Goal: Information Seeking & Learning: Learn about a topic

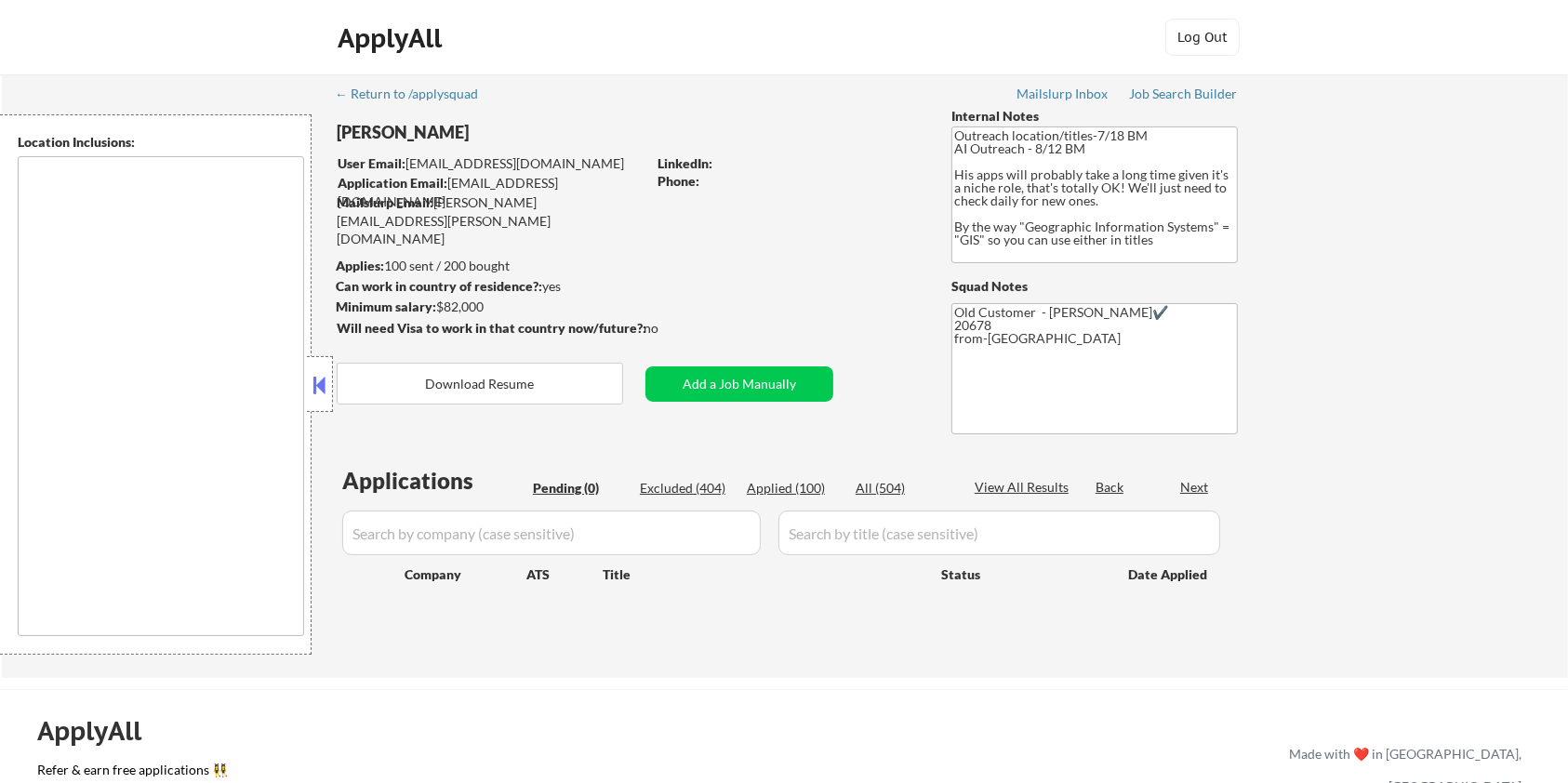
type textarea "Remote [GEOGRAPHIC_DATA] [US_STATE] [GEOGRAPHIC_DATA] [GEOGRAPHIC_DATA] [GEOGRA…"
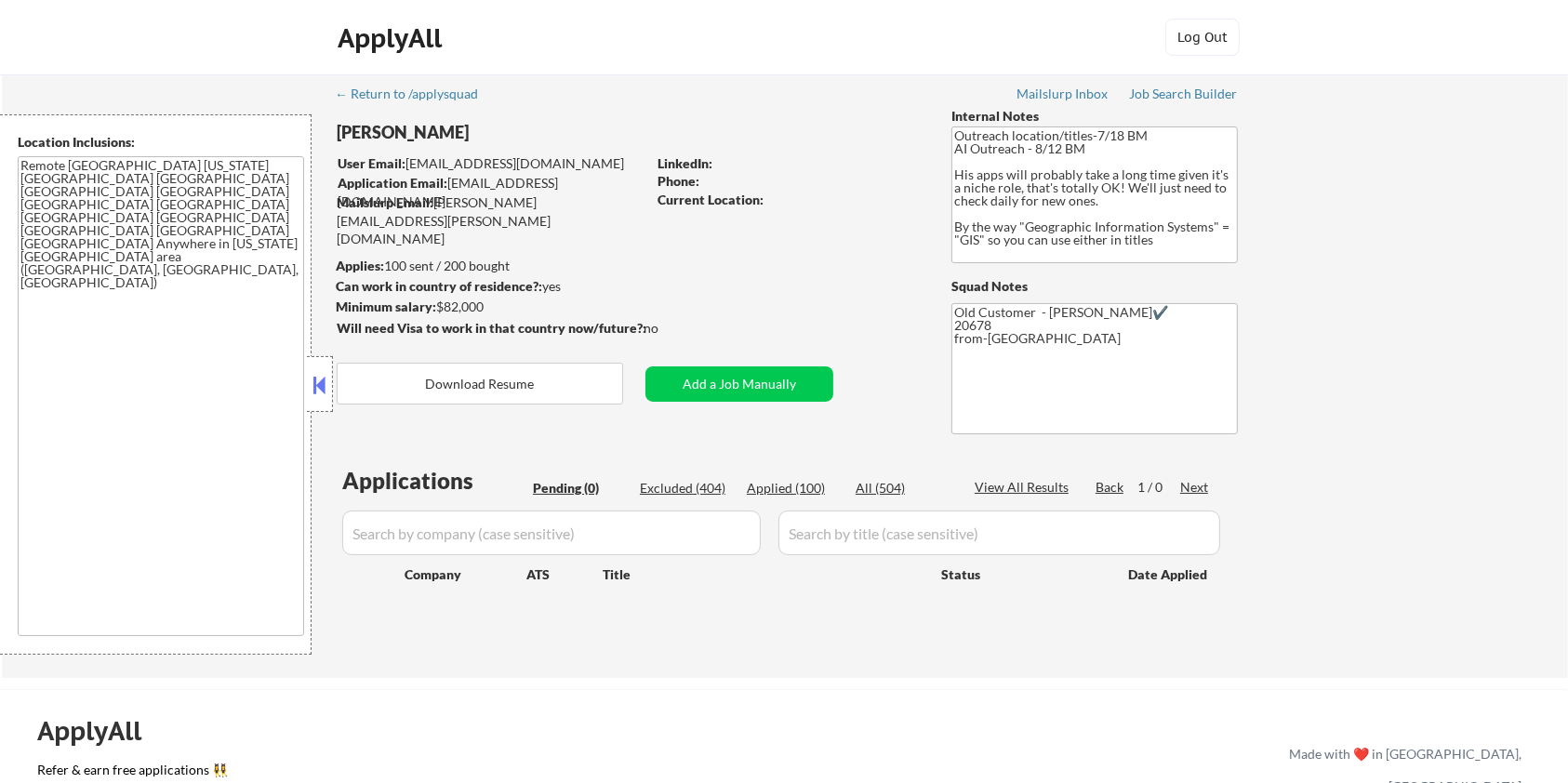
click at [677, 481] on div "Excluded (404)" at bounding box center [686, 488] width 93 height 19
select select ""excluded__bad_match_""
select select ""excluded__expired_""
select select ""excluded""
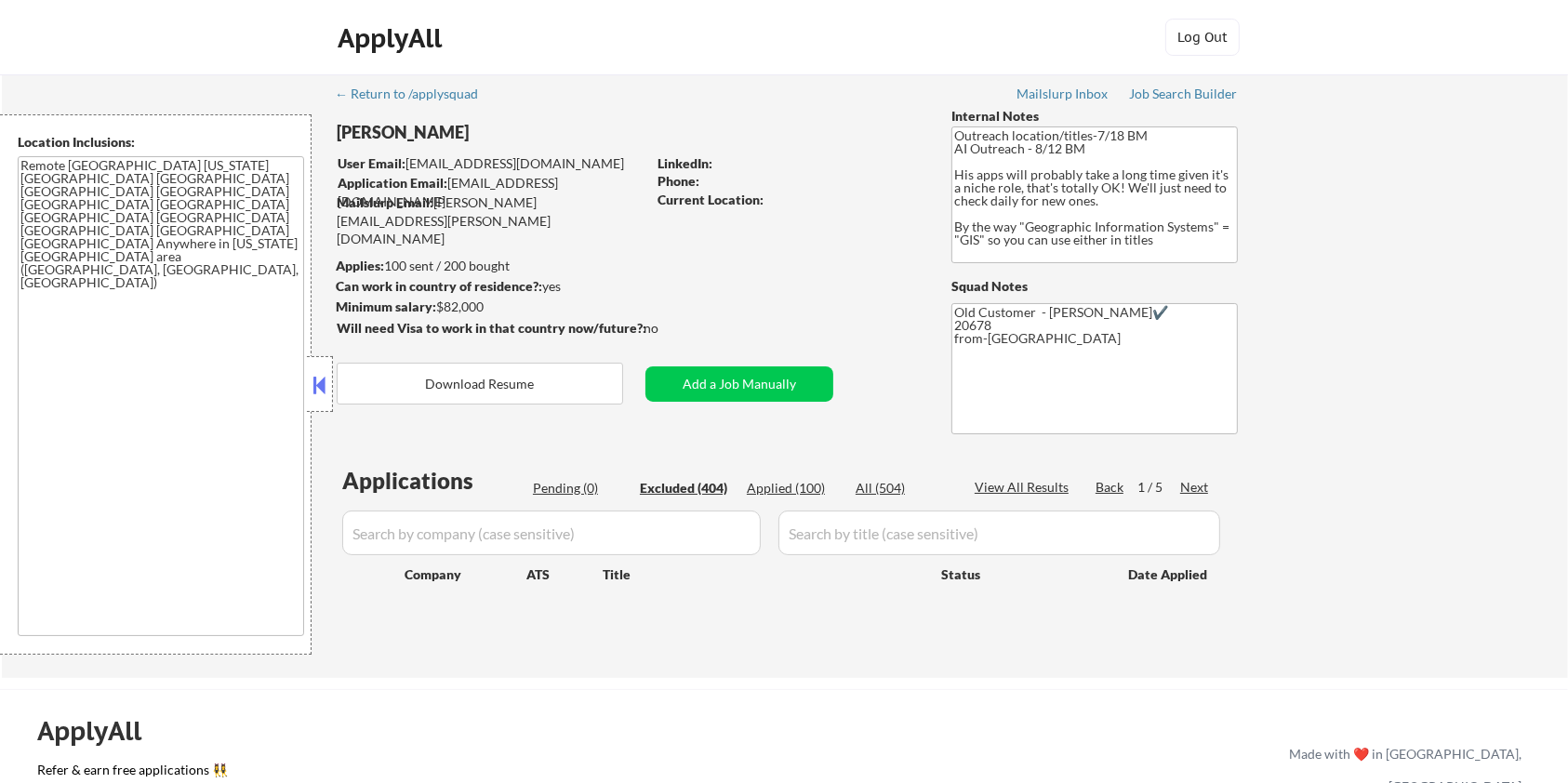
select select ""excluded__bad_match_""
select select ""excluded__salary_""
select select ""excluded""
select select ""excluded__expired_""
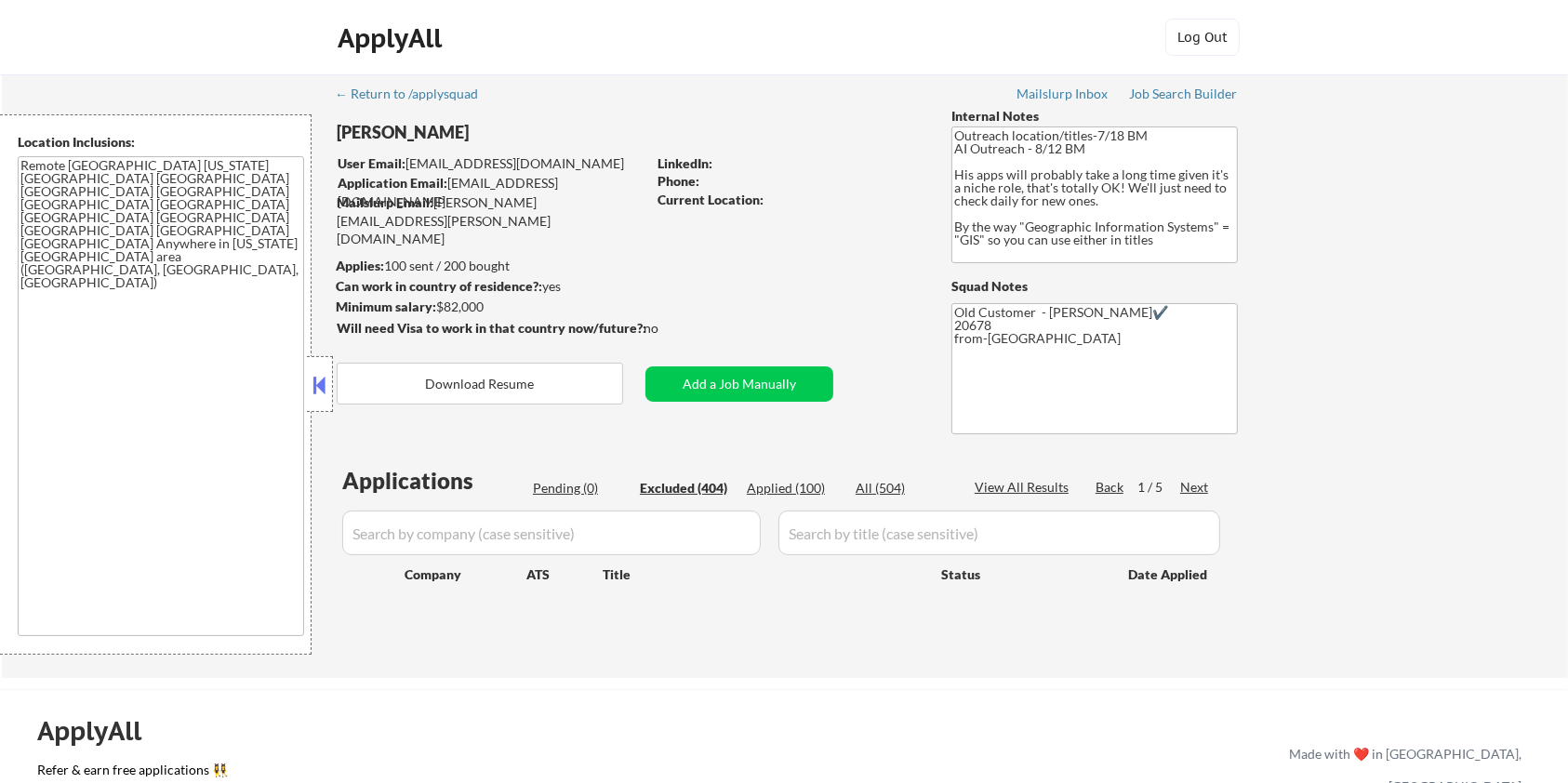
select select ""excluded__salary_""
select select ""excluded""
select select ""excluded__expired_""
select select ""excluded__salary_""
select select ""excluded__location_""
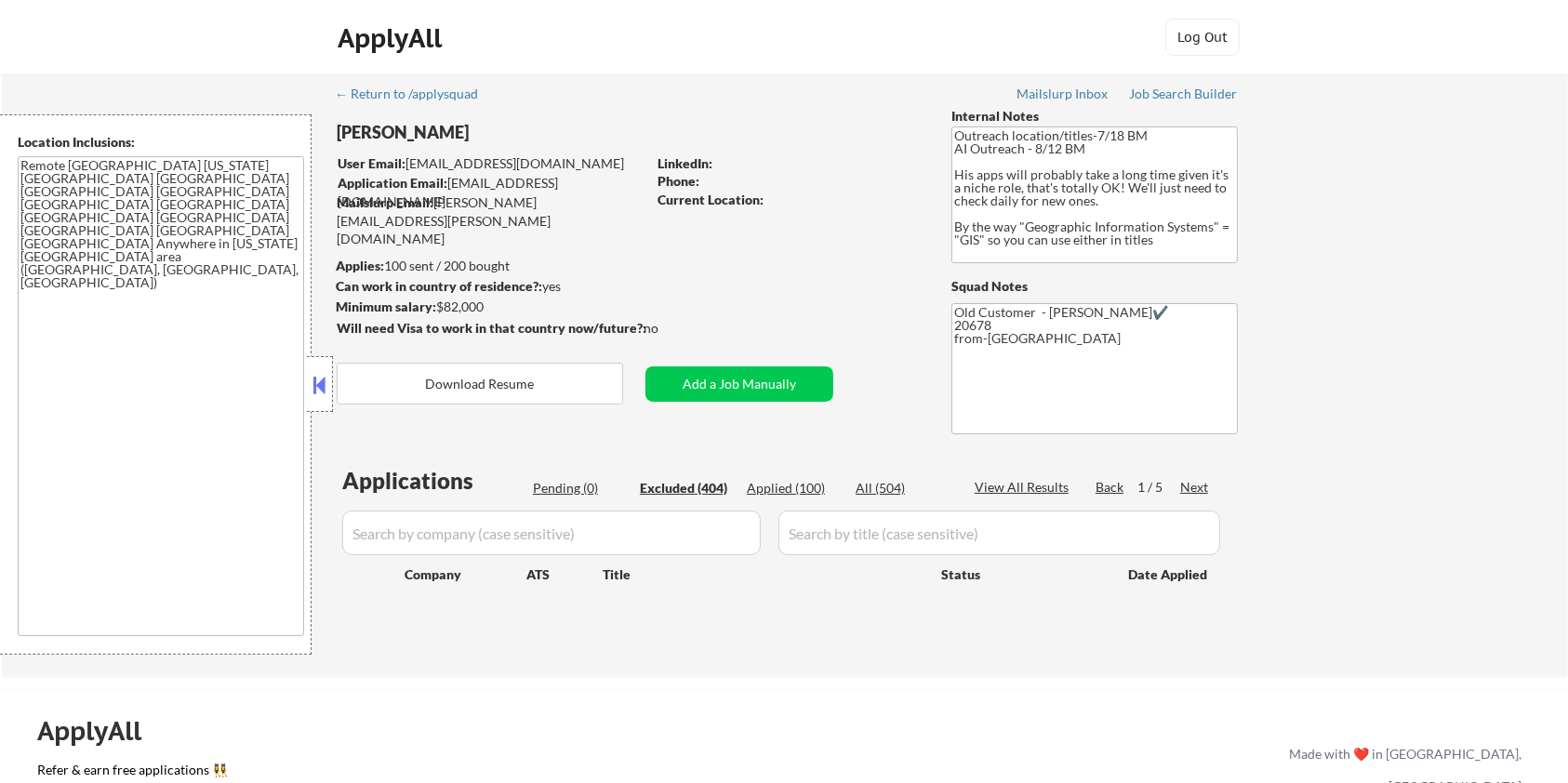
select select ""excluded__location_""
select select ""excluded__salary_""
select select ""excluded""
select select ""excluded__location_""
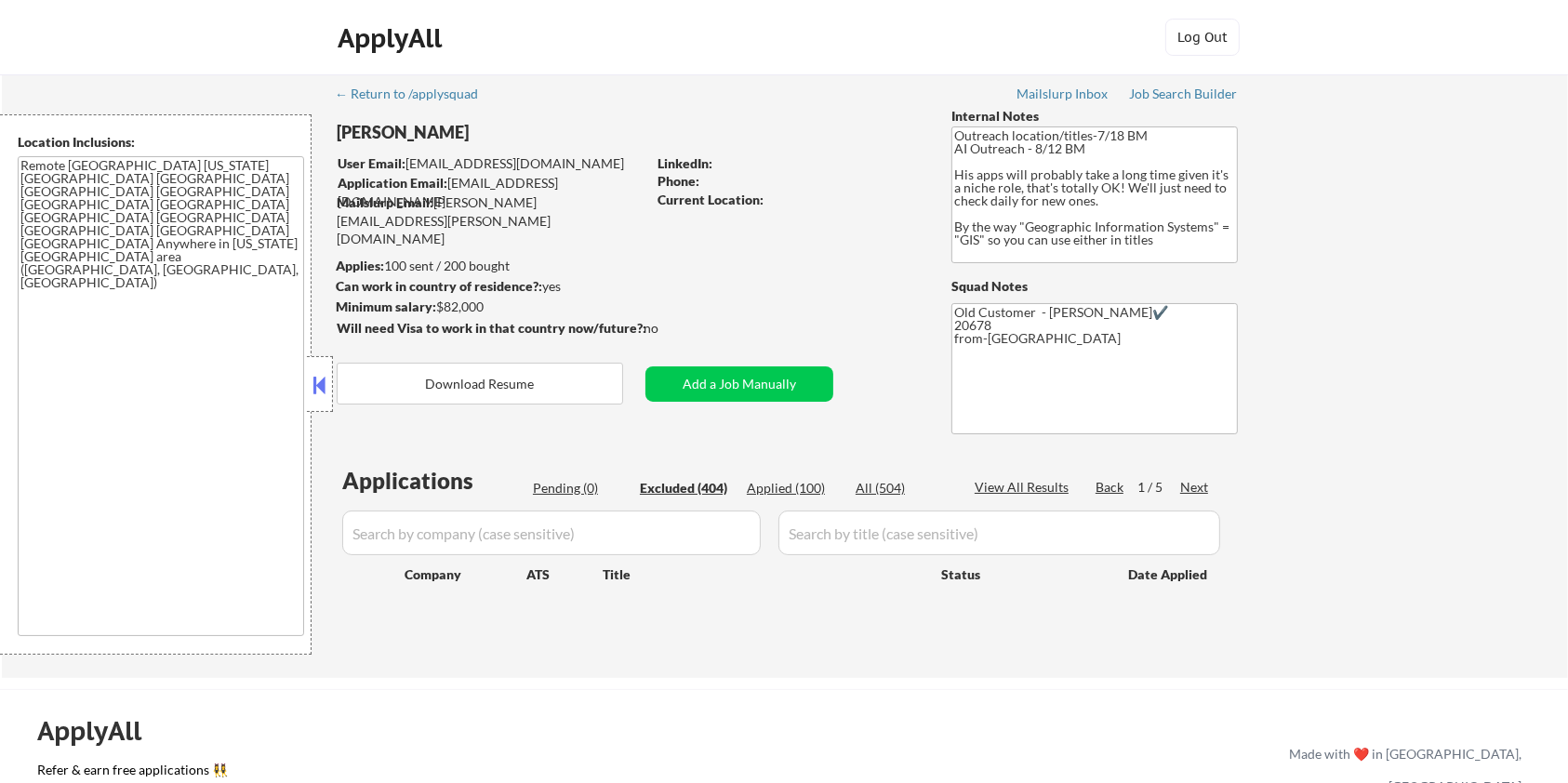
select select ""excluded__expired_""
select select ""excluded__location_""
select select ""excluded""
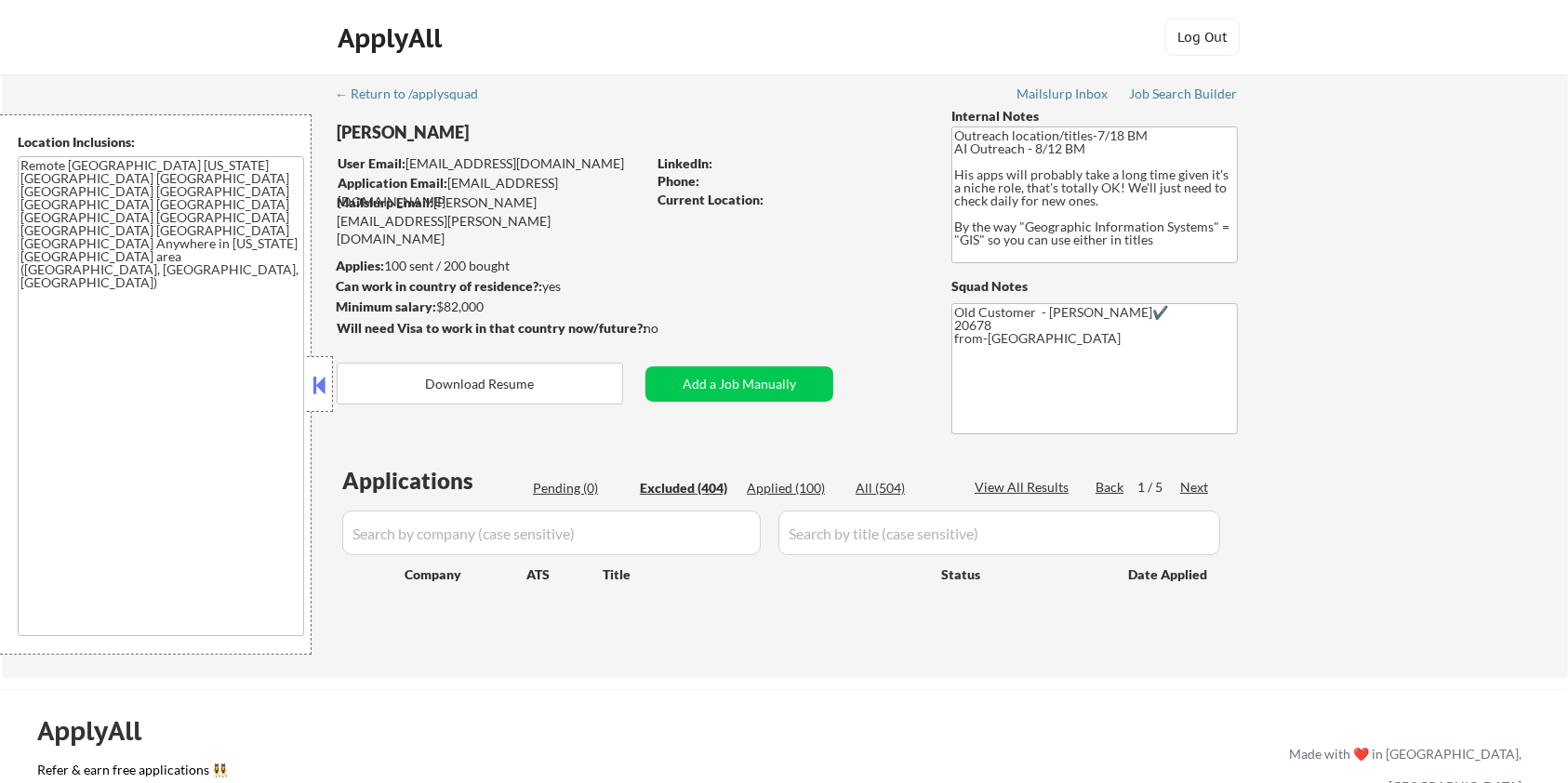
select select ""excluded__expired_""
select select ""excluded__location_""
select select ""excluded__expired_""
select select ""excluded__location_""
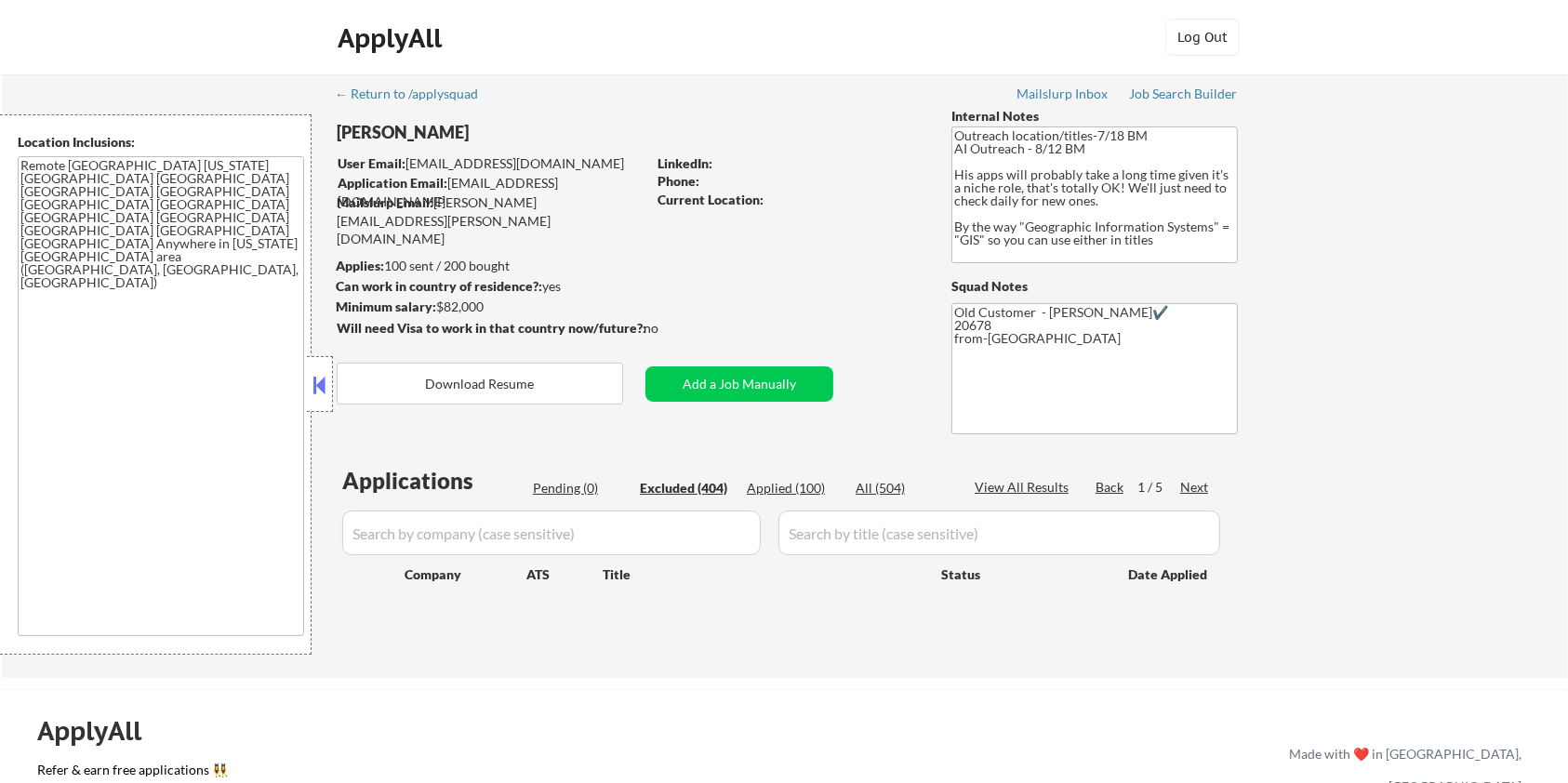
select select ""excluded__expired_""
select select ""excluded__location_""
select select ""excluded__expired_""
select select ""excluded__bad_match_""
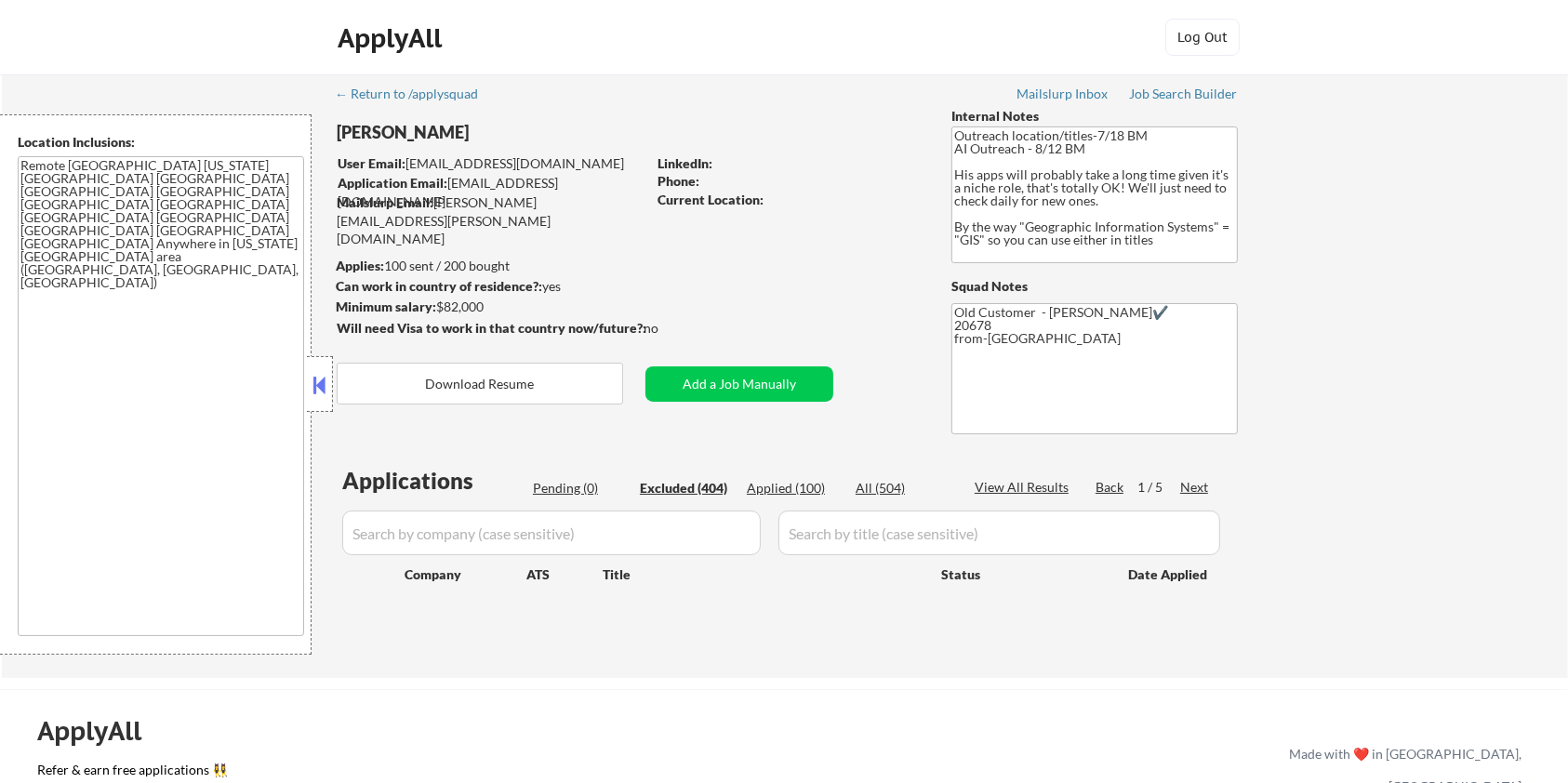
select select ""excluded__bad_match_""
select select ""excluded__location_""
select select ""excluded__expired_""
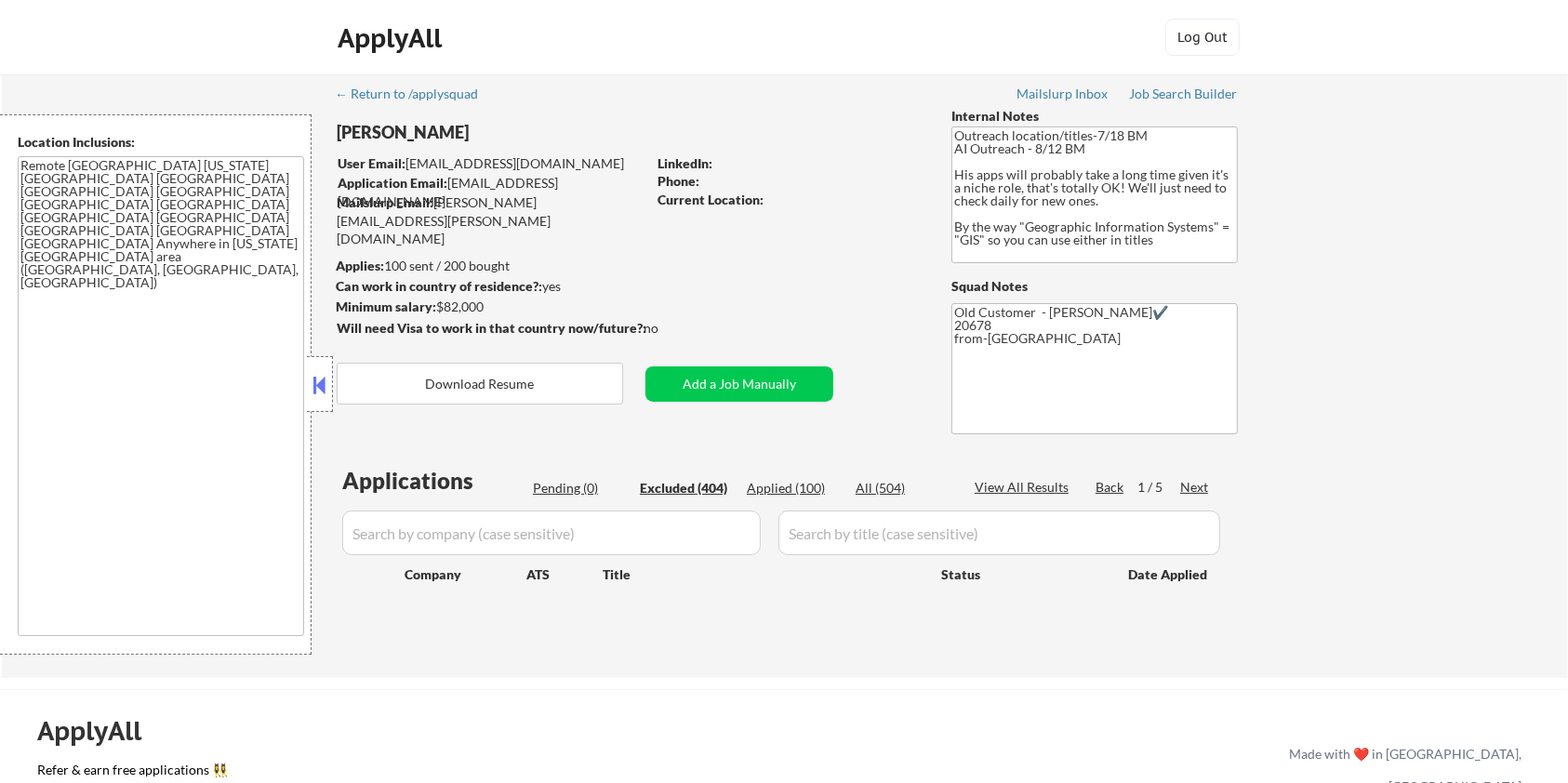
select select ""excluded""
select select ""excluded__expired_""
select select ""excluded__location_""
select select ""excluded""
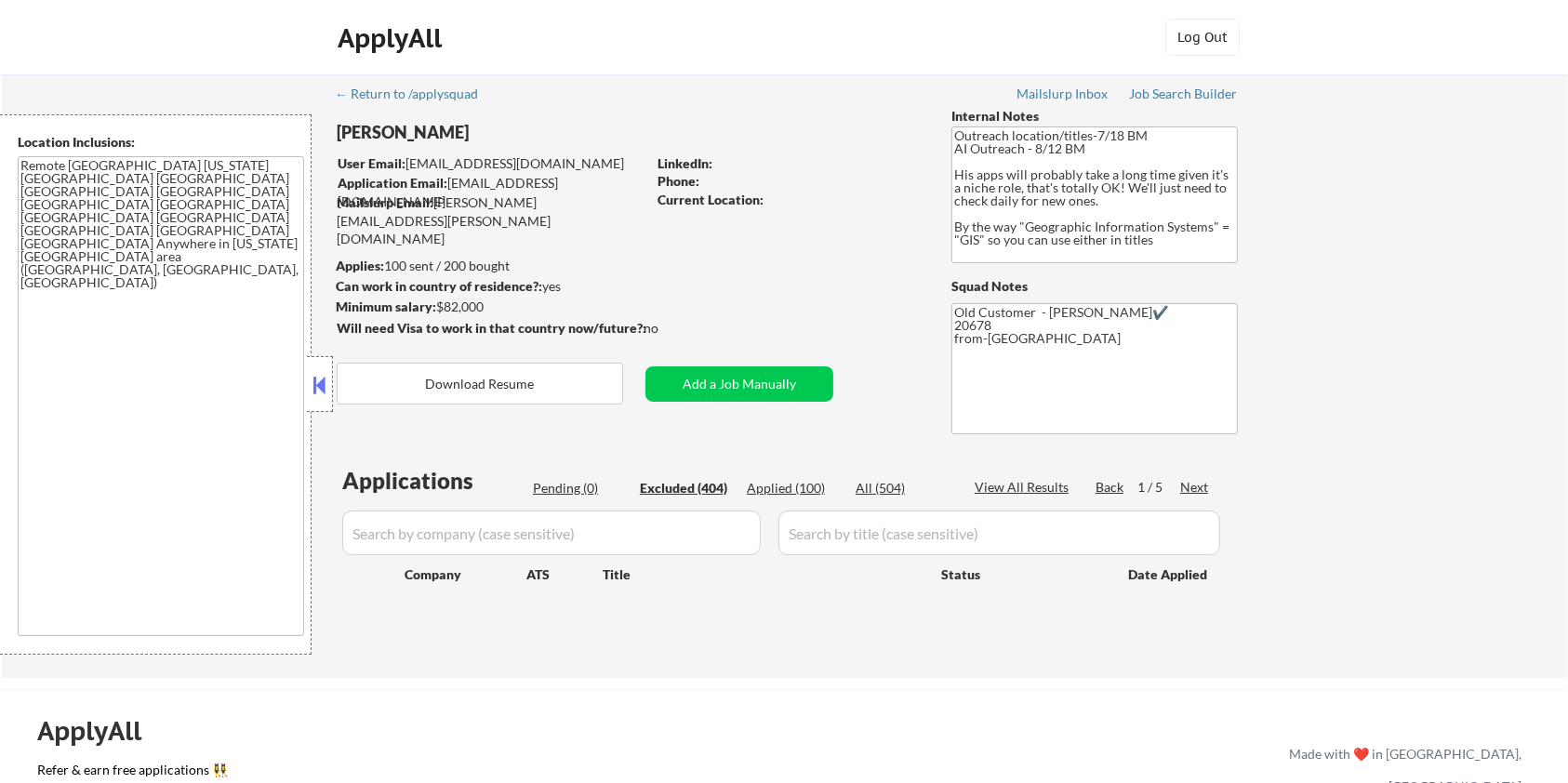
select select ""excluded__expired_""
select select ""excluded__location_""
select select ""excluded__other_""
select select ""excluded__salary_""
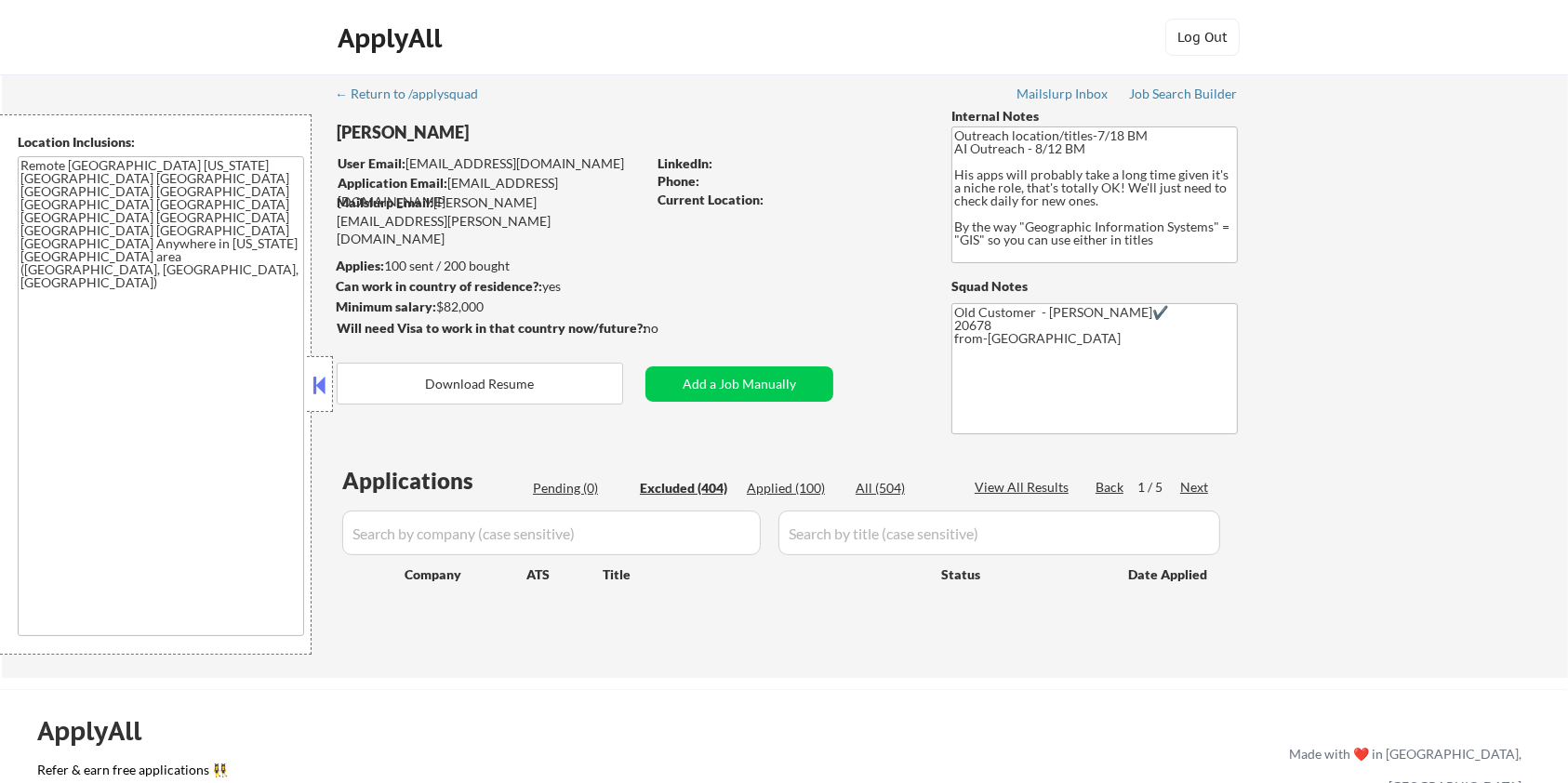
select select ""excluded__expired_""
select select ""excluded__bad_match_""
select select ""excluded__expired_""
select select ""excluded__bad_match_""
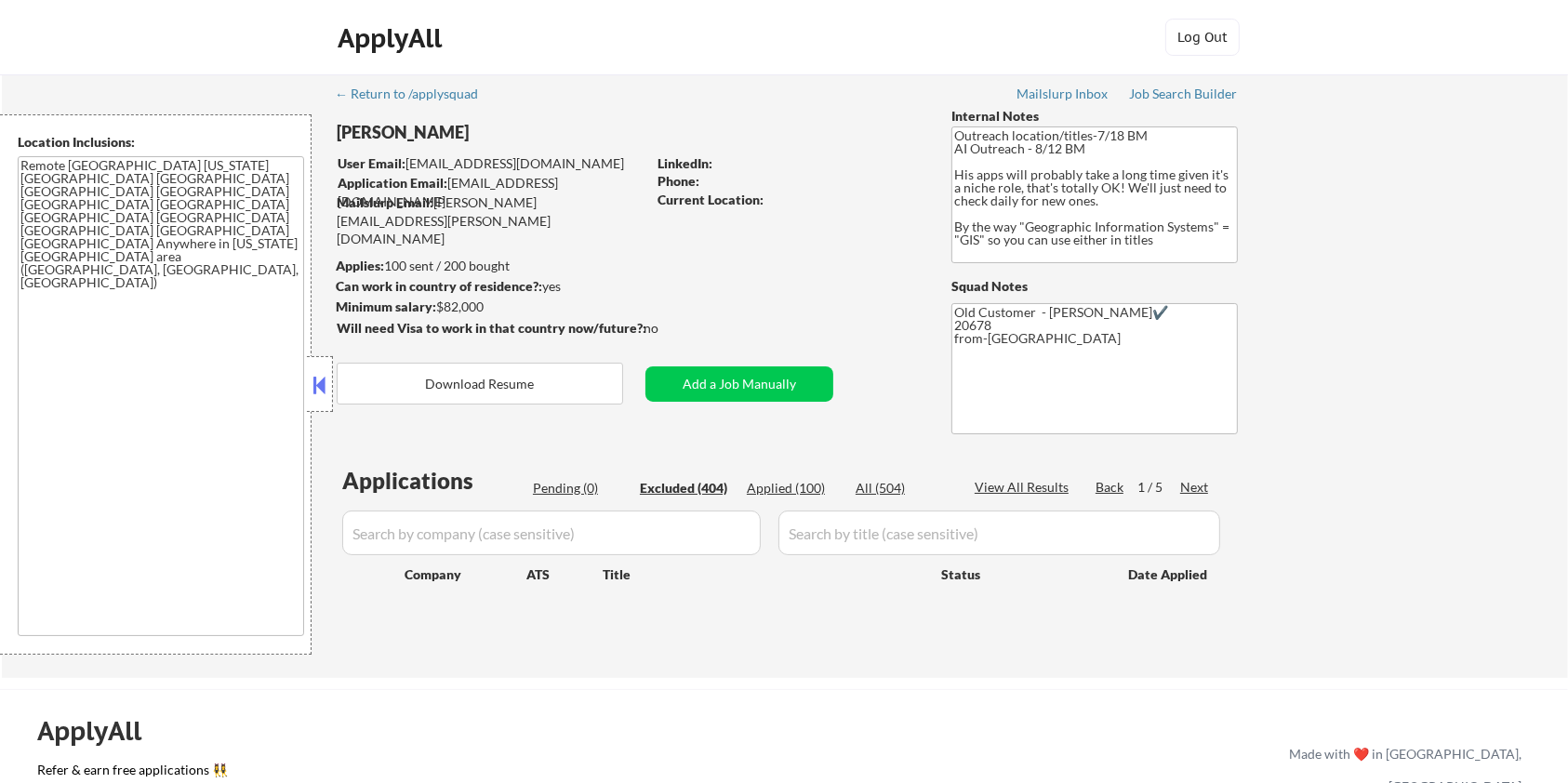
select select ""excluded__bad_match_""
select select ""excluded__other_""
select select ""excluded__bad_match_""
select select ""excluded__location_""
select select ""excluded__bad_match_""
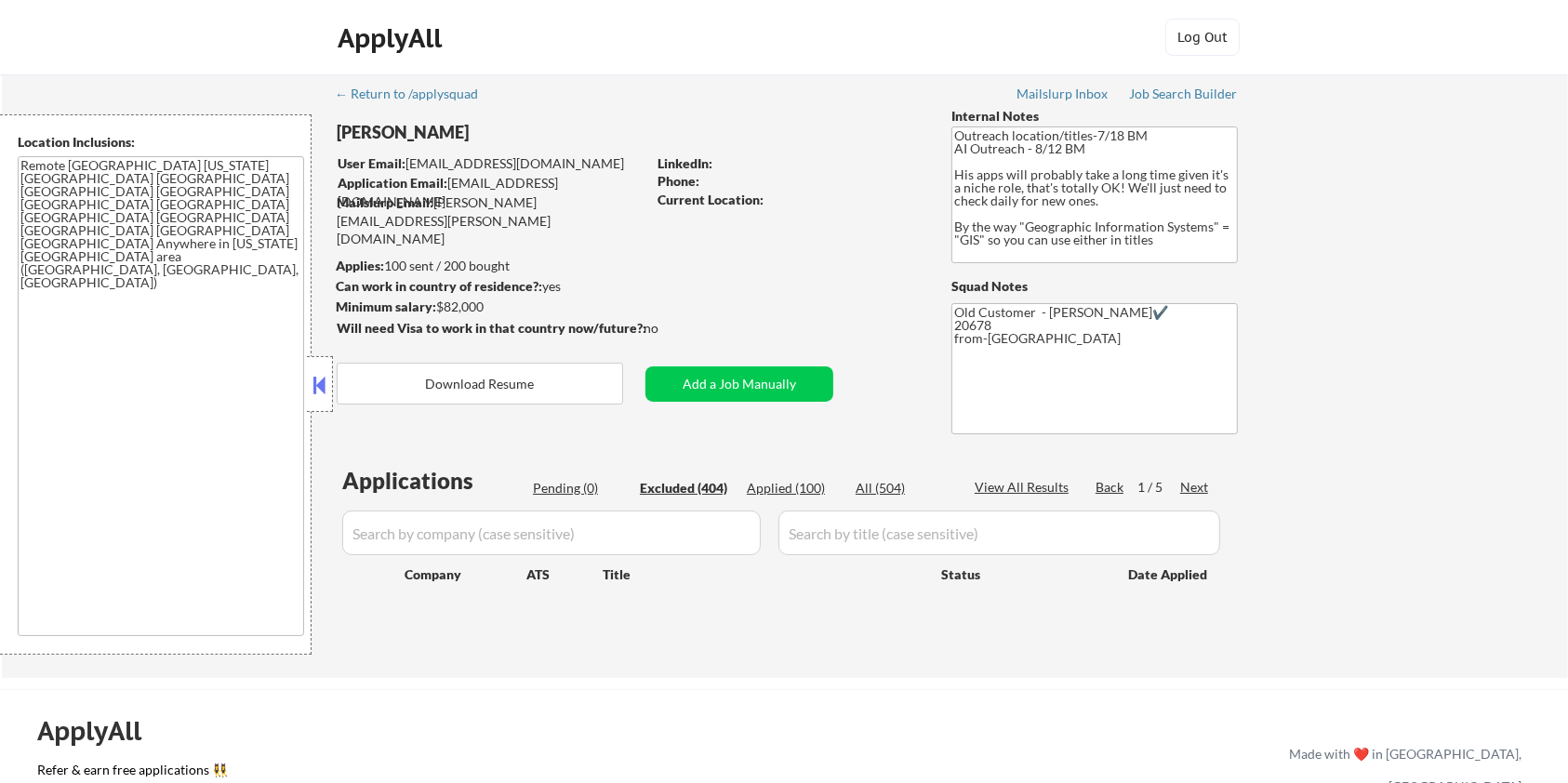
select select ""excluded__bad_match_""
select select ""excluded__location_""
select select ""excluded__bad_match_""
select select ""excluded__expired_""
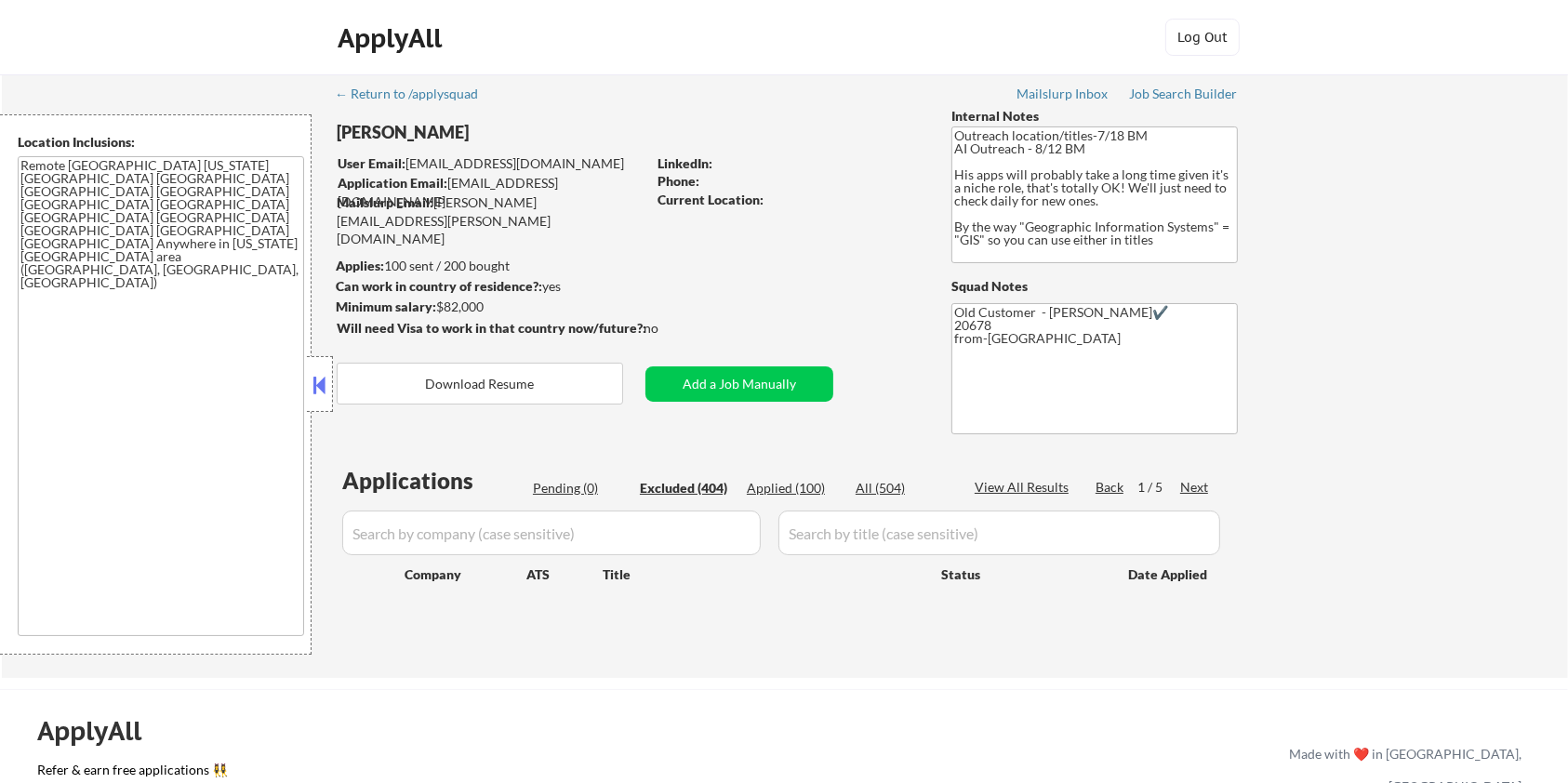
select select ""excluded__bad_match_""
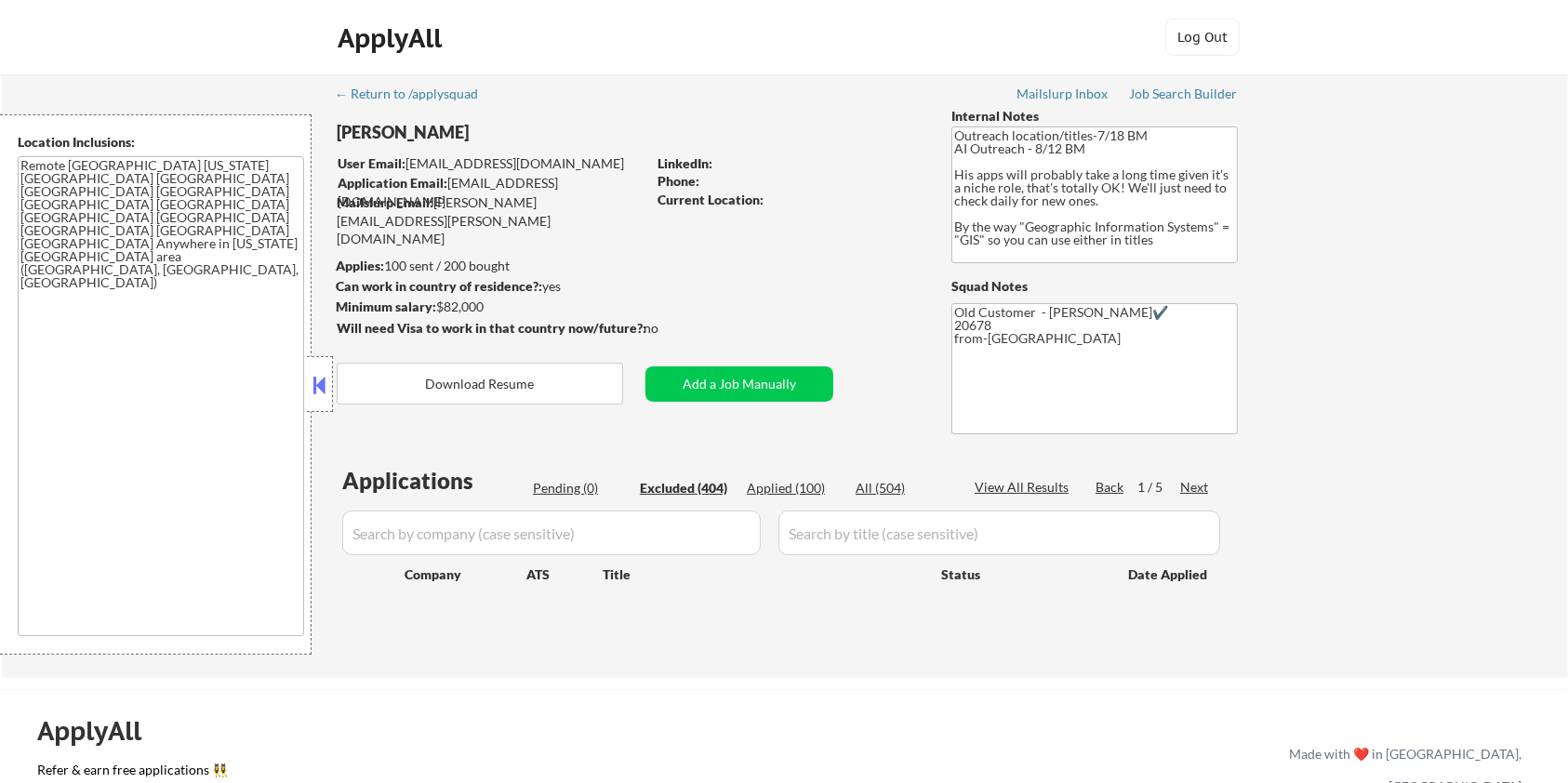
select select ""excluded""
select select ""excluded__salary_""
select select ""excluded__bad_match_""
select select ""excluded__other_""
select select ""excluded__bad_match_""
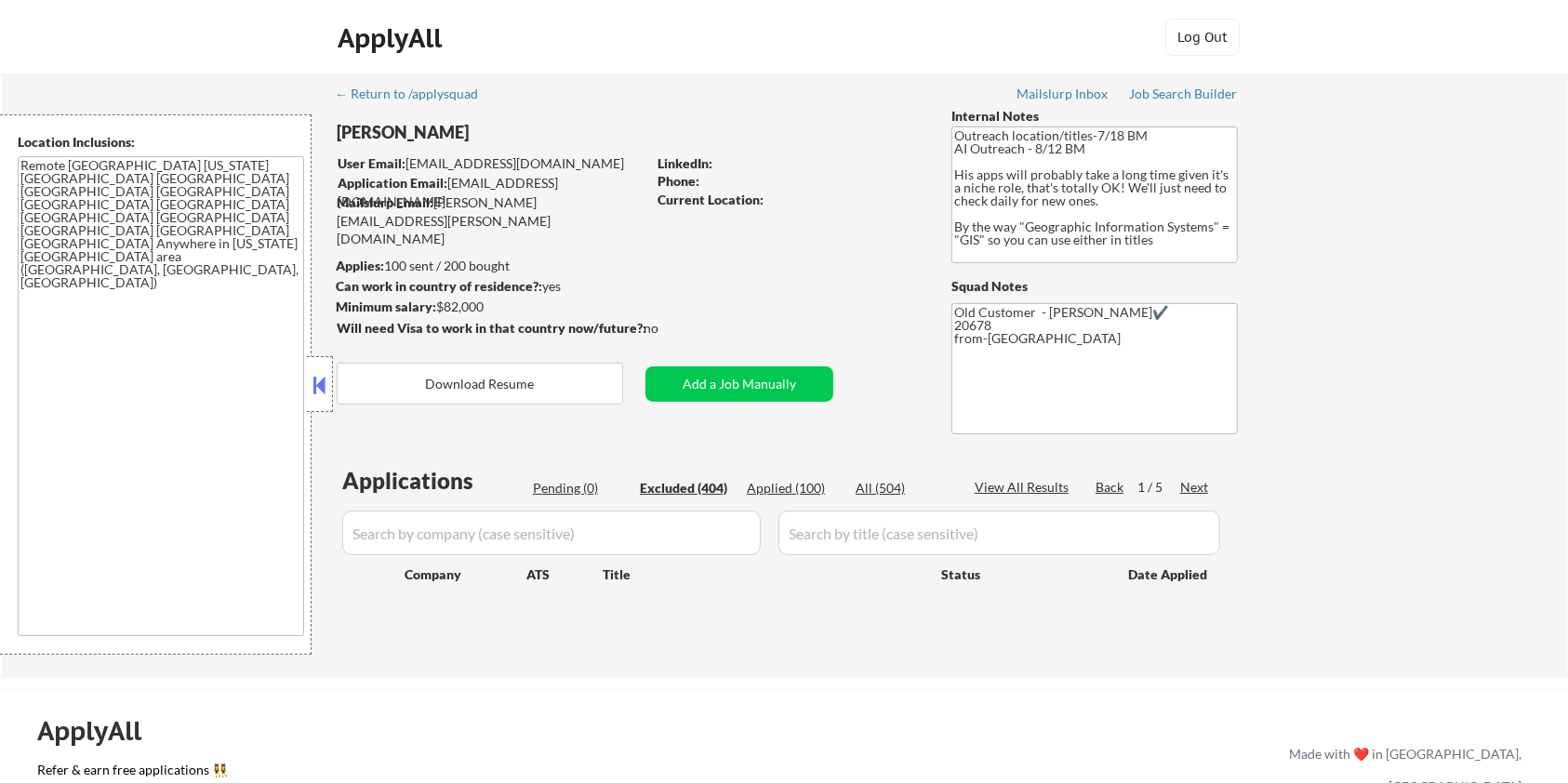
select select ""excluded__bad_match_""
select select ""excluded__other_""
select select ""excluded__salary_""
select select ""excluded__expired_""
select select ""excluded__bad_match_""
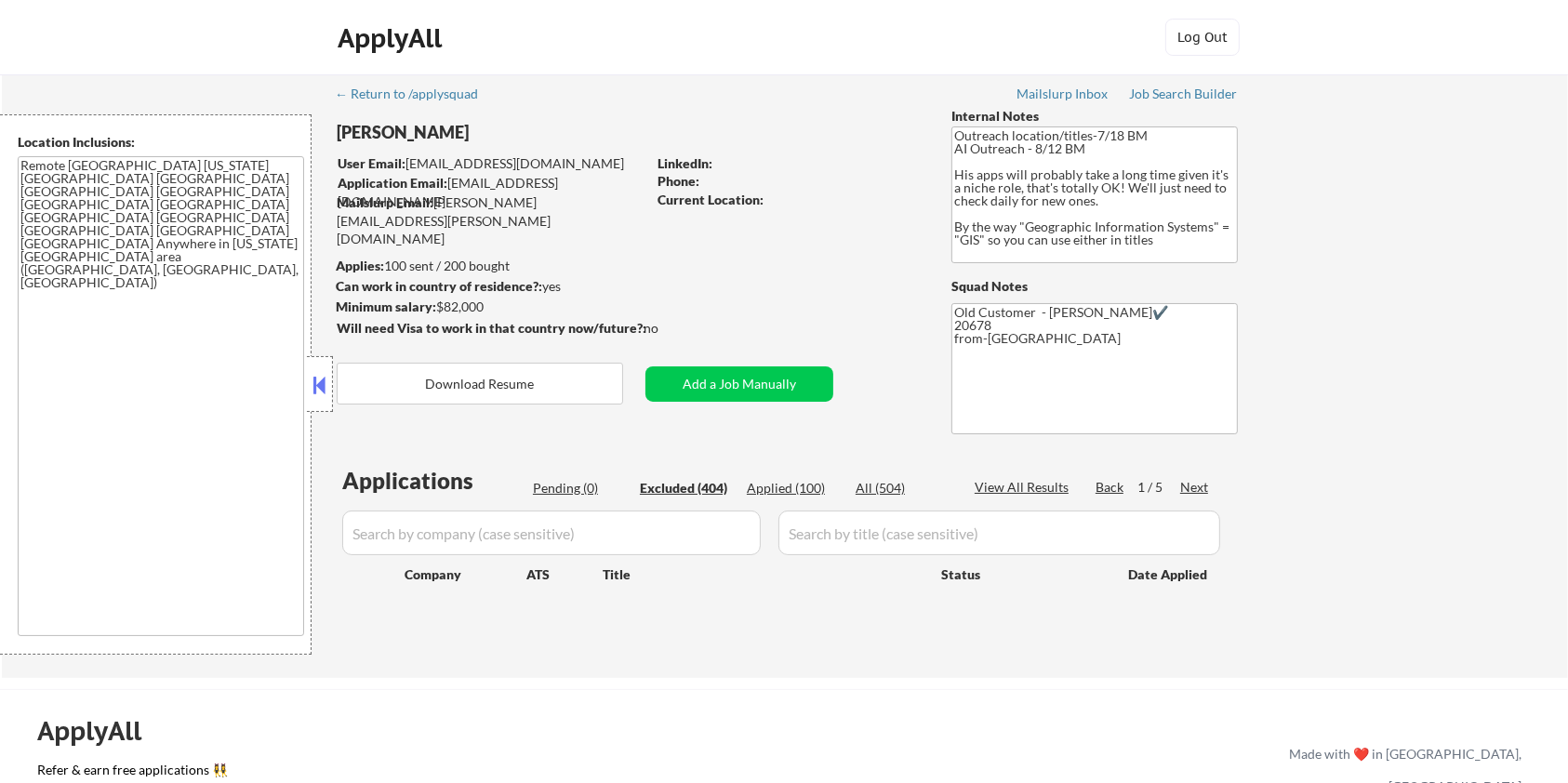
select select ""excluded__other_""
select select ""excluded__bad_match_""
select select ""excluded__expired_""
select select ""excluded__other_""
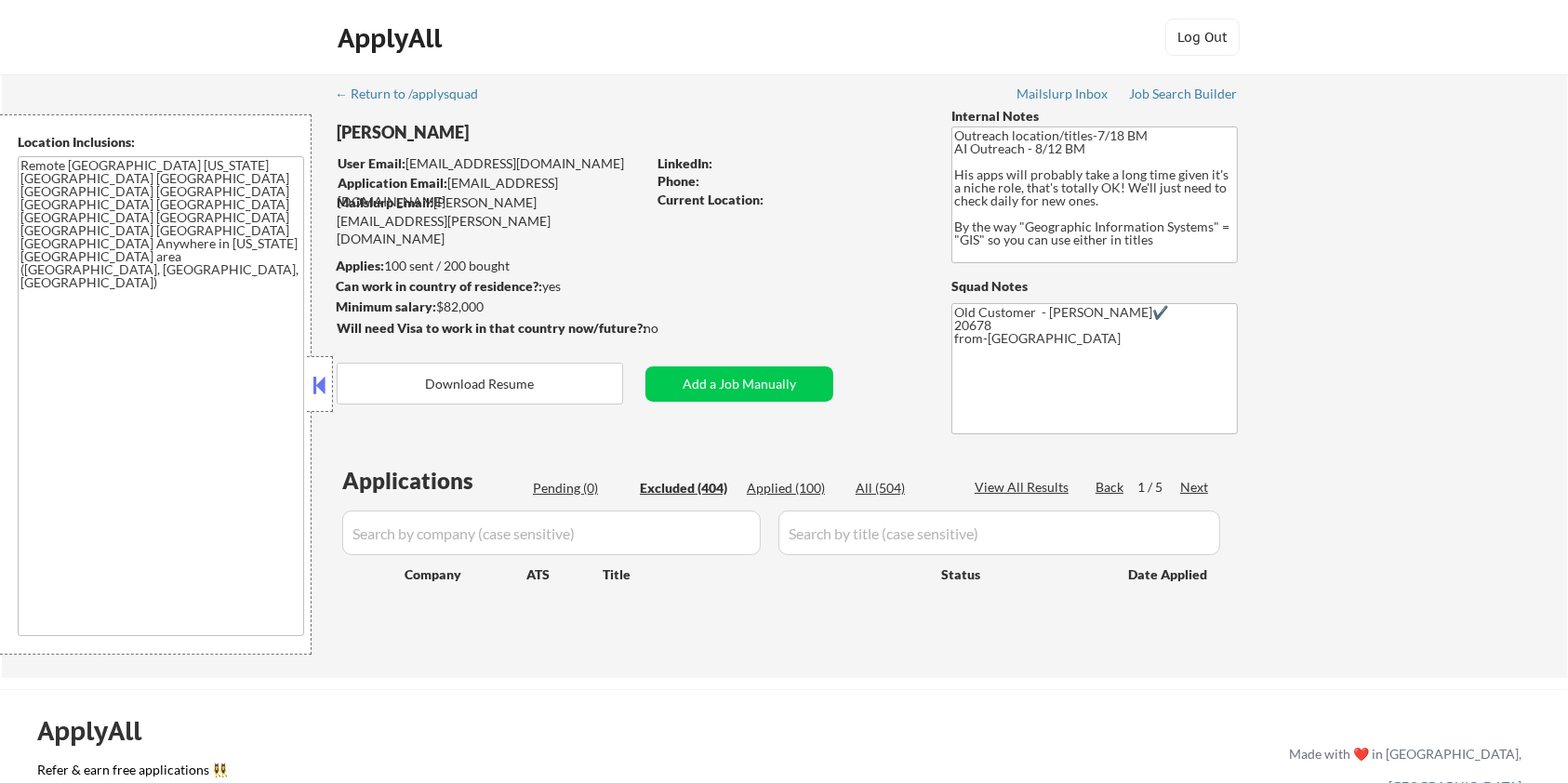
select select ""excluded__expired_""
select select ""excluded__bad_match_""
select select ""excluded__salary_""
select select ""excluded__location_""
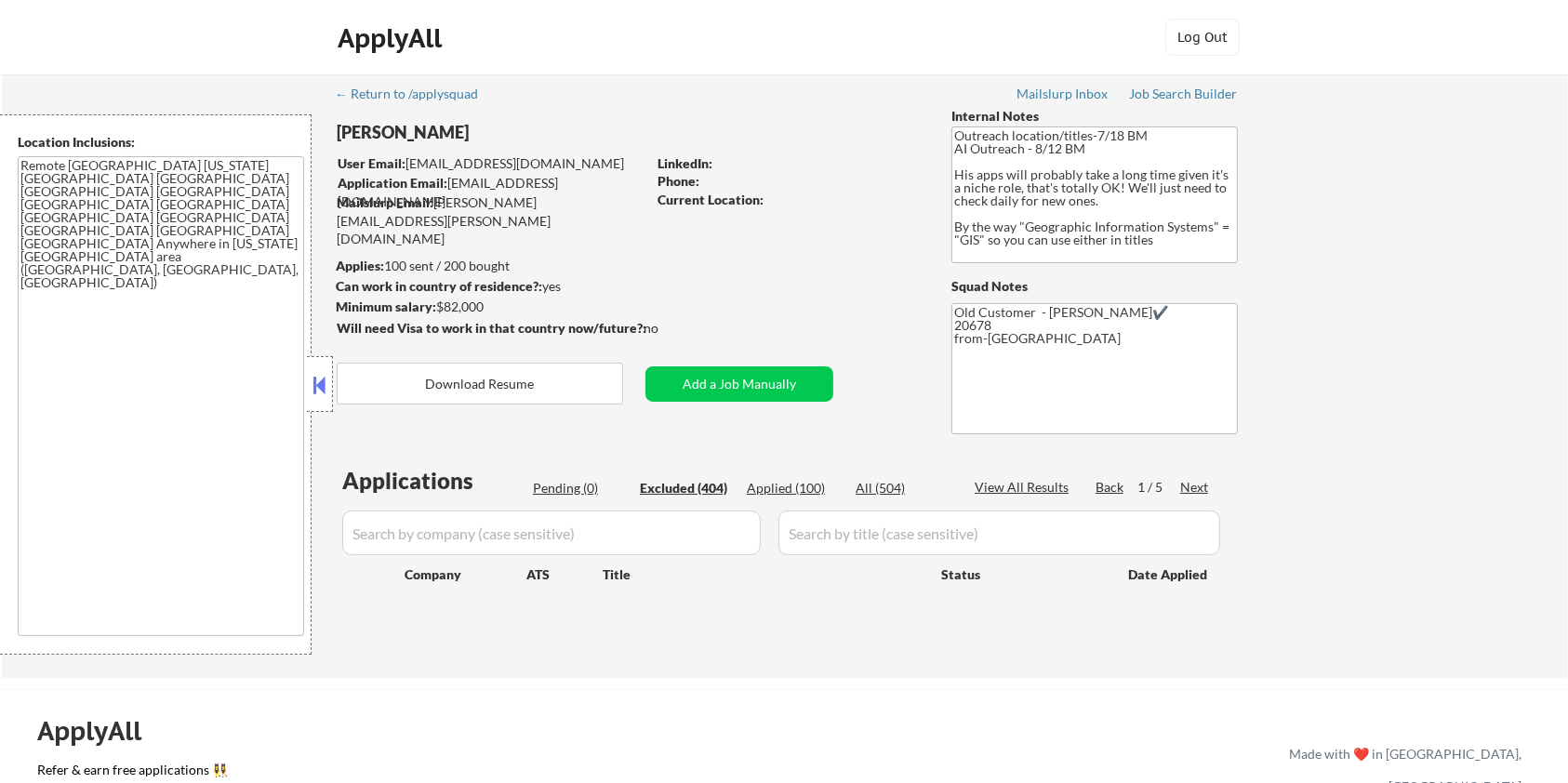
select select ""excluded__expired_""
select select ""excluded__bad_match_""
select select ""excluded__other_""
select select ""excluded__bad_match_""
select select ""excluded__other_""
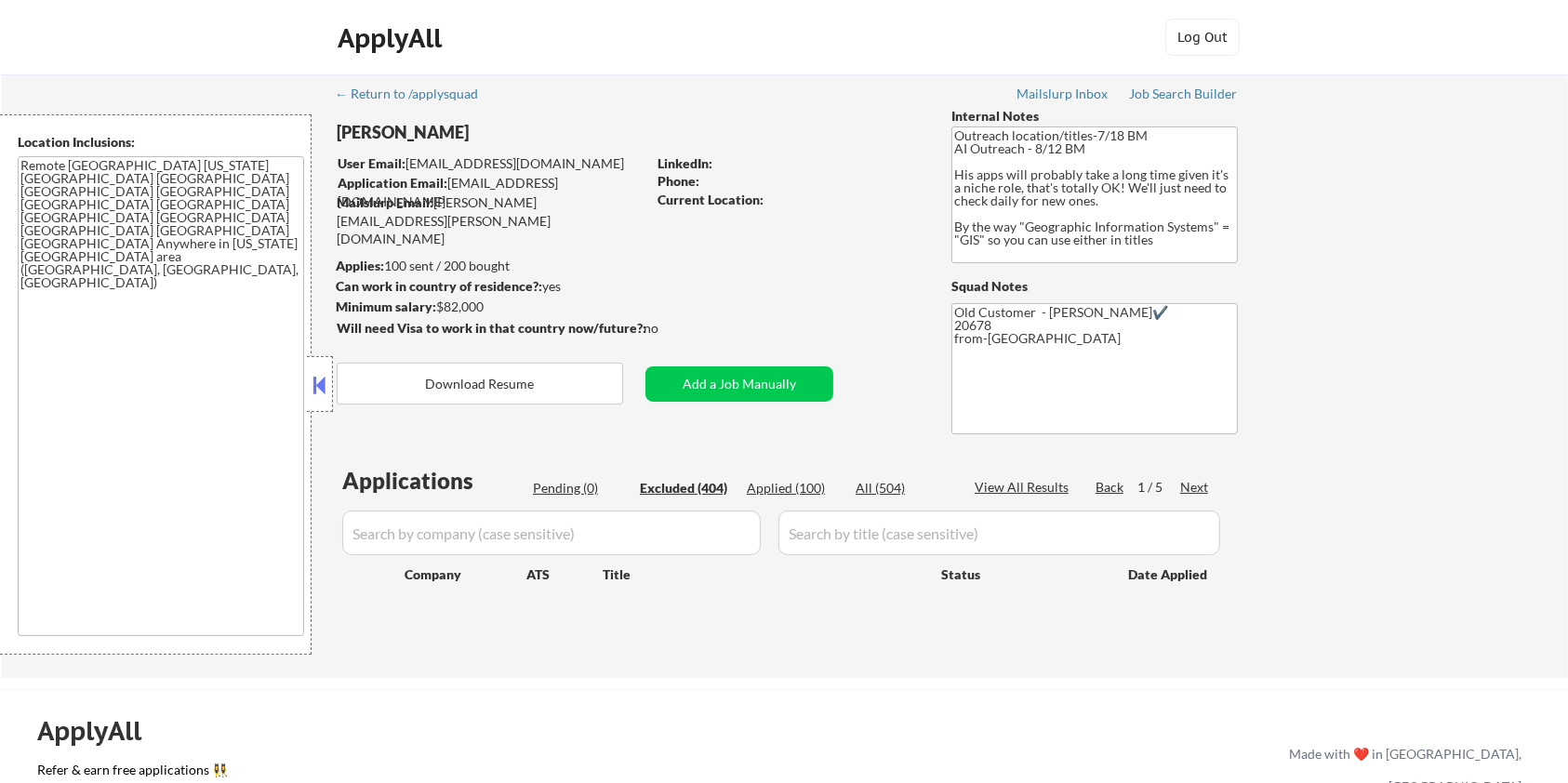
select select ""excluded__other_""
select select ""excluded__bad_match_""
select select ""excluded__other_""
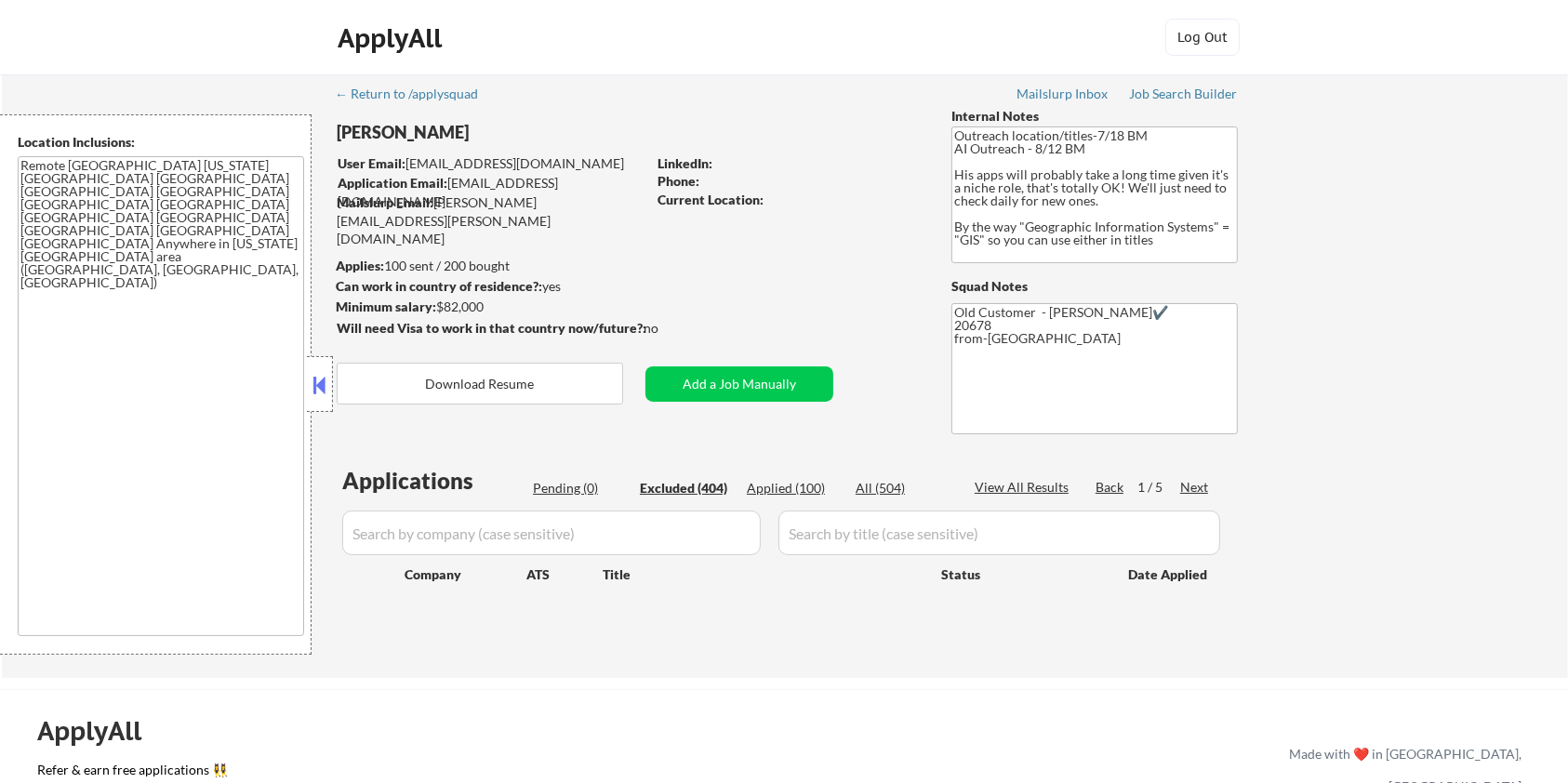
select select ""excluded__other_""
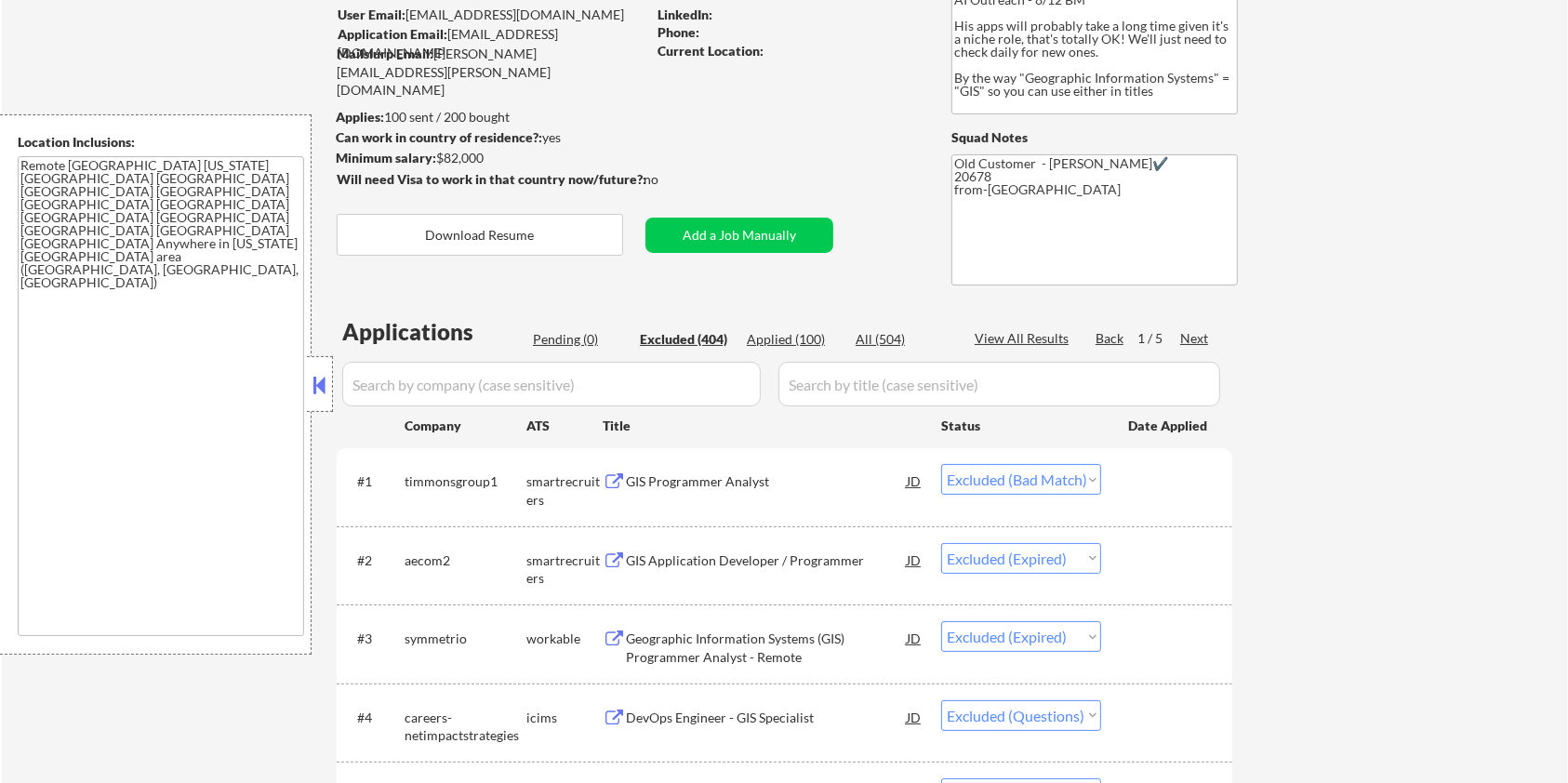
scroll to position [248, 0]
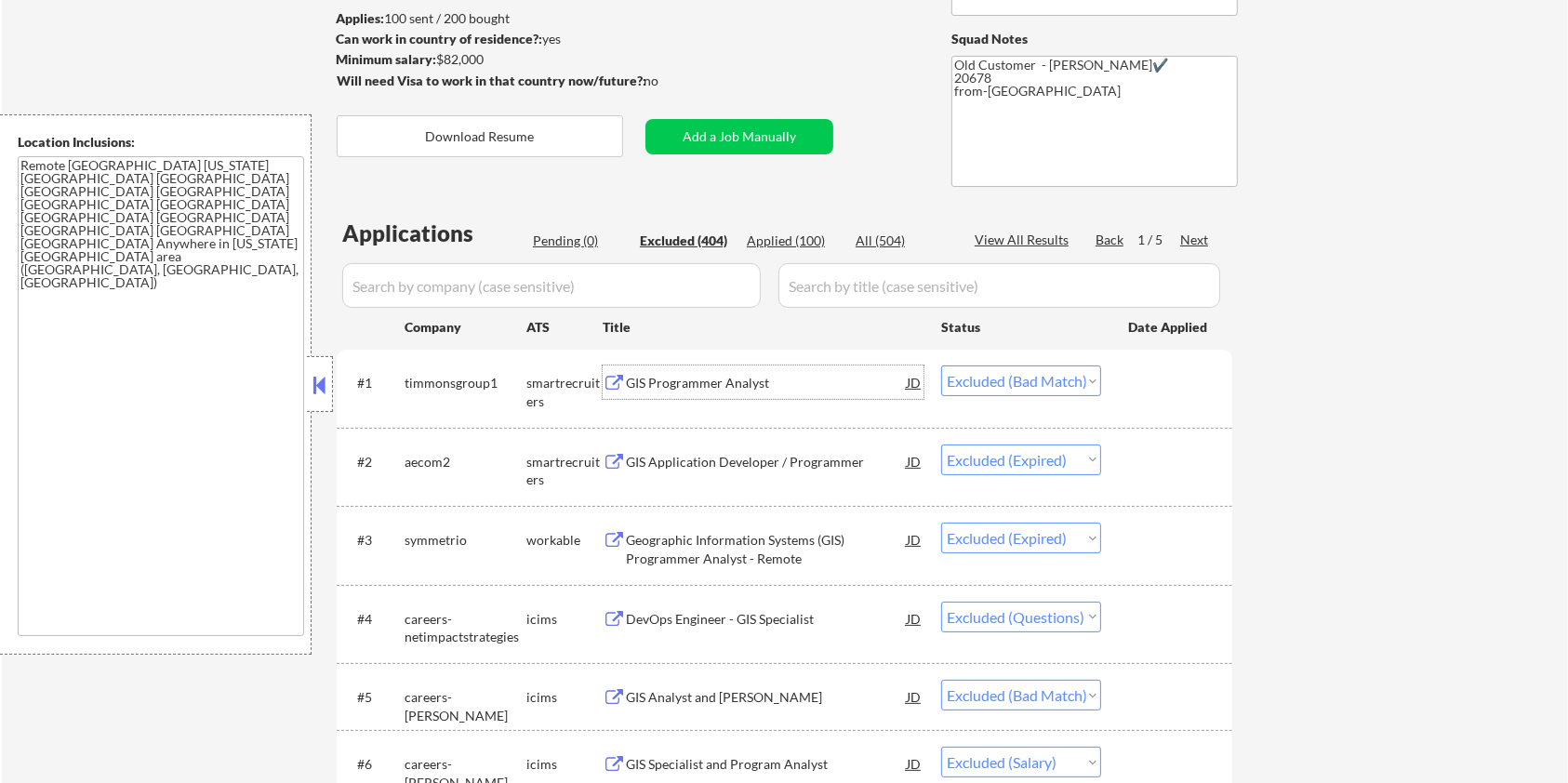
click at [735, 383] on div "GIS Programmer Analyst" at bounding box center [766, 383] width 281 height 19
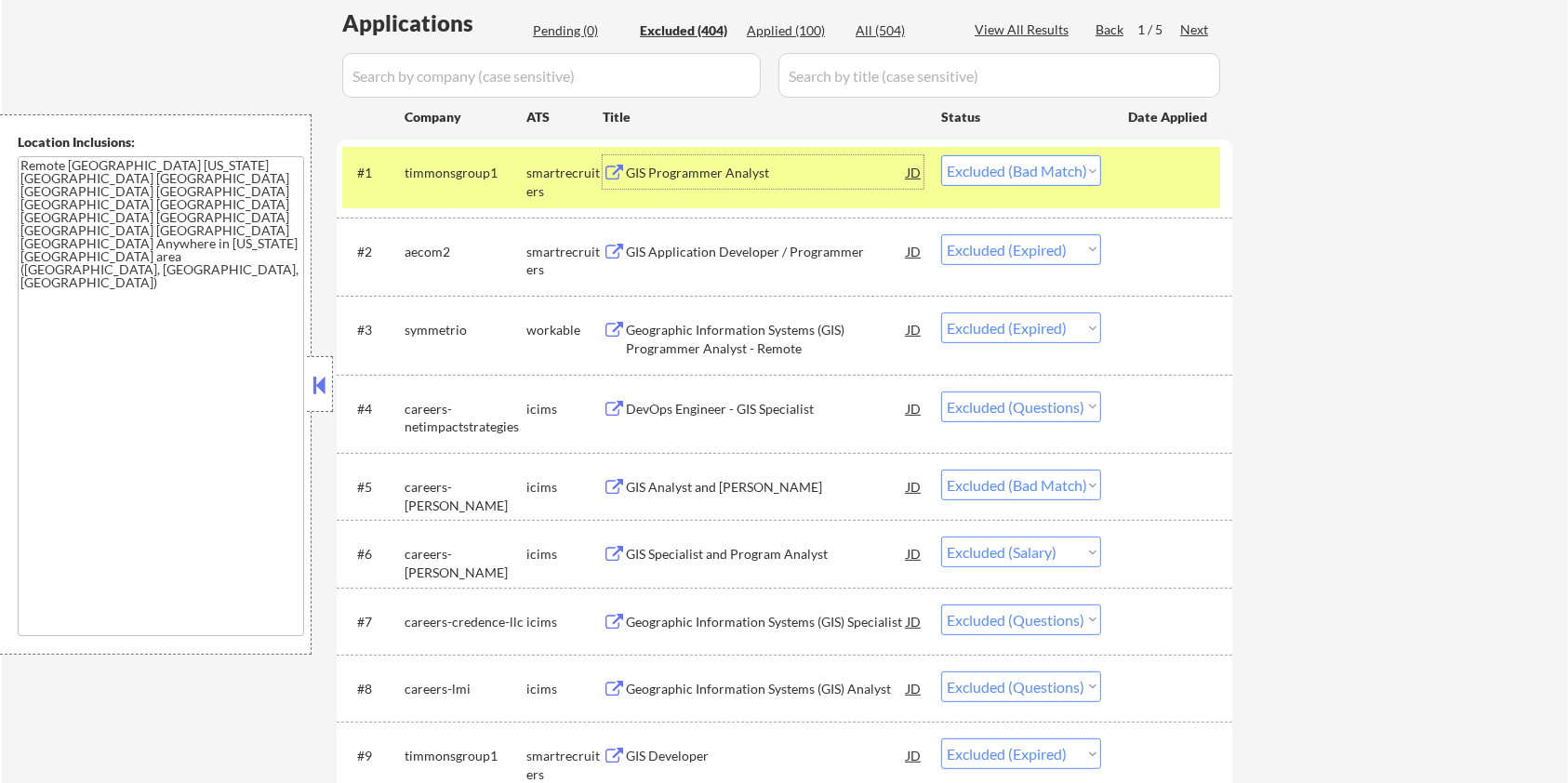
scroll to position [496, 0]
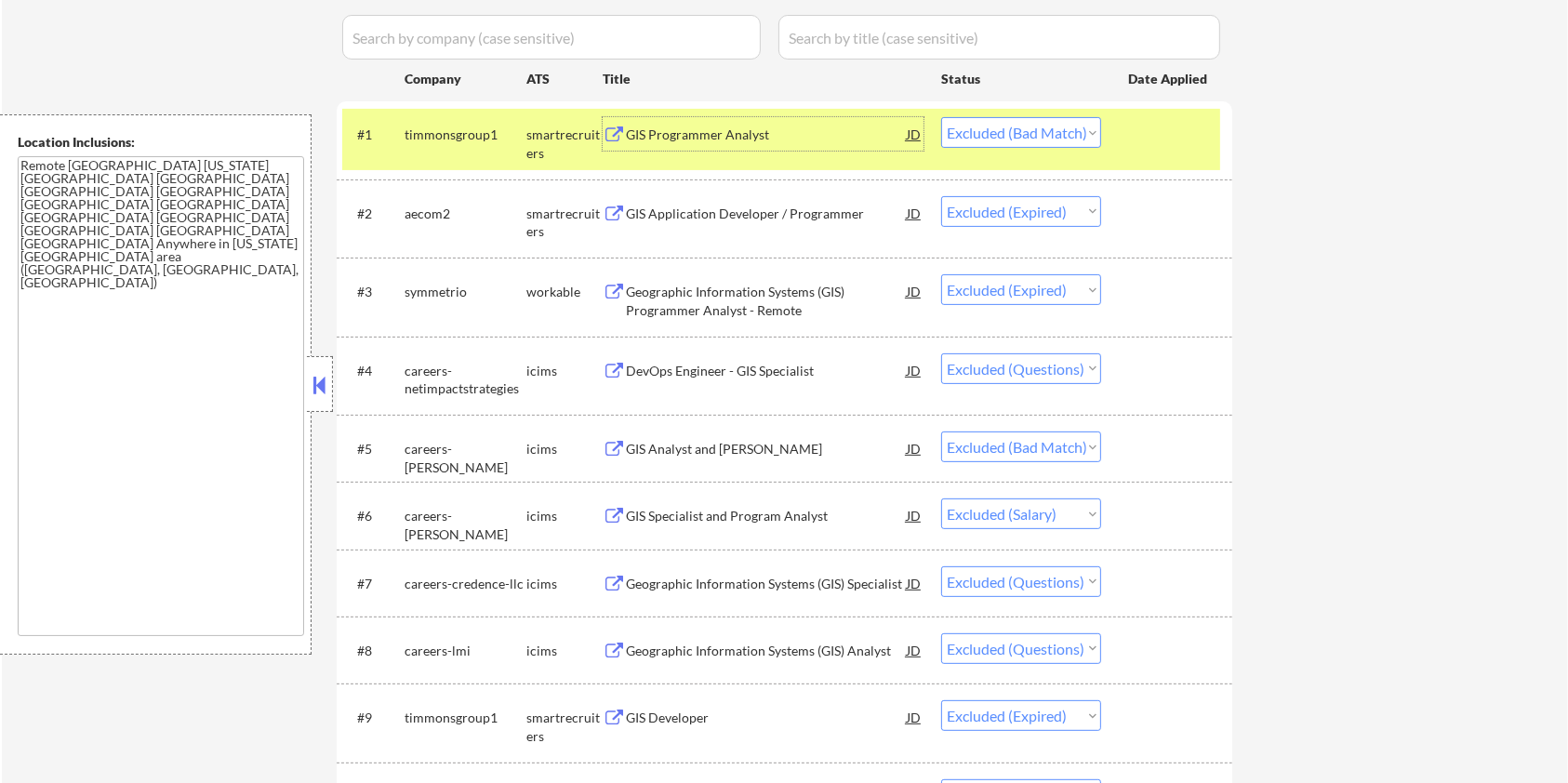
click at [740, 444] on div "GIS Analyst and [PERSON_NAME]" at bounding box center [766, 449] width 281 height 19
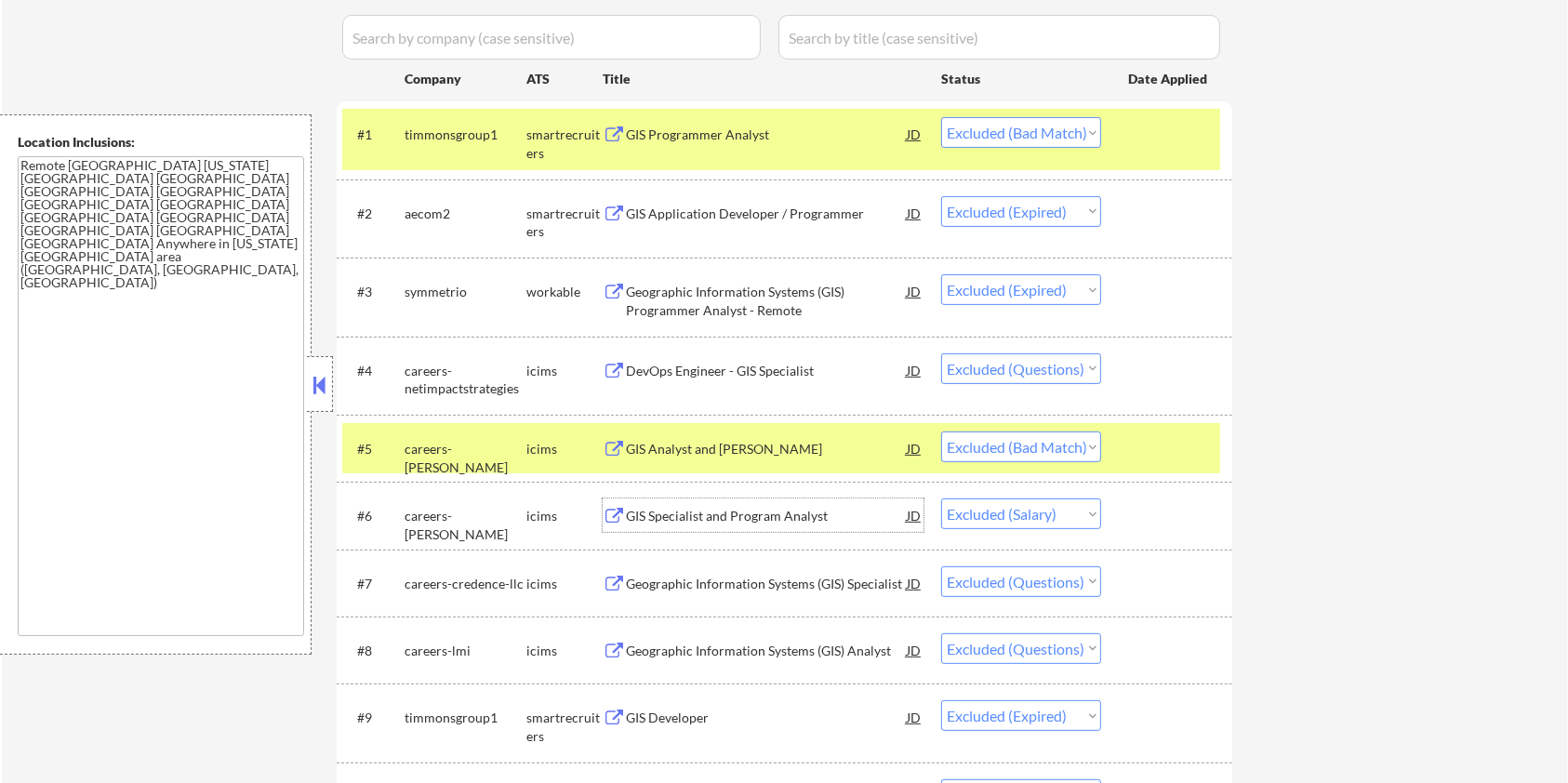
click at [779, 513] on div "GIS Specialist and Program Analyst" at bounding box center [766, 516] width 281 height 19
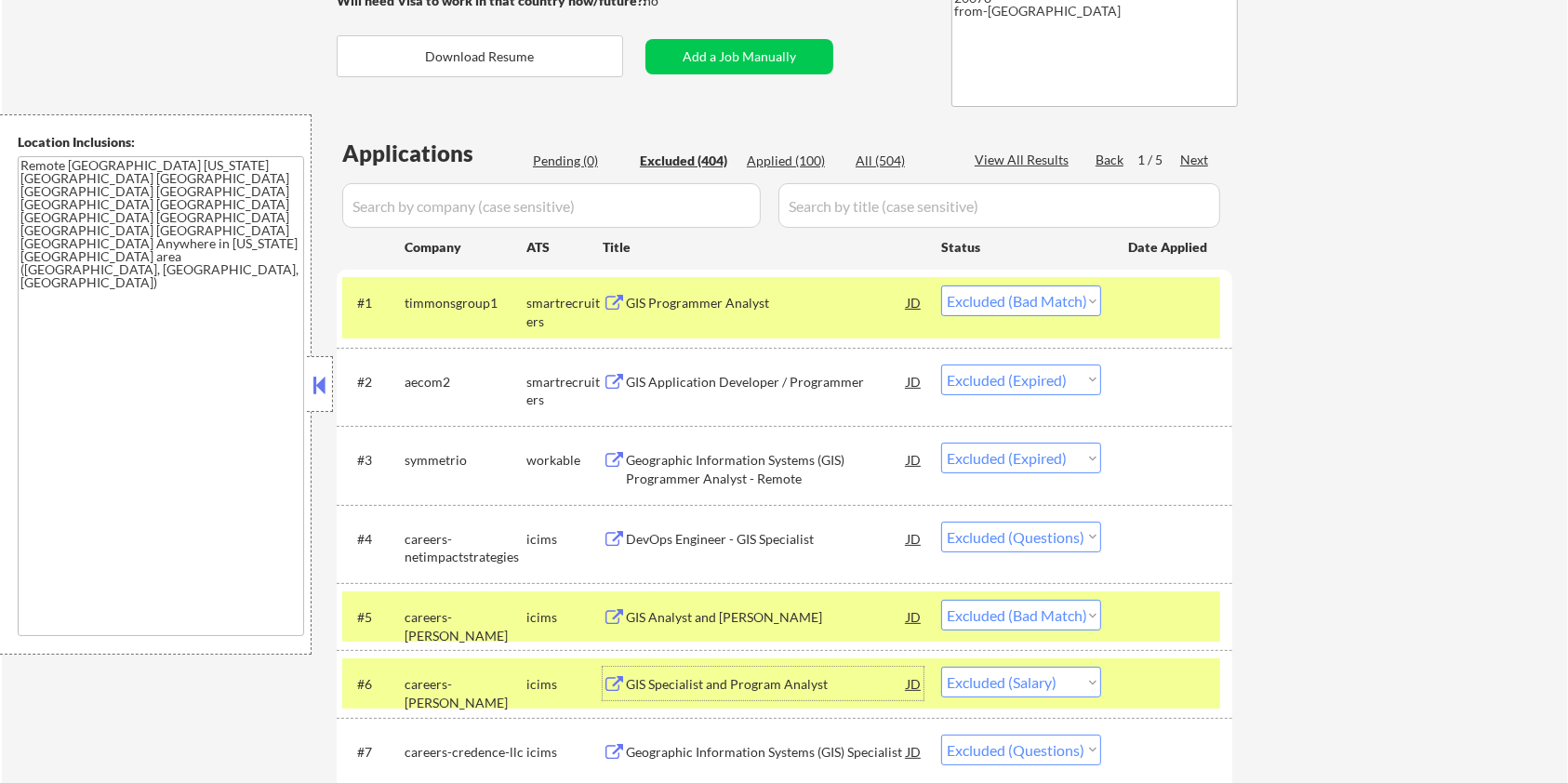
scroll to position [248, 0]
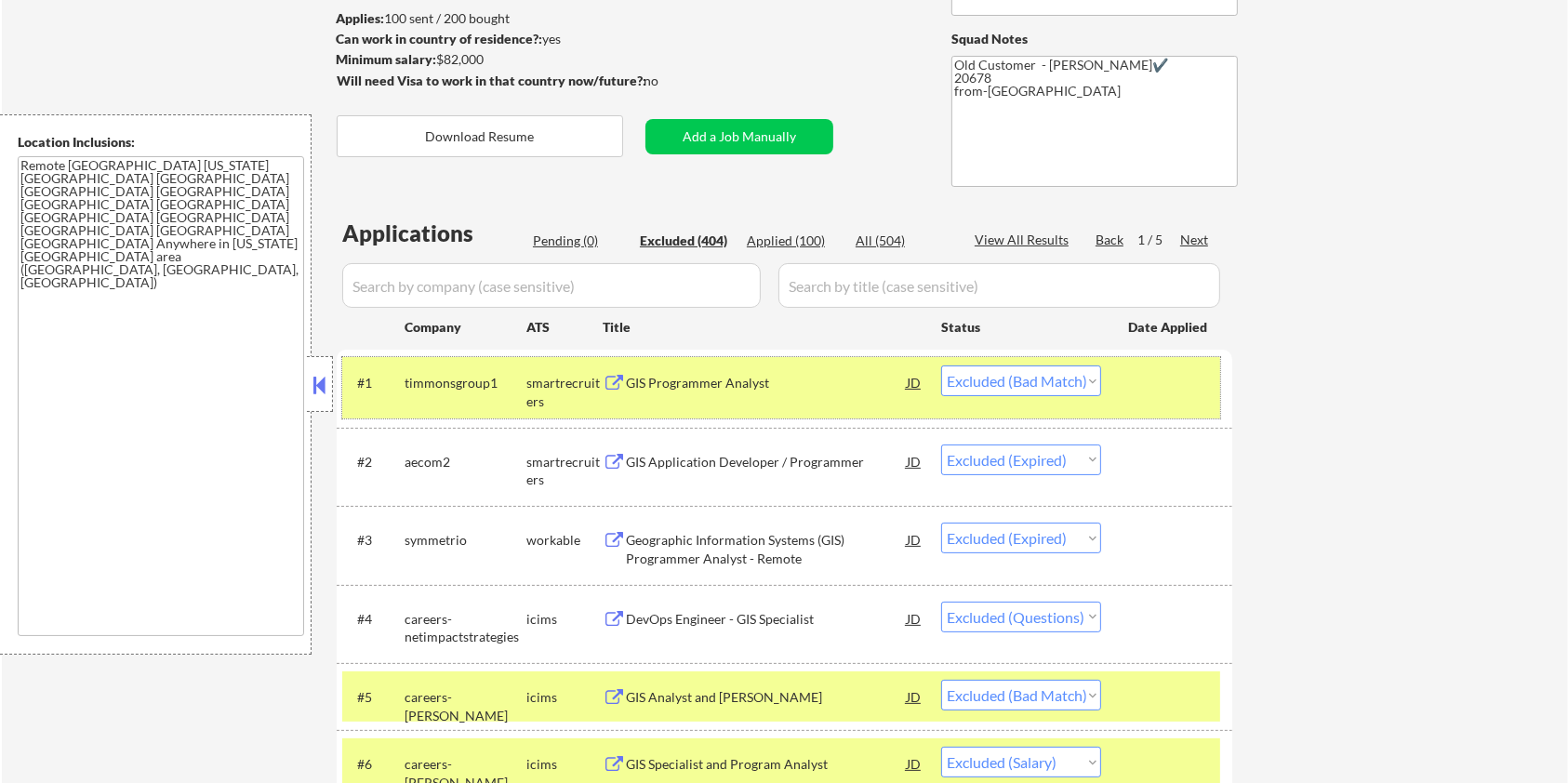
click at [1154, 391] on div at bounding box center [1168, 382] width 82 height 34
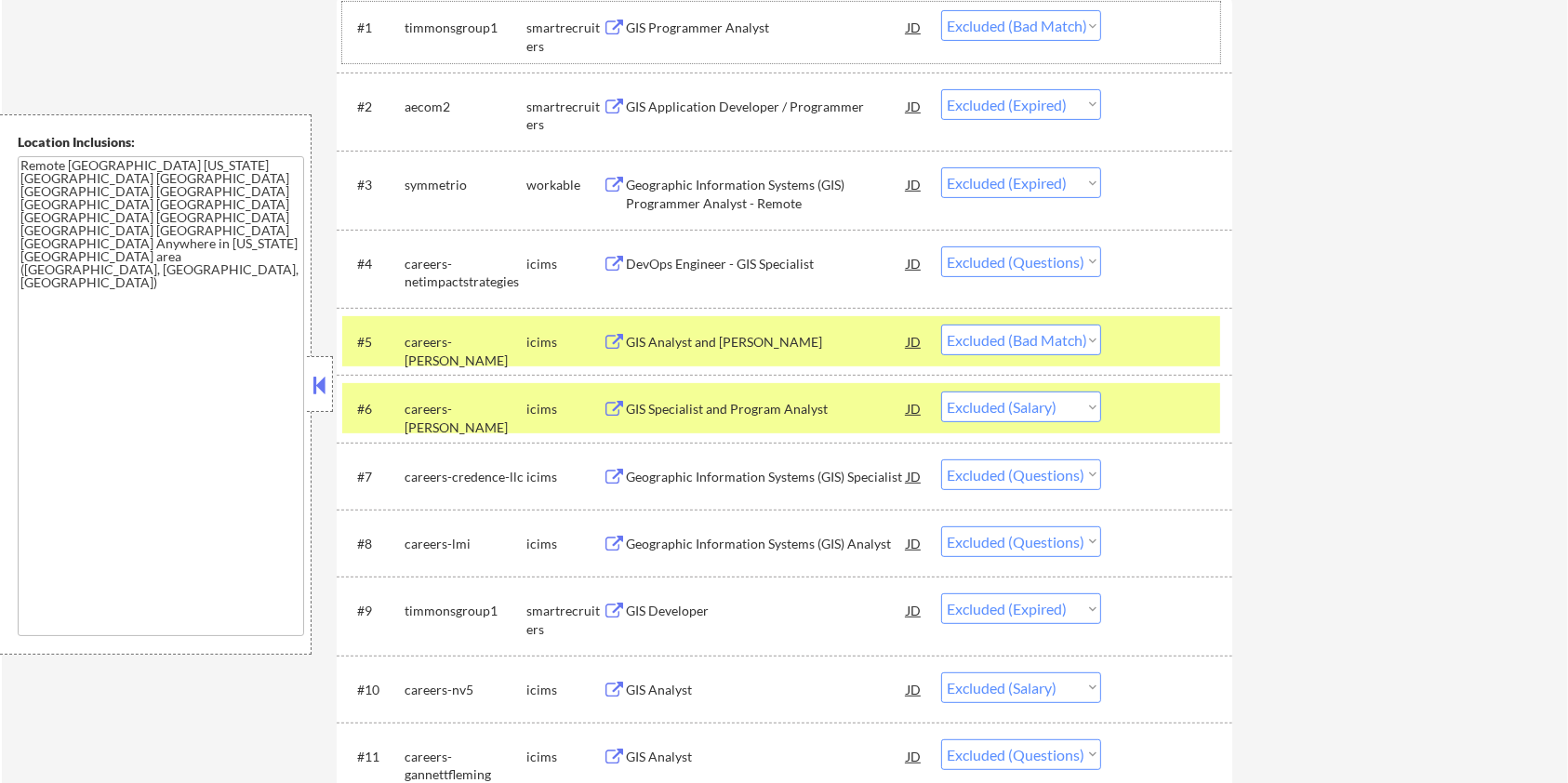
scroll to position [620, 0]
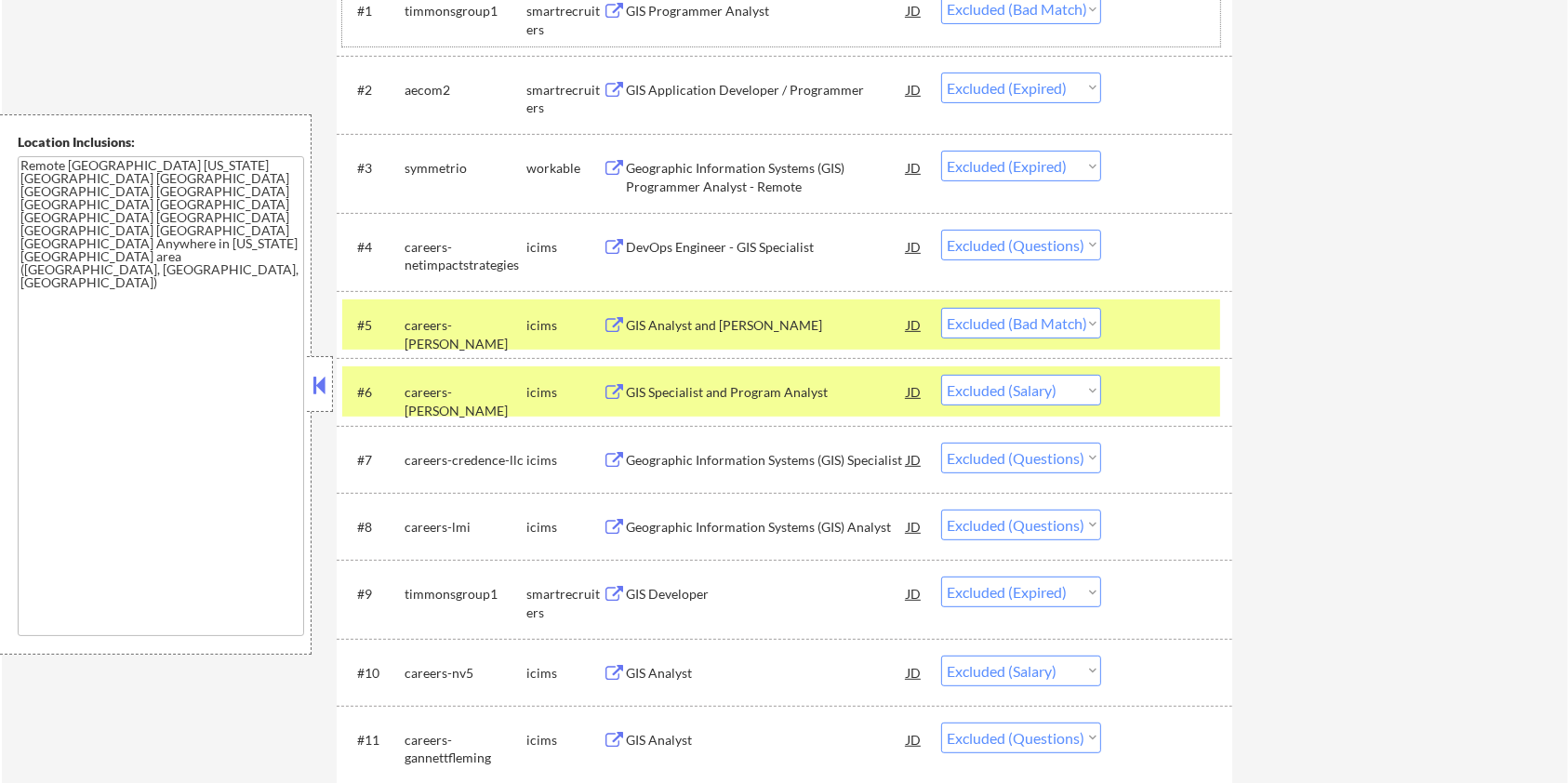
click at [1165, 330] on div at bounding box center [1168, 325] width 82 height 34
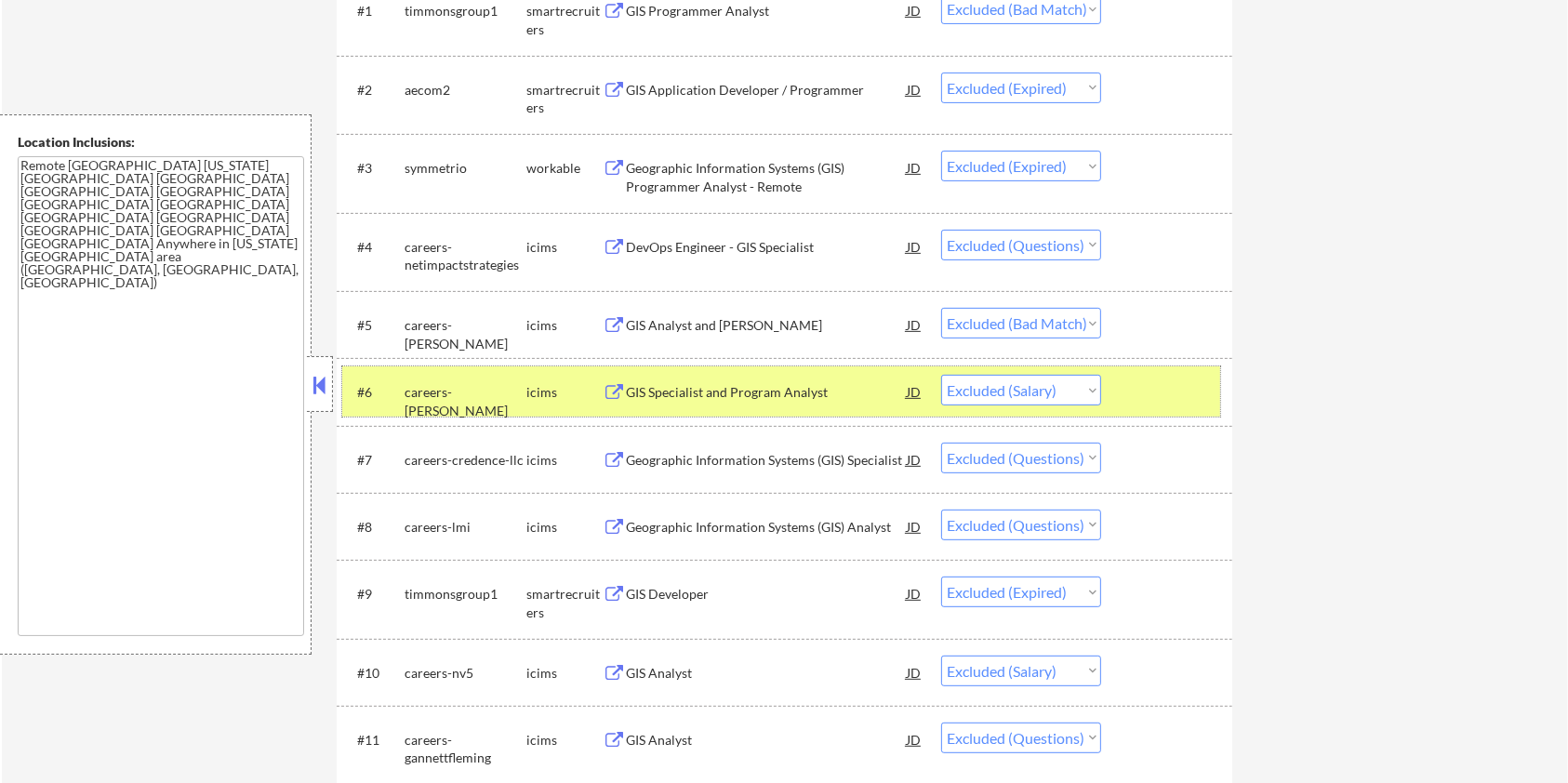
click at [1168, 378] on div at bounding box center [1168, 392] width 82 height 34
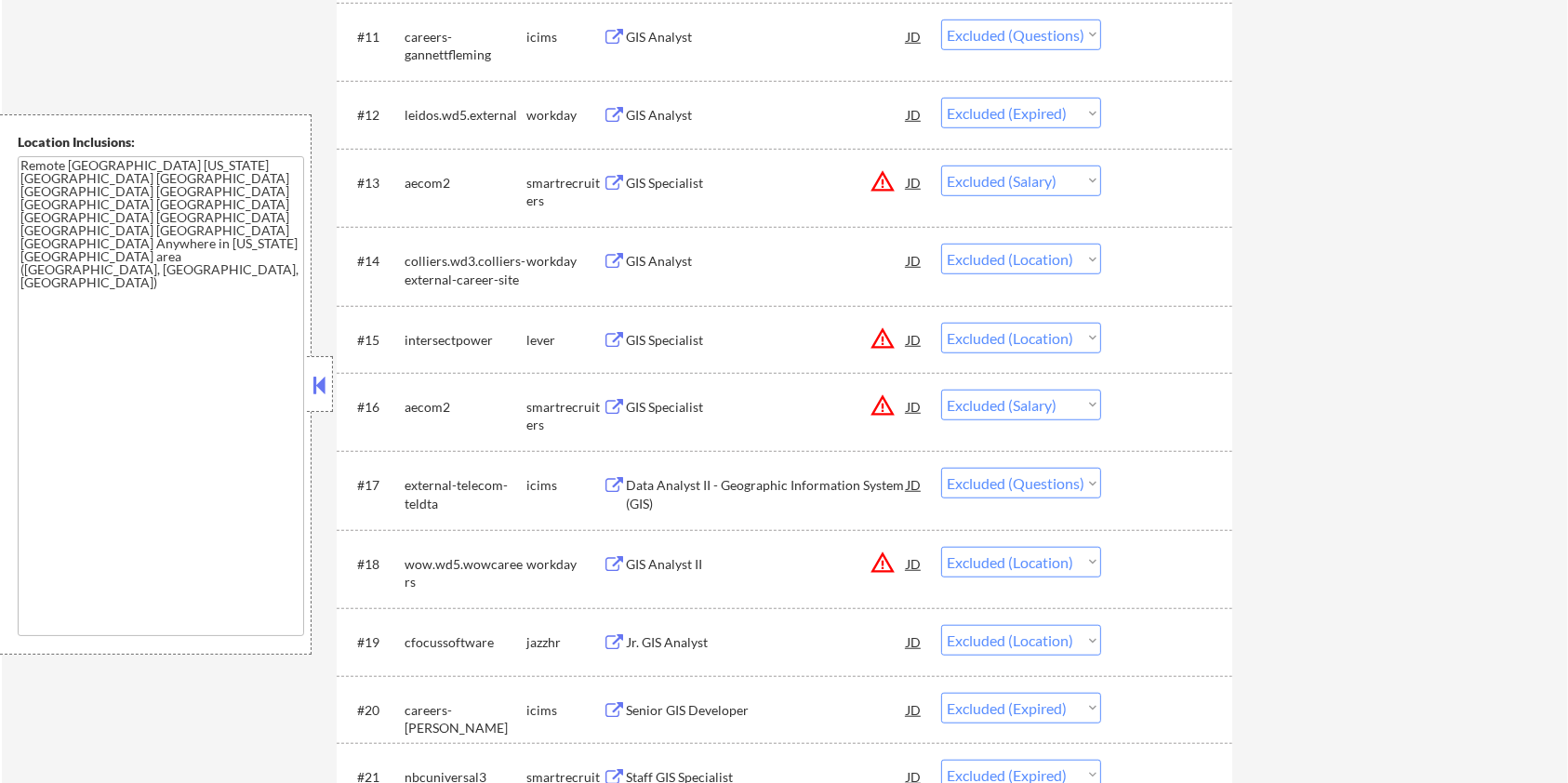
scroll to position [1364, 0]
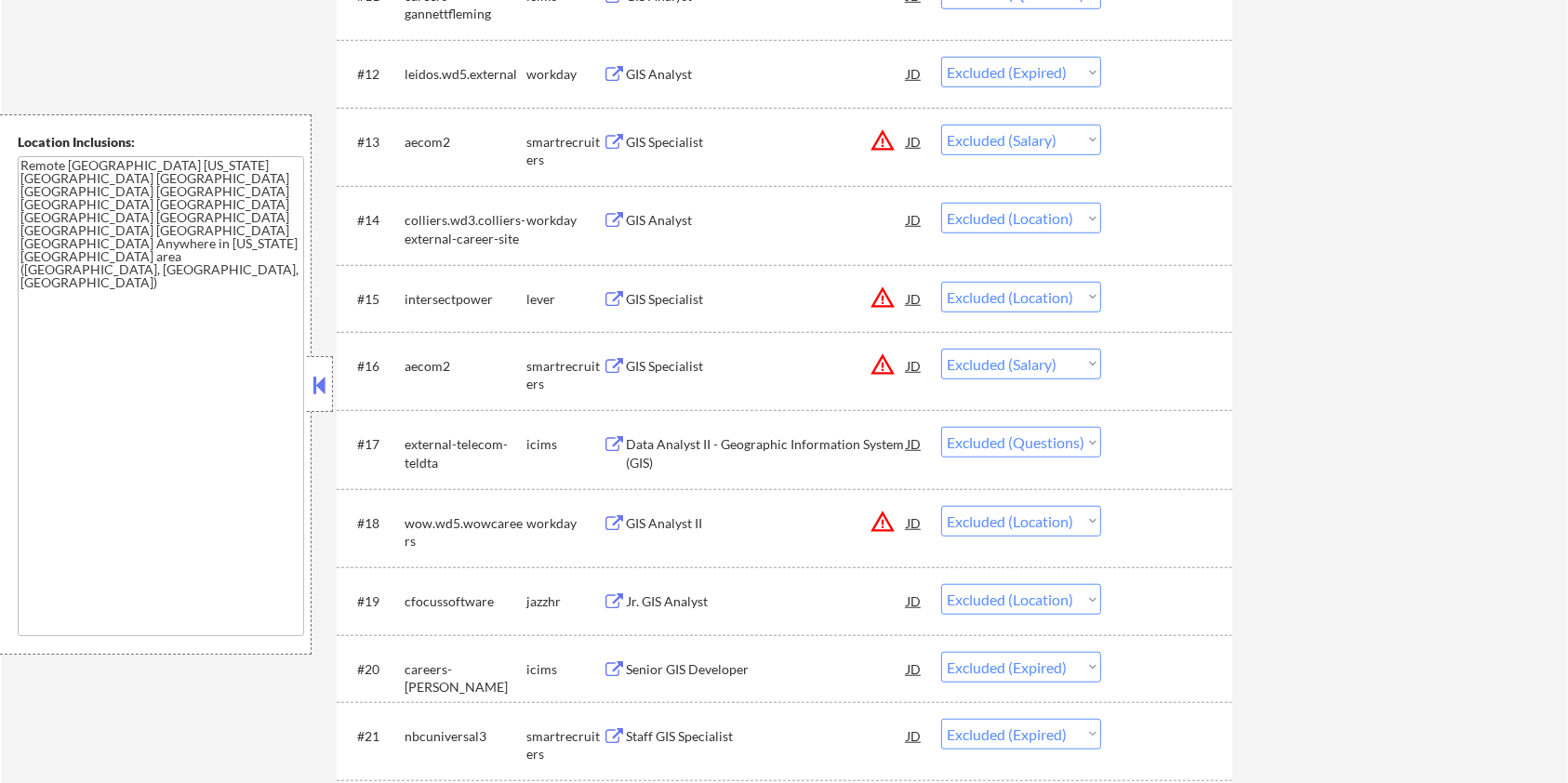
click at [653, 514] on div "GIS Analyst II" at bounding box center [766, 523] width 281 height 19
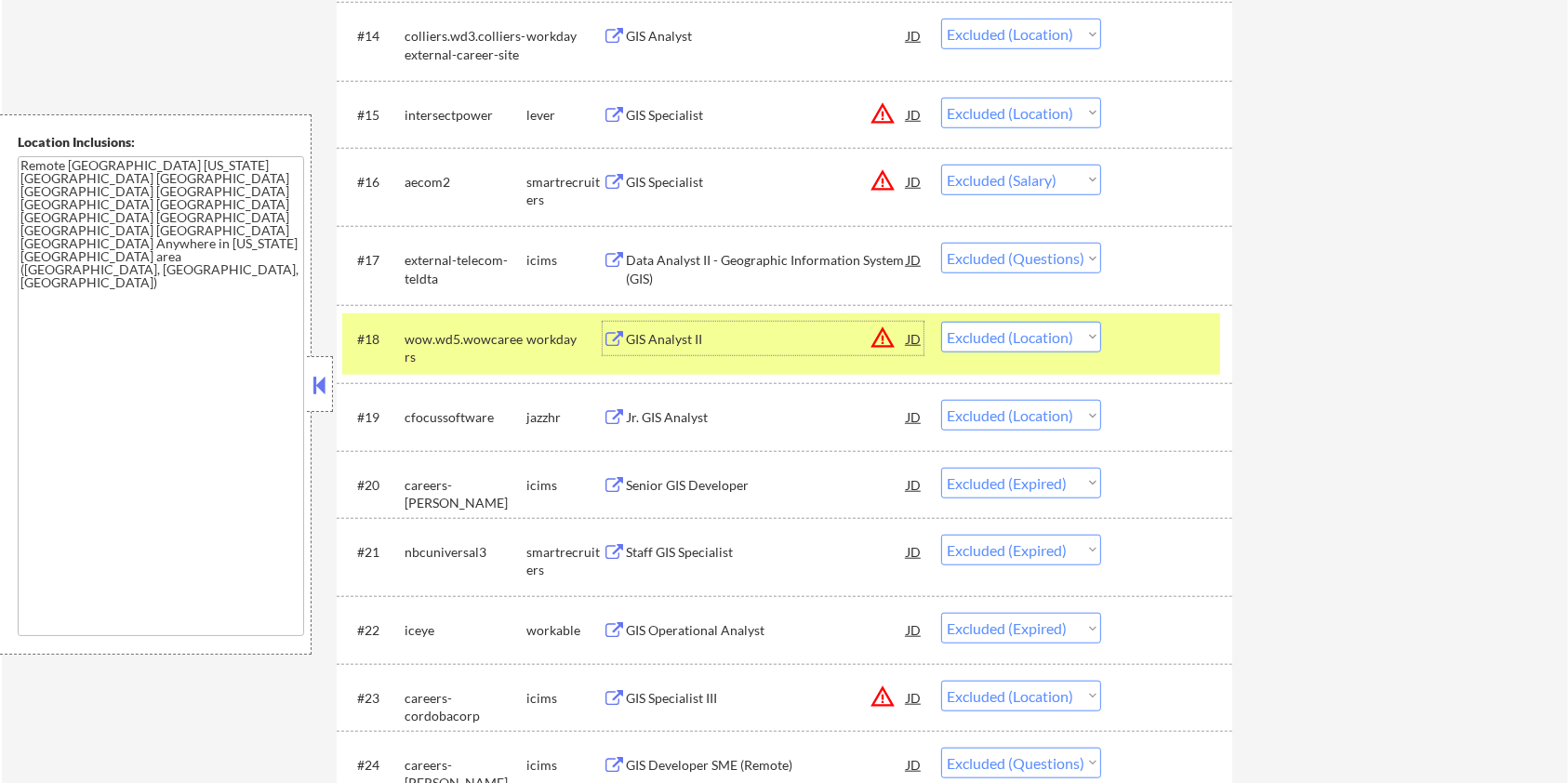
scroll to position [1612, 0]
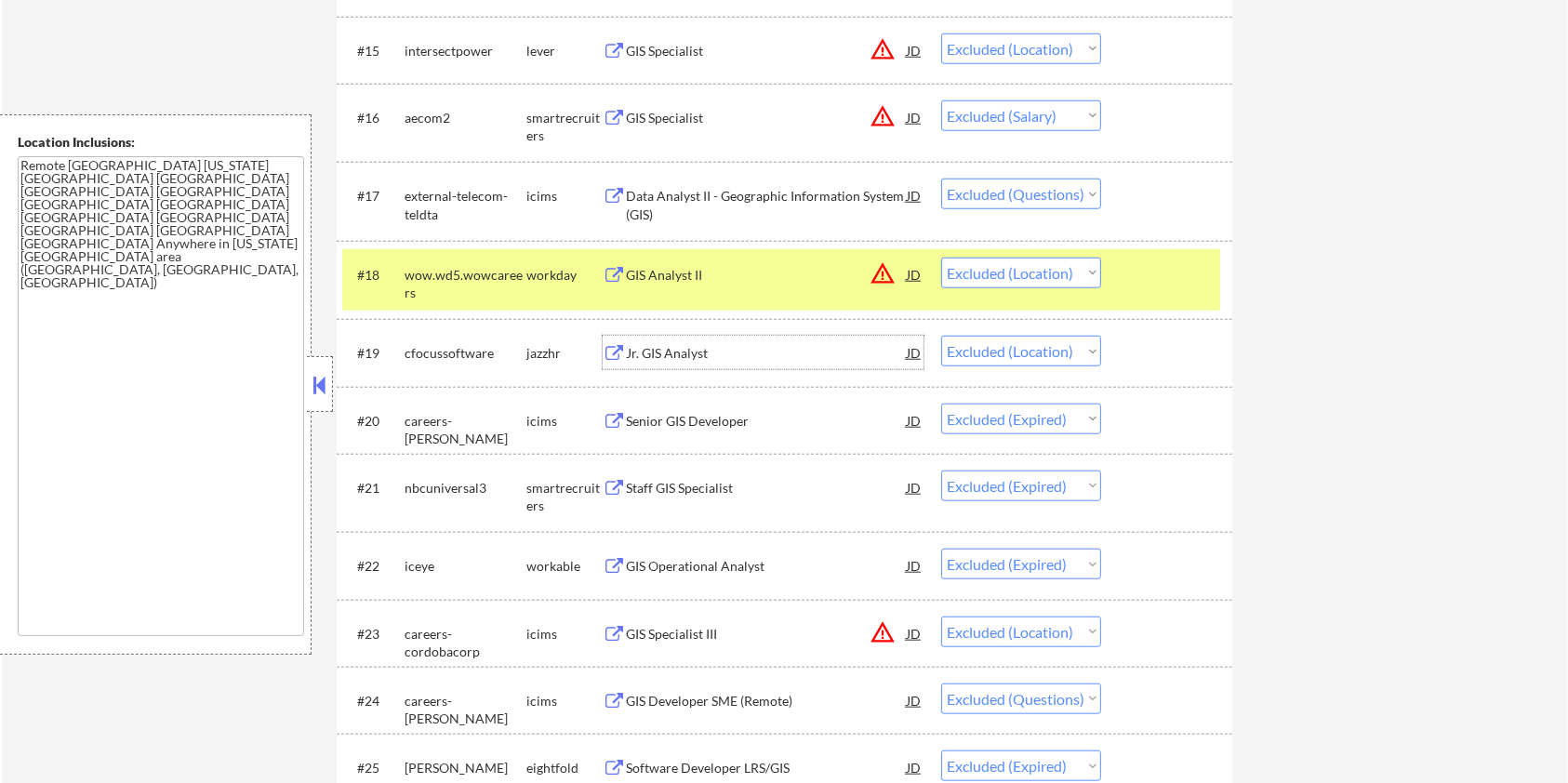
click at [668, 354] on div "Jr. GIS Analyst" at bounding box center [766, 353] width 281 height 19
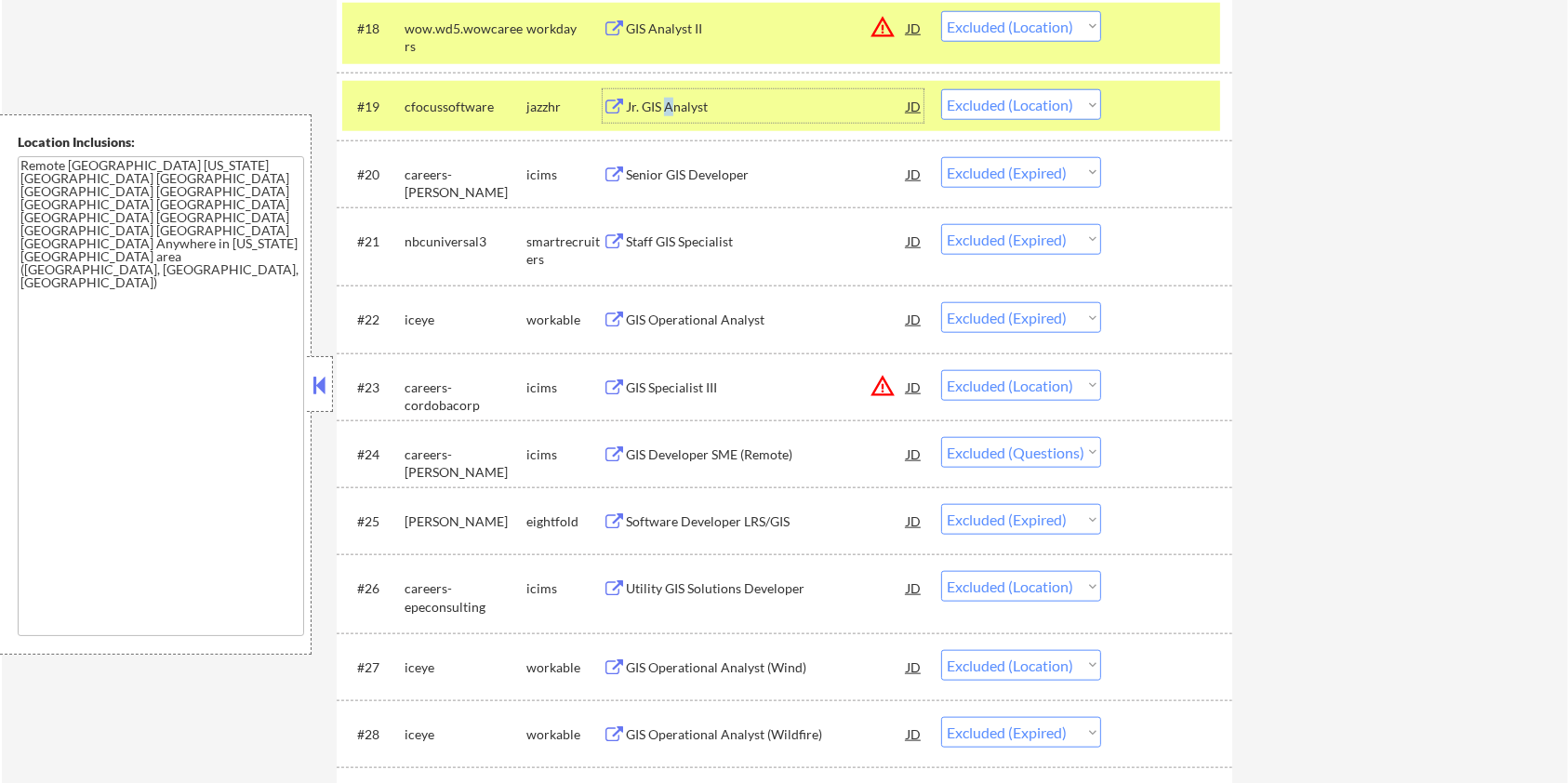
scroll to position [1861, 0]
click at [671, 379] on div "GIS Specialist III" at bounding box center [766, 386] width 281 height 19
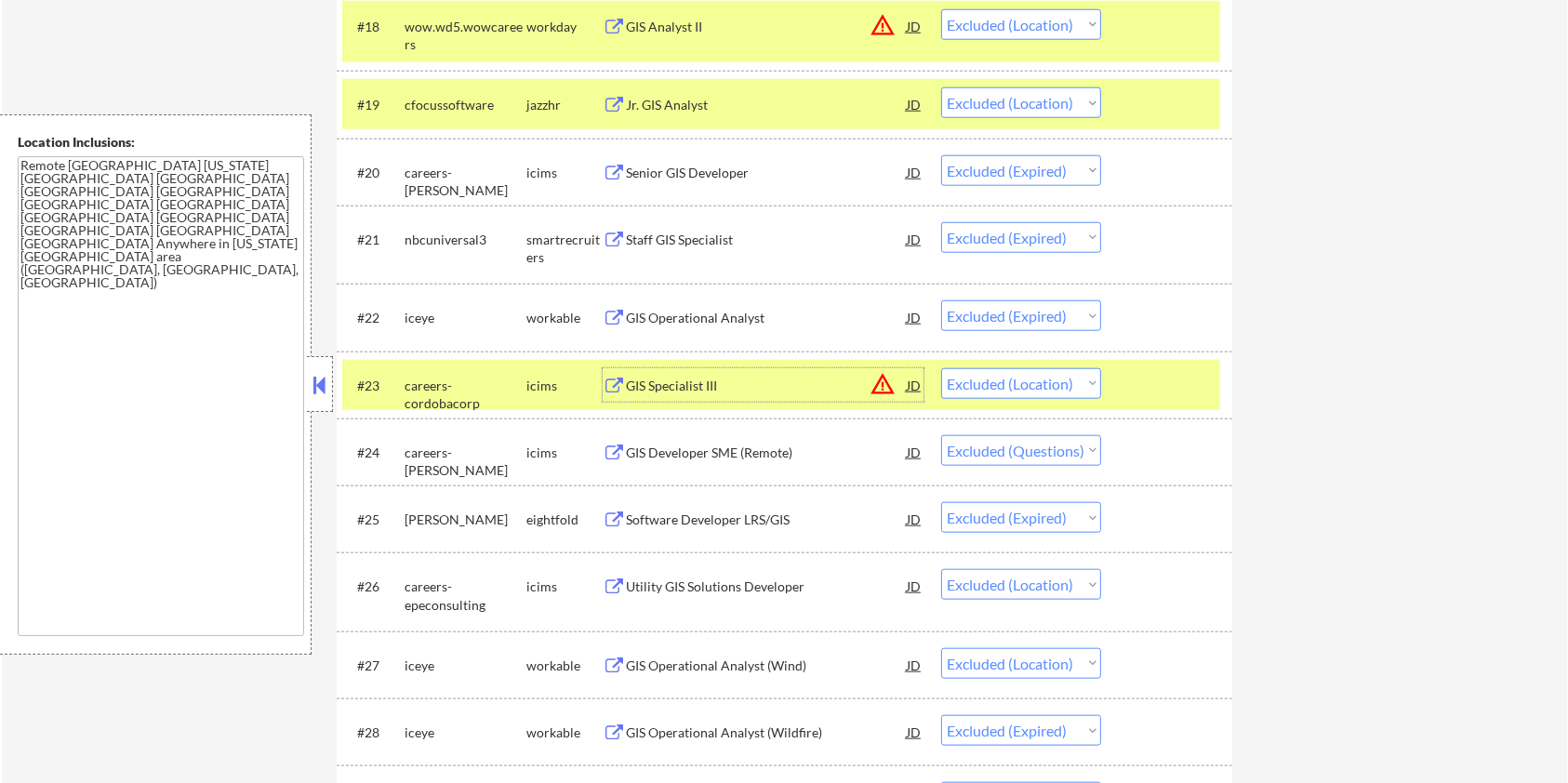
scroll to position [1985, 0]
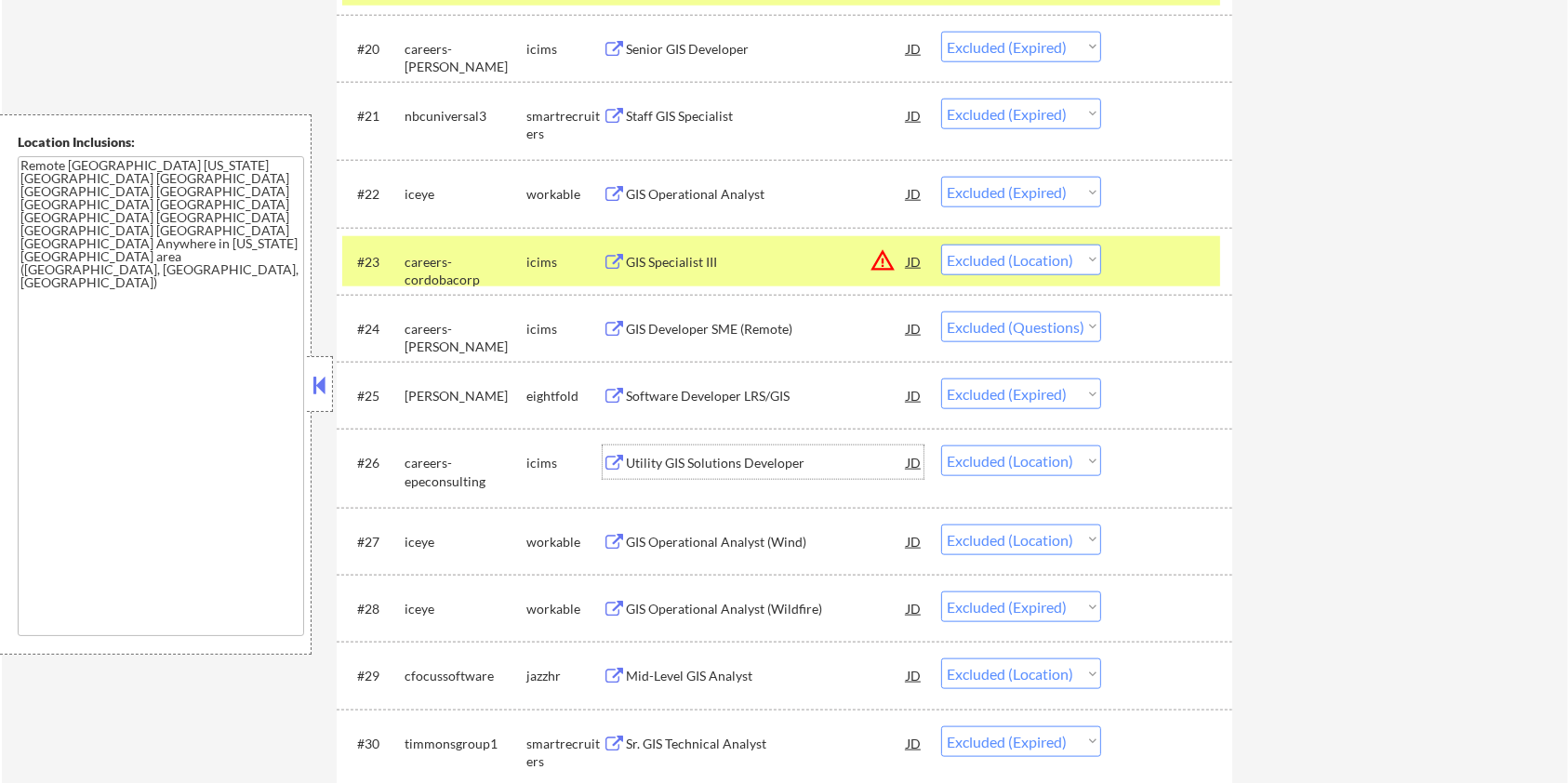
click at [650, 454] on div "Utility GIS Solutions Developer" at bounding box center [766, 463] width 281 height 19
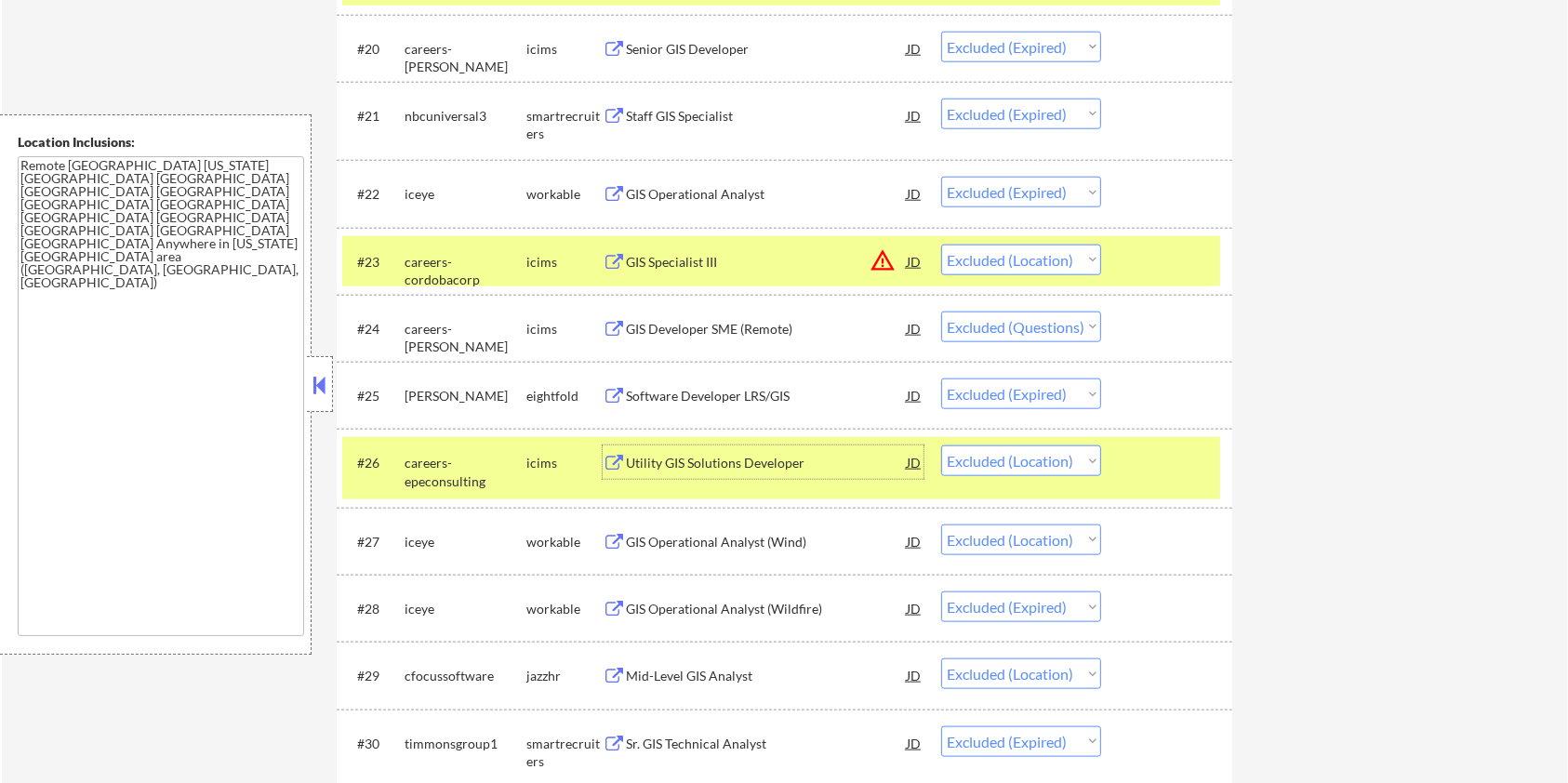
scroll to position [2357, 0]
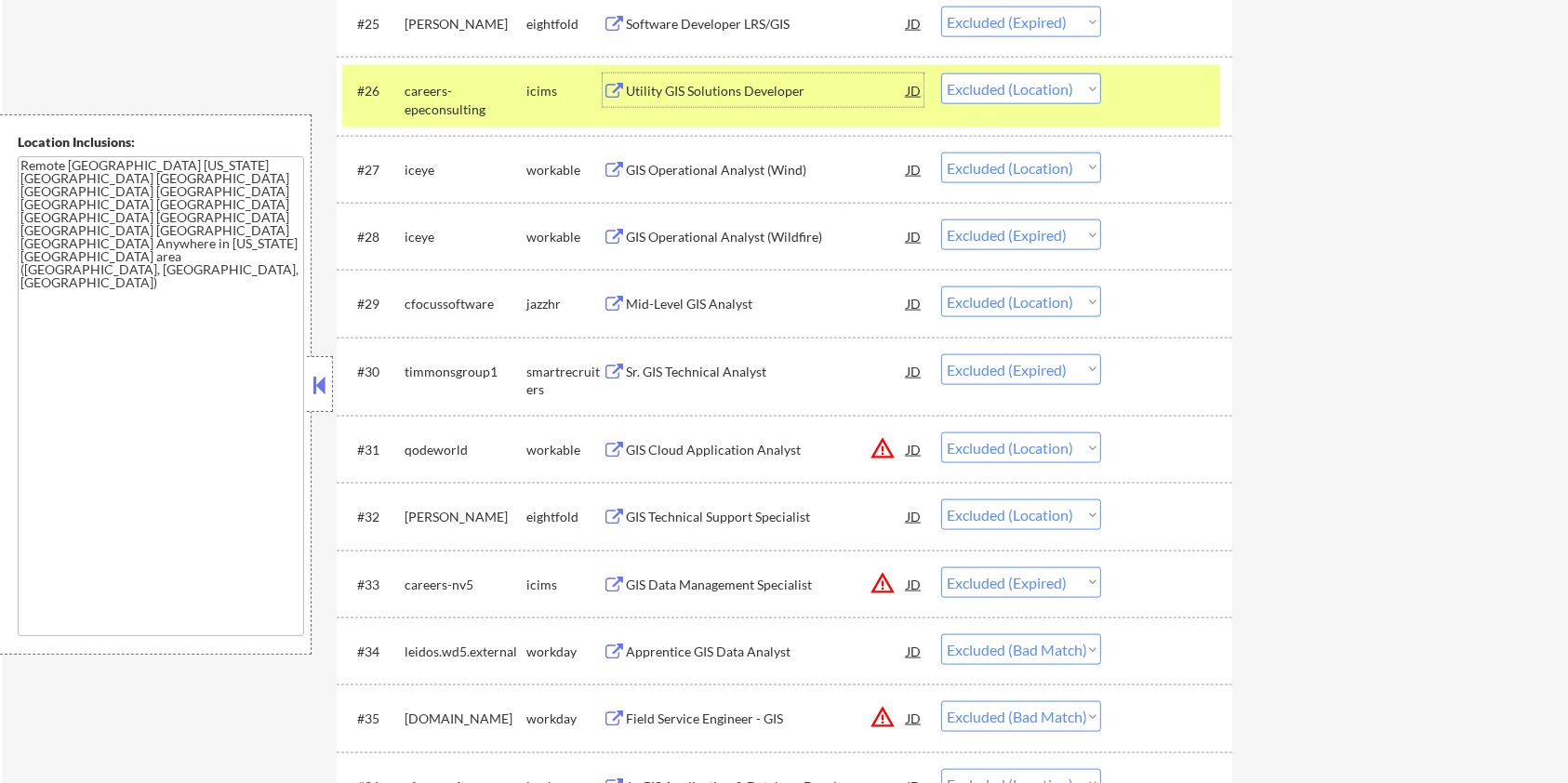
click at [722, 293] on div "Mid-Level GIS Analyst" at bounding box center [766, 303] width 281 height 34
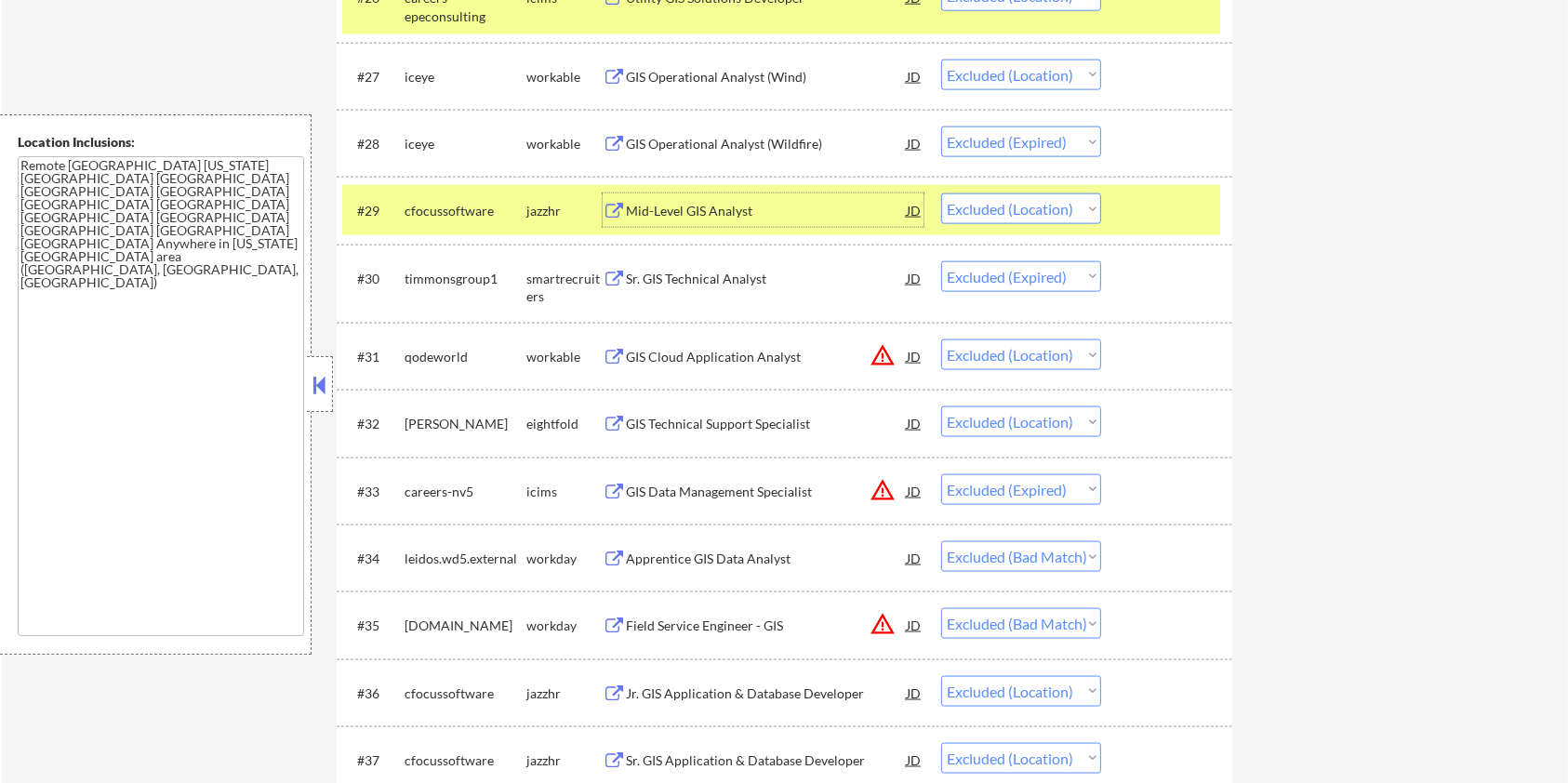
scroll to position [2480, 0]
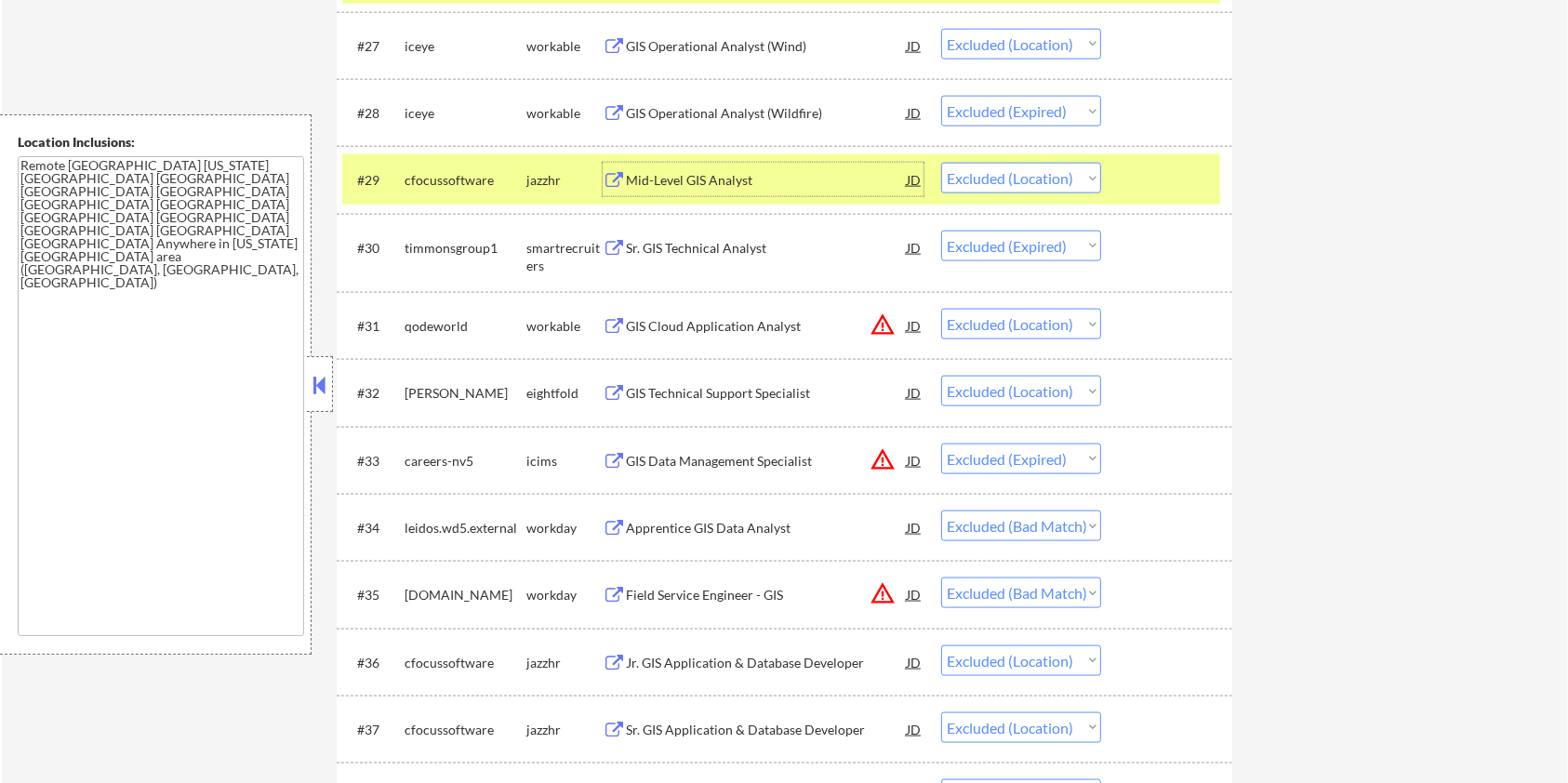
click at [729, 524] on div "Apprentice GIS Data Analyst" at bounding box center [766, 528] width 281 height 19
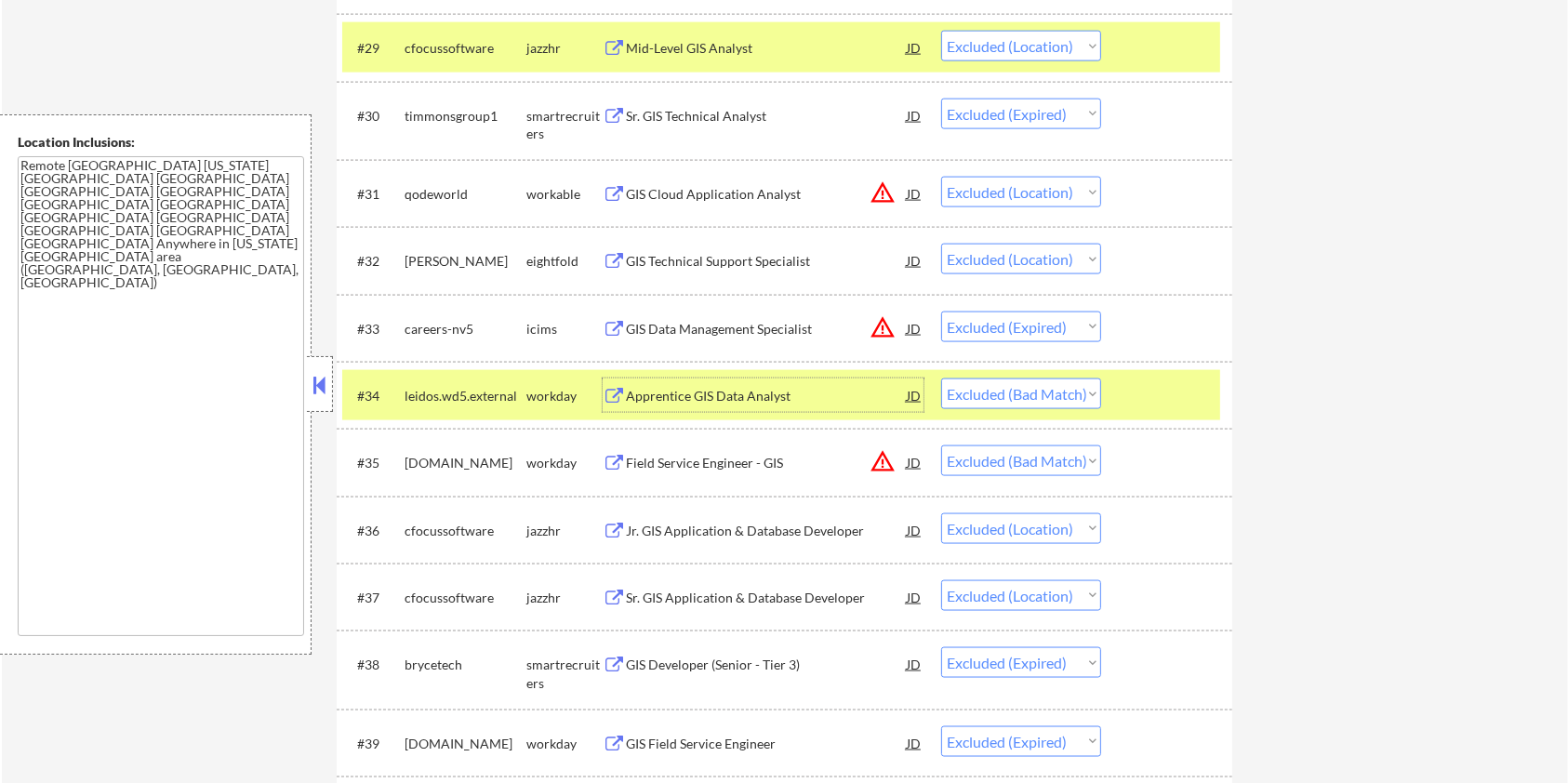
scroll to position [2729, 0]
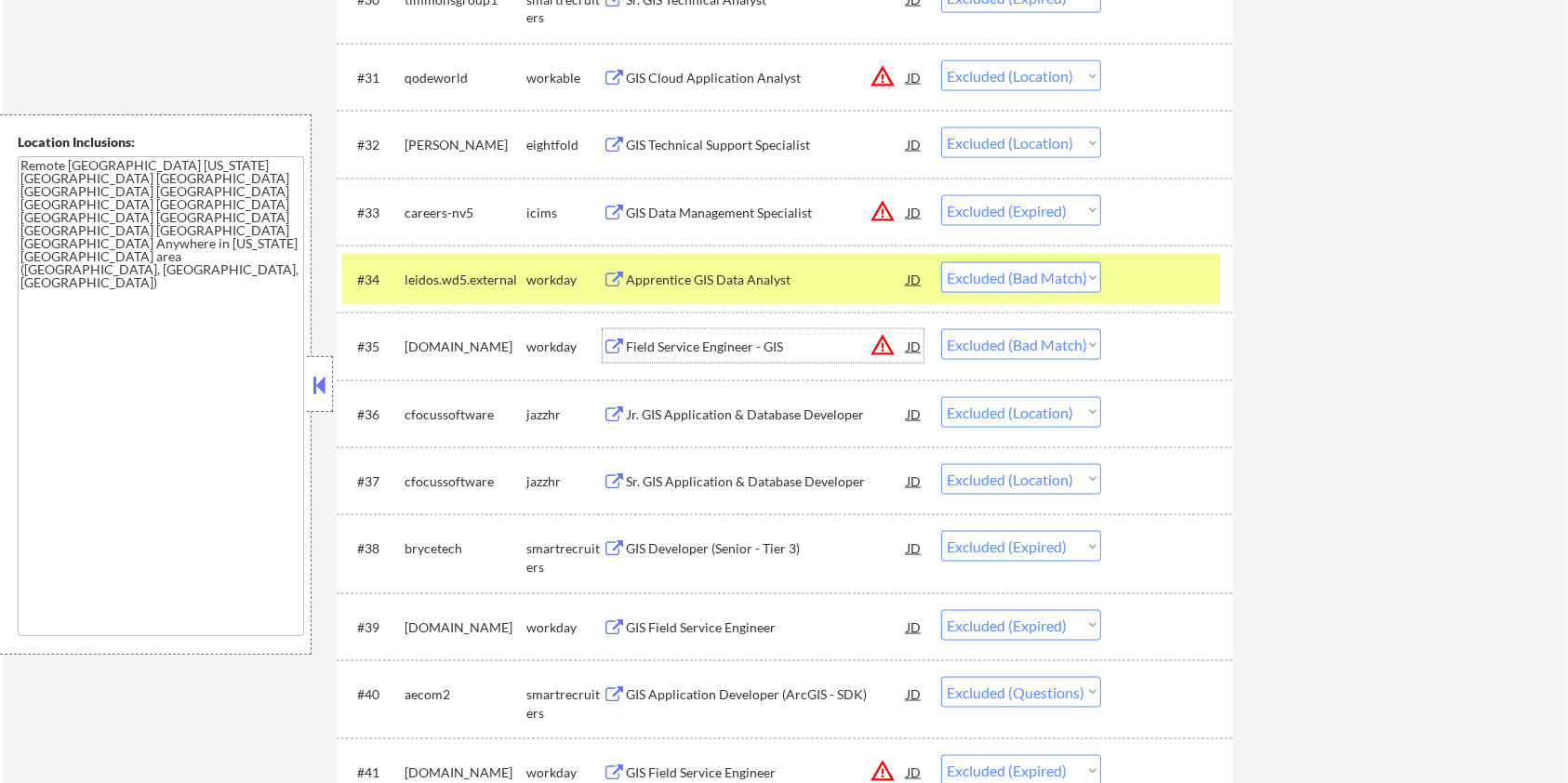
click at [777, 339] on div "Field Service Engineer - GIS" at bounding box center [766, 347] width 281 height 19
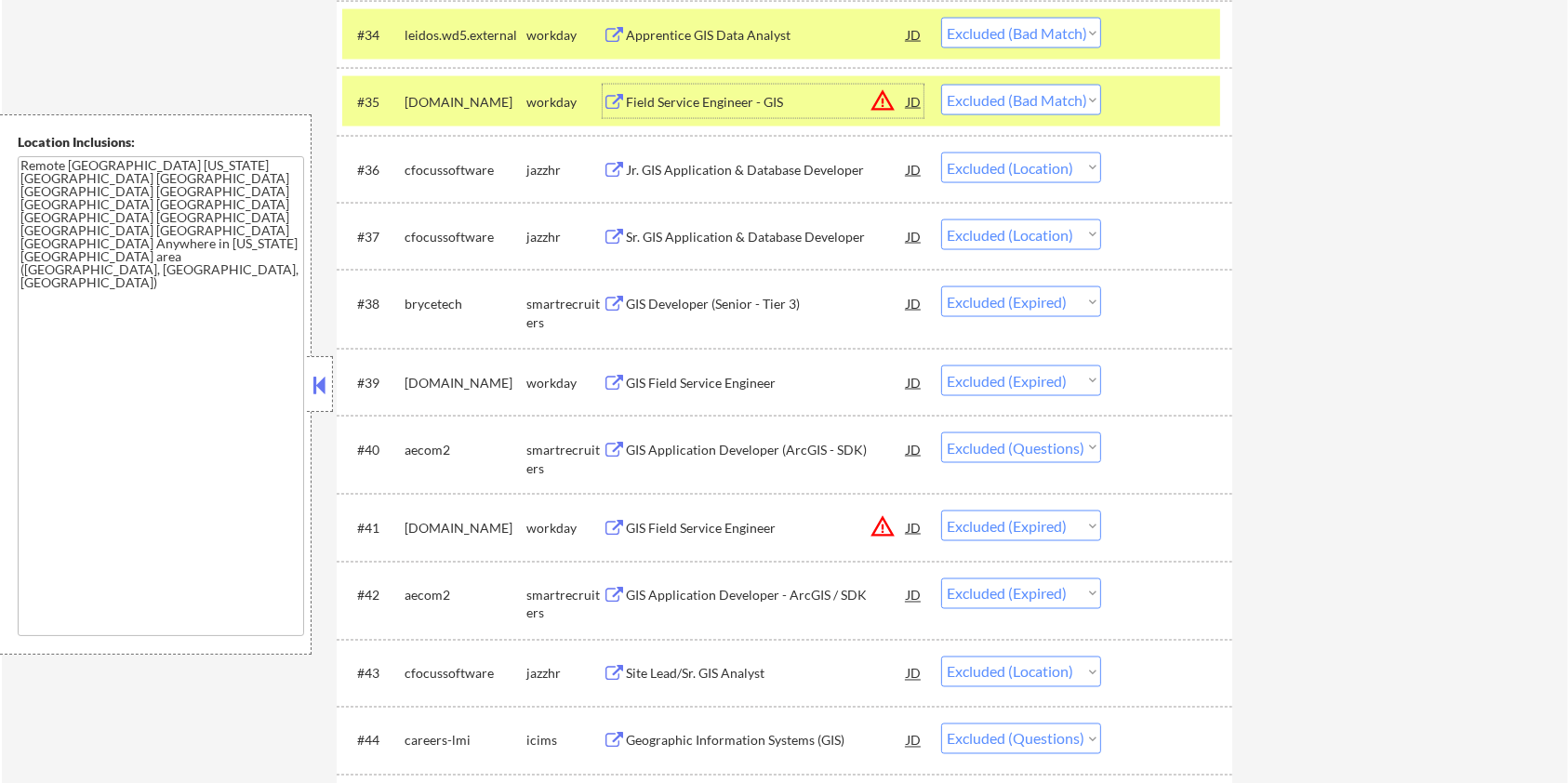
scroll to position [2978, 0]
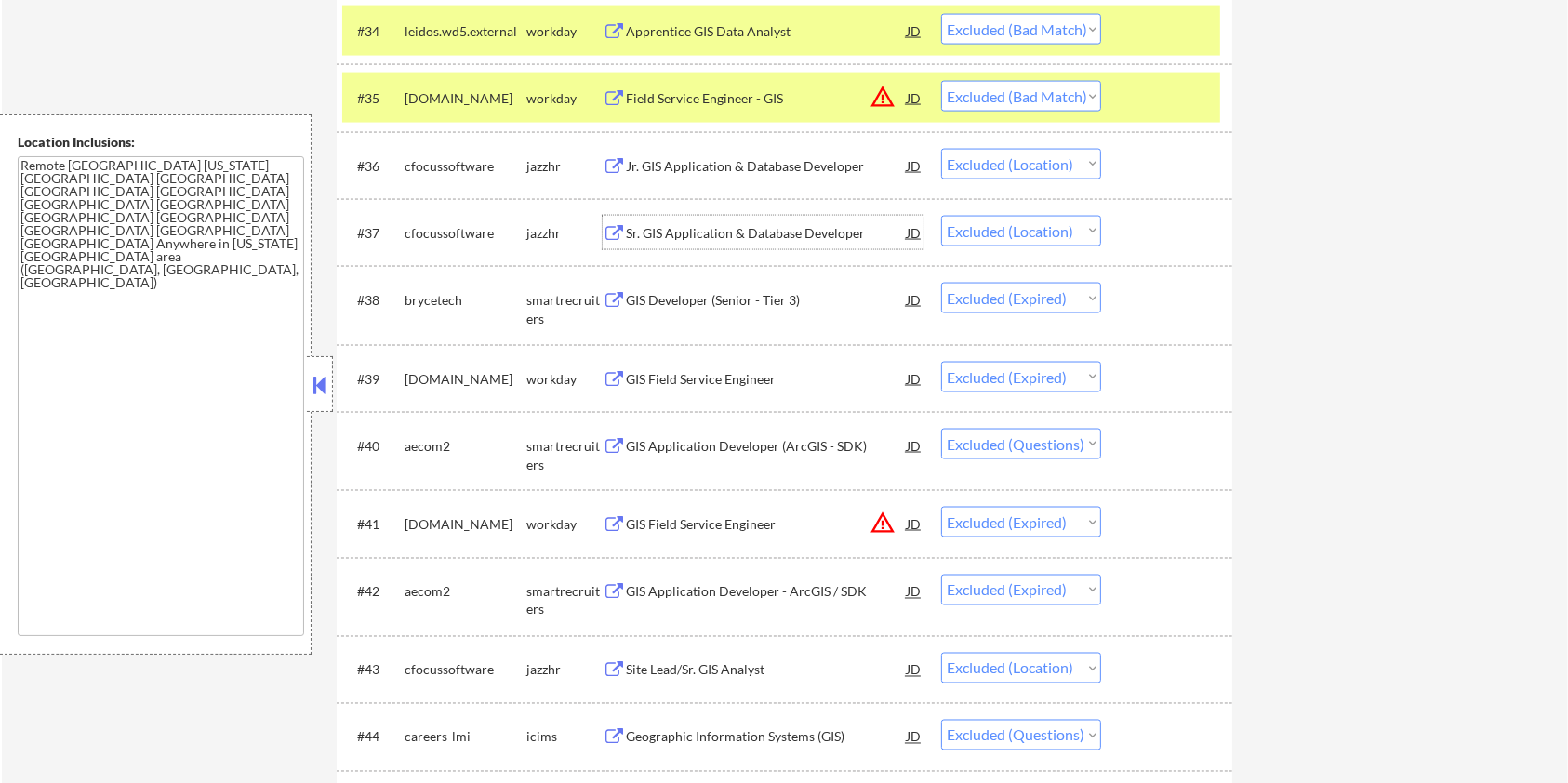
click at [722, 224] on div "Sr. GIS Application & Database Developer" at bounding box center [766, 233] width 281 height 19
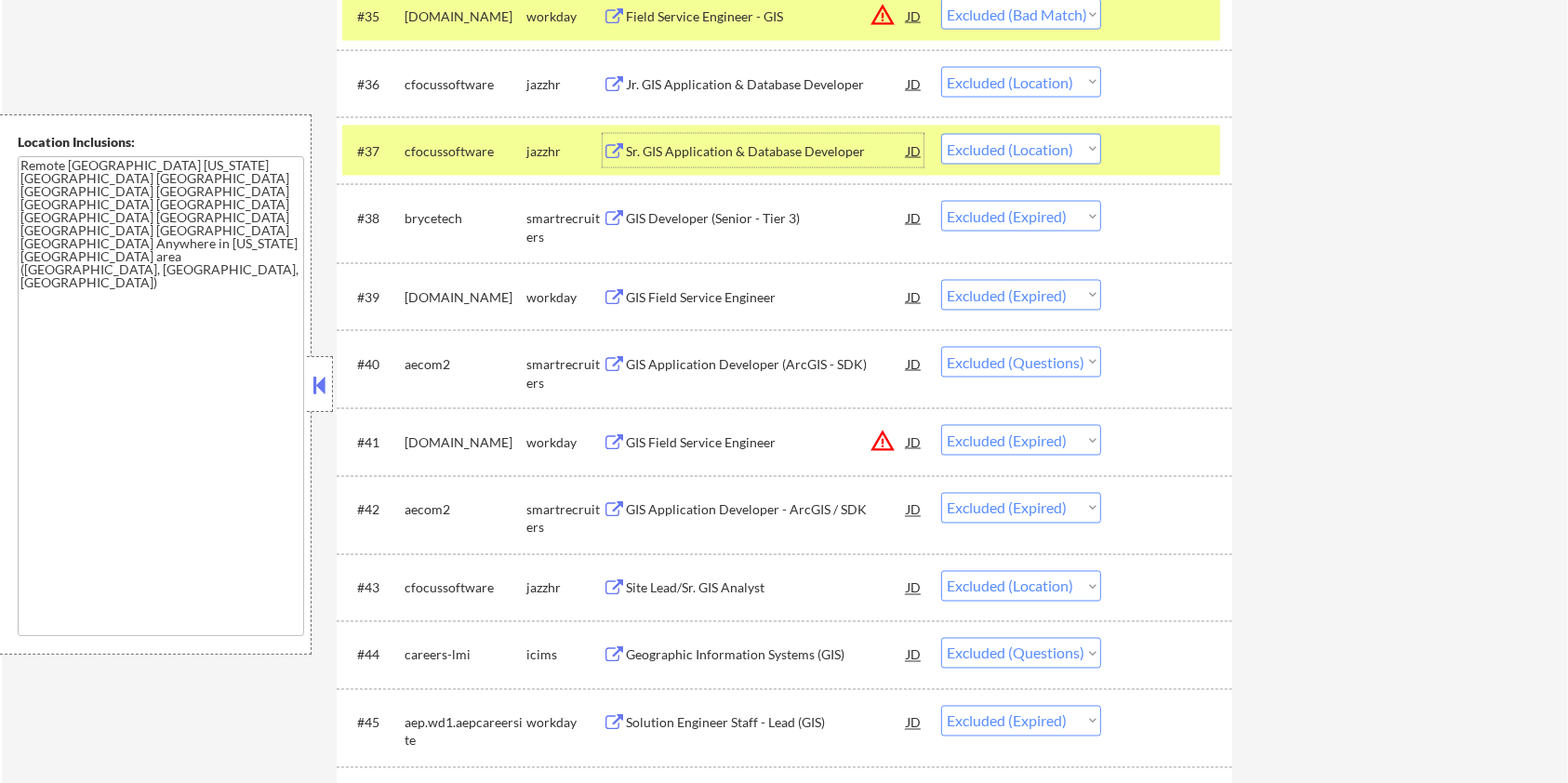
scroll to position [3101, 0]
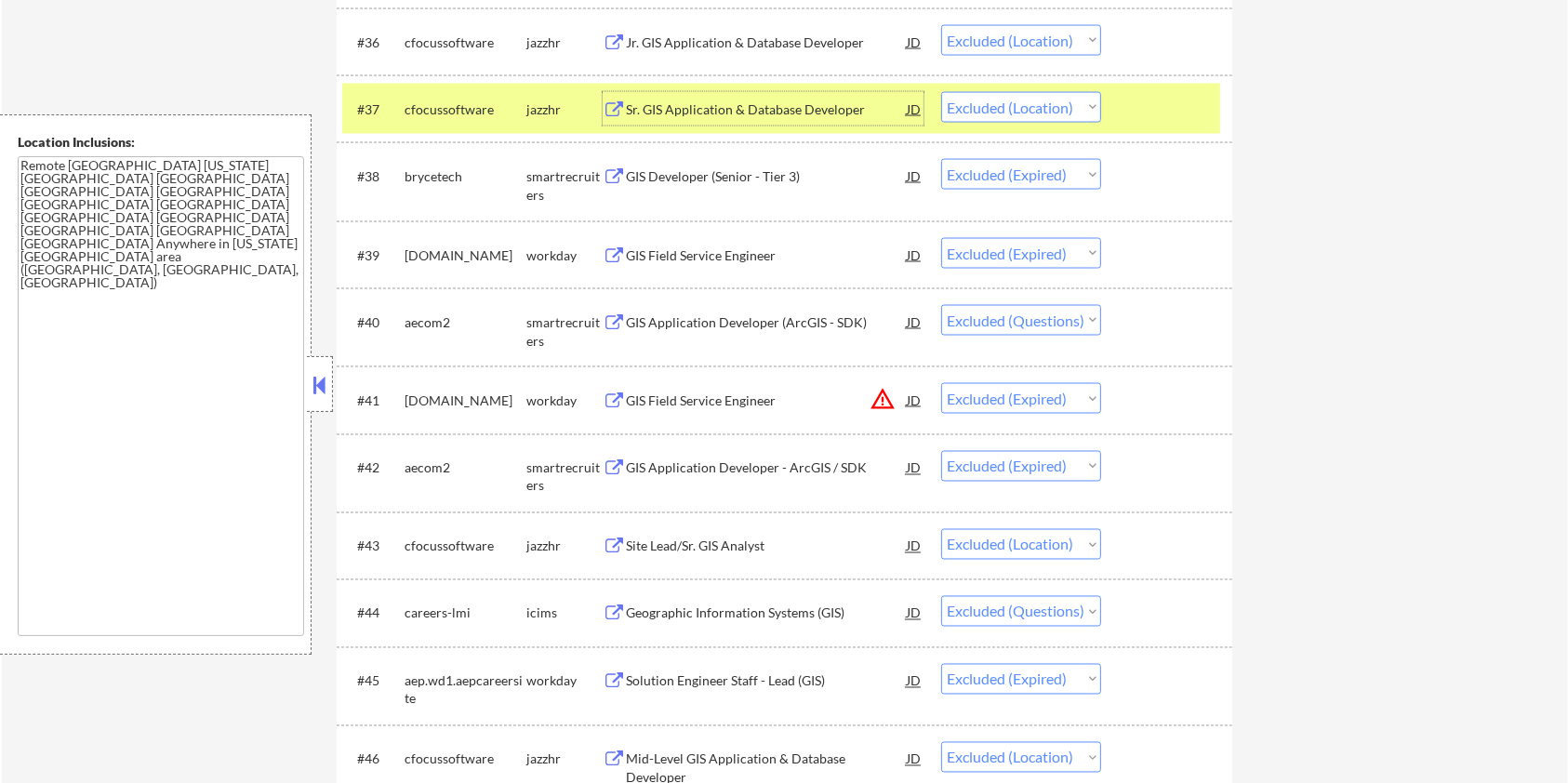
click at [713, 321] on div "GIS Application Developer (ArcGIS - SDK)" at bounding box center [766, 323] width 281 height 19
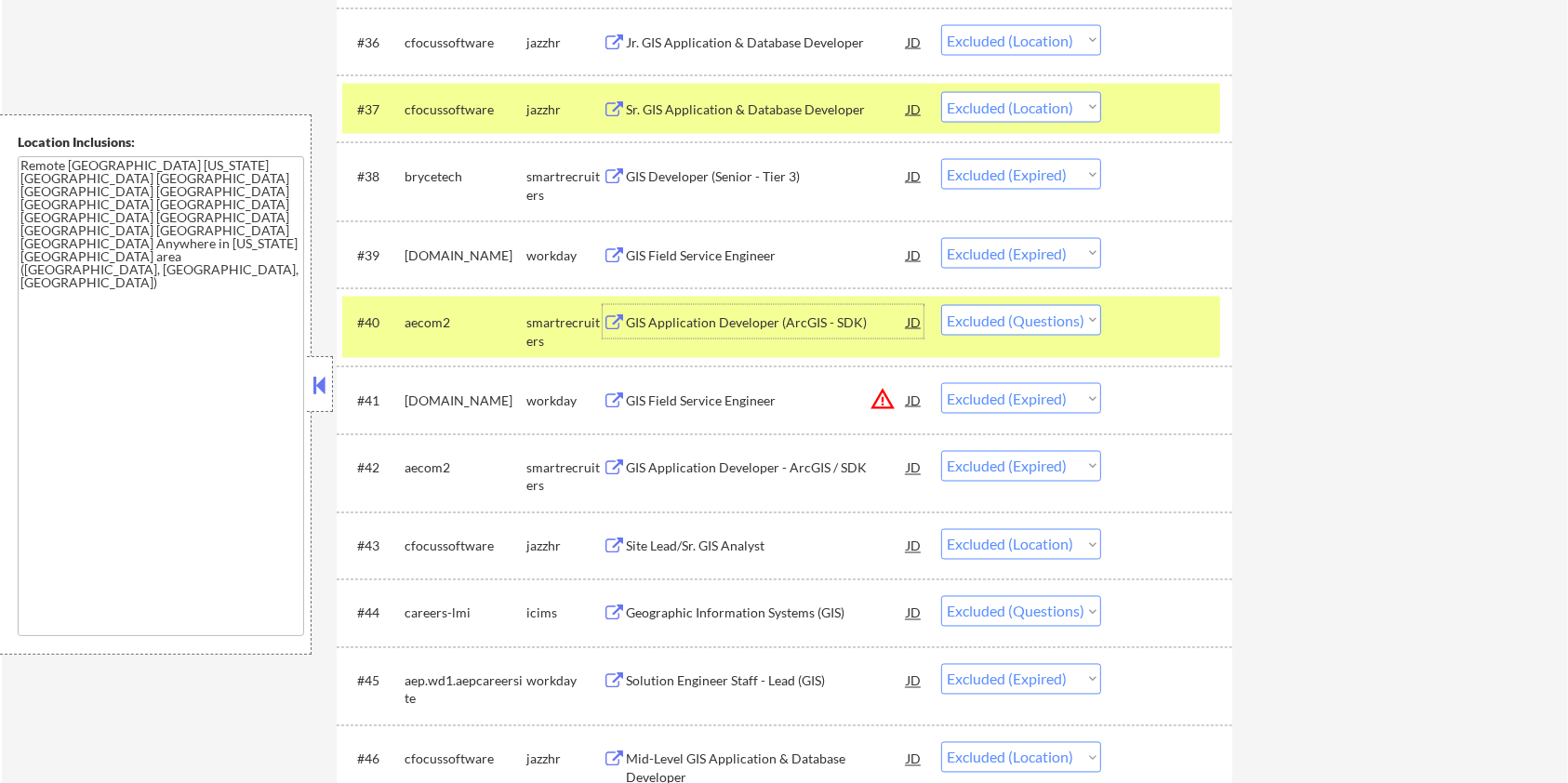
scroll to position [3225, 0]
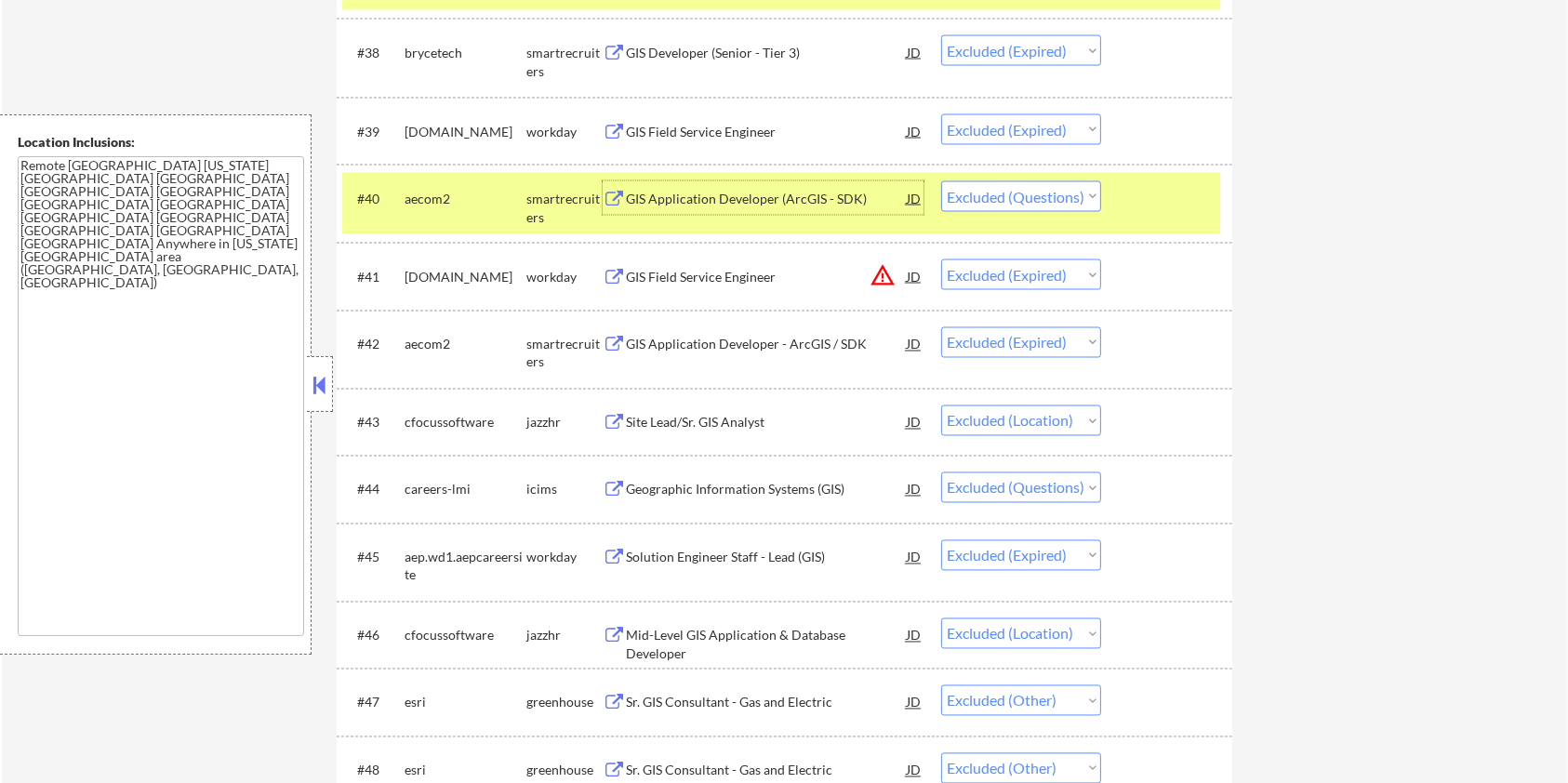
click at [692, 416] on div "Site Lead/Sr. GIS Analyst" at bounding box center [766, 423] width 281 height 19
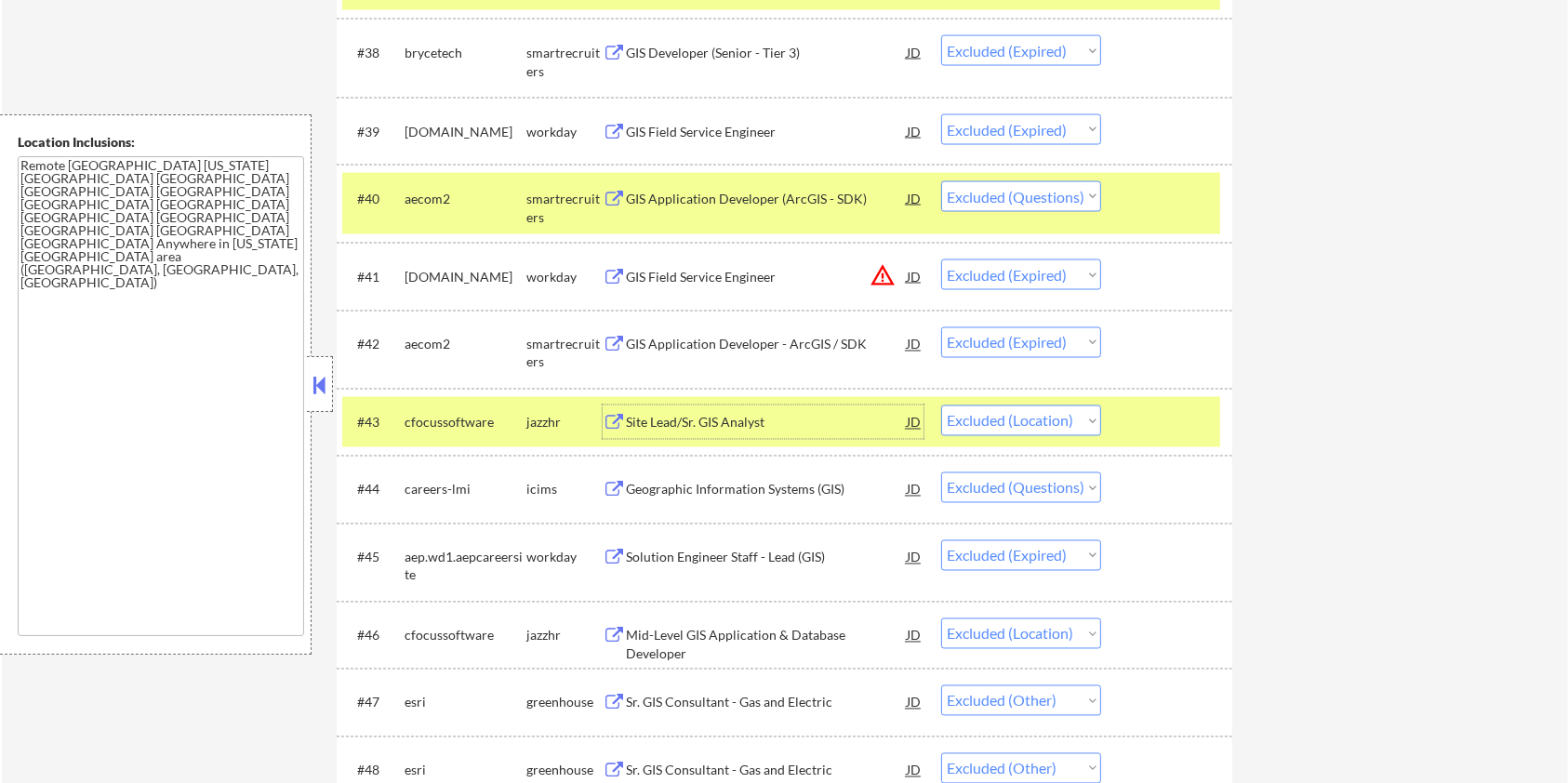
scroll to position [3349, 0]
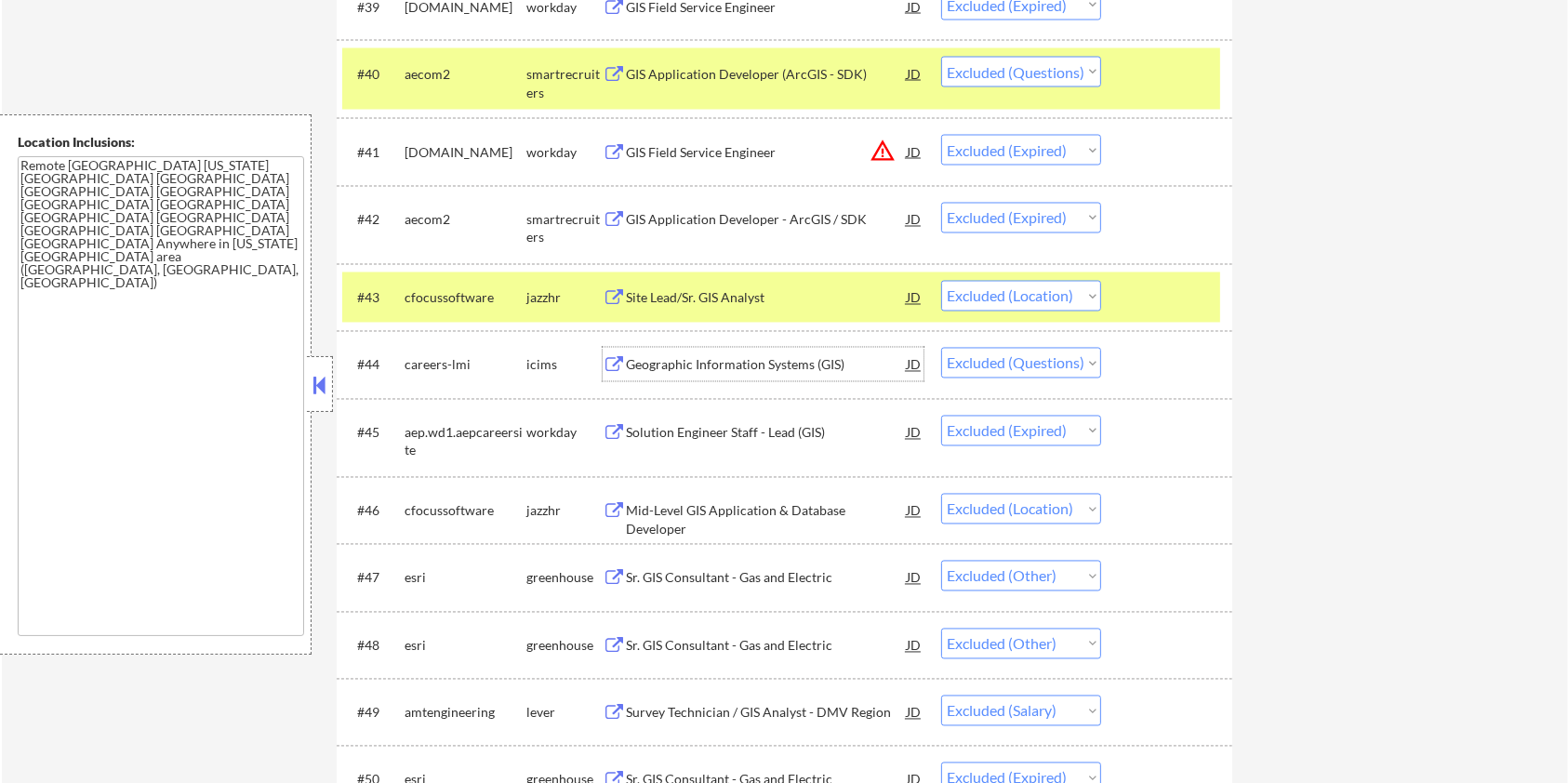
click at [795, 367] on div "Geographic Information Systems (GIS)" at bounding box center [766, 365] width 281 height 19
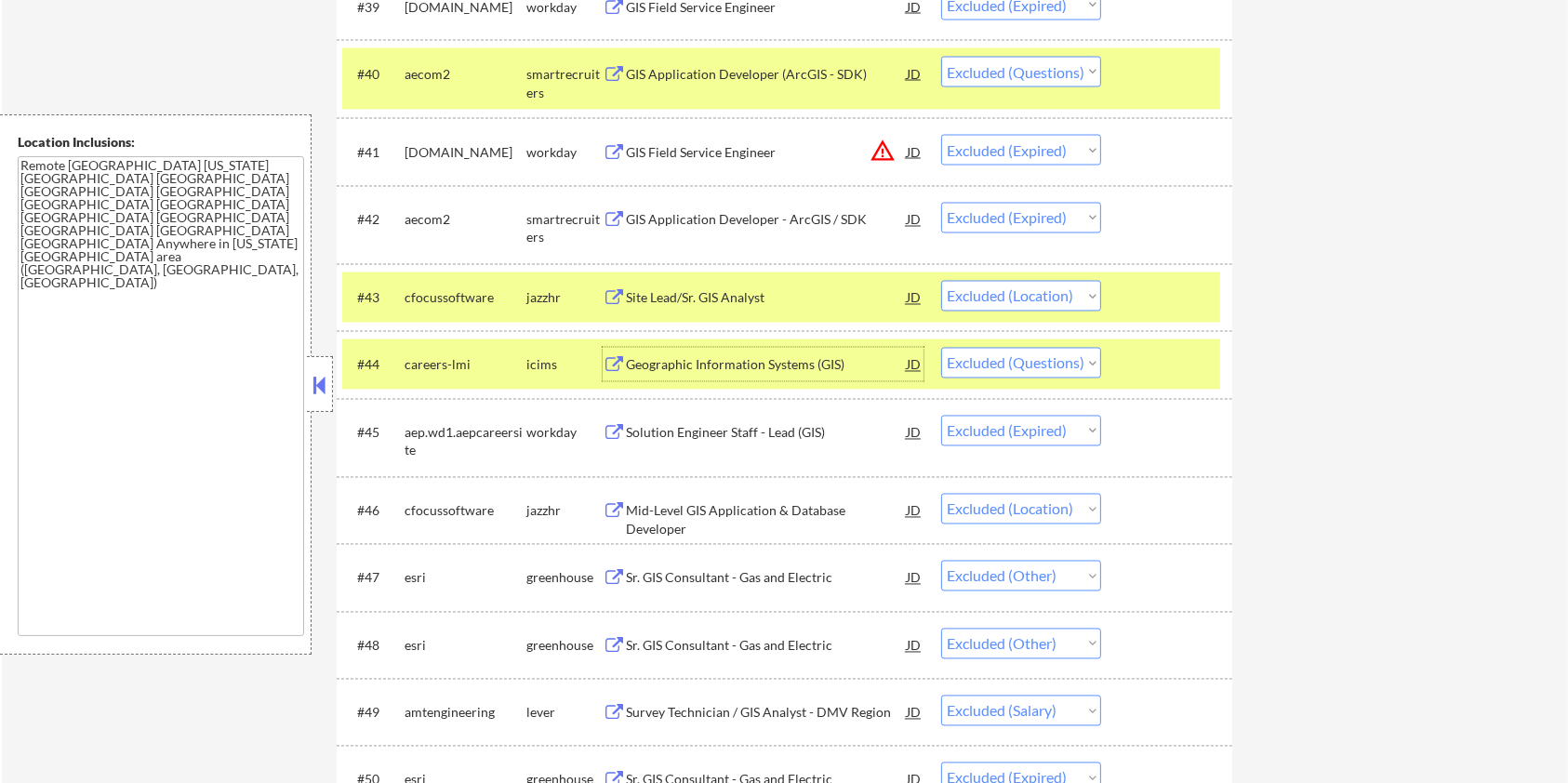
scroll to position [3474, 0]
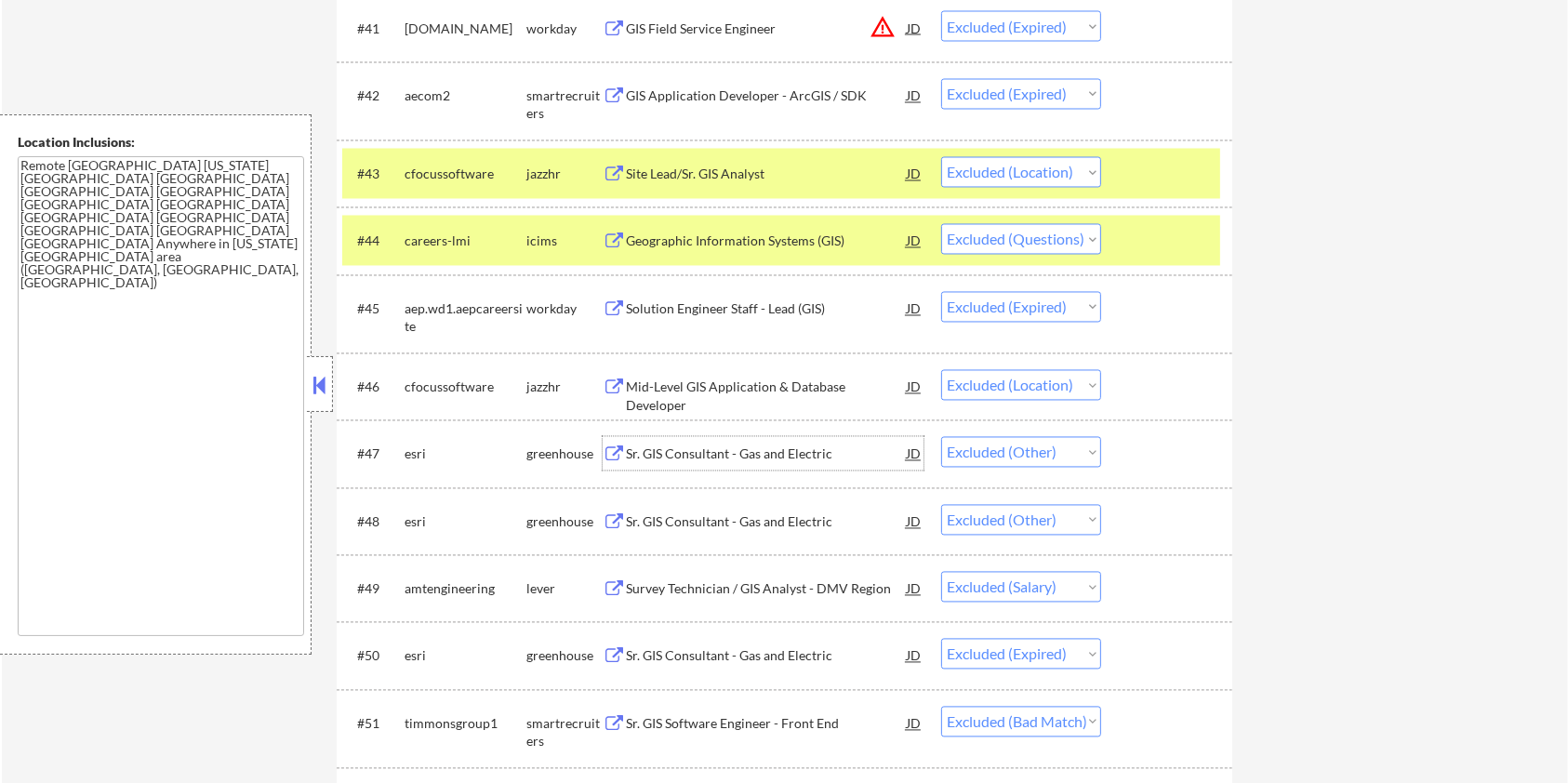
click at [687, 450] on div "Sr. GIS Consultant - Gas and Electric" at bounding box center [766, 454] width 281 height 19
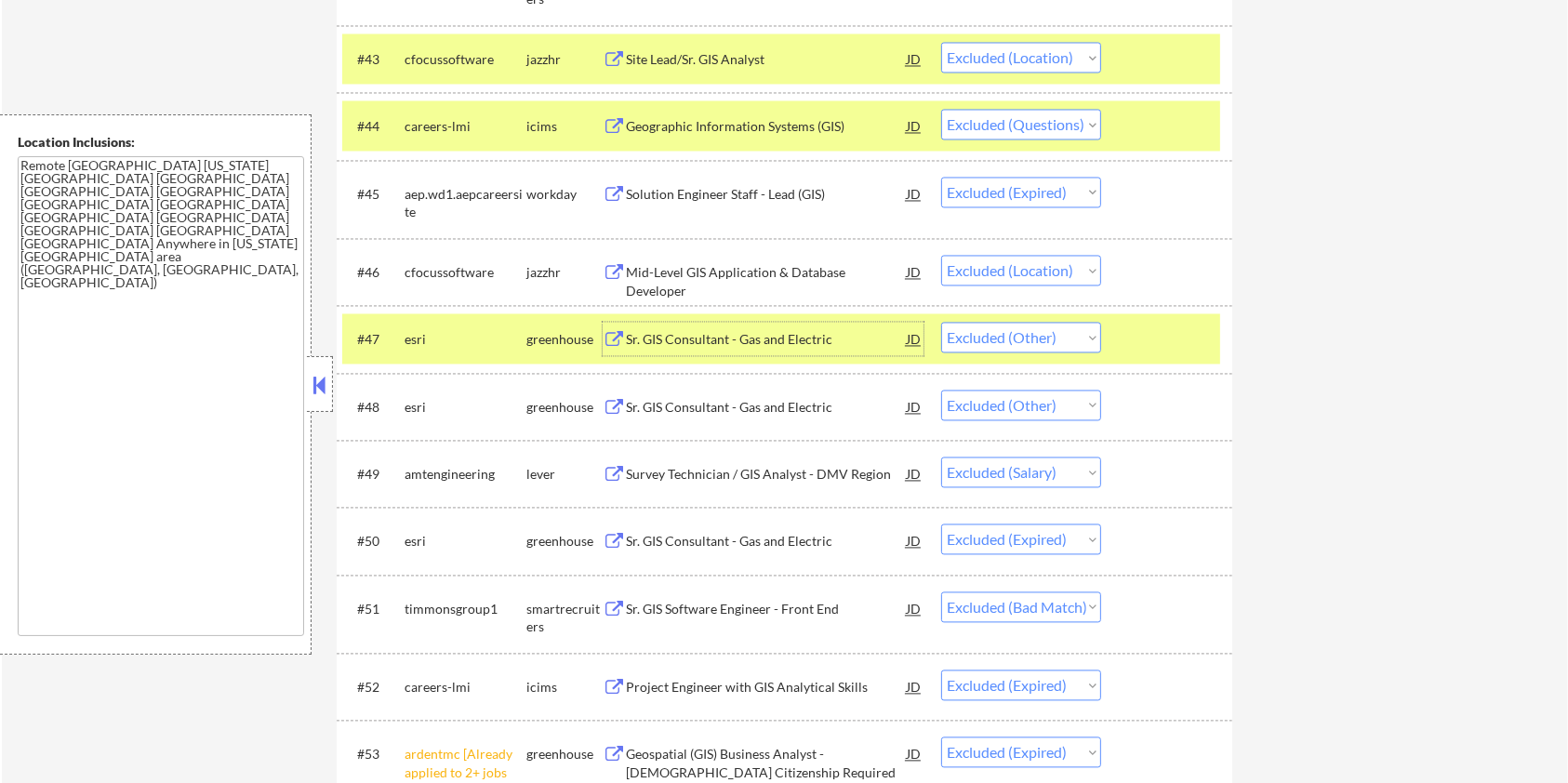
scroll to position [3597, 0]
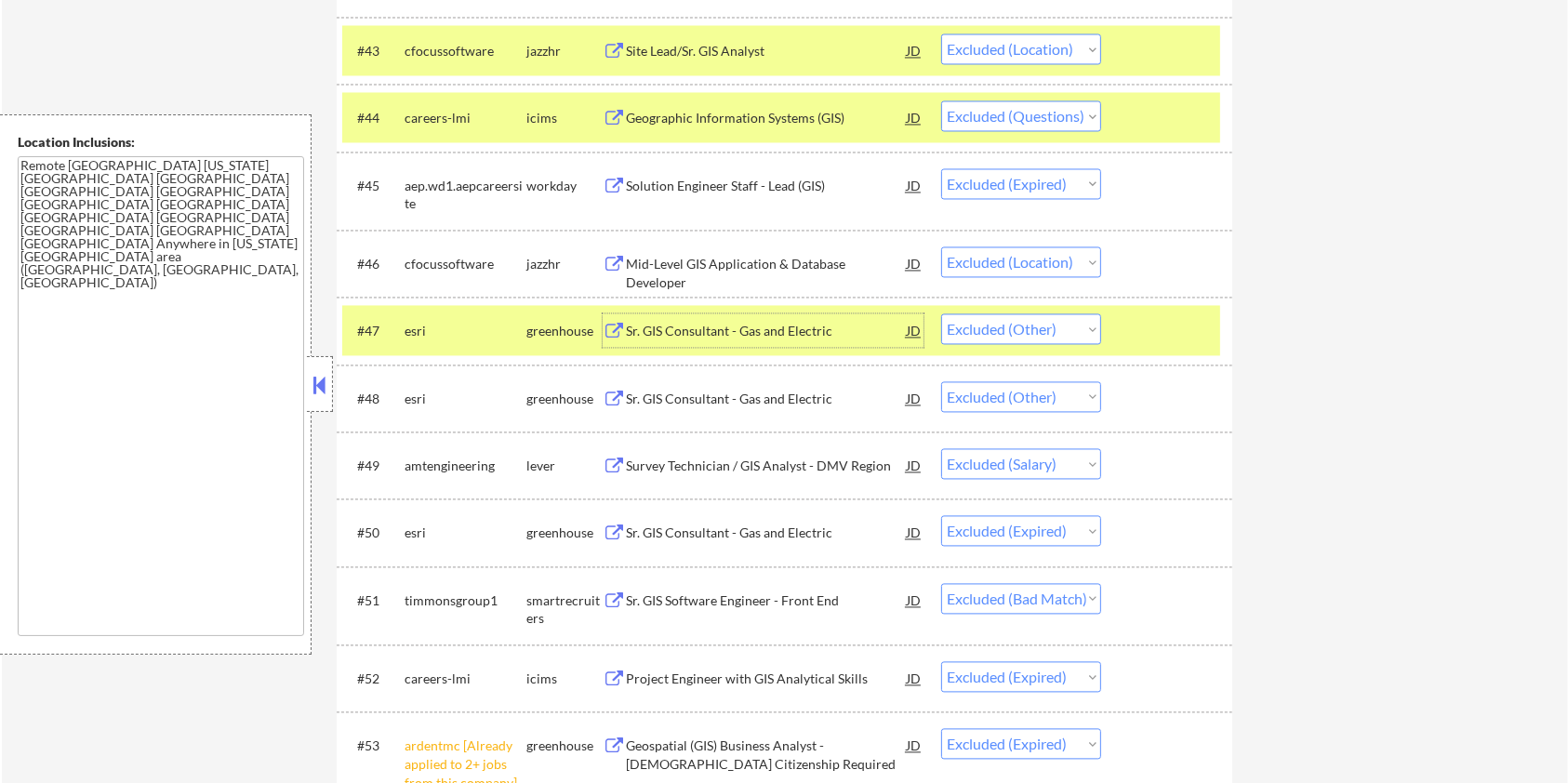
click at [788, 393] on div "Sr. GIS Consultant - Gas and Electric" at bounding box center [766, 399] width 281 height 19
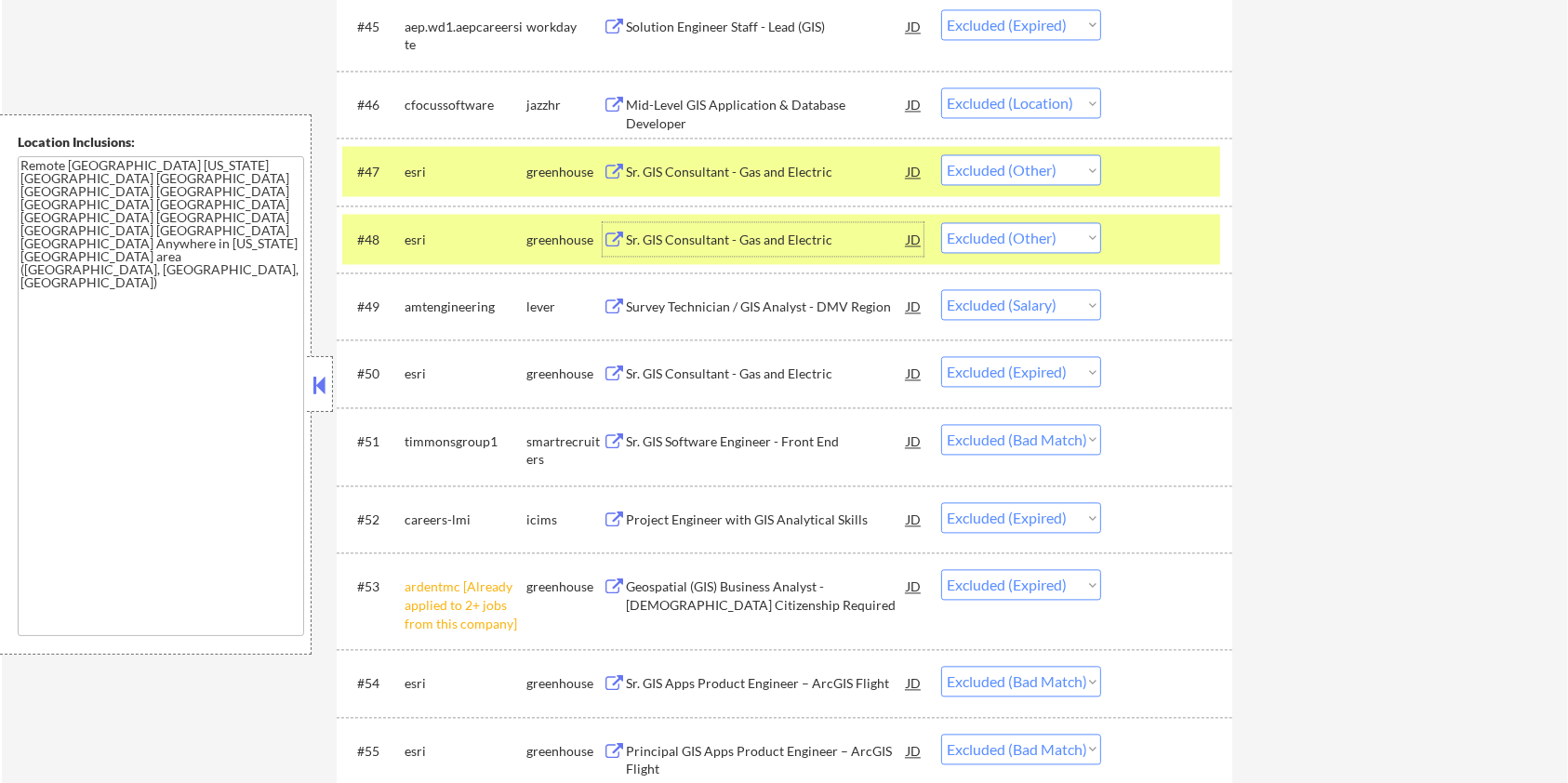
scroll to position [3846, 0]
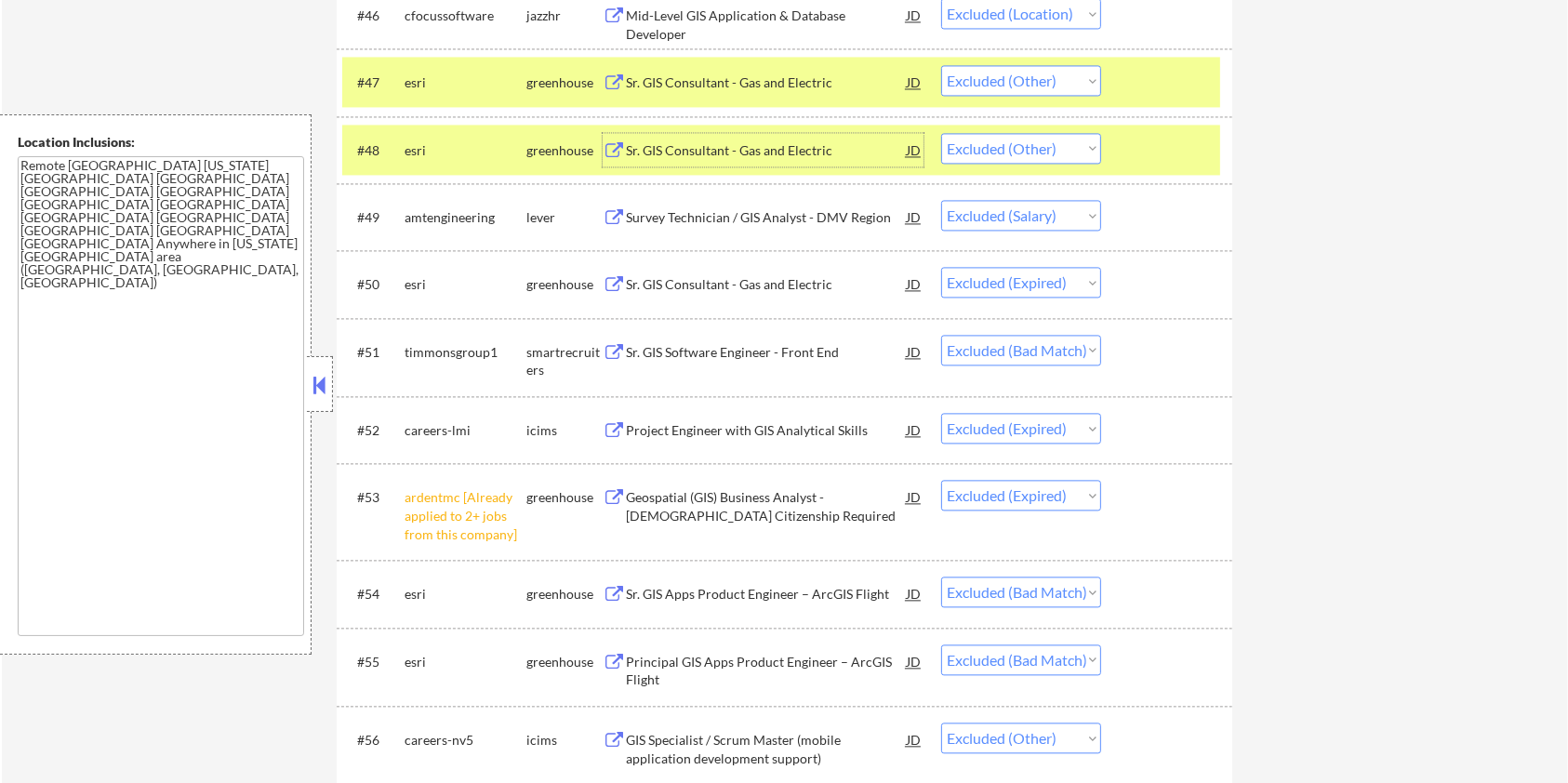
click at [1156, 80] on div at bounding box center [1168, 82] width 82 height 34
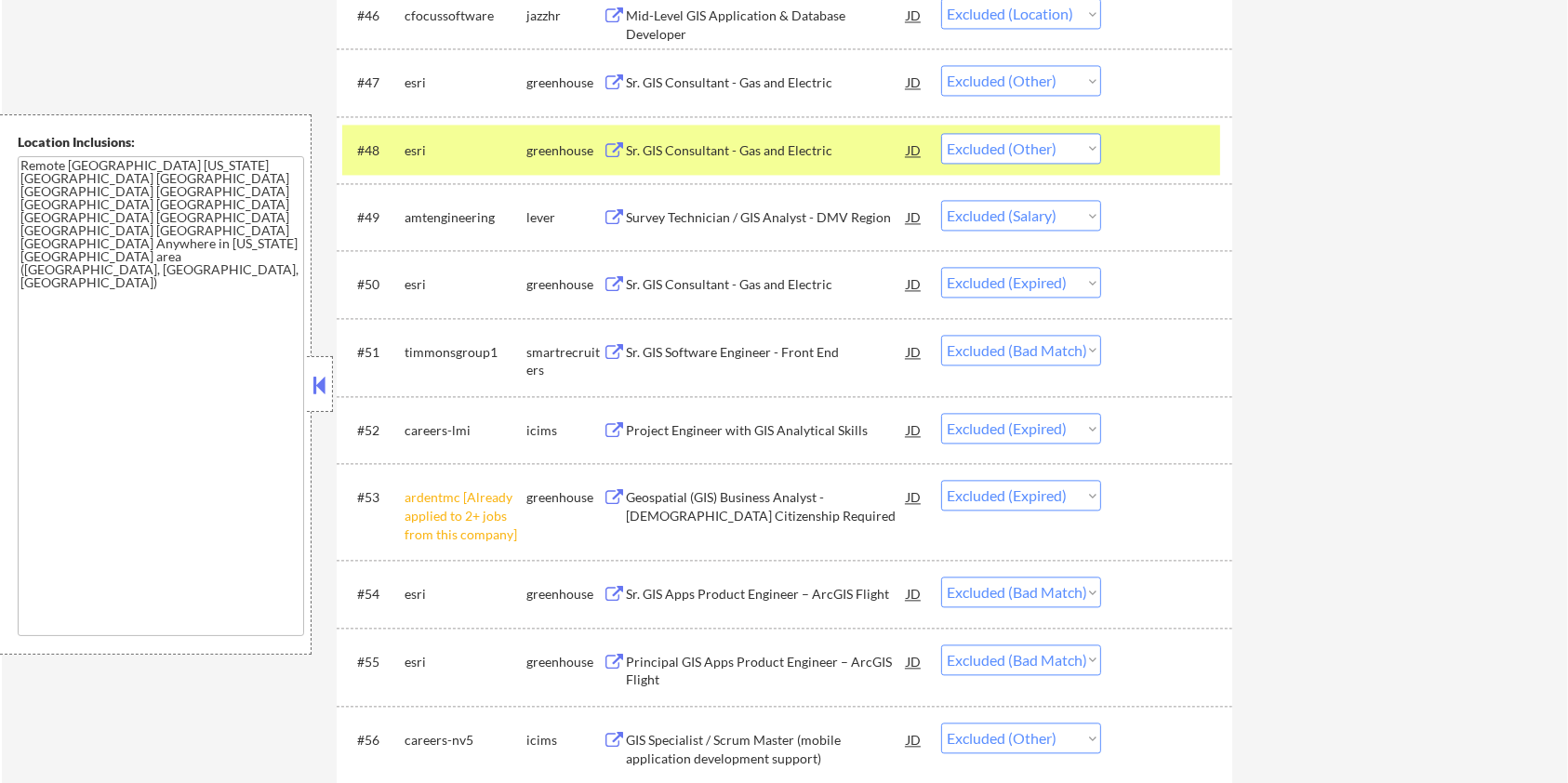
click at [1156, 120] on div "#48 esri greenhouse Sr. GIS Consultant - Gas and Electric JD Choose an option..…" at bounding box center [784, 150] width 895 height 67
click at [1145, 141] on div at bounding box center [1168, 150] width 82 height 34
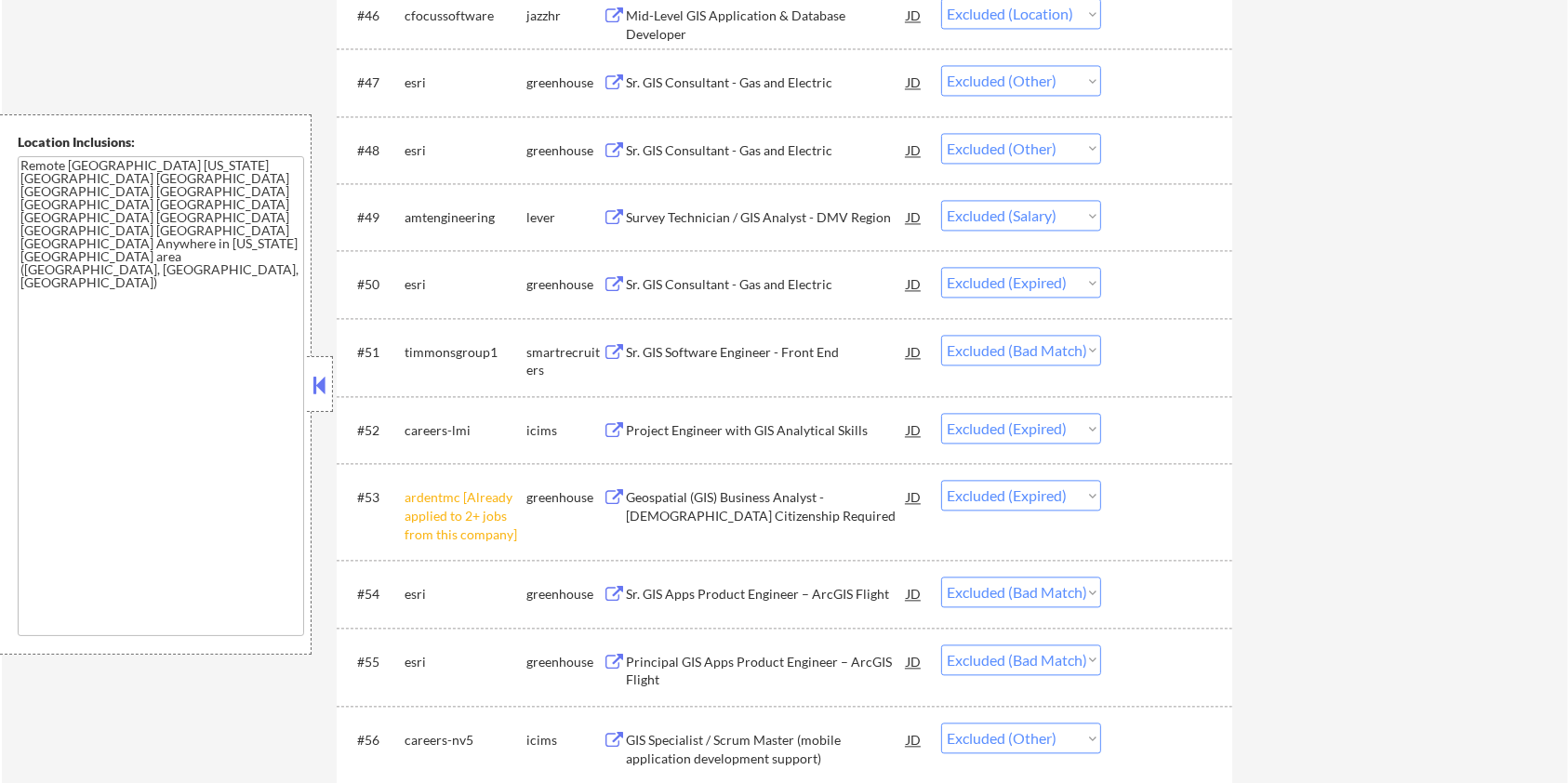
click at [738, 220] on div "Survey Technician / GIS Analyst - DMV Region" at bounding box center [766, 217] width 281 height 19
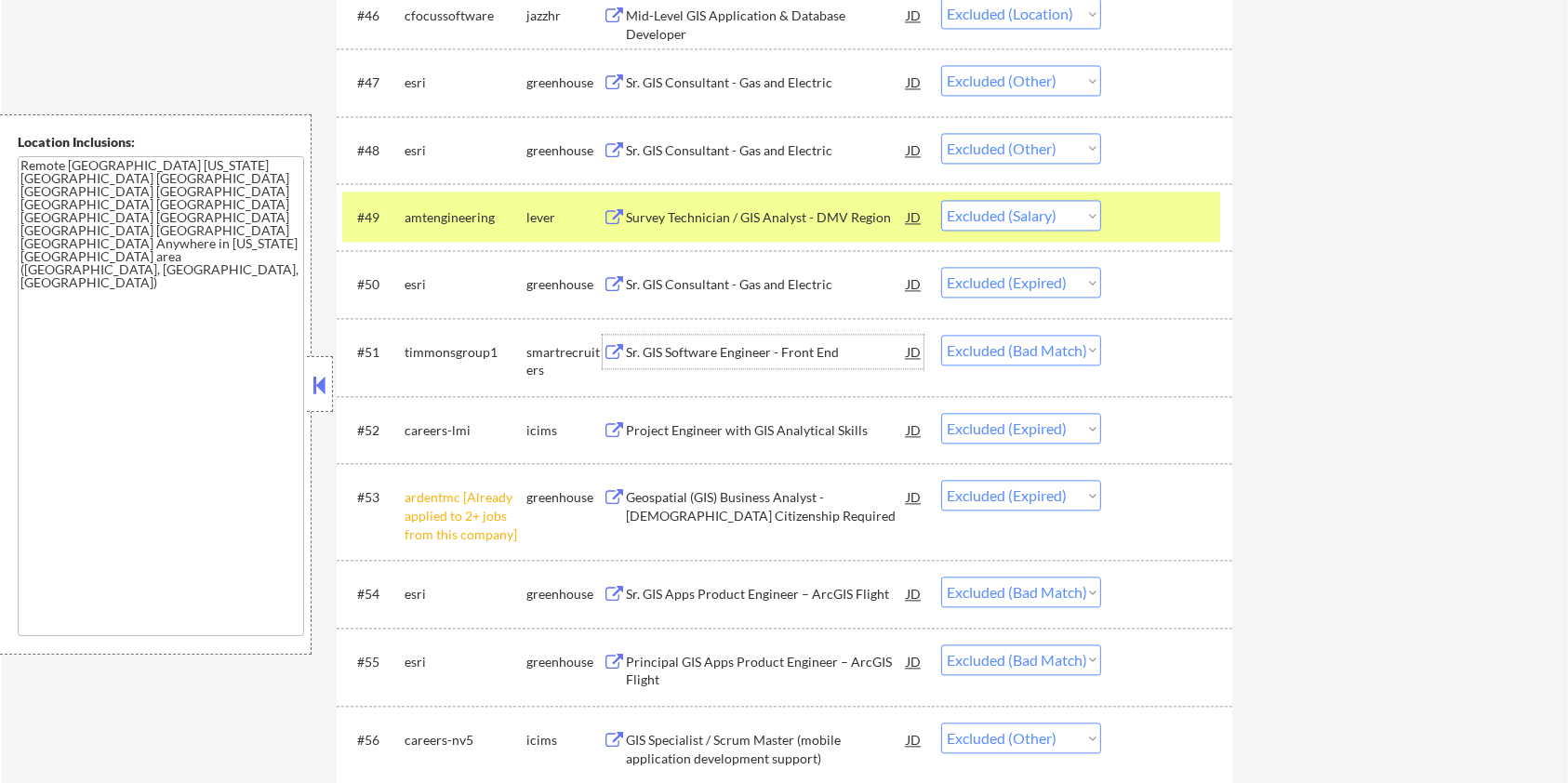
click at [688, 347] on div "Sr. GIS Software Engineer - Front End" at bounding box center [766, 352] width 281 height 19
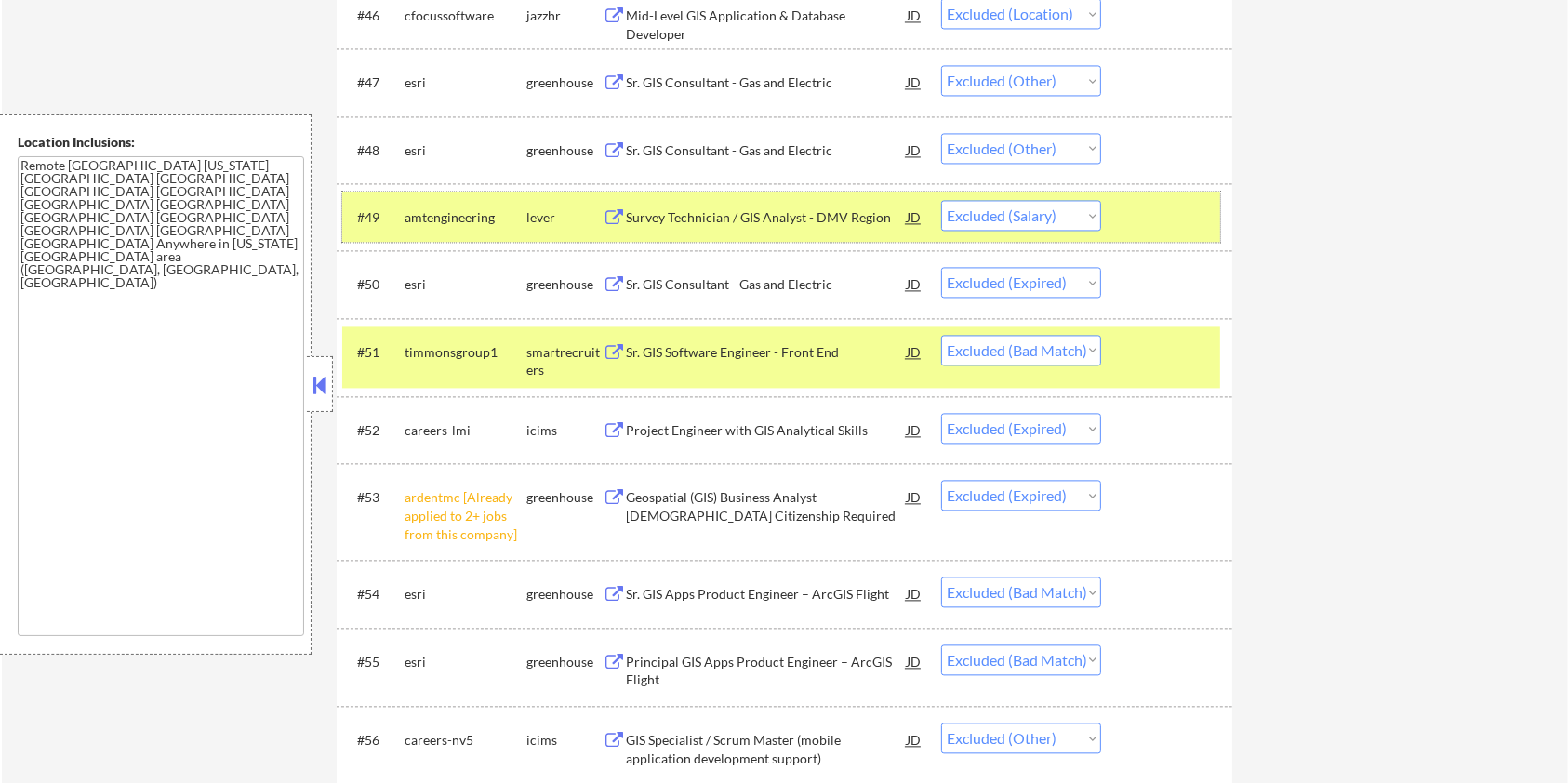
click at [1177, 218] on div at bounding box center [1168, 217] width 82 height 34
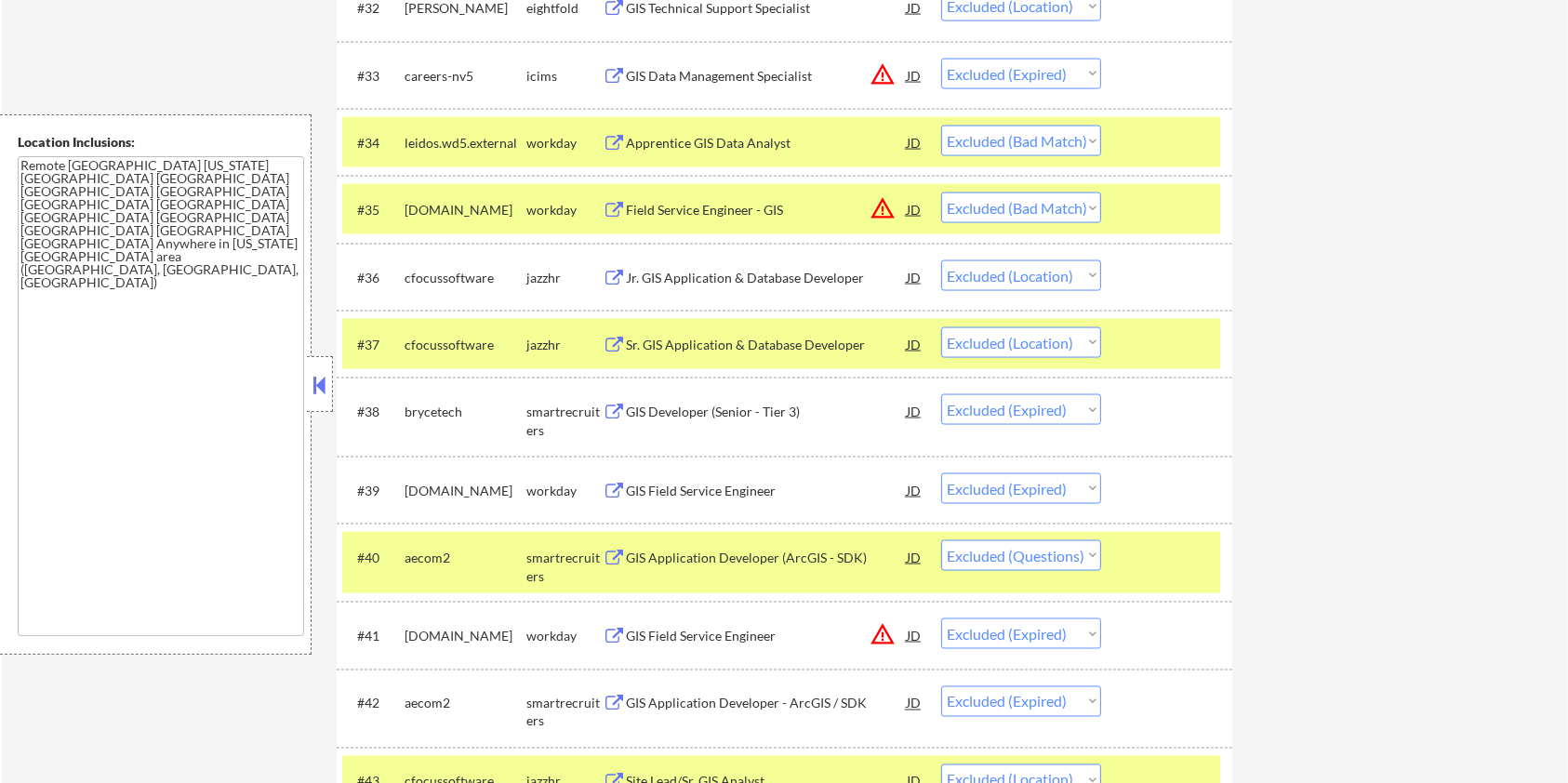
scroll to position [3208, 0]
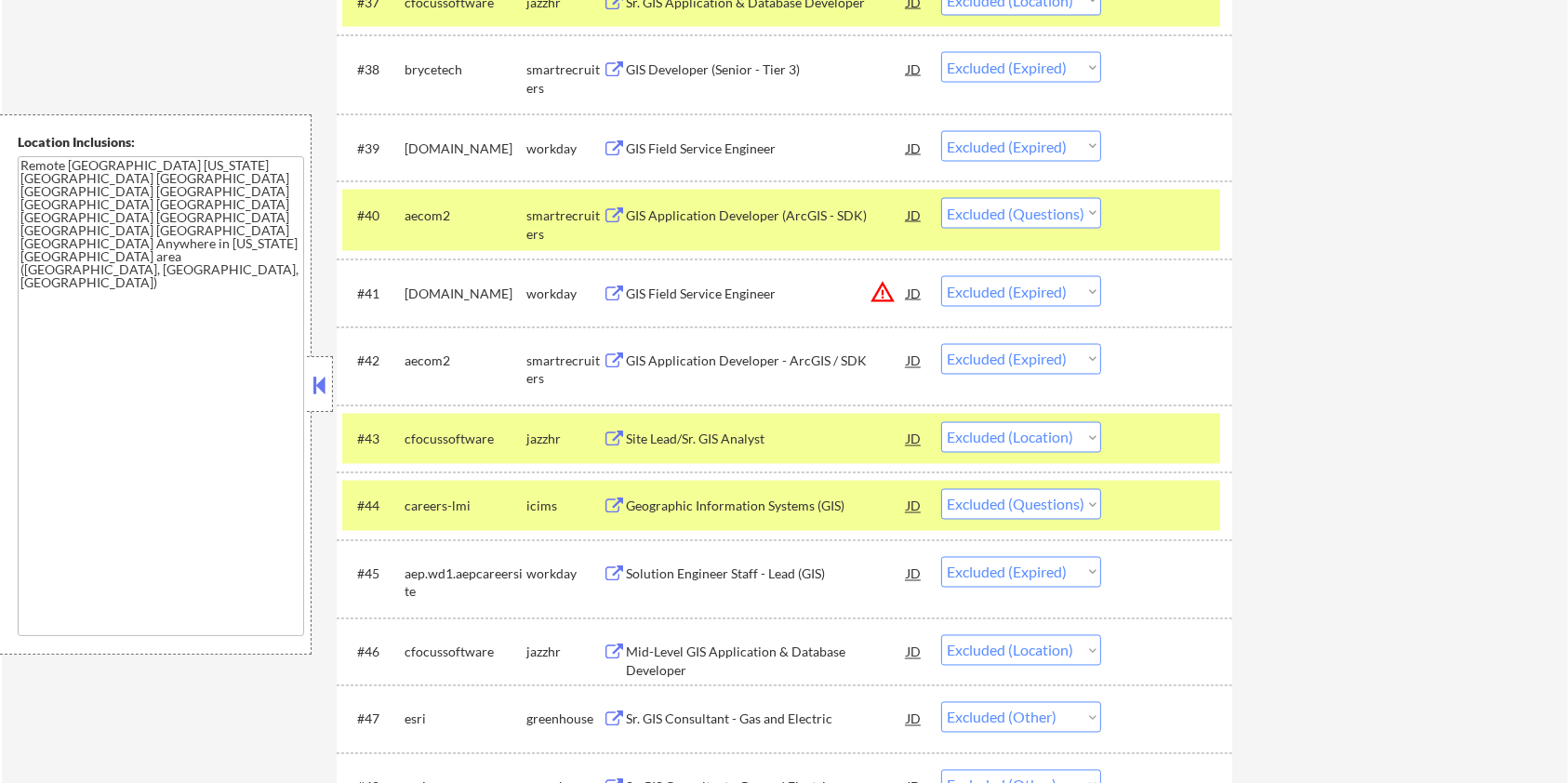
click at [1182, 490] on div at bounding box center [1168, 507] width 82 height 34
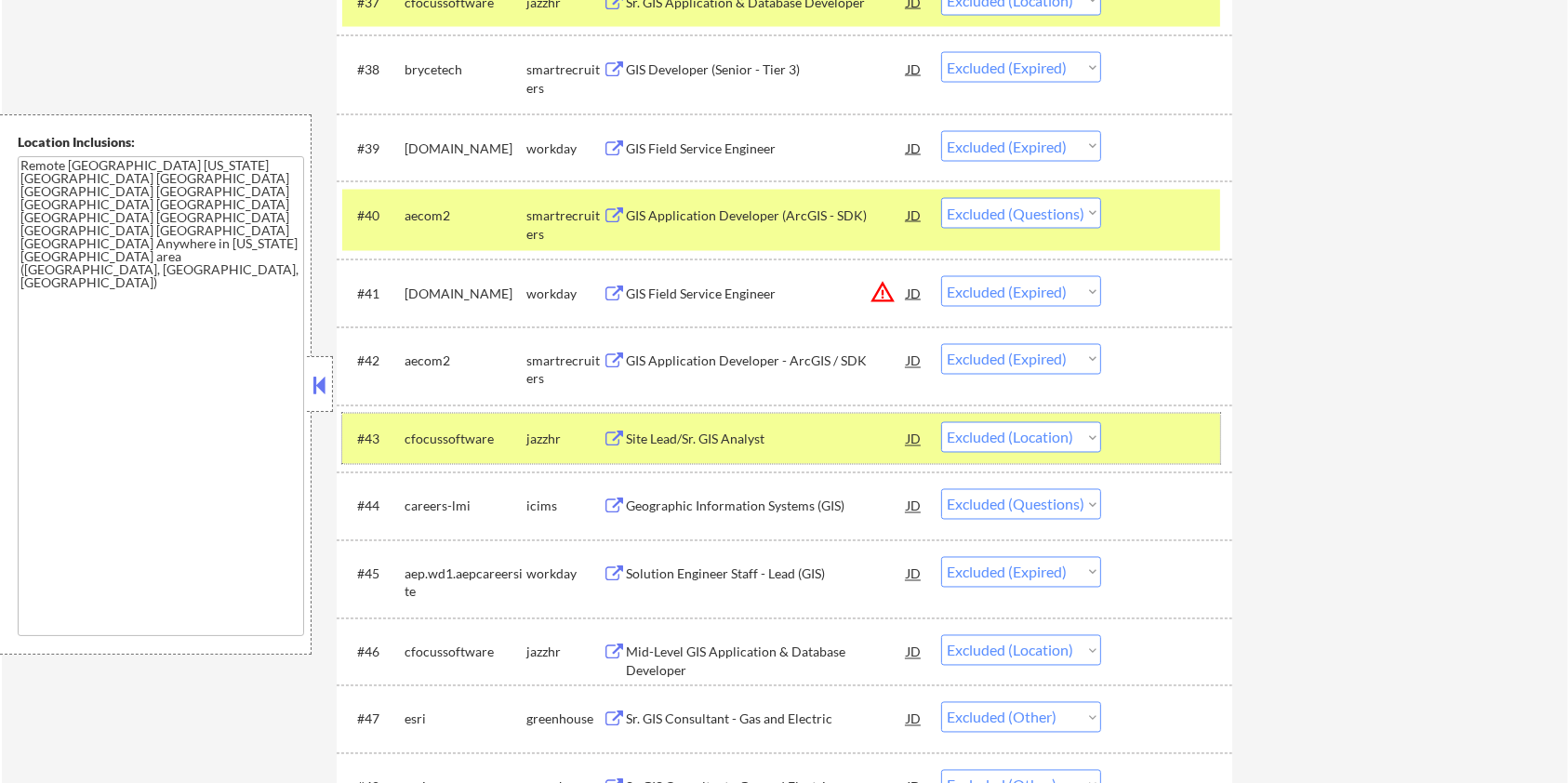
click at [1175, 428] on div at bounding box center [1168, 439] width 82 height 34
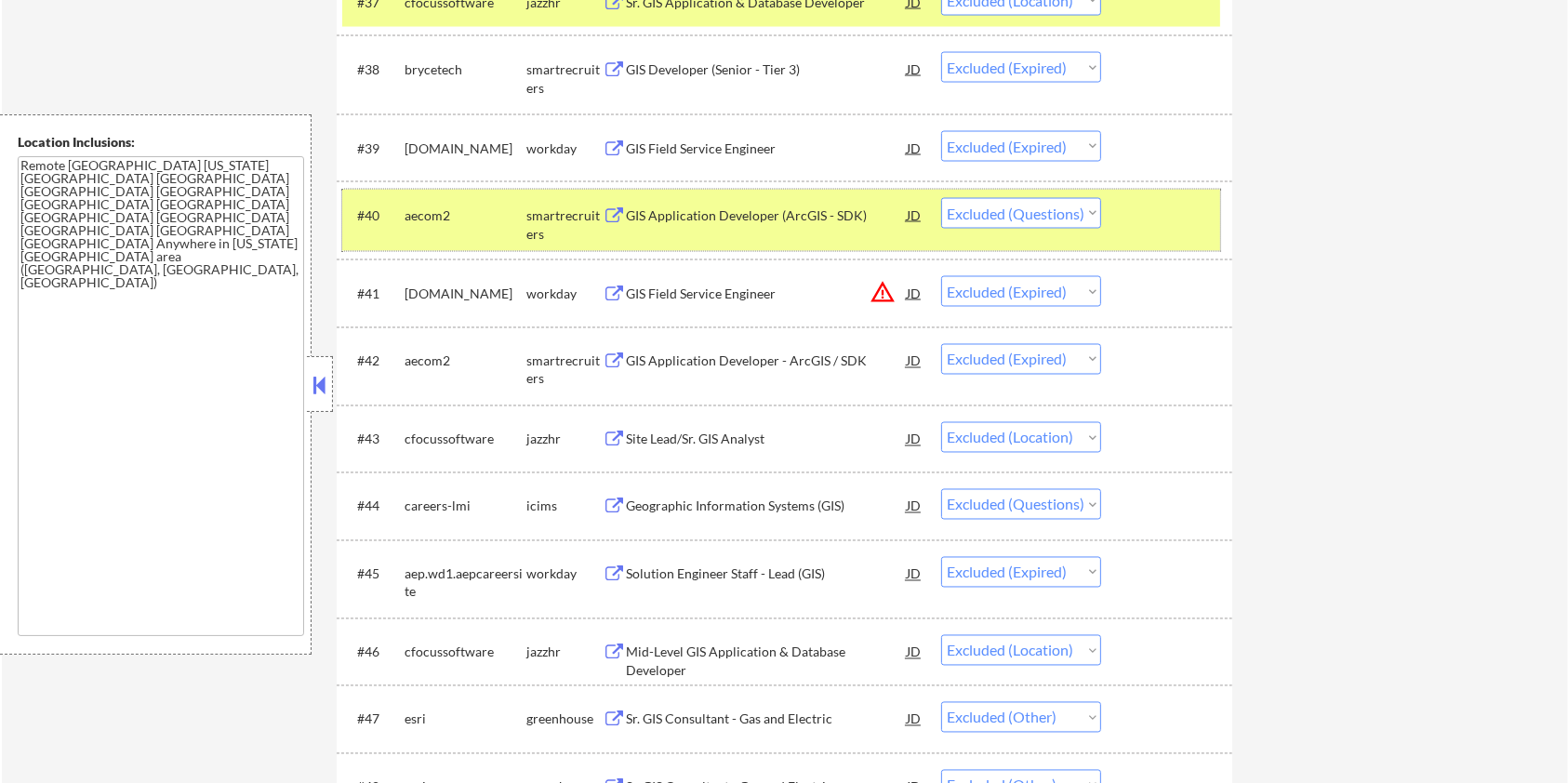
click at [1185, 212] on div at bounding box center [1168, 215] width 82 height 34
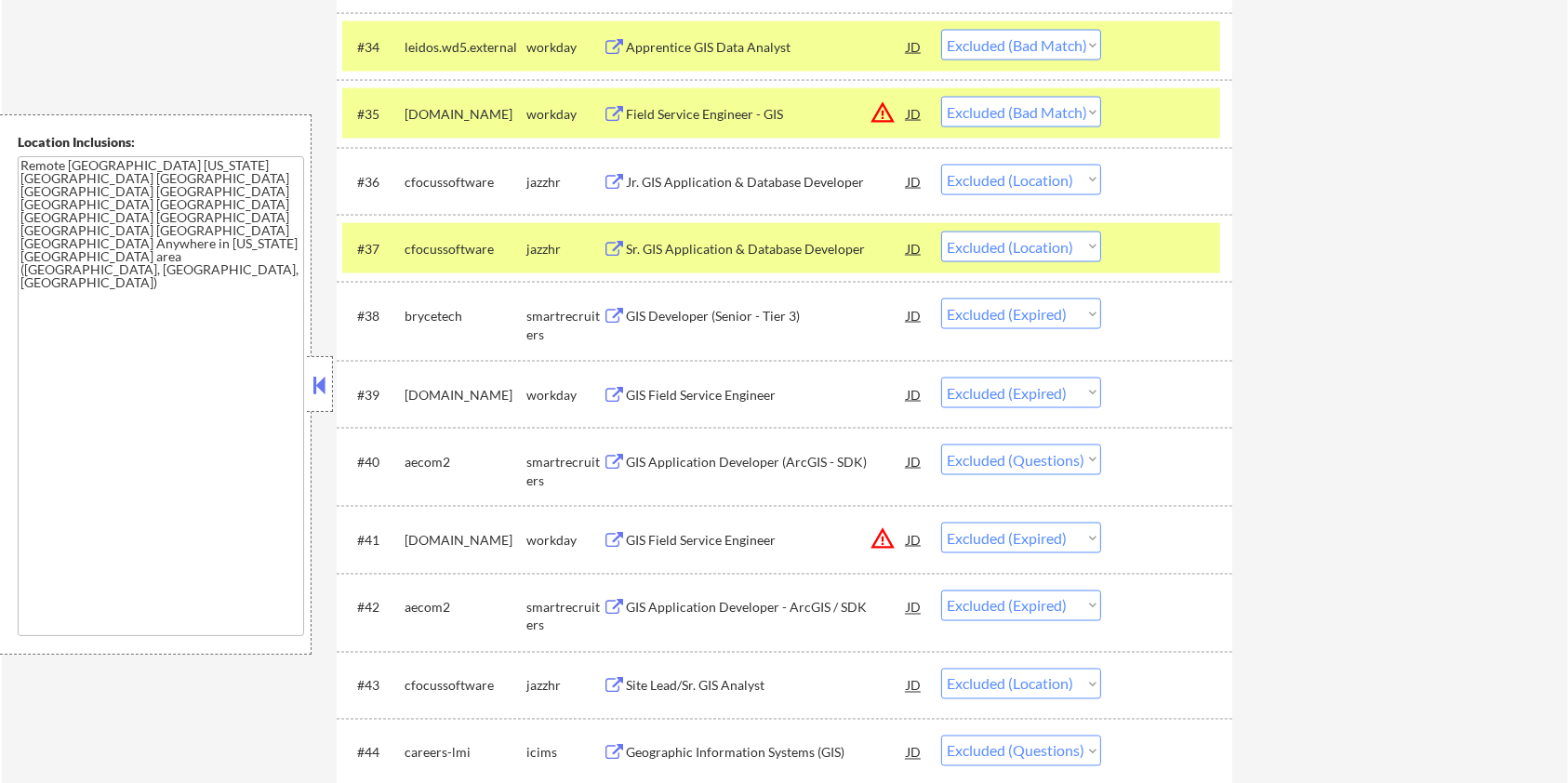
scroll to position [2960, 0]
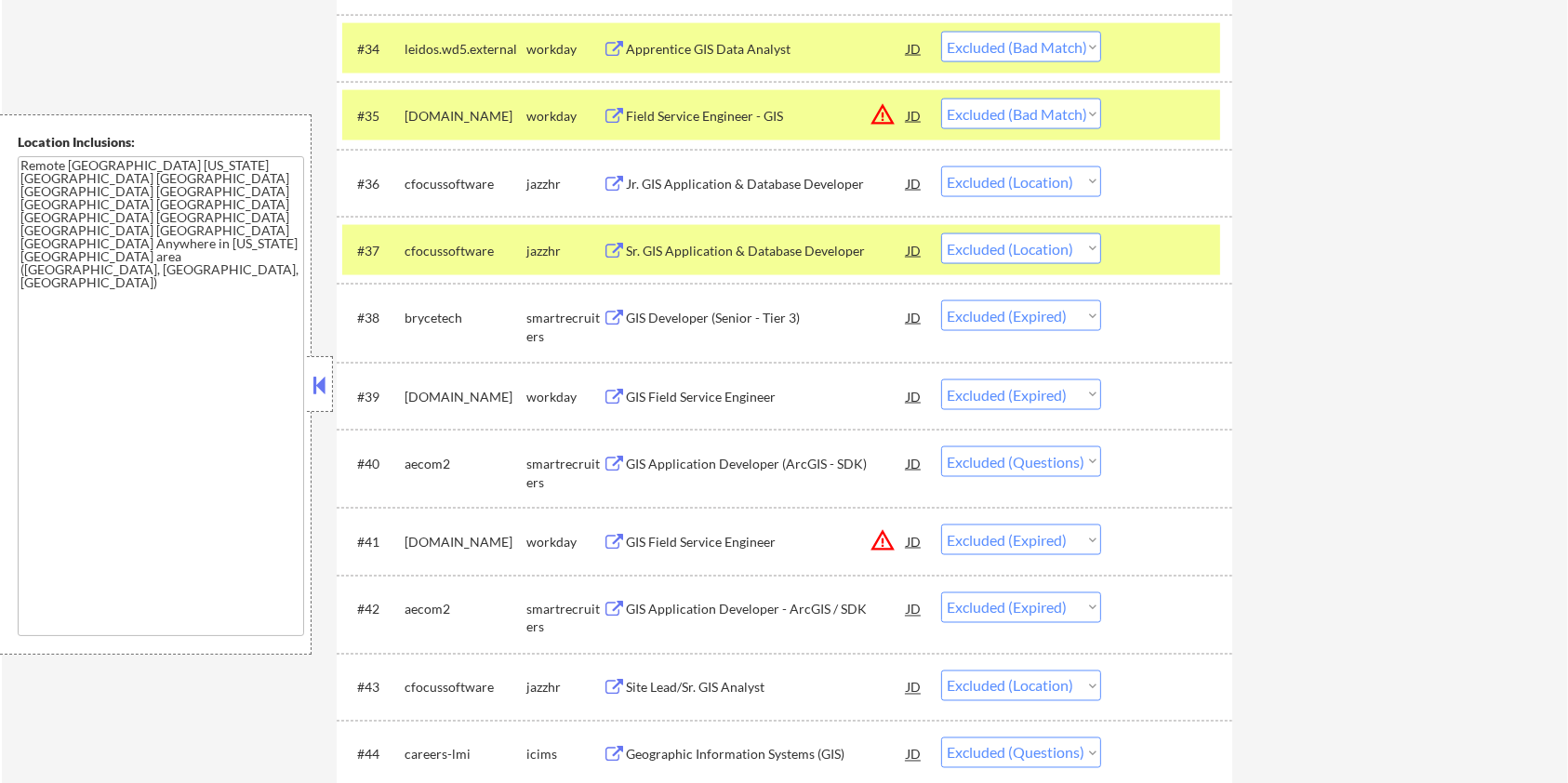
click at [1179, 249] on div at bounding box center [1168, 251] width 82 height 34
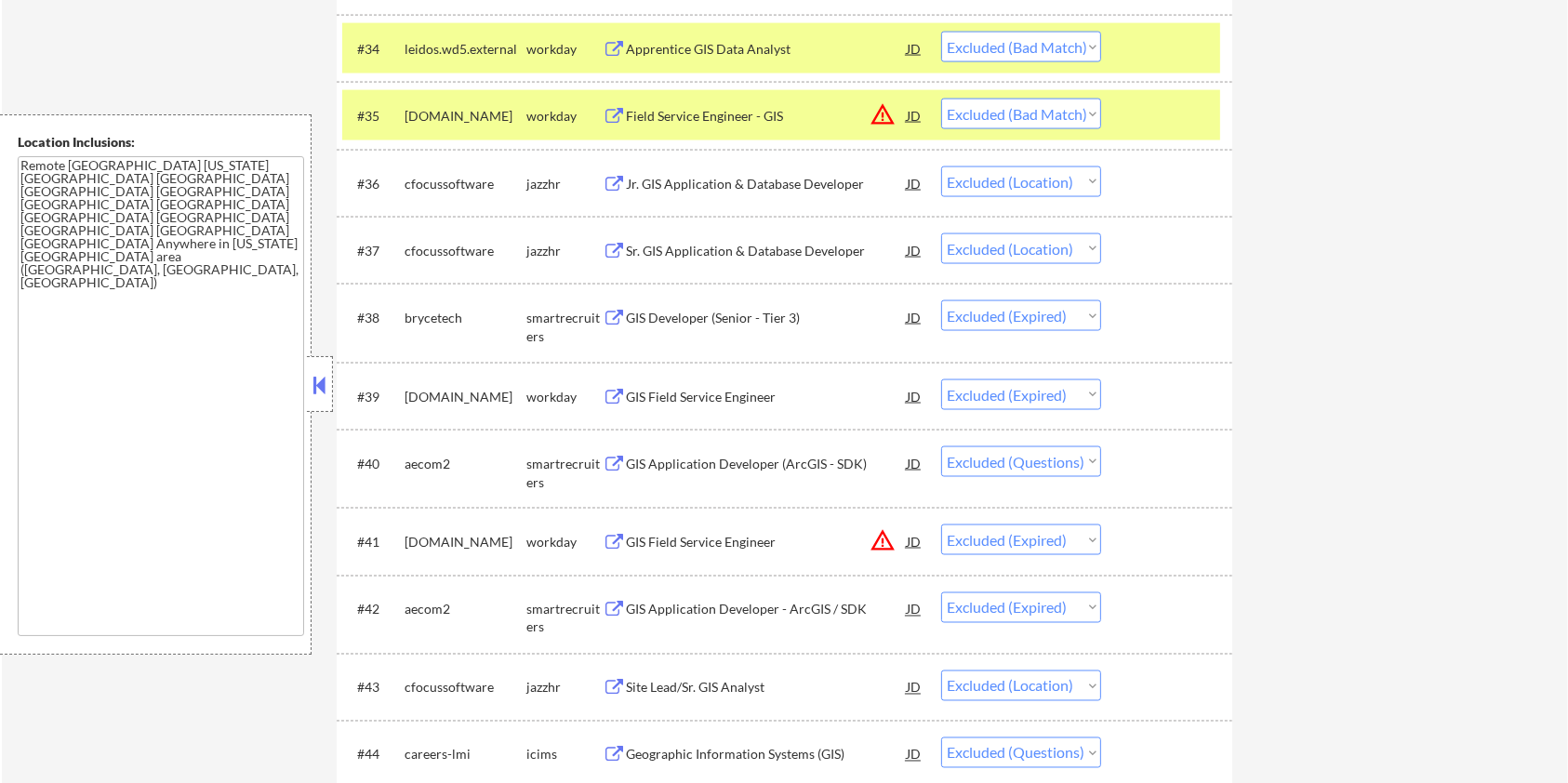
click at [1169, 117] on div at bounding box center [1168, 116] width 82 height 34
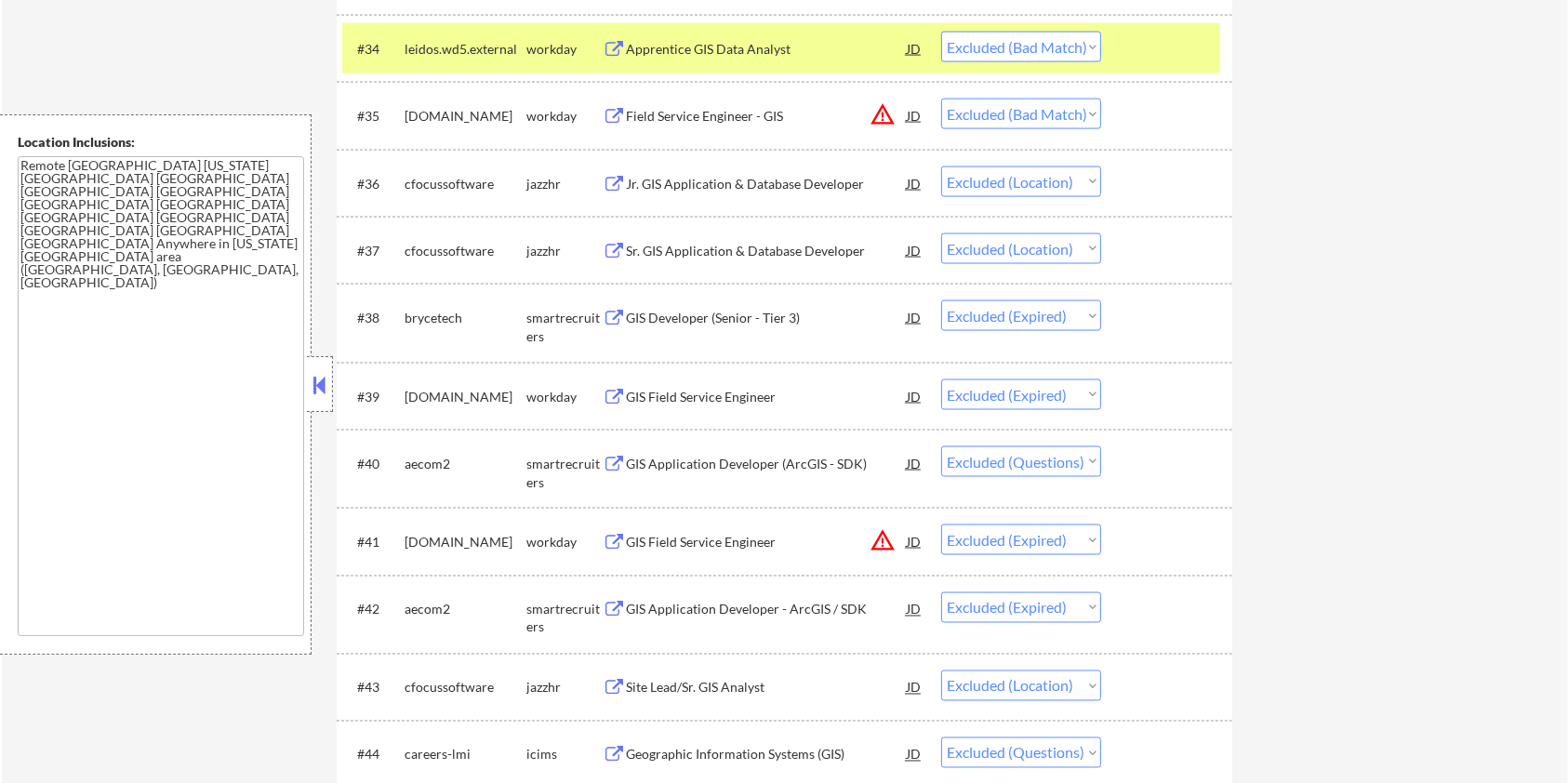
click at [1169, 54] on div at bounding box center [1168, 48] width 82 height 34
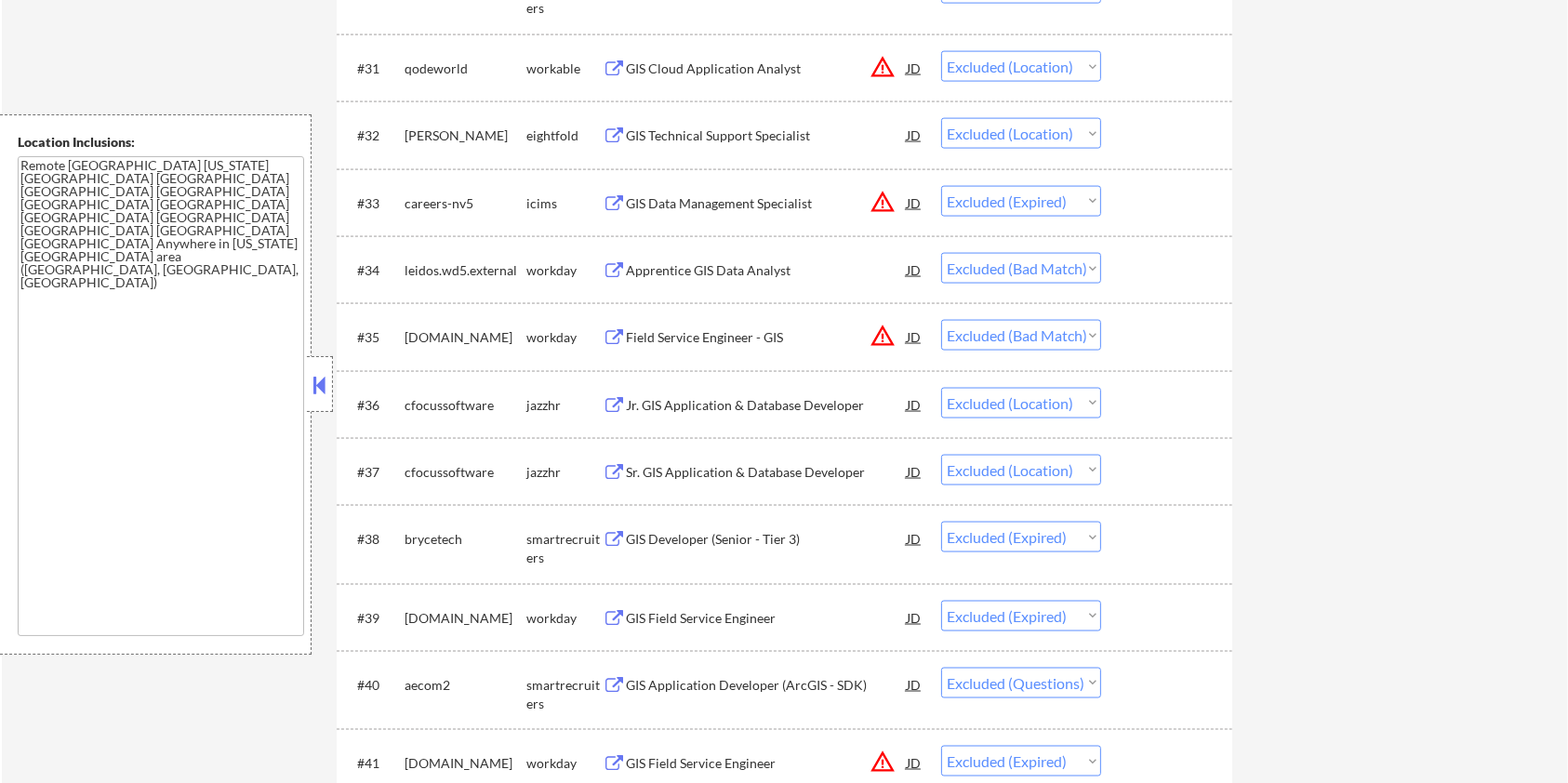
scroll to position [2588, 0]
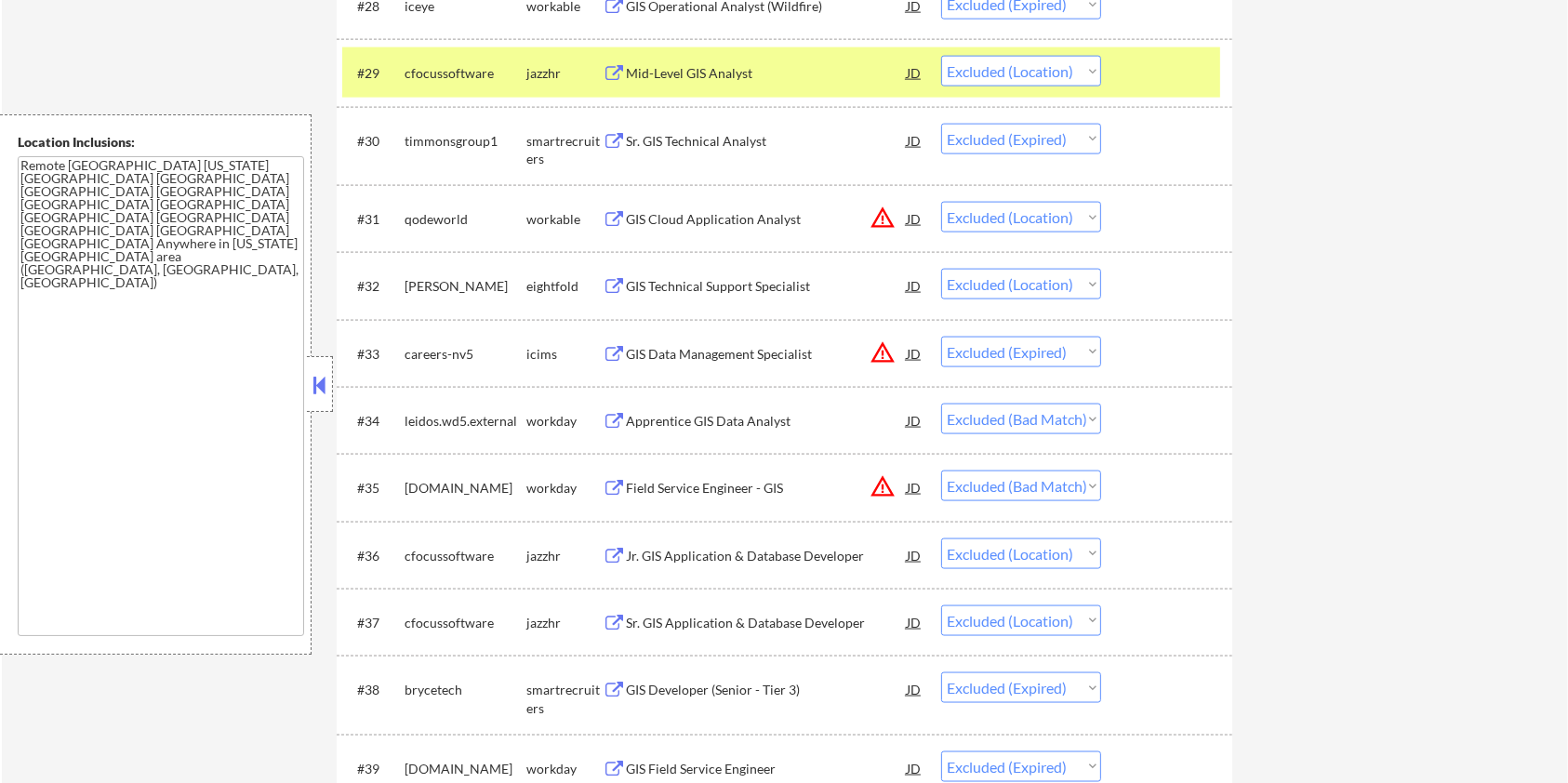
click at [1174, 75] on div at bounding box center [1168, 73] width 82 height 34
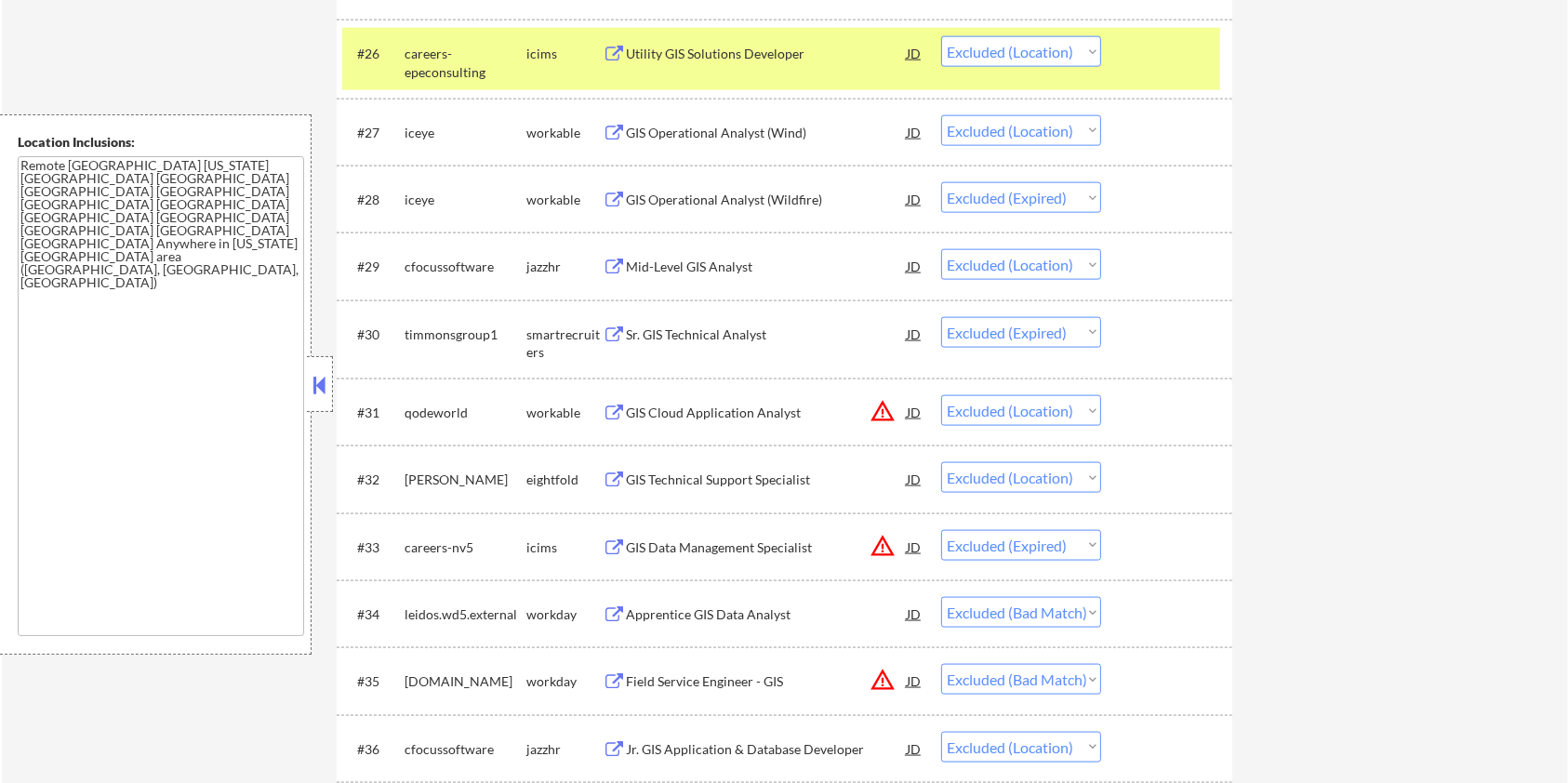
scroll to position [2339, 0]
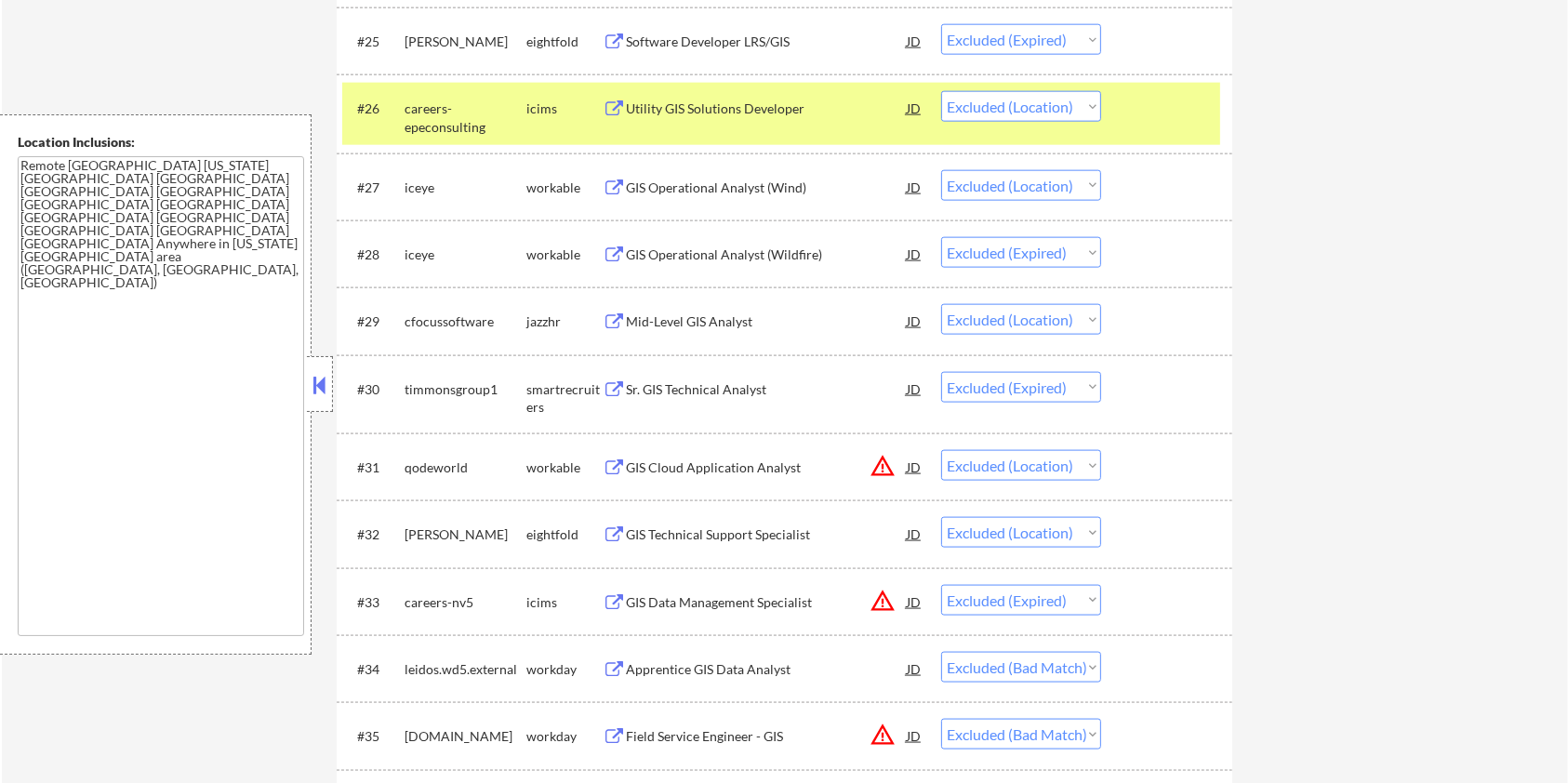
click at [1183, 131] on div "#26 careers-epeconsulting icims Utility GIS Solutions Developer JD Choose an op…" at bounding box center [782, 114] width 878 height 61
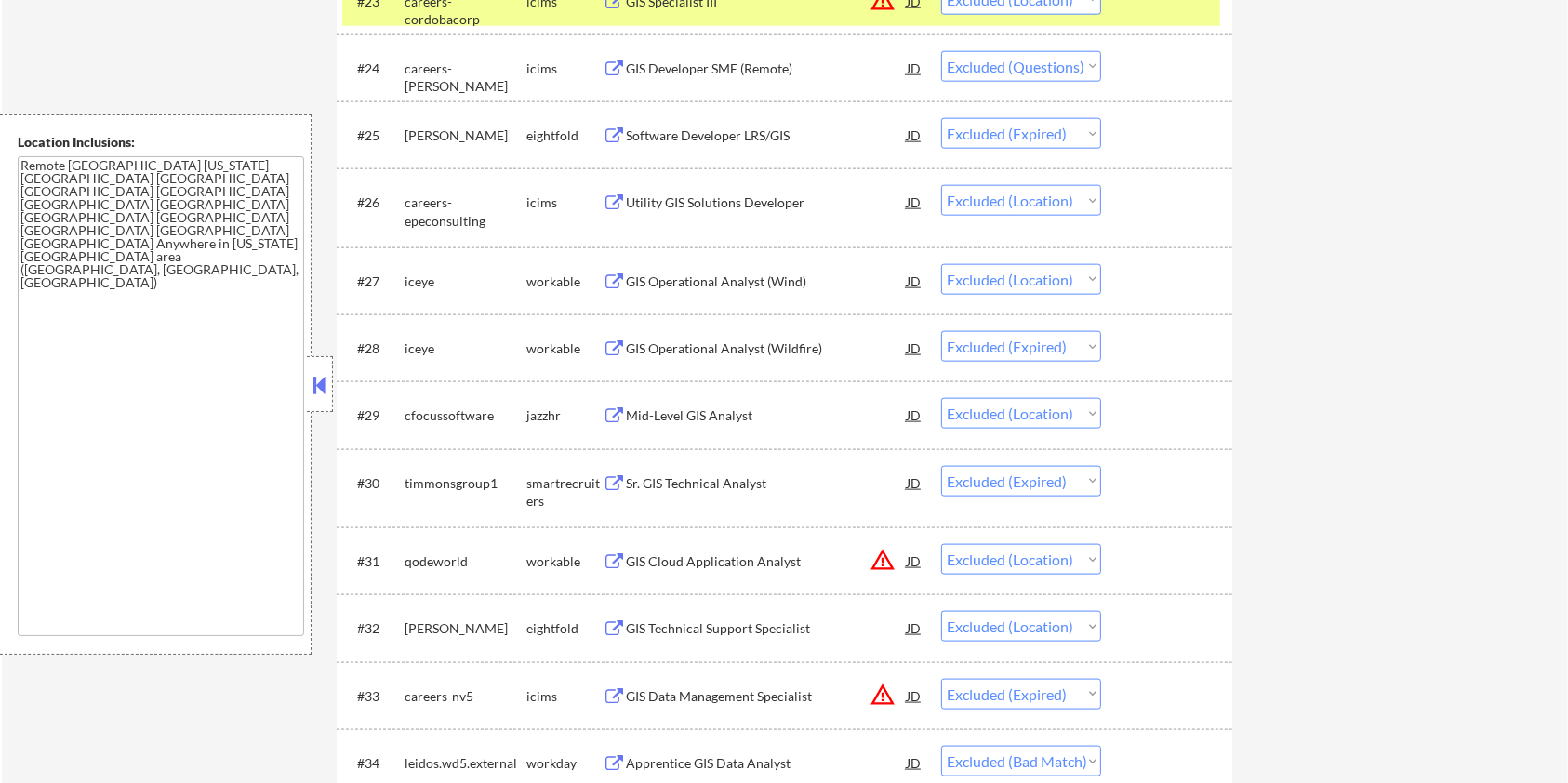
scroll to position [2091, 0]
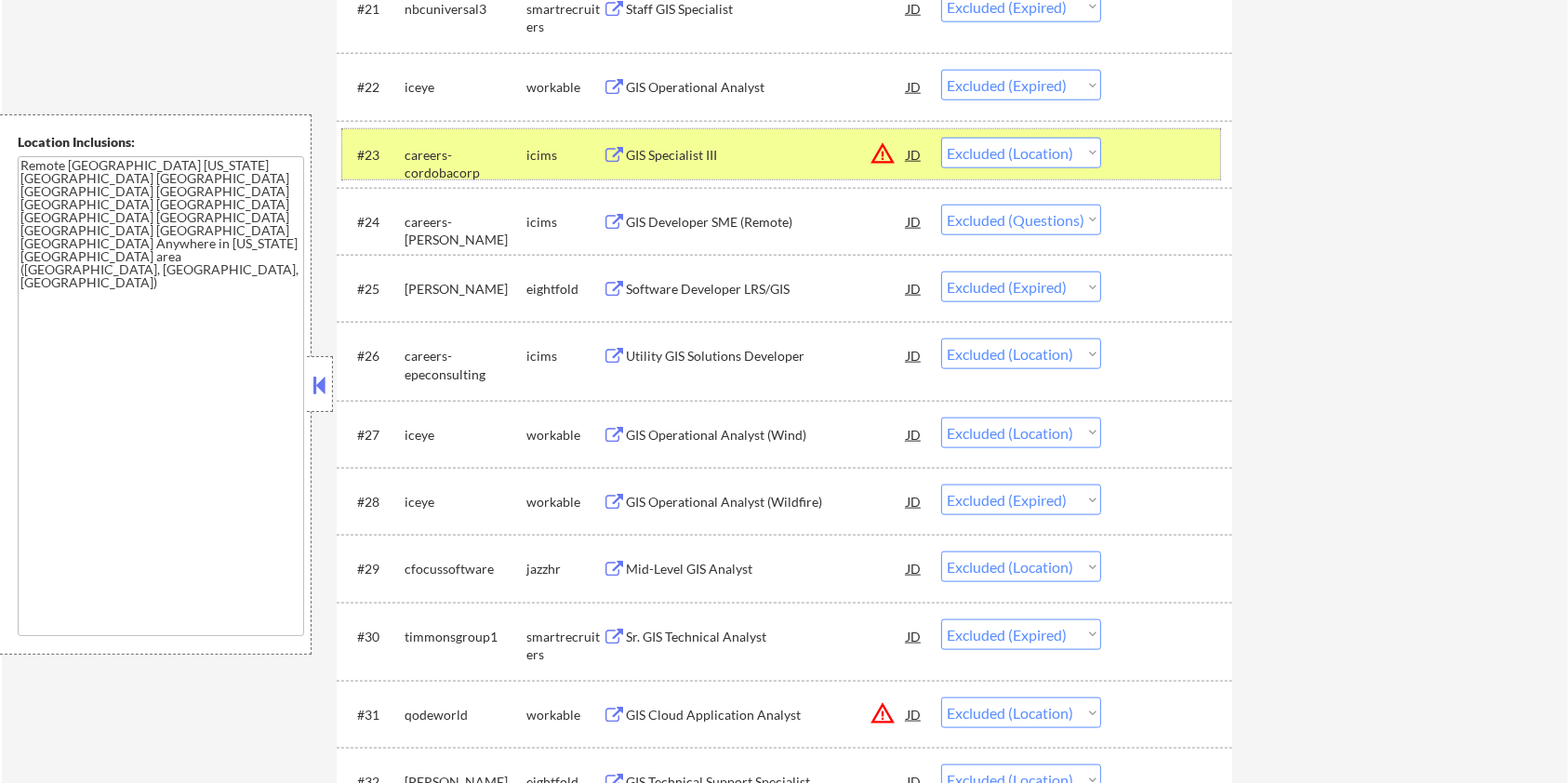
click at [1144, 135] on div "#23 careers-cordobacorp icims GIS Specialist III JD warning_amber Choose an opt…" at bounding box center [782, 154] width 878 height 50
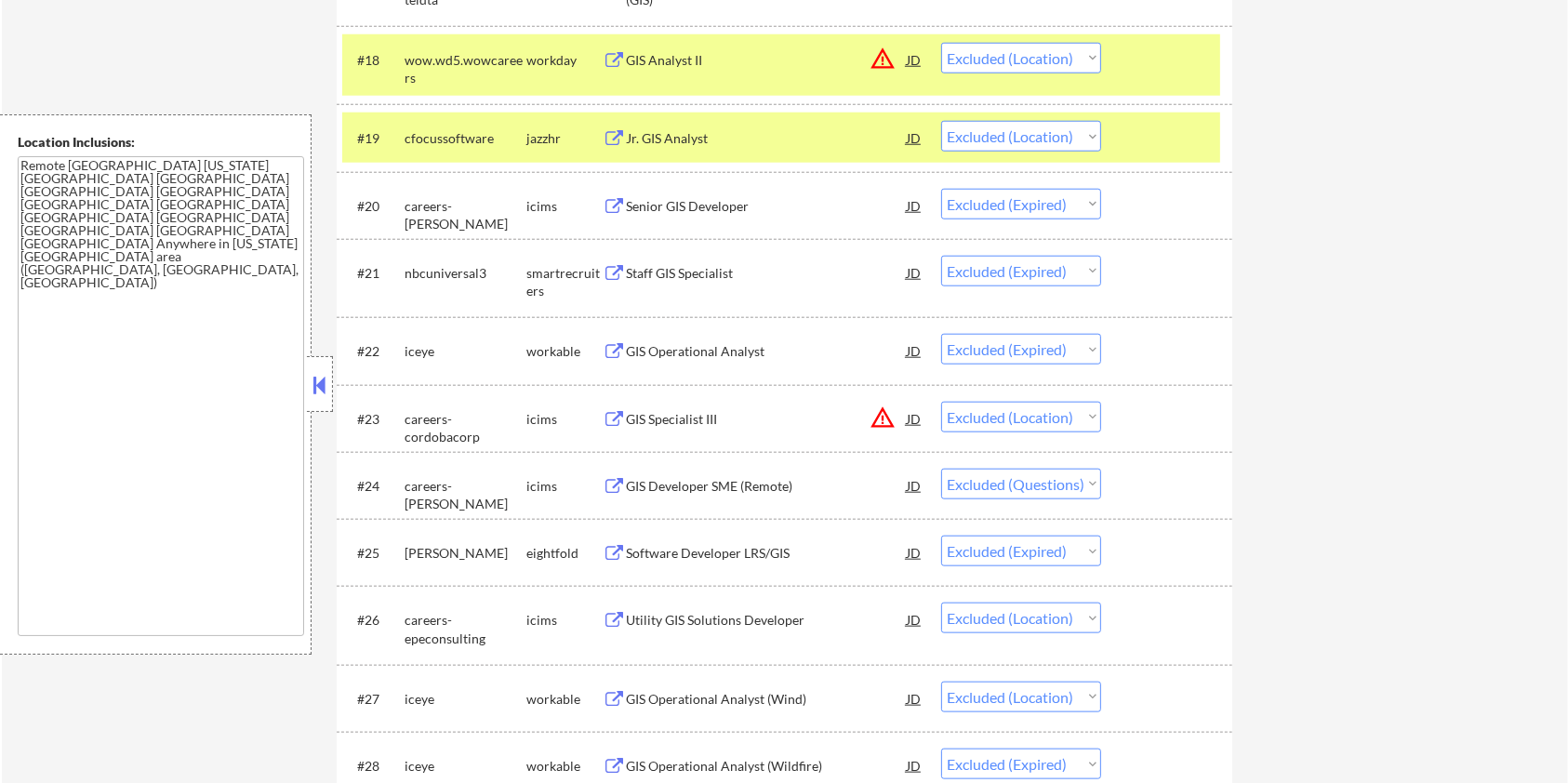
scroll to position [1719, 0]
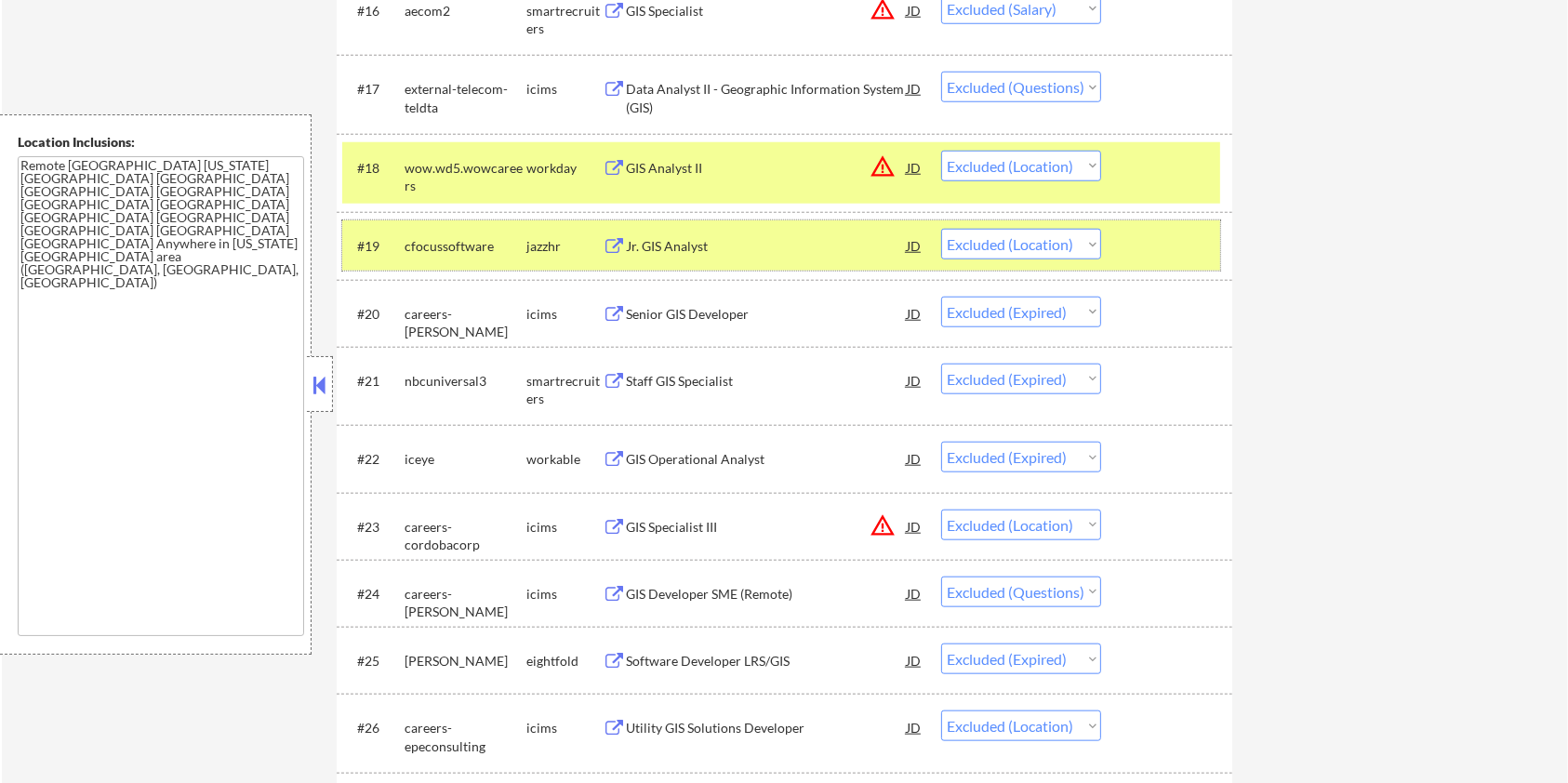
click at [1195, 242] on div at bounding box center [1168, 246] width 82 height 34
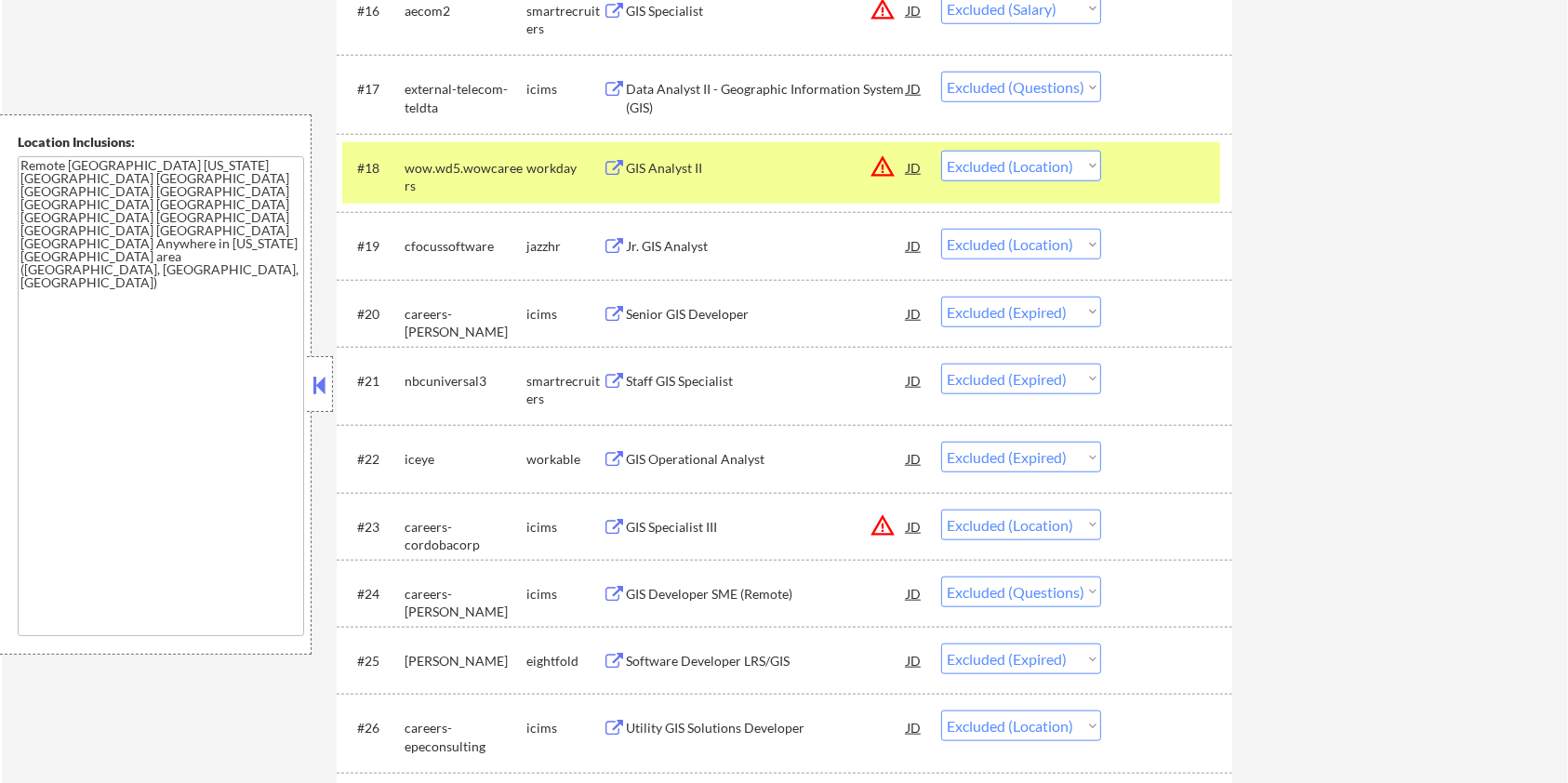
click at [1174, 173] on div at bounding box center [1168, 168] width 82 height 34
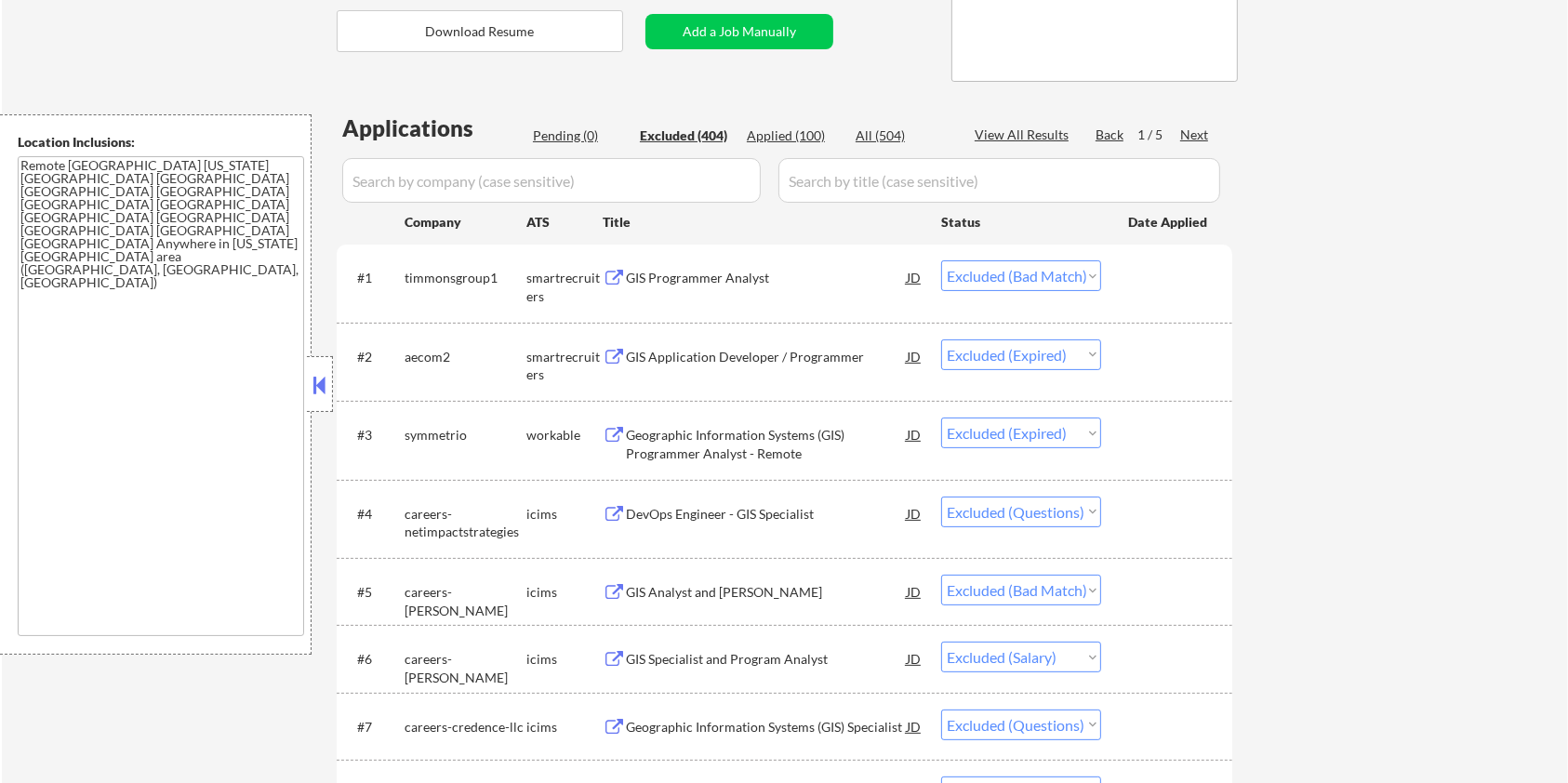
scroll to position [231, 0]
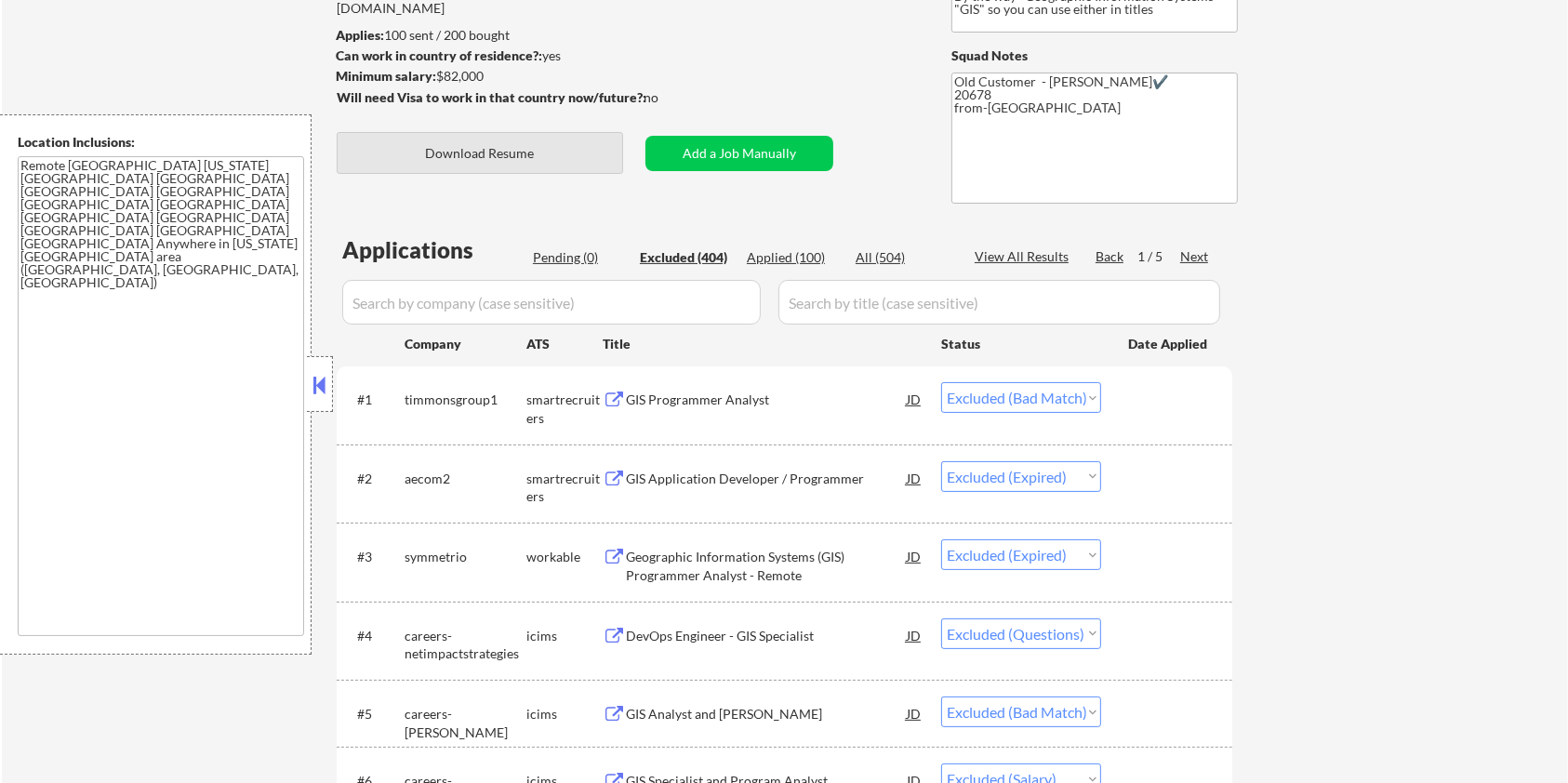
click at [553, 152] on button "Download Resume" at bounding box center [480, 153] width 286 height 41
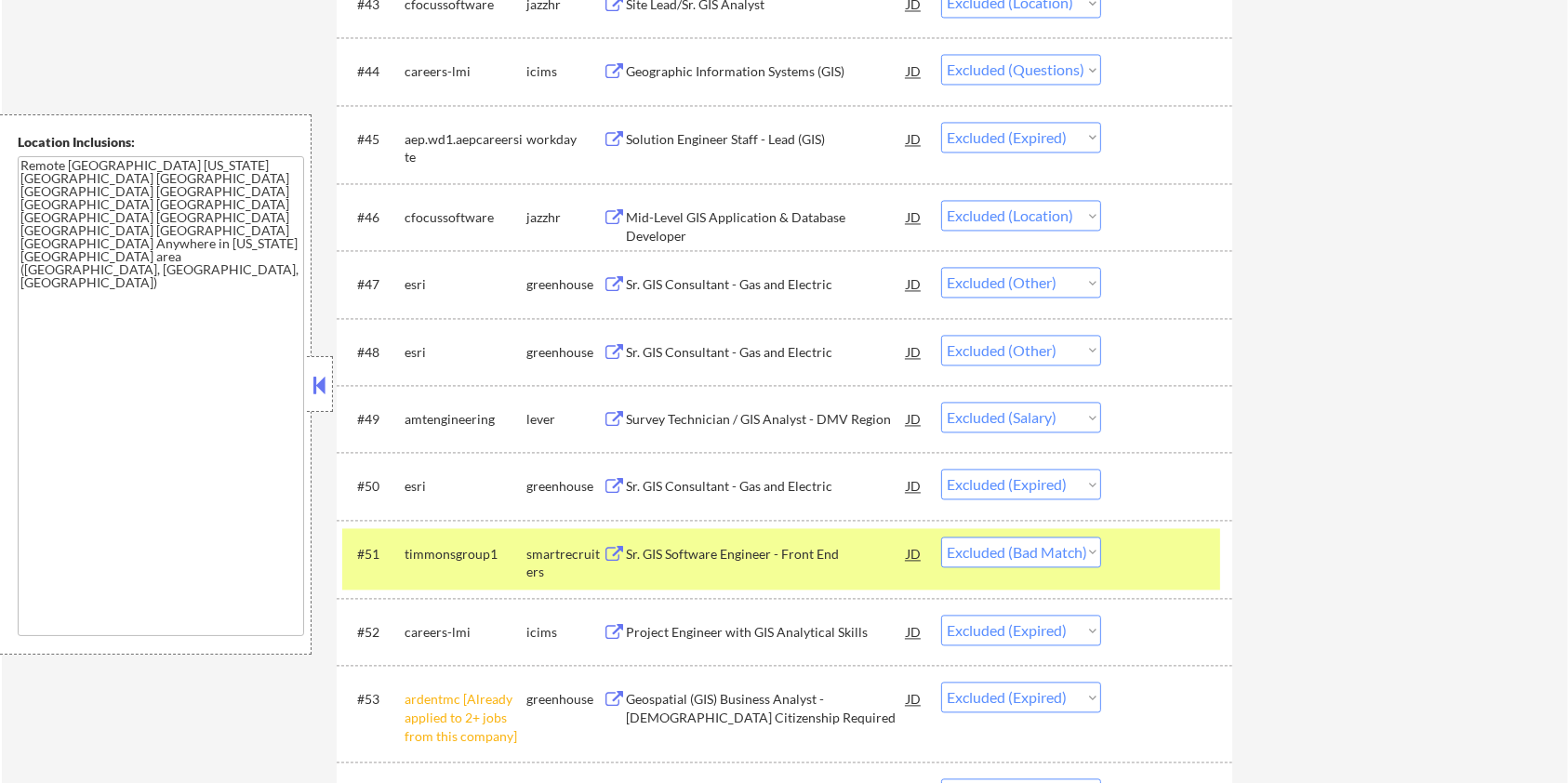
scroll to position [3828, 0]
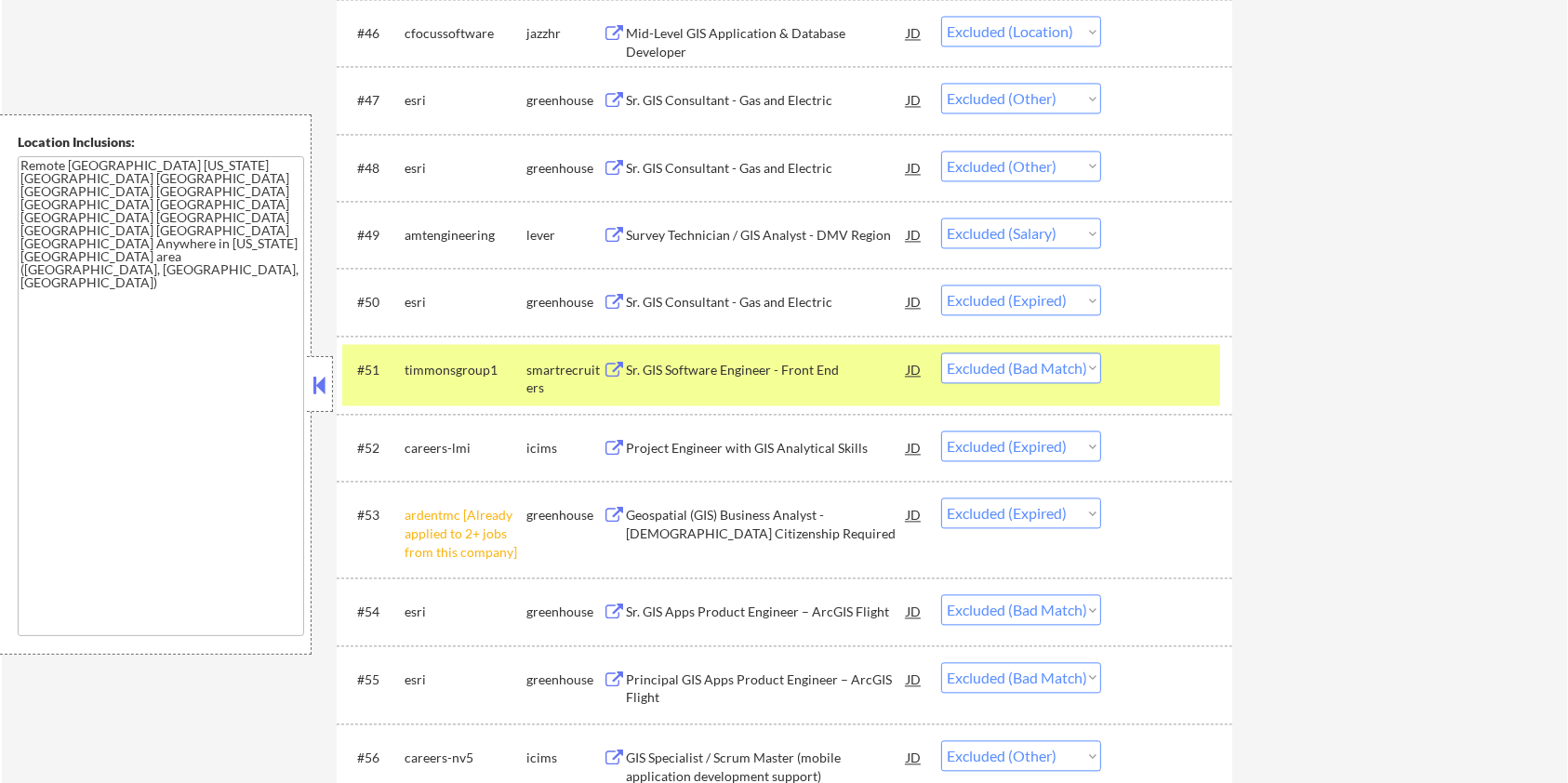
click at [744, 358] on div "Sr. GIS Software Engineer - Front End" at bounding box center [766, 369] width 281 height 34
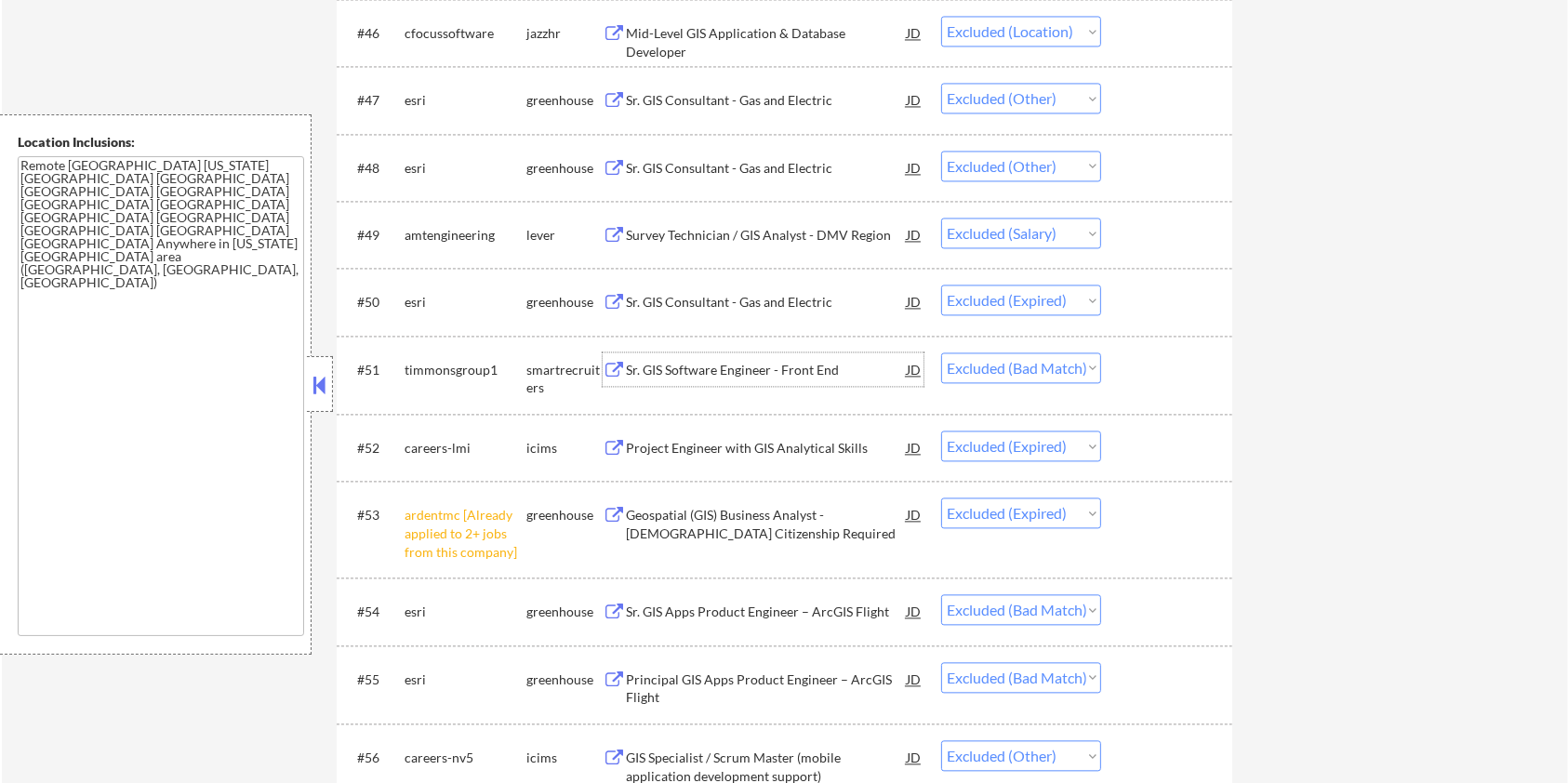
click at [1015, 376] on select "Choose an option... Pending Applied Excluded (Questions) Excluded (Expired) Exc…" at bounding box center [1021, 367] width 160 height 31
click at [941, 352] on select "Choose an option... Pending Applied Excluded (Questions) Excluded (Expired) Exc…" at bounding box center [1021, 367] width 160 height 31
select select ""excluded__expired_""
select select ""excluded__bad_match_""
select select ""excluded__other_""
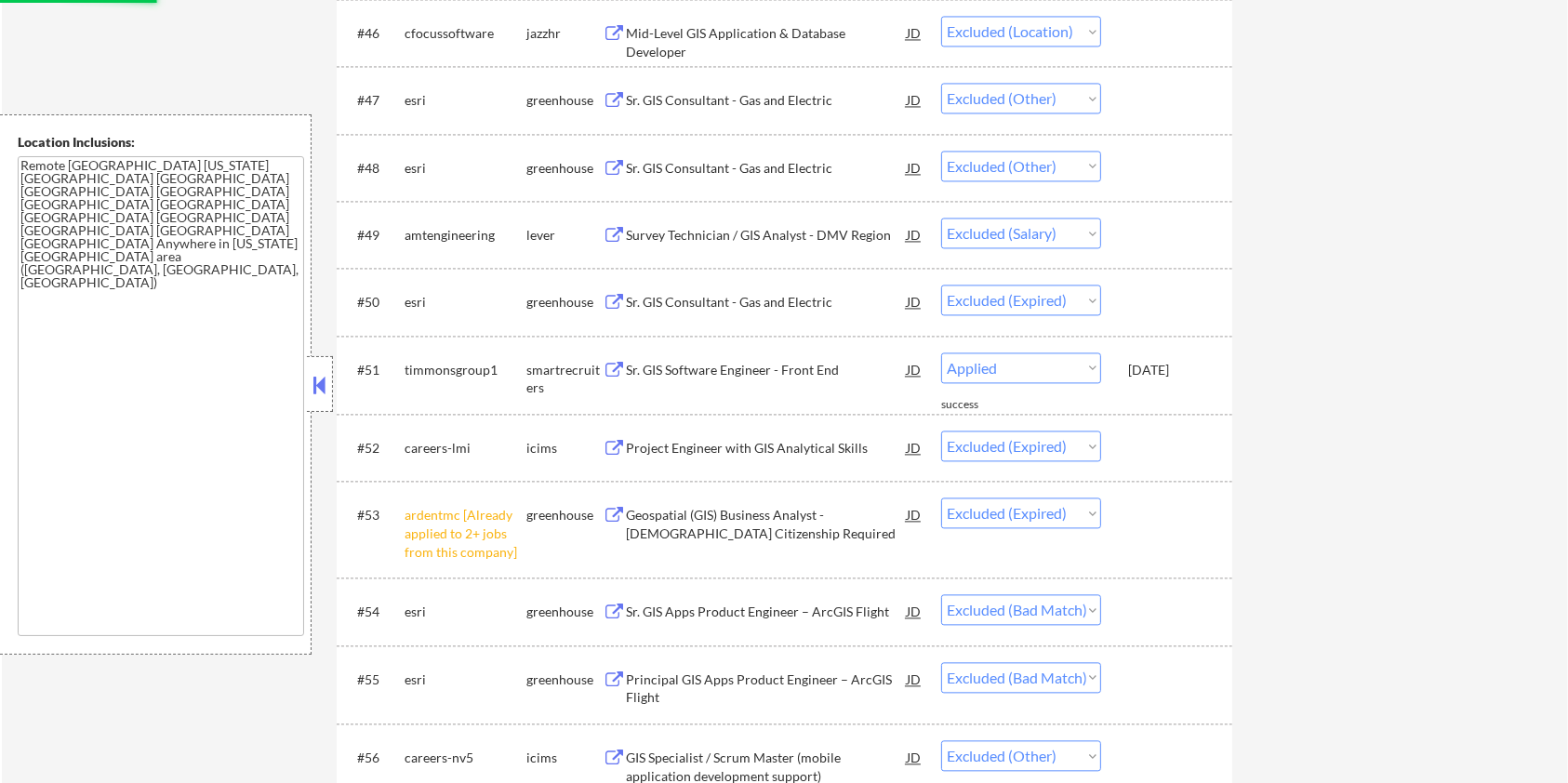
select select ""excluded__bad_match_""
select select ""excluded__location_""
select select ""excluded__bad_match_""
select select ""excluded__location_""
select select ""excluded__bad_match_""
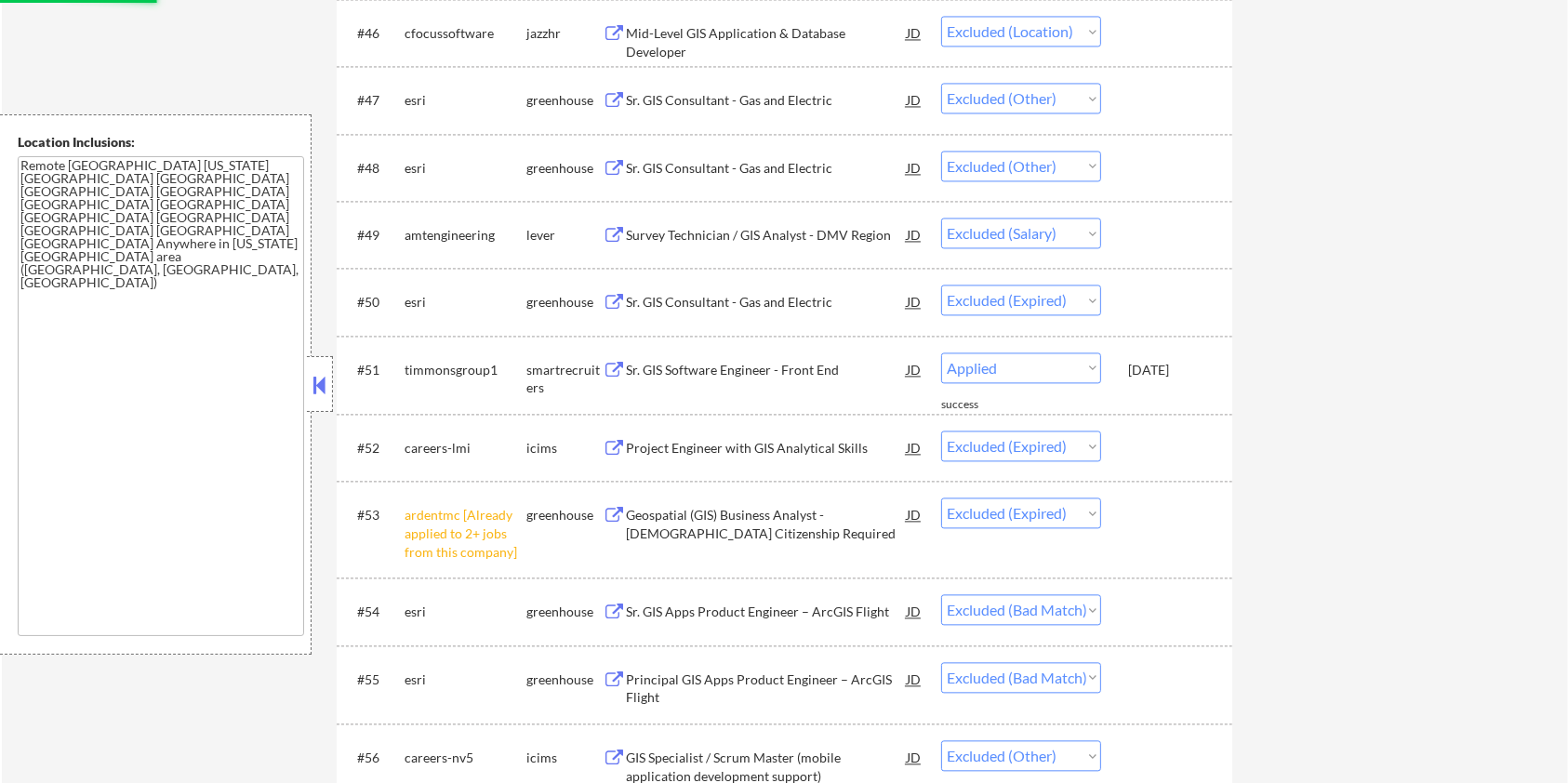
select select ""excluded__expired_""
select select ""excluded__bad_match_""
select select ""excluded""
select select ""excluded__salary_""
select select ""excluded__bad_match_""
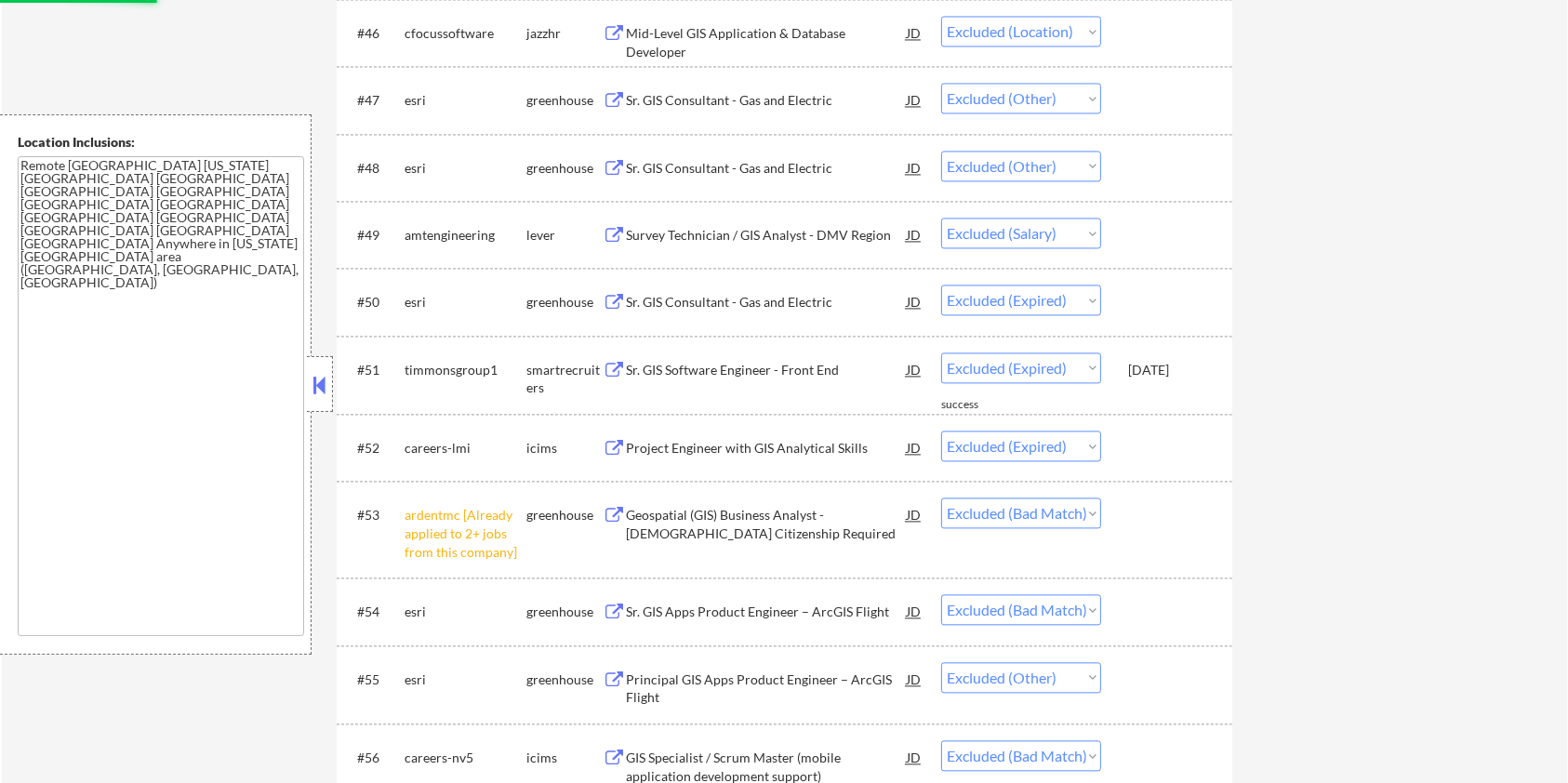
select select ""excluded__other_""
select select ""excluded__bad_match_""
select select ""excluded__other_""
select select ""excluded__salary_""
select select ""excluded__expired_""
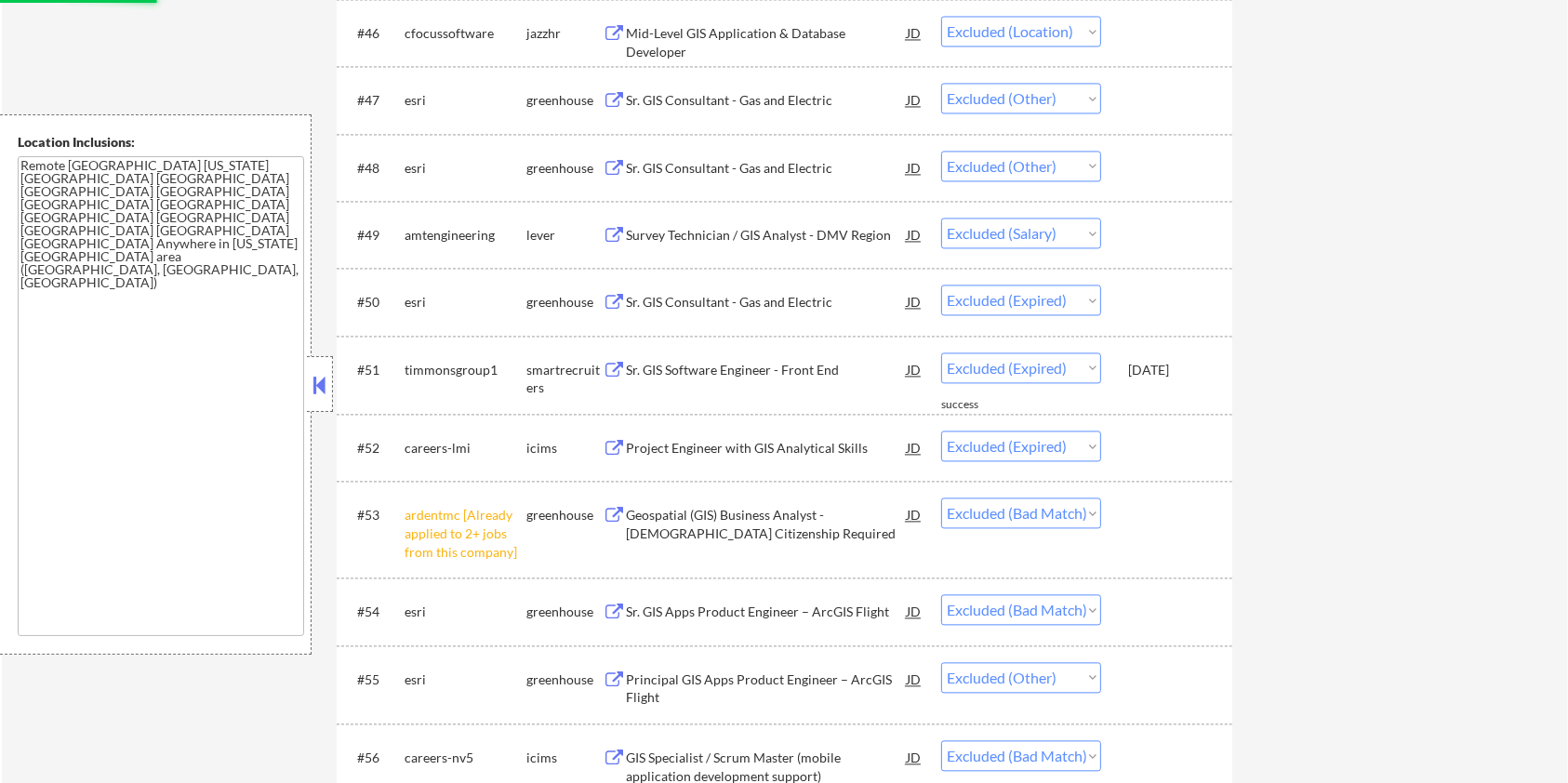
select select ""excluded__bad_match_""
select select ""excluded__other_""
select select ""excluded__bad_match_""
select select ""excluded__expired_""
select select ""excluded__other_""
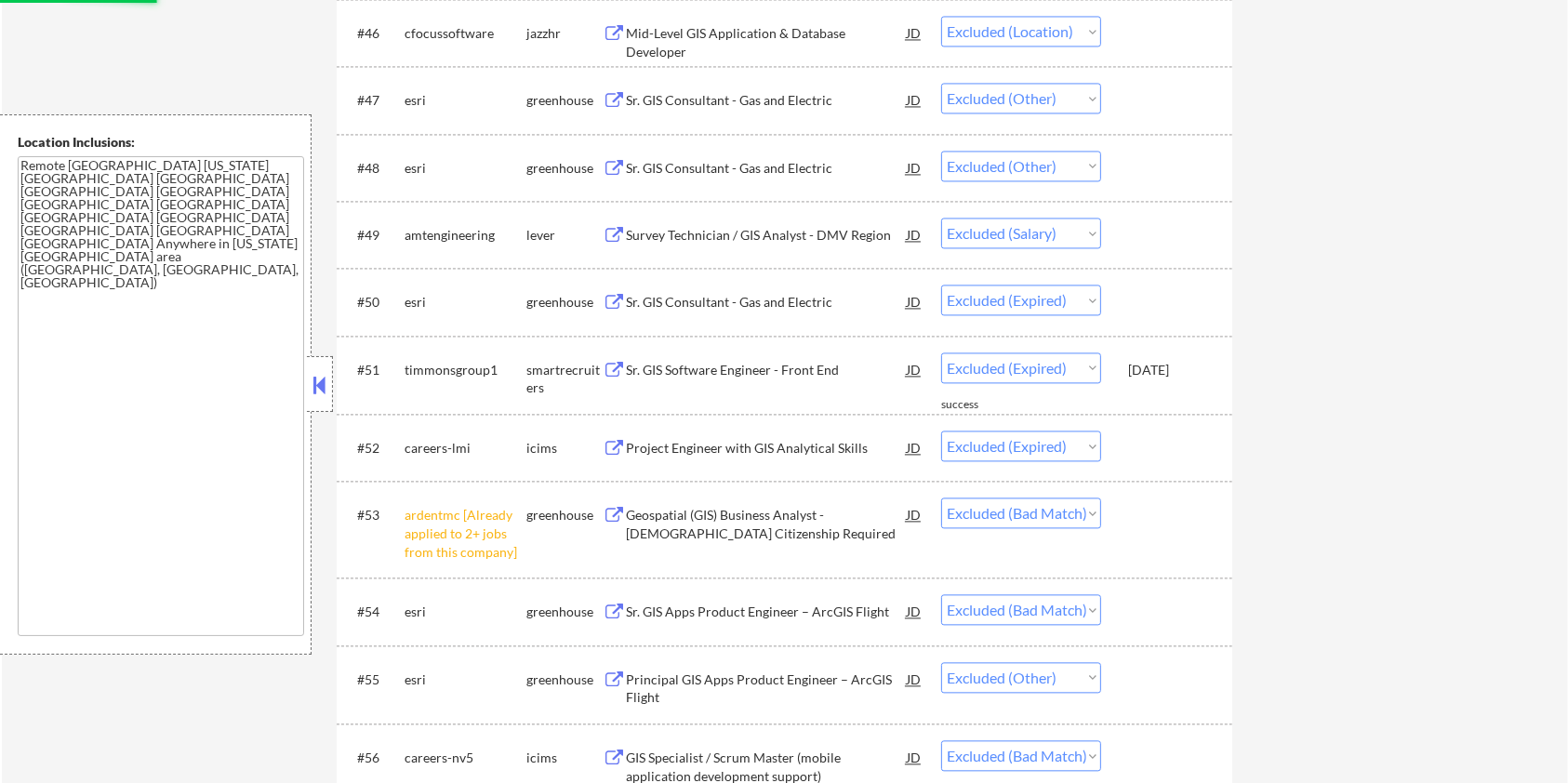
select select ""excluded__expired_""
select select ""excluded__bad_match_""
select select ""excluded__salary_""
select select ""excluded__location_""
select select ""excluded__expired_""
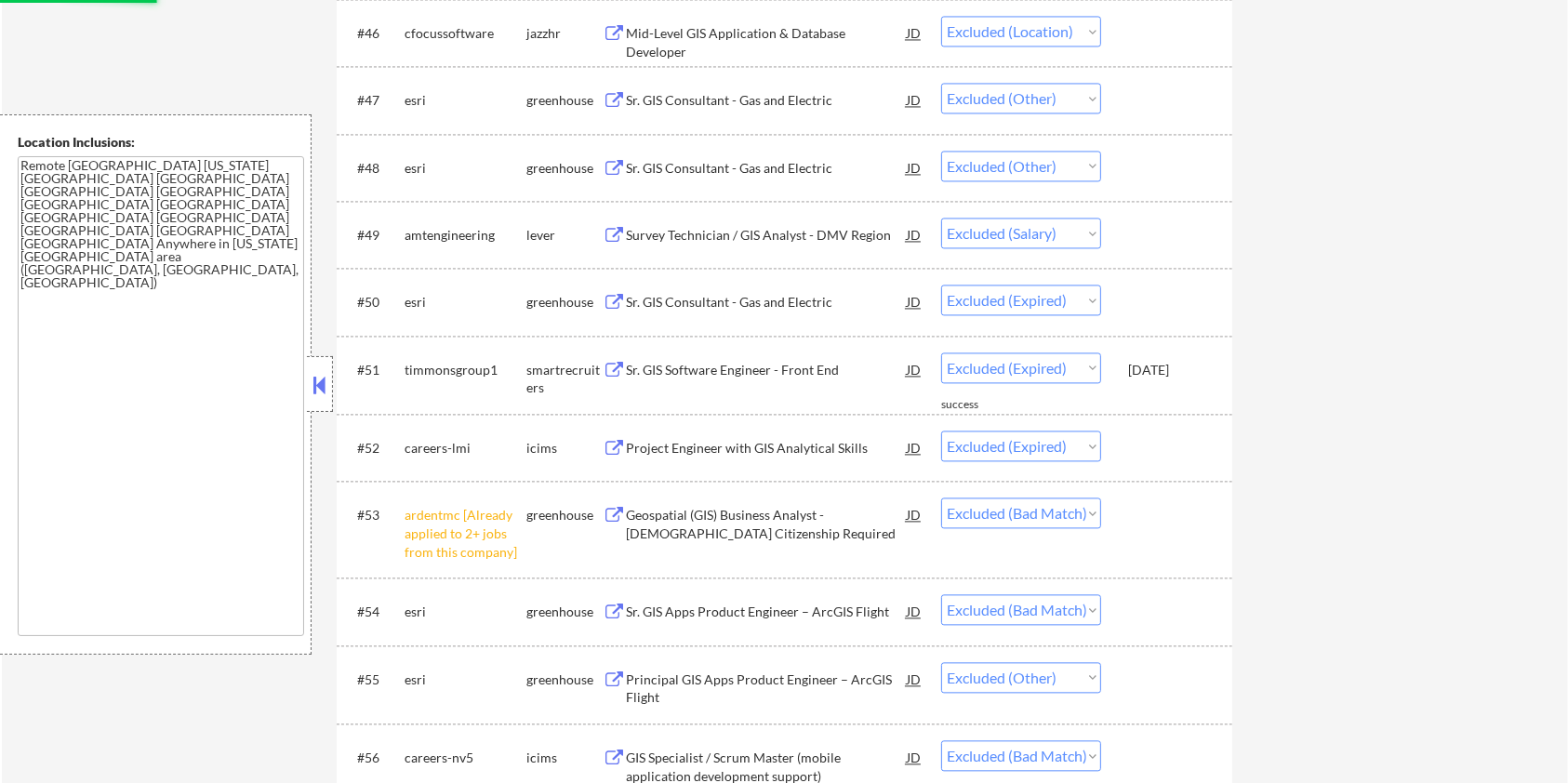
select select ""excluded__bad_match_""
select select ""excluded__other_""
select select ""excluded__bad_match_""
select select ""excluded__other_""
select select ""excluded__bad_match_""
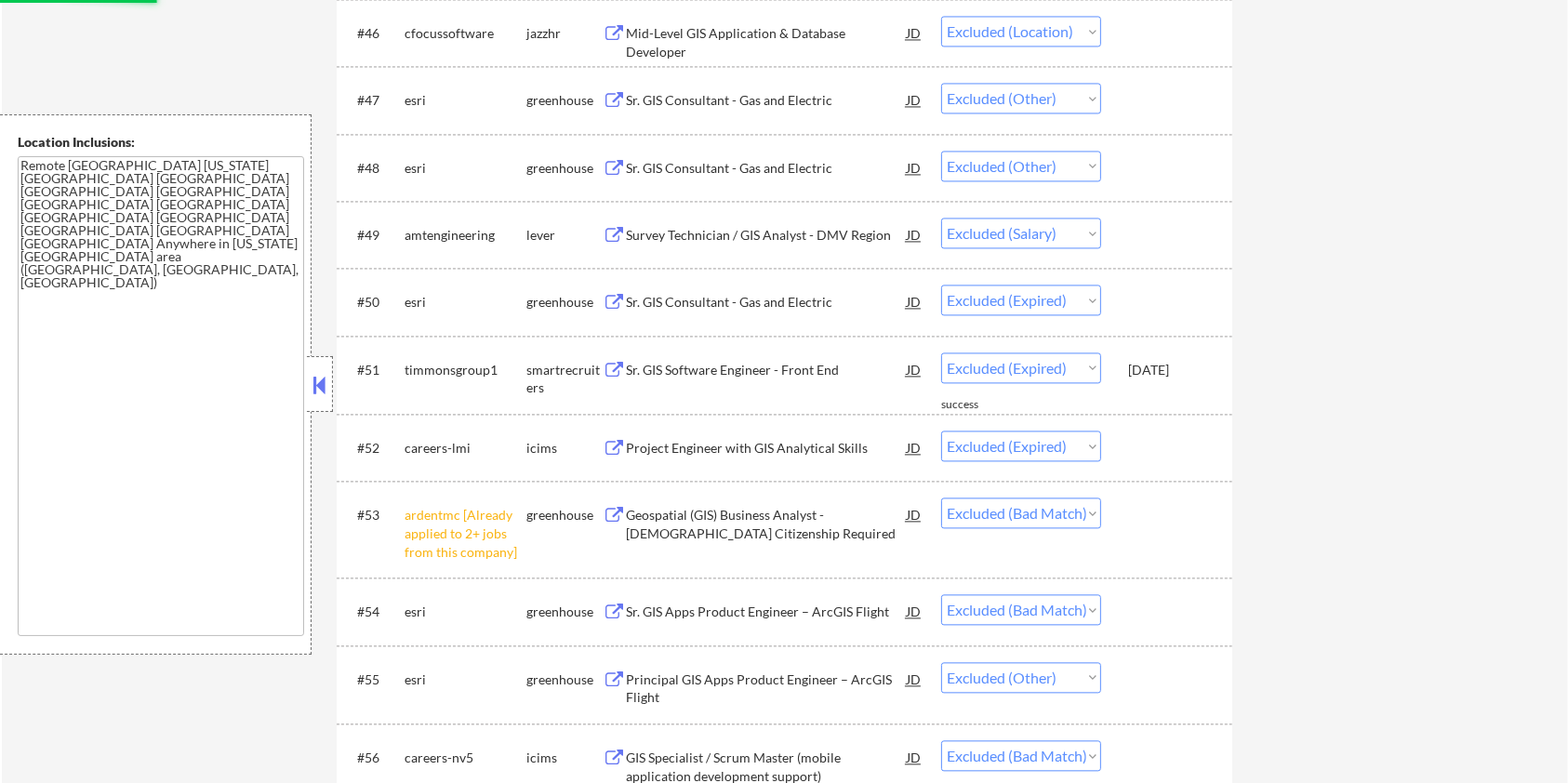
select select ""excluded__other_""
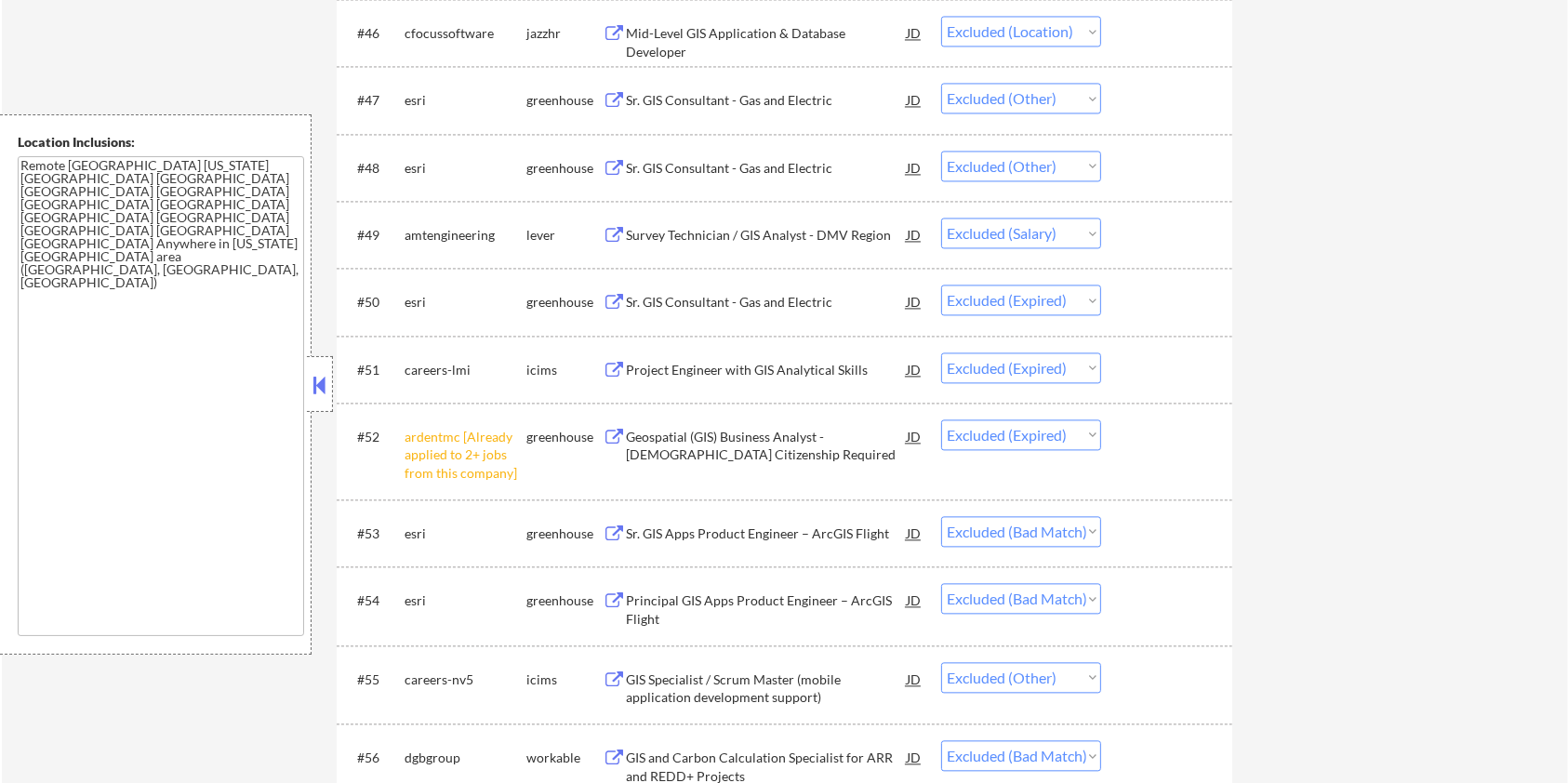
click at [715, 361] on div "Project Engineer with GIS Analytical Skills" at bounding box center [766, 370] width 281 height 19
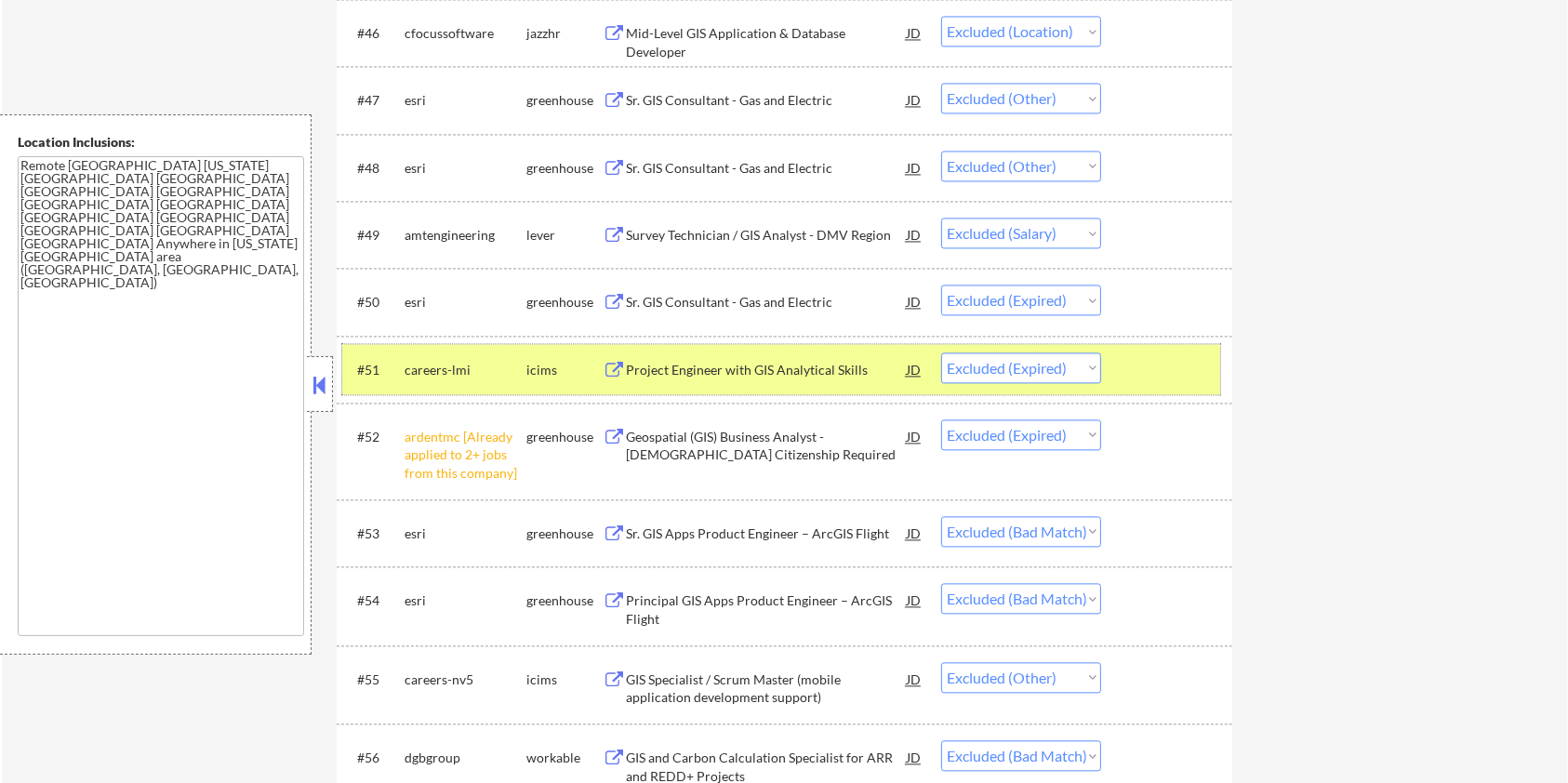
click at [1134, 369] on div at bounding box center [1168, 369] width 82 height 34
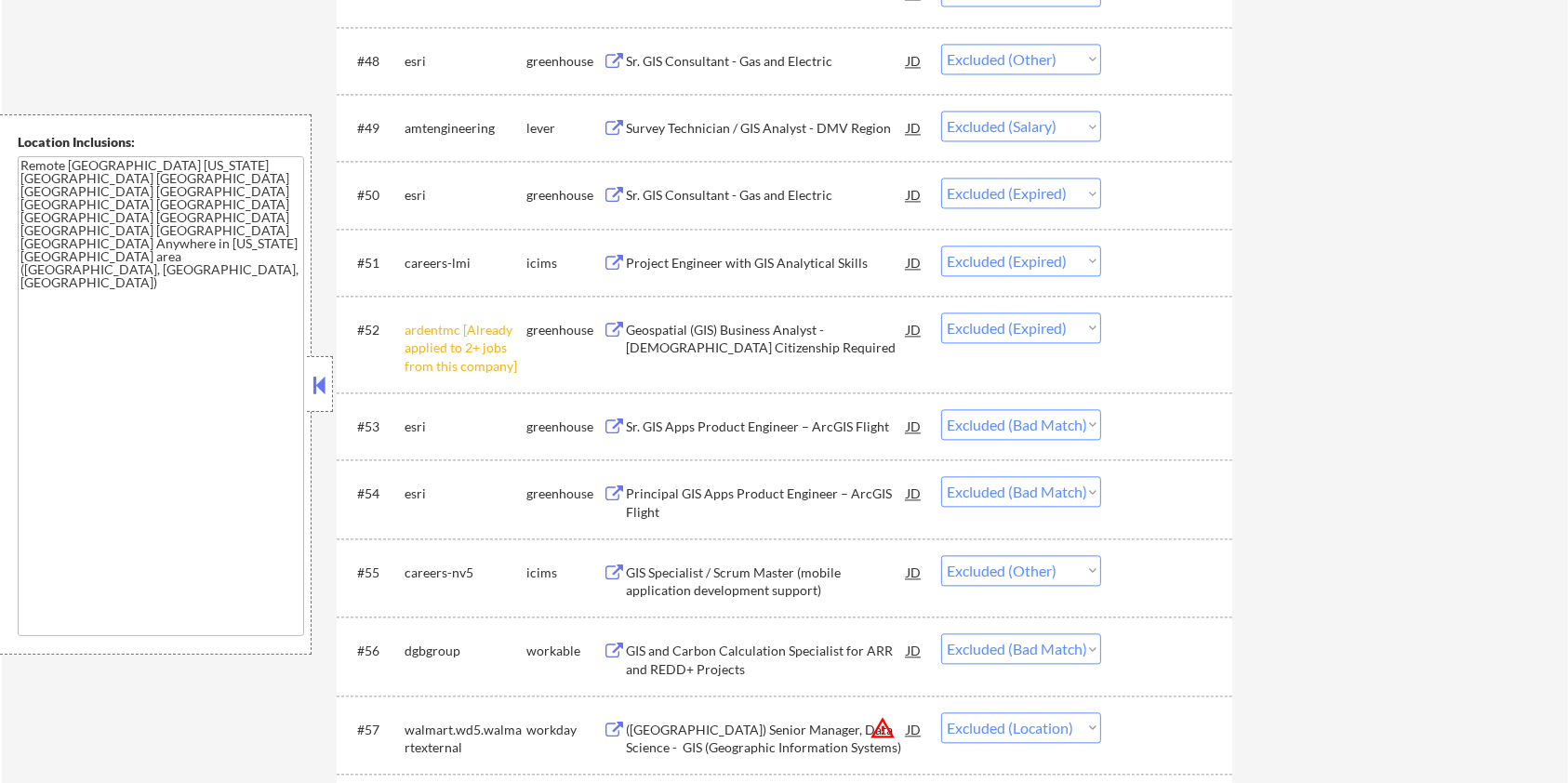
scroll to position [3953, 0]
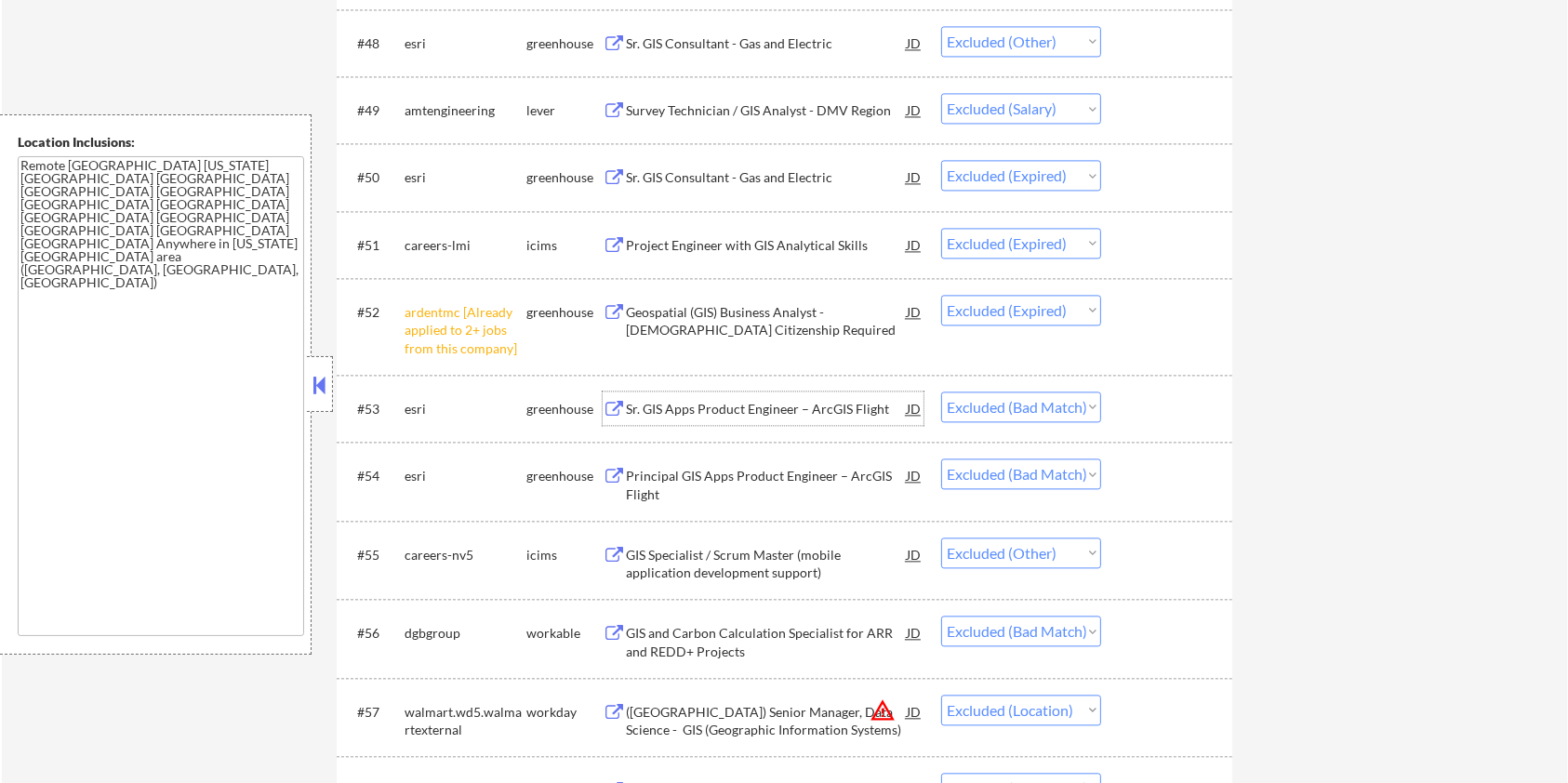
click at [752, 411] on div "Sr. GIS Apps Product Engineer – ArcGIS Flight" at bounding box center [766, 409] width 281 height 19
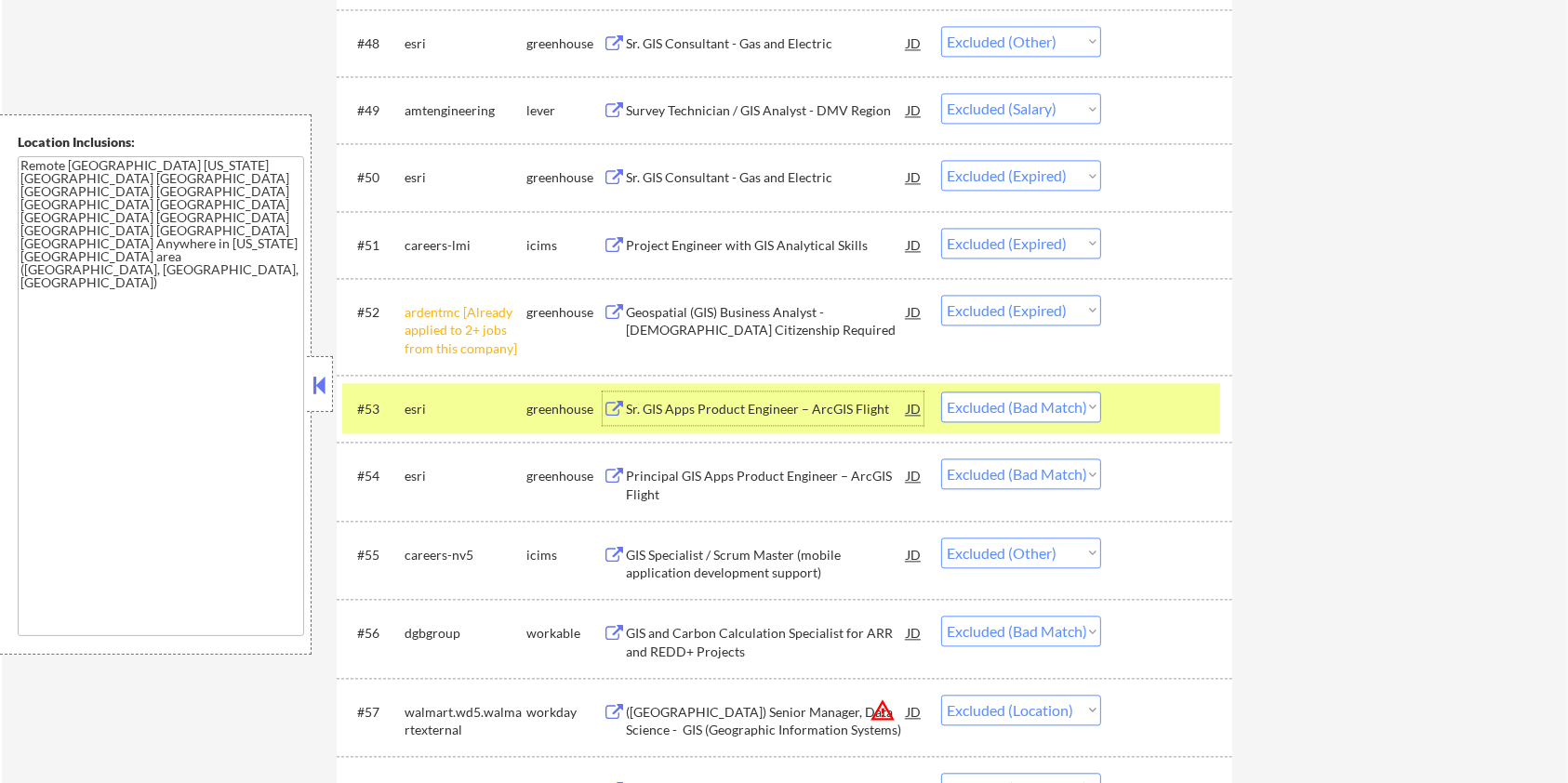
click at [739, 472] on div "Principal GIS Apps Product Engineer – ArcGIS Flight" at bounding box center [766, 485] width 281 height 37
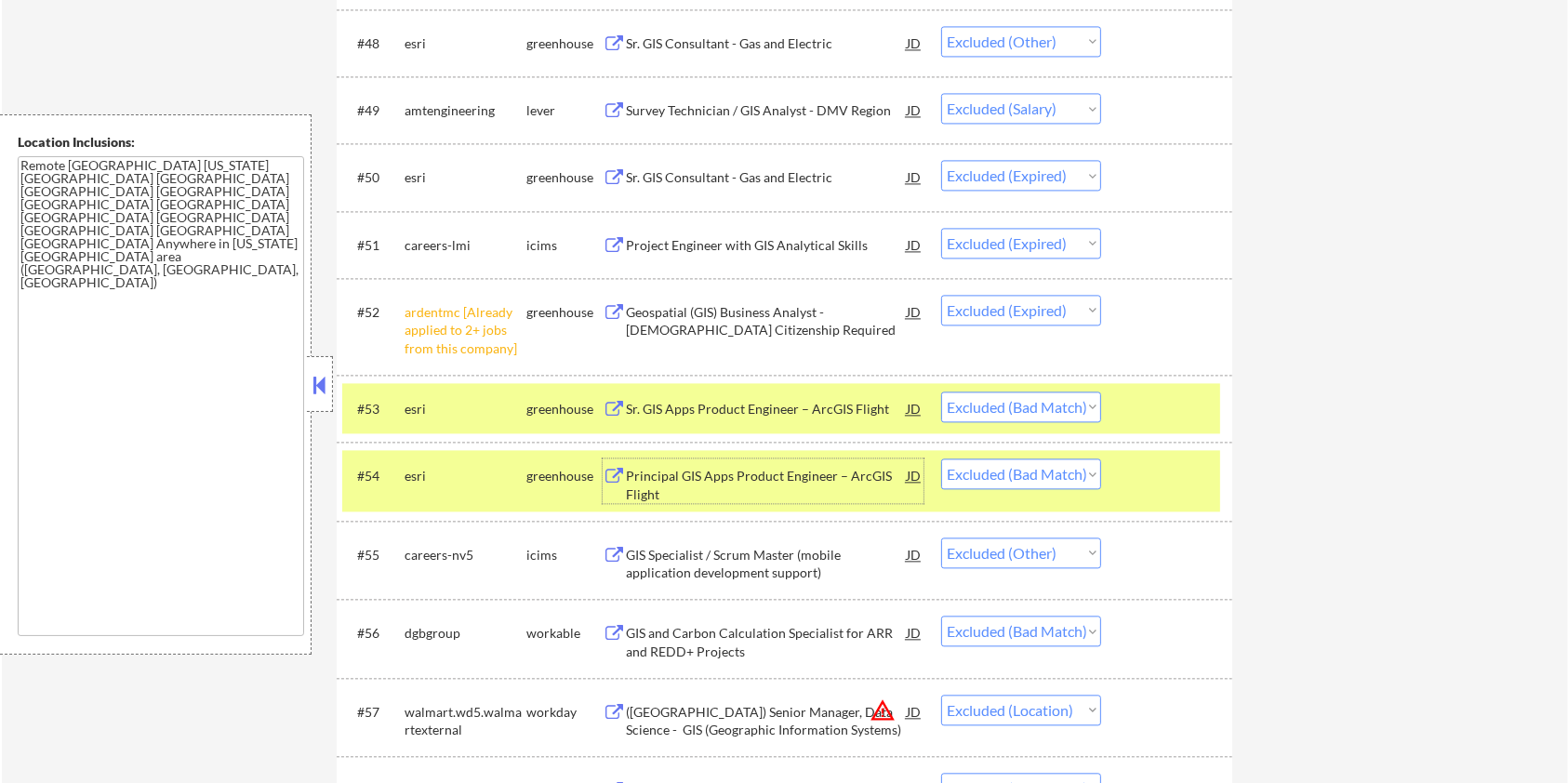
click at [1035, 473] on select "Choose an option... Pending Applied Excluded (Questions) Excluded (Expired) Exc…" at bounding box center [1021, 474] width 160 height 31
click at [941, 459] on select "Choose an option... Pending Applied Excluded (Questions) Excluded (Expired) Exc…" at bounding box center [1021, 474] width 160 height 31
select select ""excluded__other_""
select select ""excluded__bad_match_""
select select ""excluded__location_""
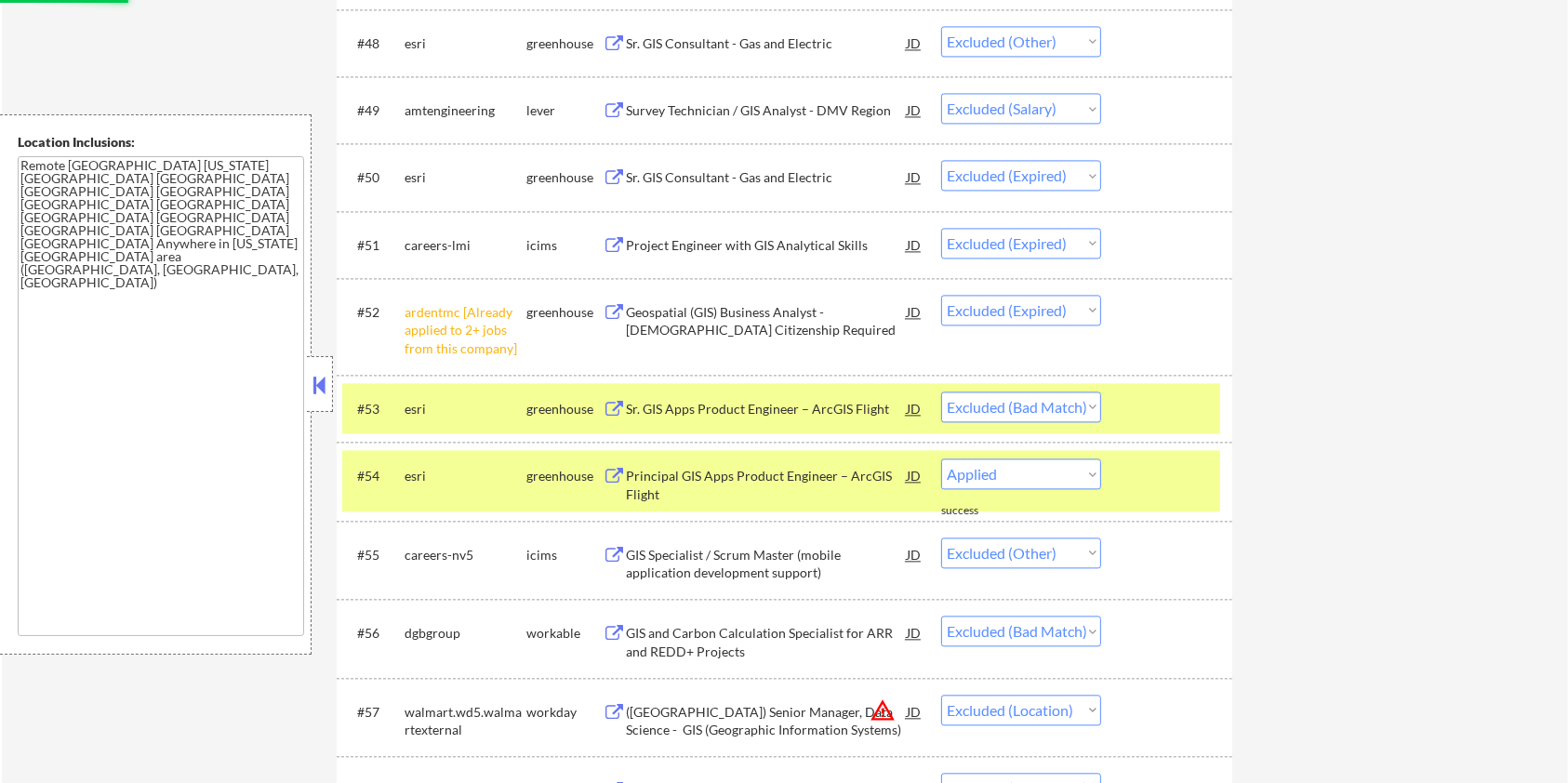
select select ""excluded__bad_match_""
select select ""excluded__location_""
select select ""excluded__bad_match_""
select select ""excluded__expired_""
select select ""excluded__bad_match_""
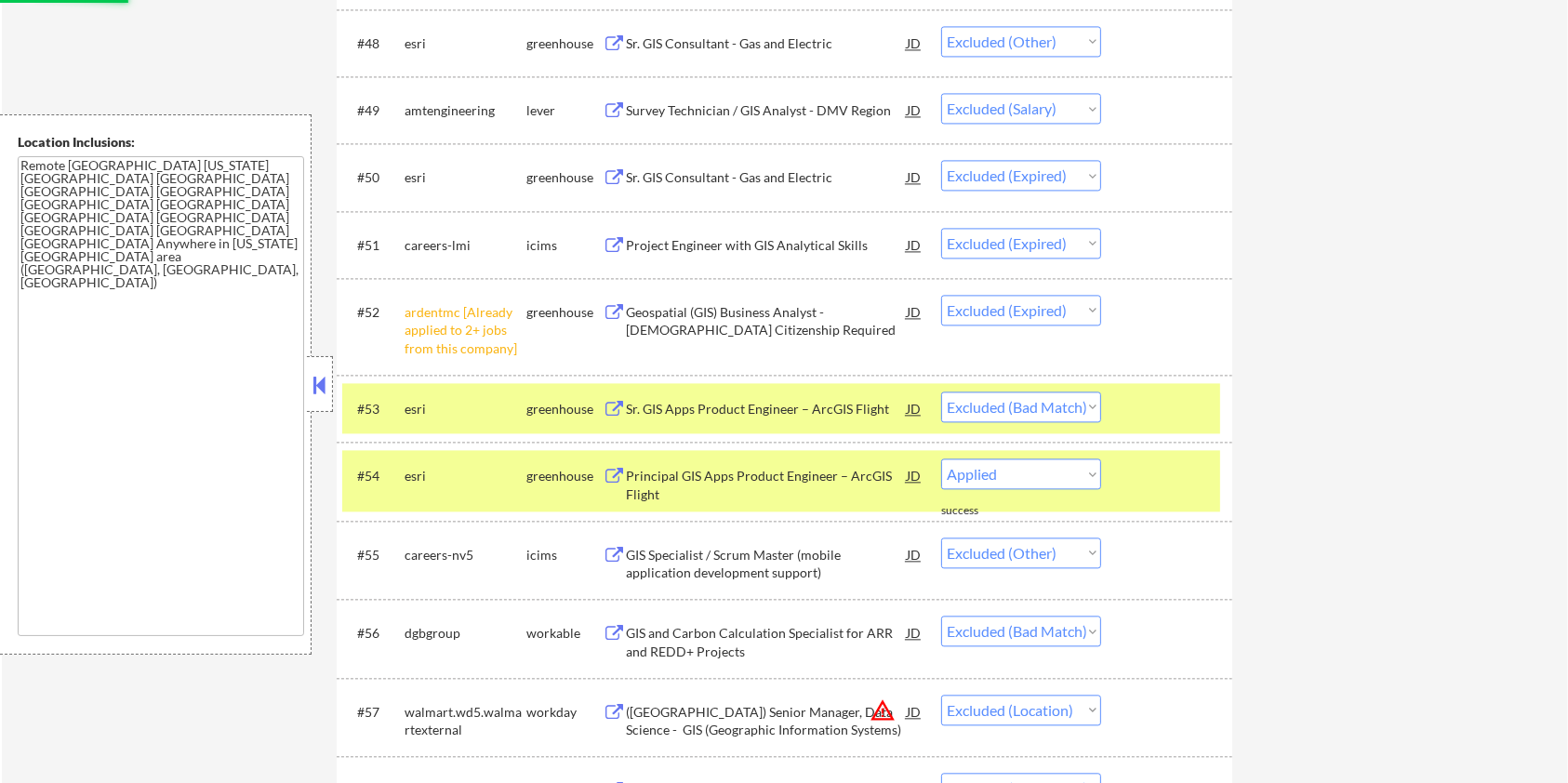
select select ""excluded""
select select ""excluded__salary_""
select select ""excluded__bad_match_""
select select ""excluded__other_""
select select ""excluded__bad_match_""
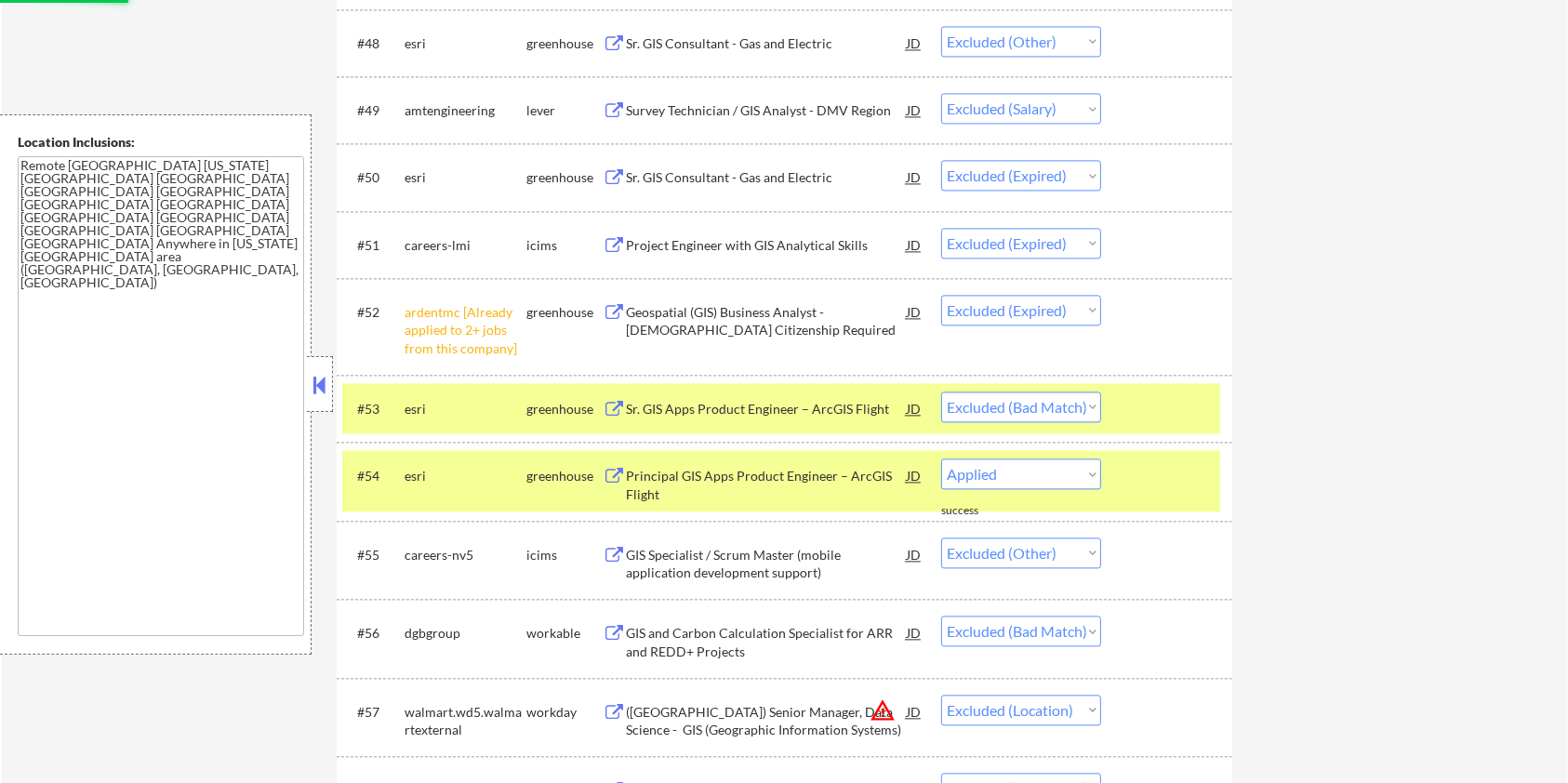
select select ""excluded__other_""
select select ""excluded__salary_""
select select ""excluded__expired_""
select select ""excluded__bad_match_""
select select ""excluded__other_""
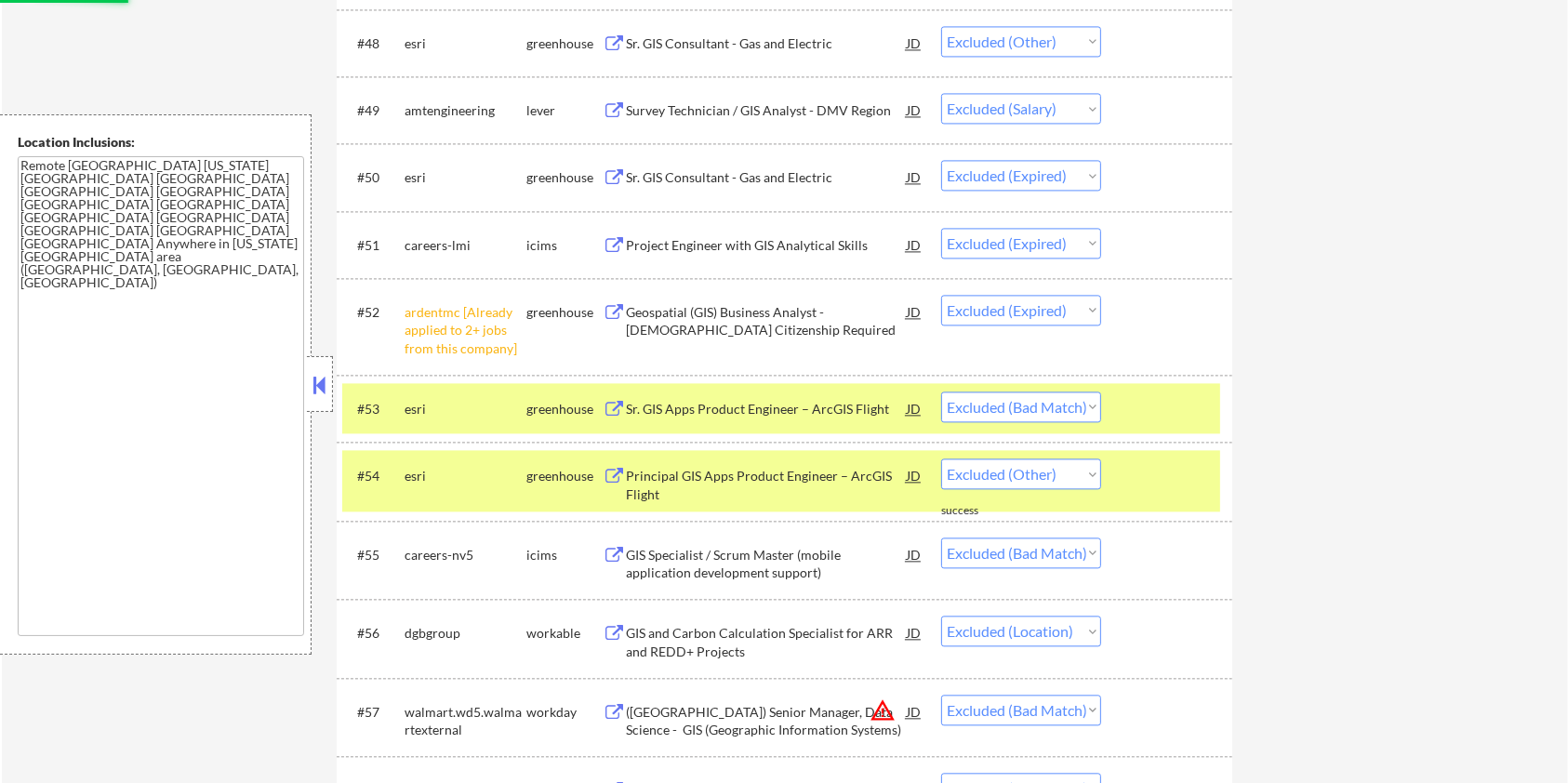
select select ""excluded__bad_match_""
select select ""excluded__expired_""
select select ""excluded__other_""
select select ""excluded__expired_""
select select ""excluded__bad_match_""
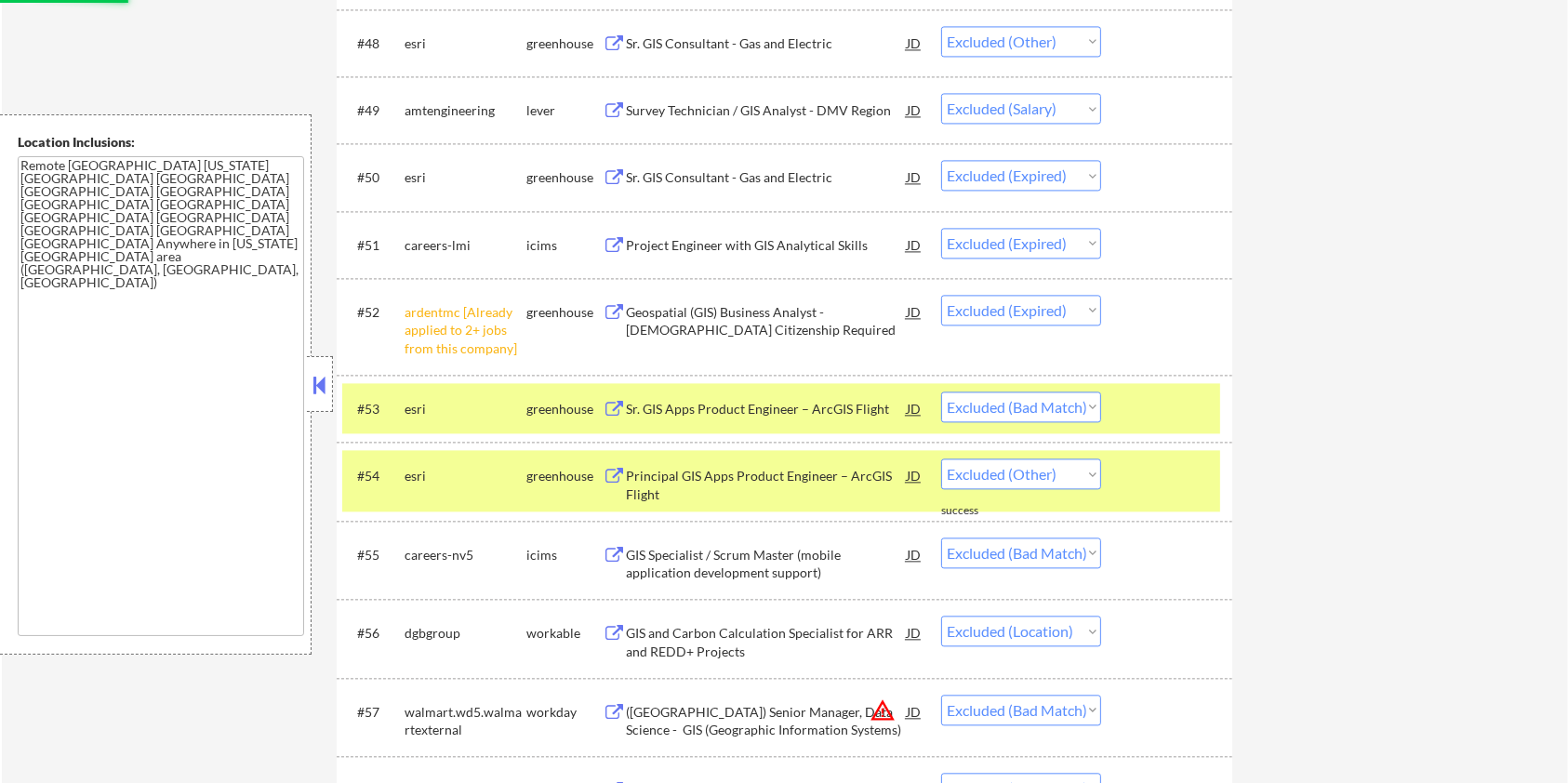
select select ""excluded__salary_""
select select ""excluded__location_""
select select ""excluded__expired_""
select select ""excluded__bad_match_""
select select ""excluded__other_""
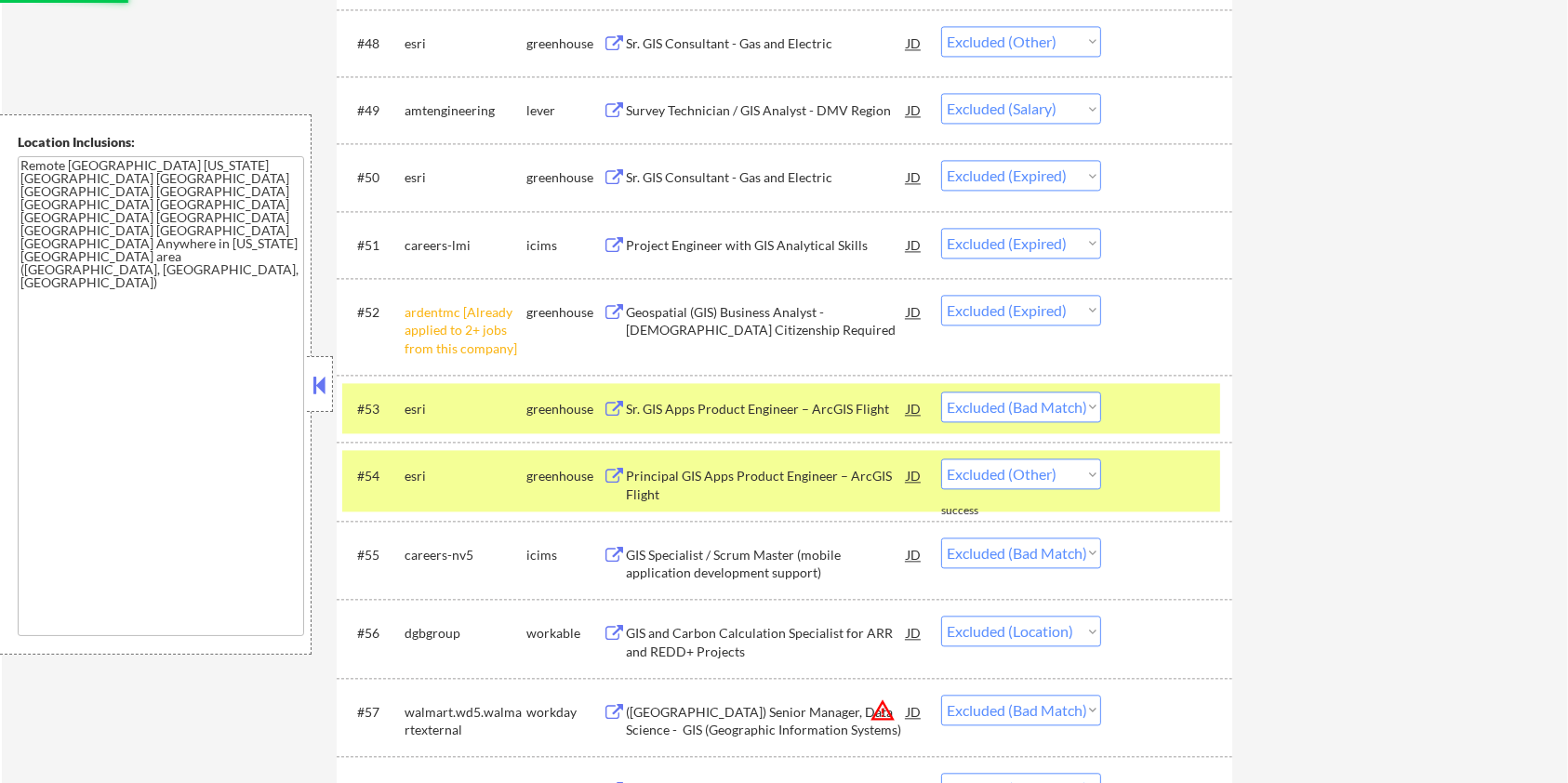
select select ""excluded__bad_match_""
select select ""excluded__other_""
select select ""excluded__bad_match_""
select select ""excluded__other_""
select select ""excluded__bad_match_""
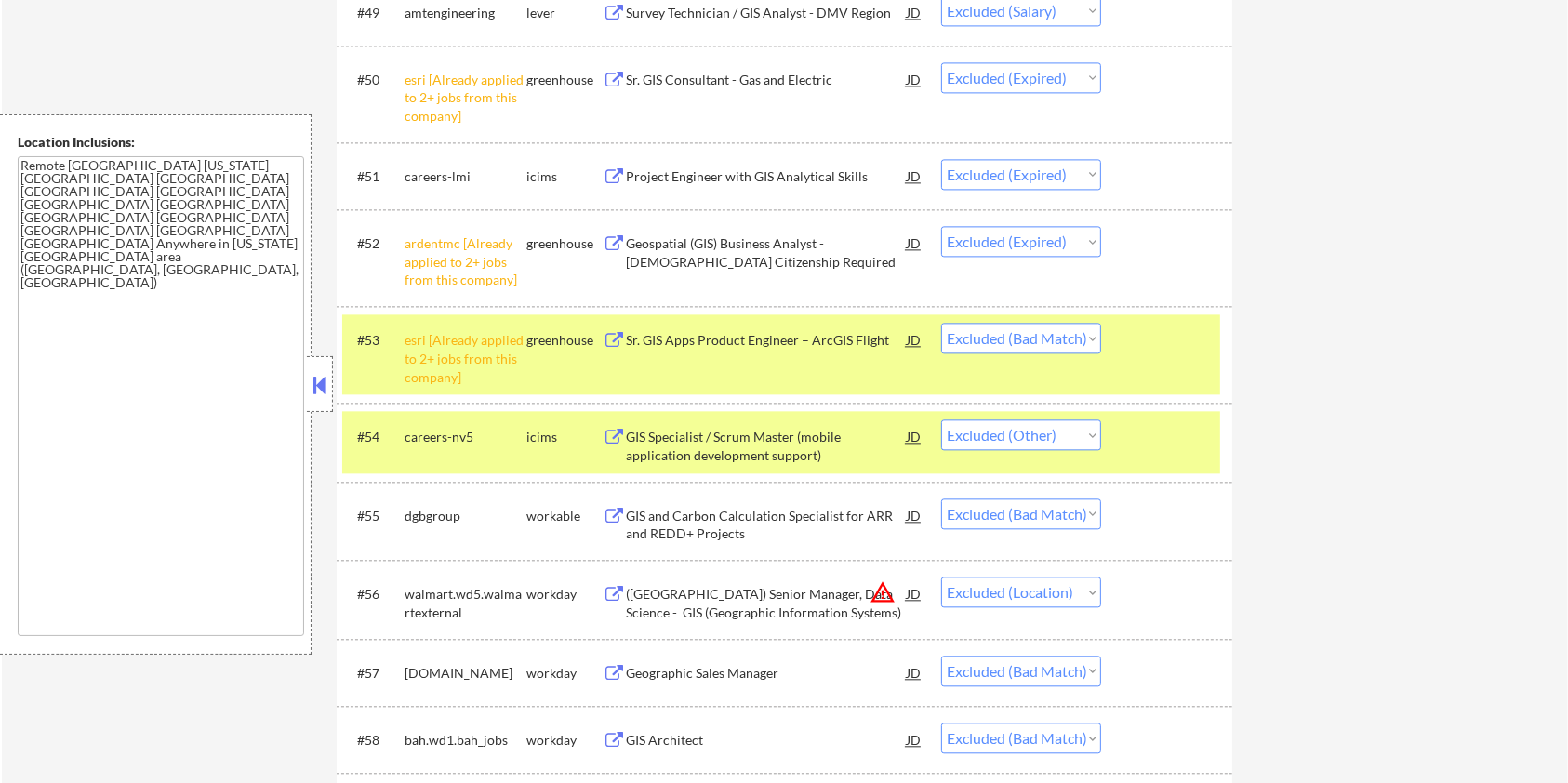
scroll to position [4200, 0]
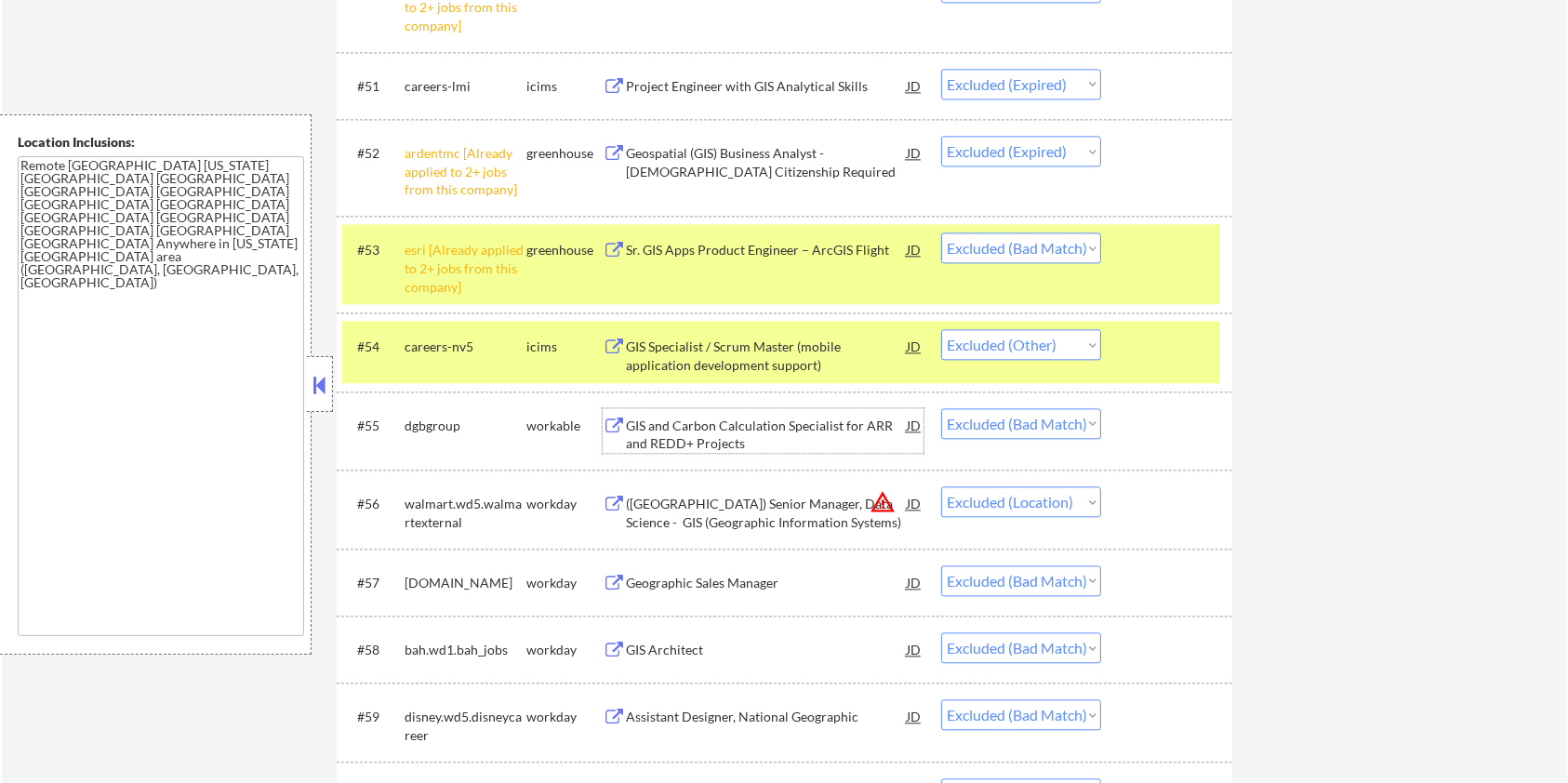
click at [767, 428] on div "GIS and Carbon Calculation Specialist for ARR and REDD+ Projects" at bounding box center [766, 434] width 281 height 37
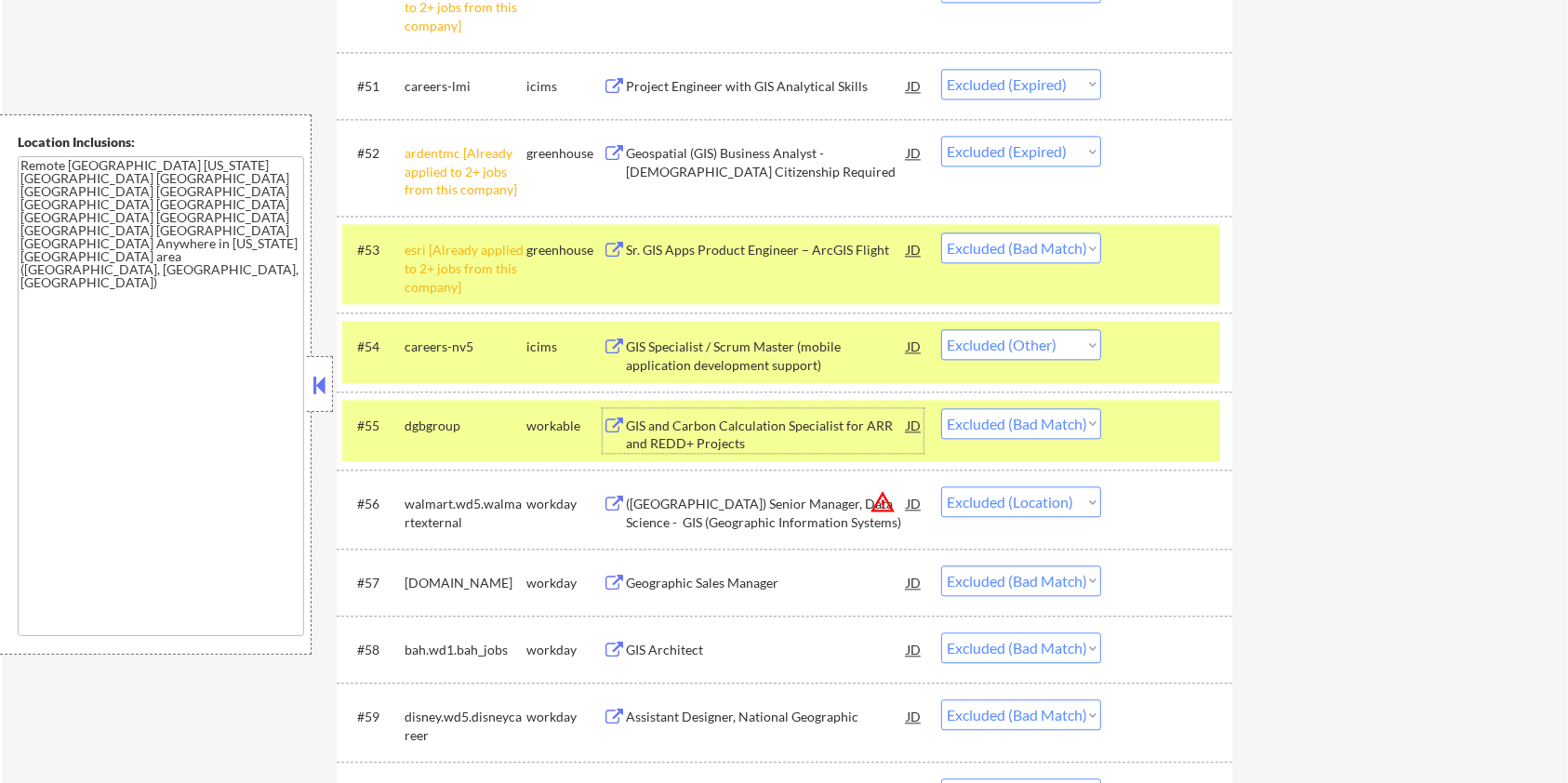
click at [1137, 251] on div at bounding box center [1168, 250] width 82 height 34
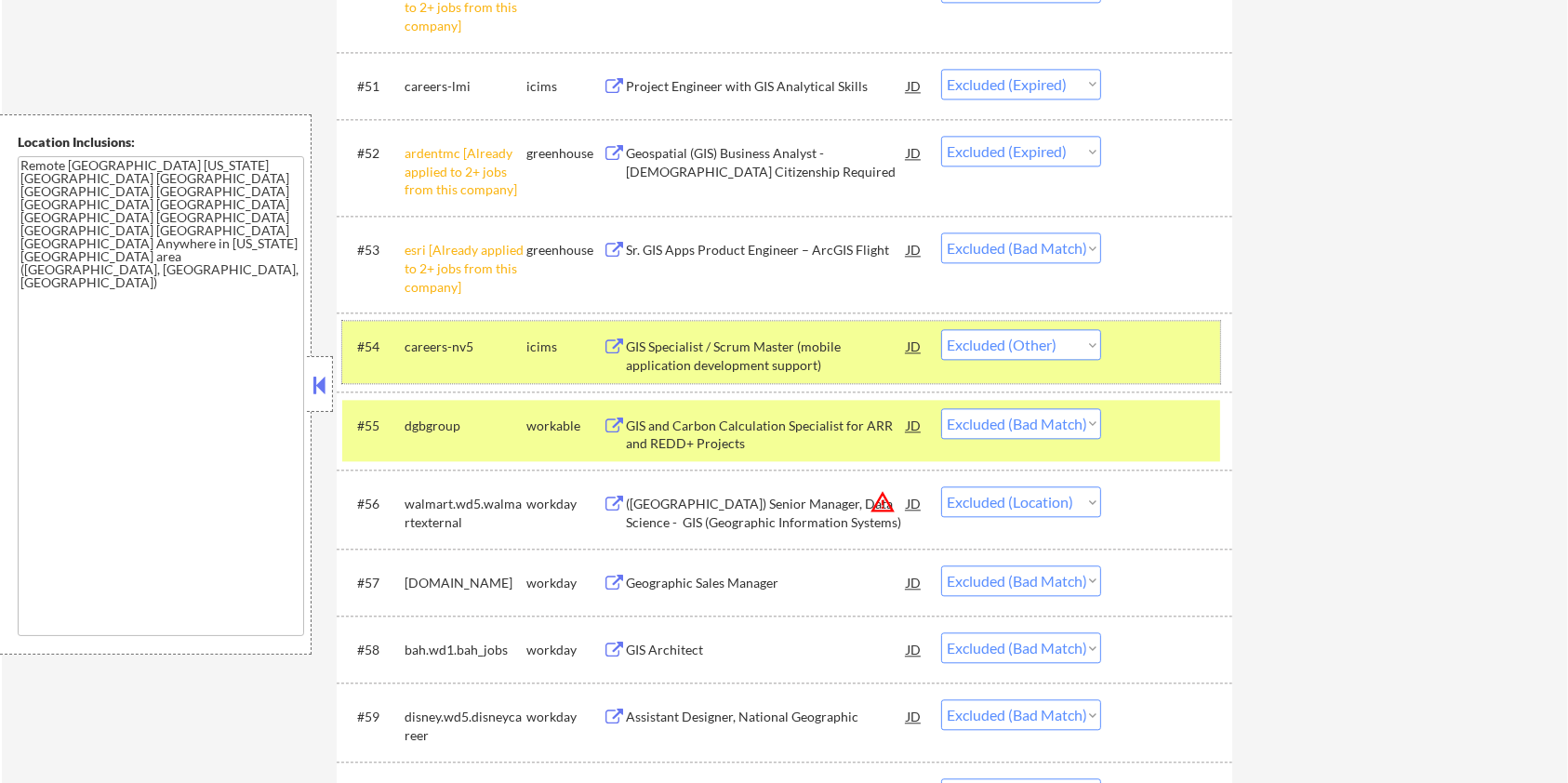
click at [1157, 351] on div at bounding box center [1168, 347] width 82 height 34
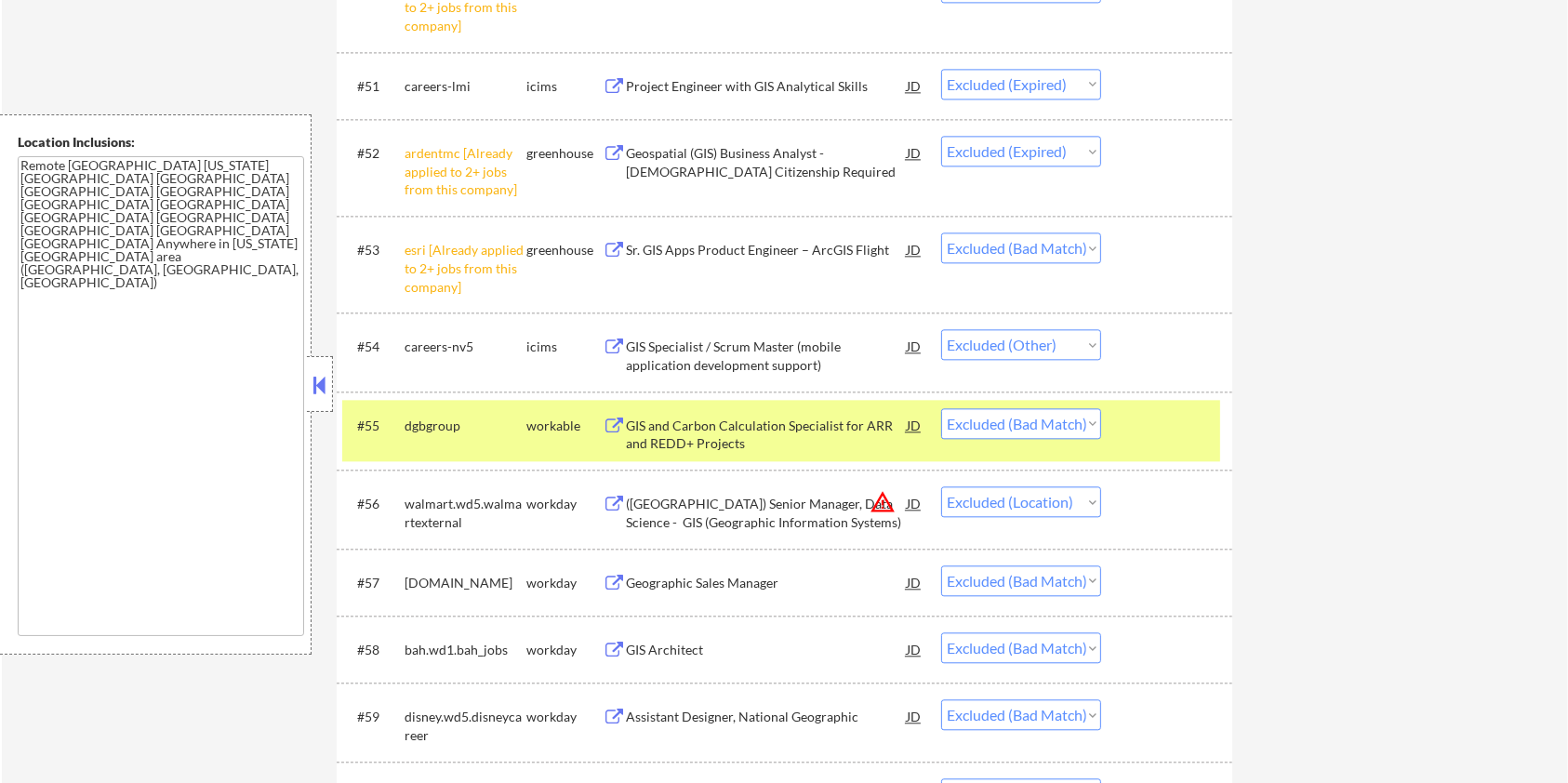
click at [685, 422] on div "GIS and Carbon Calculation Specialist for ARR and REDD+ Projects" at bounding box center [766, 434] width 281 height 37
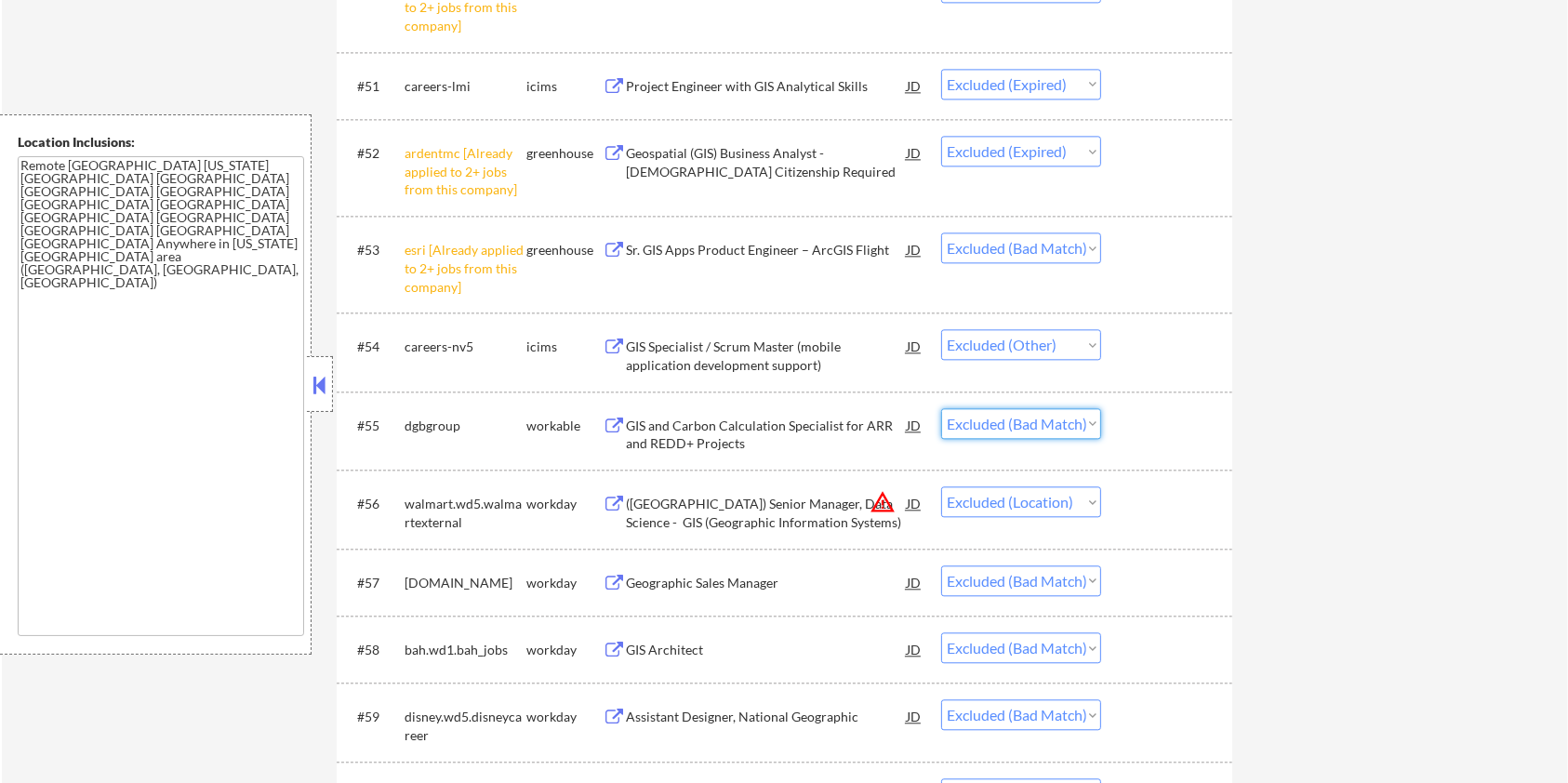
click at [1012, 428] on select "Choose an option... Pending Applied Excluded (Questions) Excluded (Expired) Exc…" at bounding box center [1021, 424] width 160 height 31
click at [941, 409] on select "Choose an option... Pending Applied Excluded (Questions) Excluded (Expired) Exc…" at bounding box center [1021, 424] width 160 height 31
select select ""excluded__location_""
select select ""excluded__bad_match_""
select select ""excluded__location_""
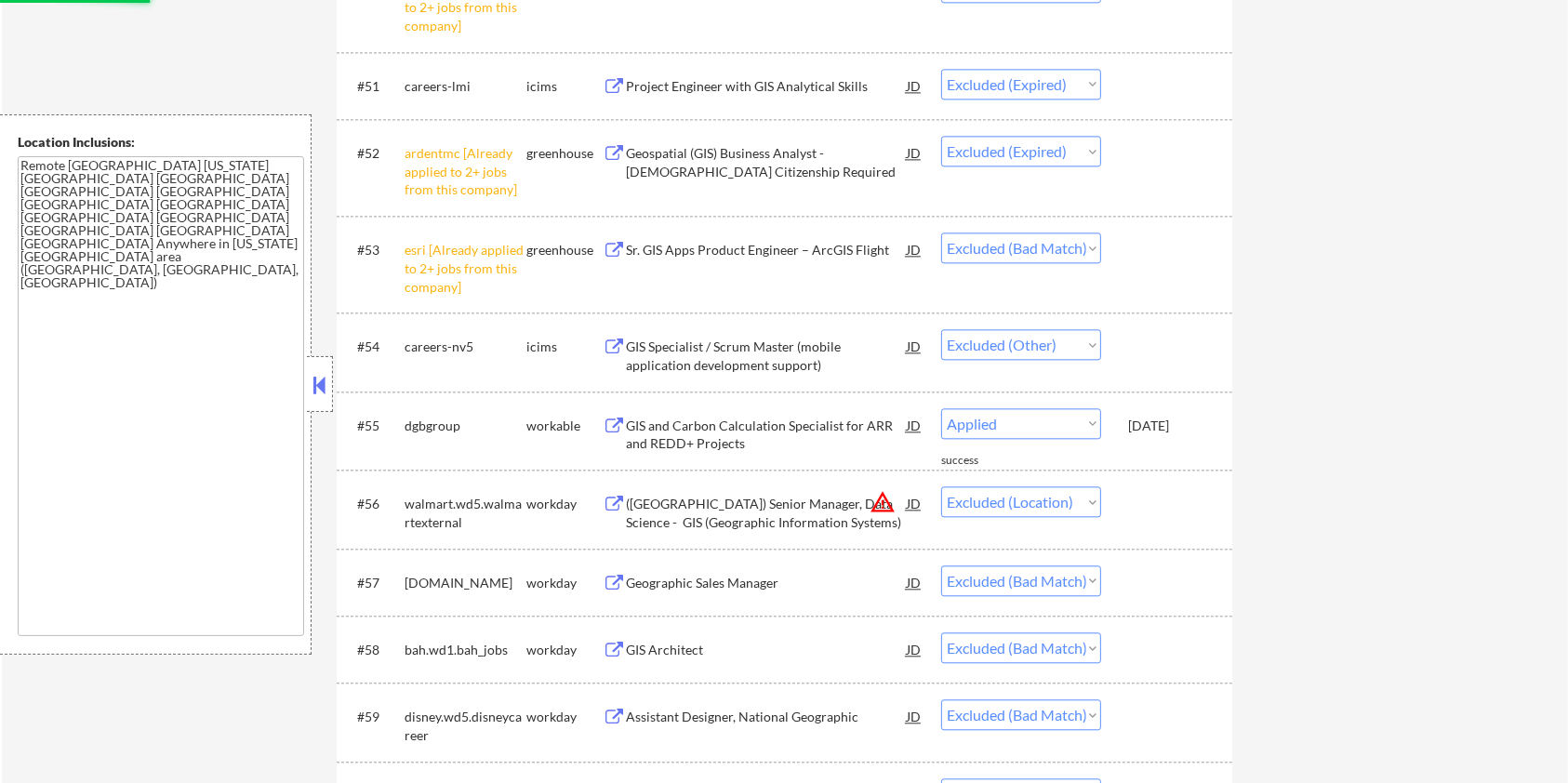
select select ""excluded__bad_match_""
select select ""excluded__expired_""
select select ""excluded__bad_match_""
select select ""excluded""
select select ""excluded__salary_""
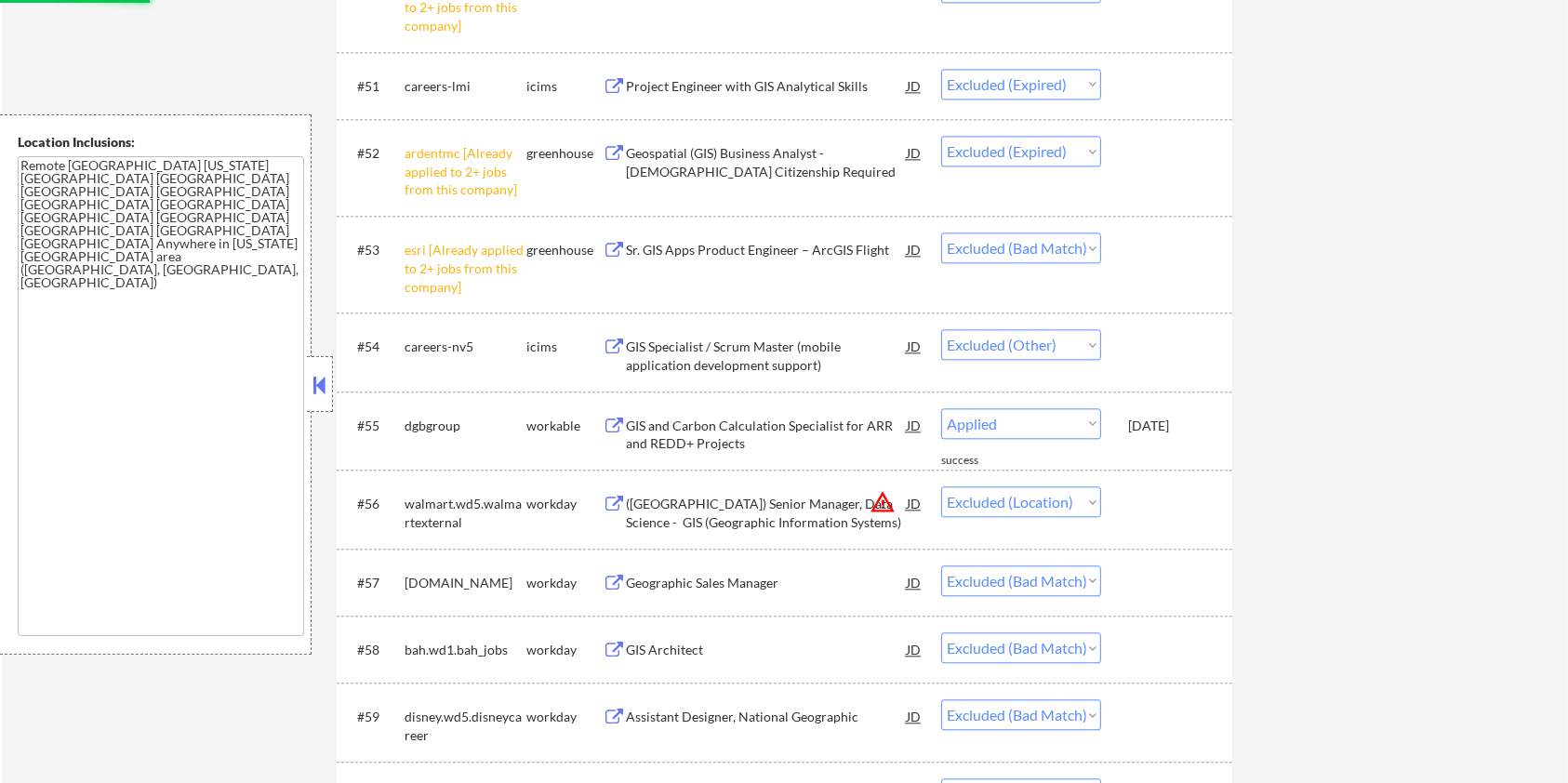
select select ""excluded__bad_match_""
select select ""excluded__other_""
select select ""excluded__bad_match_""
select select ""excluded__other_""
select select ""excluded__salary_""
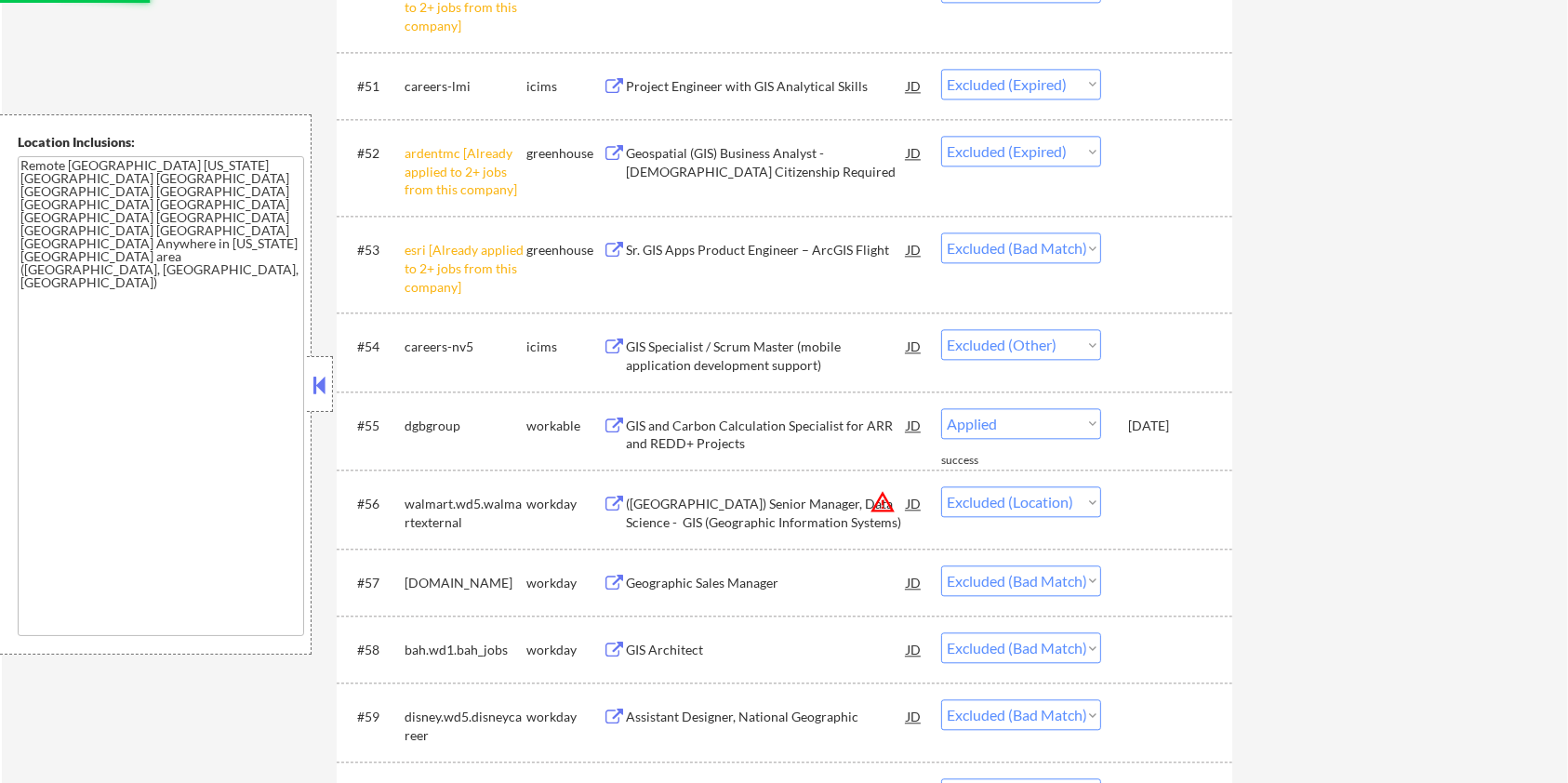
select select ""excluded__expired_""
select select ""excluded__bad_match_""
select select ""excluded__other_""
select select ""excluded__bad_match_""
select select ""excluded__expired_""
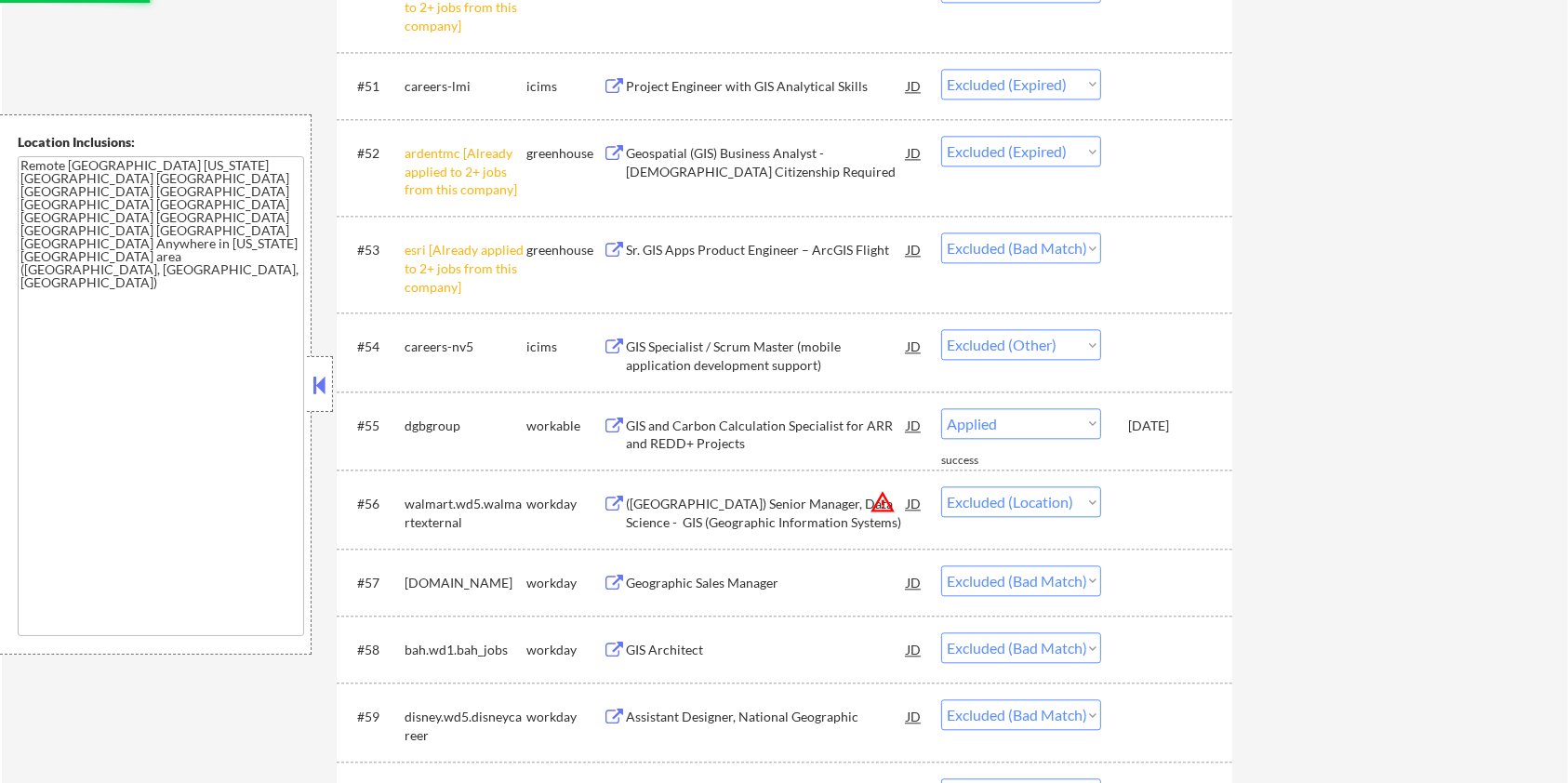
select select ""excluded__other_""
select select ""excluded__expired_""
select select ""excluded__bad_match_""
select select ""excluded__salary_""
select select ""excluded__location_""
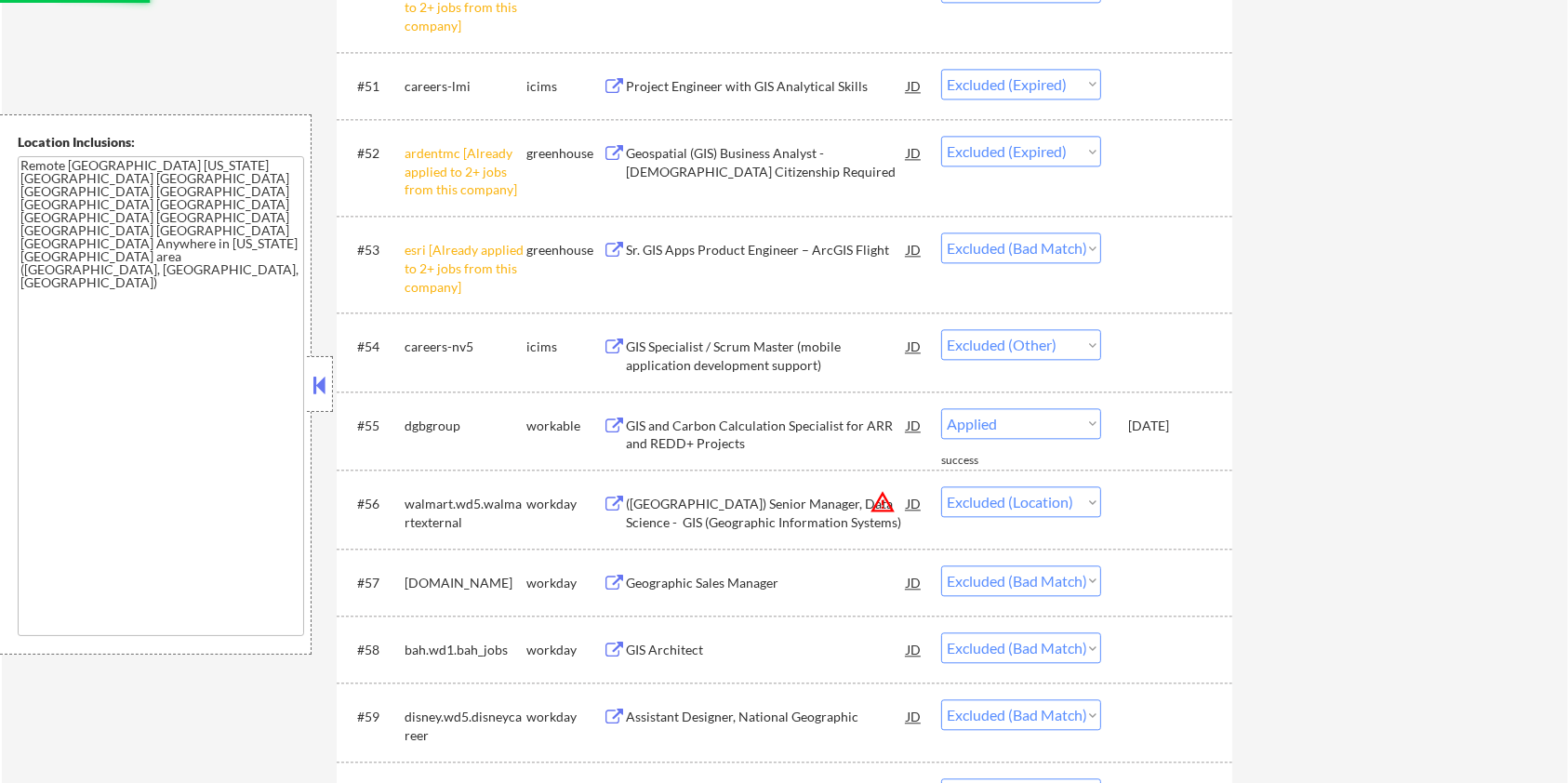
select select ""excluded__expired_""
select select ""excluded__bad_match_""
select select ""excluded__other_""
select select ""excluded__bad_match_""
select select ""excluded__other_""
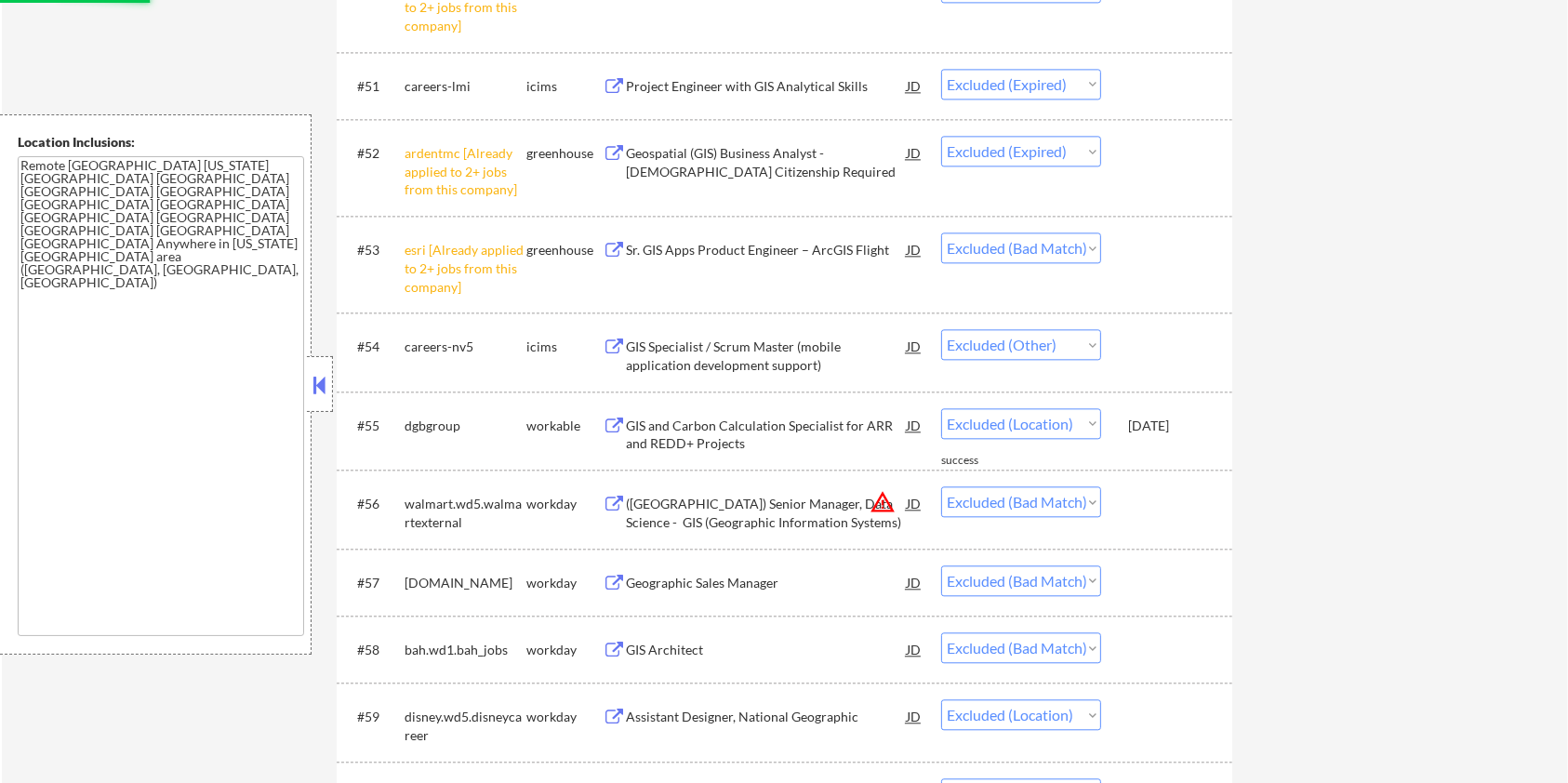
select select ""excluded__bad_match_""
select select ""excluded__other_""
select select ""excluded__bad_match_""
select select ""excluded__other_""
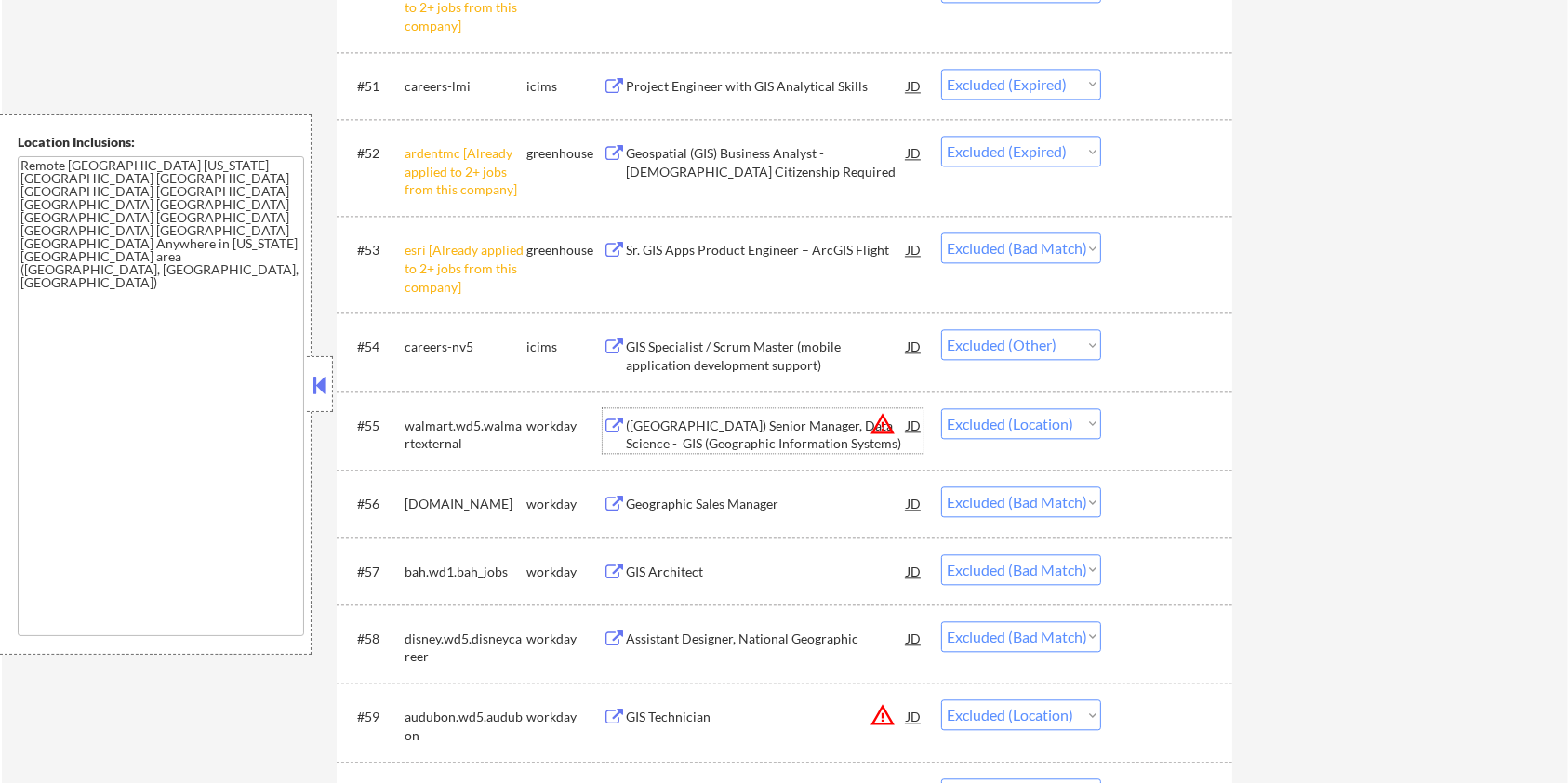
click at [745, 431] on div "([GEOGRAPHIC_DATA]) Senior Manager, Data Science - GIS (Geographic Information …" at bounding box center [766, 434] width 281 height 37
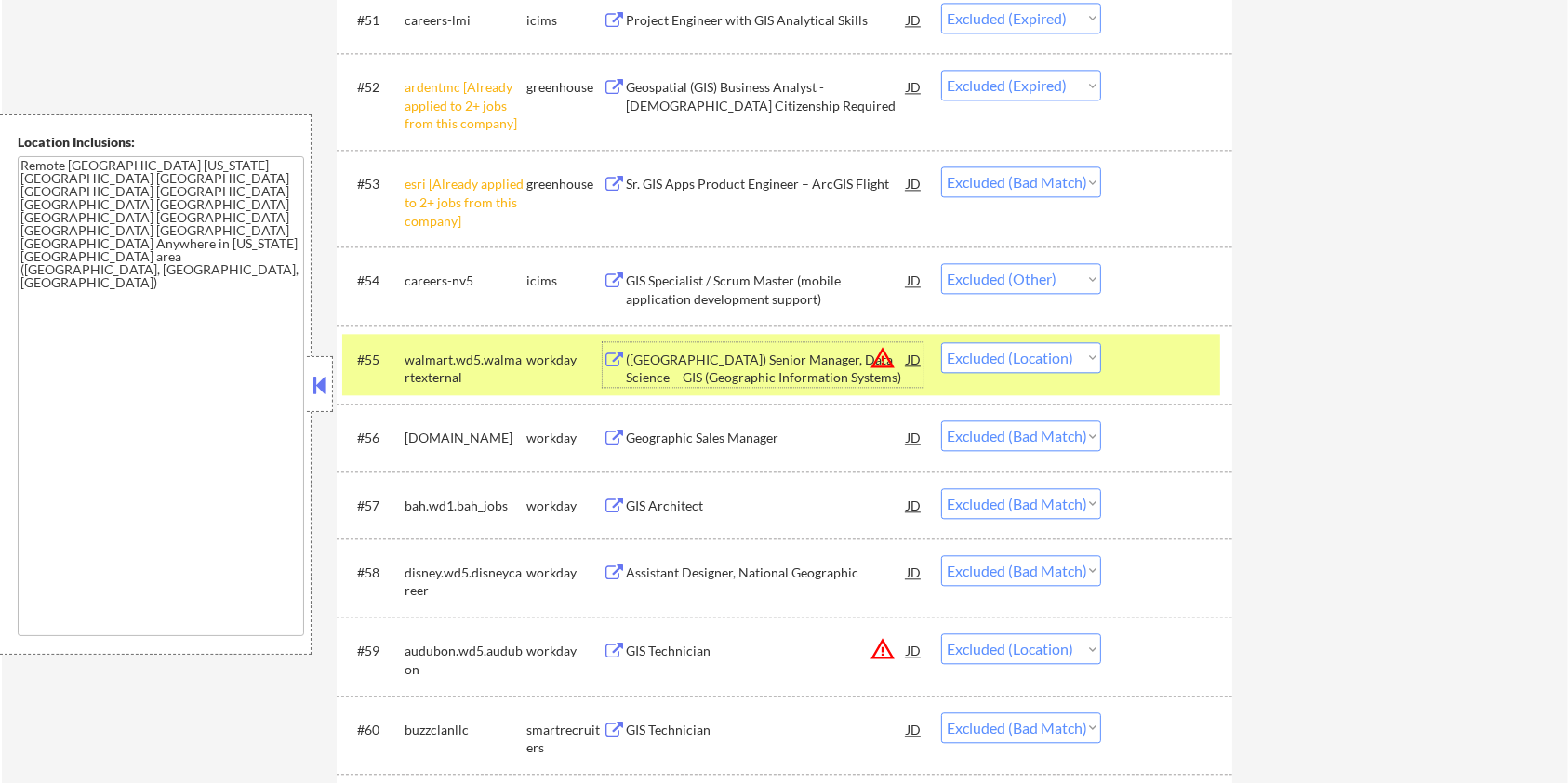
scroll to position [4338, 0]
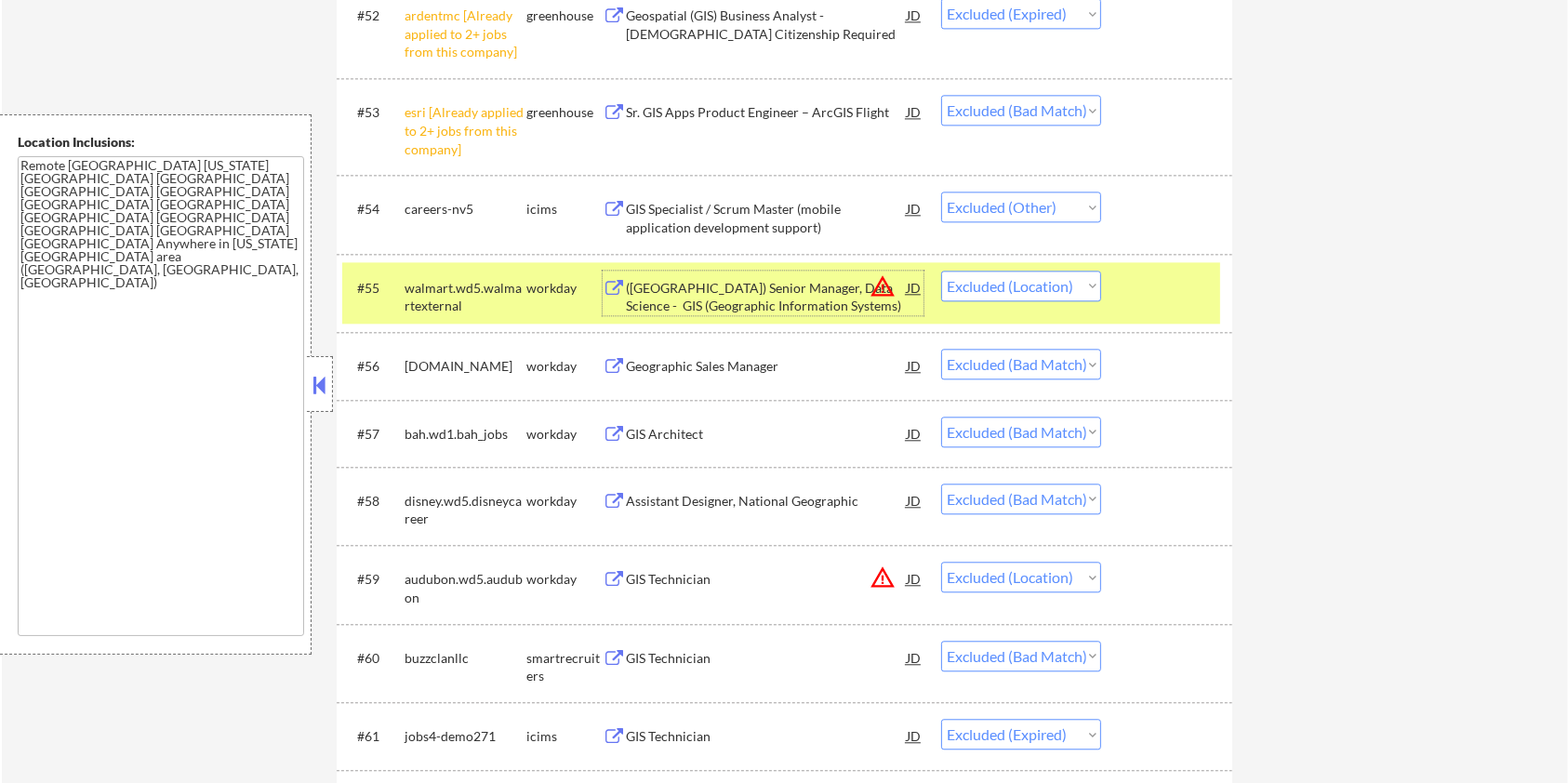
click at [1172, 290] on div at bounding box center [1168, 287] width 82 height 34
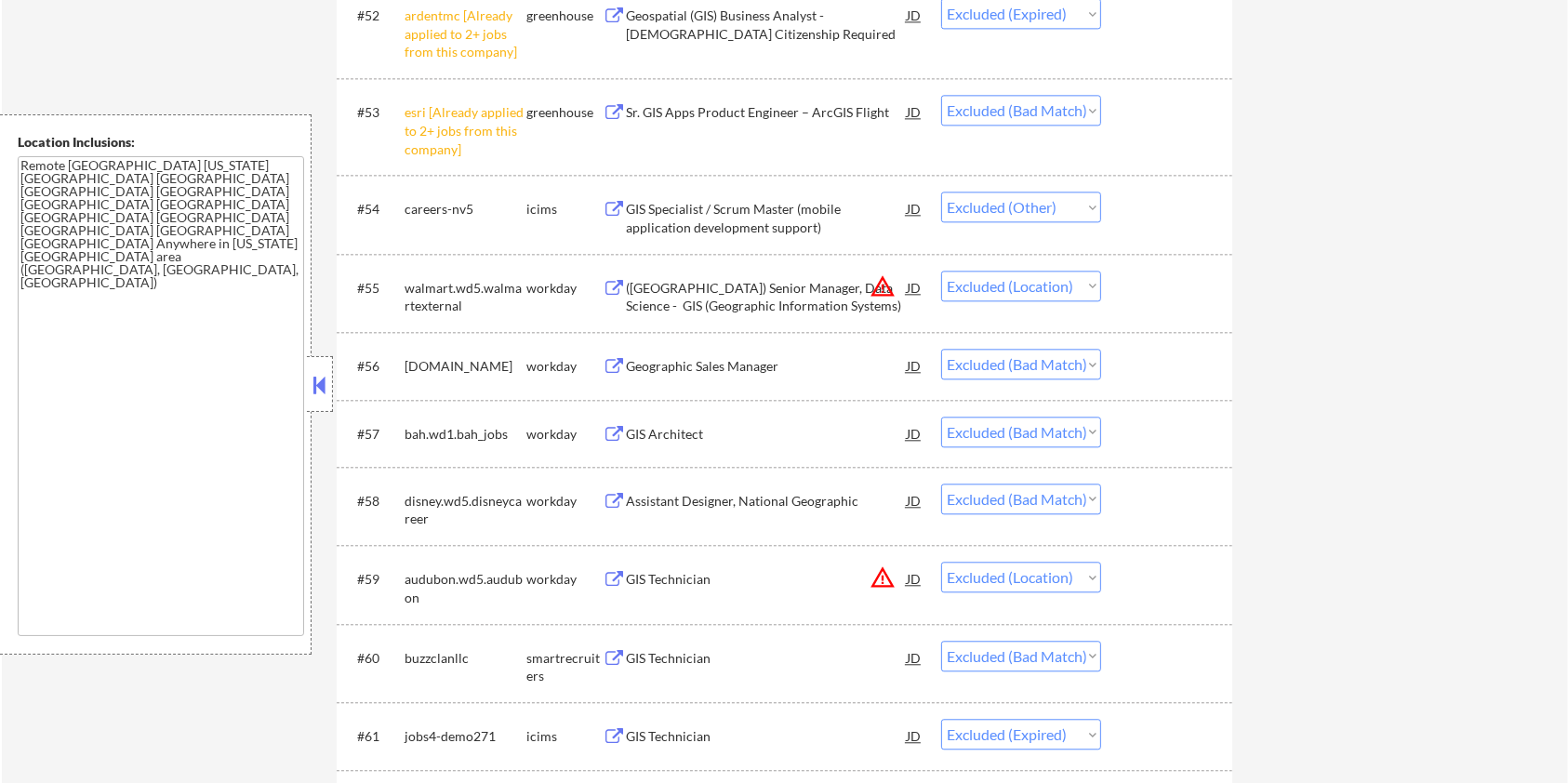
click at [721, 371] on div "Geographic Sales Manager" at bounding box center [766, 366] width 281 height 19
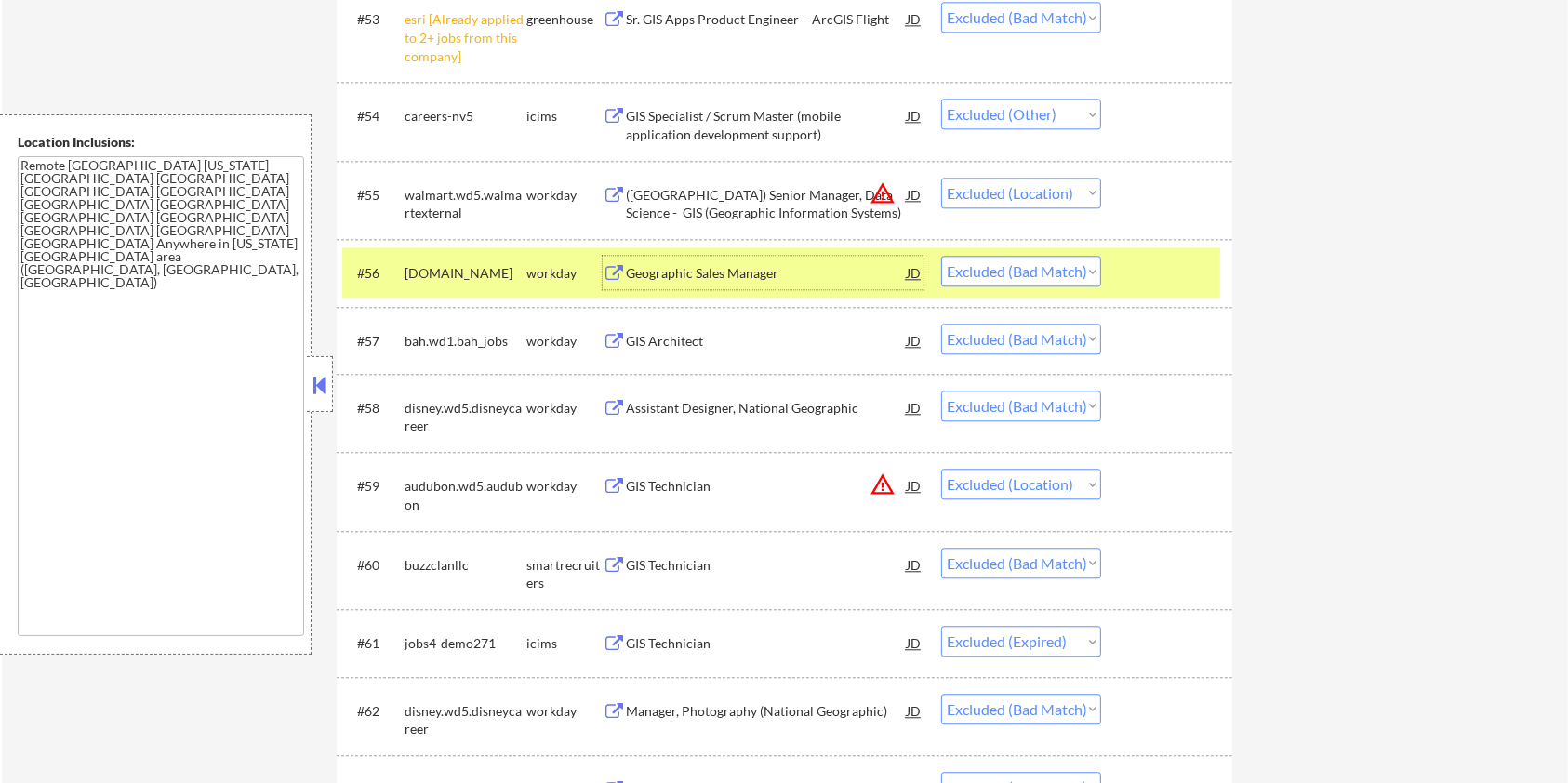
scroll to position [4462, 0]
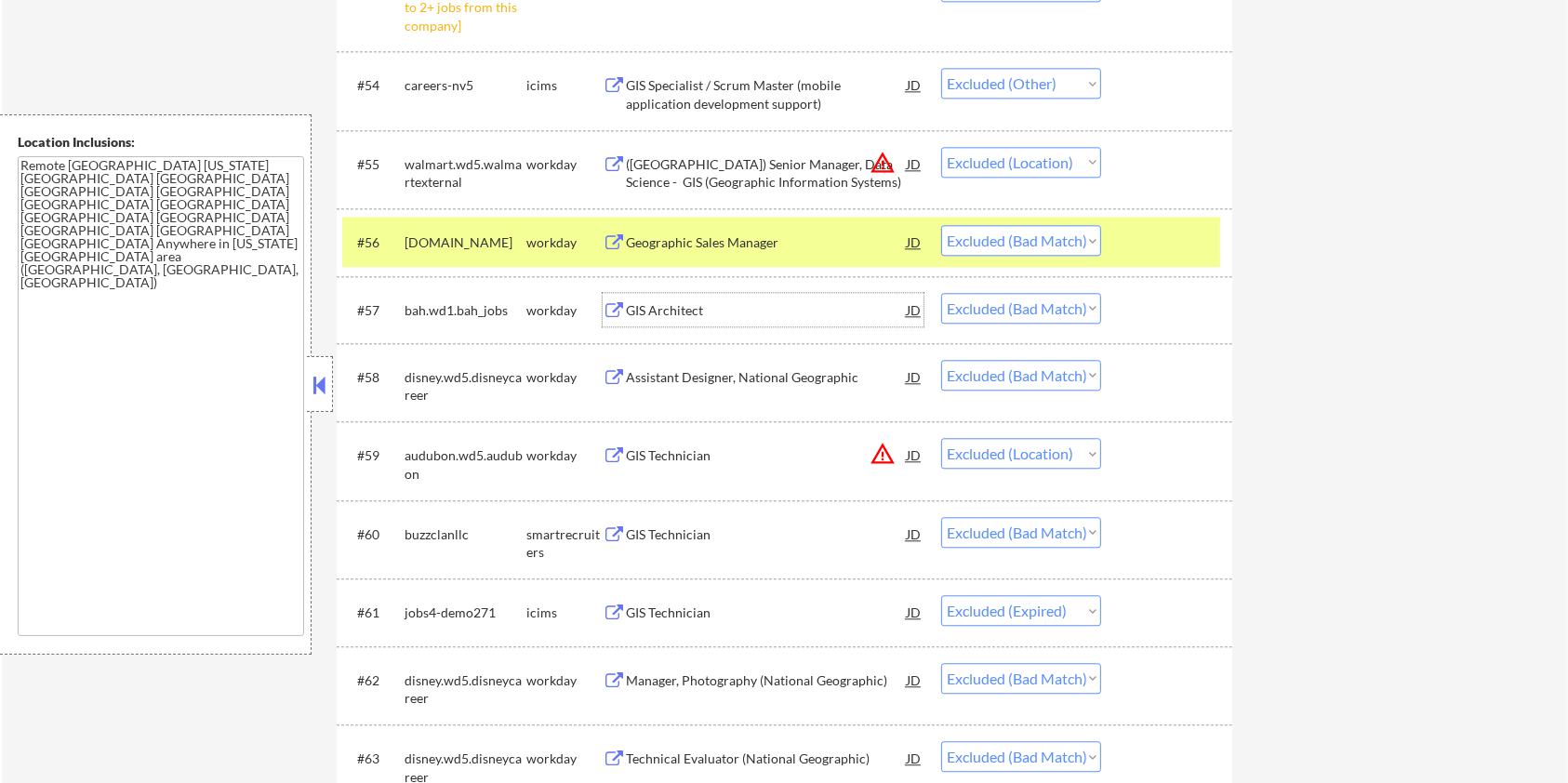
click at [745, 306] on div "GIS Architect" at bounding box center [766, 310] width 281 height 19
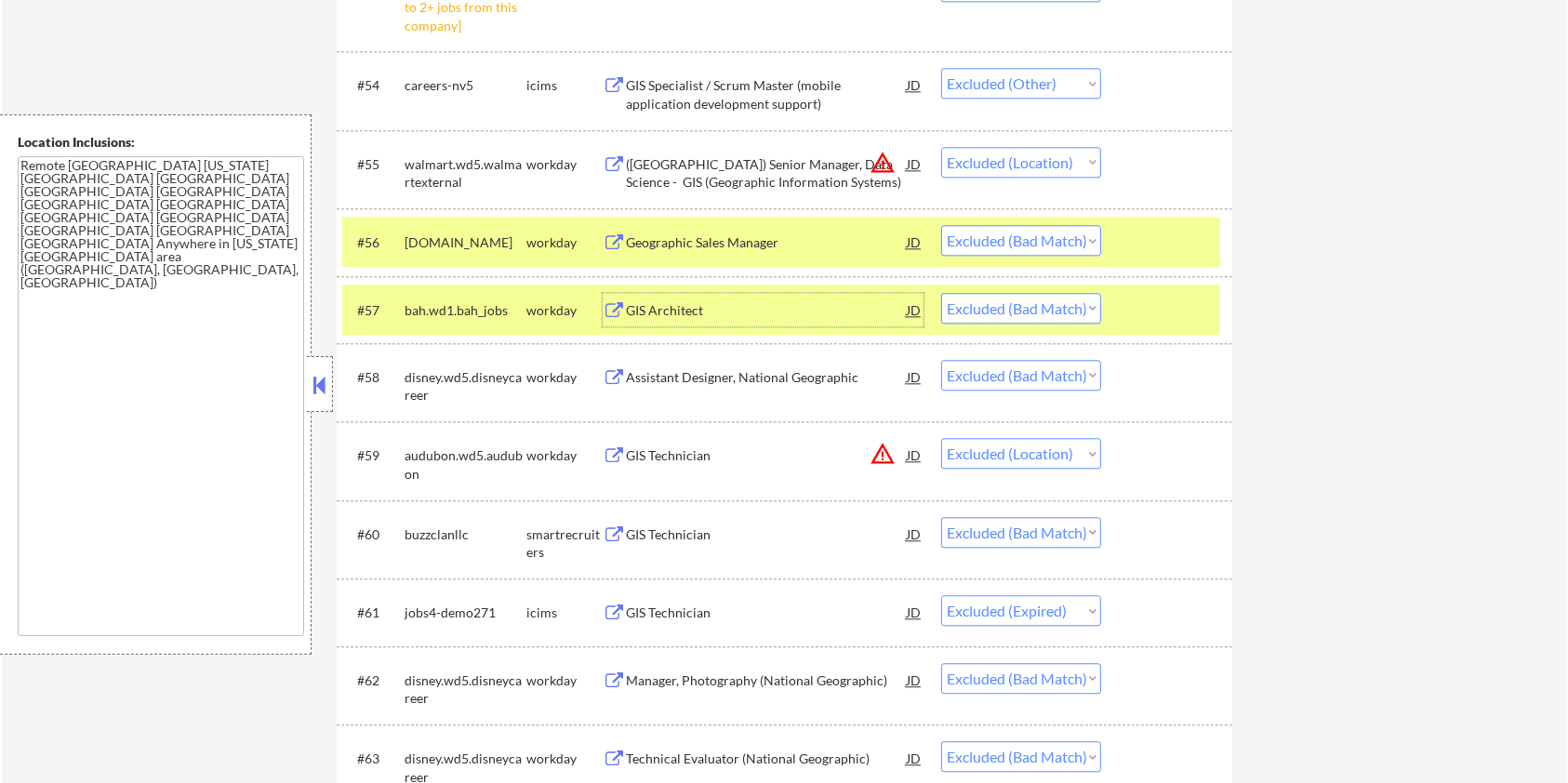
click at [1217, 238] on div "#56 [DOMAIN_NAME] workday Geographic Sales Manager JD warning_amber Choose an o…" at bounding box center [782, 242] width 878 height 50
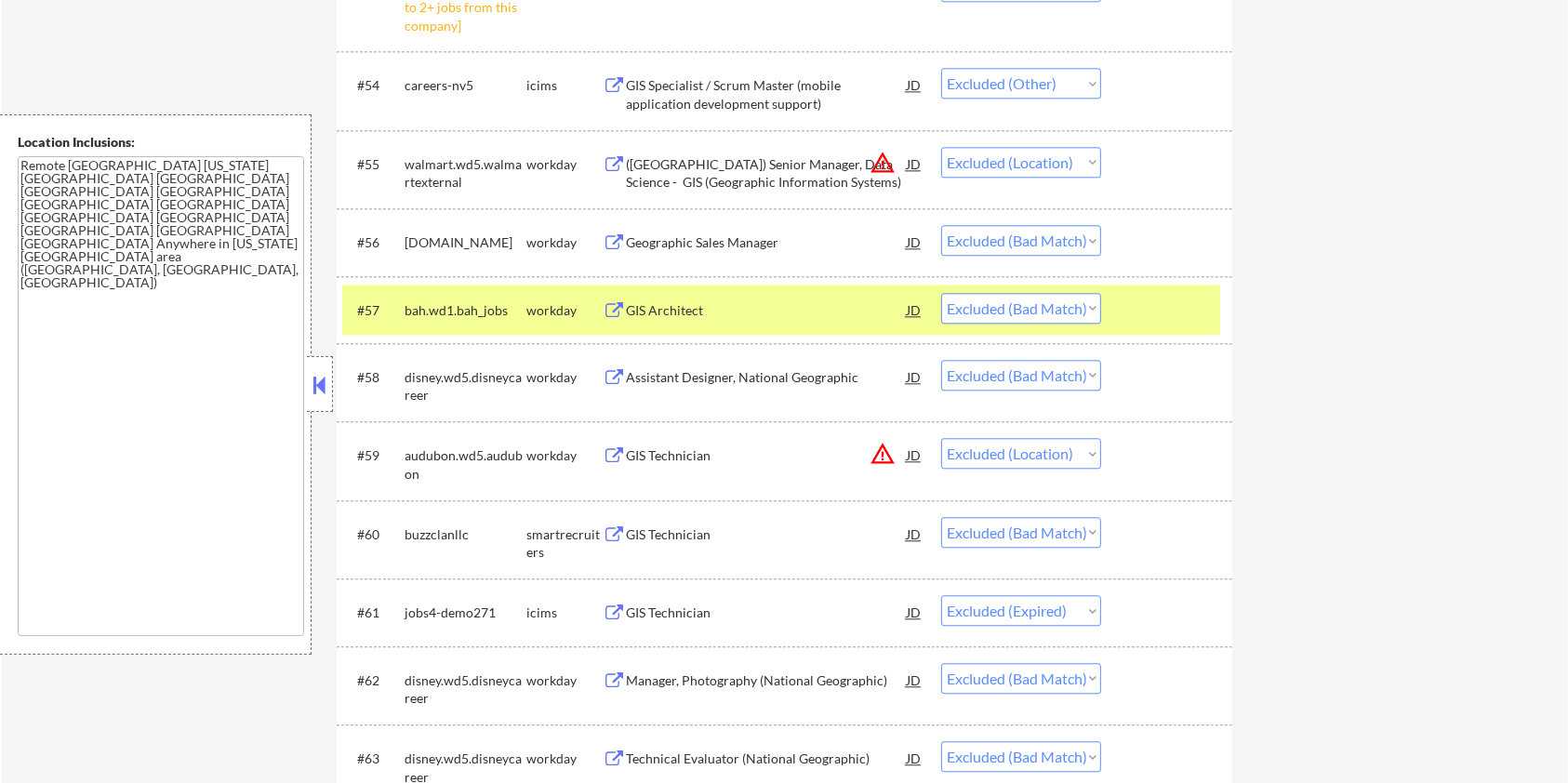
click at [1180, 281] on div "#57 bah.wd1.bah_jobs workday GIS Architect JD warning_amber Choose an option...…" at bounding box center [784, 310] width 895 height 67
click at [1161, 294] on div at bounding box center [1168, 310] width 82 height 34
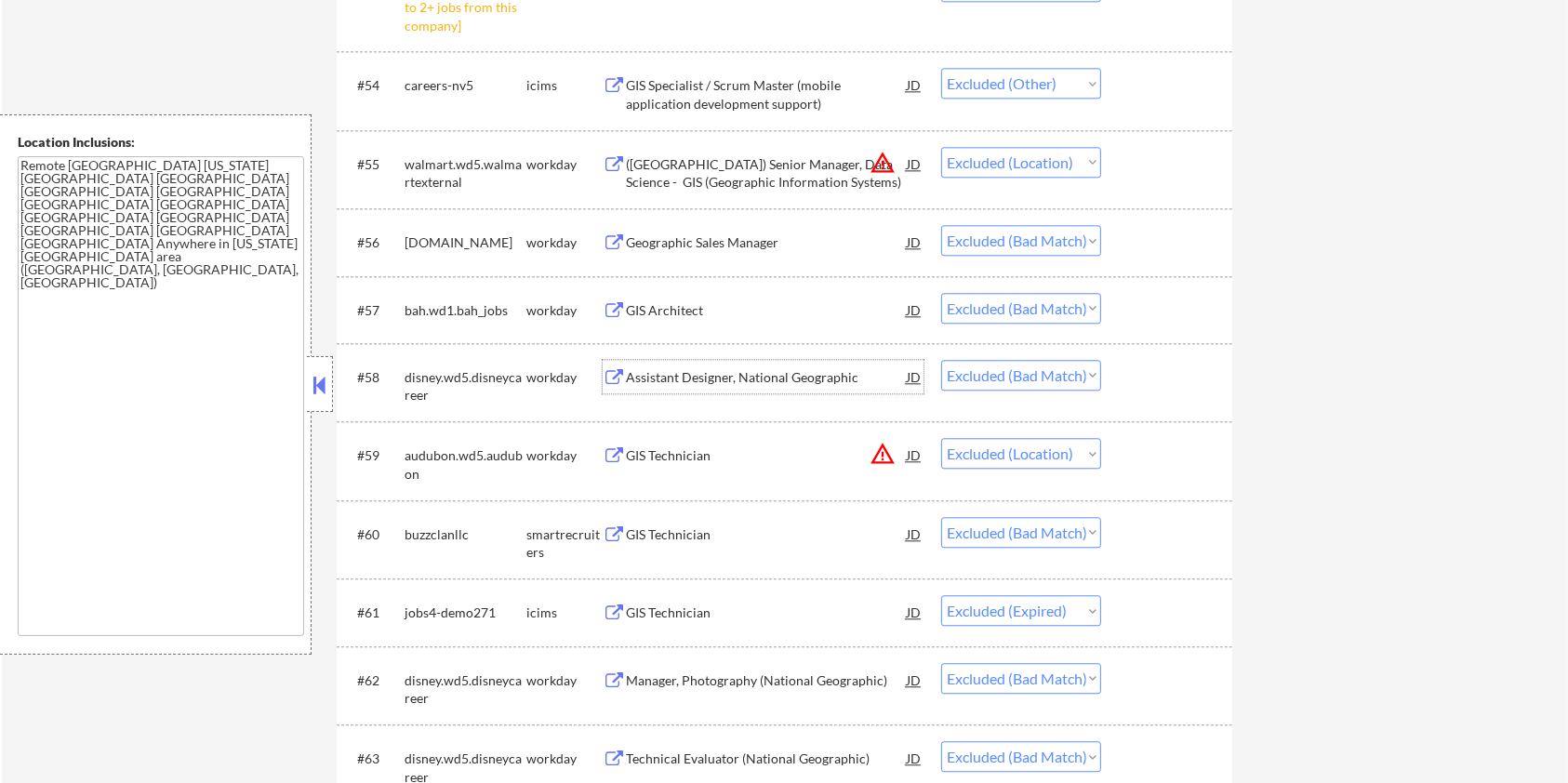
click at [716, 376] on div "Assistant Designer, National Geographic" at bounding box center [766, 377] width 281 height 19
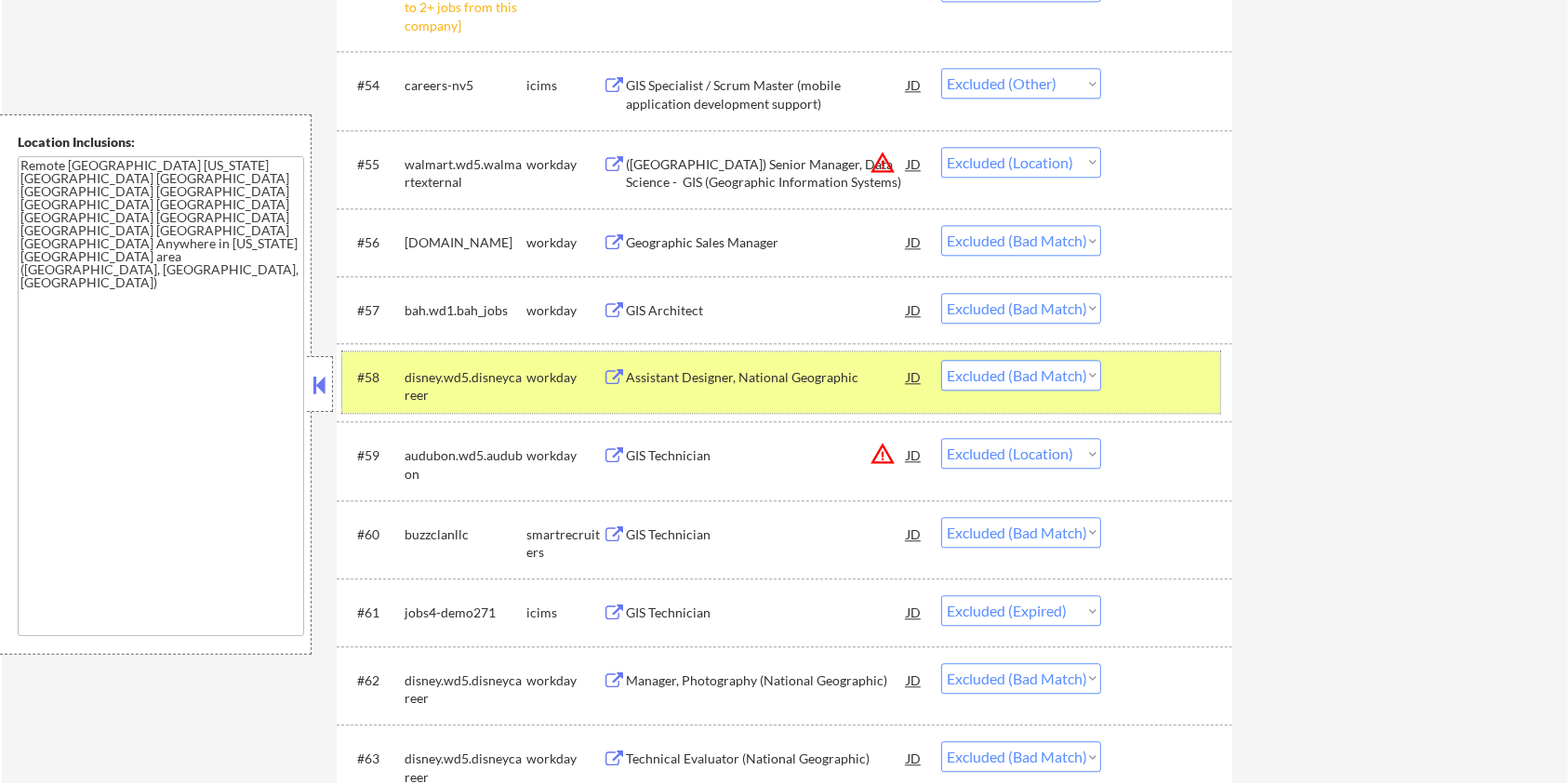
click at [1149, 373] on div at bounding box center [1168, 377] width 82 height 34
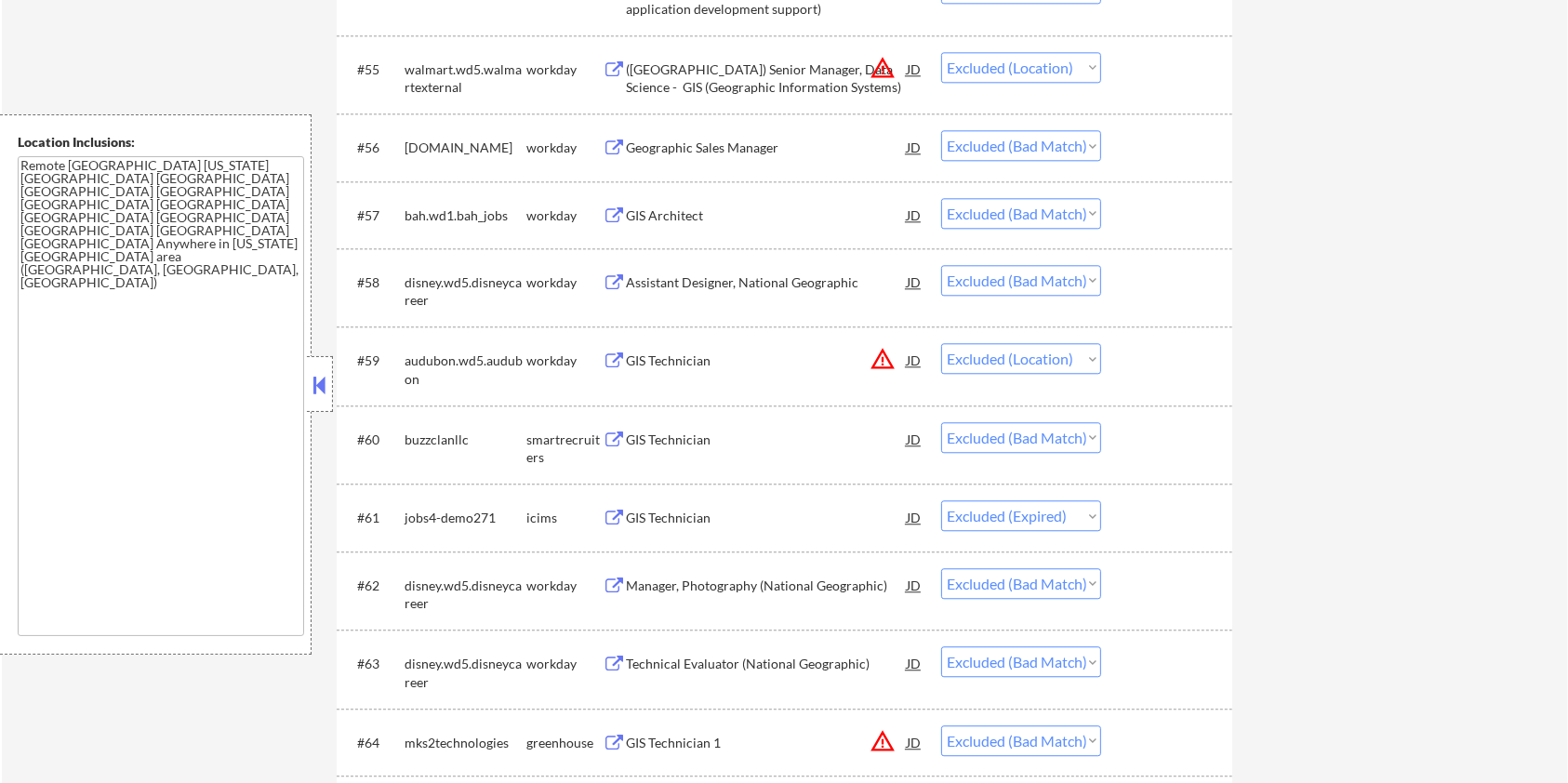
scroll to position [4585, 0]
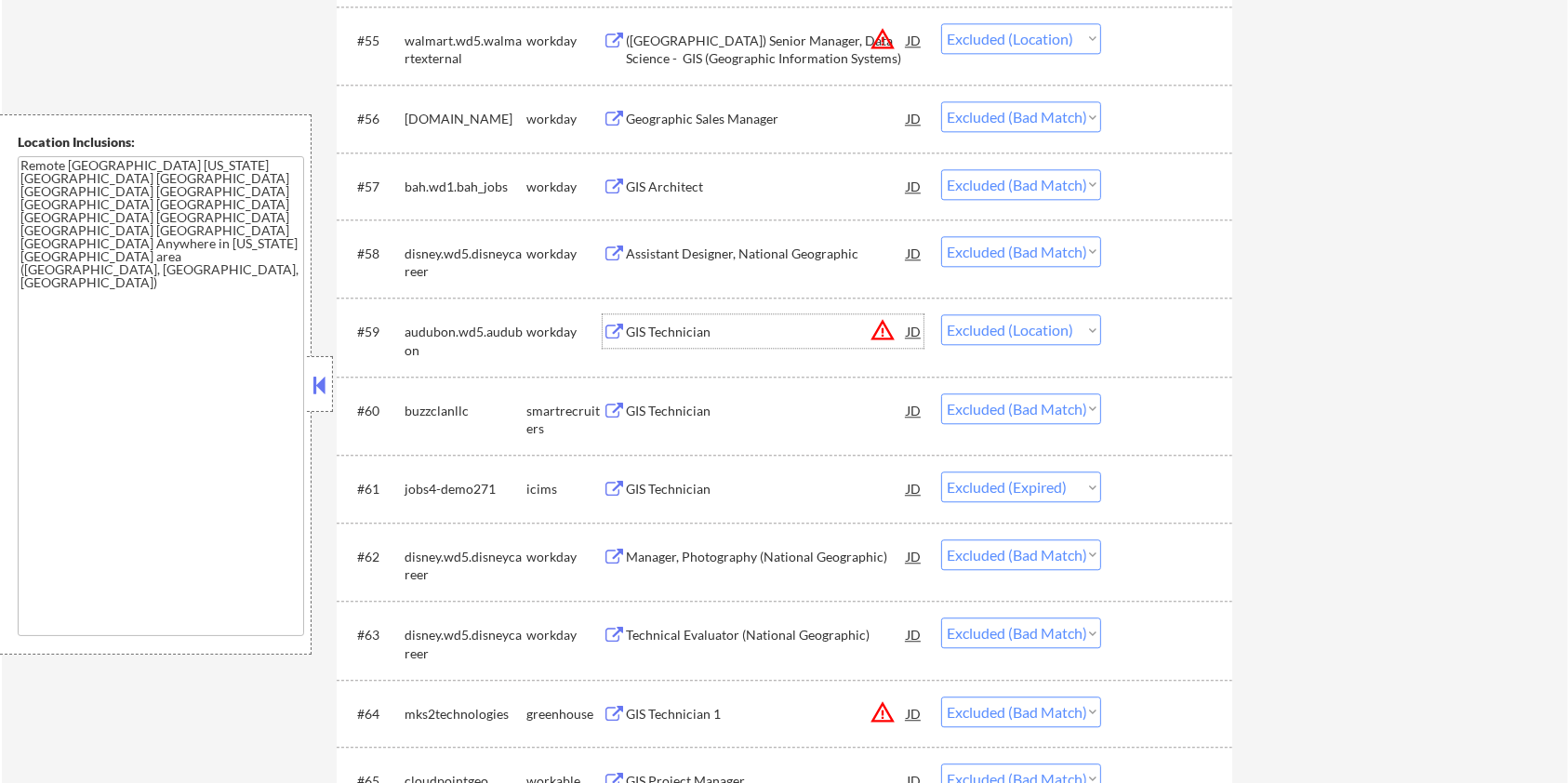
click at [713, 334] on div "GIS Technician" at bounding box center [766, 332] width 281 height 19
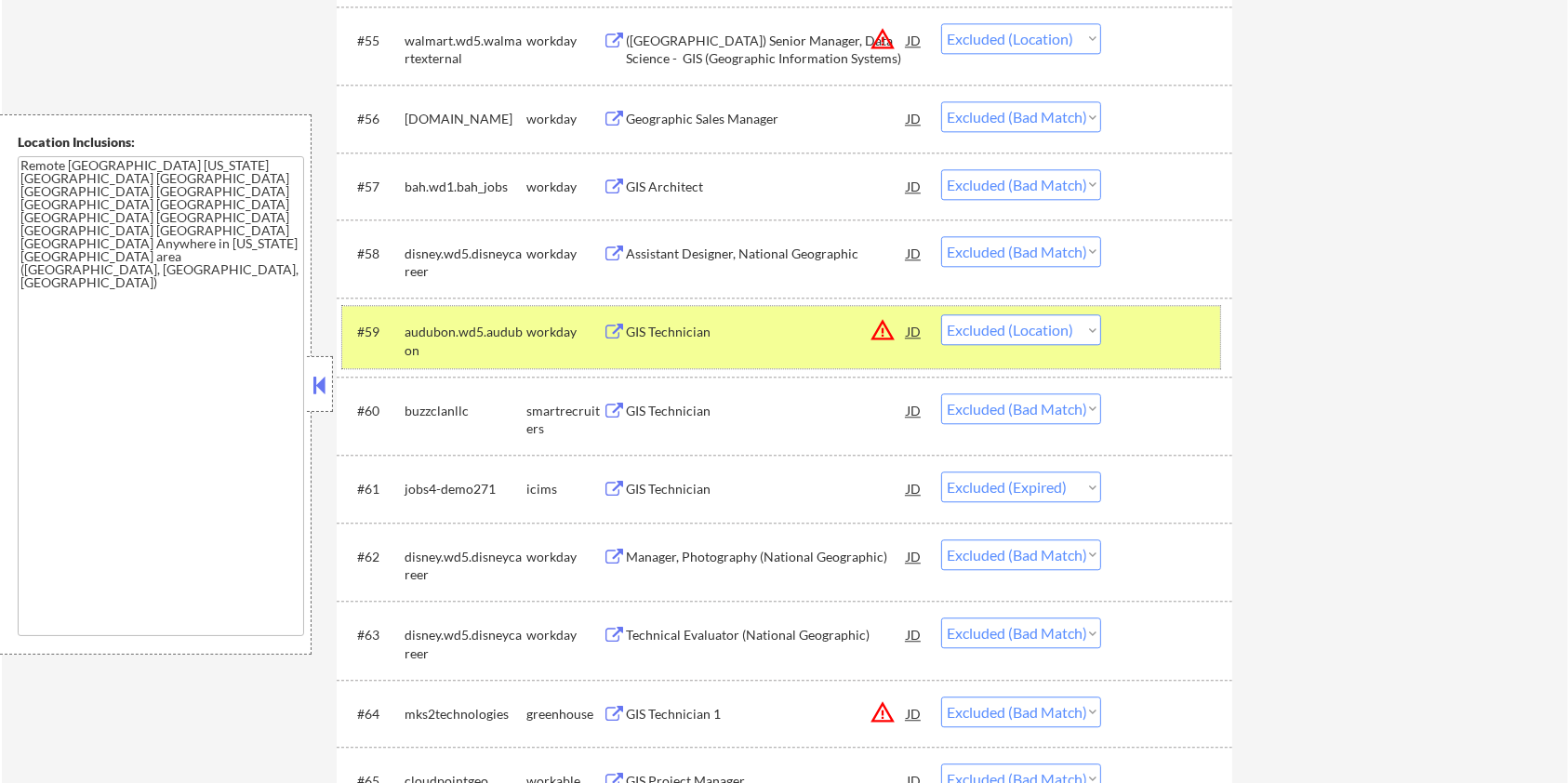
click at [1140, 315] on div at bounding box center [1168, 332] width 82 height 34
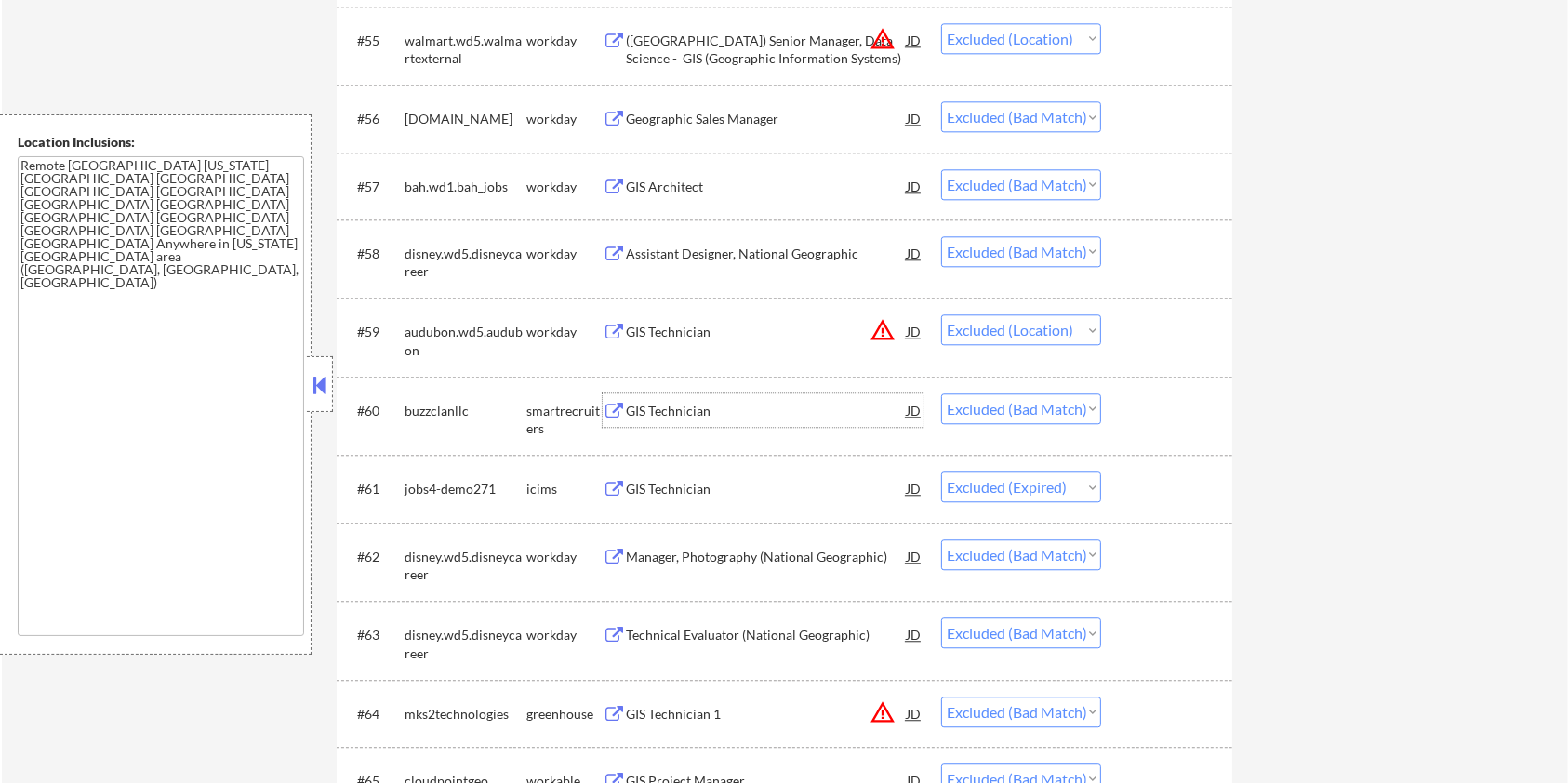
click at [682, 404] on div "GIS Technician" at bounding box center [766, 411] width 281 height 19
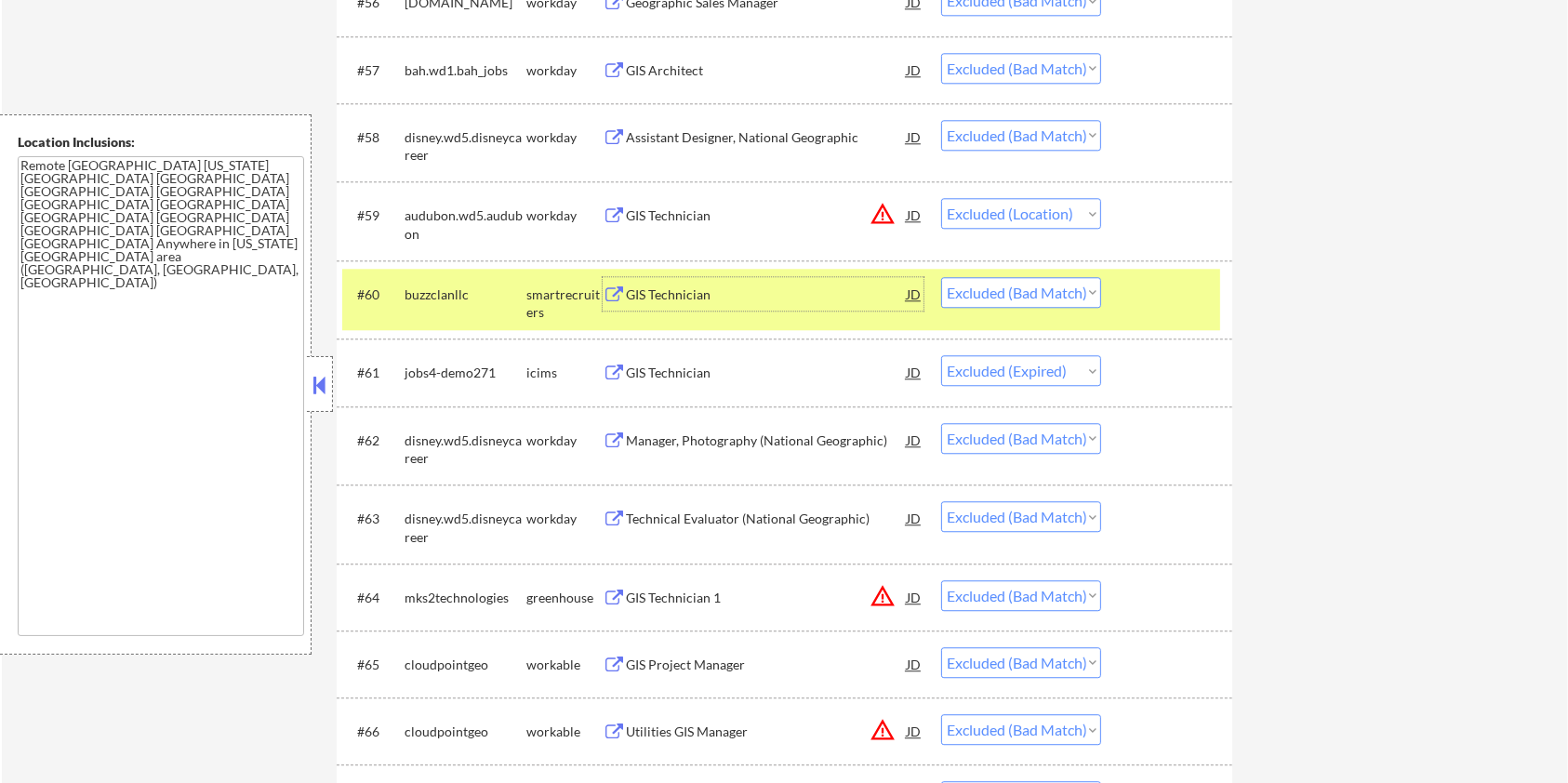
scroll to position [4710, 0]
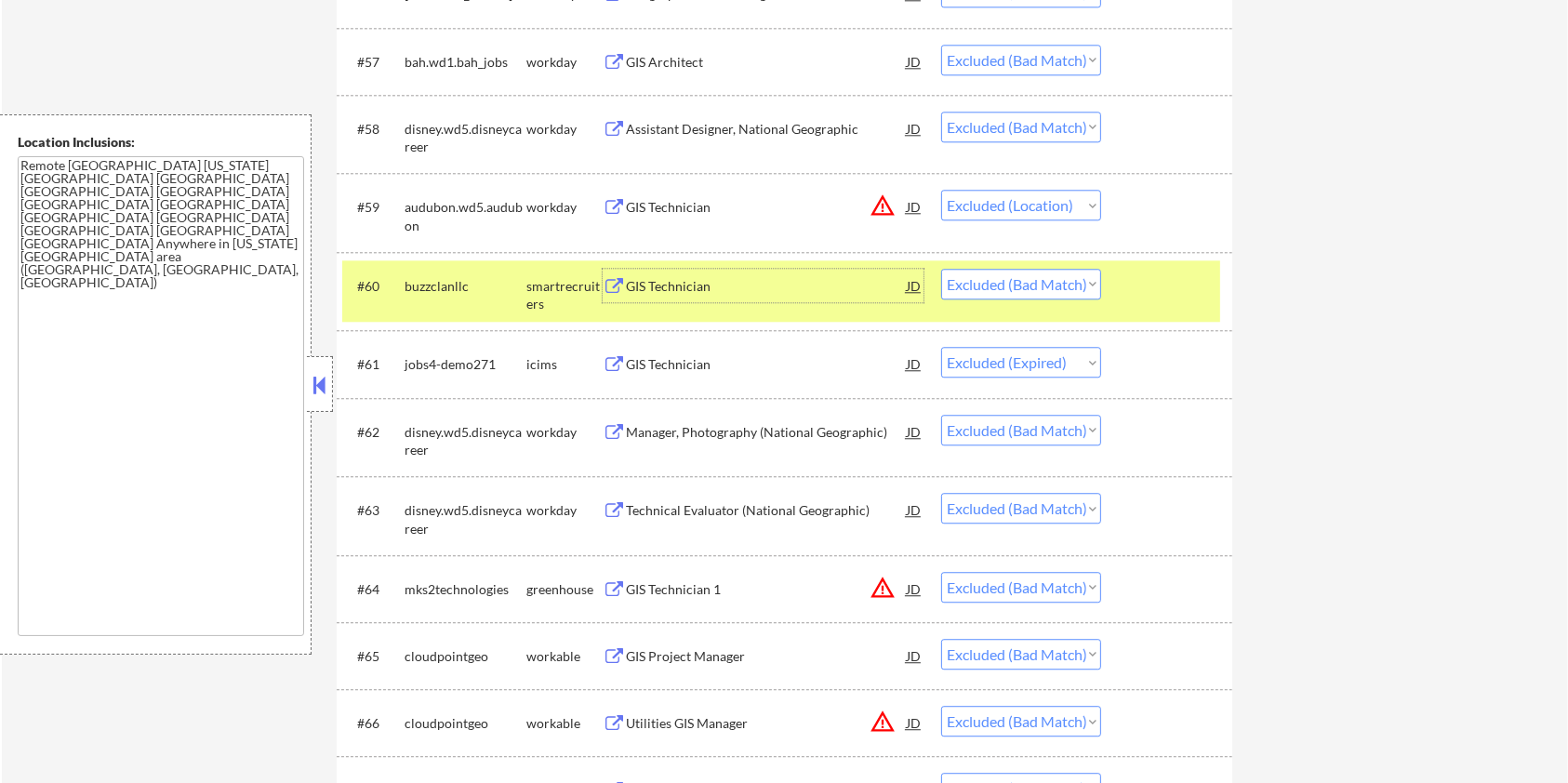
click at [686, 368] on div "GIS Technician" at bounding box center [766, 364] width 281 height 19
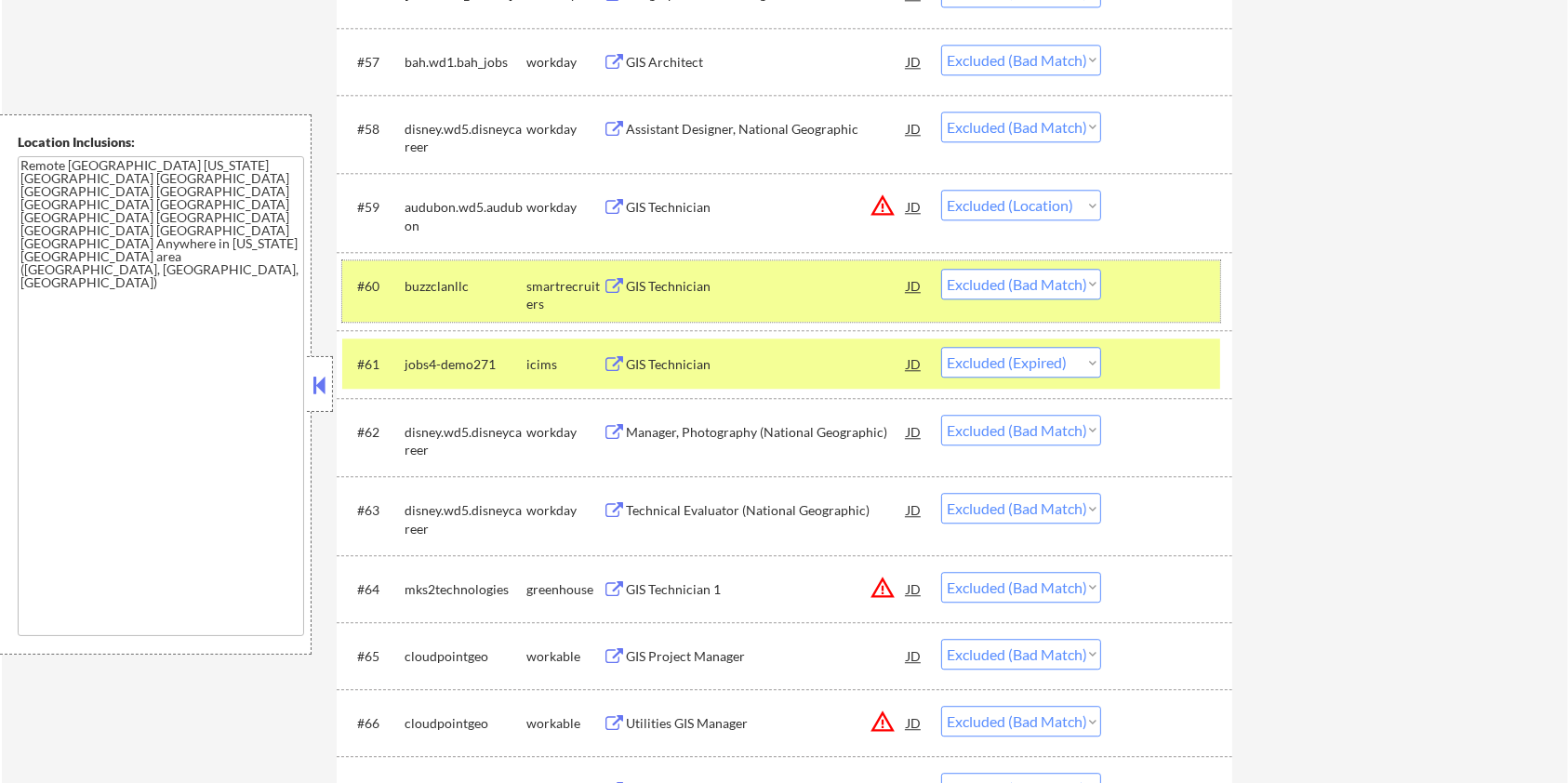
click at [1161, 286] on div at bounding box center [1168, 285] width 82 height 34
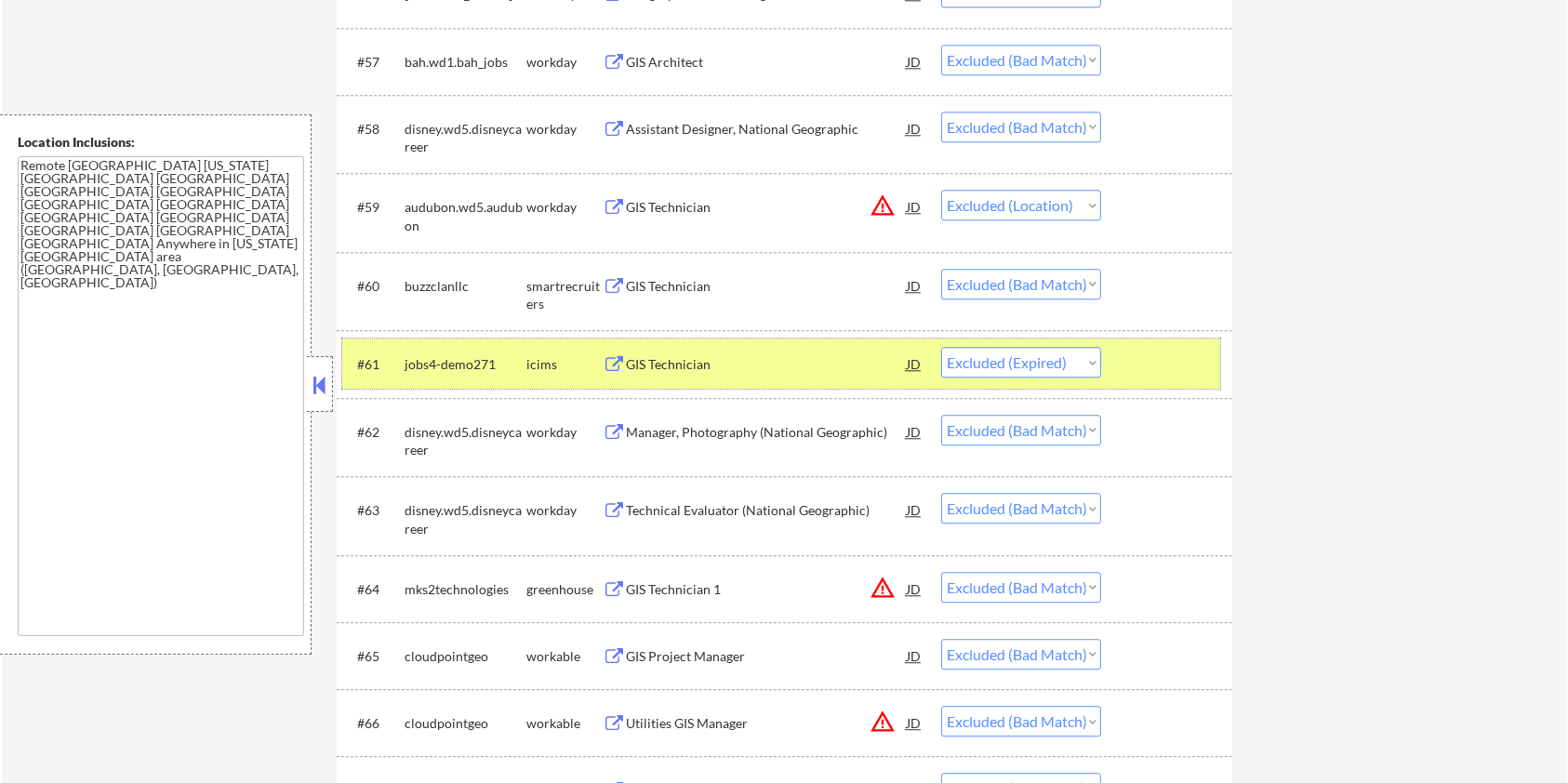
click at [1153, 366] on div at bounding box center [1168, 363] width 82 height 34
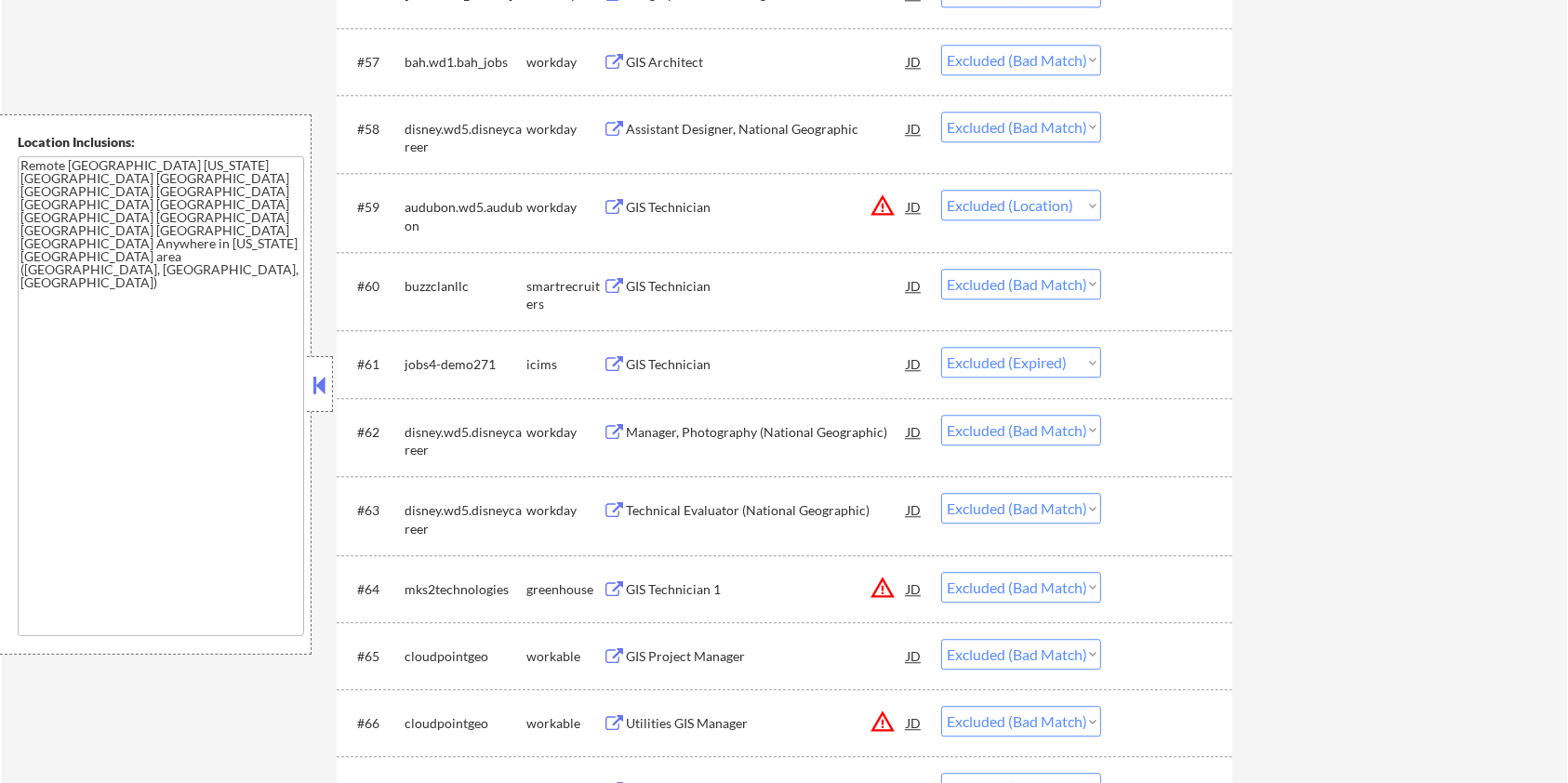
click at [730, 428] on div "Manager, Photography (National Geographic)" at bounding box center [766, 432] width 281 height 19
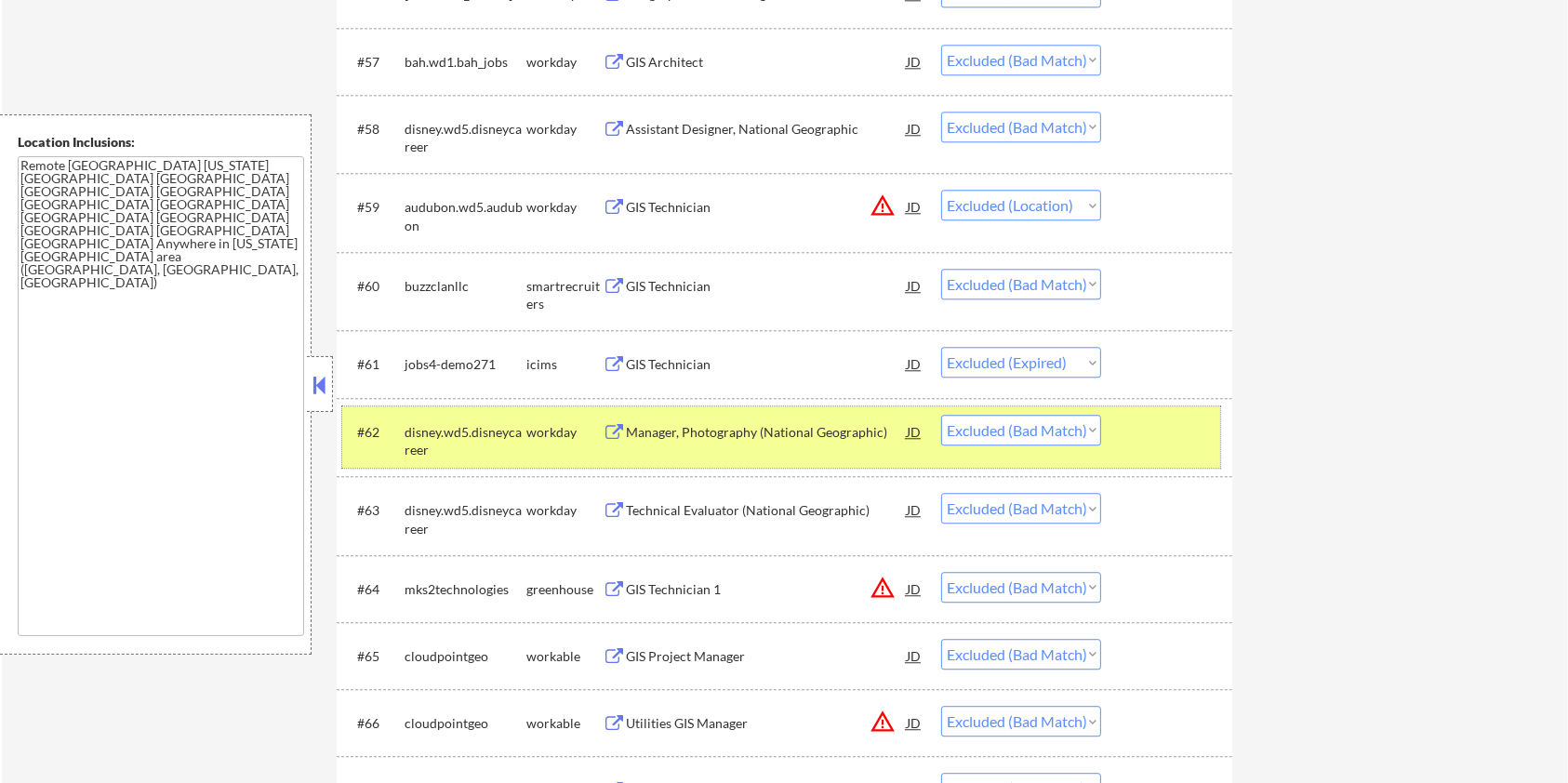
click at [1157, 428] on div at bounding box center [1168, 431] width 82 height 34
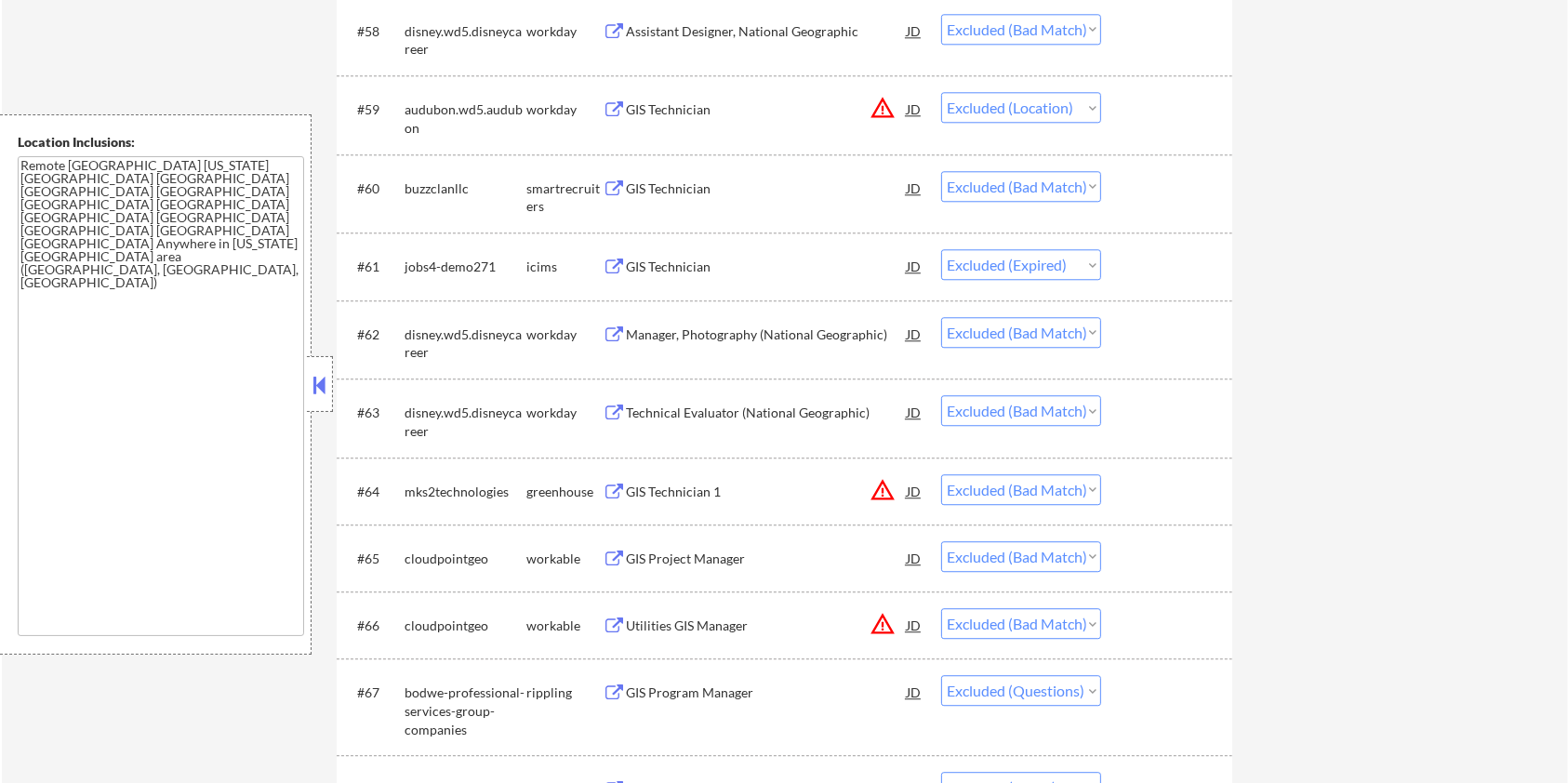
scroll to position [4834, 0]
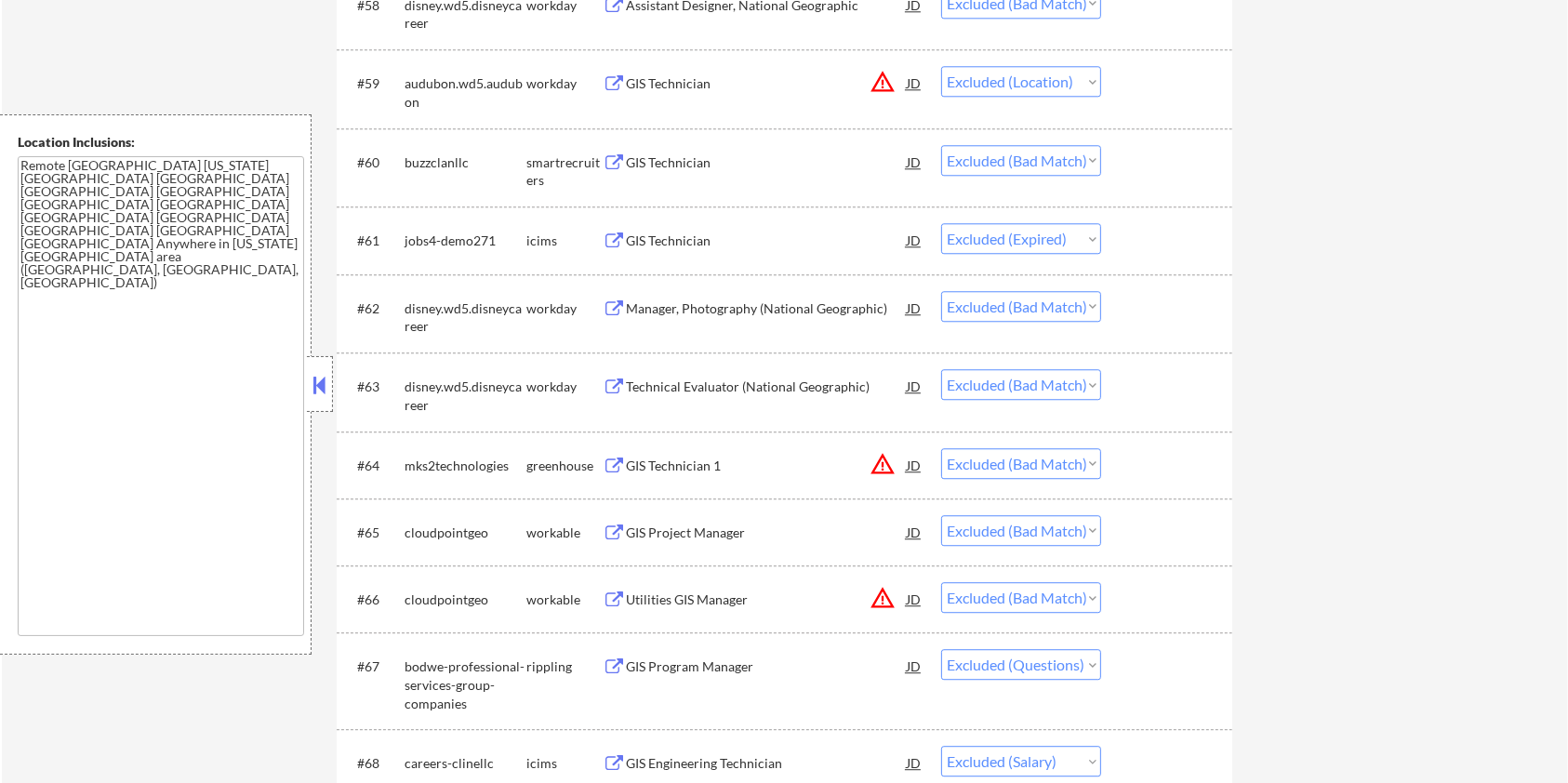
click at [746, 461] on div "GIS Technician 1" at bounding box center [766, 466] width 281 height 19
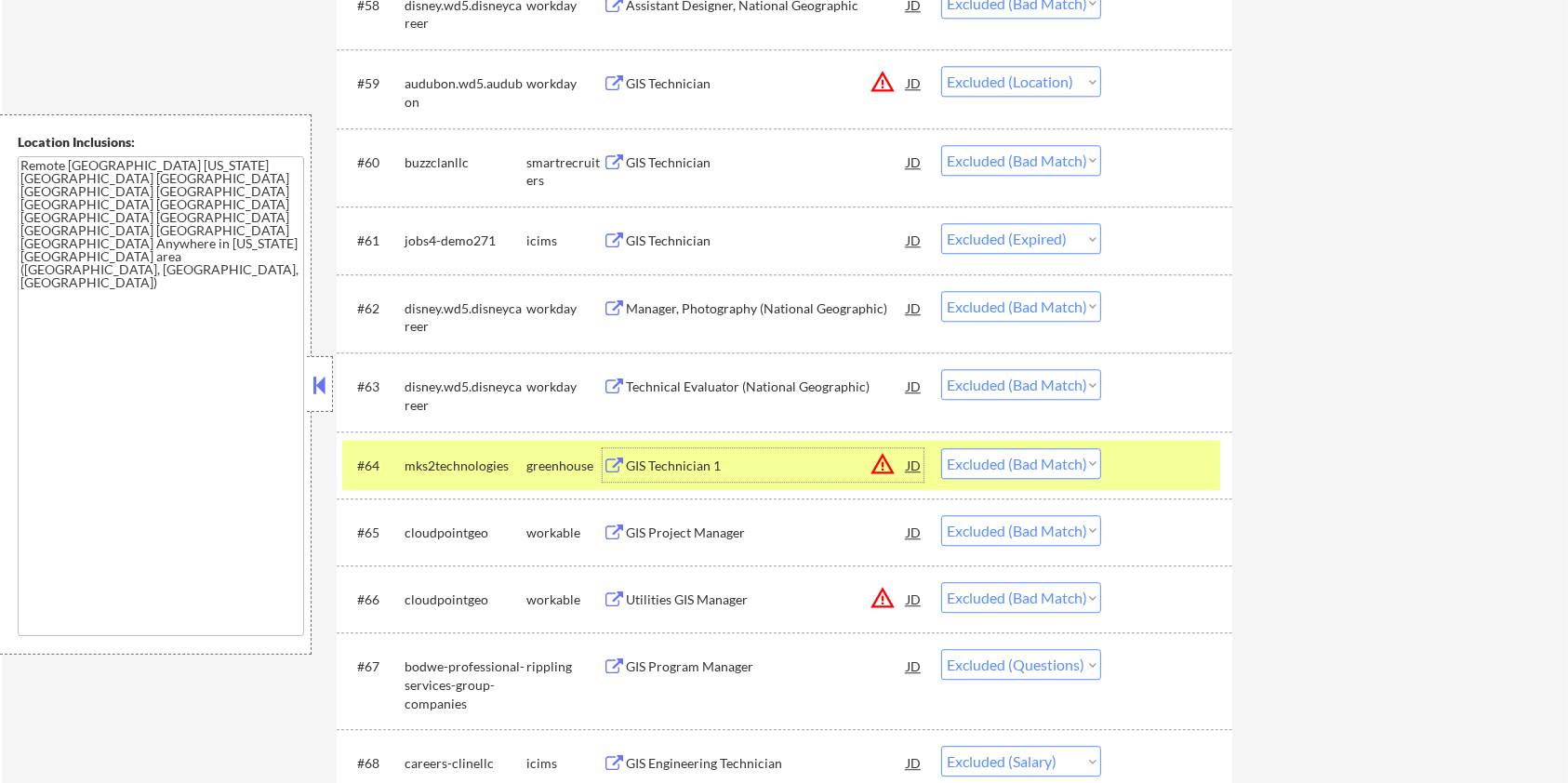
click at [1203, 450] on div at bounding box center [1168, 465] width 82 height 34
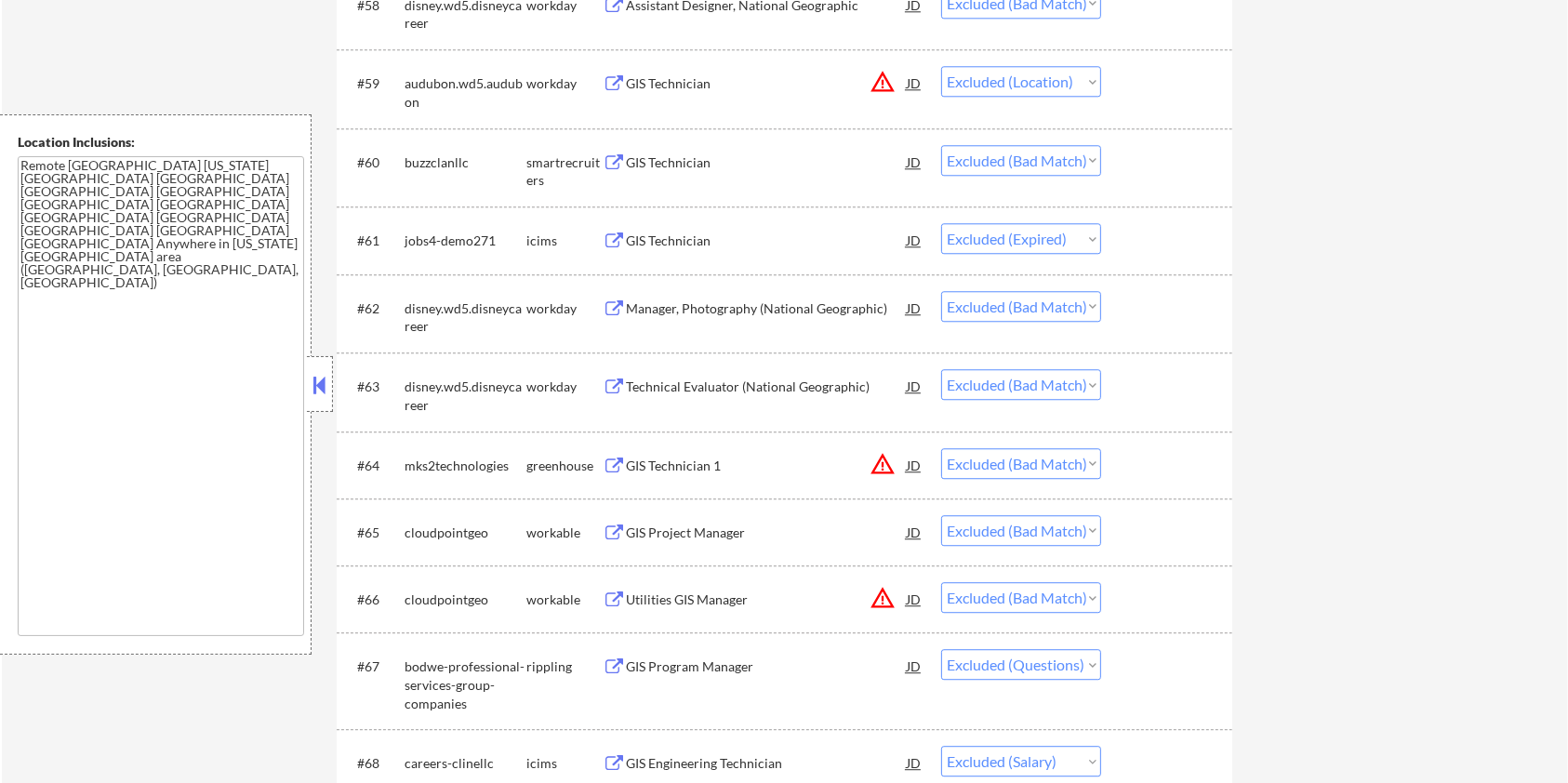
click at [744, 530] on div "GIS Project Manager" at bounding box center [766, 533] width 281 height 19
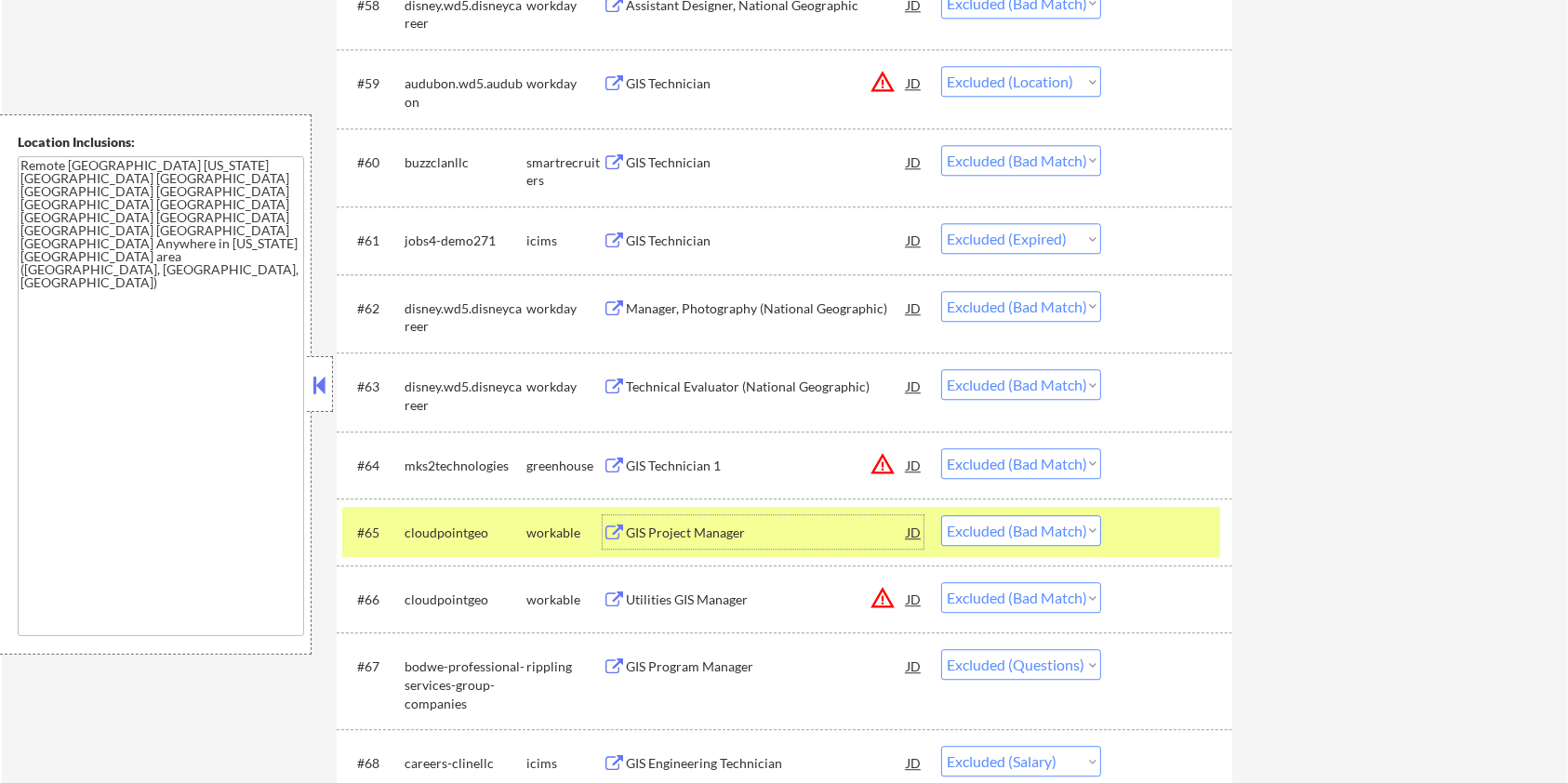
scroll to position [4958, 0]
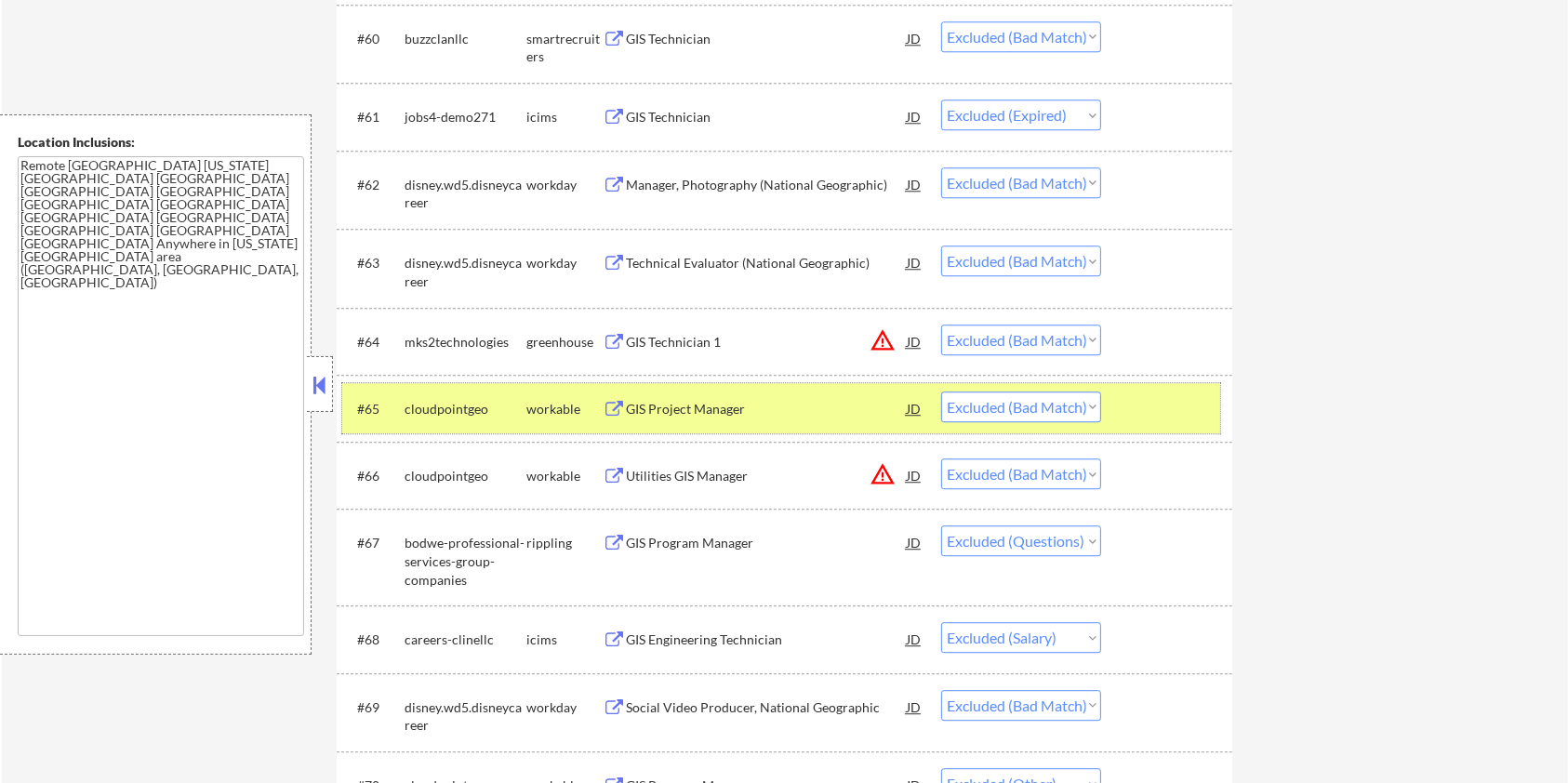
click at [1186, 408] on div at bounding box center [1168, 409] width 82 height 34
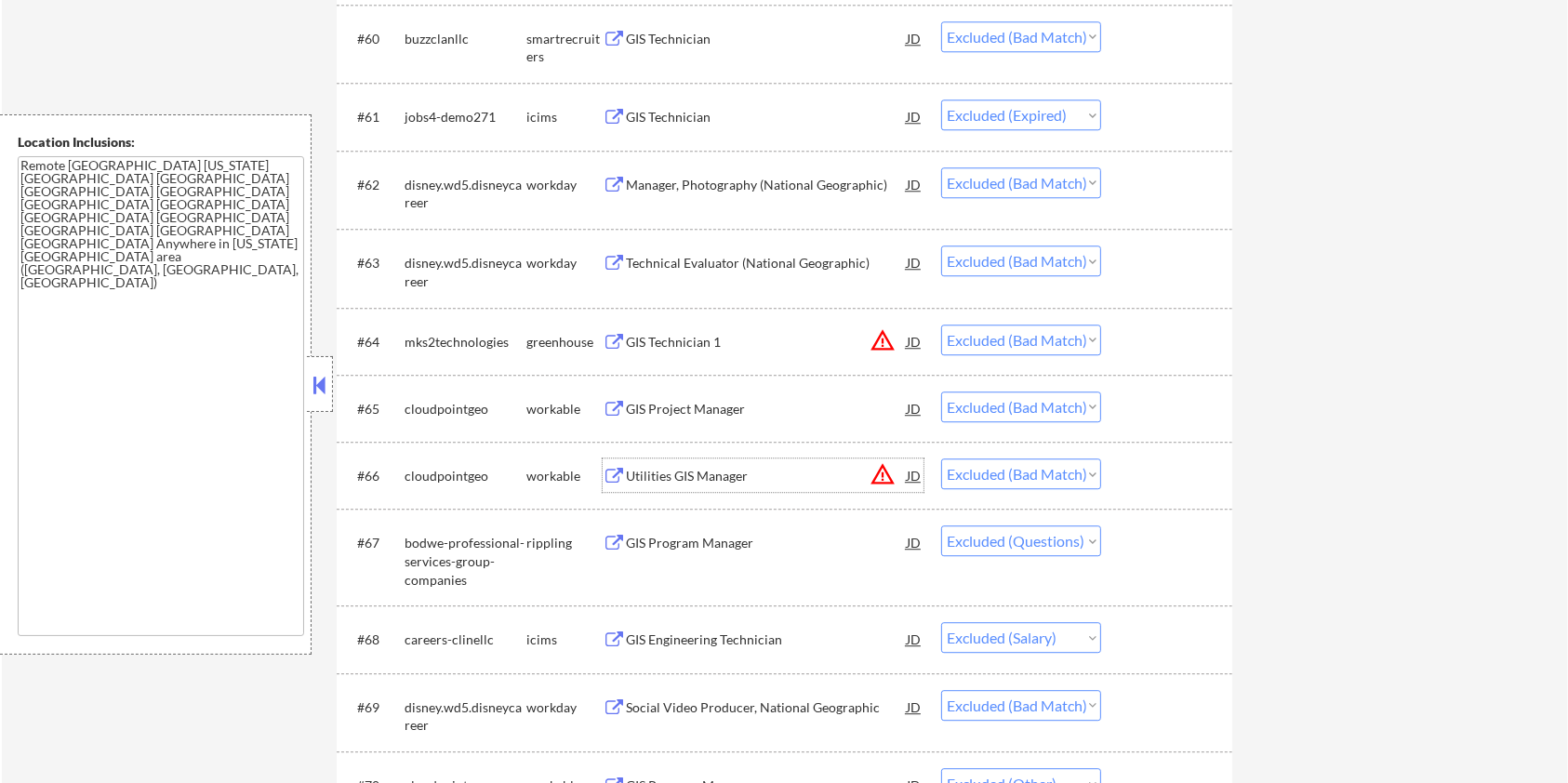
click at [721, 478] on div "Utilities GIS Manager" at bounding box center [766, 476] width 281 height 19
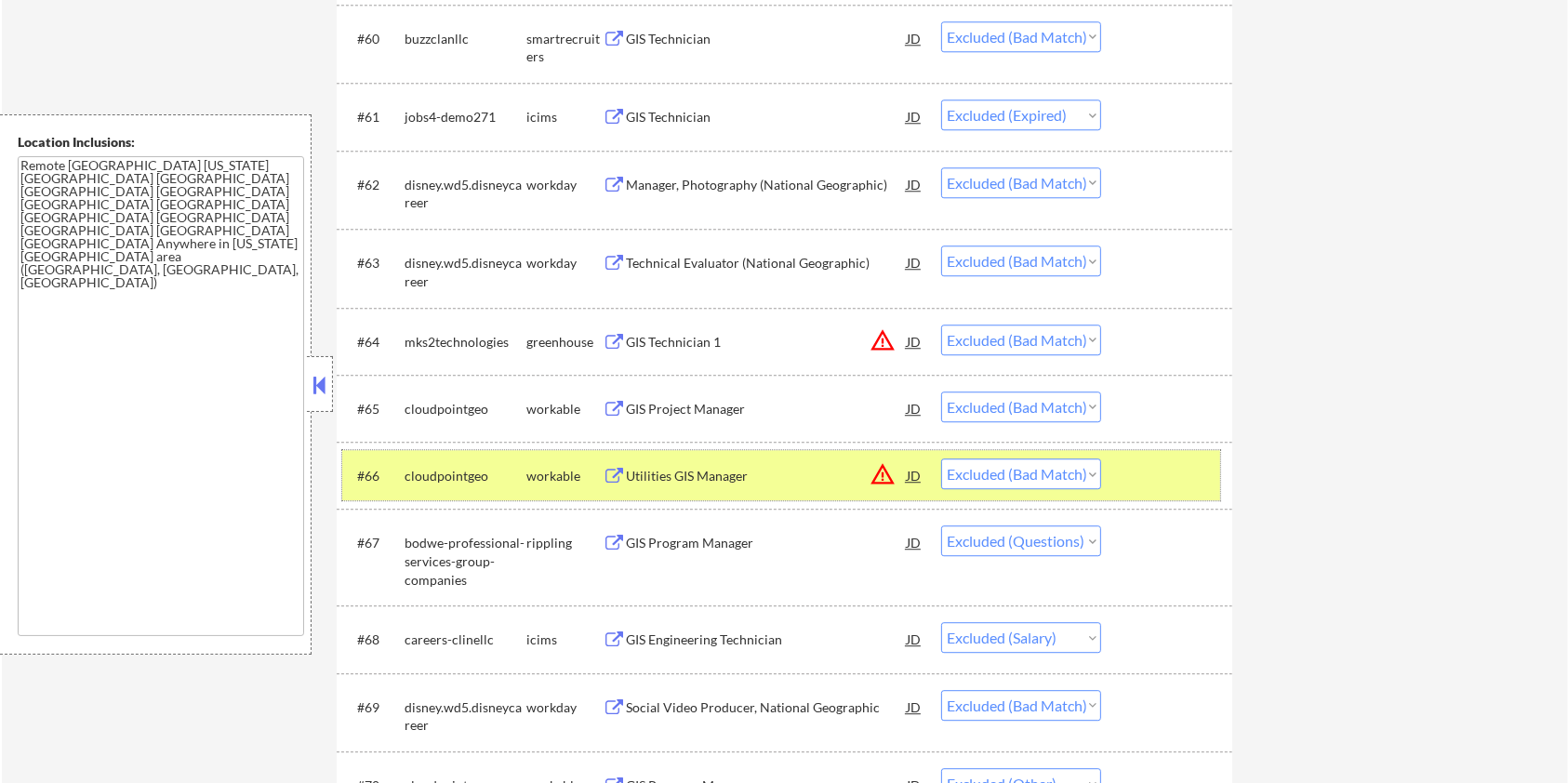
click at [1134, 460] on div at bounding box center [1168, 476] width 82 height 34
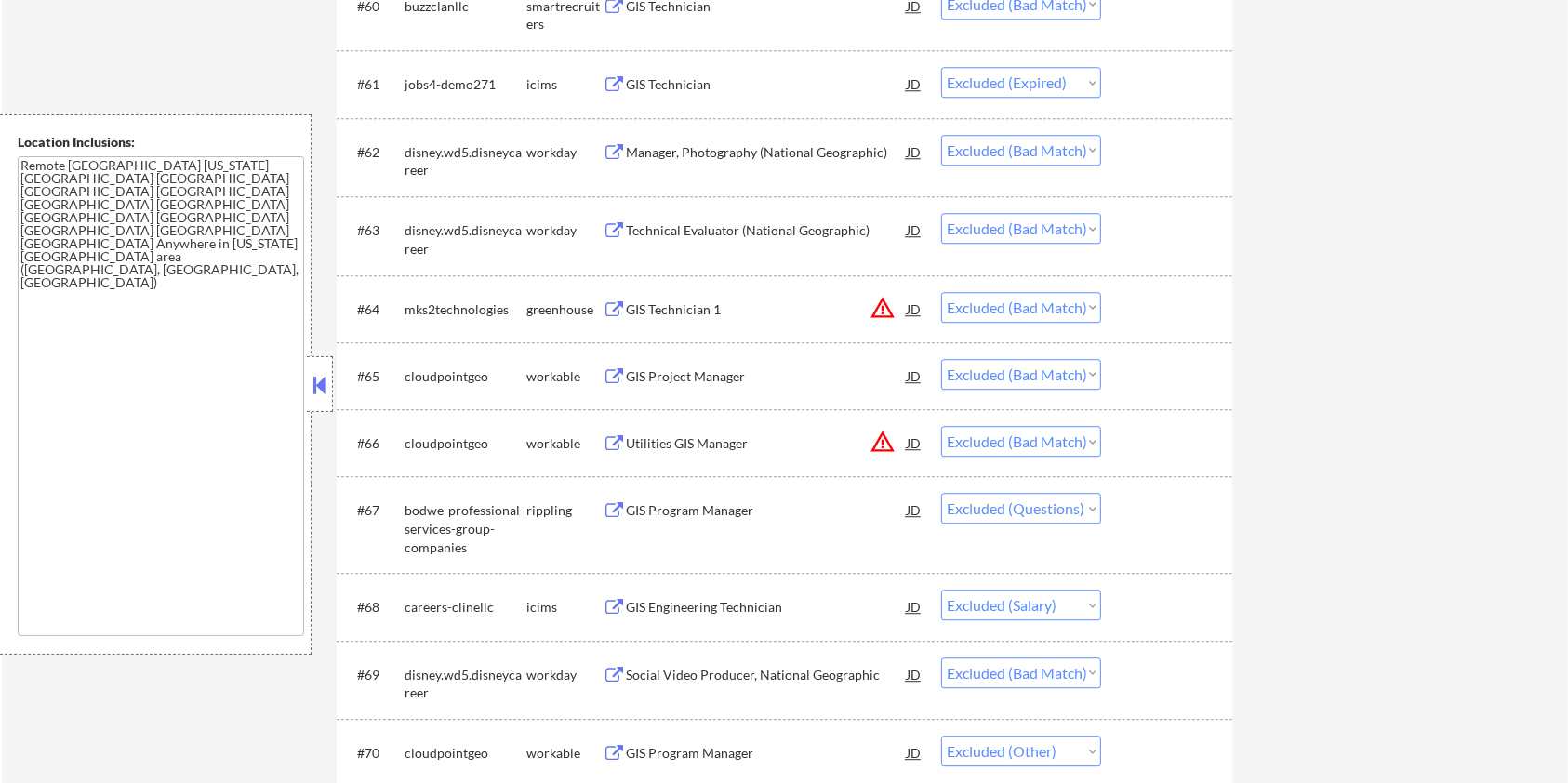
scroll to position [5082, 0]
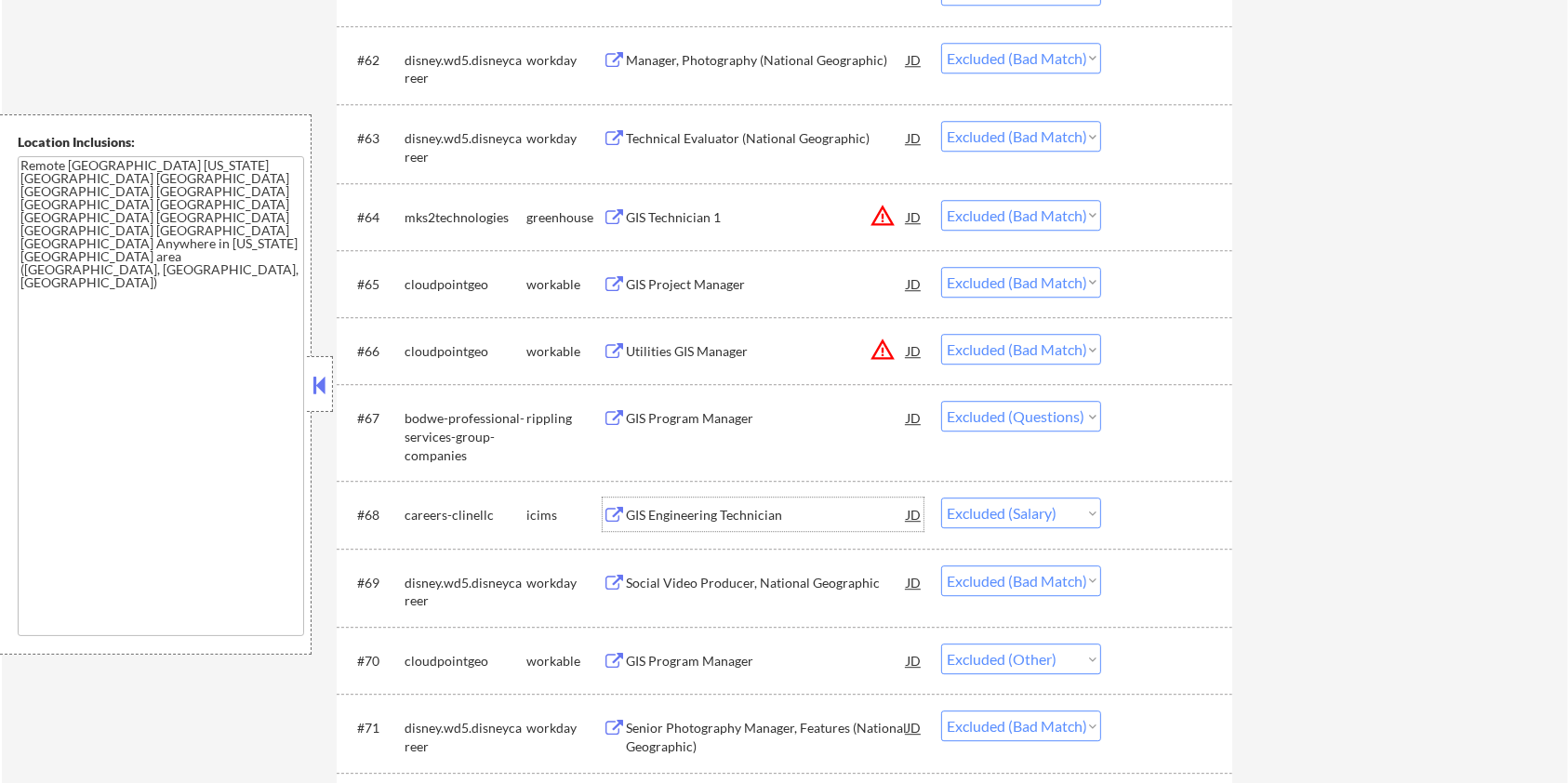
click at [724, 518] on div "GIS Engineering Technician" at bounding box center [766, 515] width 281 height 19
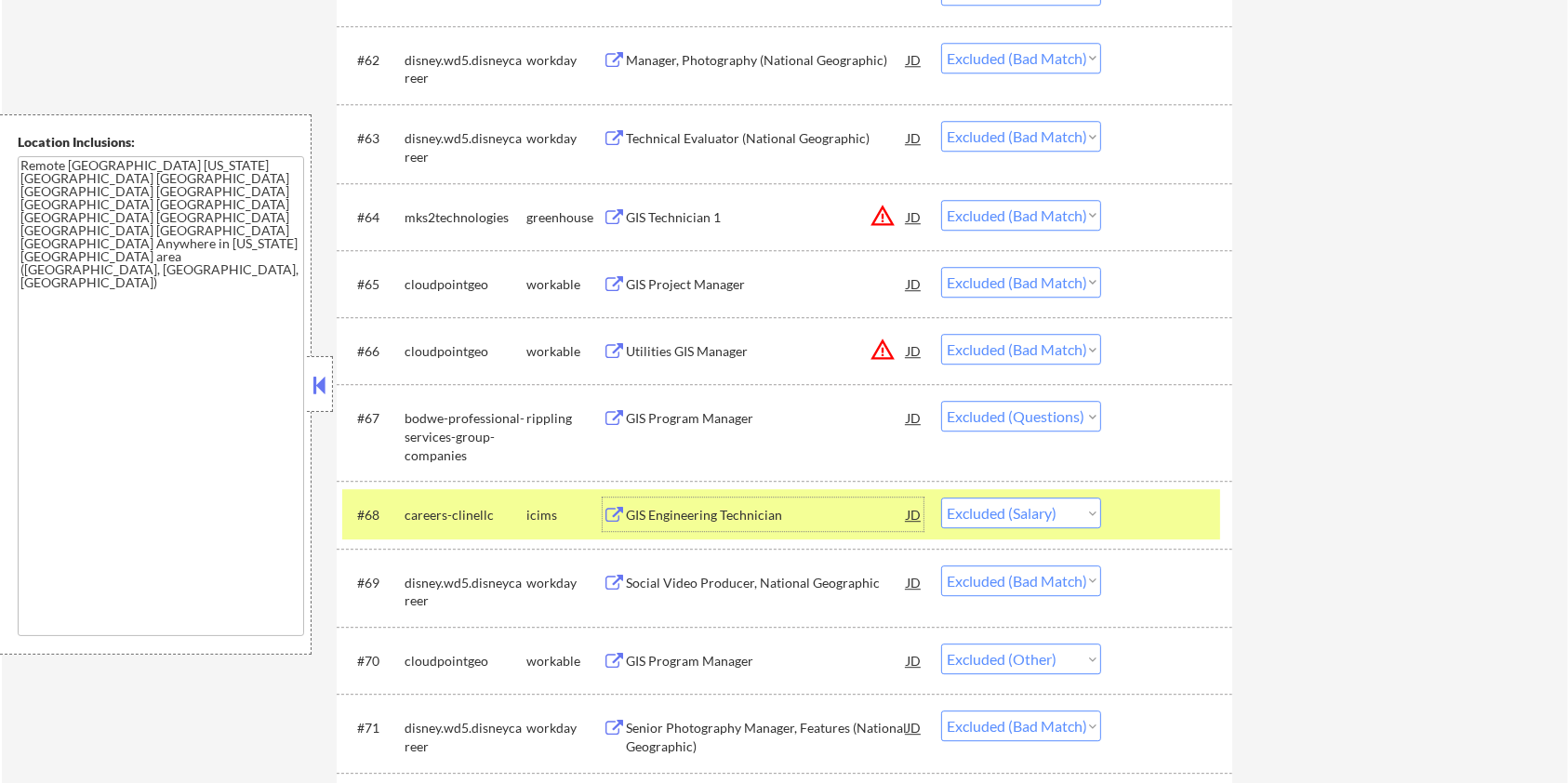
click at [1162, 503] on div at bounding box center [1168, 514] width 82 height 34
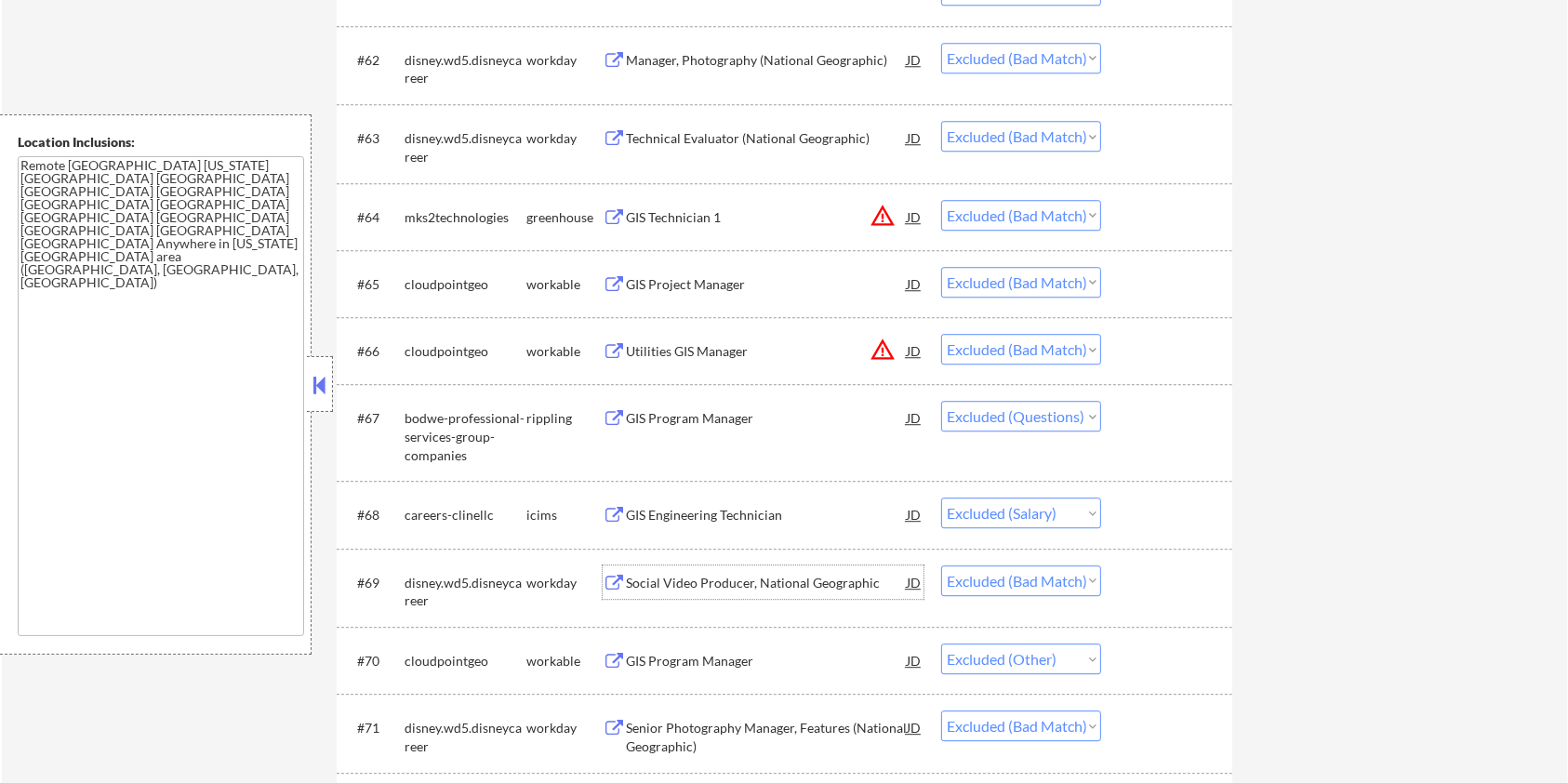
click at [707, 583] on div "Social Video Producer, National Geographic" at bounding box center [766, 583] width 281 height 19
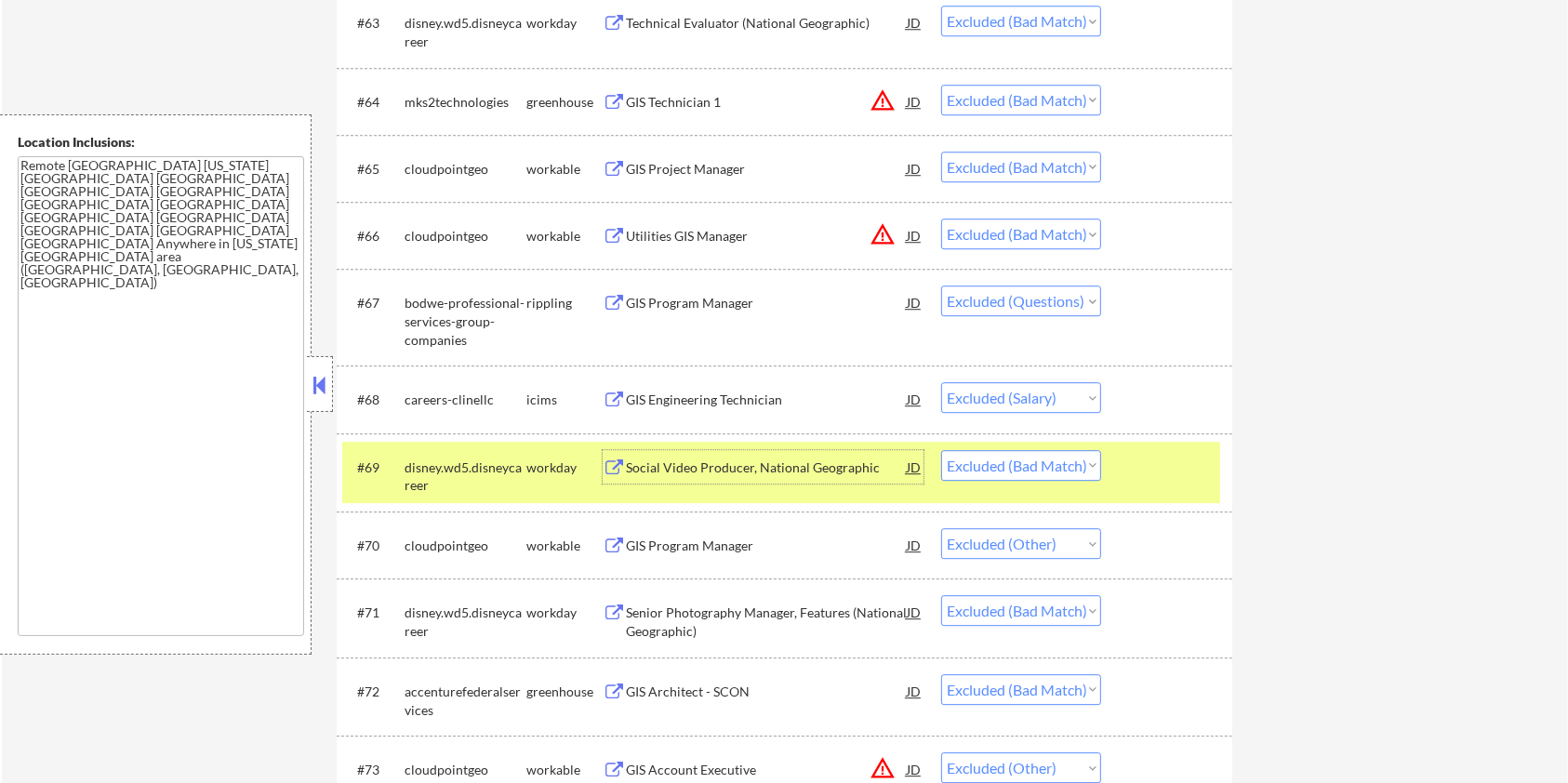
scroll to position [5206, 0]
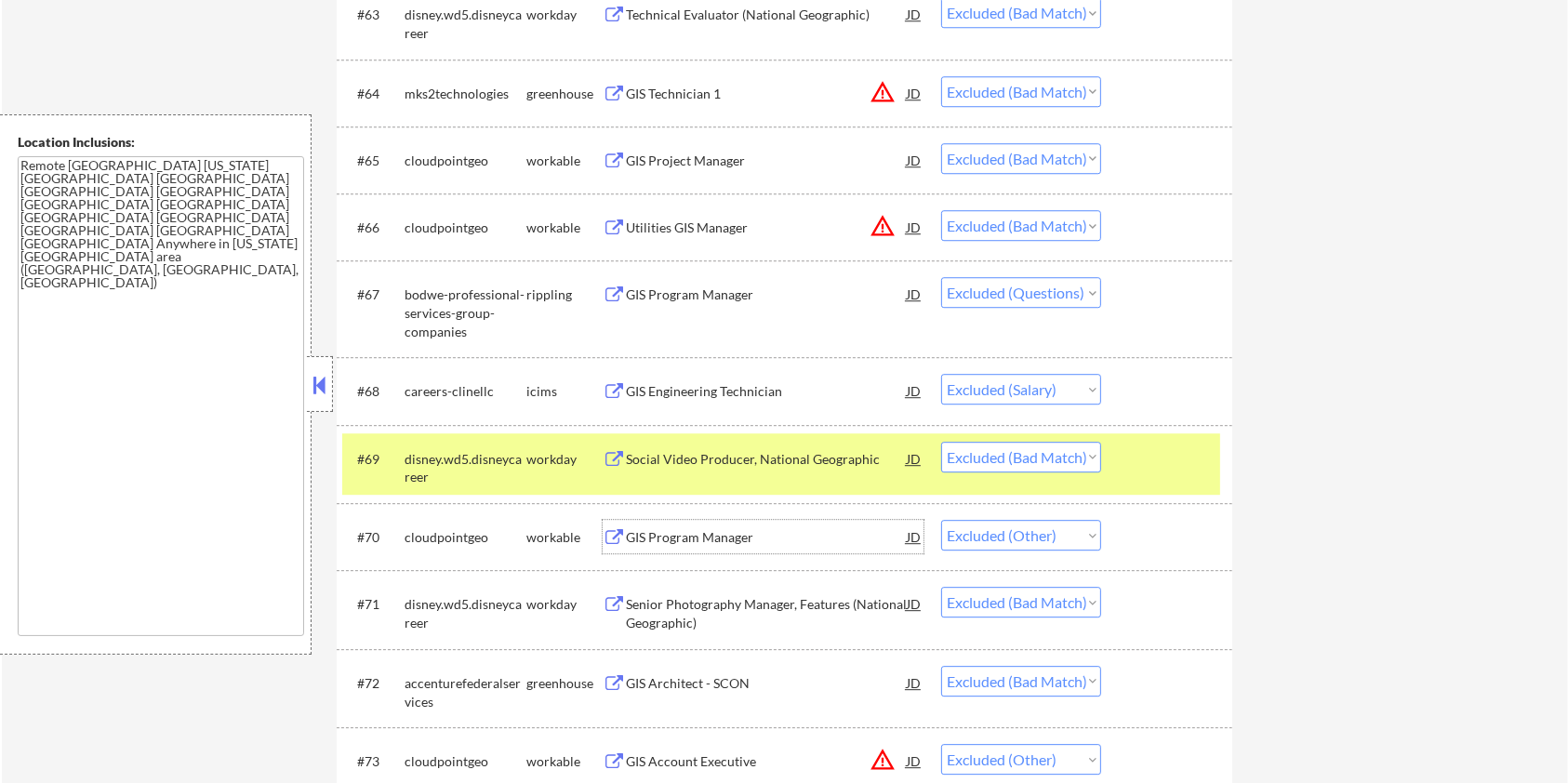
click at [732, 537] on div "GIS Program Manager" at bounding box center [766, 537] width 281 height 19
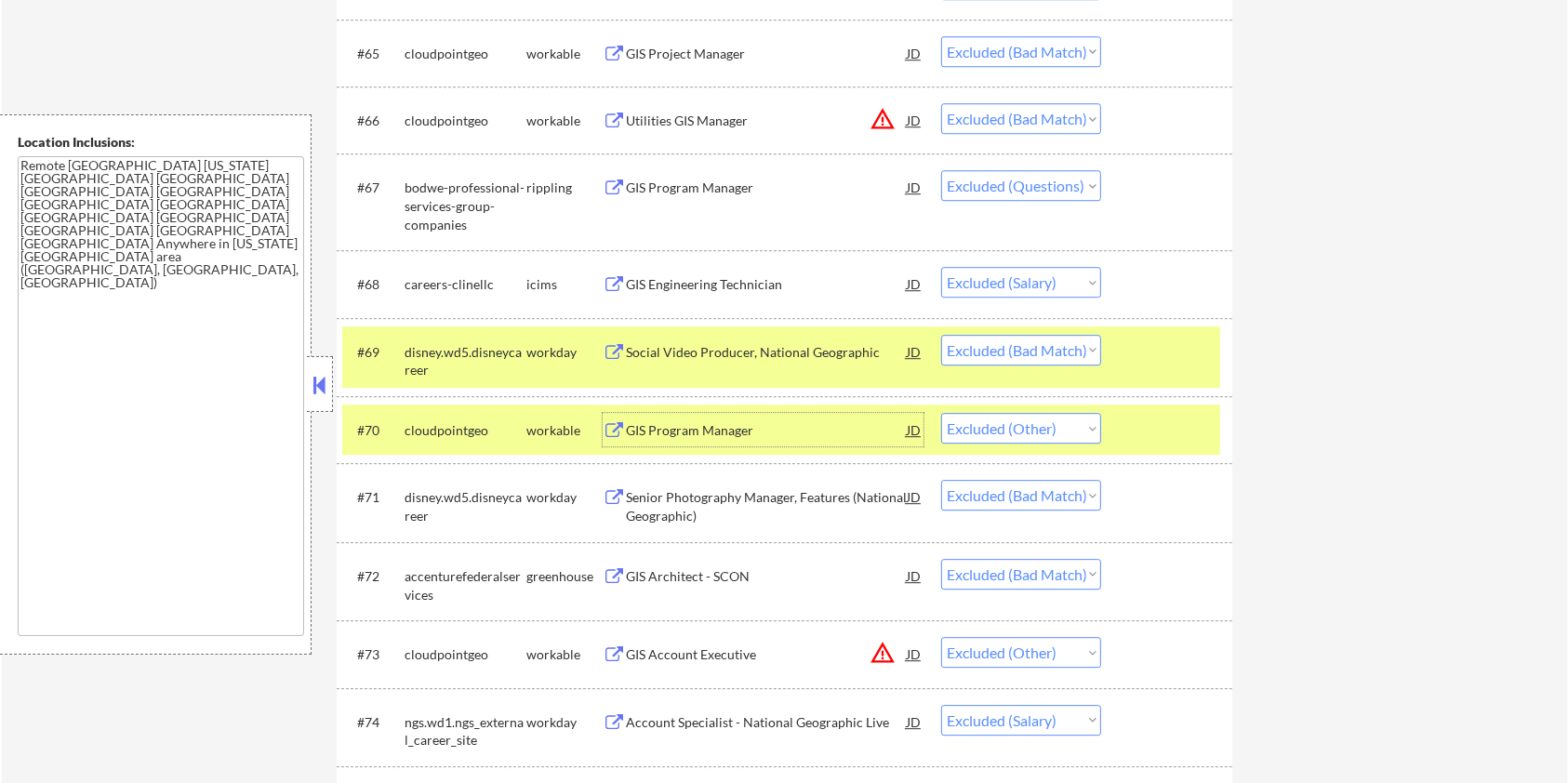
scroll to position [5330, 0]
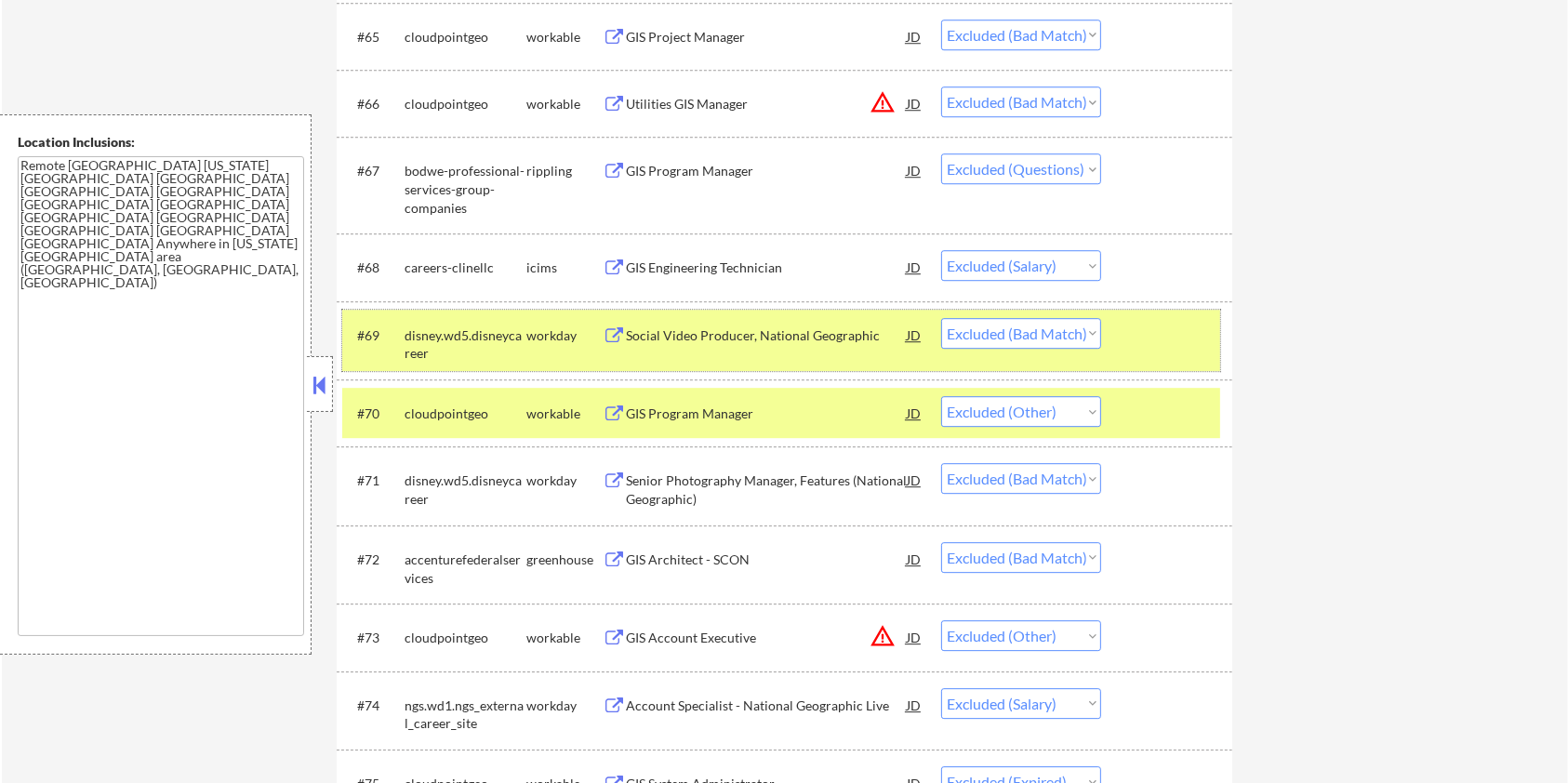
click at [1151, 331] on div at bounding box center [1168, 335] width 82 height 34
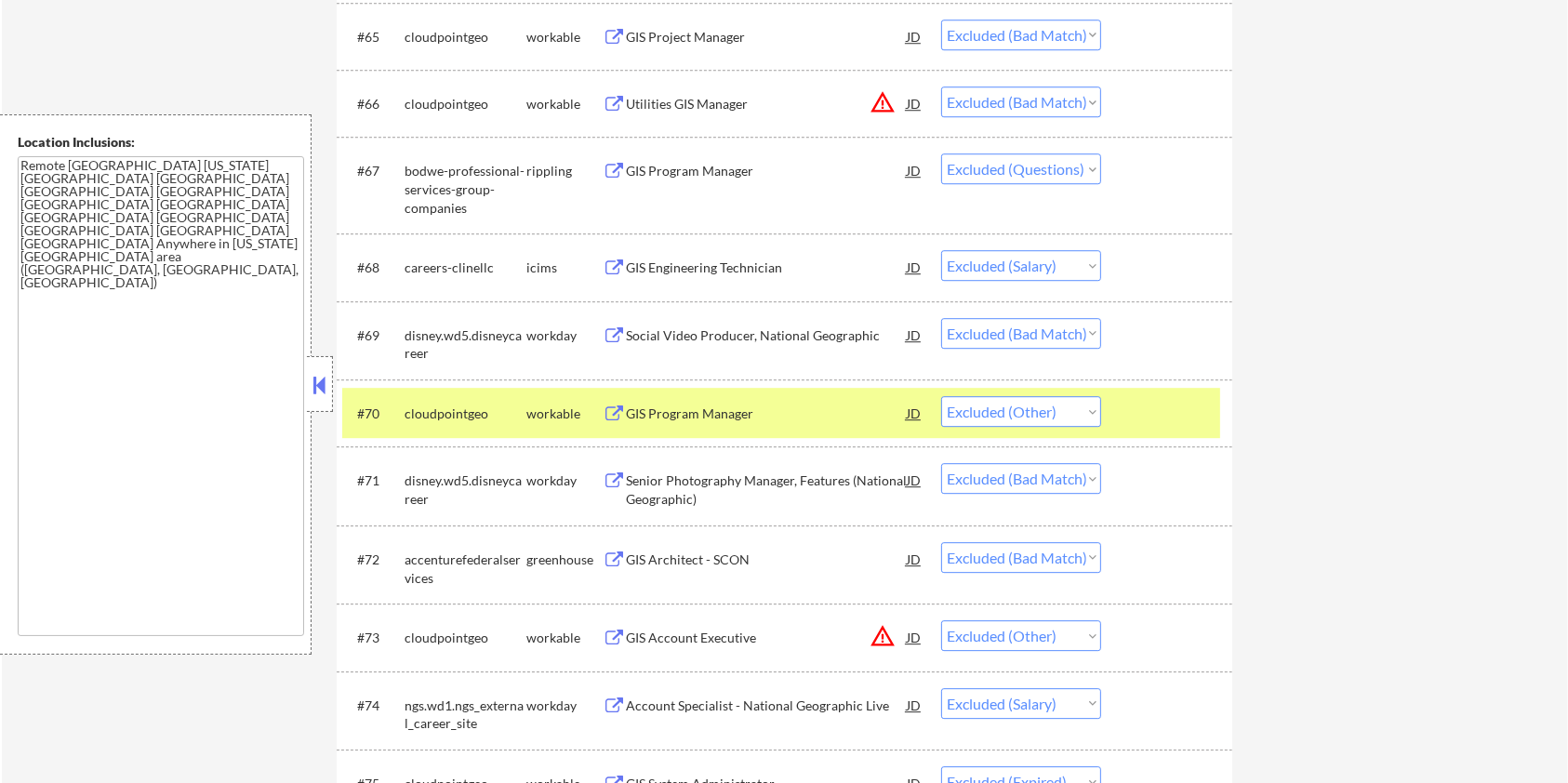
click at [1151, 385] on div "#70 cloudpointgeo workable GIS Program Manager JD Choose an option... Pending A…" at bounding box center [784, 413] width 895 height 67
click at [1137, 418] on div at bounding box center [1168, 413] width 82 height 34
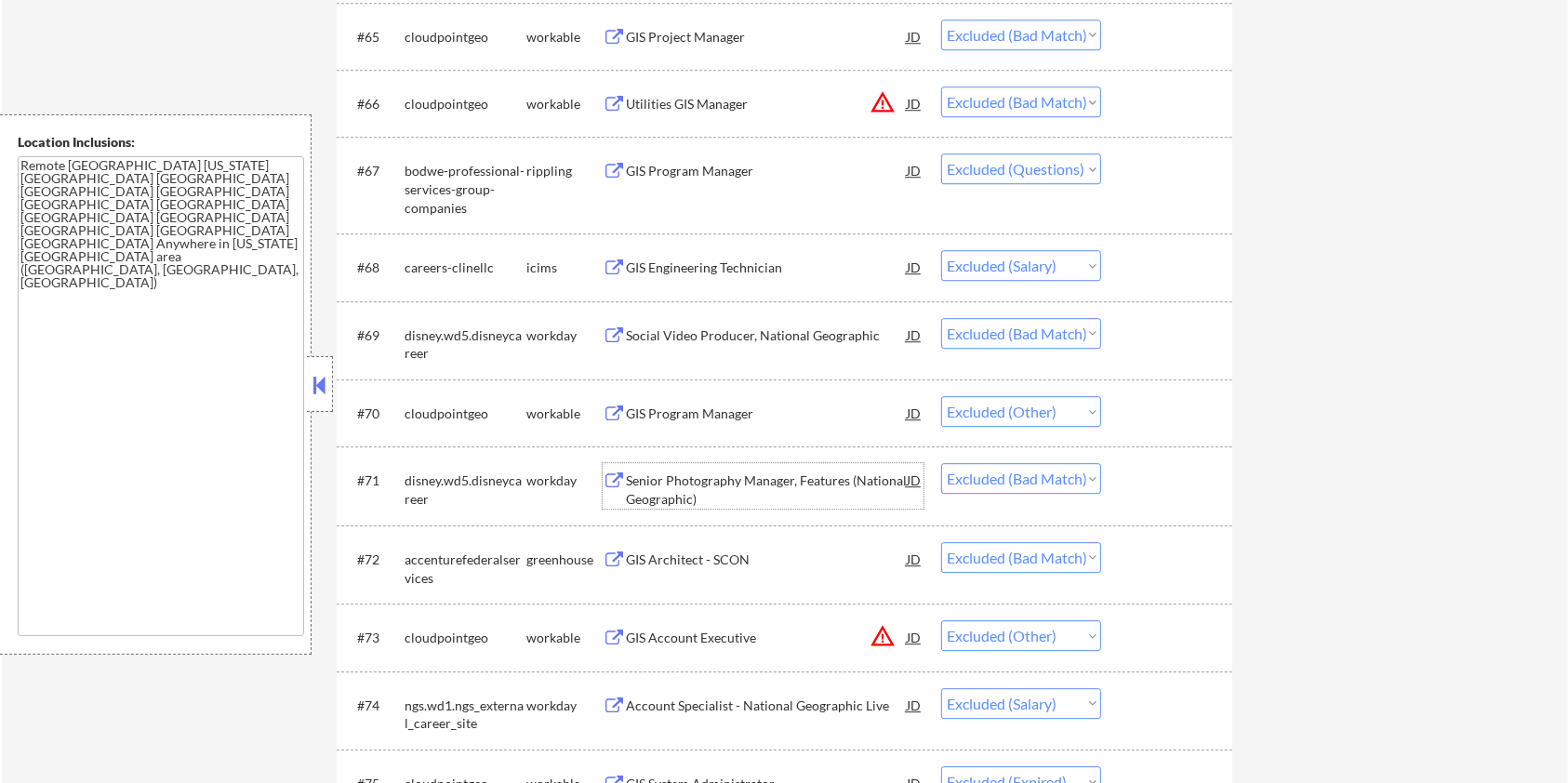
click at [703, 481] on div "Senior Photography Manager, Features (National Geographic)" at bounding box center [766, 490] width 281 height 37
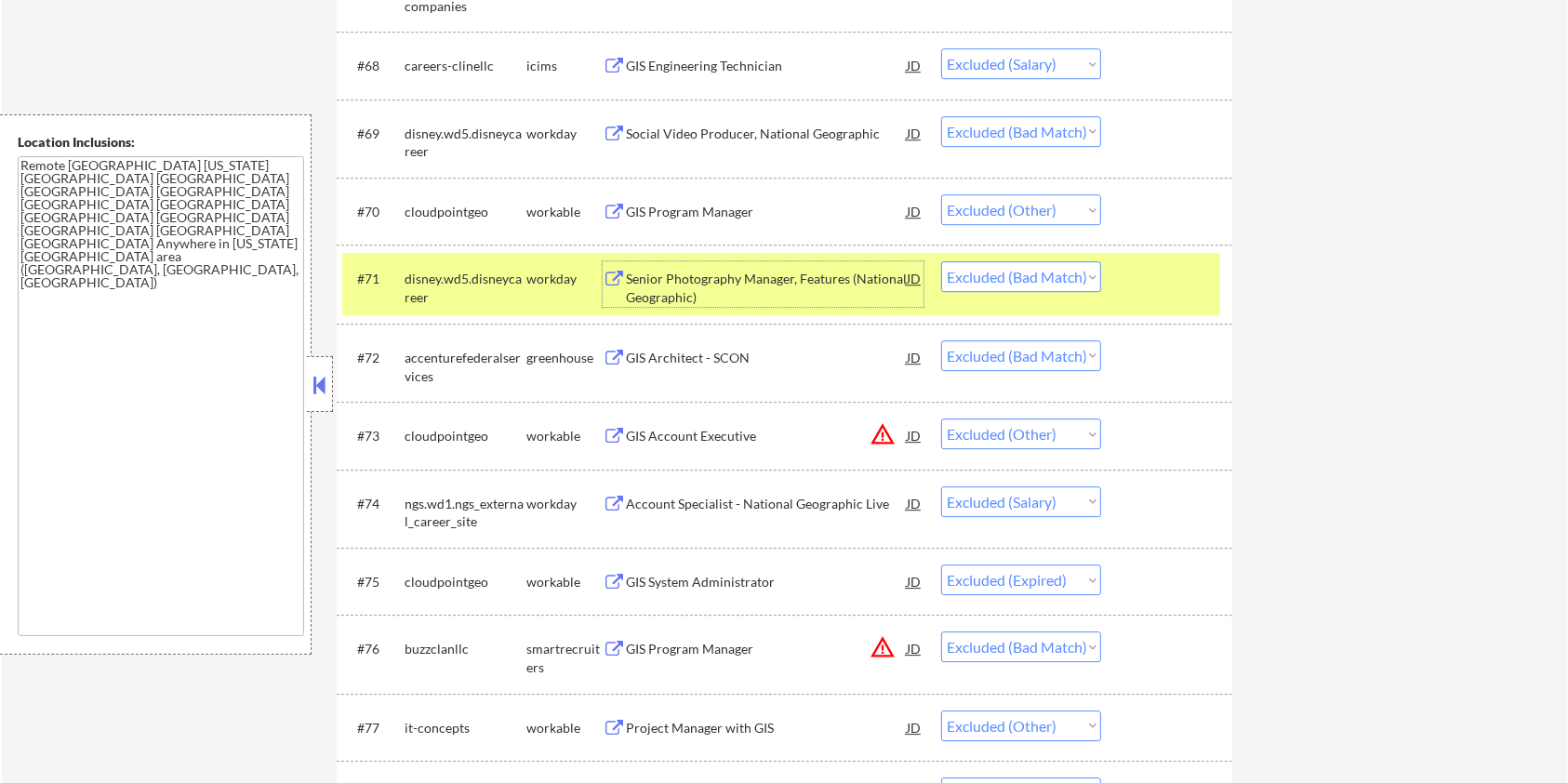
scroll to position [5578, 0]
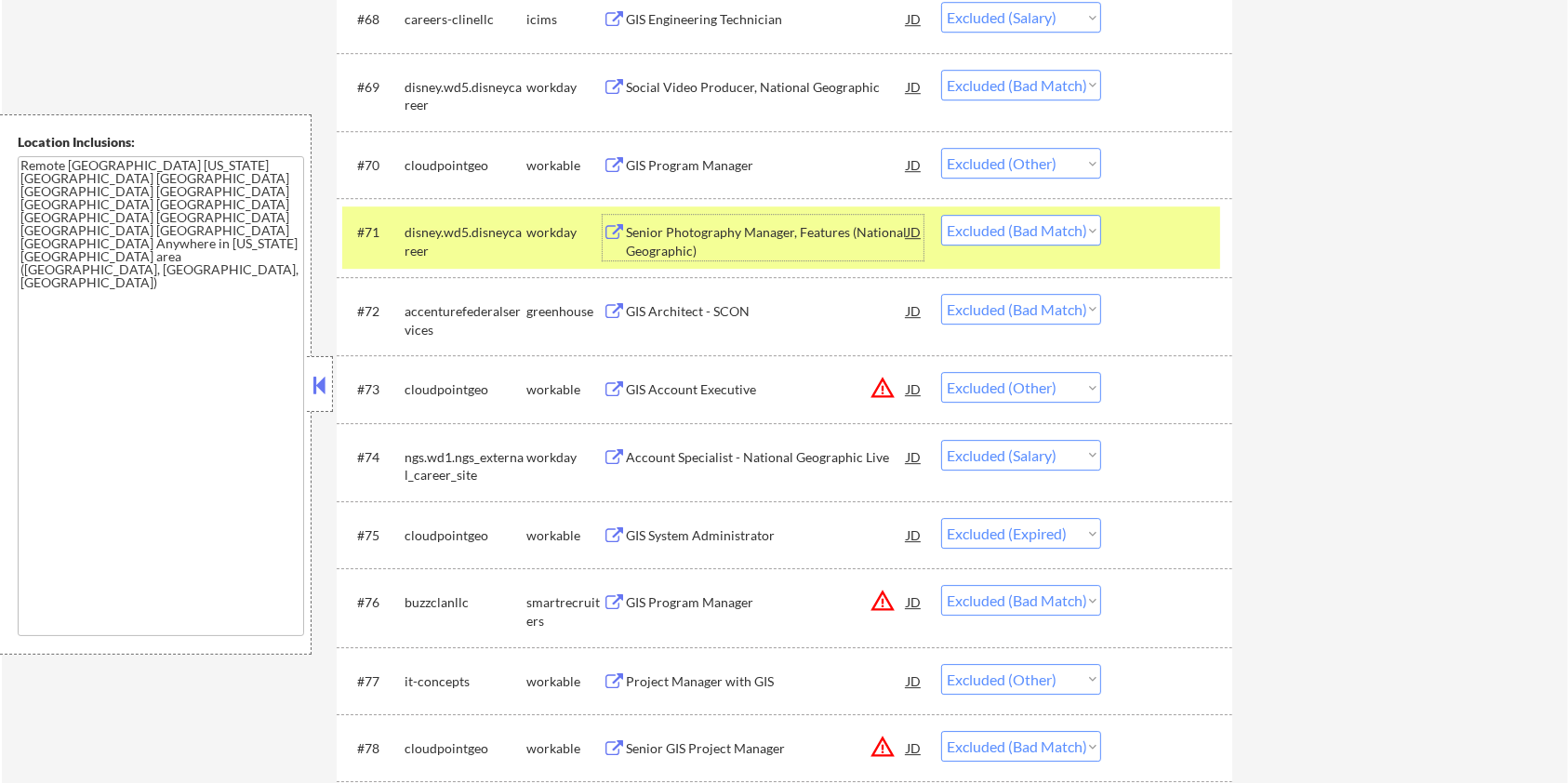
click at [1149, 233] on div at bounding box center [1168, 232] width 82 height 34
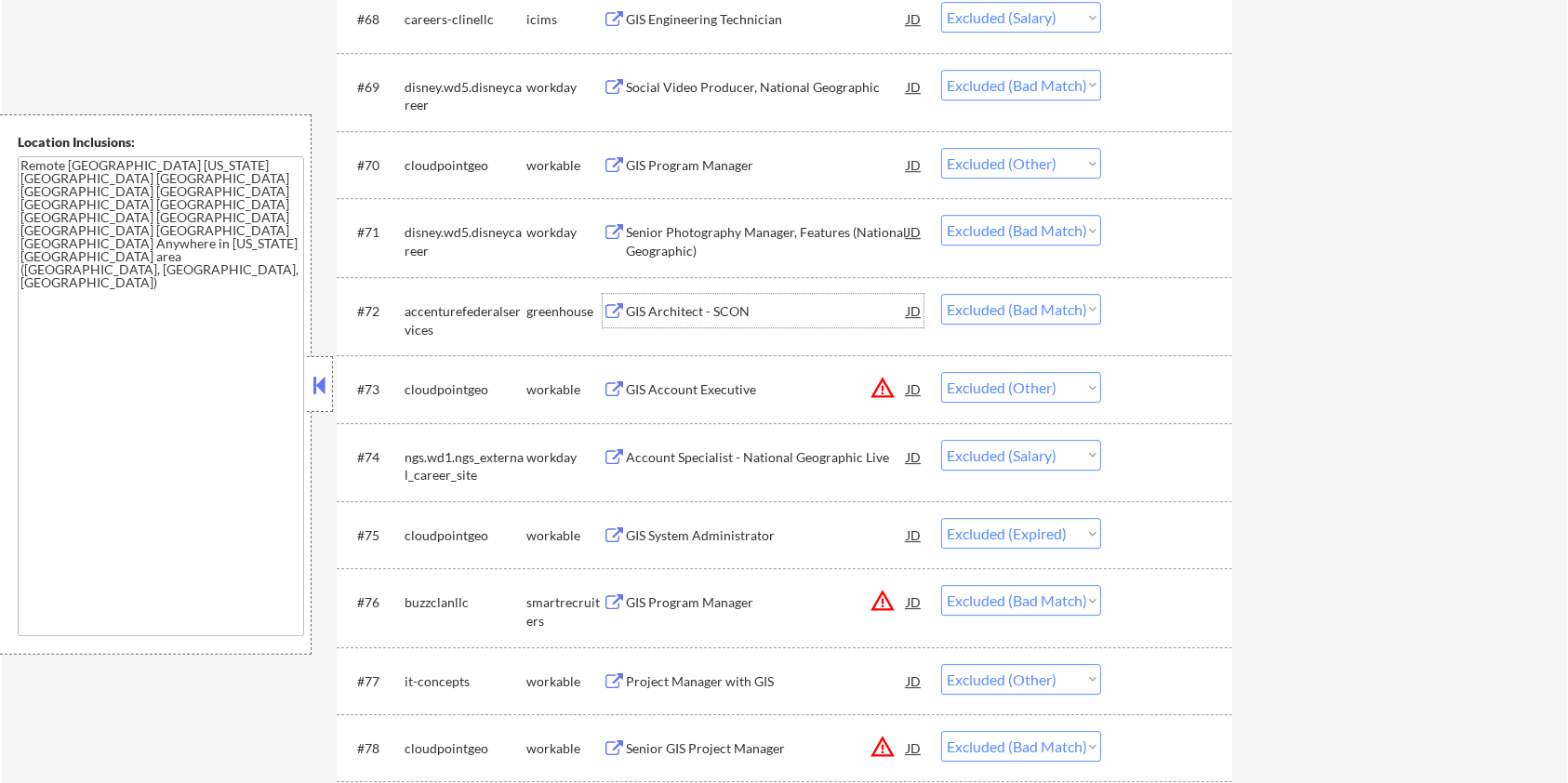
click at [697, 307] on div "GIS Architect - SCON" at bounding box center [766, 311] width 281 height 19
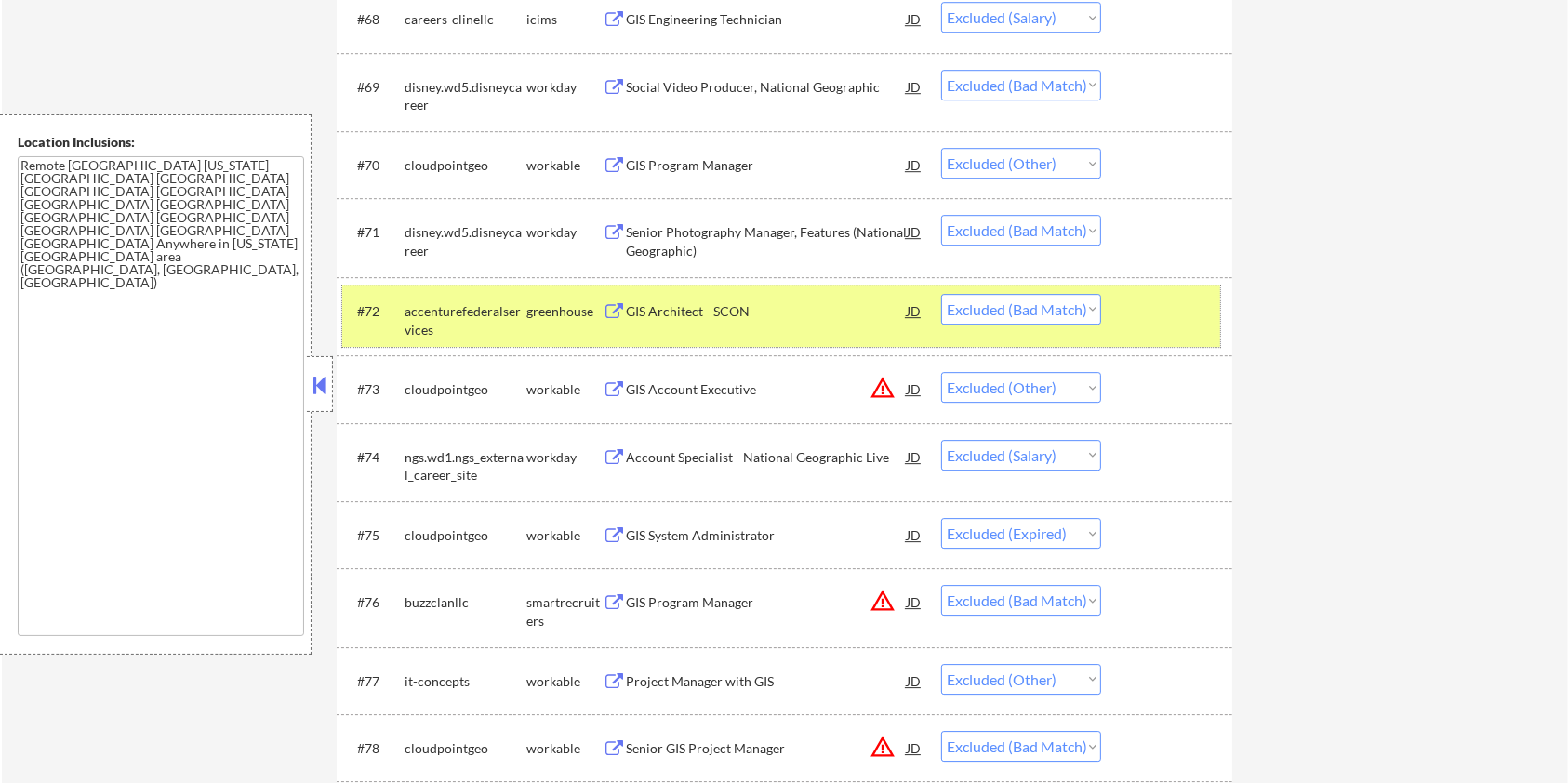
click at [1173, 305] on div at bounding box center [1168, 311] width 82 height 34
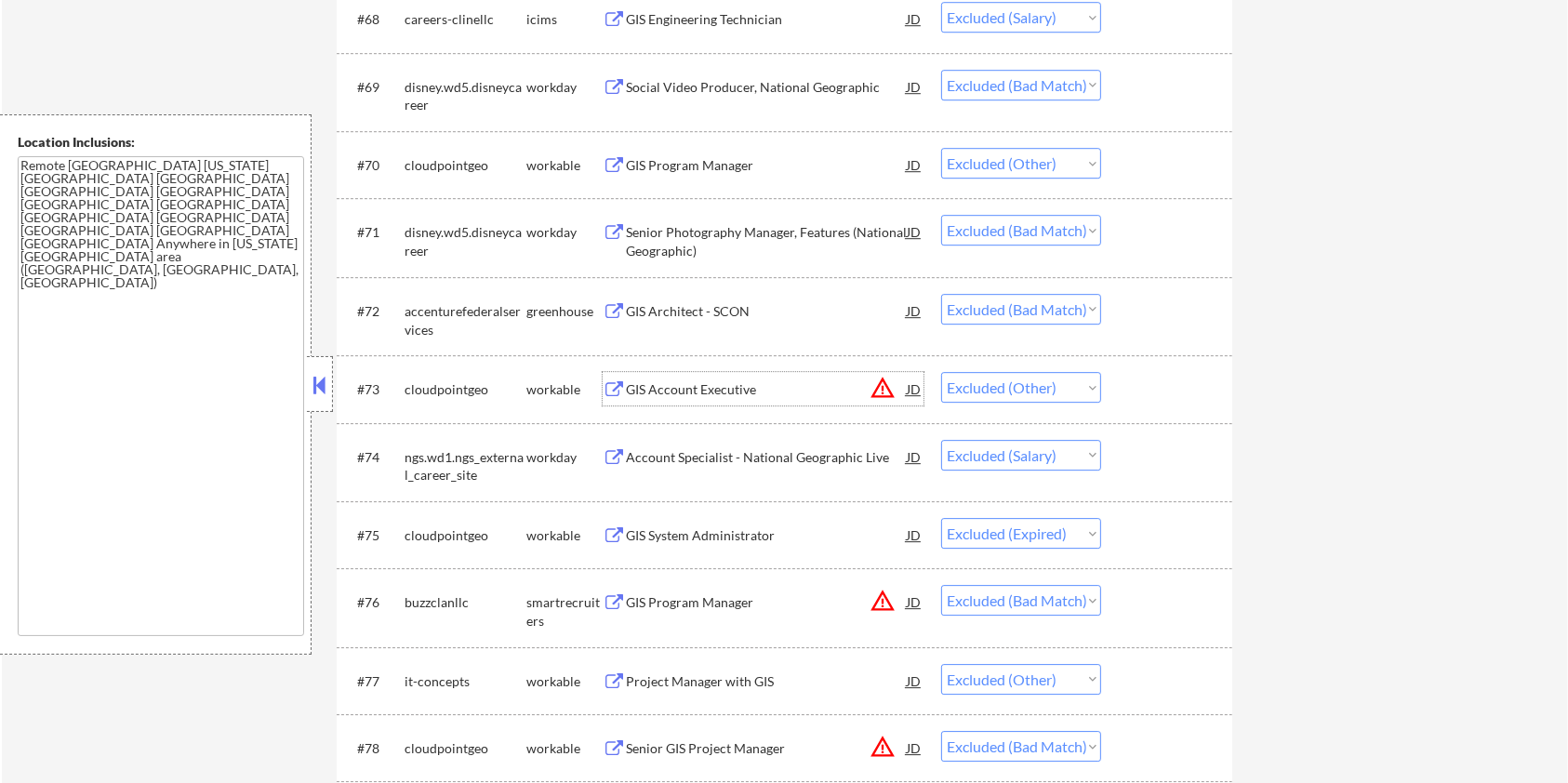
click at [730, 391] on div "GIS Account Executive" at bounding box center [766, 389] width 281 height 19
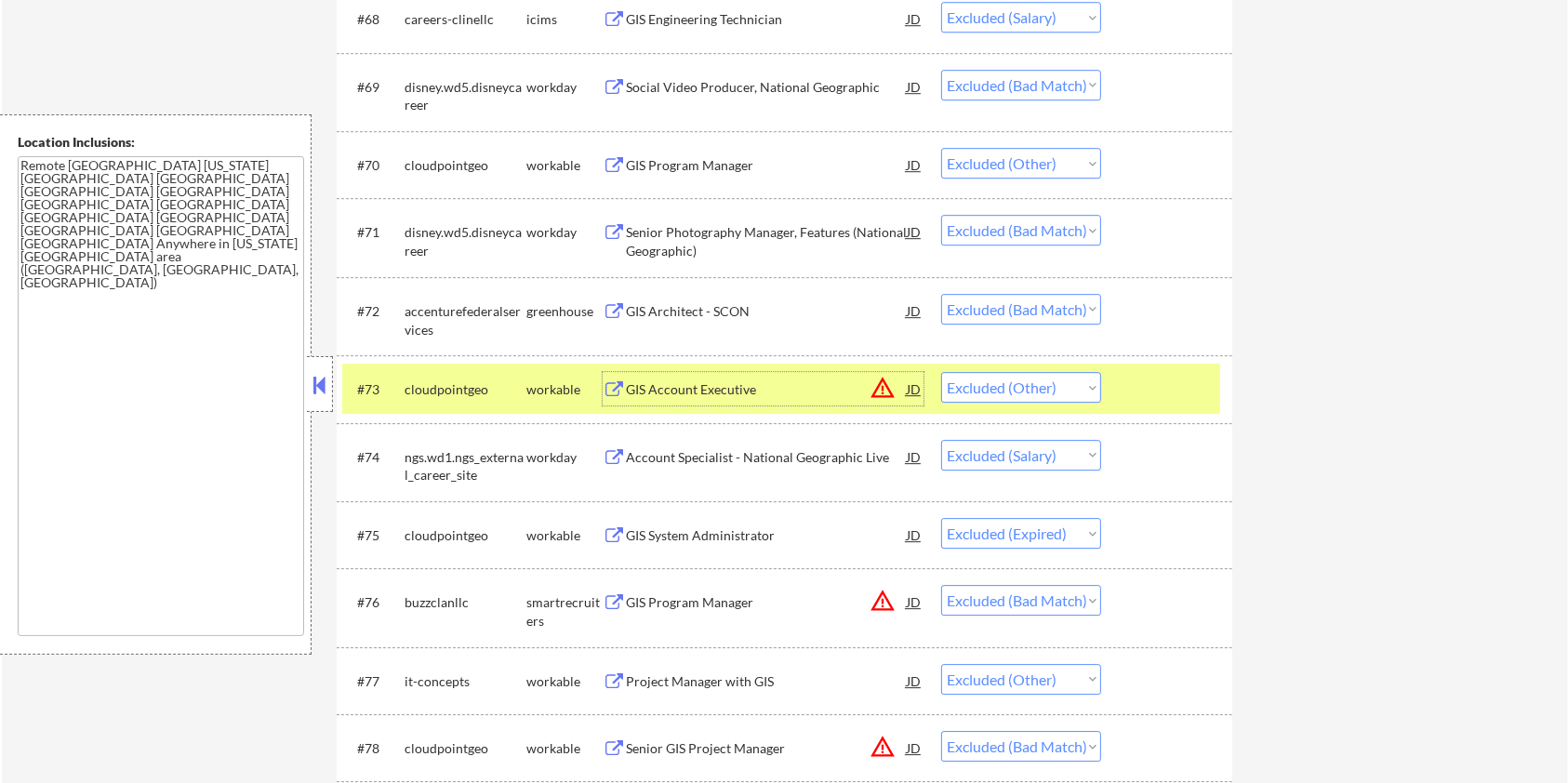
click at [1165, 382] on div at bounding box center [1168, 389] width 82 height 34
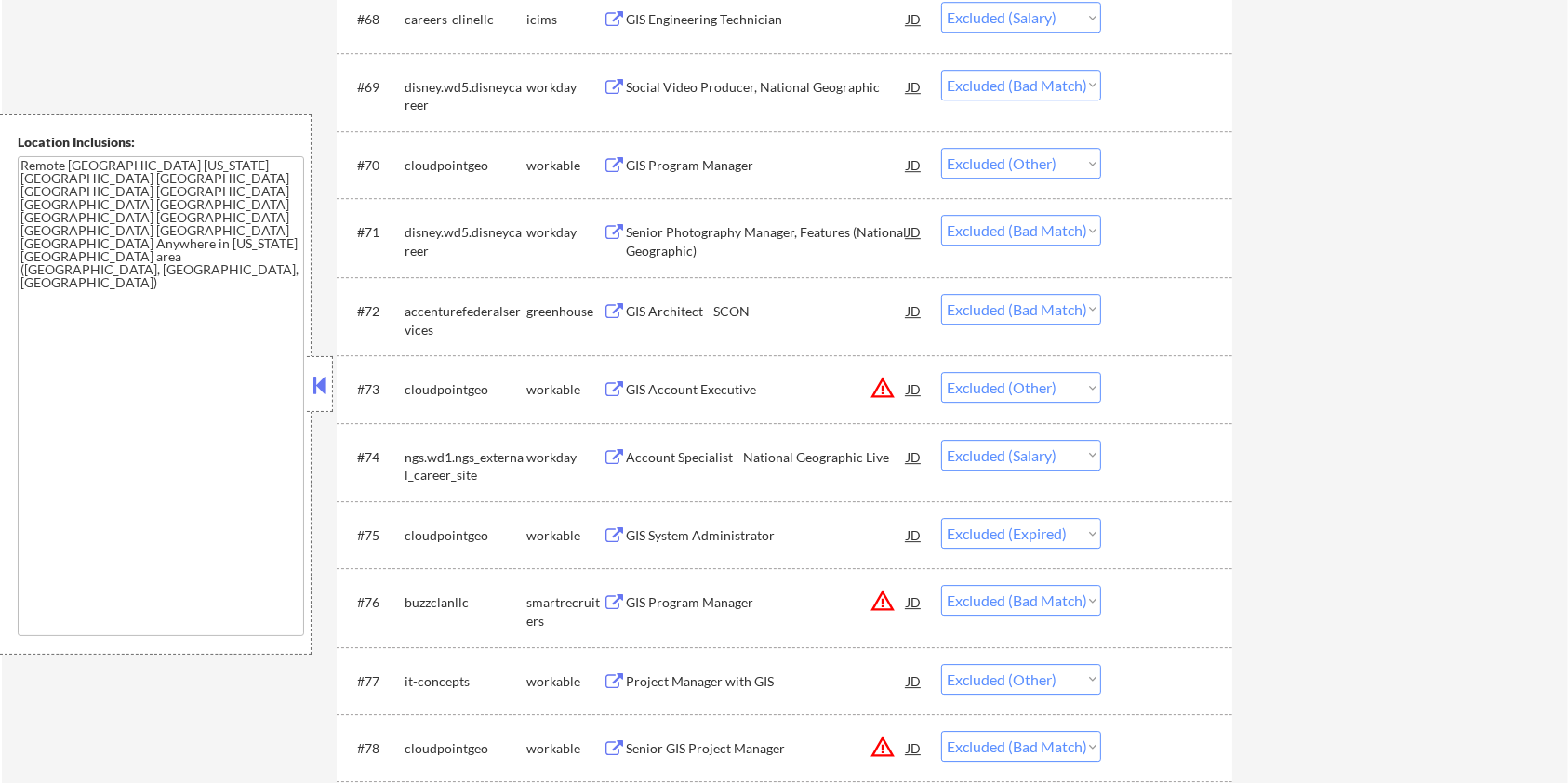
click at [767, 452] on div "Account Specialist - National Geographic Live" at bounding box center [766, 457] width 281 height 19
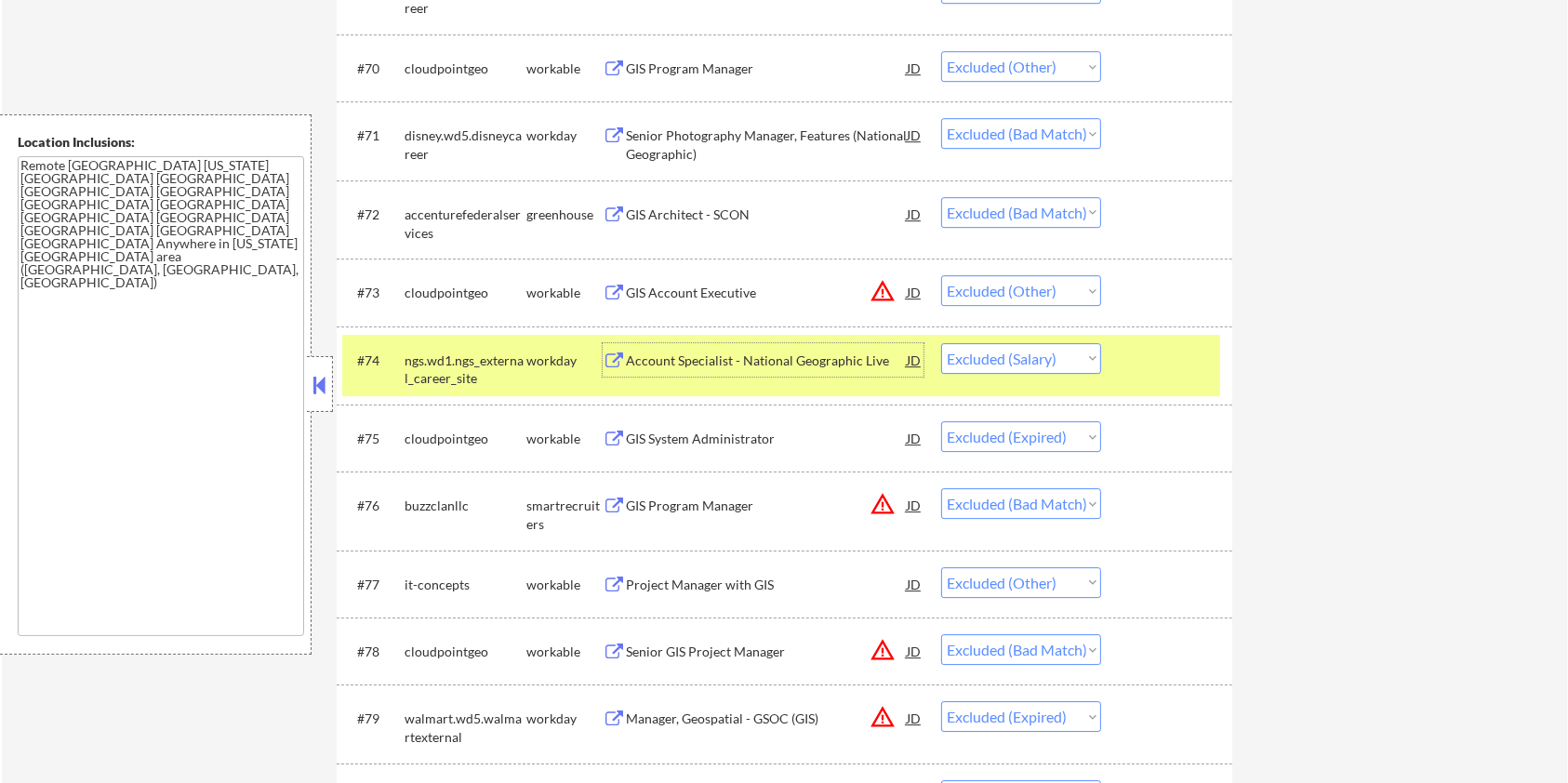
scroll to position [5702, 0]
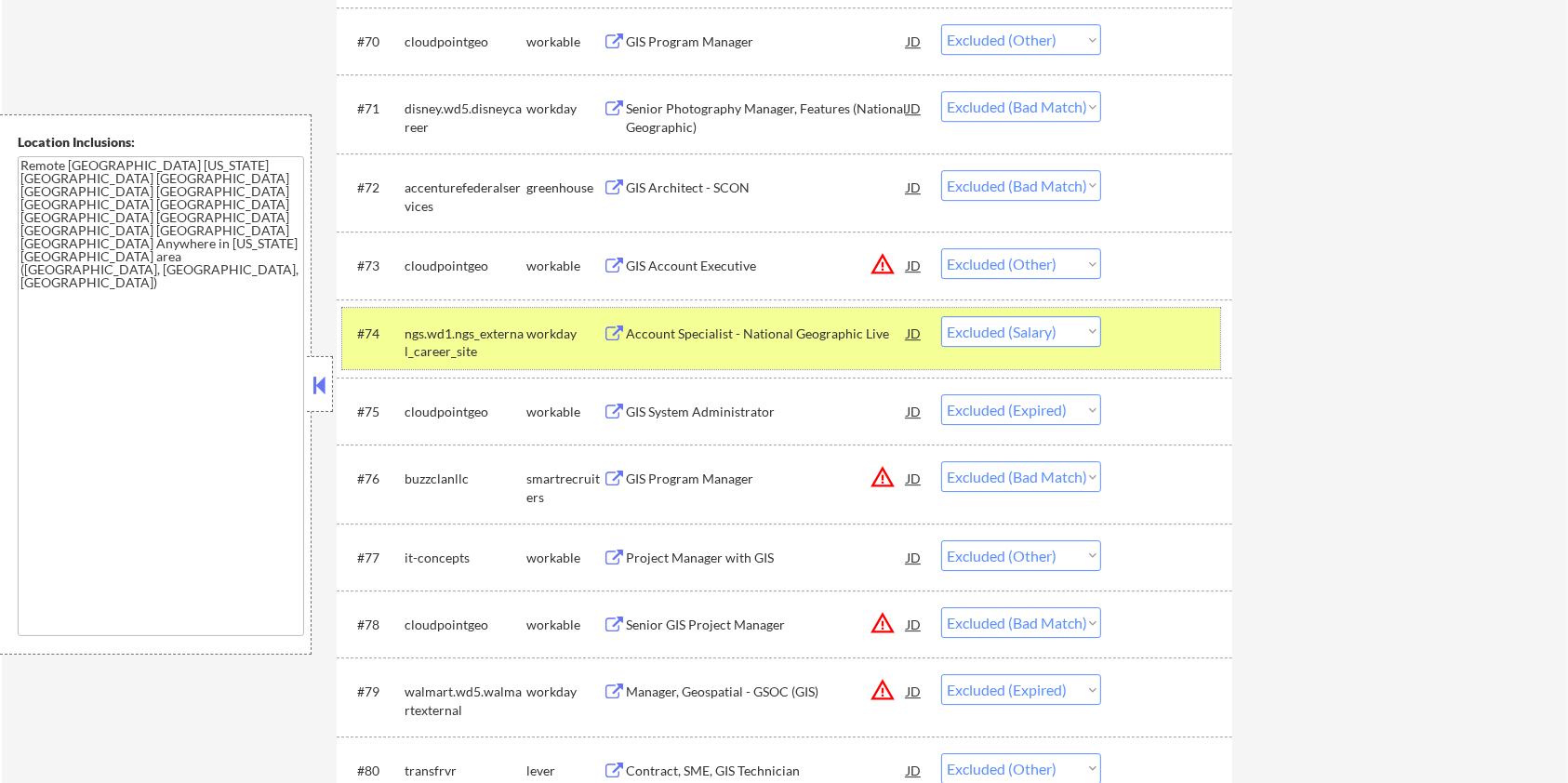
click at [1161, 326] on div at bounding box center [1168, 333] width 82 height 34
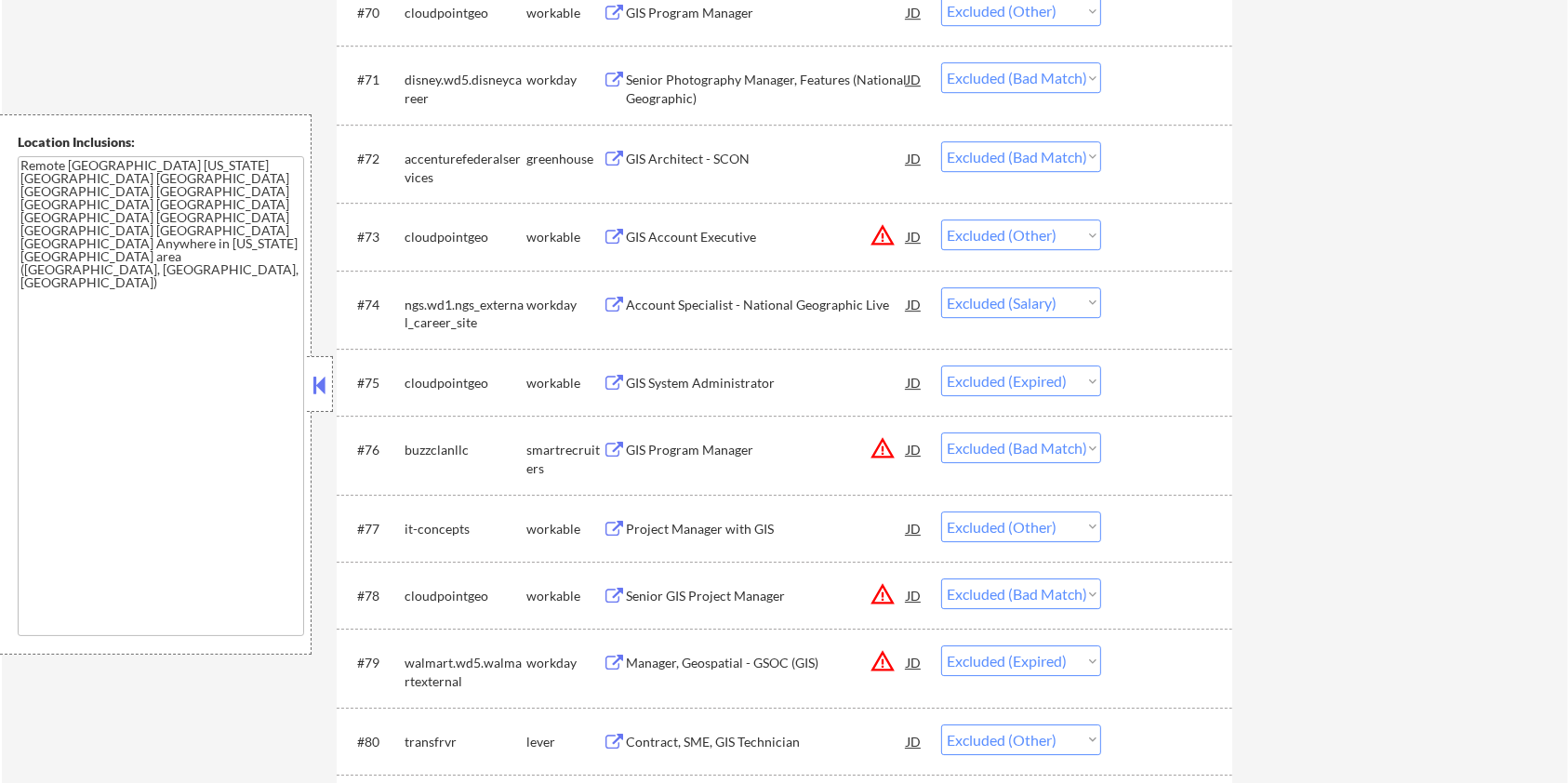
scroll to position [5827, 0]
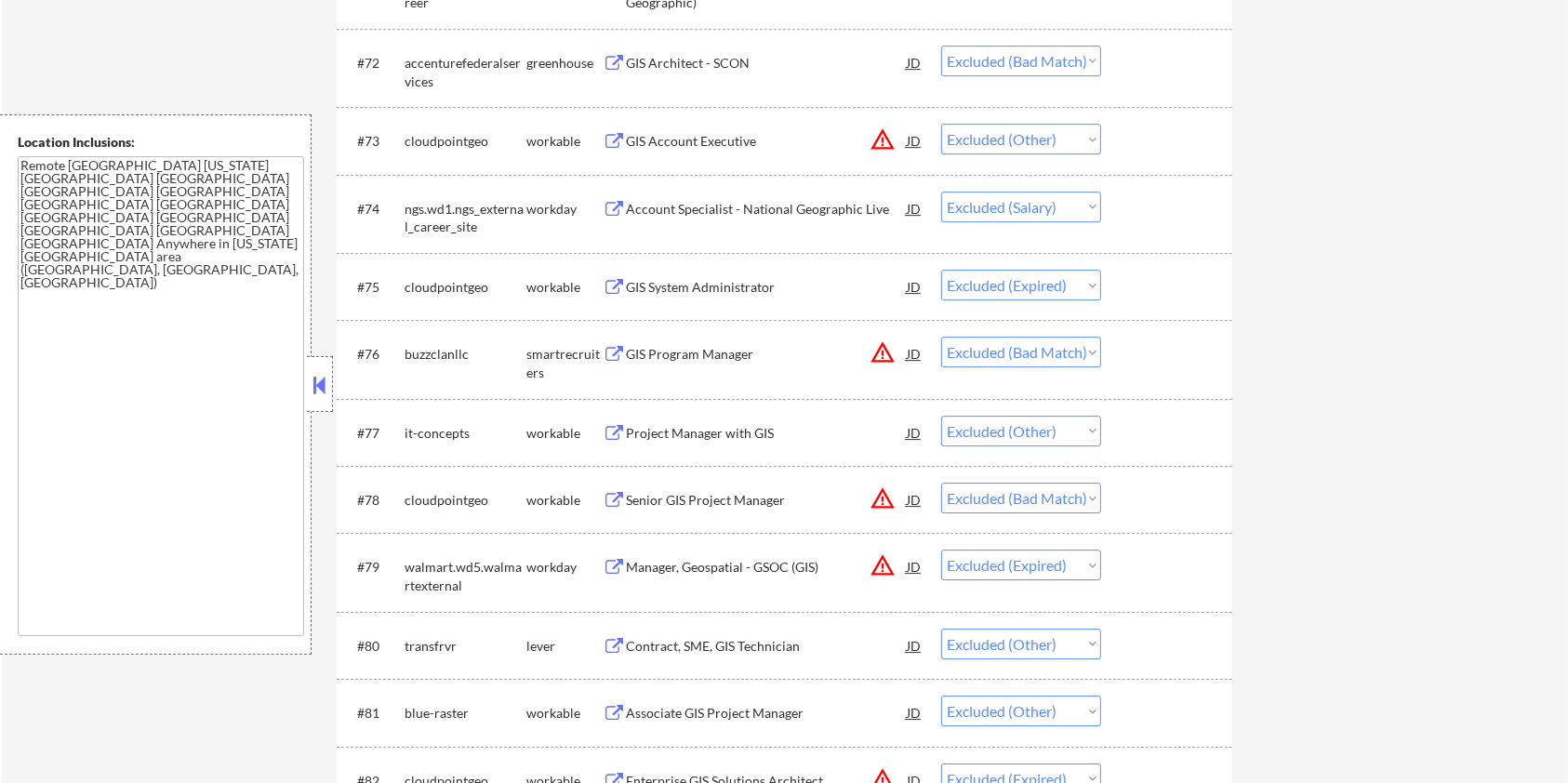
click at [653, 354] on div "GIS Program Manager" at bounding box center [766, 354] width 281 height 19
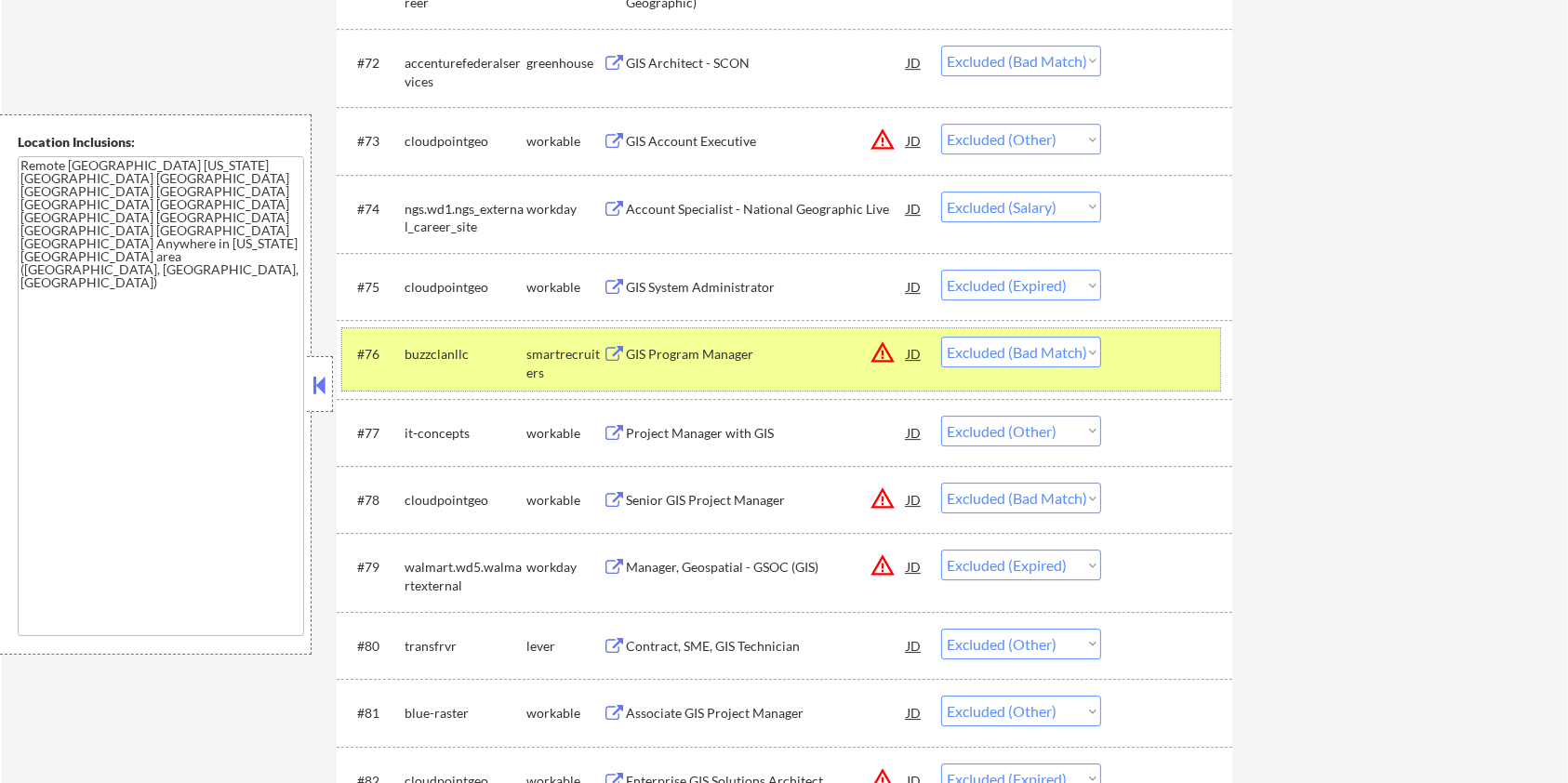
click at [1159, 347] on div at bounding box center [1168, 353] width 82 height 34
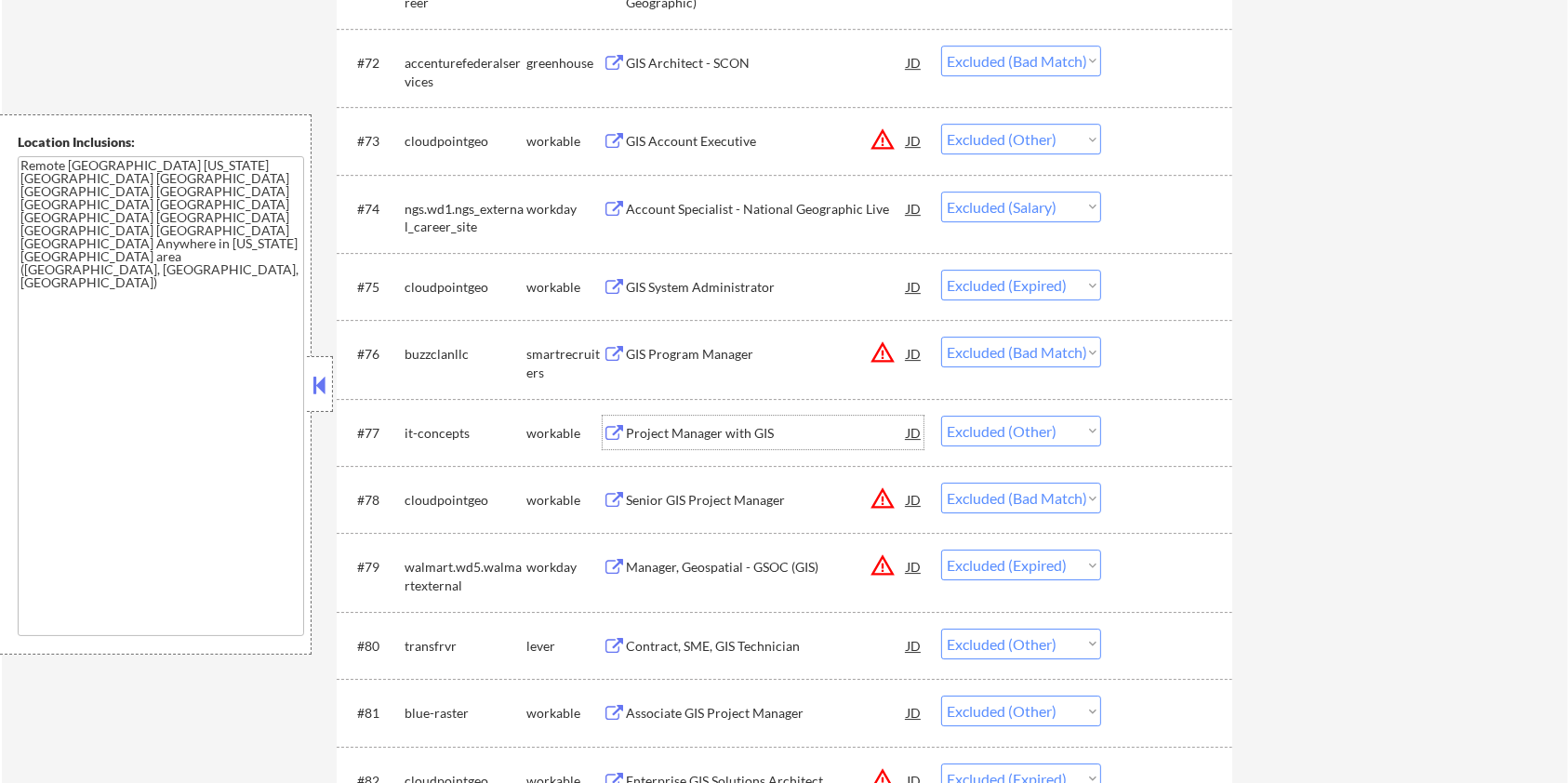
click at [727, 428] on div "Project Manager with GIS" at bounding box center [766, 433] width 281 height 19
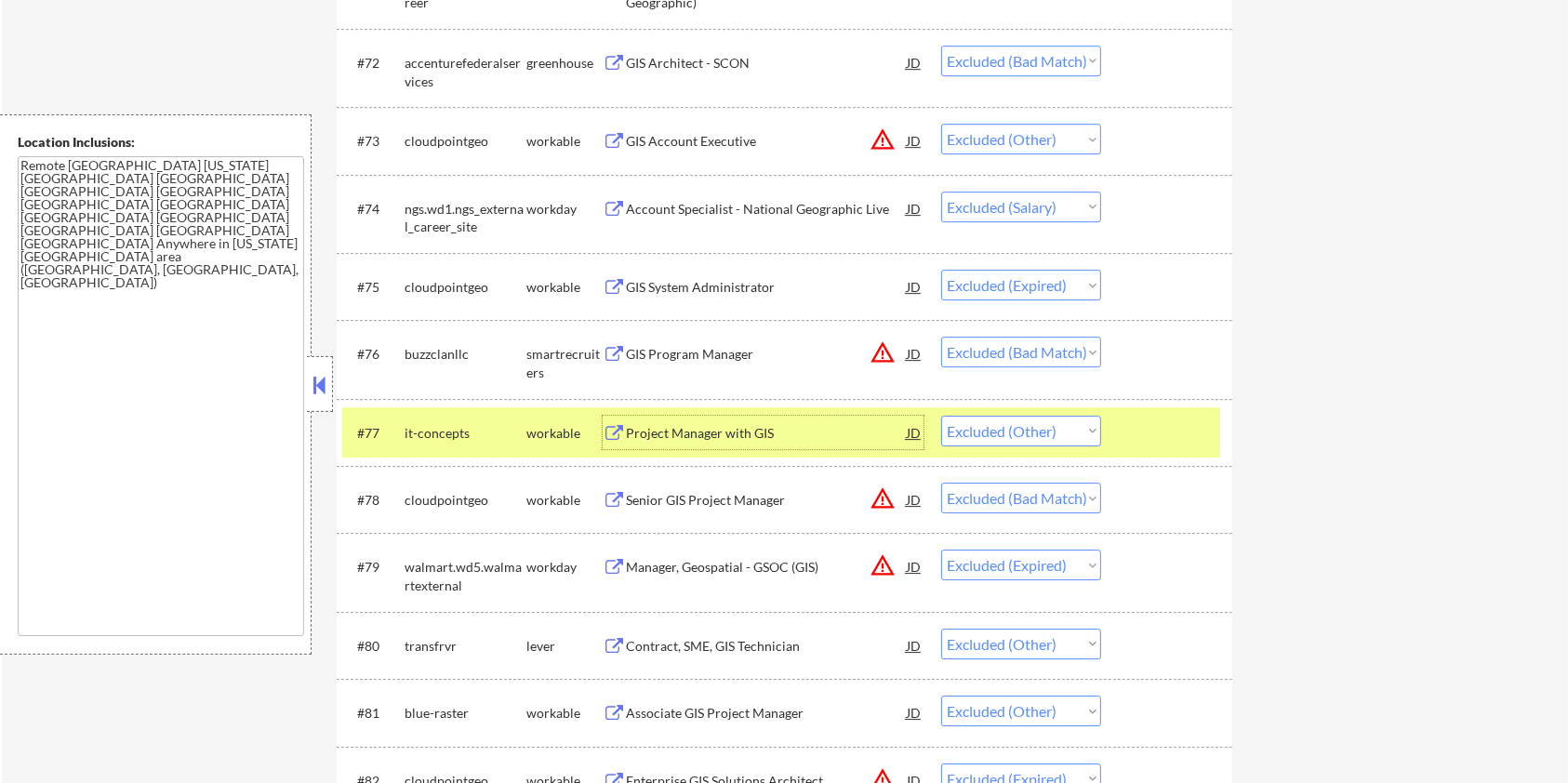
click at [1178, 428] on div at bounding box center [1168, 432] width 82 height 34
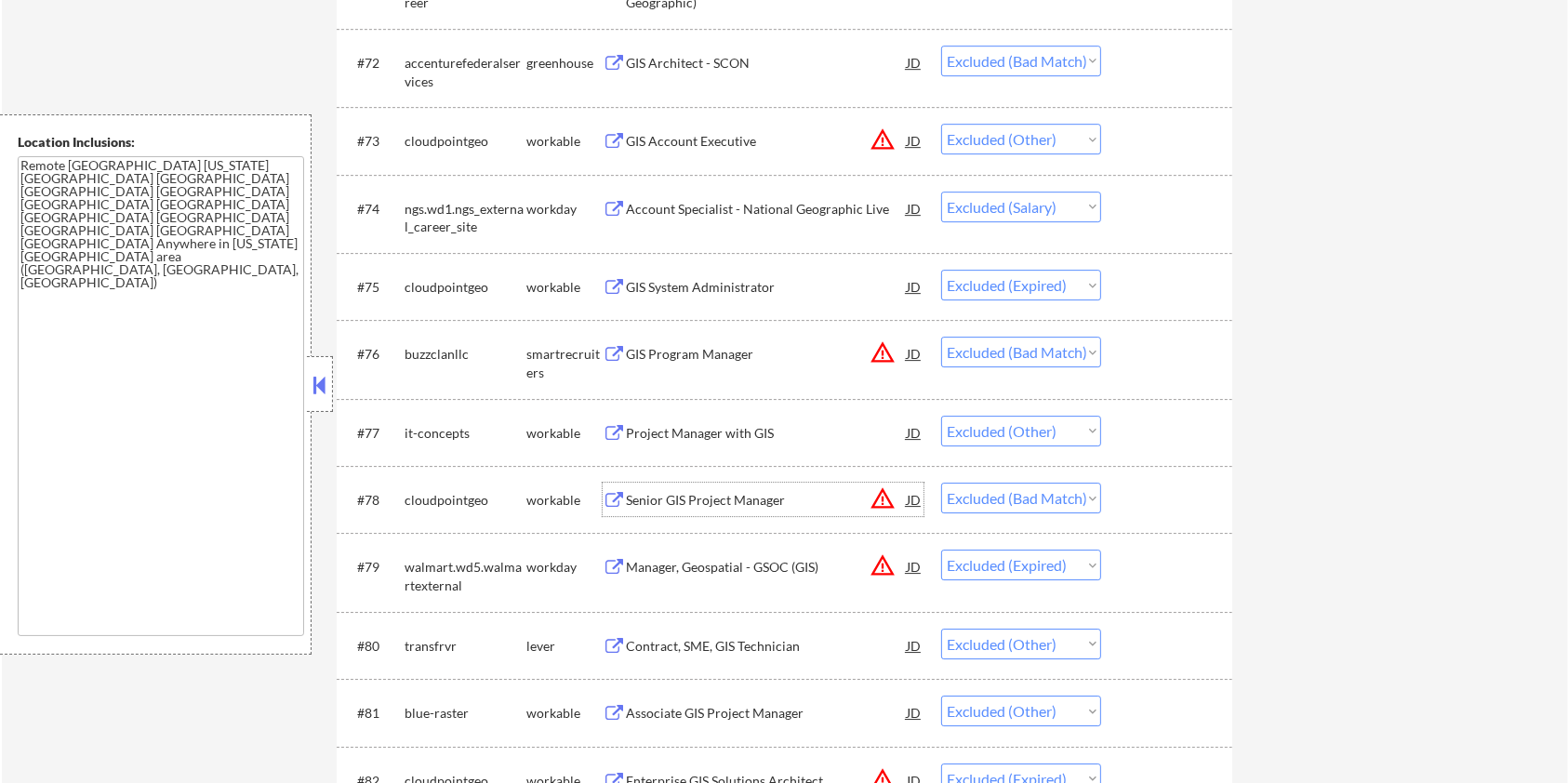
click at [711, 497] on div "Senior GIS Project Manager" at bounding box center [766, 501] width 281 height 19
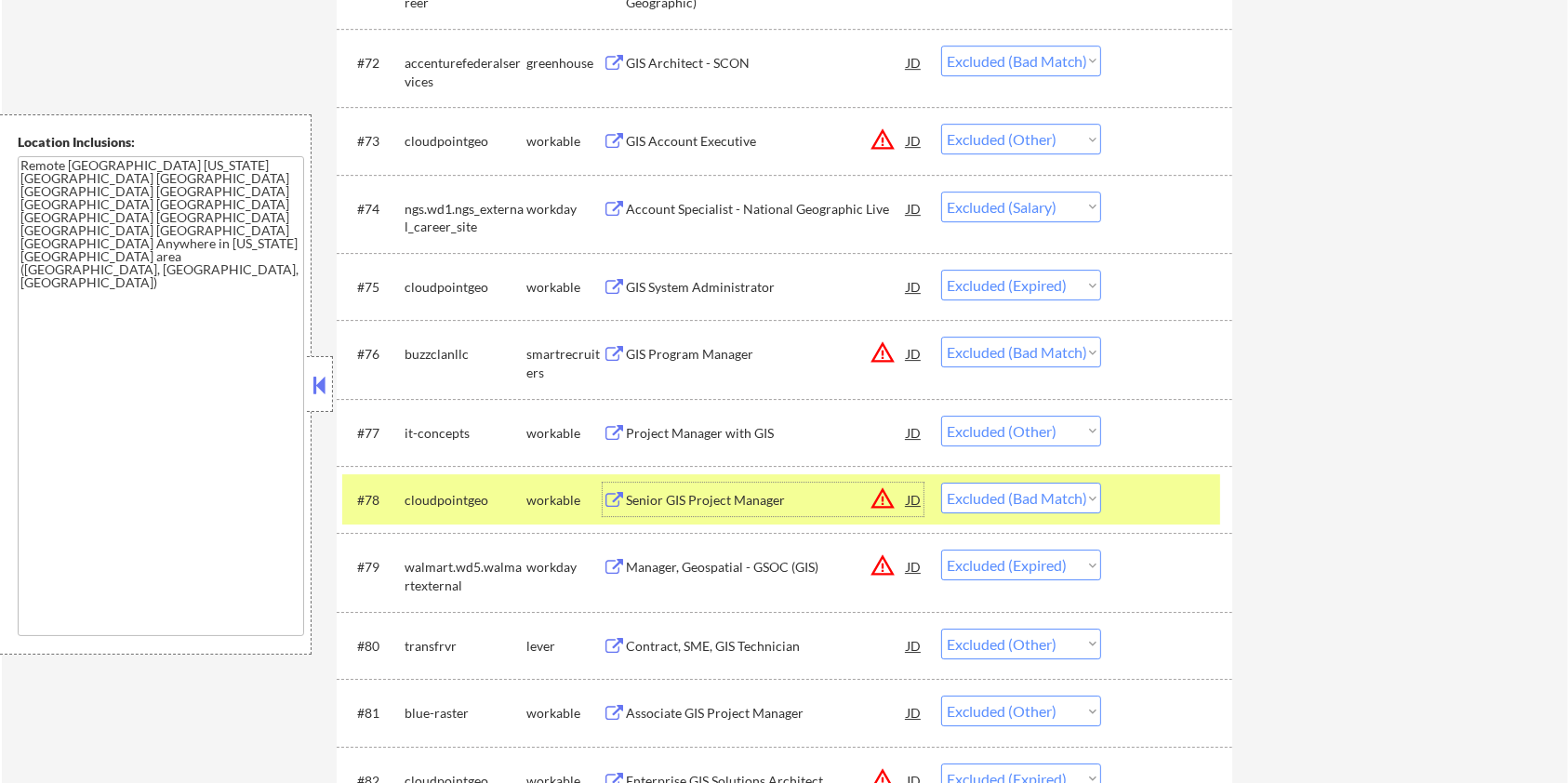
click at [1172, 485] on div at bounding box center [1168, 500] width 82 height 34
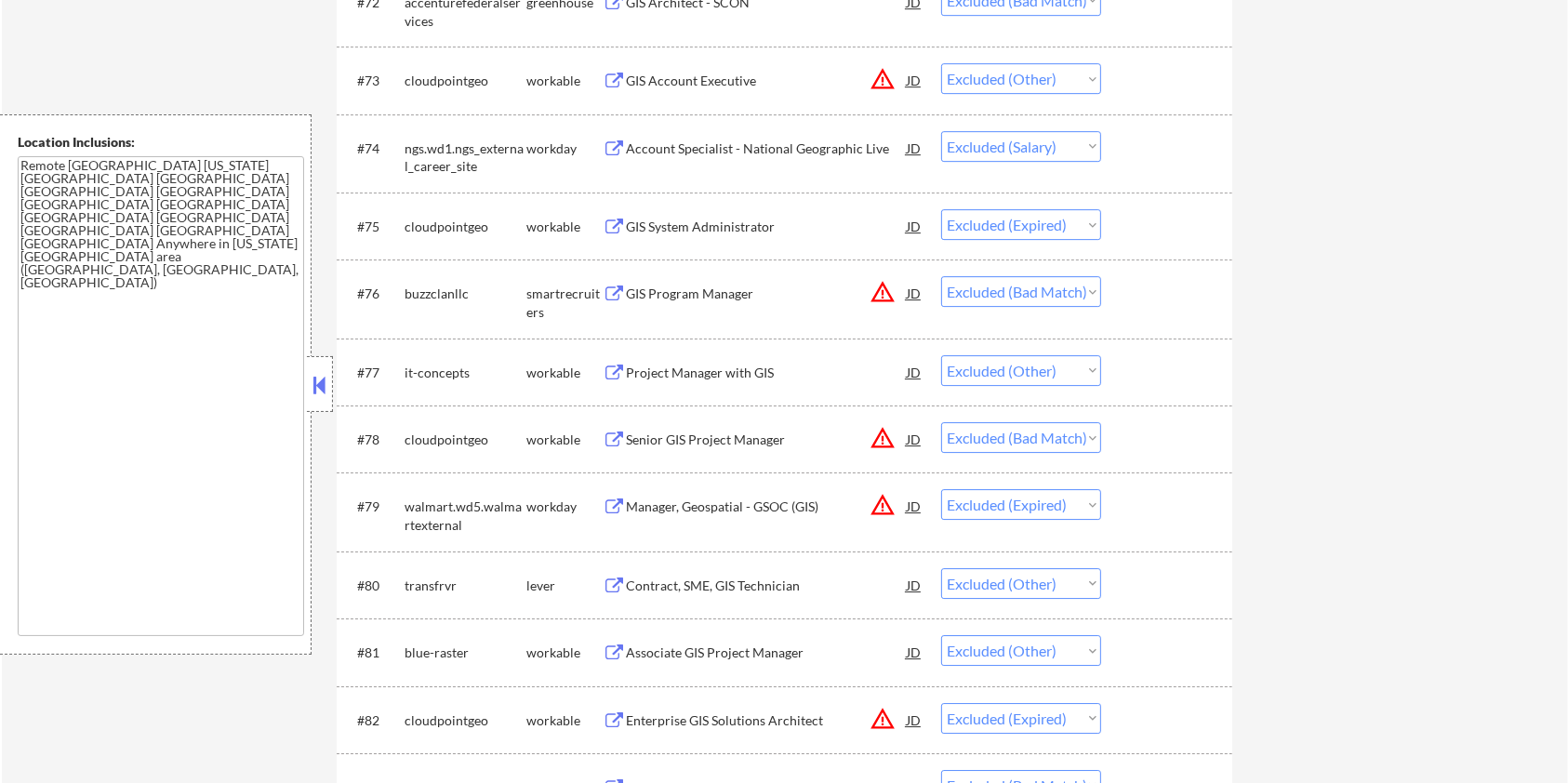
scroll to position [5950, 0]
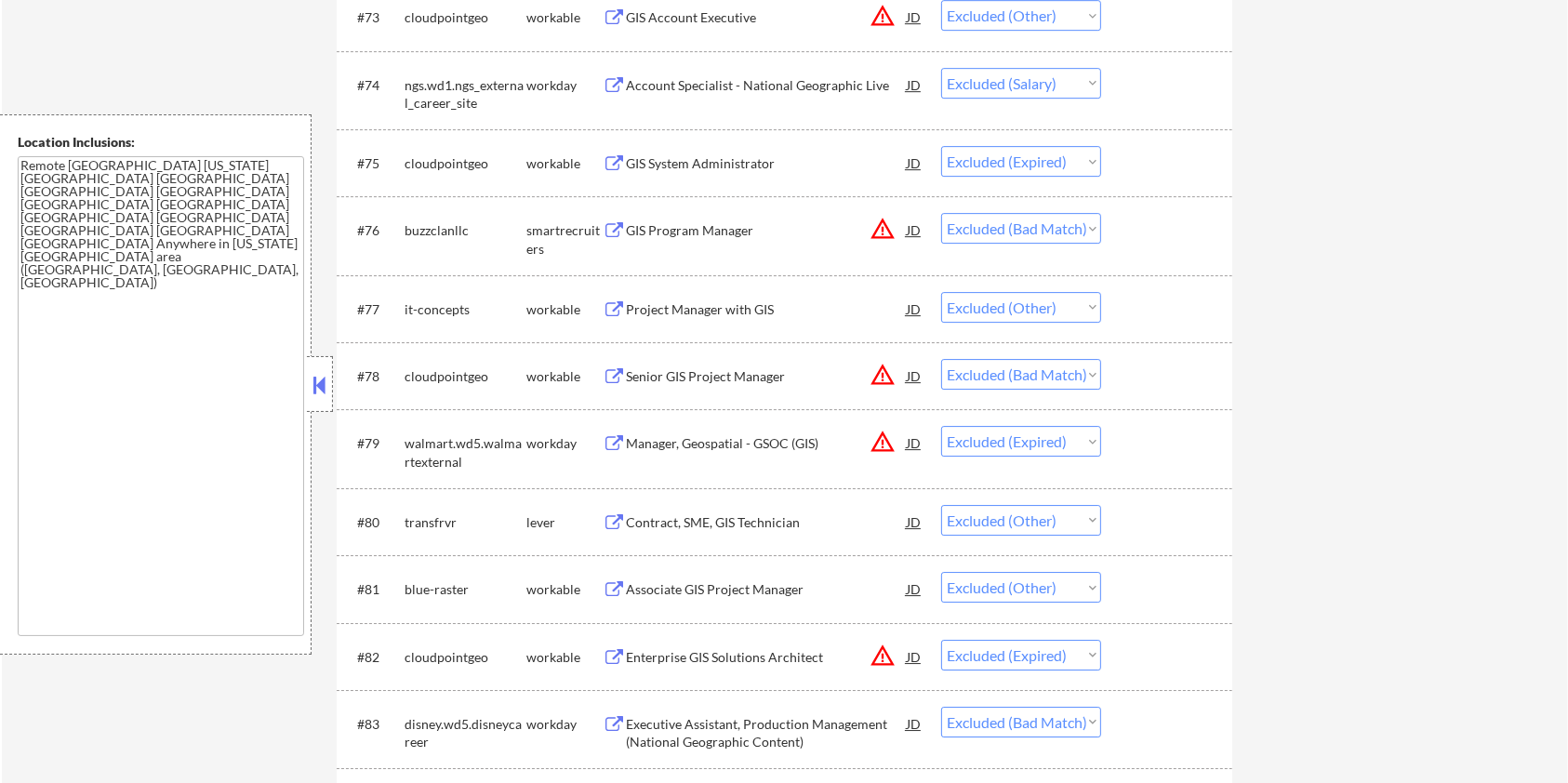
click at [682, 518] on div "Contract, SME, GIS Technician" at bounding box center [766, 522] width 281 height 19
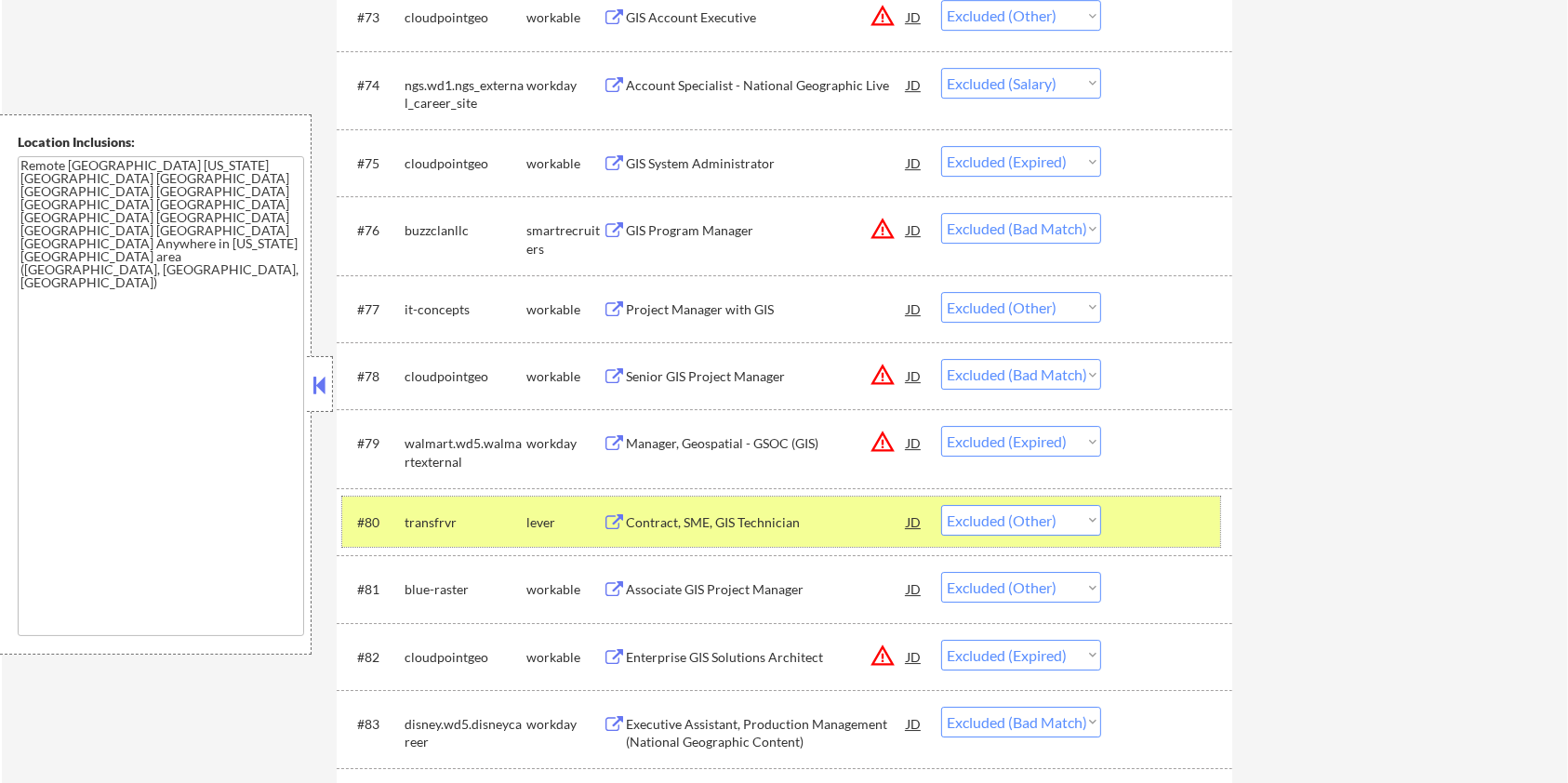
click at [1192, 520] on div at bounding box center [1168, 522] width 82 height 34
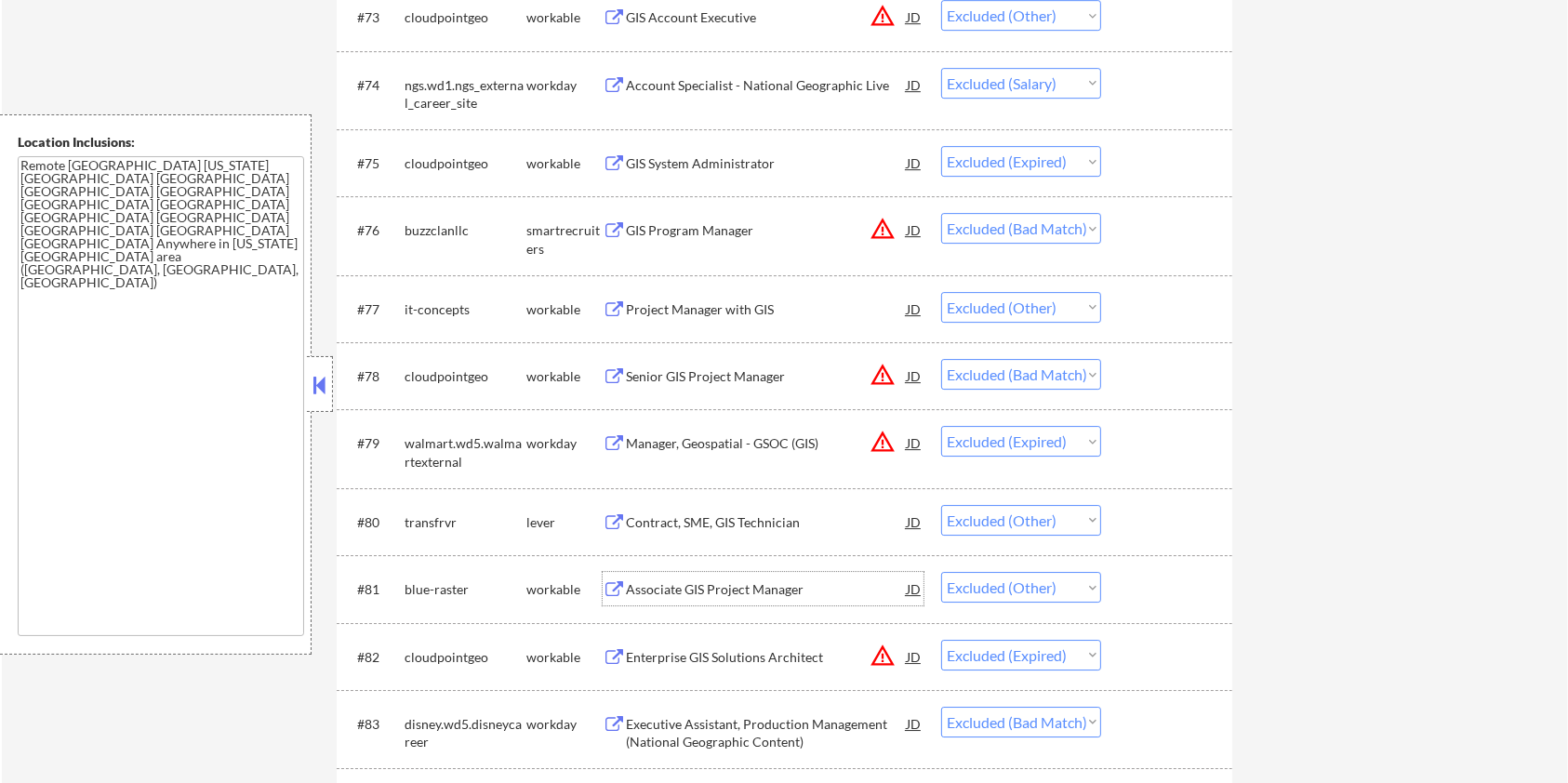
click at [733, 581] on div "Associate GIS Project Manager" at bounding box center [766, 589] width 281 height 19
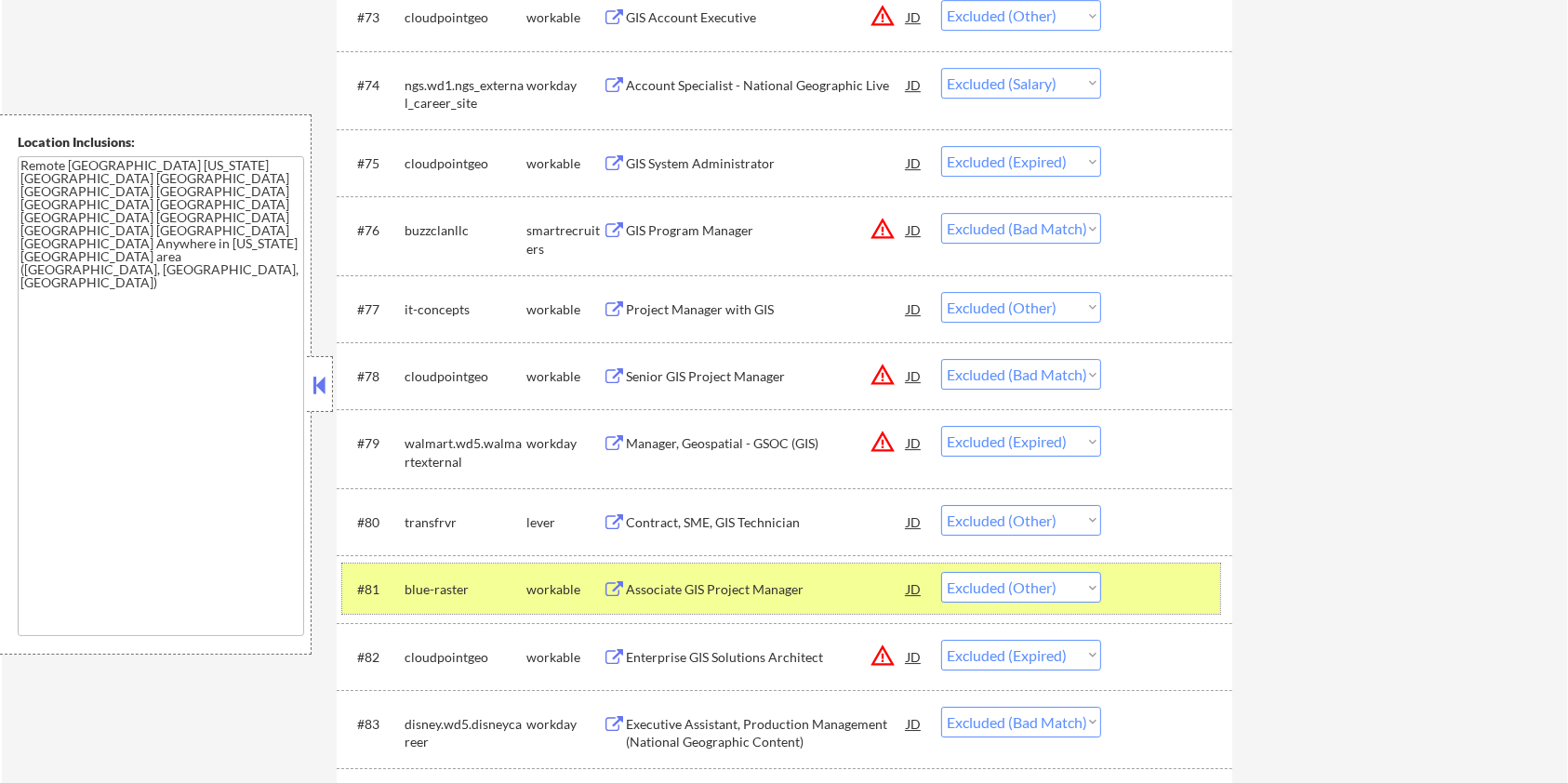
click at [1138, 577] on div at bounding box center [1168, 589] width 82 height 34
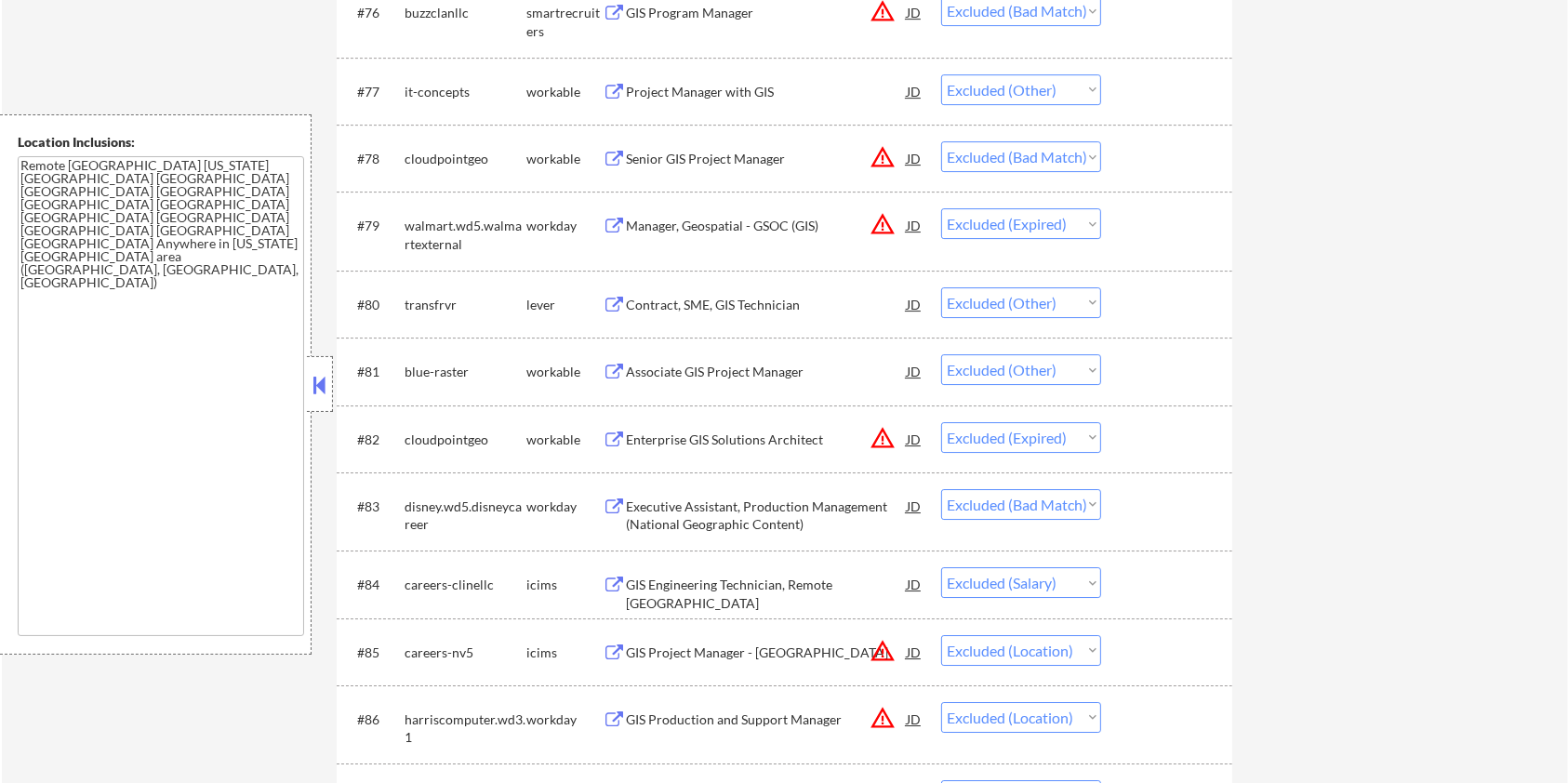
scroll to position [6199, 0]
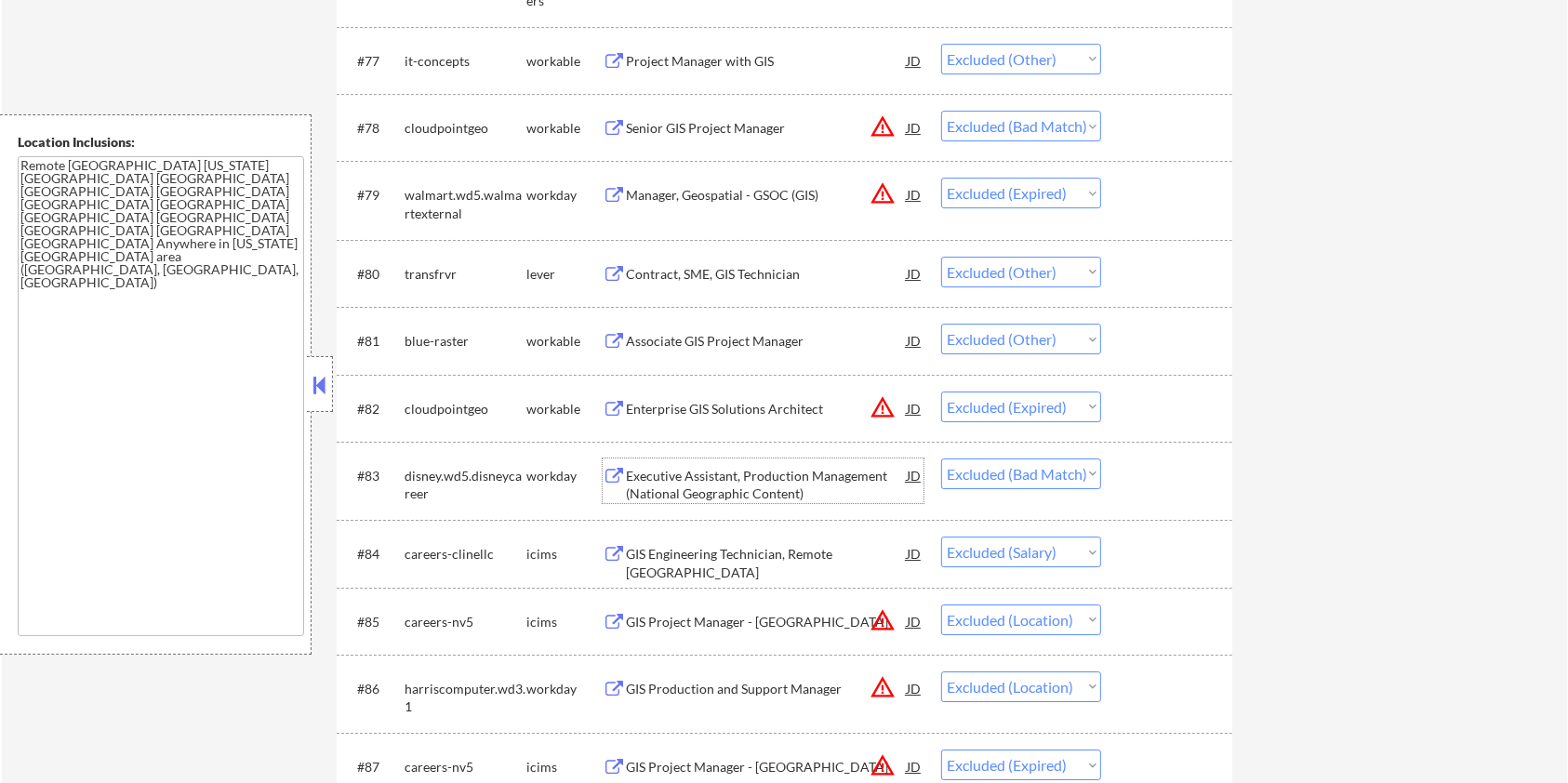
click at [702, 473] on div "Executive Assistant, Production Management (National Geographic Content)" at bounding box center [766, 485] width 281 height 37
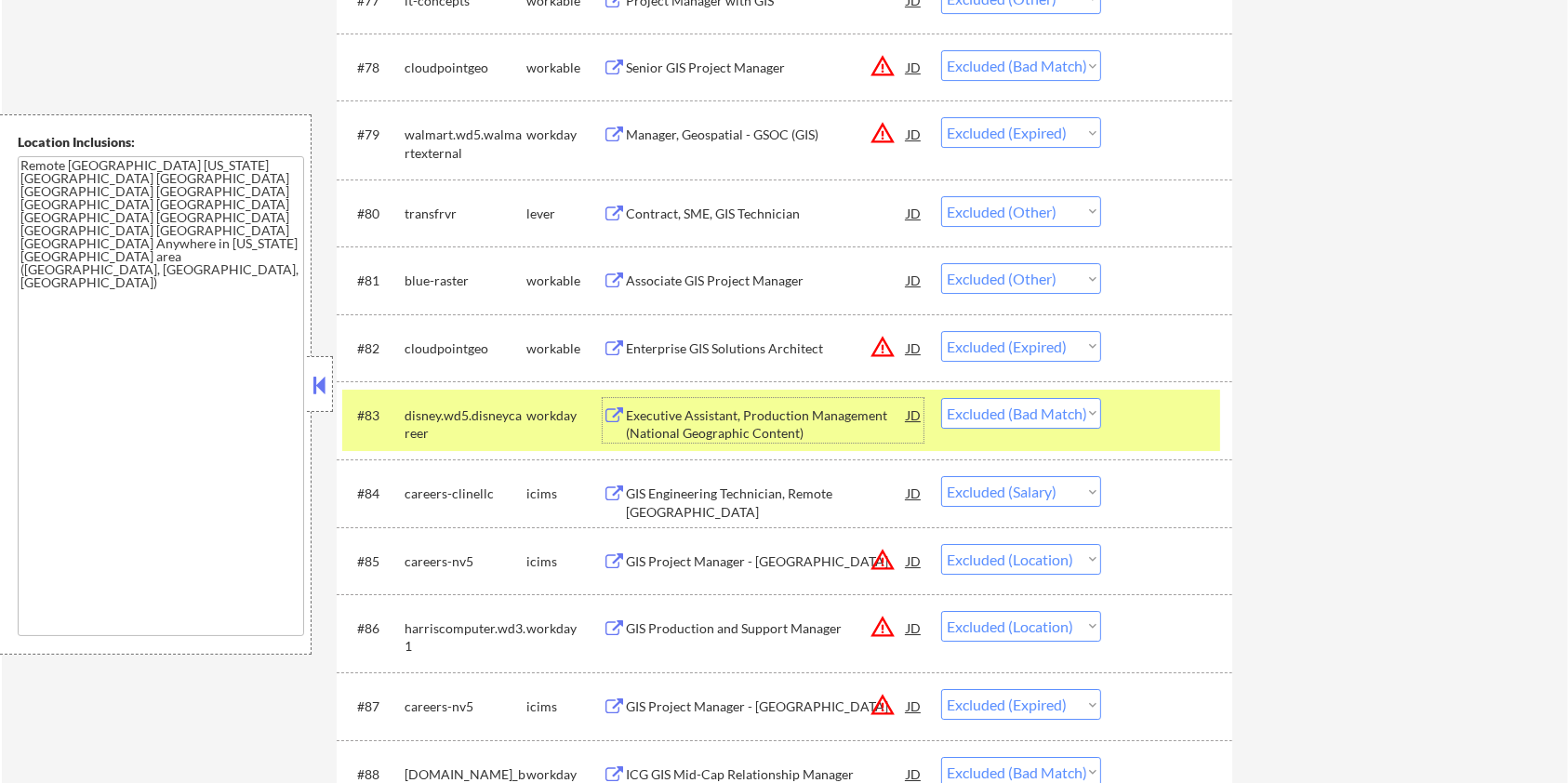
scroll to position [6322, 0]
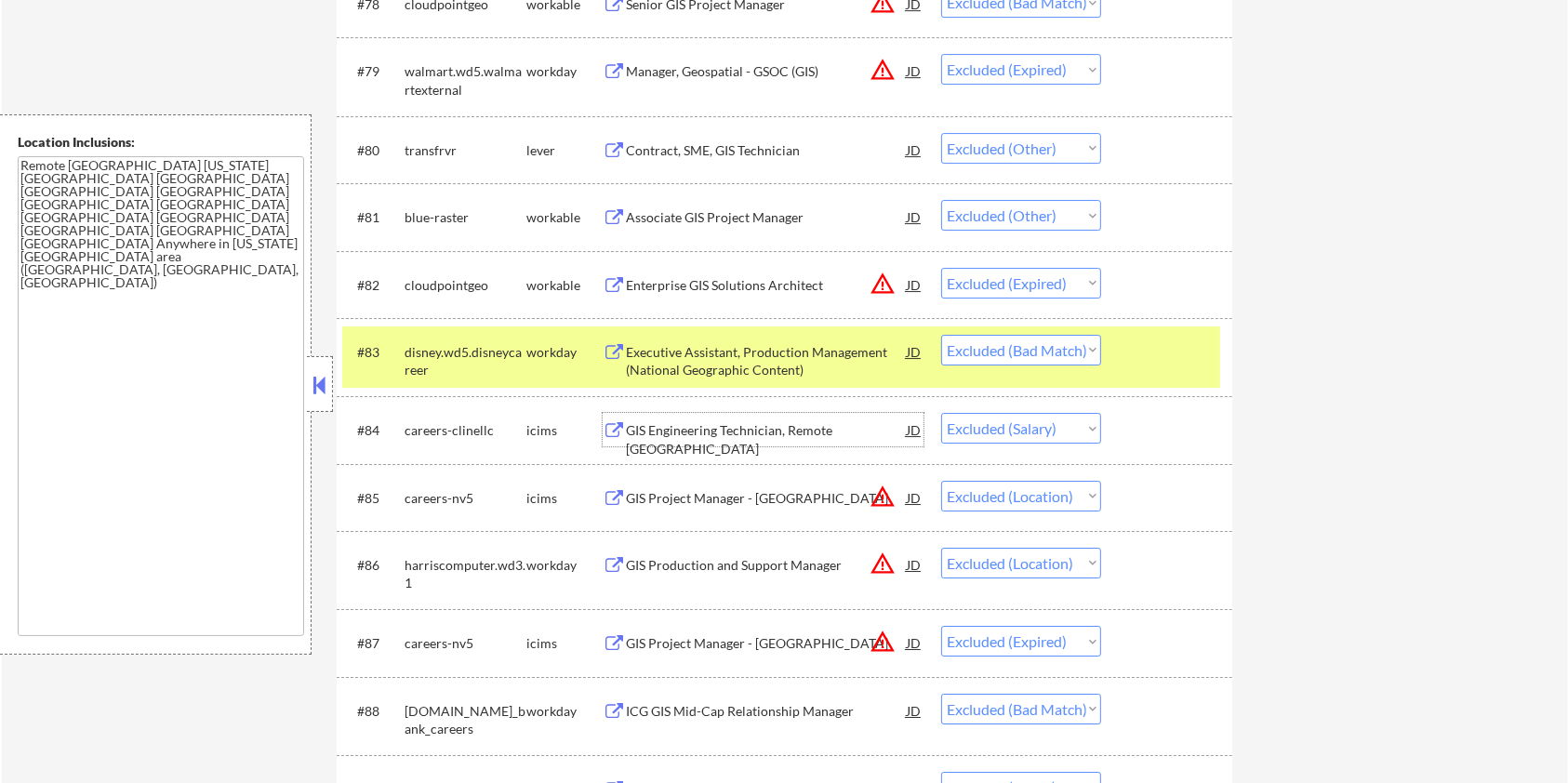
click at [716, 430] on div "GIS Engineering Technician, Remote [GEOGRAPHIC_DATA]" at bounding box center [766, 439] width 281 height 37
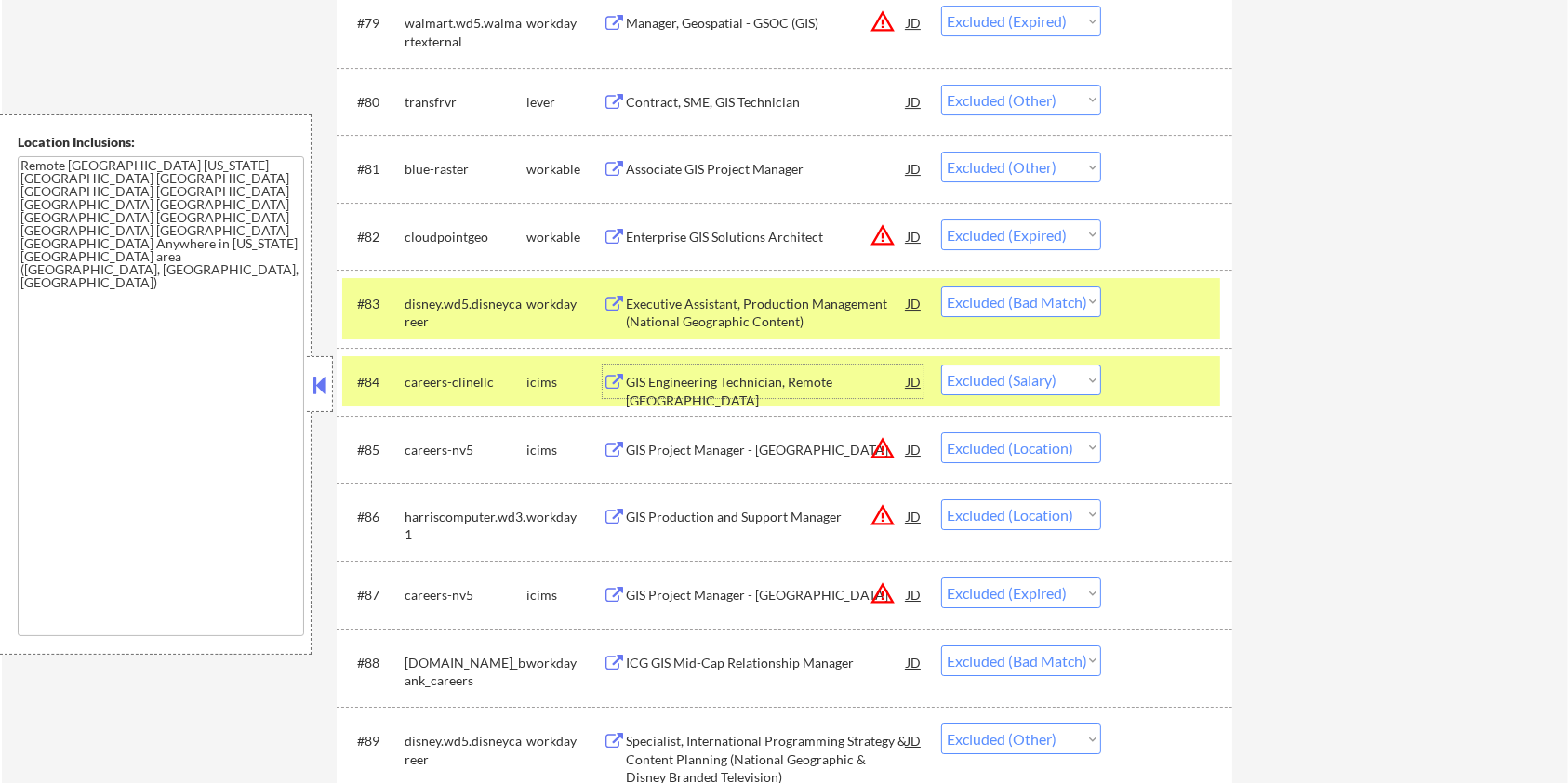
scroll to position [6447, 0]
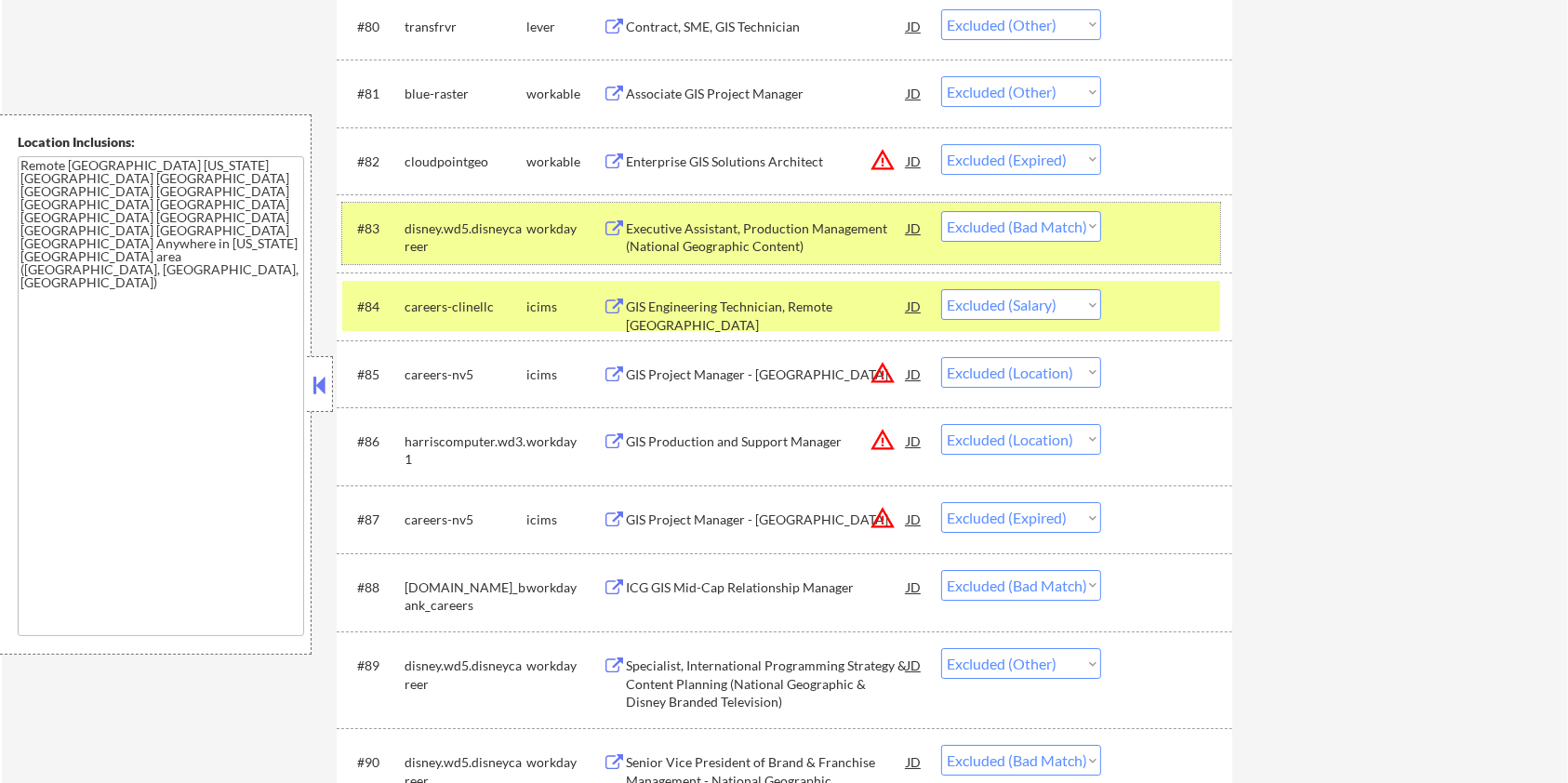
click at [1154, 218] on div at bounding box center [1168, 228] width 82 height 34
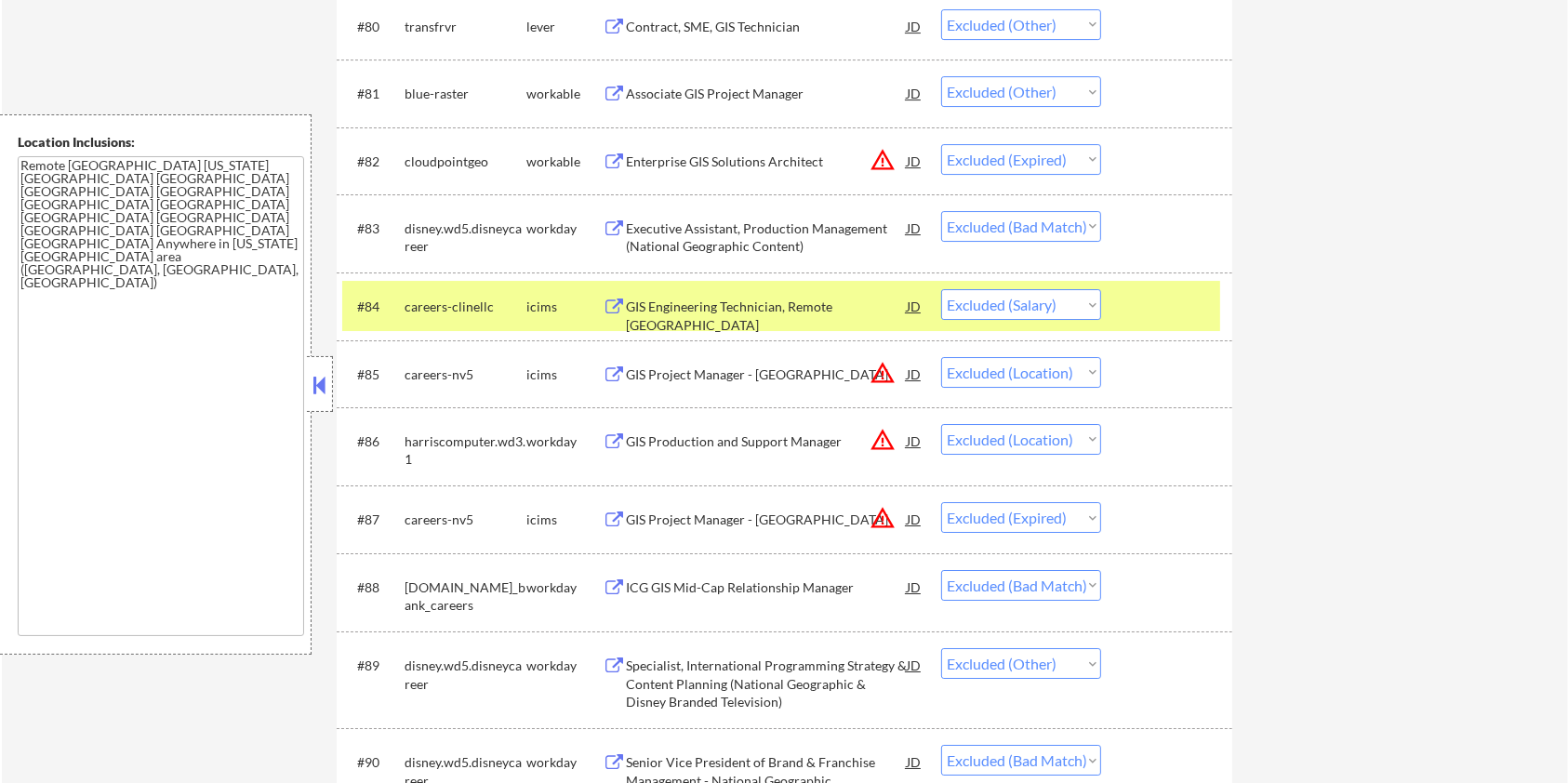
click at [1147, 299] on div at bounding box center [1168, 306] width 82 height 34
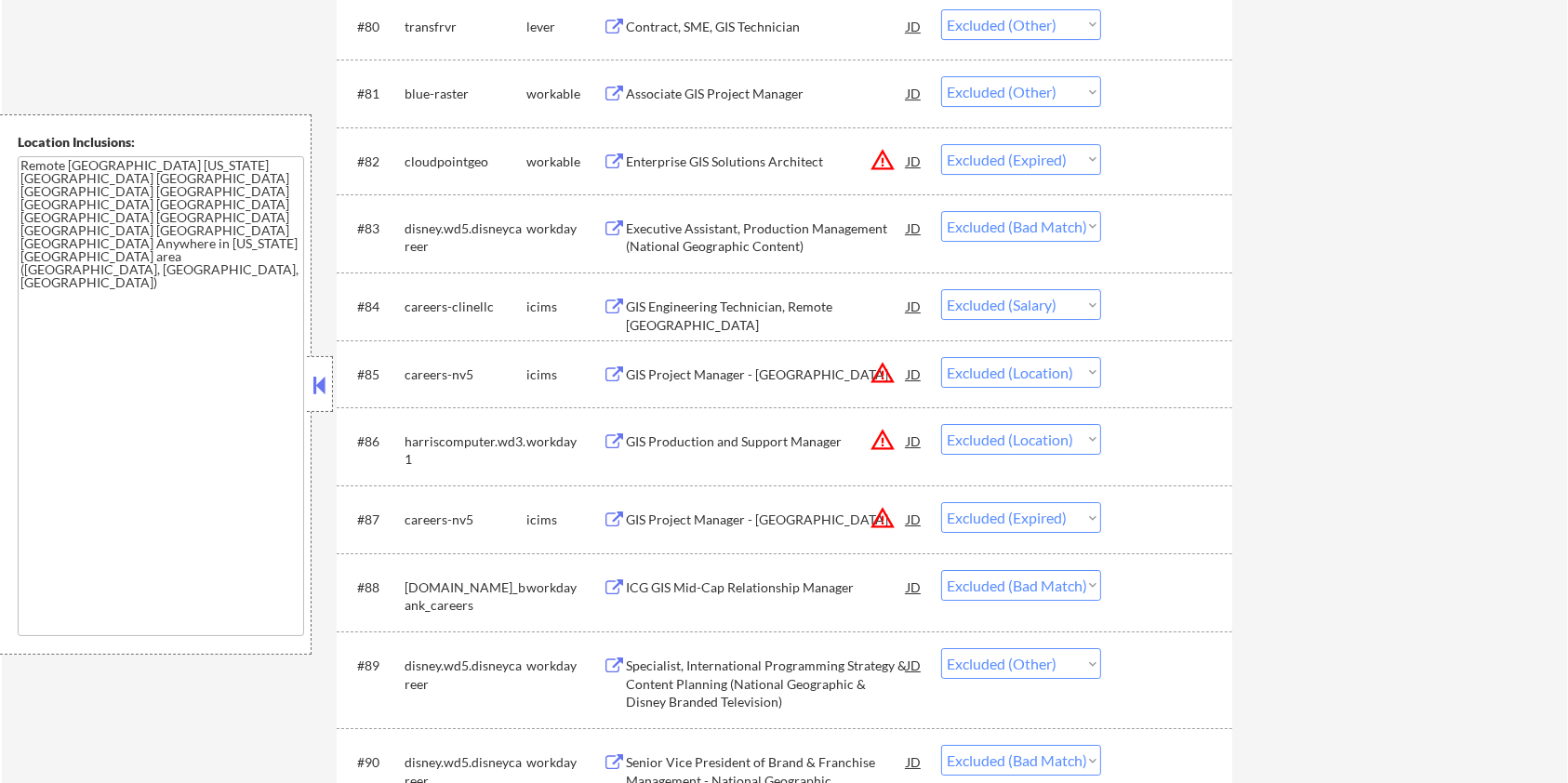
scroll to position [6571, 0]
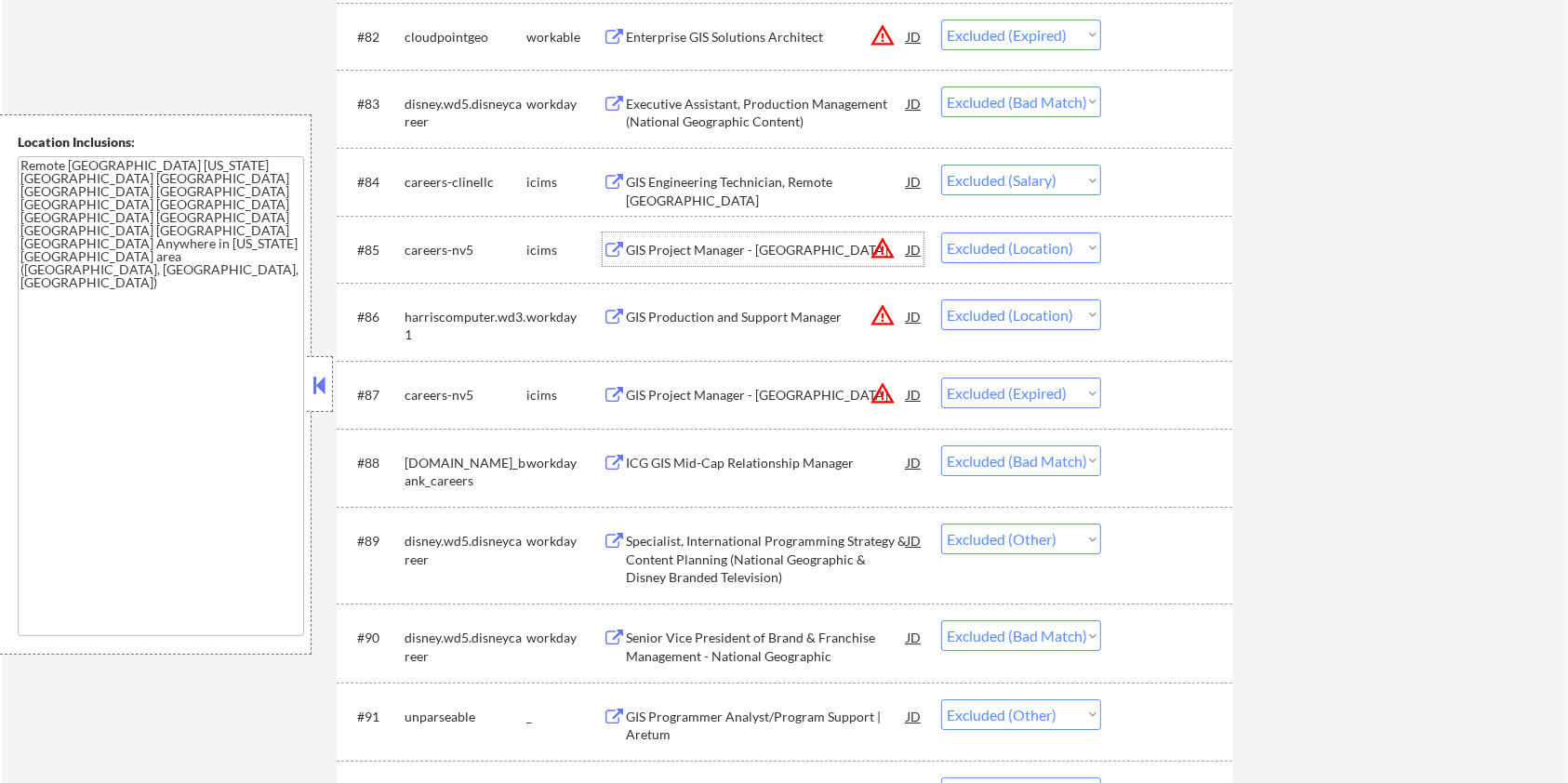
click at [653, 243] on div "GIS Project Manager - [GEOGRAPHIC_DATA]" at bounding box center [766, 250] width 281 height 19
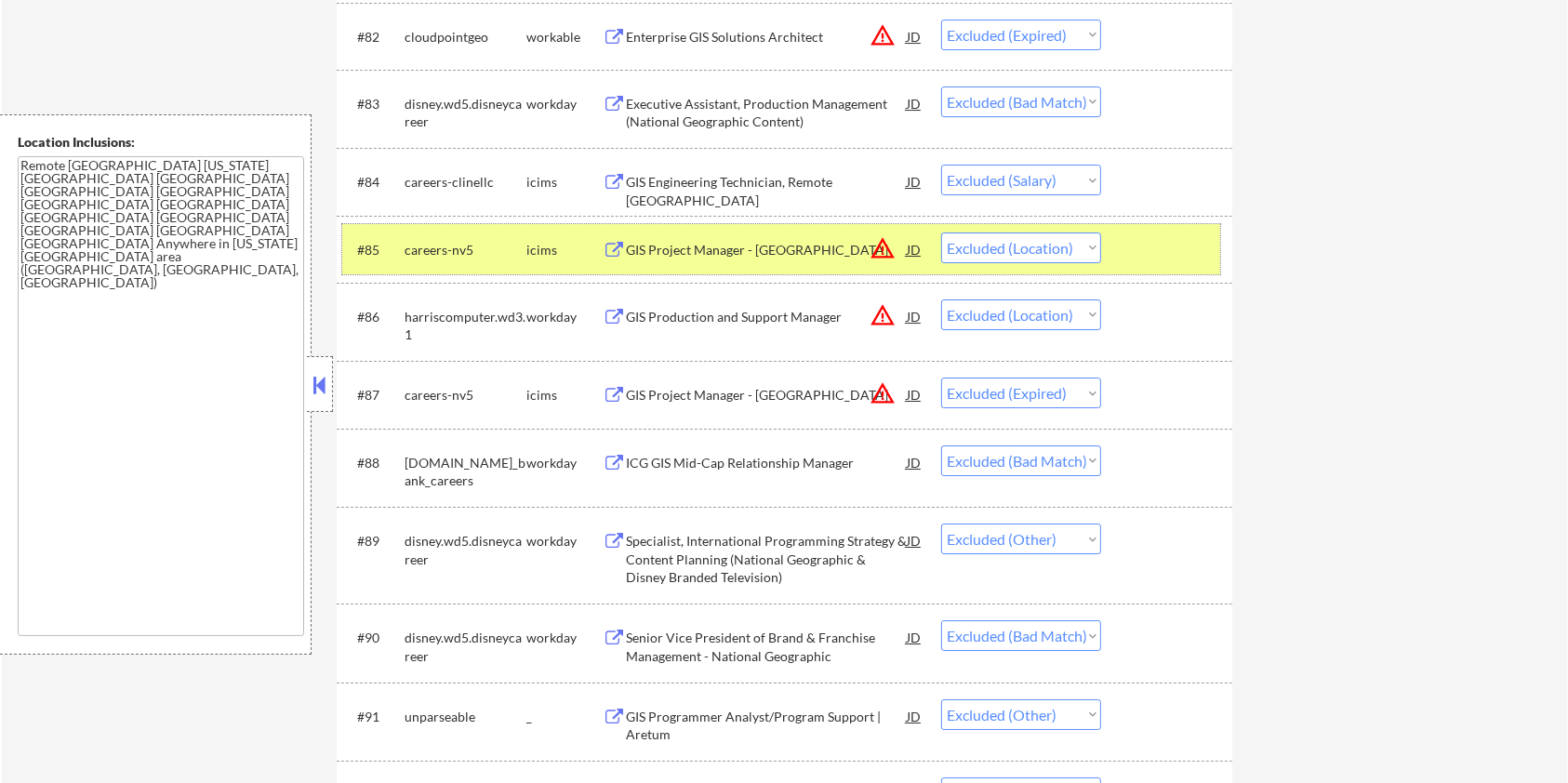
click at [1198, 250] on div at bounding box center [1168, 250] width 82 height 34
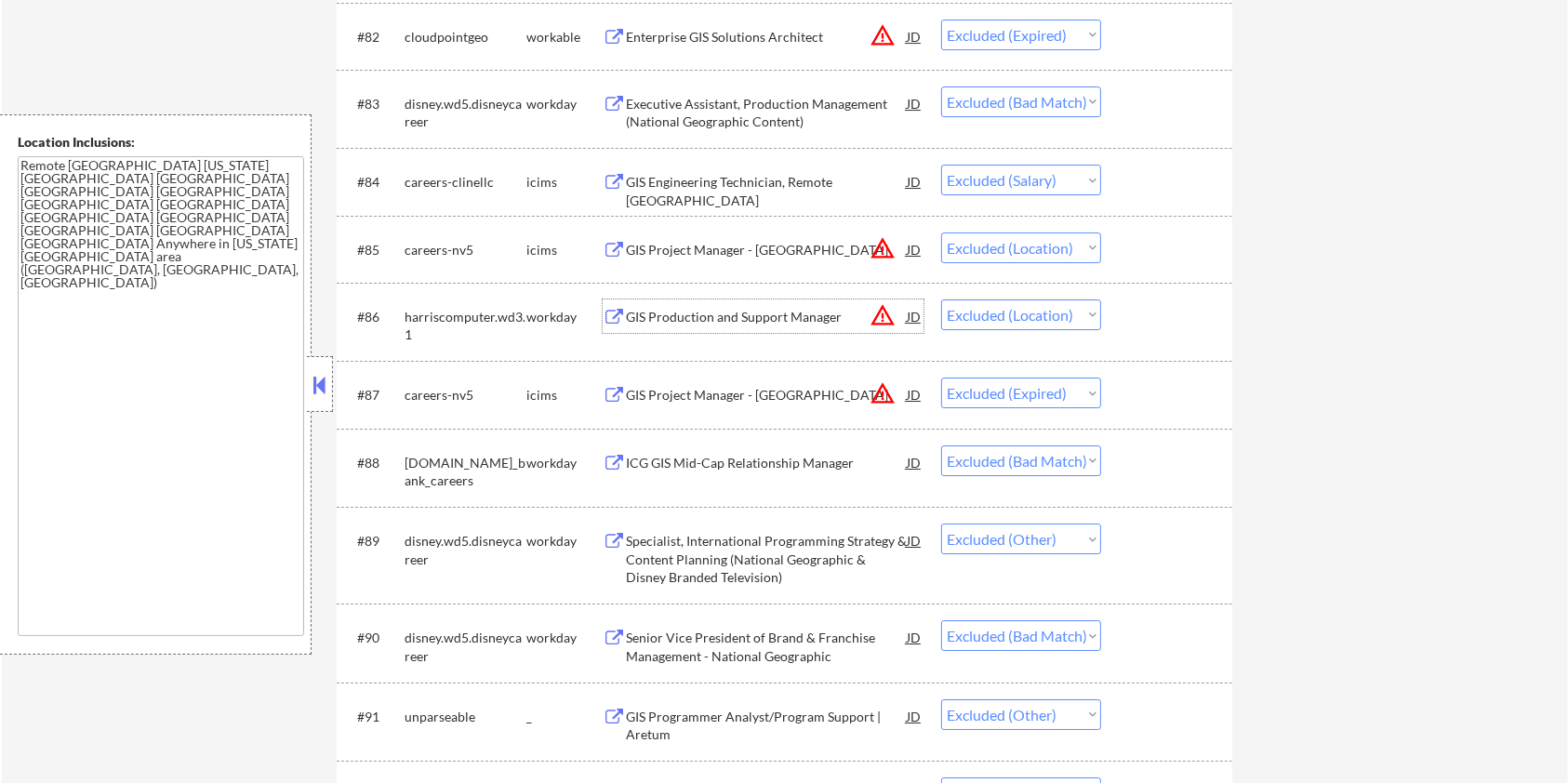
click at [728, 319] on div "GIS Production and Support Manager" at bounding box center [766, 317] width 281 height 19
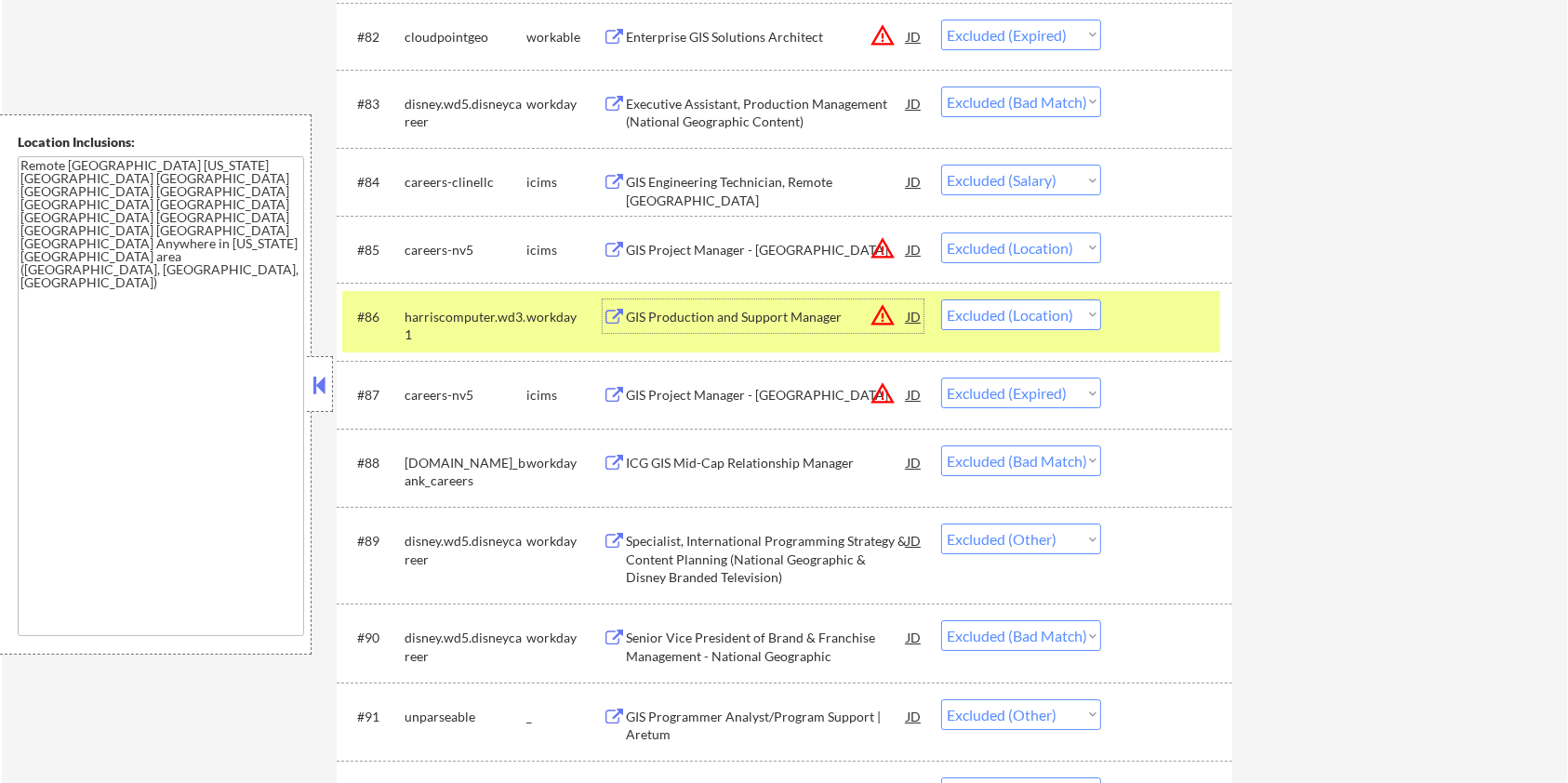
click at [1154, 330] on div at bounding box center [1168, 316] width 82 height 34
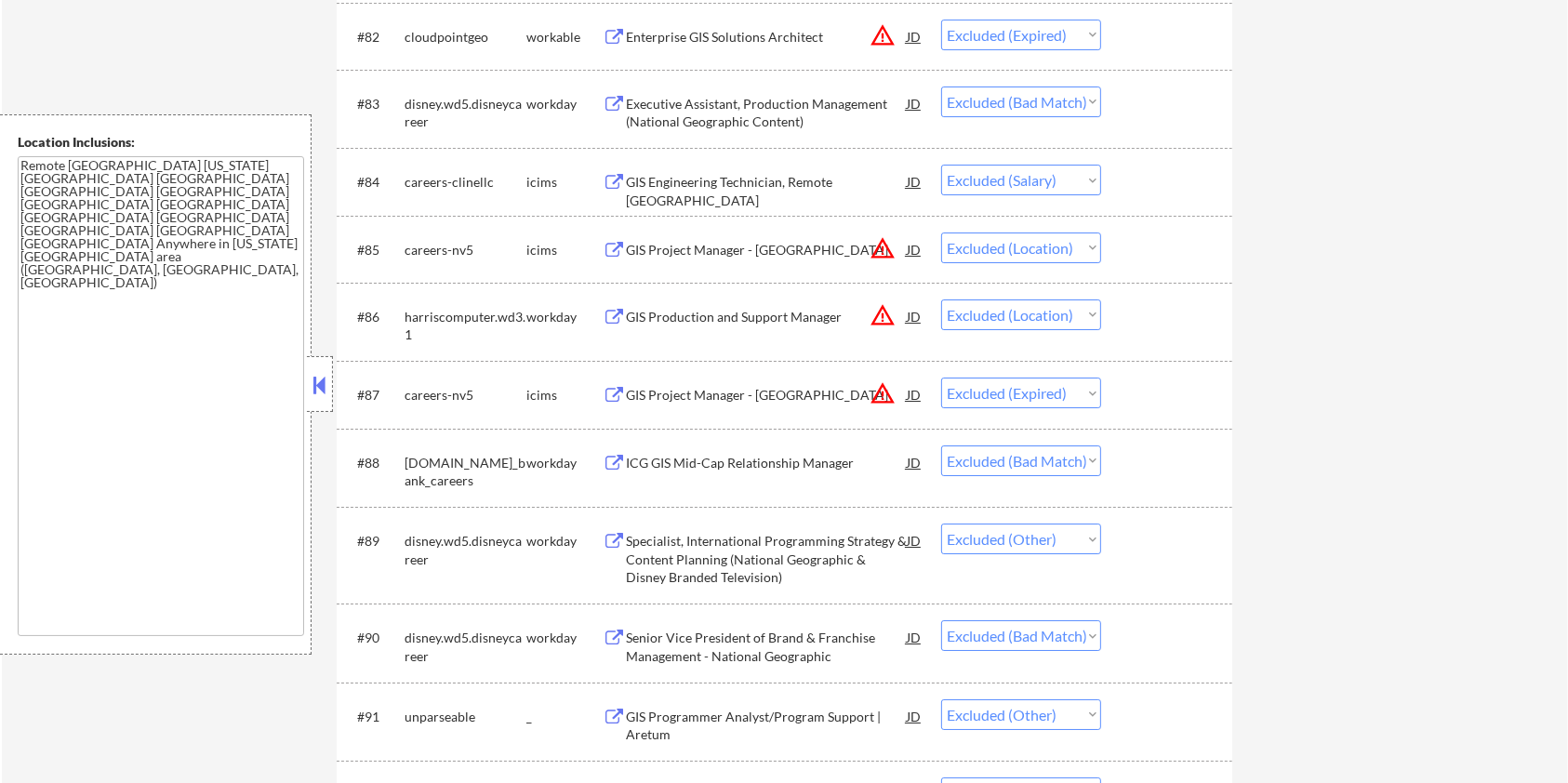
click at [707, 392] on div "GIS Project Manager - [GEOGRAPHIC_DATA]" at bounding box center [766, 395] width 281 height 19
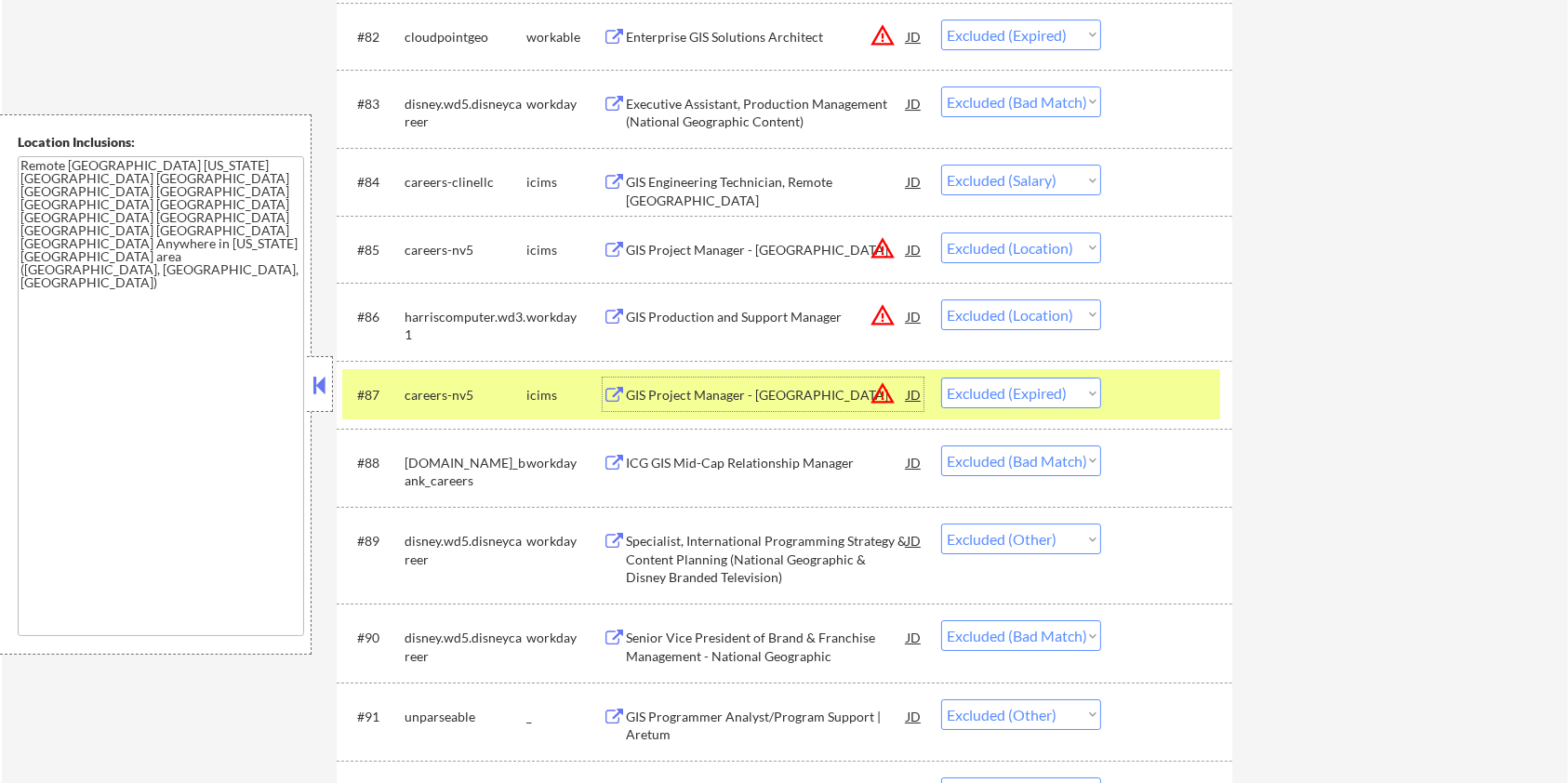
click at [1147, 382] on div at bounding box center [1168, 395] width 82 height 34
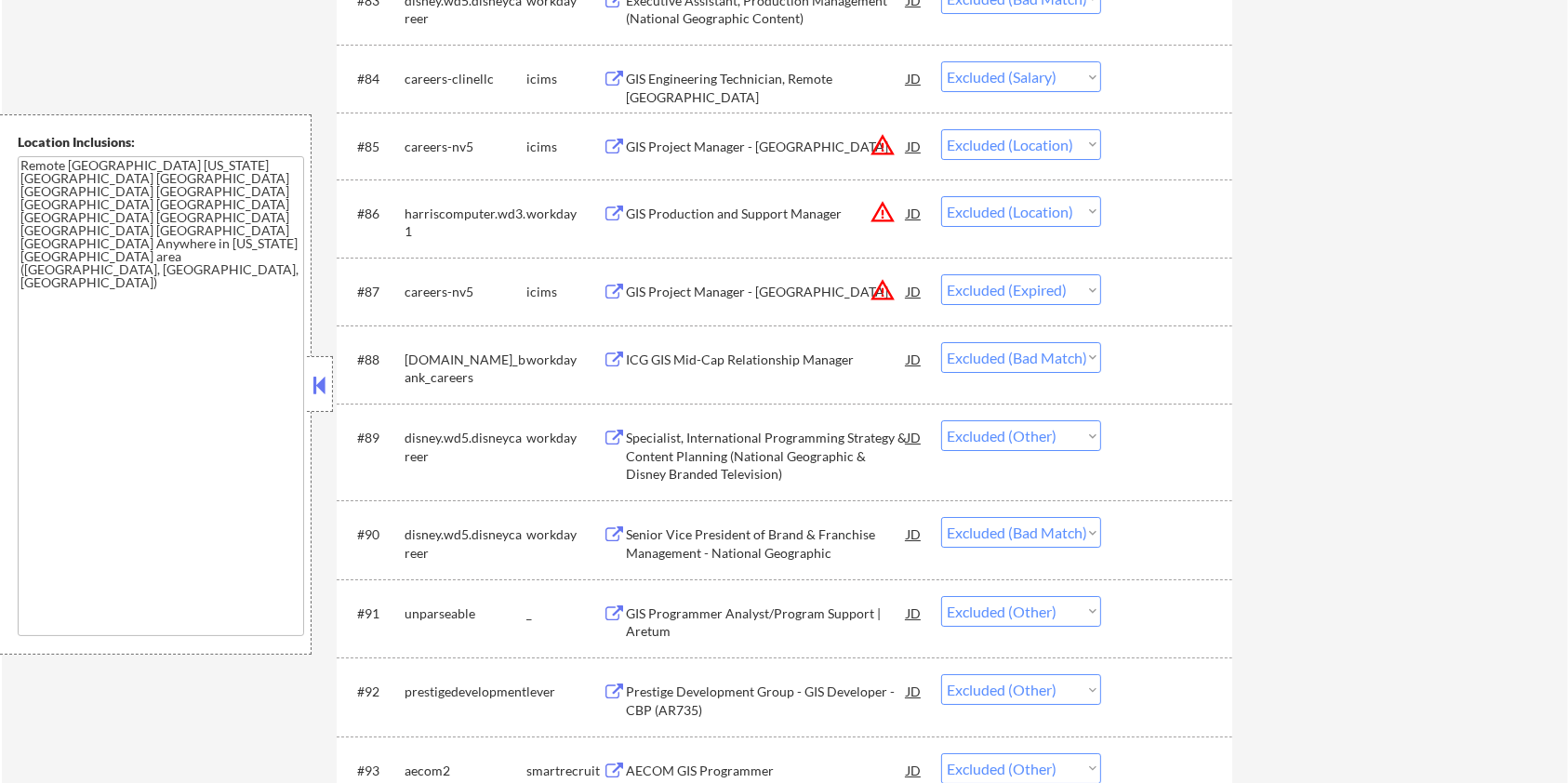
scroll to position [6695, 0]
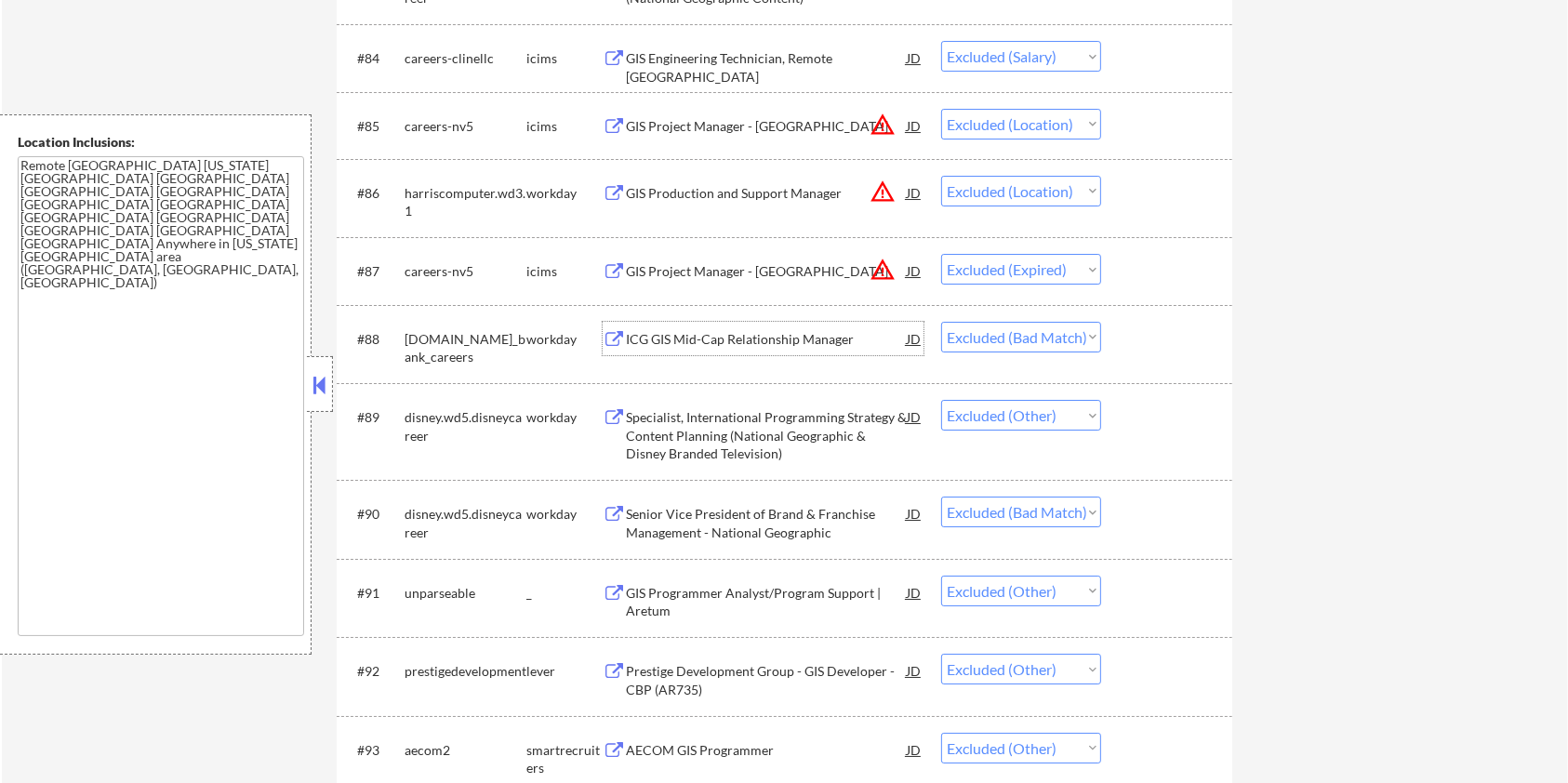
click at [703, 326] on div "ICG GIS Mid-Cap Relationship Manager" at bounding box center [766, 339] width 281 height 34
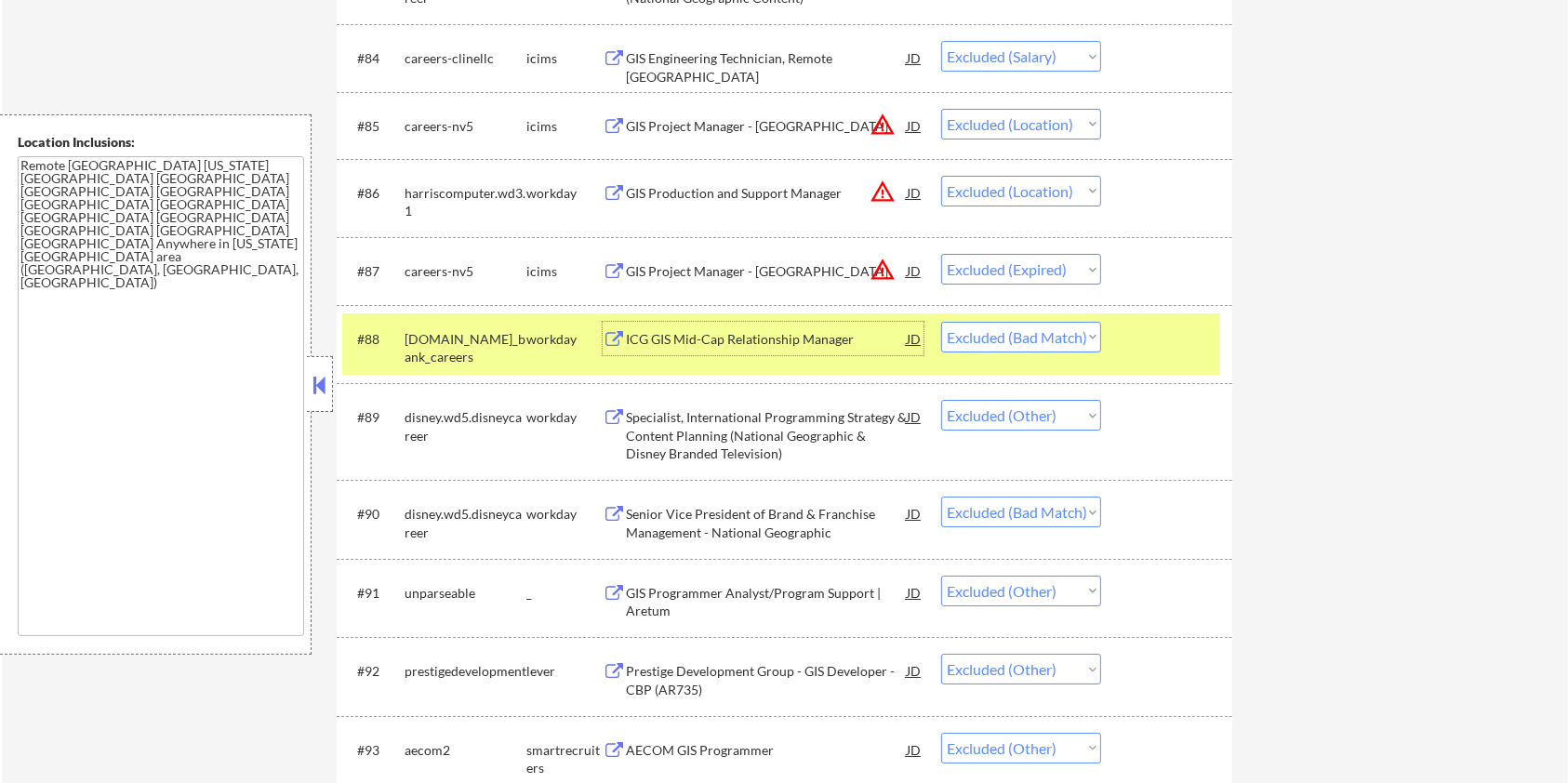
click at [1175, 322] on div at bounding box center [1168, 339] width 82 height 34
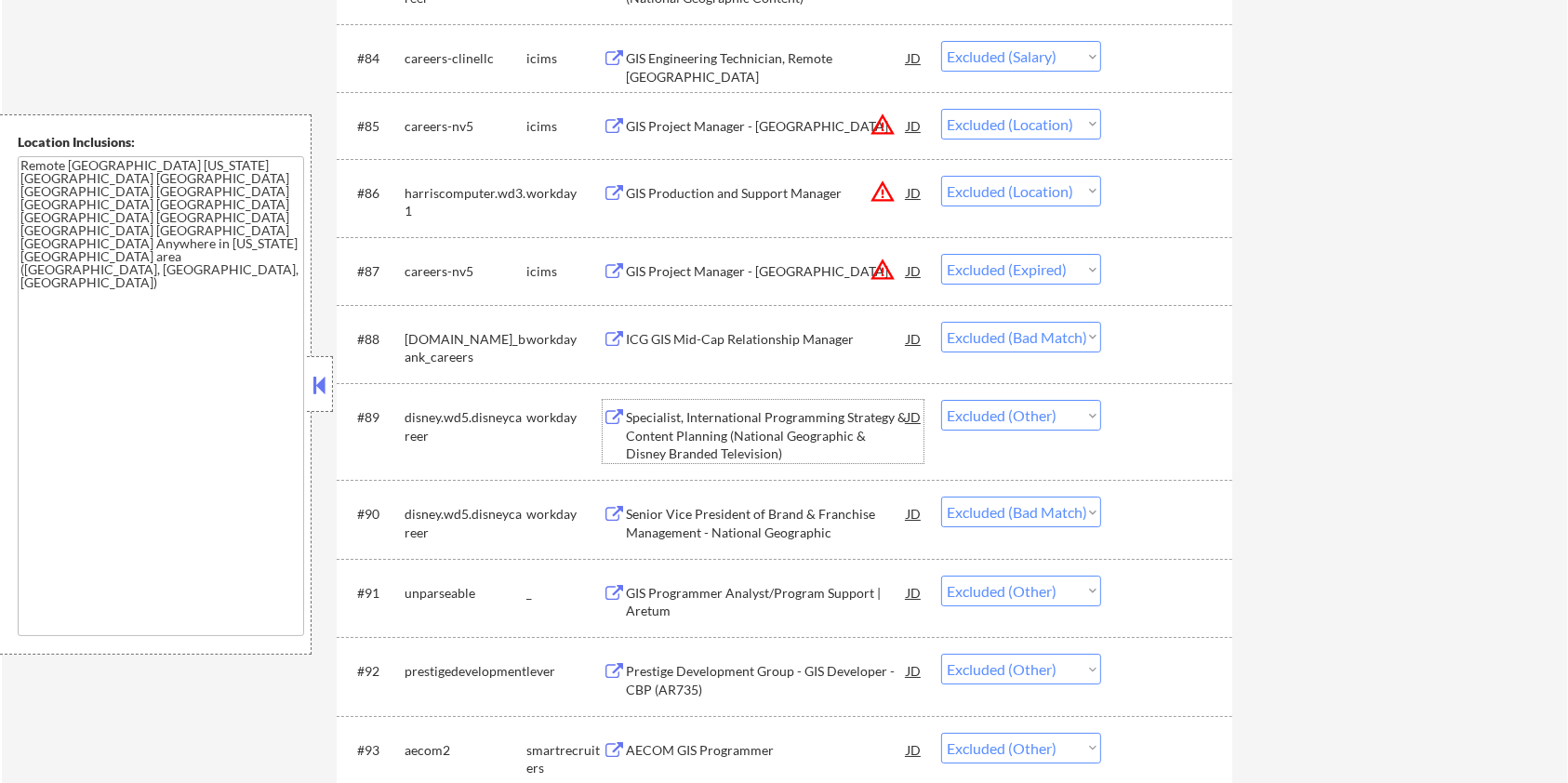
click at [694, 428] on div "Specialist, International Programming Strategy & Content Planning (National Geo…" at bounding box center [766, 436] width 281 height 55
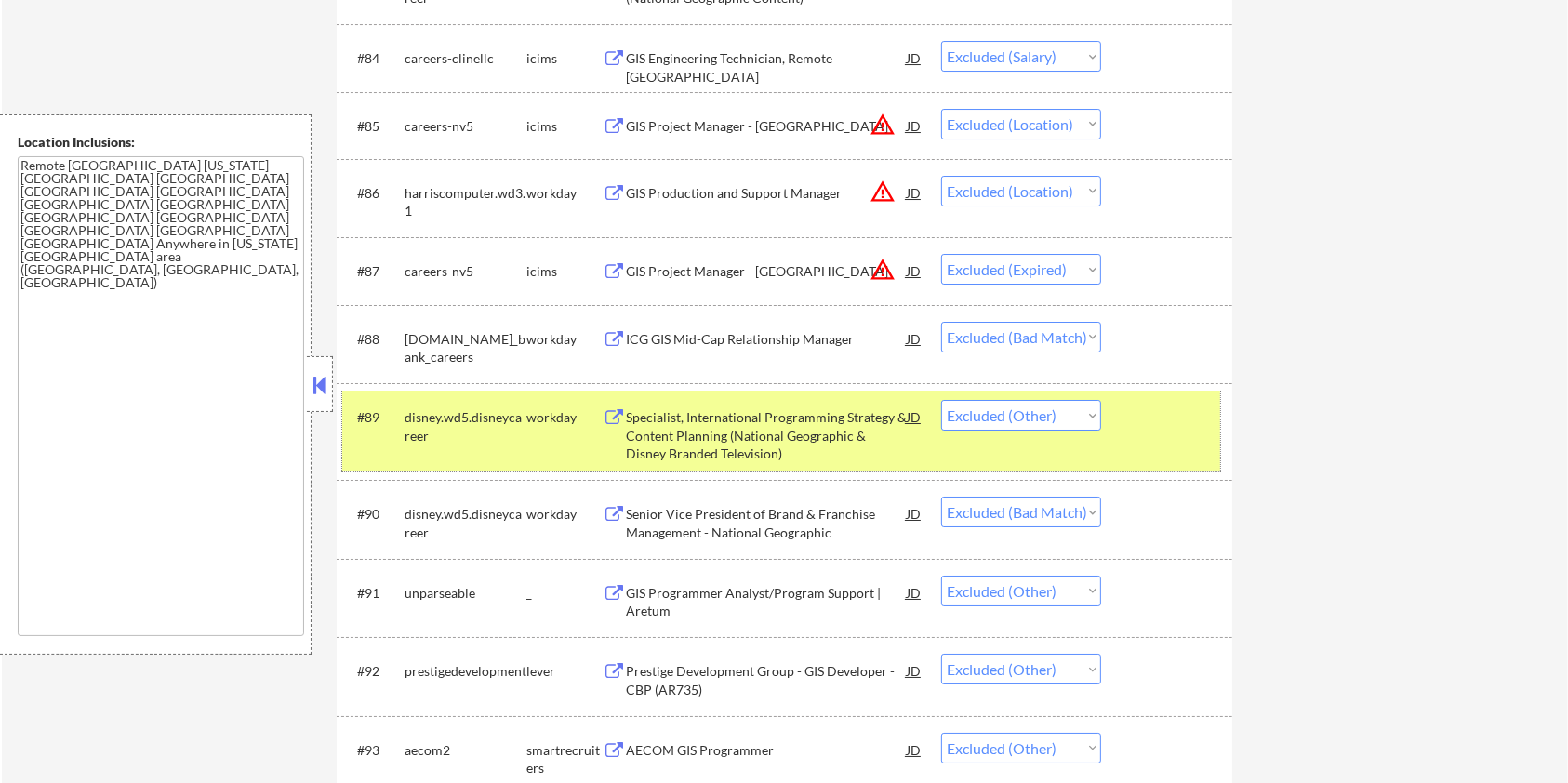
click at [1145, 415] on div at bounding box center [1168, 417] width 82 height 34
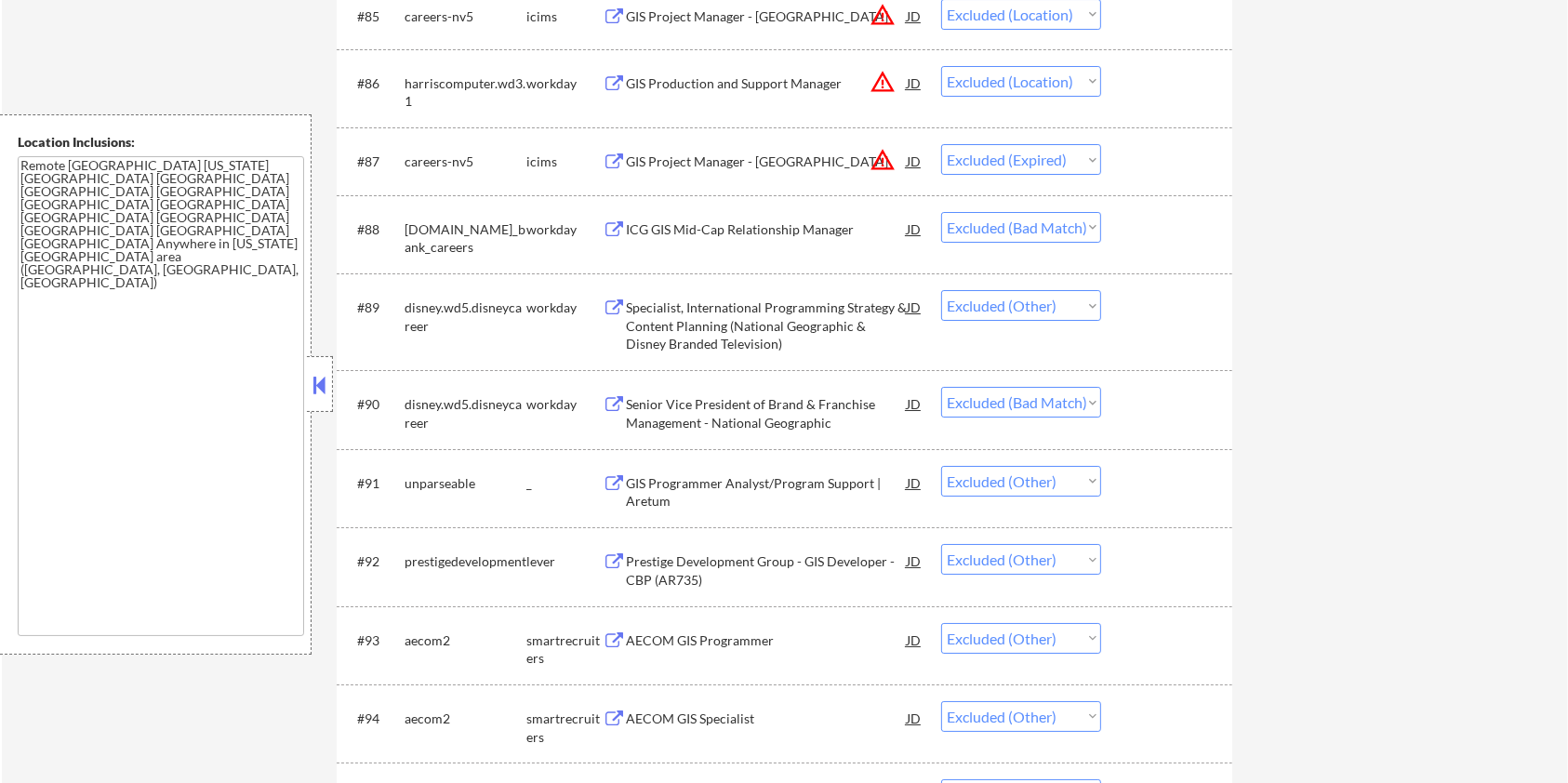
scroll to position [6819, 0]
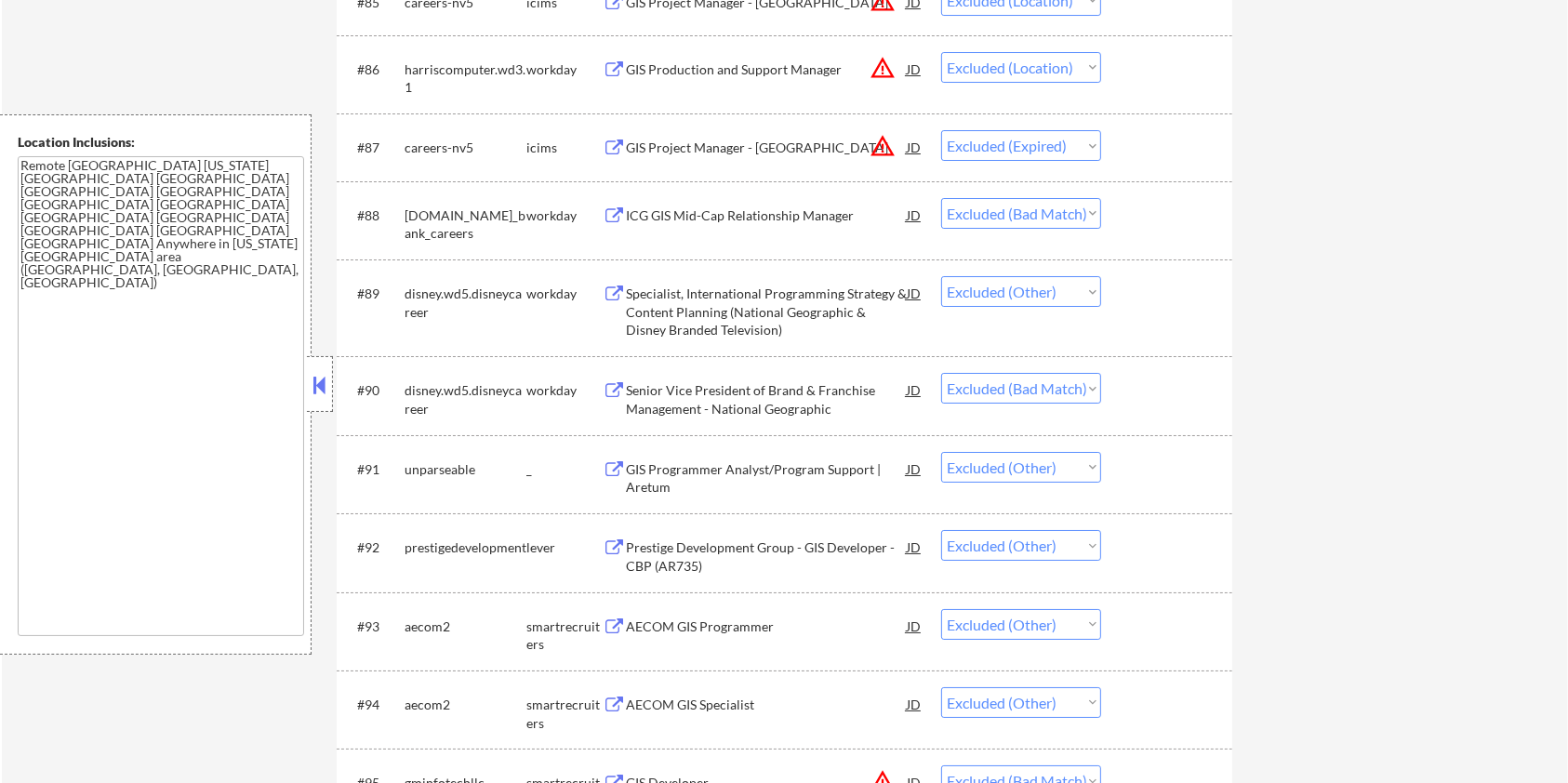
click at [744, 466] on div "GIS Programmer Analyst/Program Support | Aretum" at bounding box center [766, 478] width 281 height 37
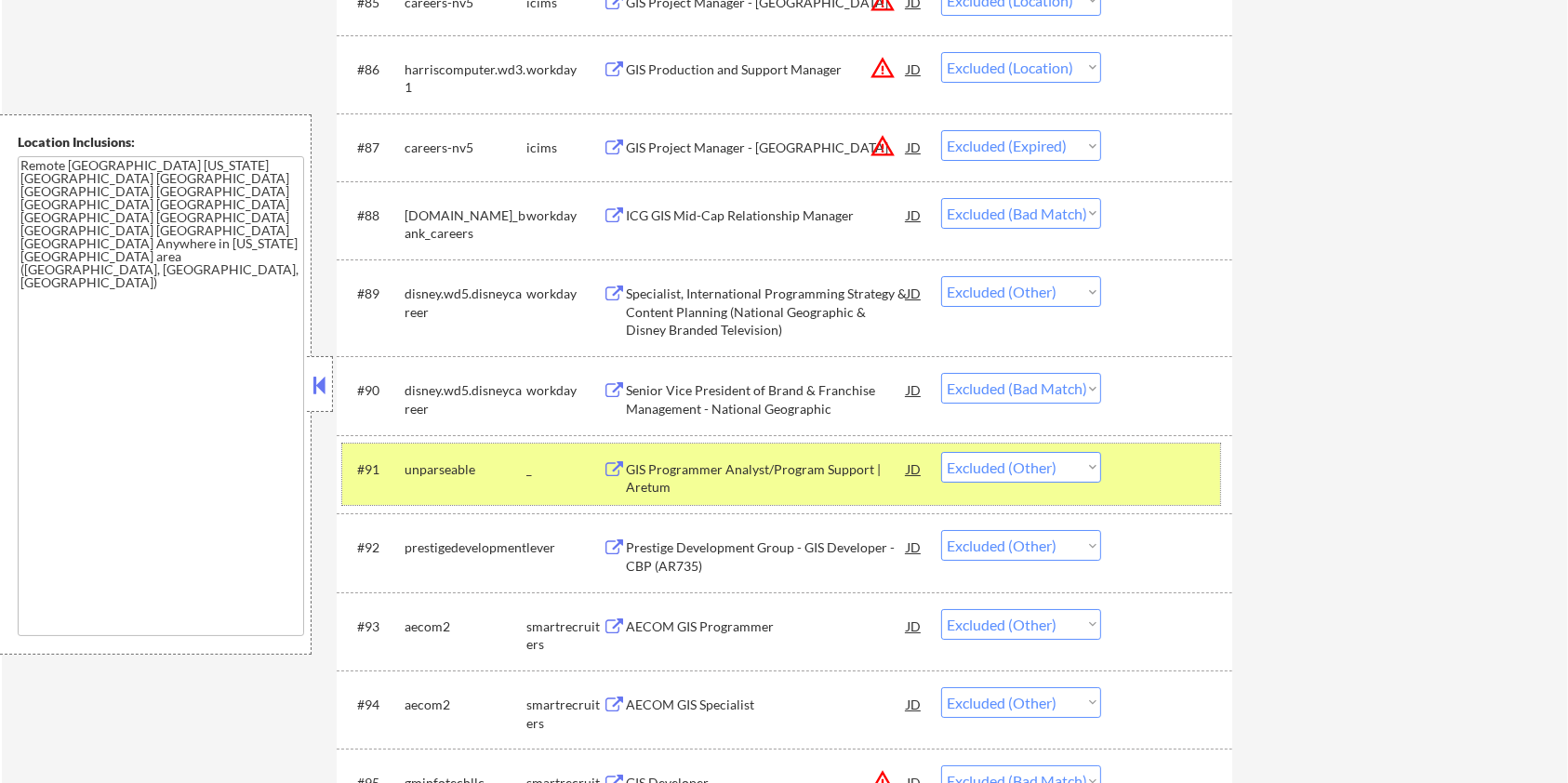
click at [1183, 476] on div at bounding box center [1168, 469] width 82 height 34
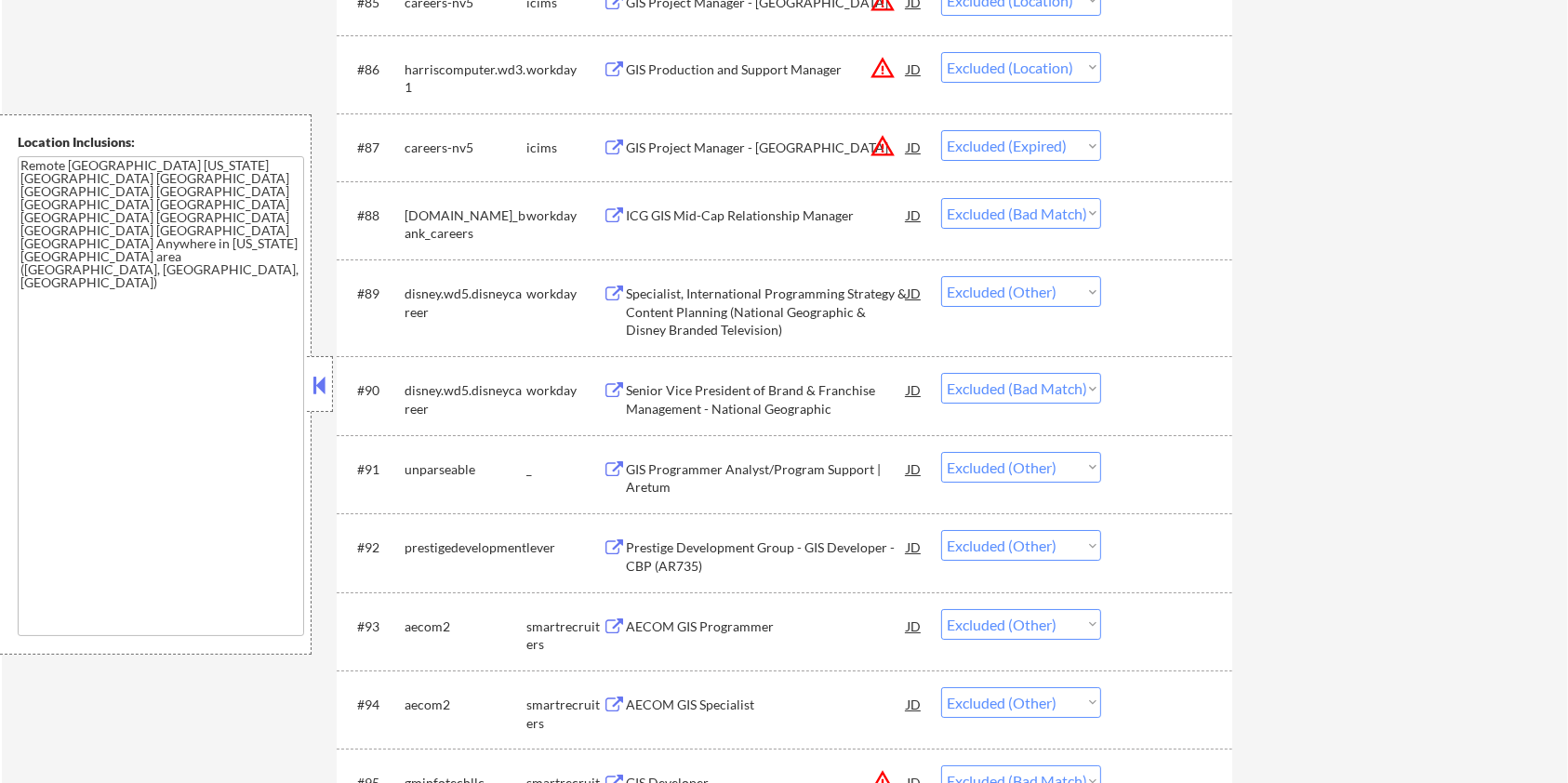
scroll to position [6943, 0]
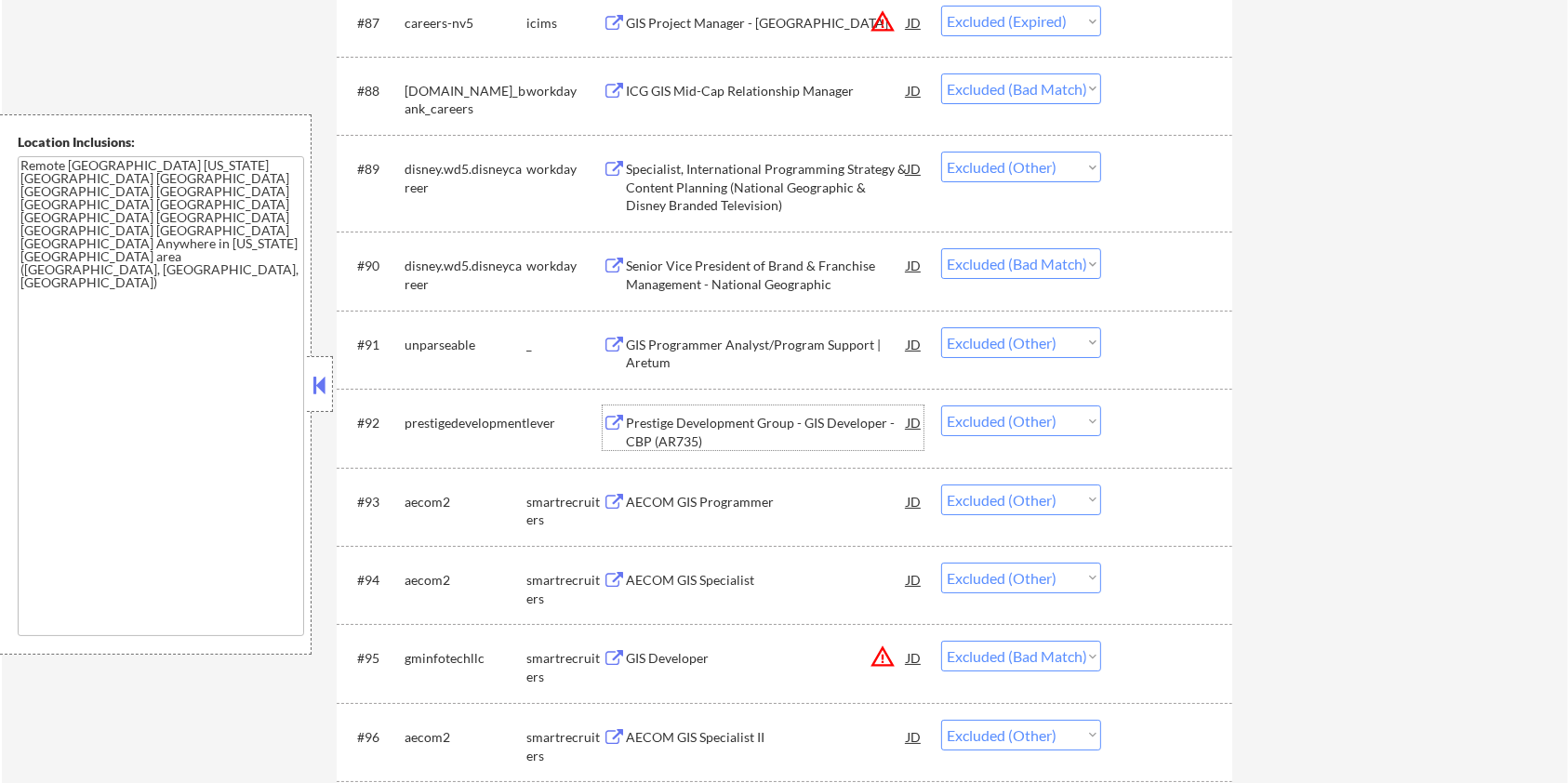
click at [751, 428] on div "Prestige Development Group - GIS Developer - CBP (AR735)" at bounding box center [766, 431] width 281 height 37
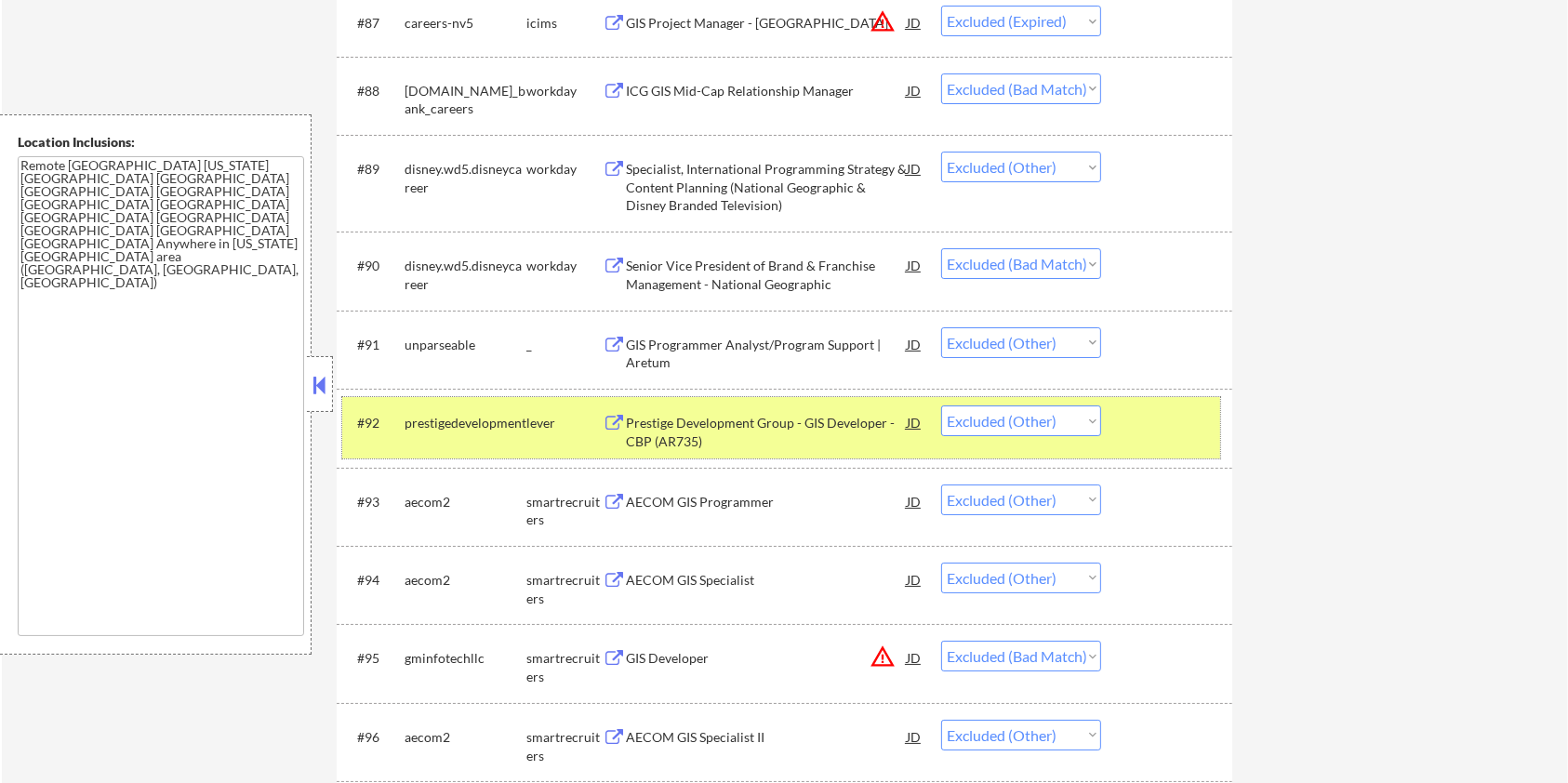
click at [1188, 427] on div at bounding box center [1168, 423] width 82 height 34
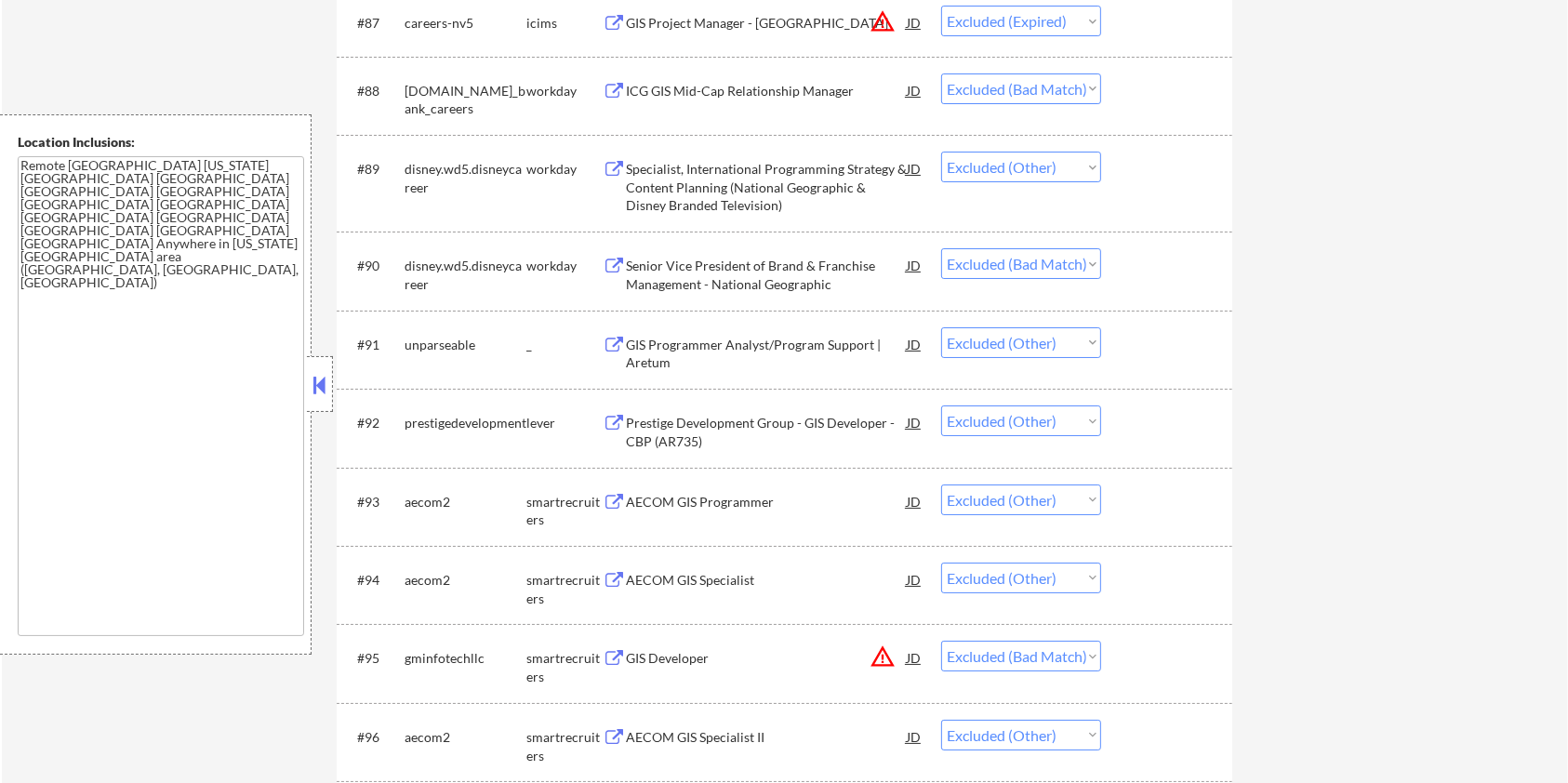
click at [752, 503] on div "AECOM GIS Programmer" at bounding box center [766, 502] width 281 height 19
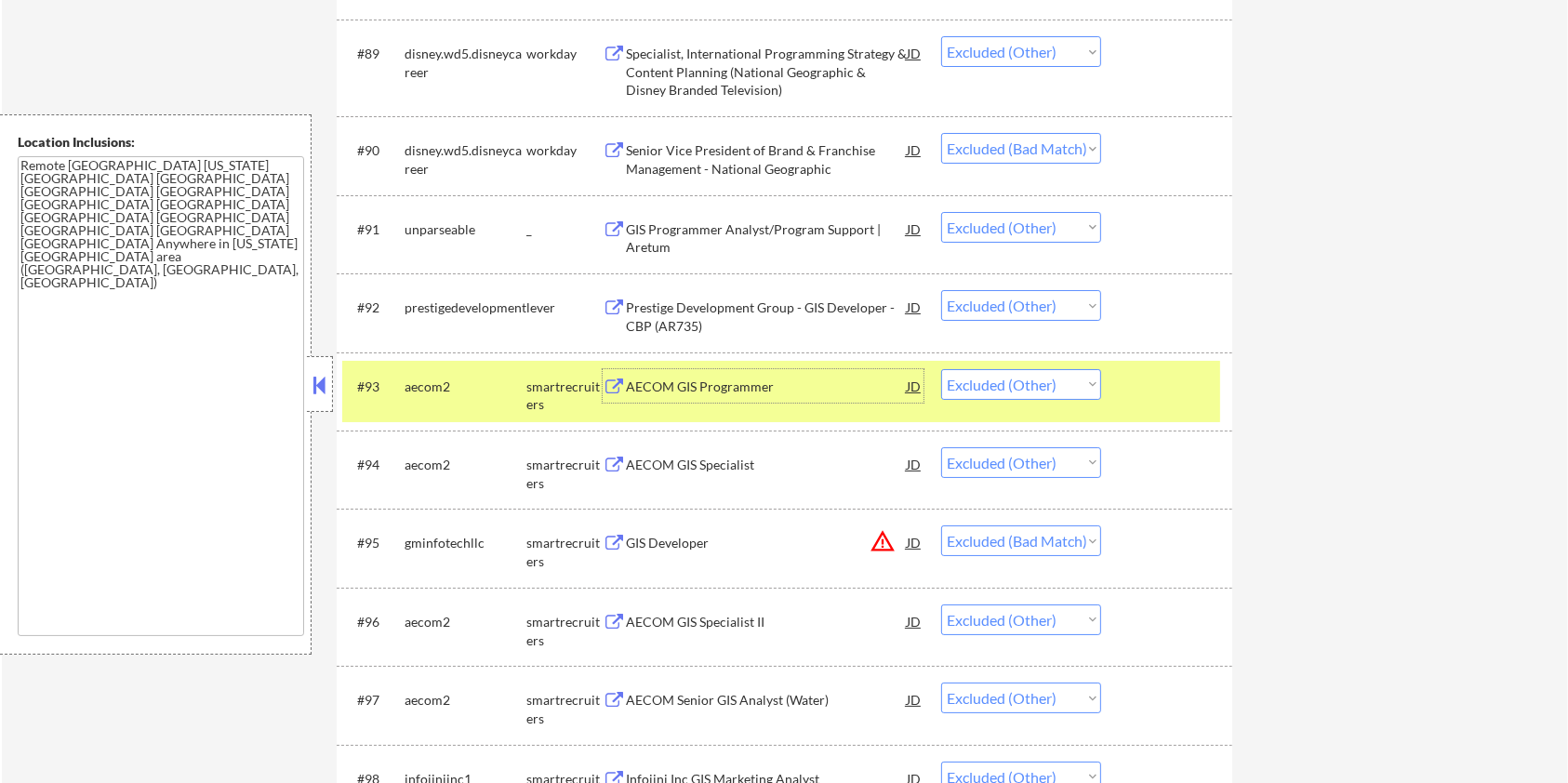
scroll to position [7067, 0]
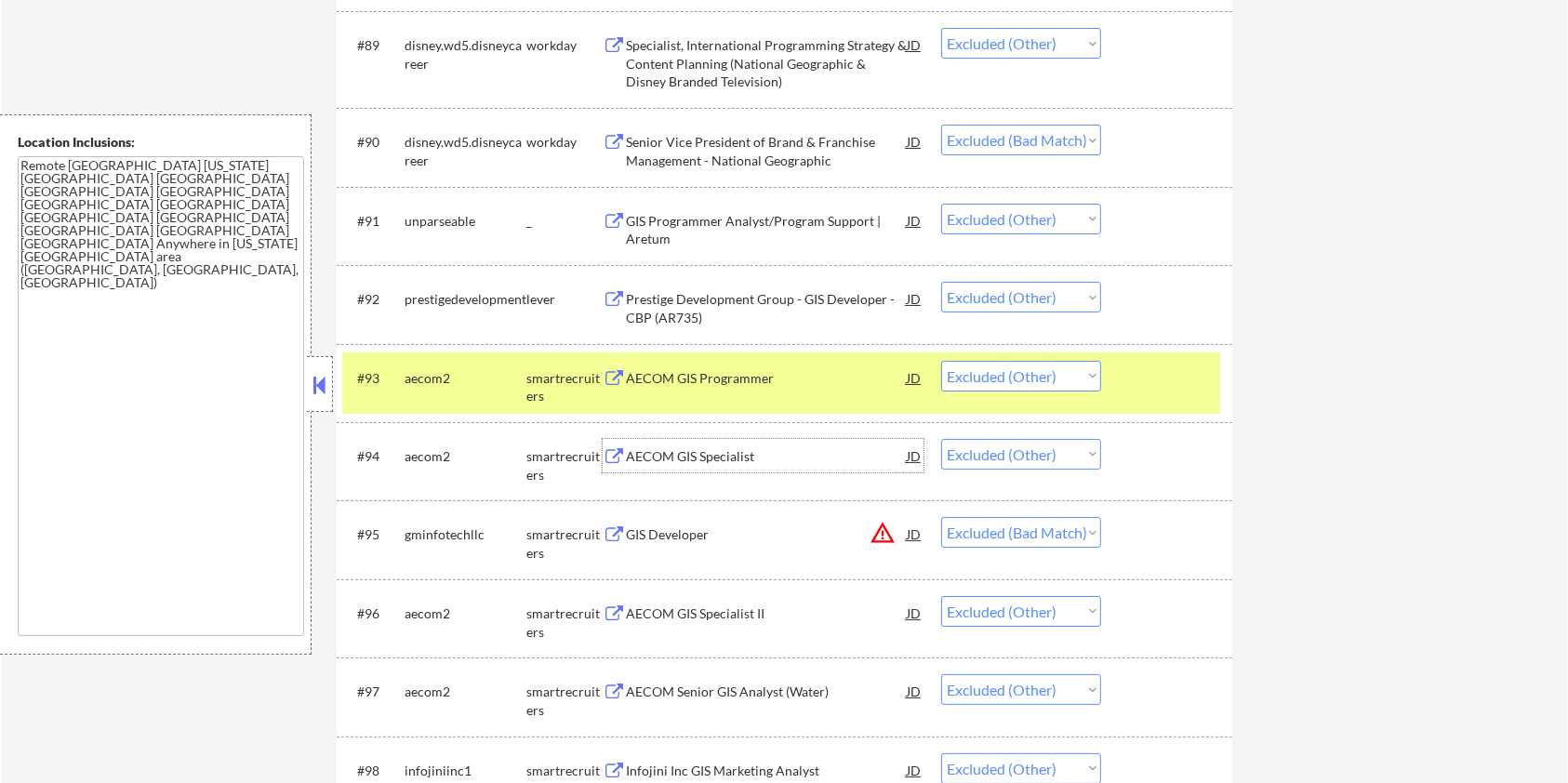
click at [639, 450] on div "AECOM GIS Specialist" at bounding box center [766, 456] width 281 height 19
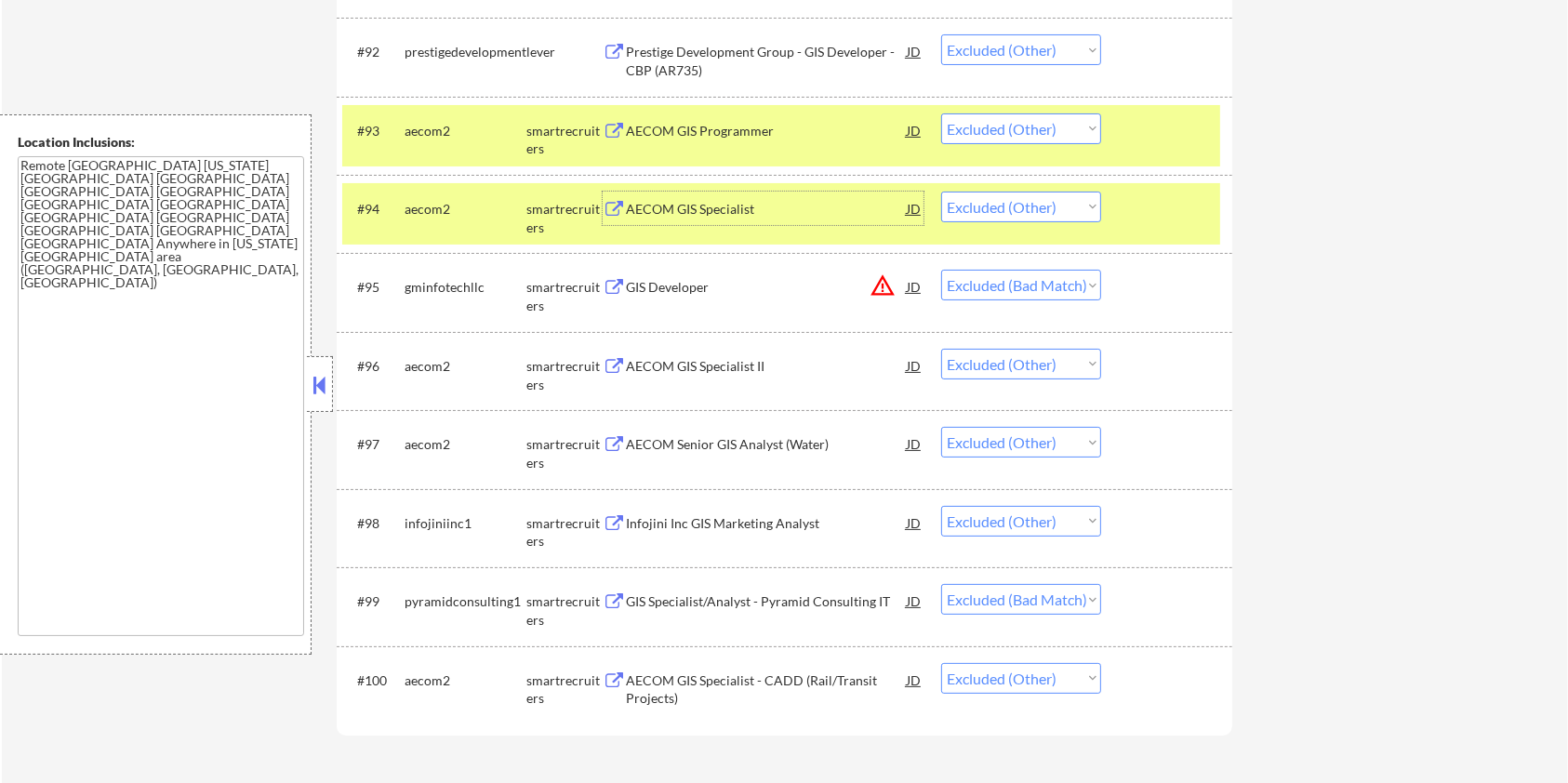
scroll to position [7316, 0]
click at [667, 298] on div "GIS Developer" at bounding box center [766, 285] width 281 height 34
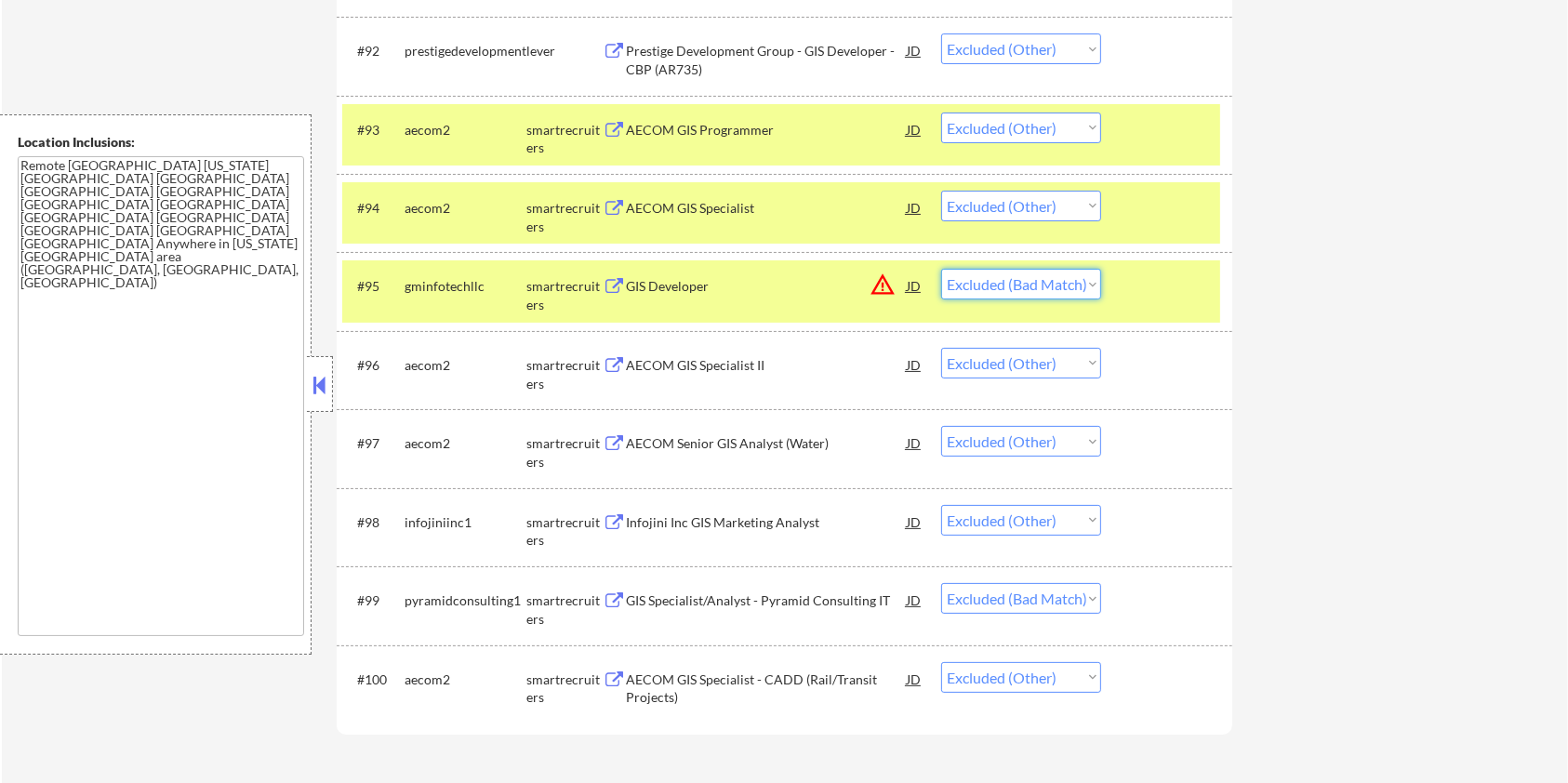
click at [1041, 281] on select "Choose an option... Pending Applied Excluded (Questions) Excluded (Expired) Exc…" at bounding box center [1021, 283] width 160 height 31
click at [941, 269] on select "Choose an option... Pending Applied Excluded (Questions) Excluded (Expired) Exc…" at bounding box center [1021, 283] width 160 height 31
click at [1147, 275] on div at bounding box center [1168, 285] width 82 height 34
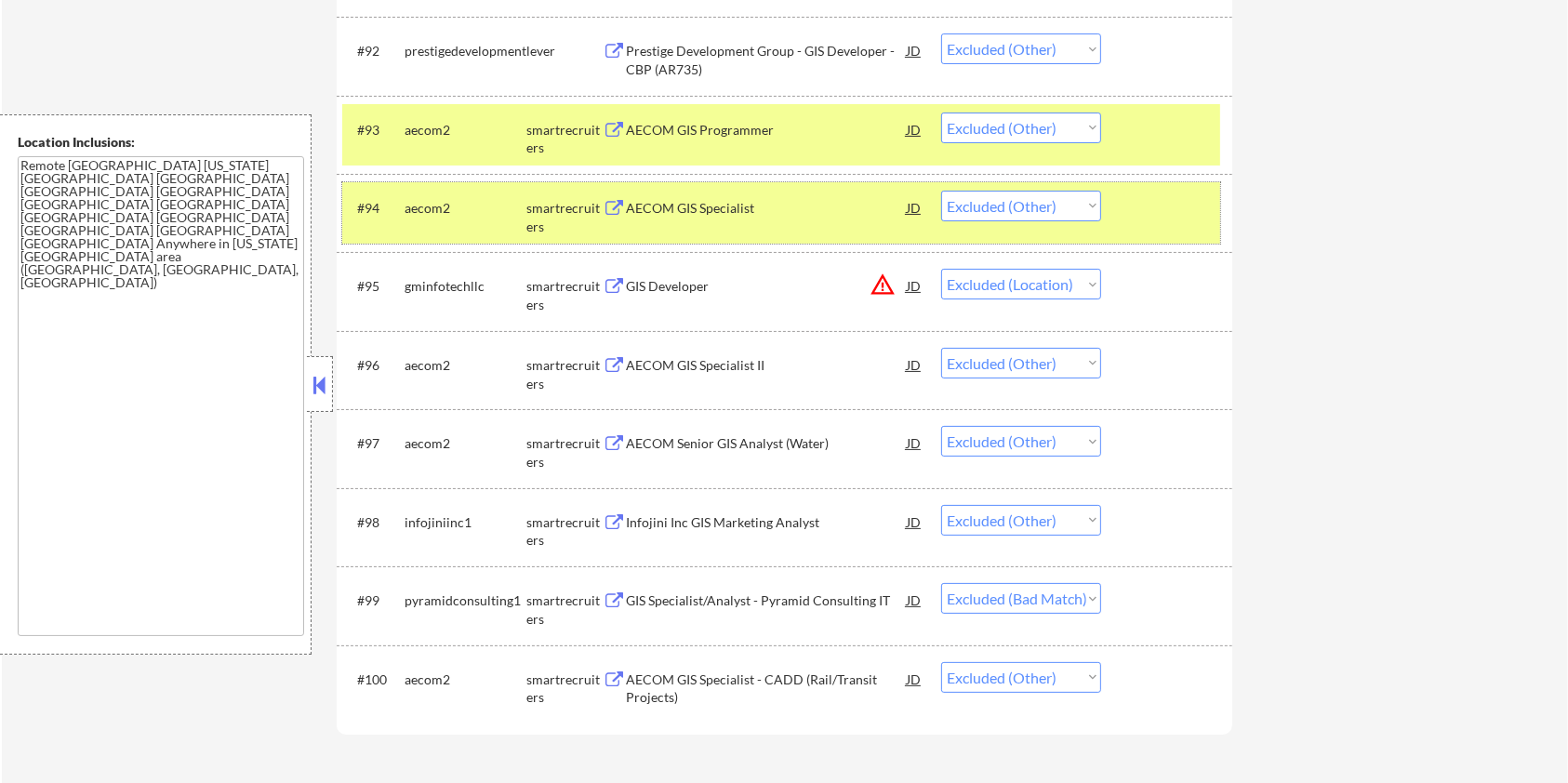
drag, startPoint x: 1172, startPoint y: 215, endPoint x: 1175, endPoint y: 161, distance: 54.1
click at [1172, 213] on div at bounding box center [1168, 207] width 82 height 34
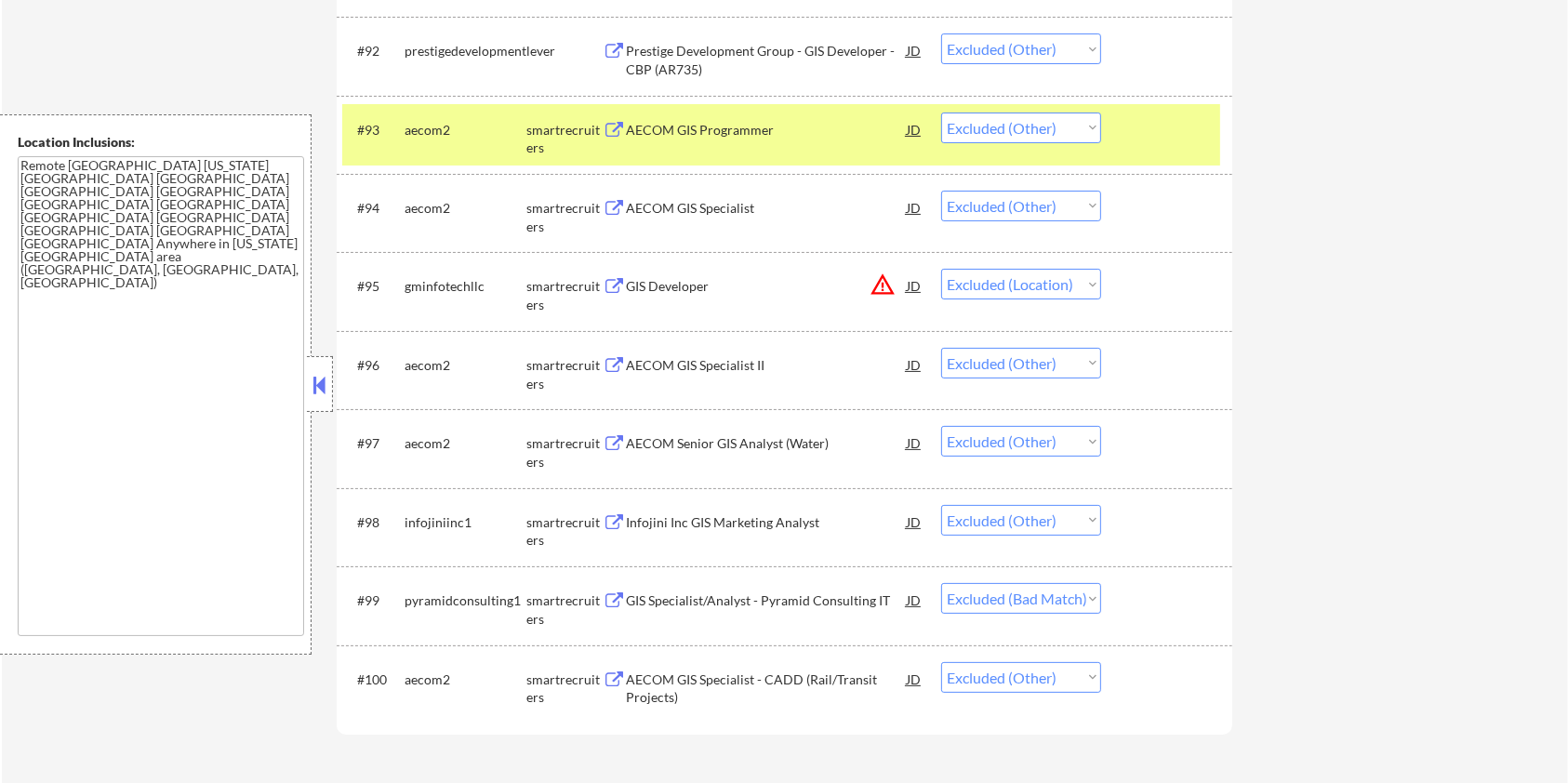
click at [1175, 144] on div at bounding box center [1168, 129] width 82 height 34
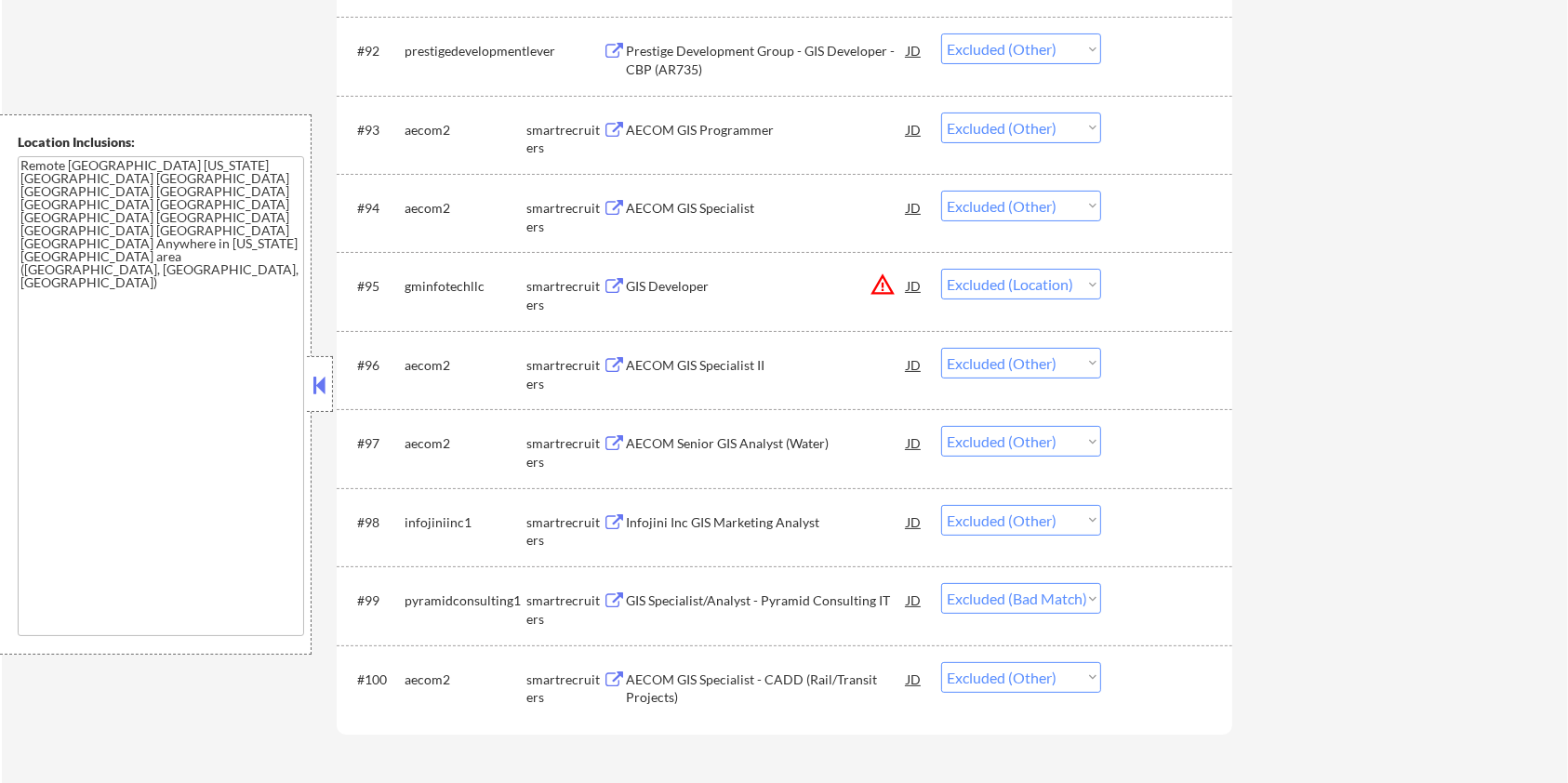
click at [694, 364] on div "AECOM GIS Specialist II" at bounding box center [766, 365] width 281 height 19
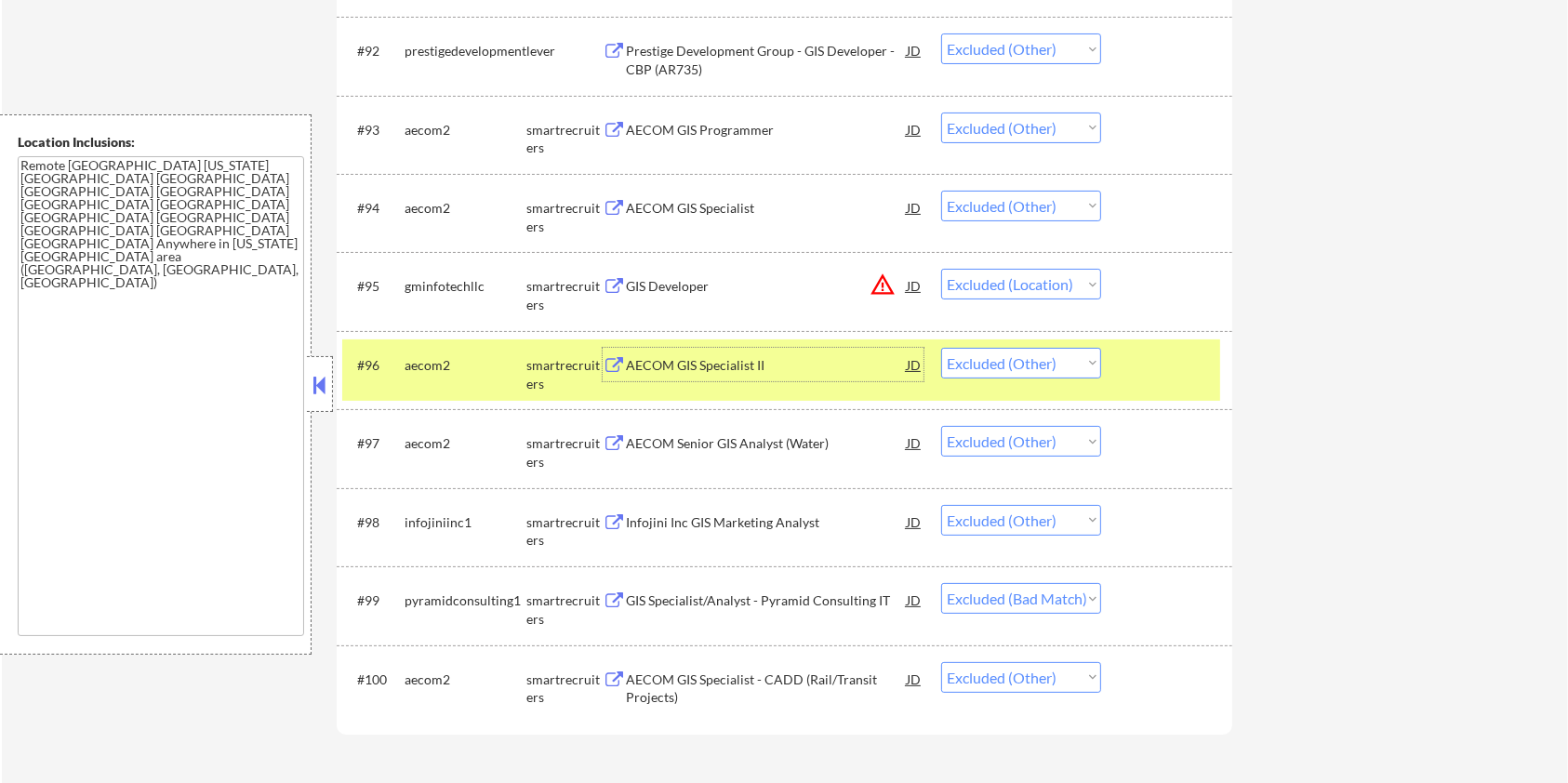
click at [751, 450] on div "AECOM Senior GIS Analyst (Water)" at bounding box center [766, 443] width 281 height 19
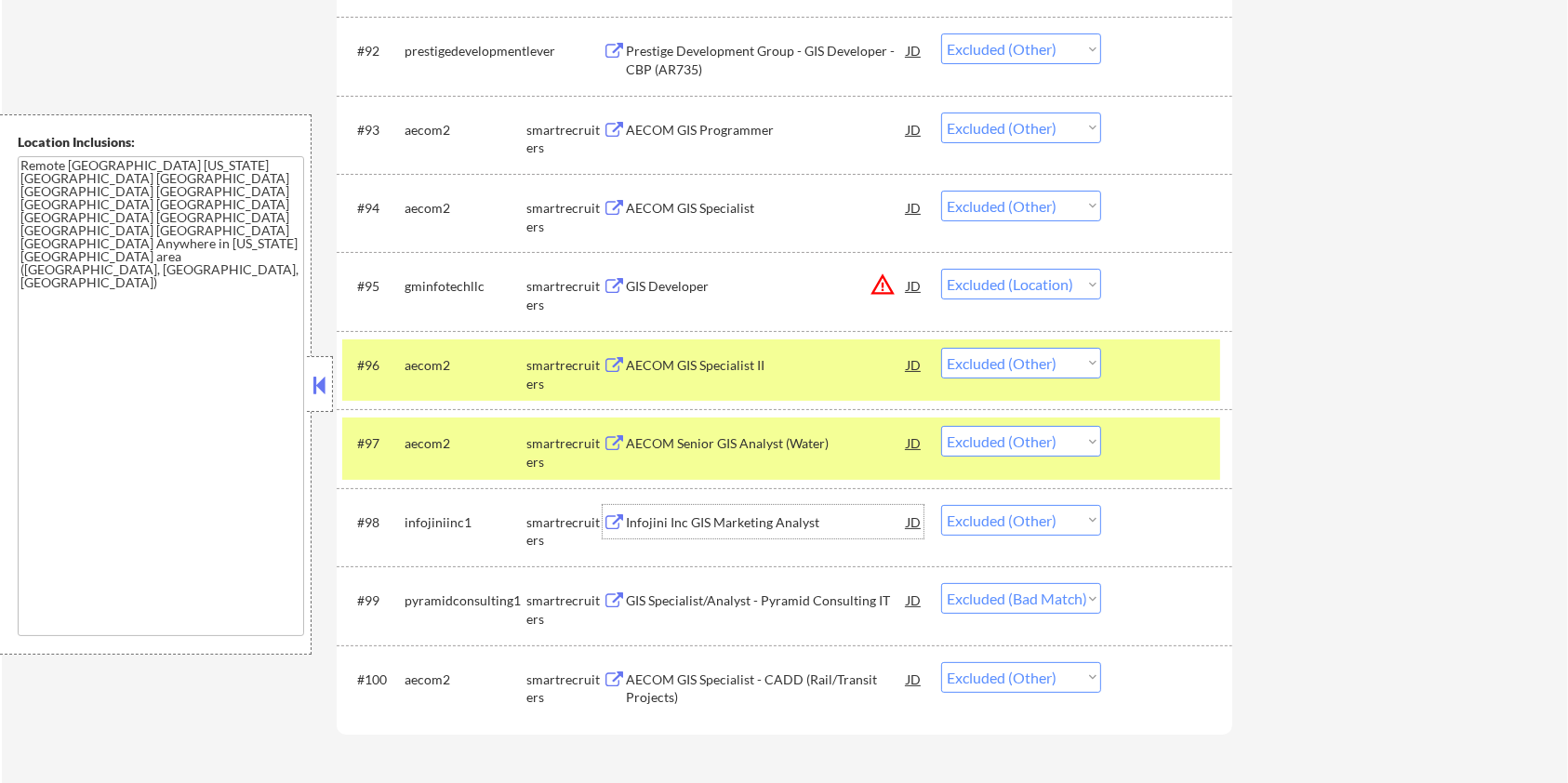
click at [748, 524] on div "Infojini Inc GIS Marketing Analyst" at bounding box center [766, 522] width 281 height 19
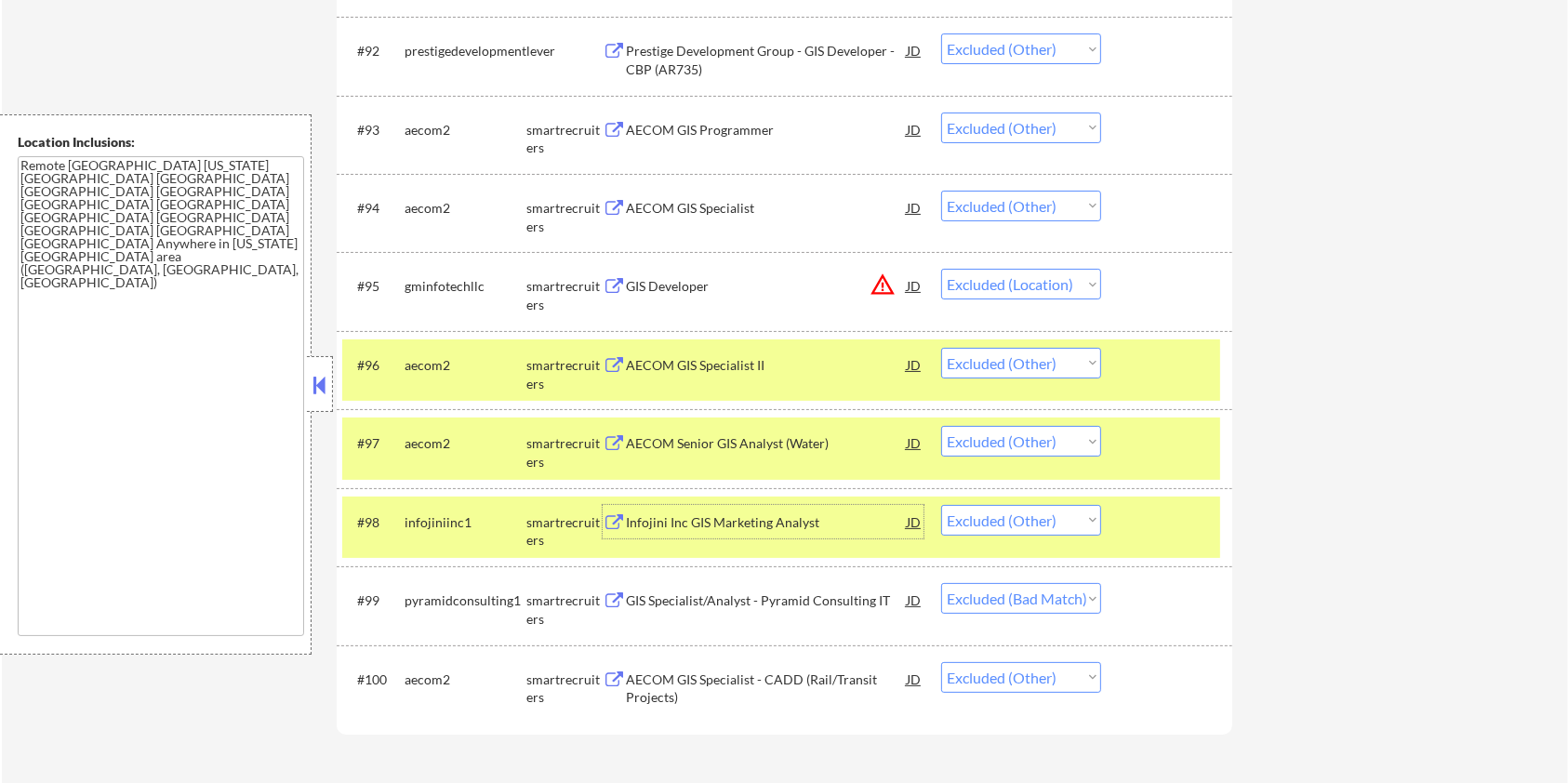
click at [1157, 362] on div at bounding box center [1168, 364] width 82 height 34
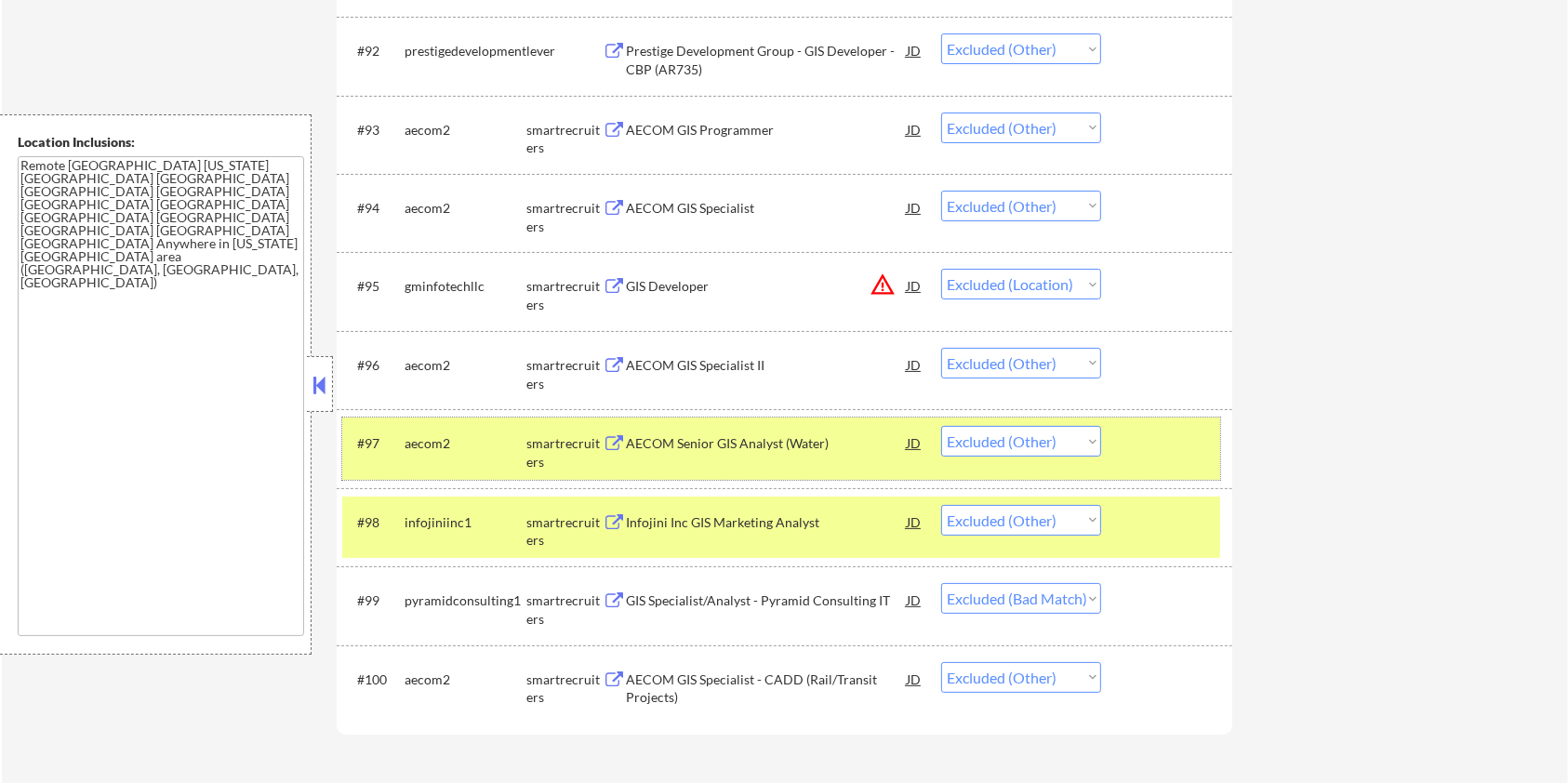
click at [1150, 427] on div at bounding box center [1168, 443] width 82 height 34
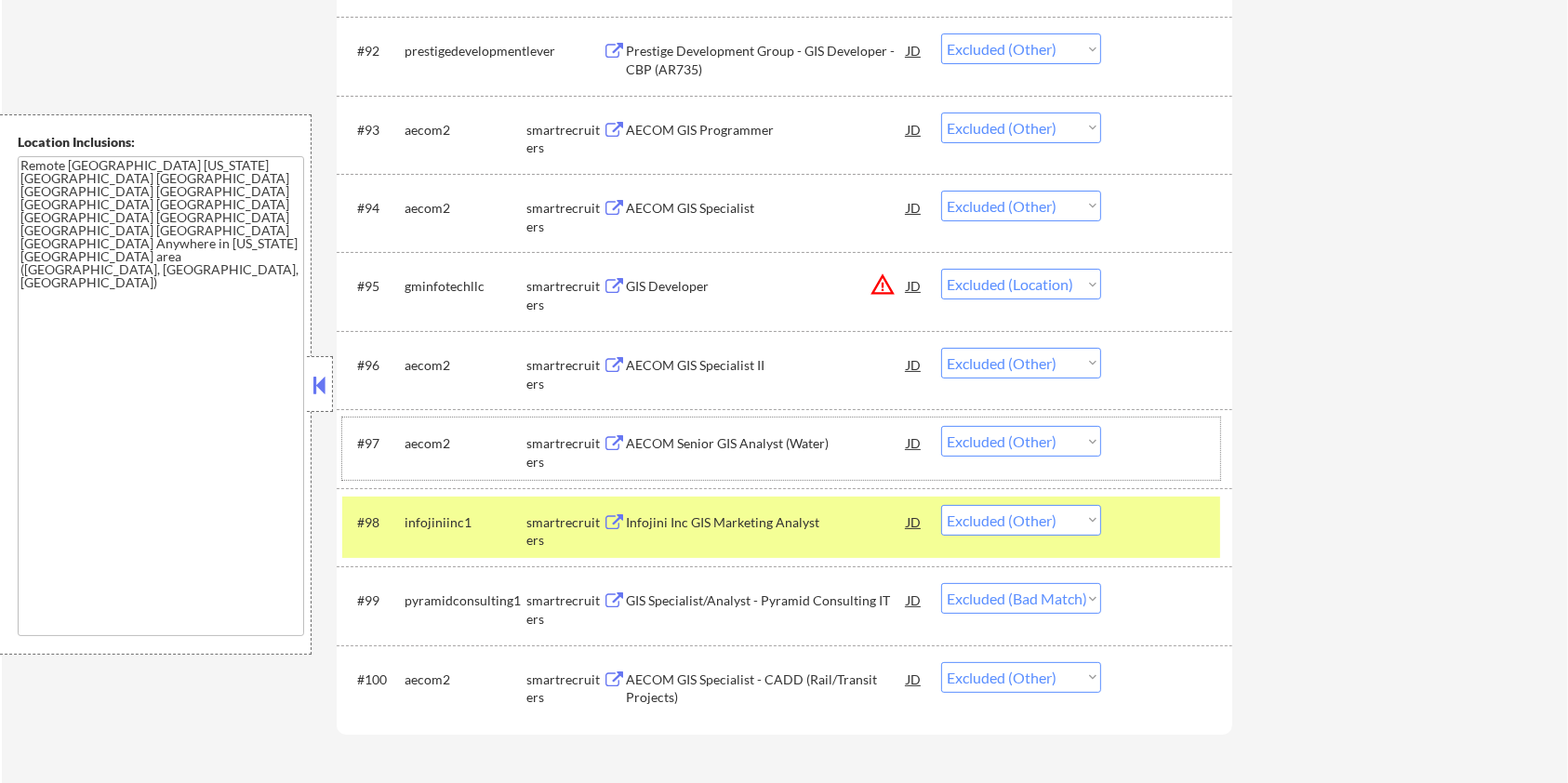
click at [1062, 521] on select "Choose an option... Pending Applied Excluded (Questions) Excluded (Expired) Exc…" at bounding box center [1021, 520] width 160 height 31
click at [941, 506] on select "Choose an option... Pending Applied Excluded (Questions) Excluded (Expired) Exc…" at bounding box center [1021, 520] width 160 height 31
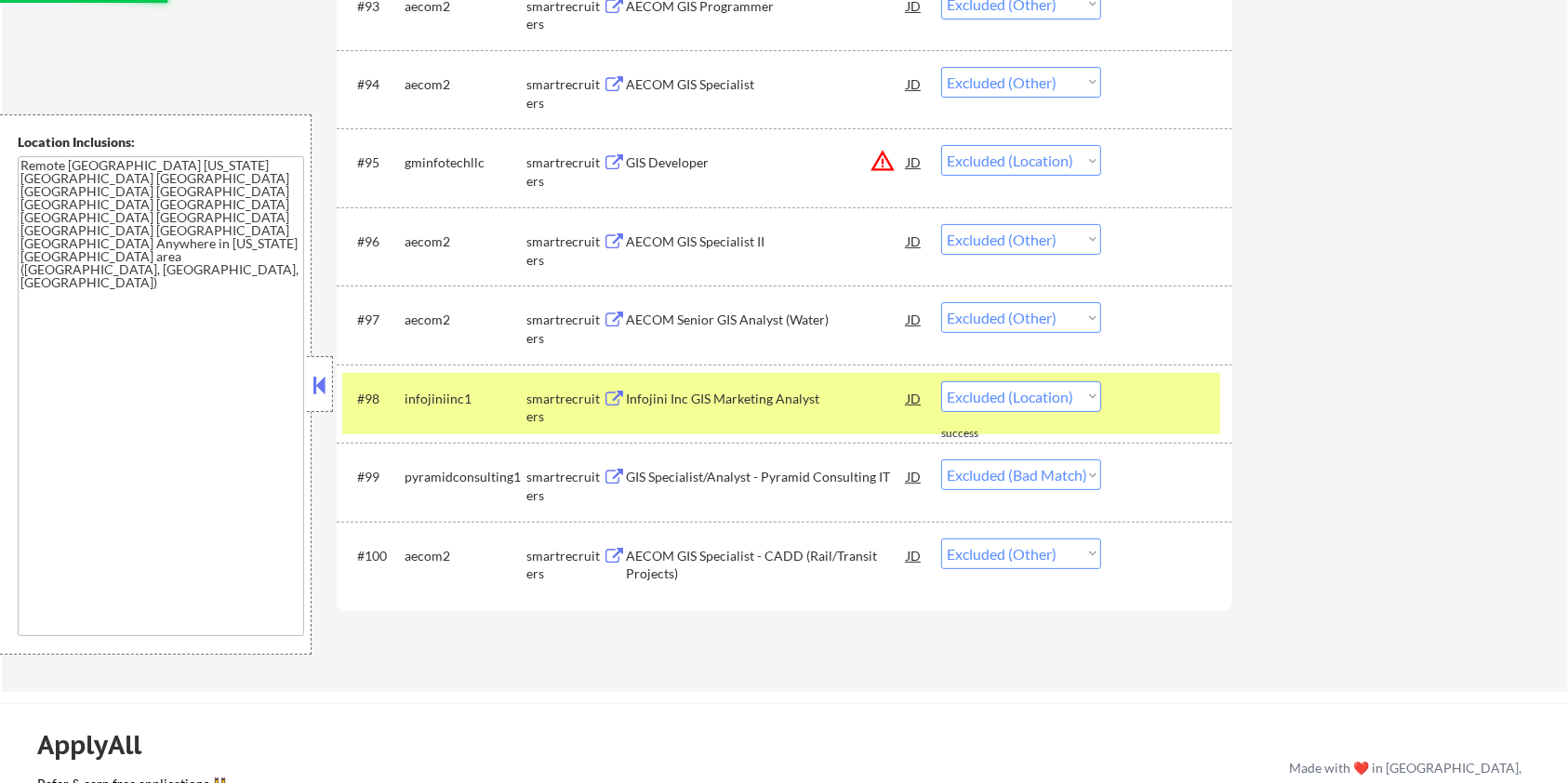
click at [798, 481] on div "GIS Specialist/Analyst - Pyramid Consulting IT" at bounding box center [766, 477] width 281 height 19
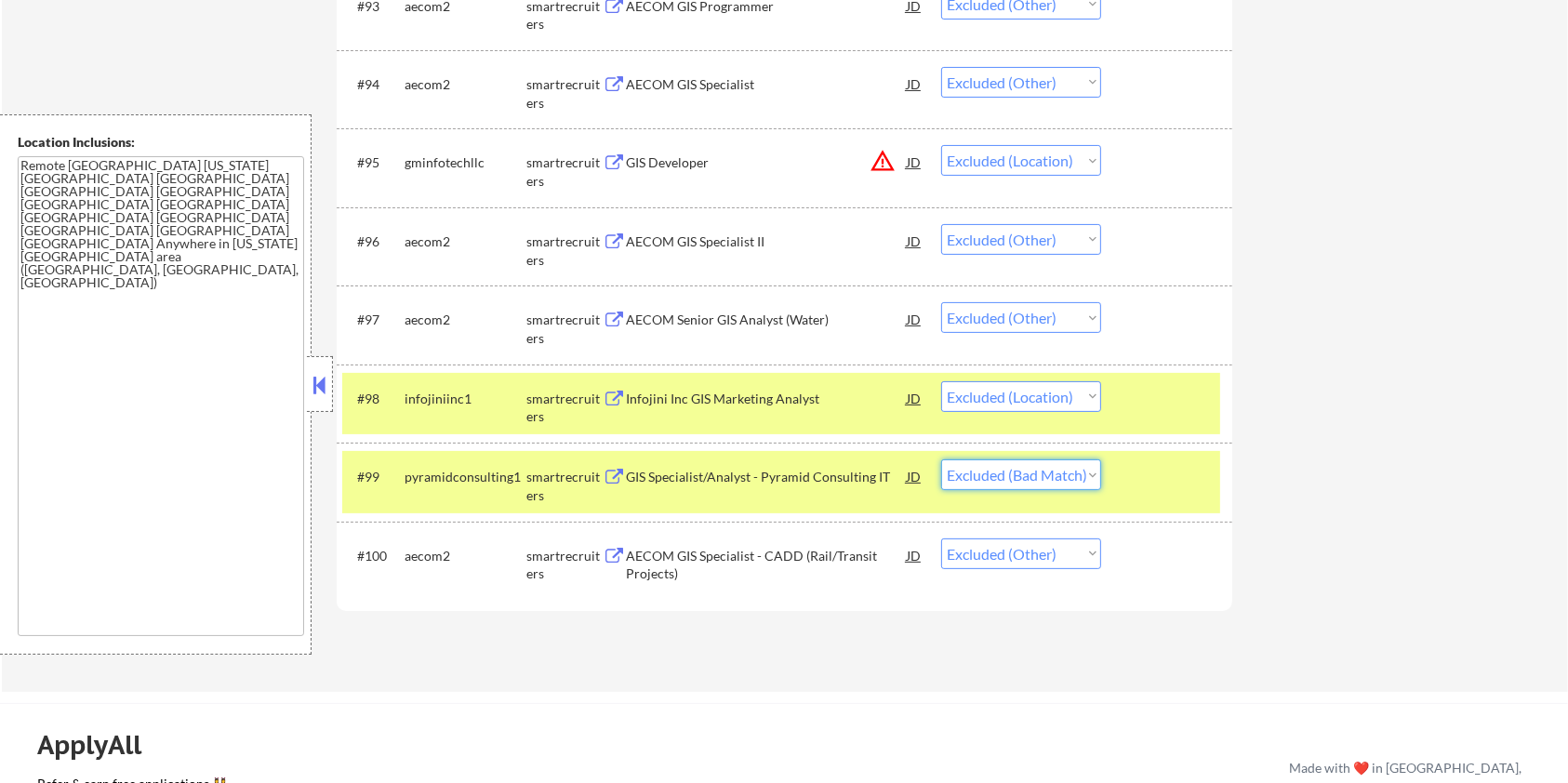
click at [1054, 476] on select "Choose an option... Pending Applied Excluded (Questions) Excluded (Expired) Exc…" at bounding box center [1021, 475] width 160 height 31
click at [941, 460] on select "Choose an option... Pending Applied Excluded (Questions) Excluded (Expired) Exc…" at bounding box center [1021, 475] width 160 height 31
click at [1165, 467] on div at bounding box center [1168, 477] width 82 height 34
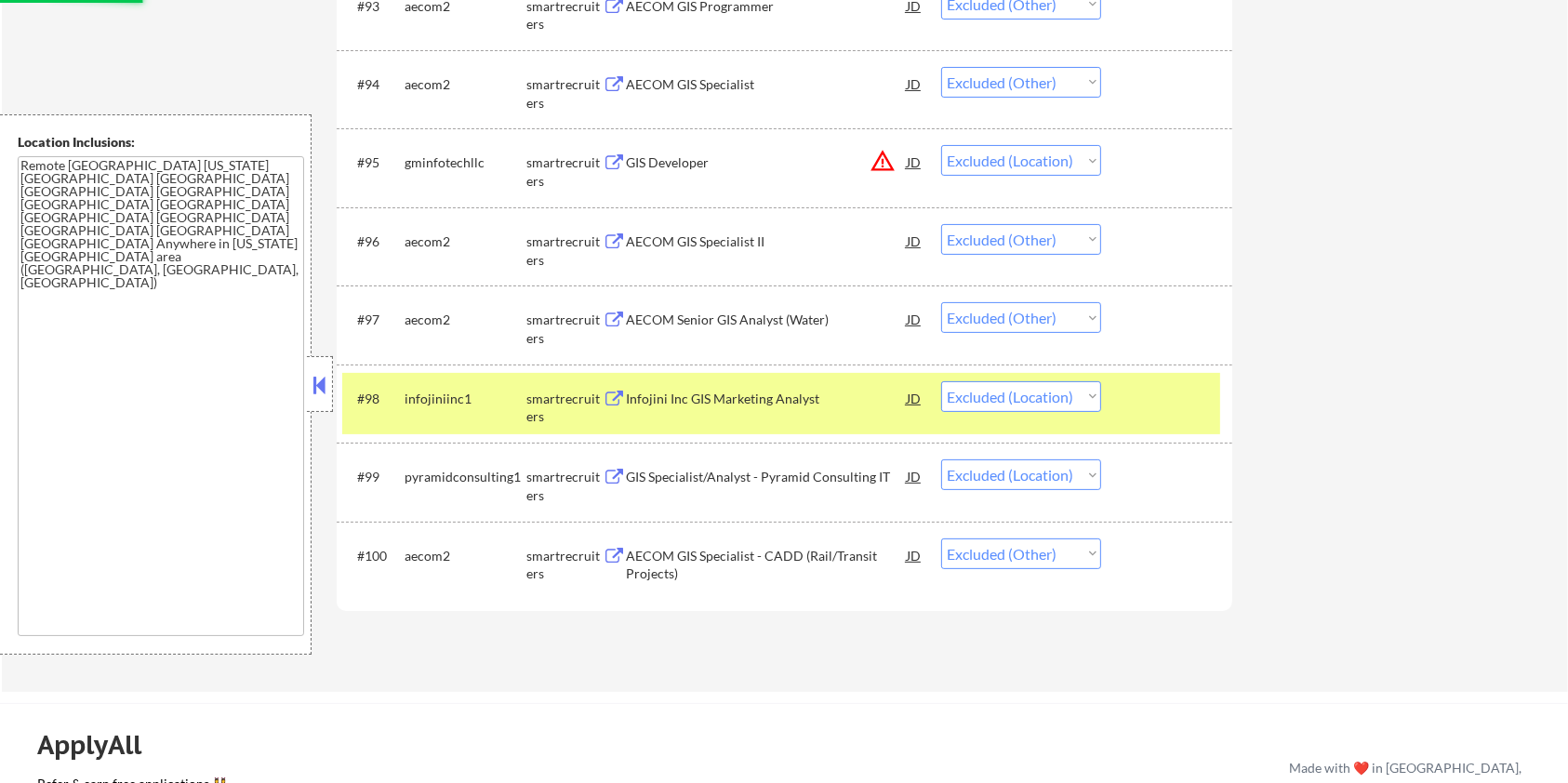
click at [1172, 393] on div at bounding box center [1168, 398] width 82 height 34
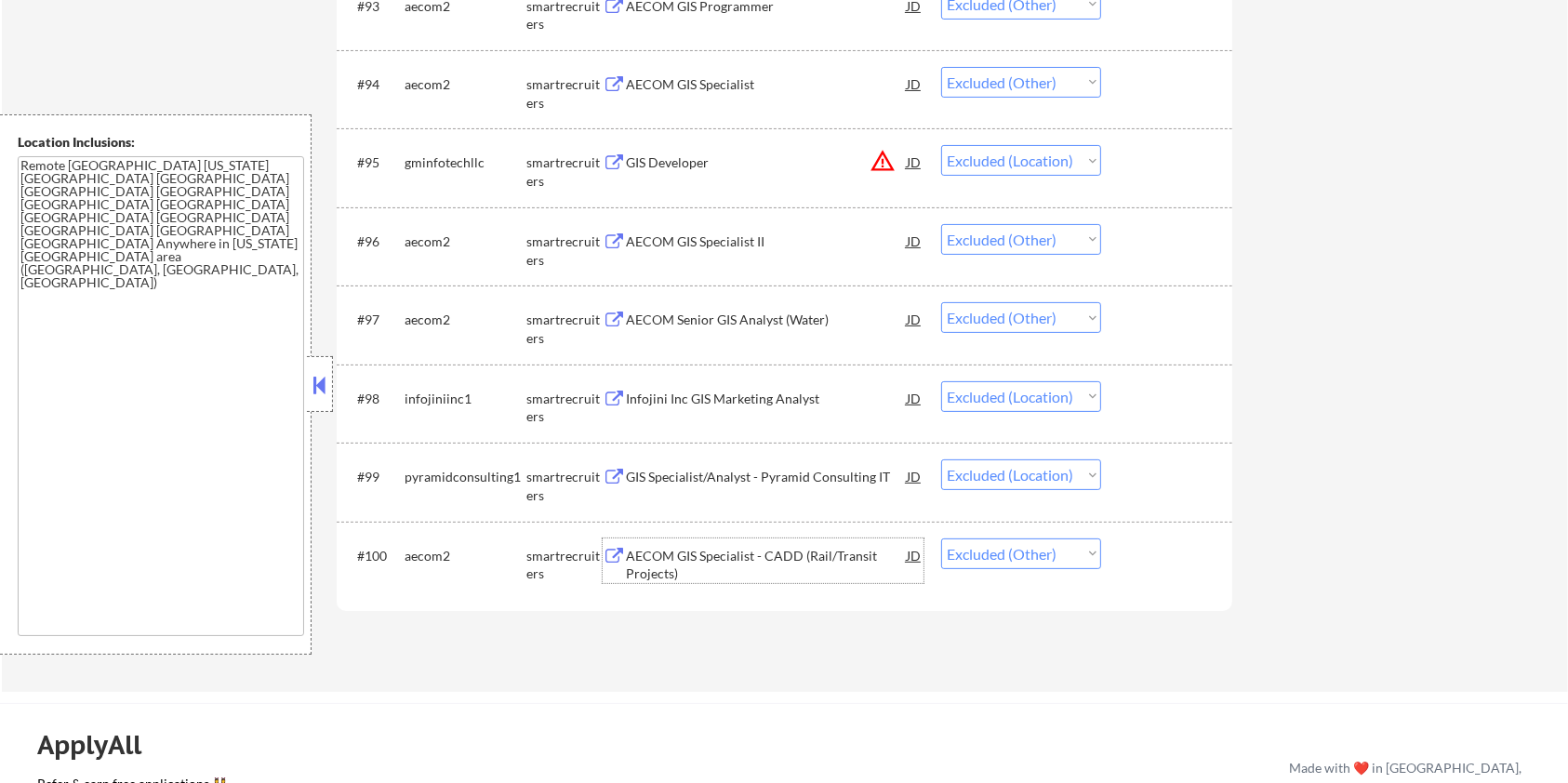
click at [755, 562] on div "AECOM GIS Specialist - CADD (Rail/Transit Projects)" at bounding box center [766, 565] width 281 height 37
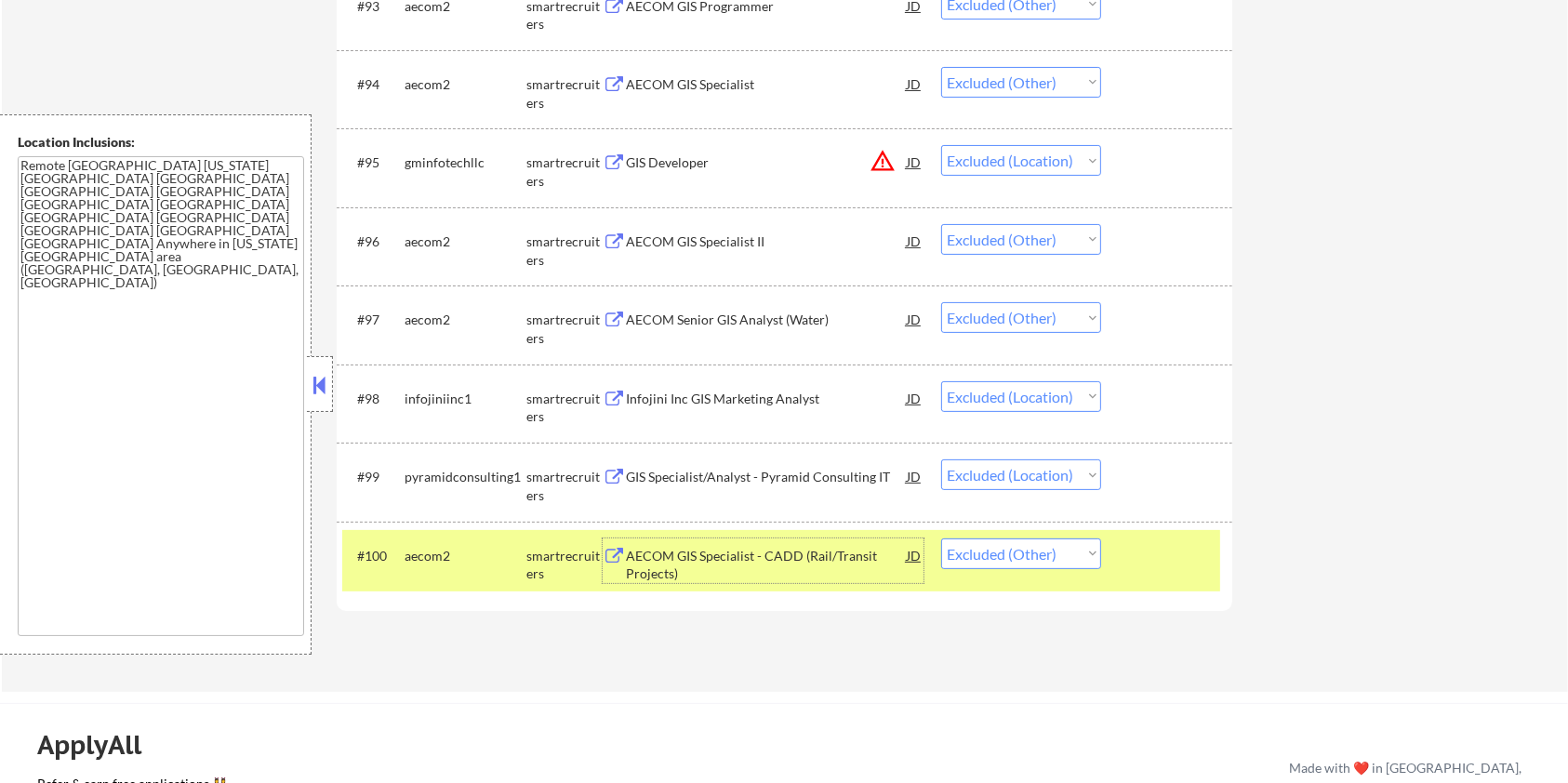
click at [1144, 561] on div at bounding box center [1168, 556] width 82 height 34
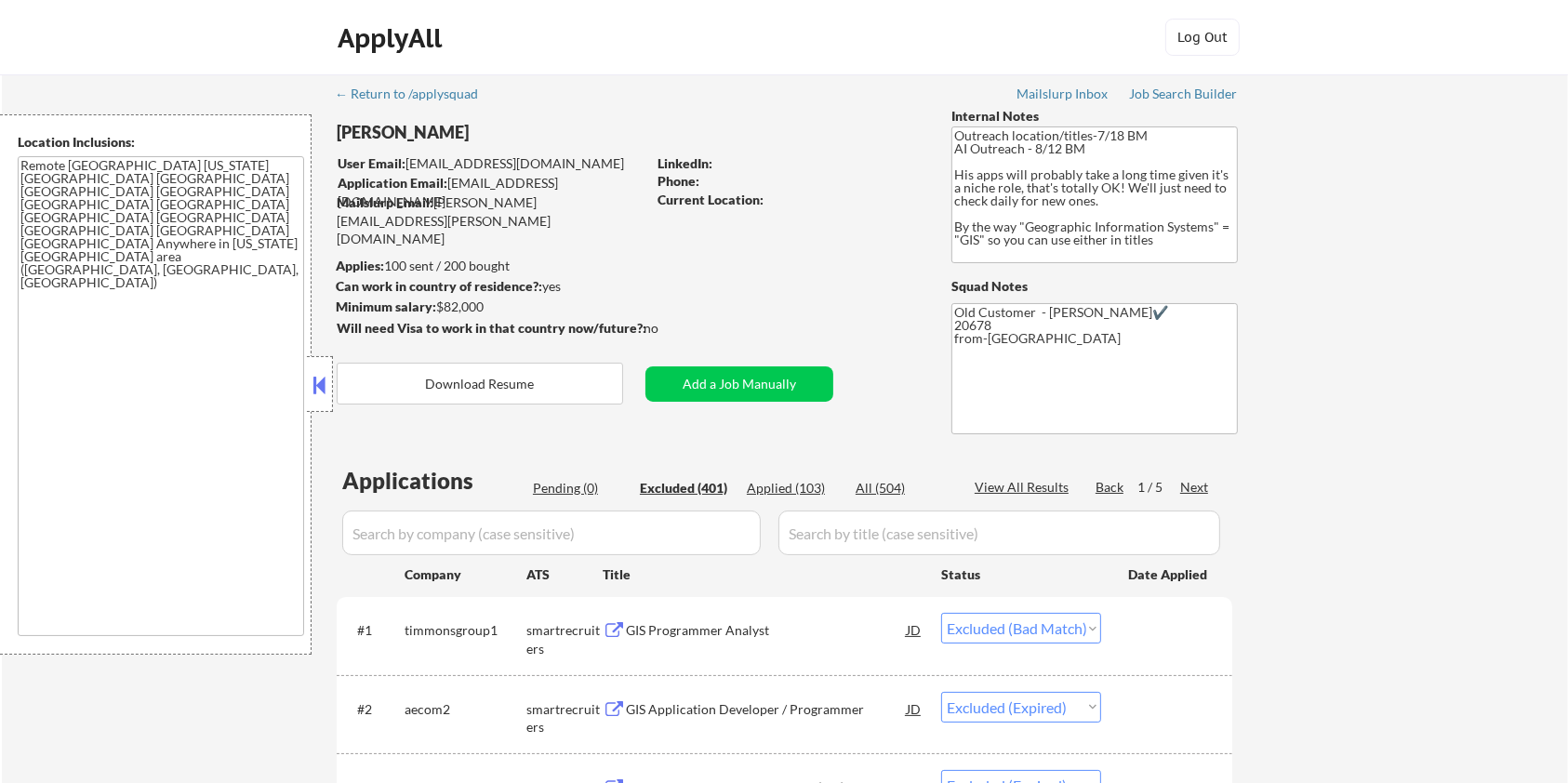
scroll to position [129, 0]
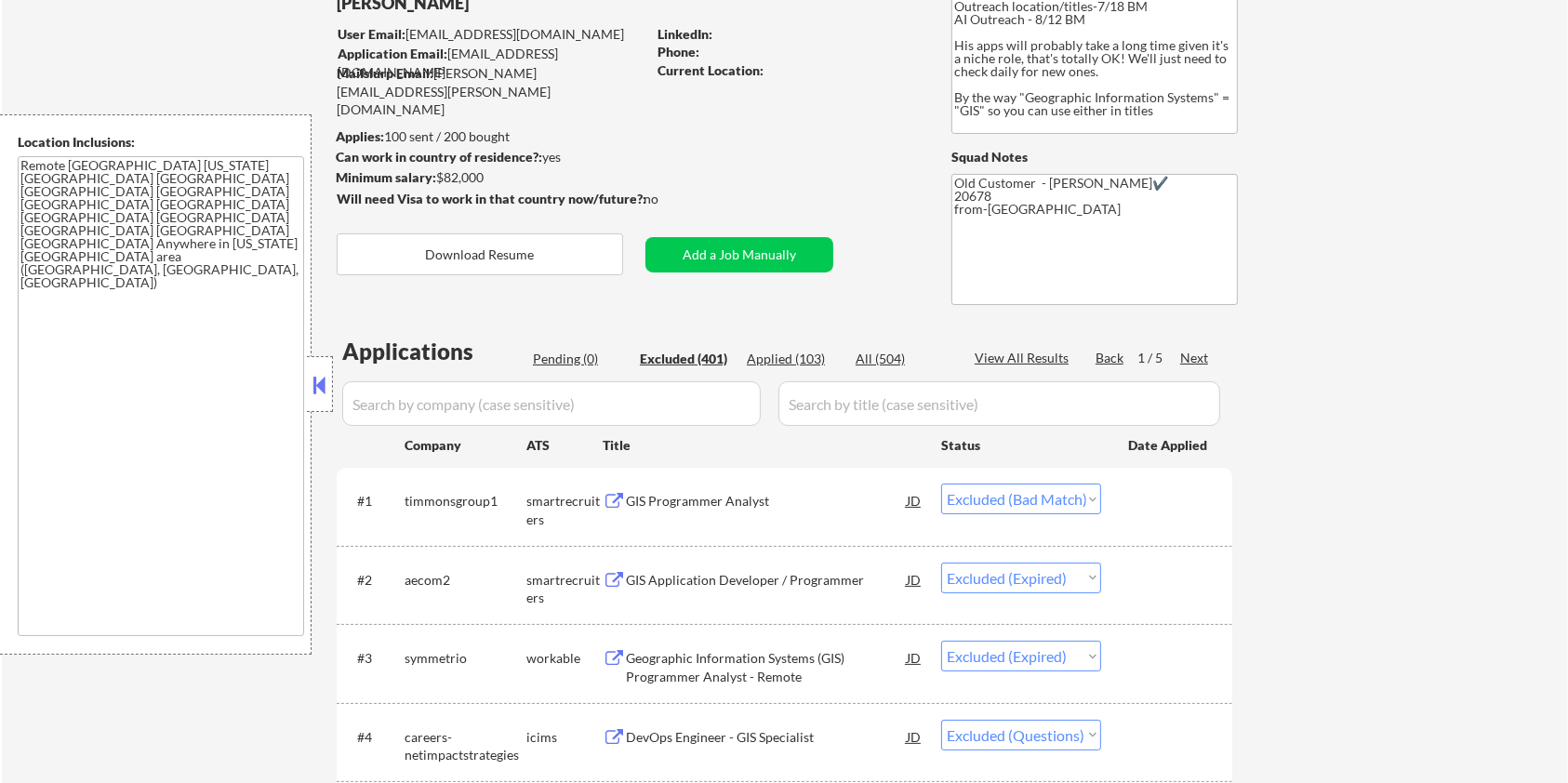
click at [1191, 352] on div "Next" at bounding box center [1195, 357] width 30 height 19
click at [721, 498] on div "GIS Programmer Analyst" at bounding box center [766, 502] width 281 height 19
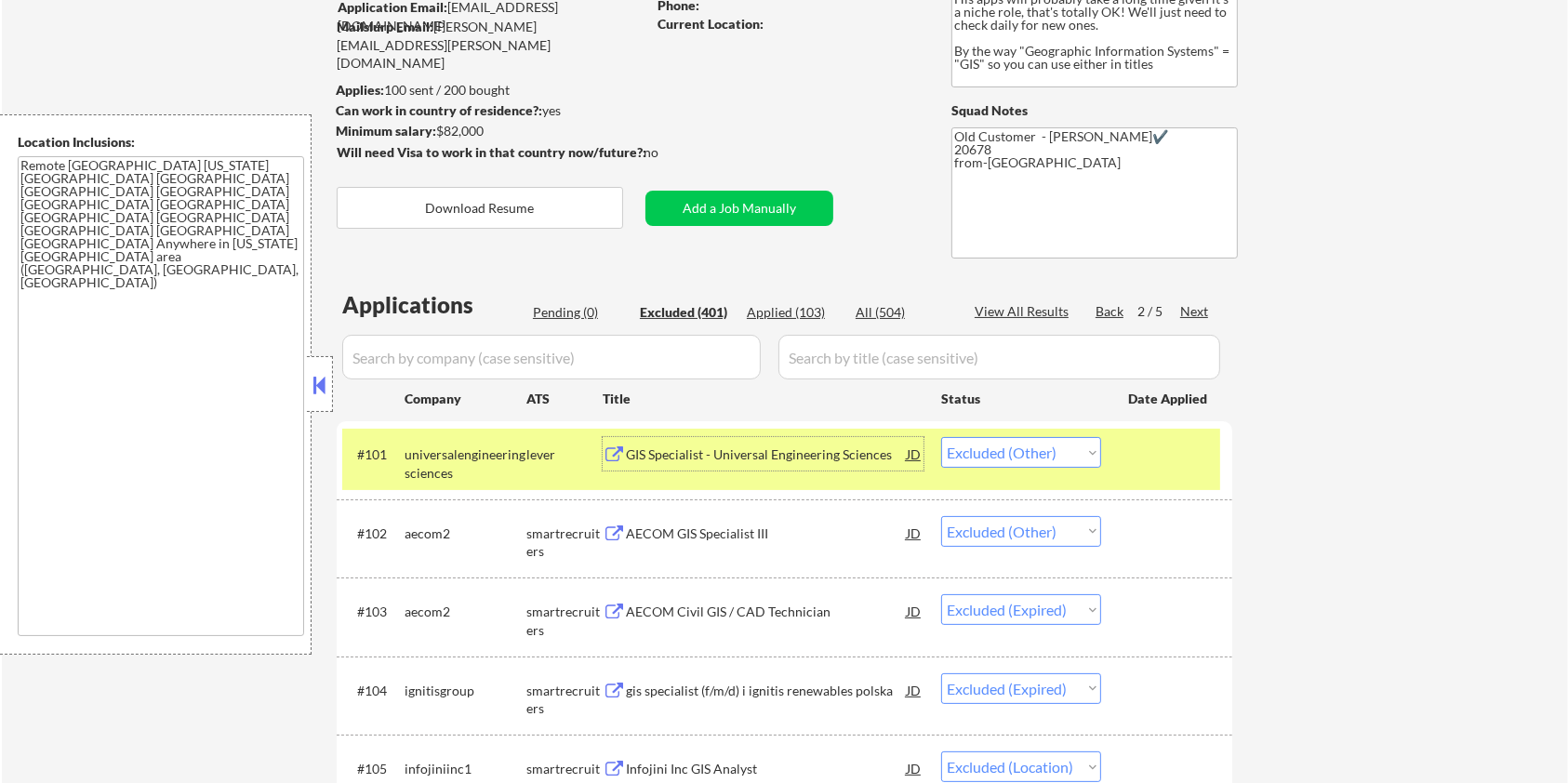
scroll to position [253, 0]
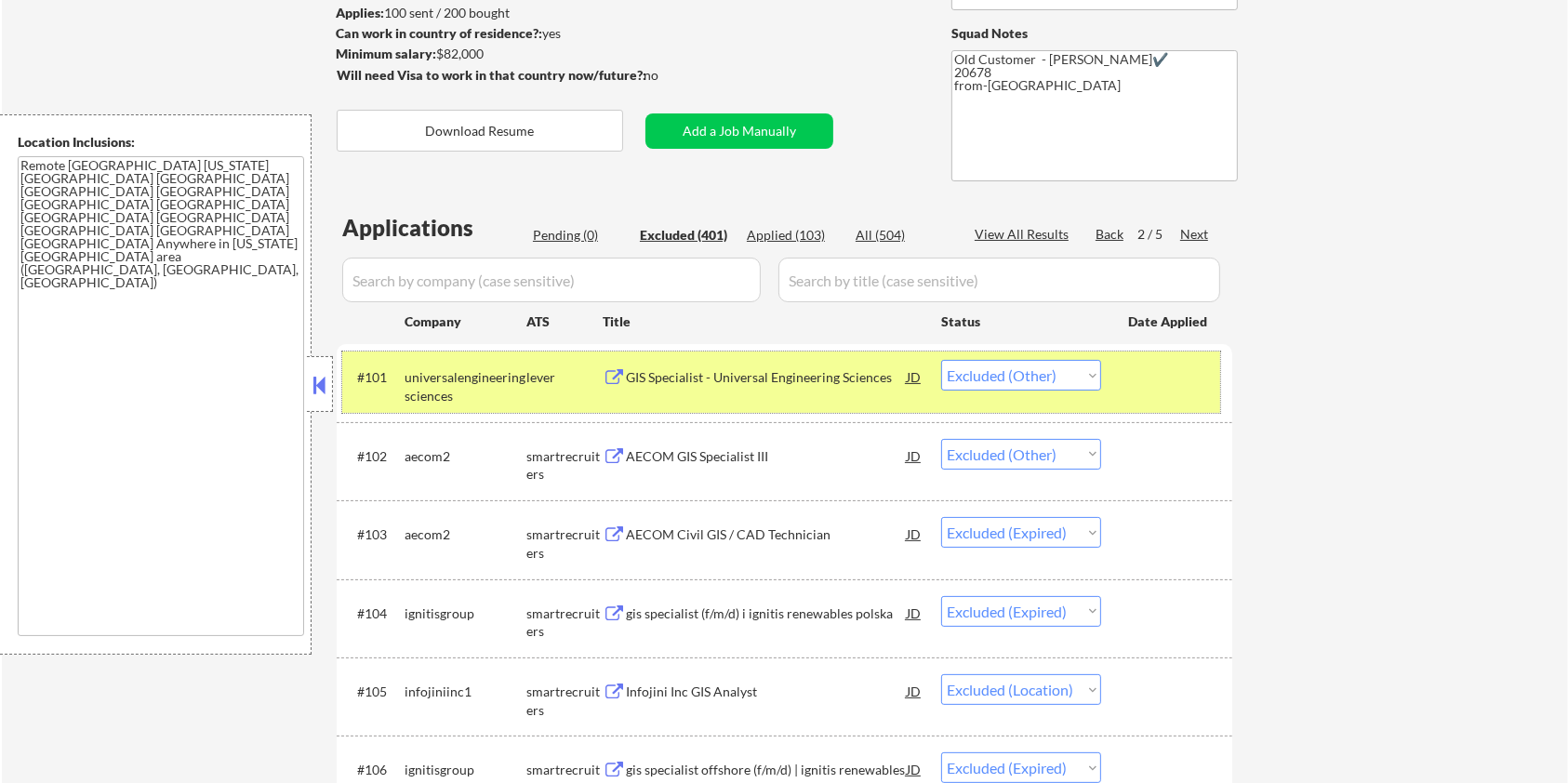
click at [1168, 370] on div at bounding box center [1168, 377] width 82 height 34
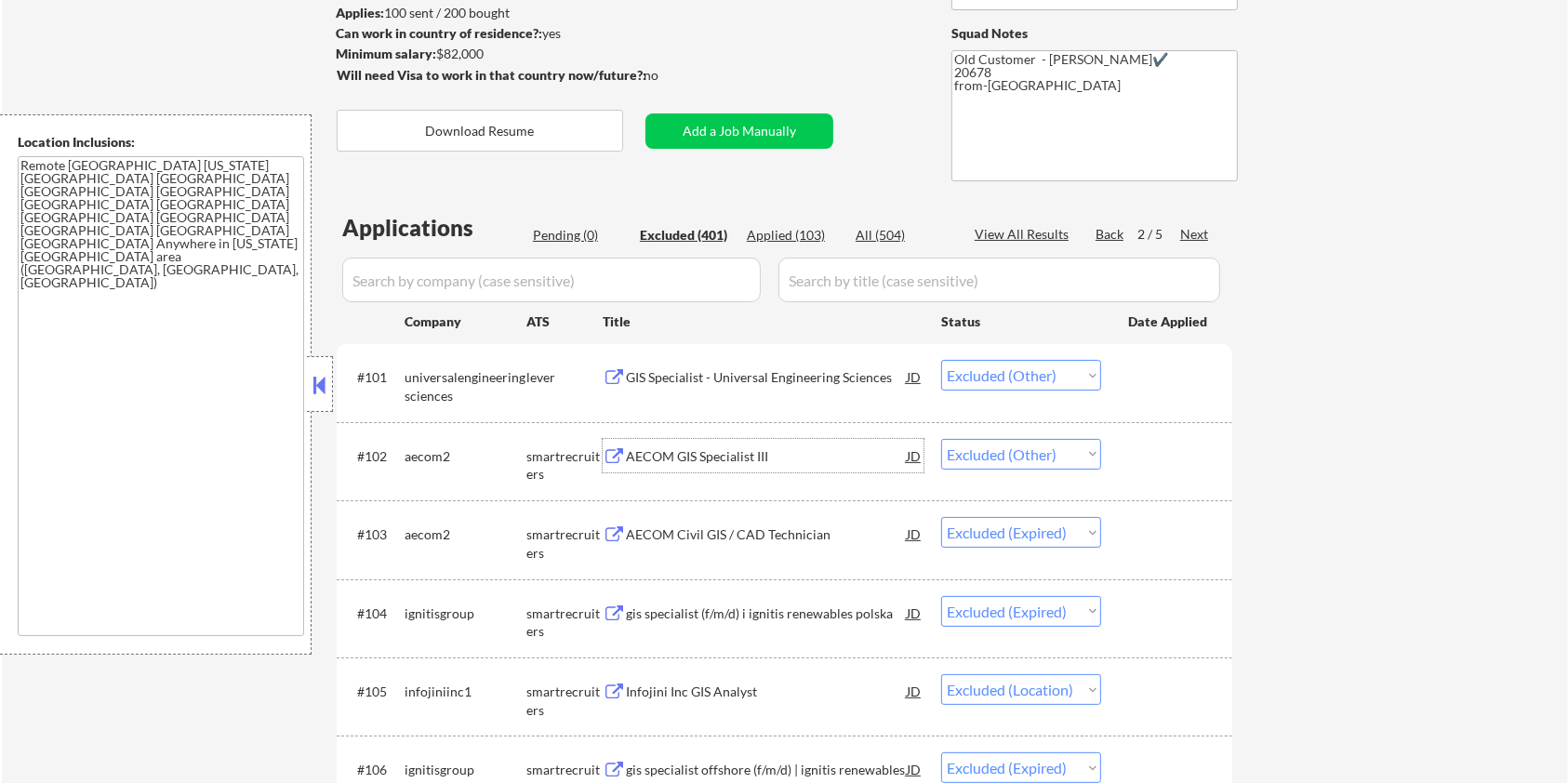
click at [674, 450] on div "AECOM GIS Specialist III" at bounding box center [766, 456] width 281 height 19
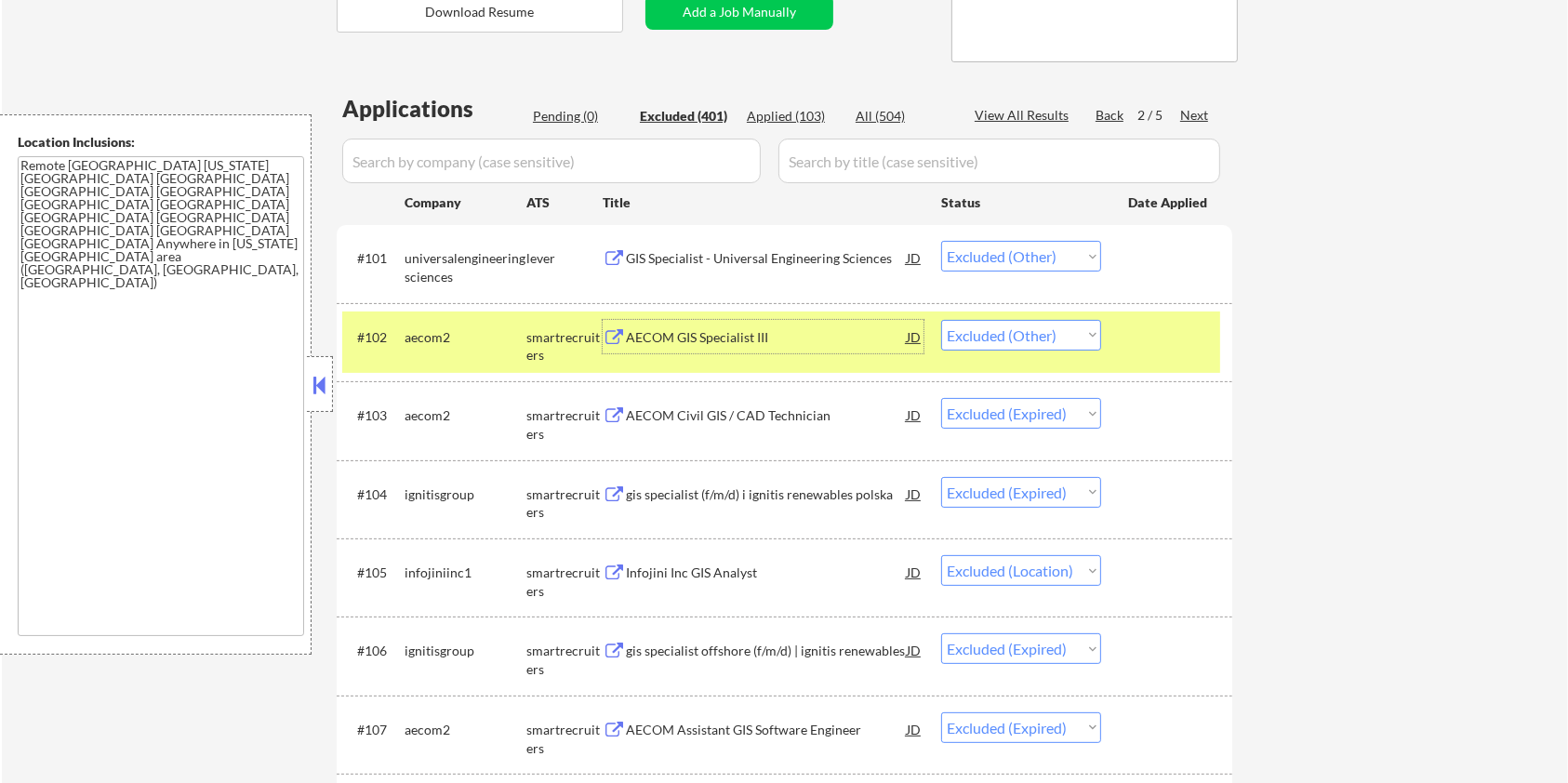
scroll to position [378, 0]
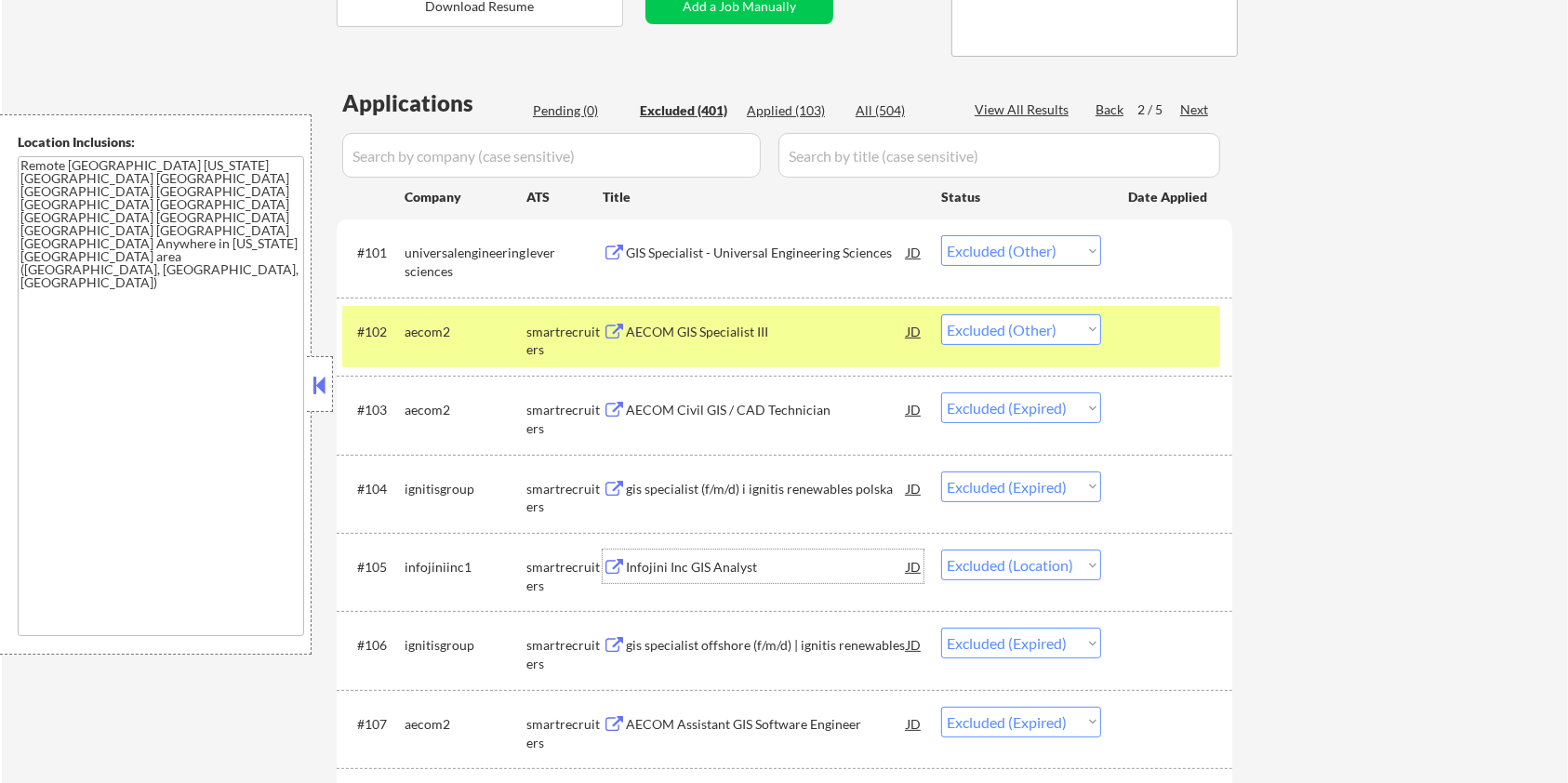
click at [718, 567] on div "Infojini Inc GIS Analyst" at bounding box center [766, 567] width 281 height 19
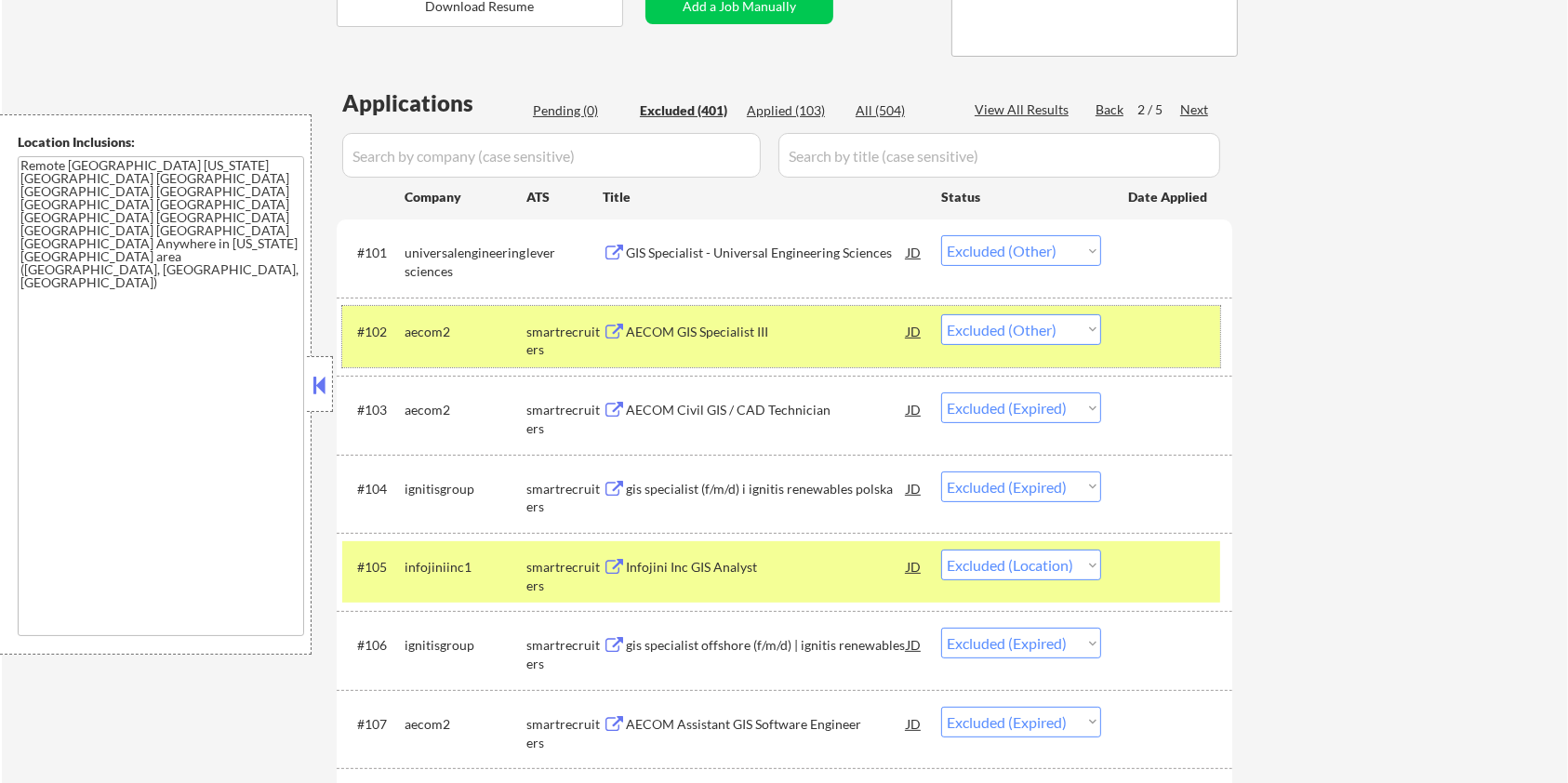
click at [1173, 330] on div at bounding box center [1168, 332] width 82 height 34
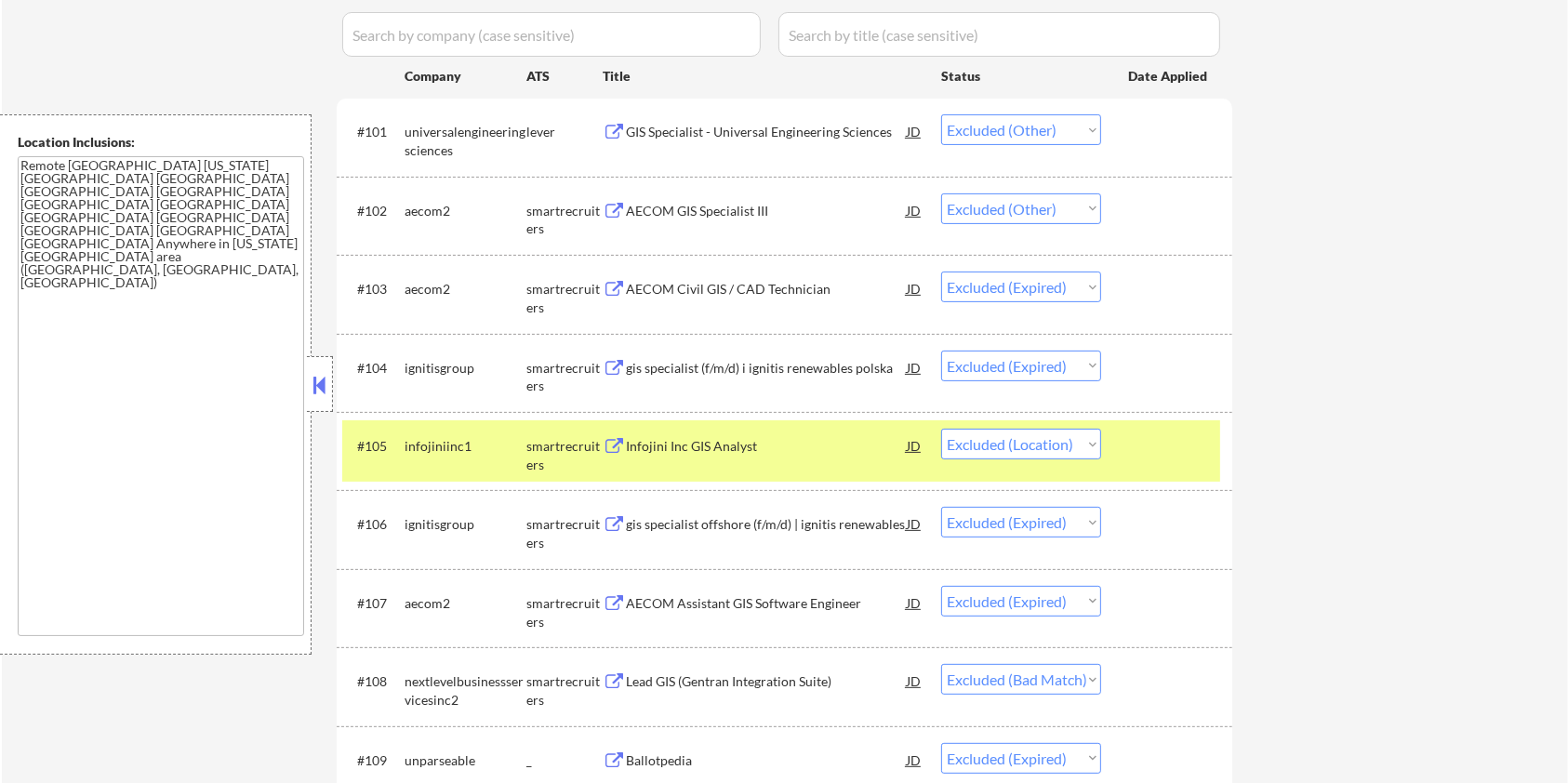
scroll to position [502, 0]
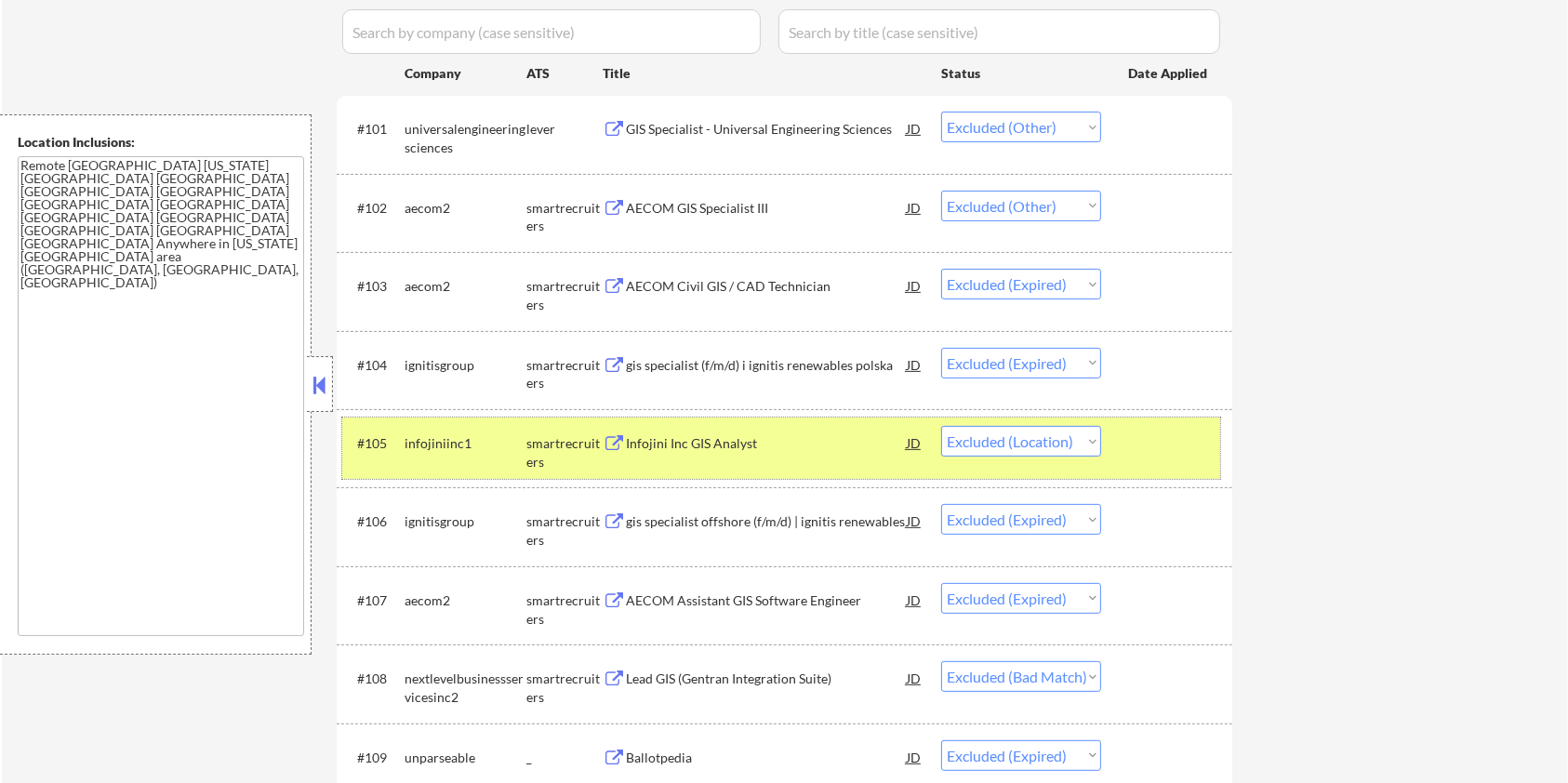
click at [1173, 435] on div at bounding box center [1168, 443] width 82 height 34
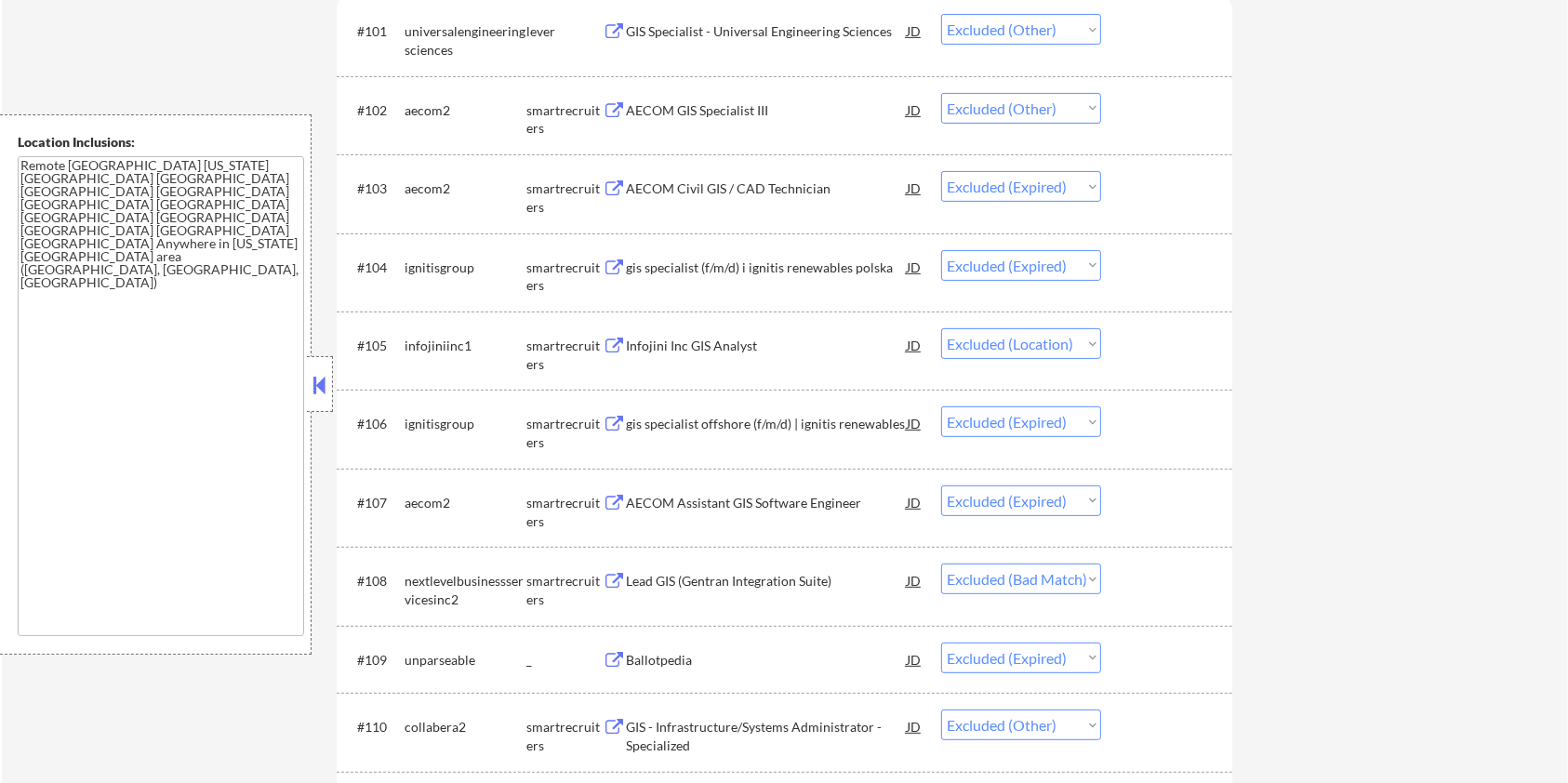
scroll to position [625, 0]
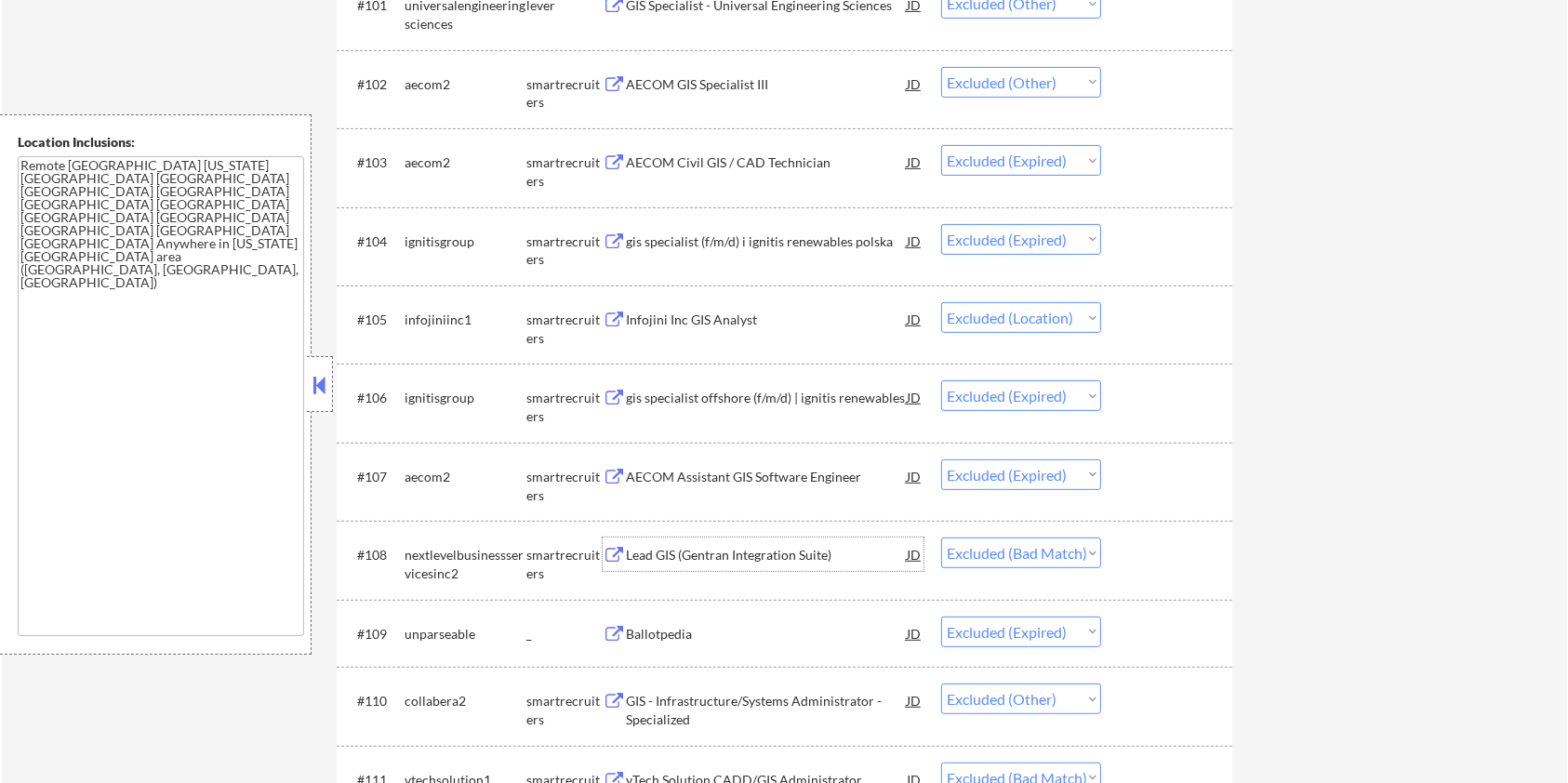
click at [772, 555] on div "Lead GIS (Gentran Integration Suite)" at bounding box center [766, 555] width 281 height 19
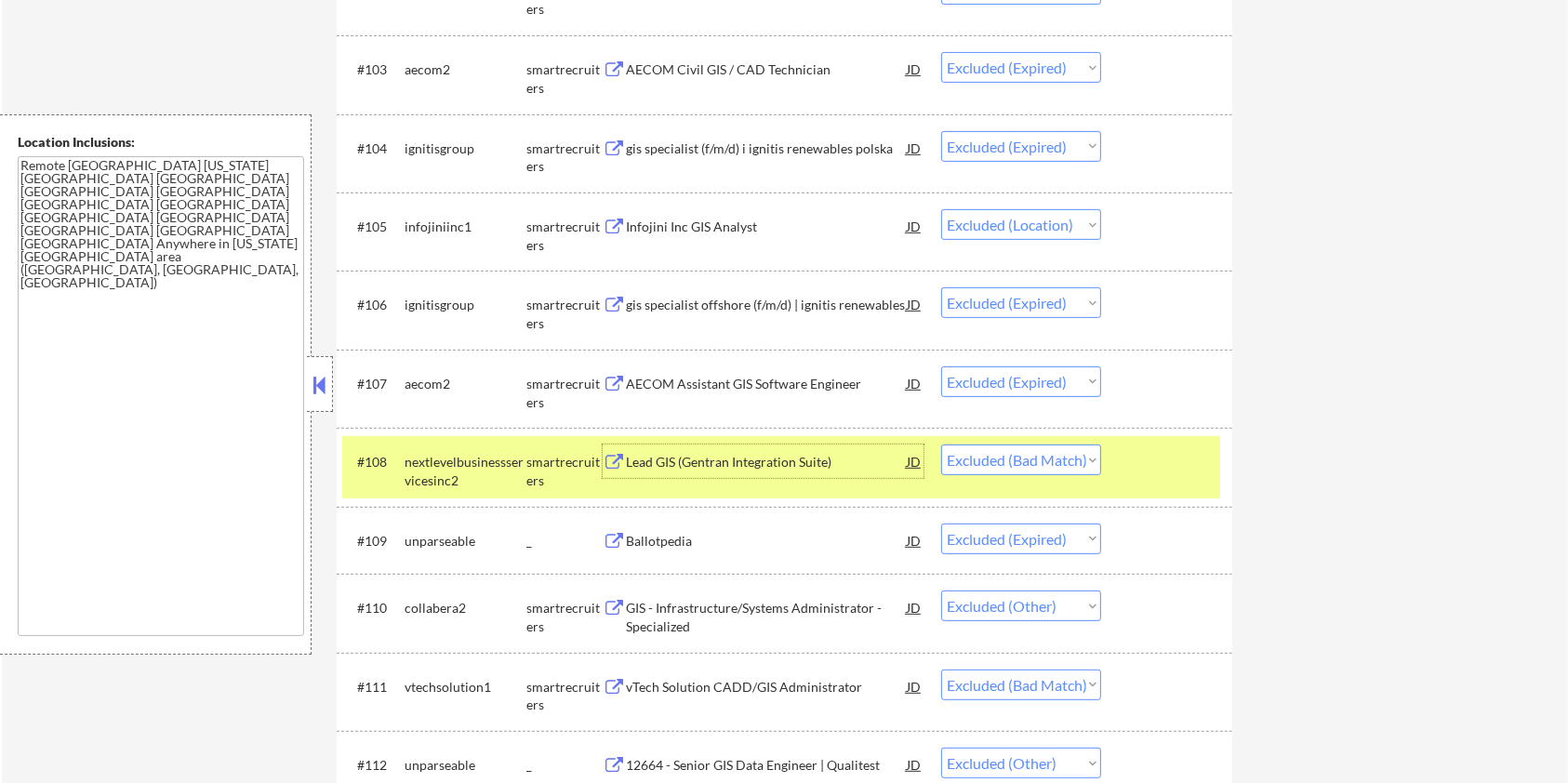
scroll to position [750, 0]
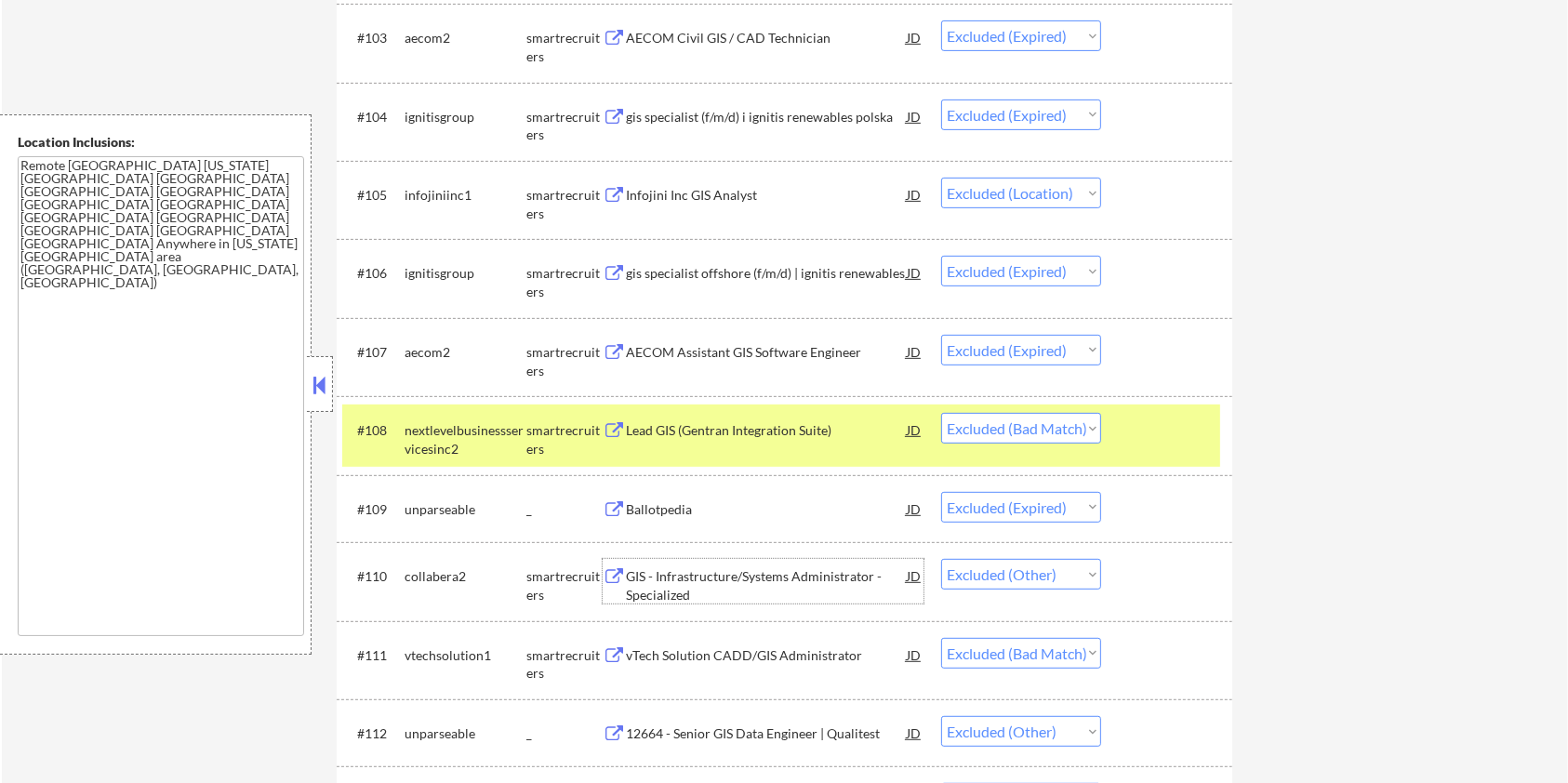
click at [758, 576] on div "GIS - Infrastructure/Systems Administrator - Specialized" at bounding box center [766, 586] width 281 height 37
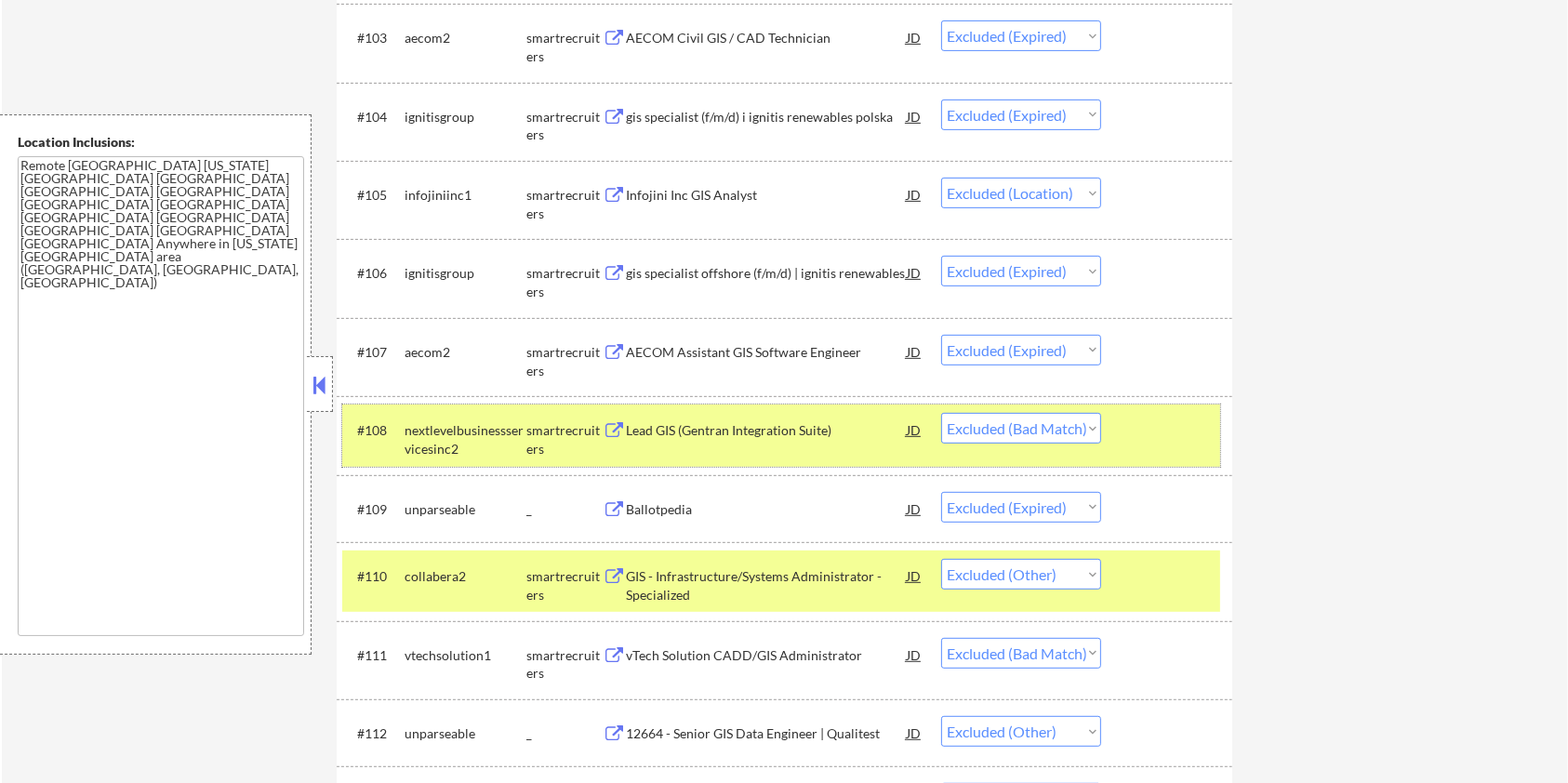
click at [1174, 432] on div at bounding box center [1168, 430] width 82 height 34
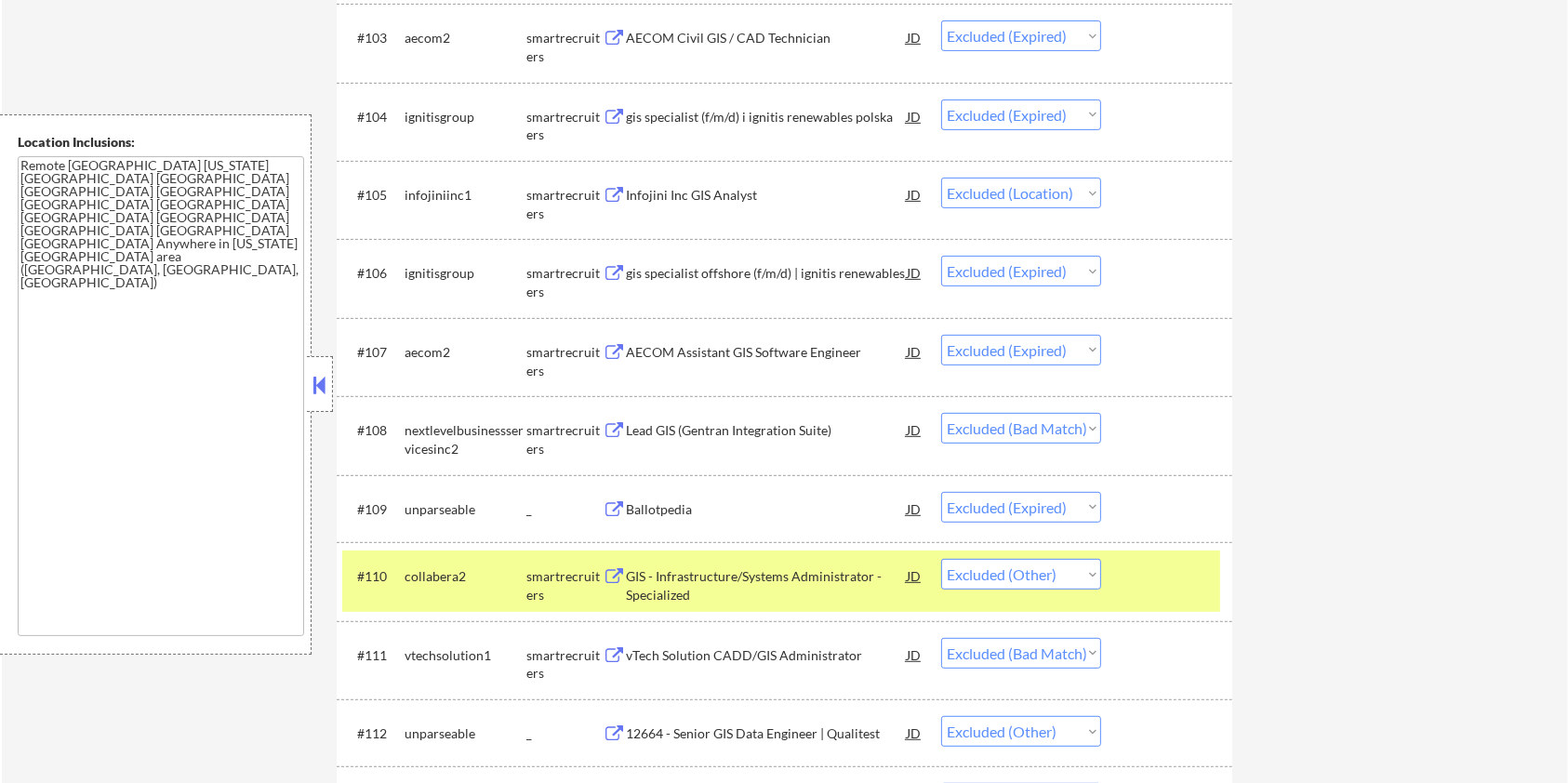
click at [1182, 571] on div at bounding box center [1168, 576] width 82 height 34
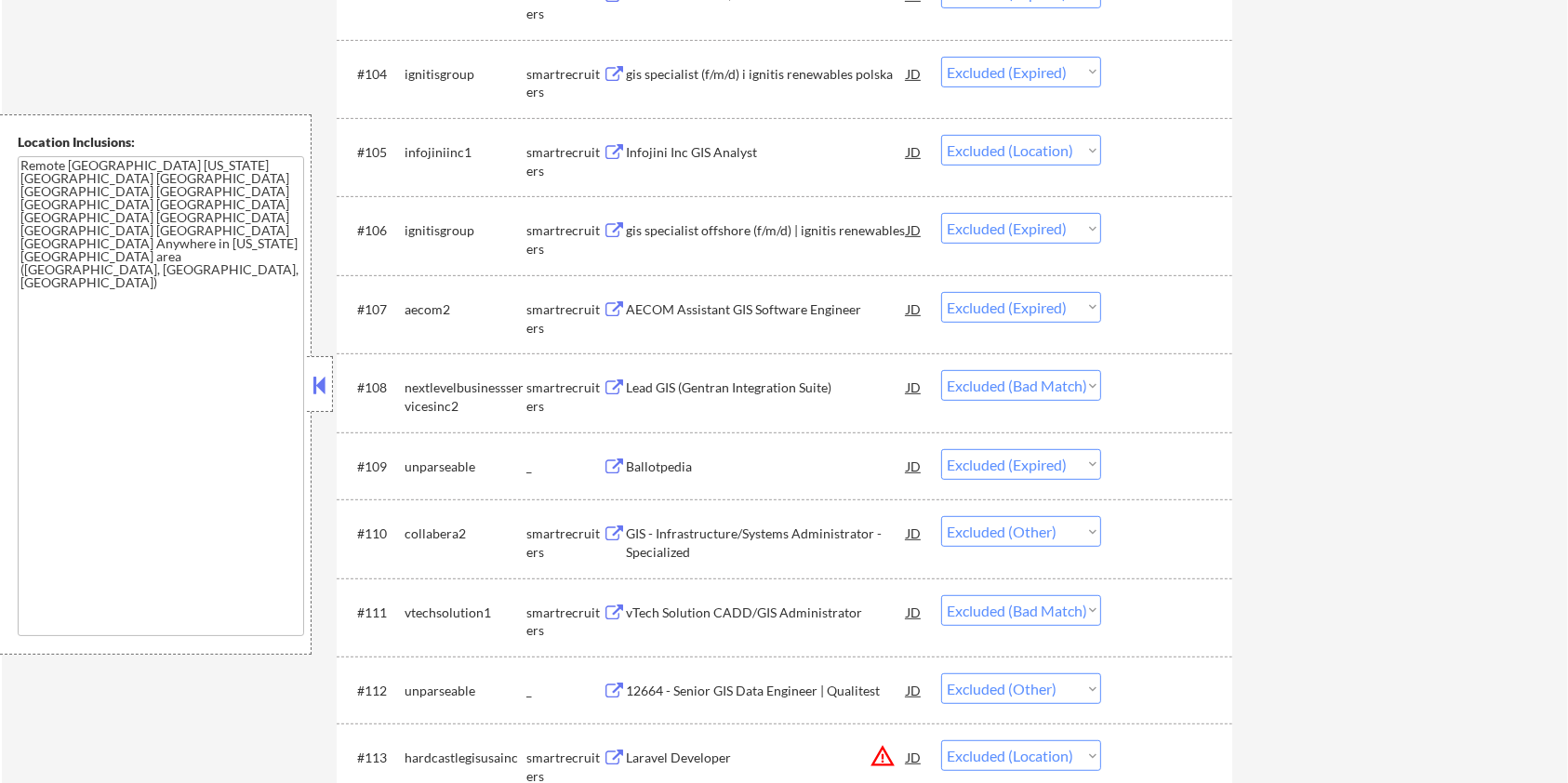
scroll to position [874, 0]
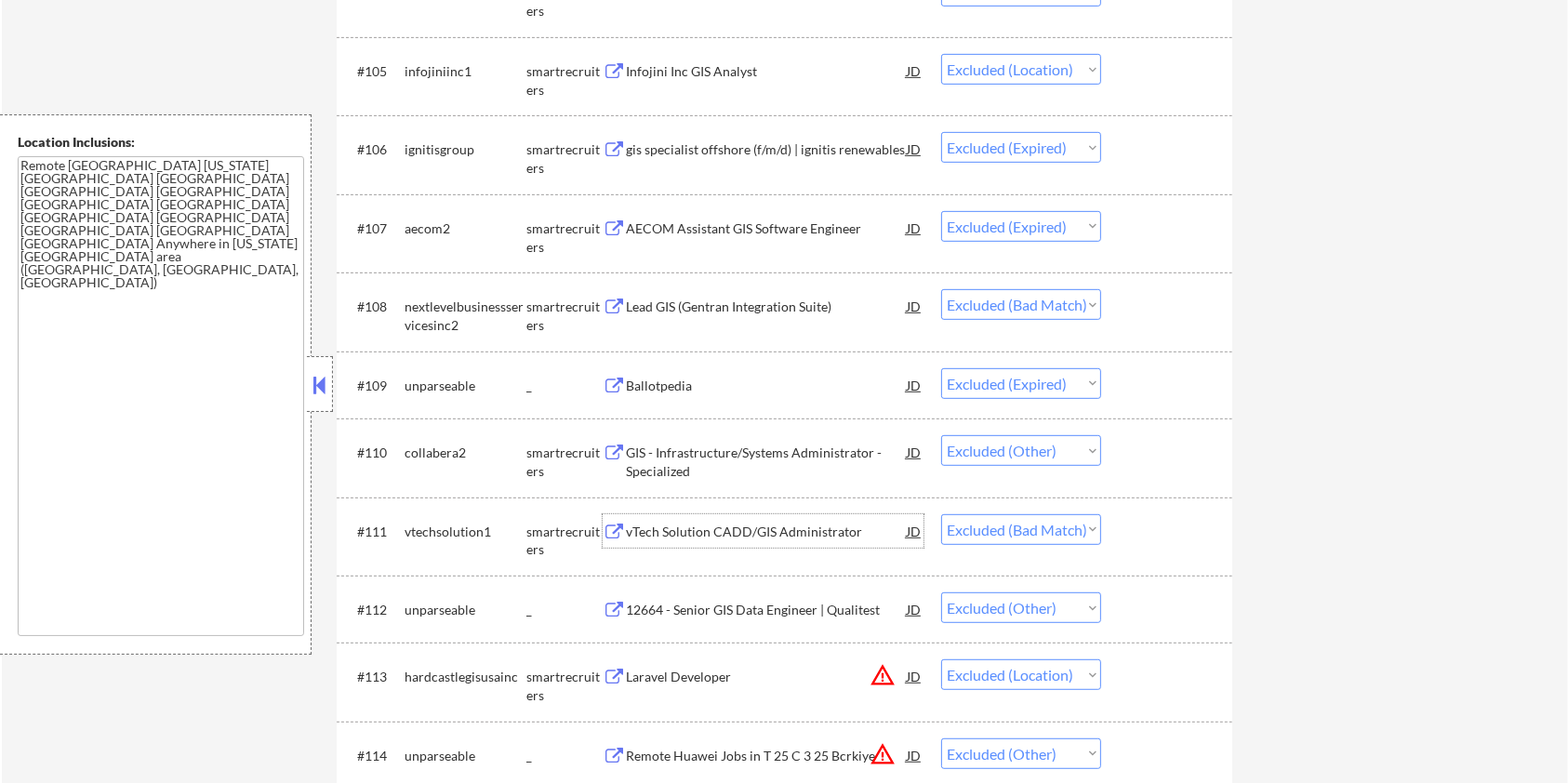
click at [702, 527] on div "vTech Solution CADD/GIS Administrator" at bounding box center [766, 532] width 281 height 19
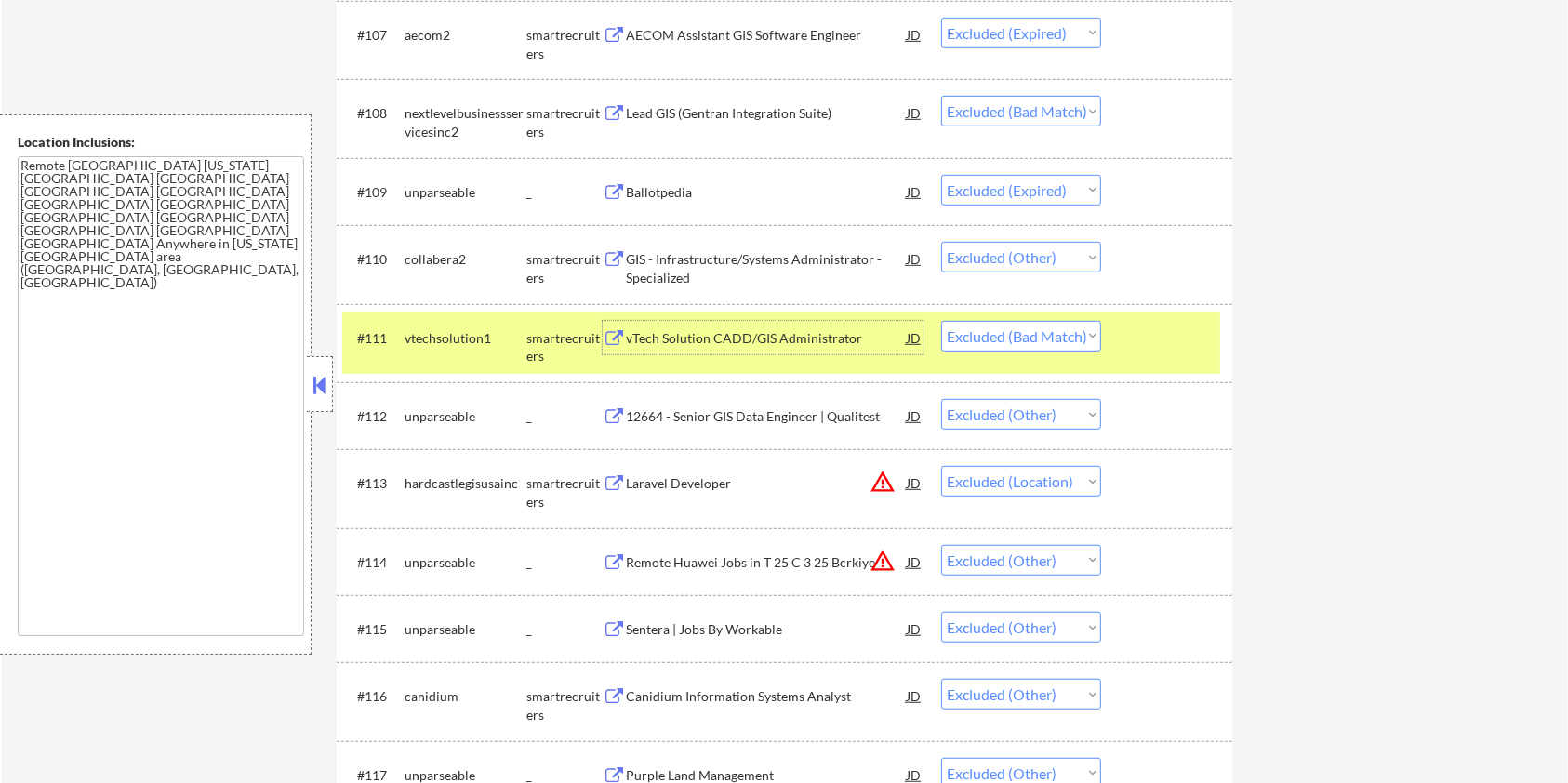
scroll to position [1122, 0]
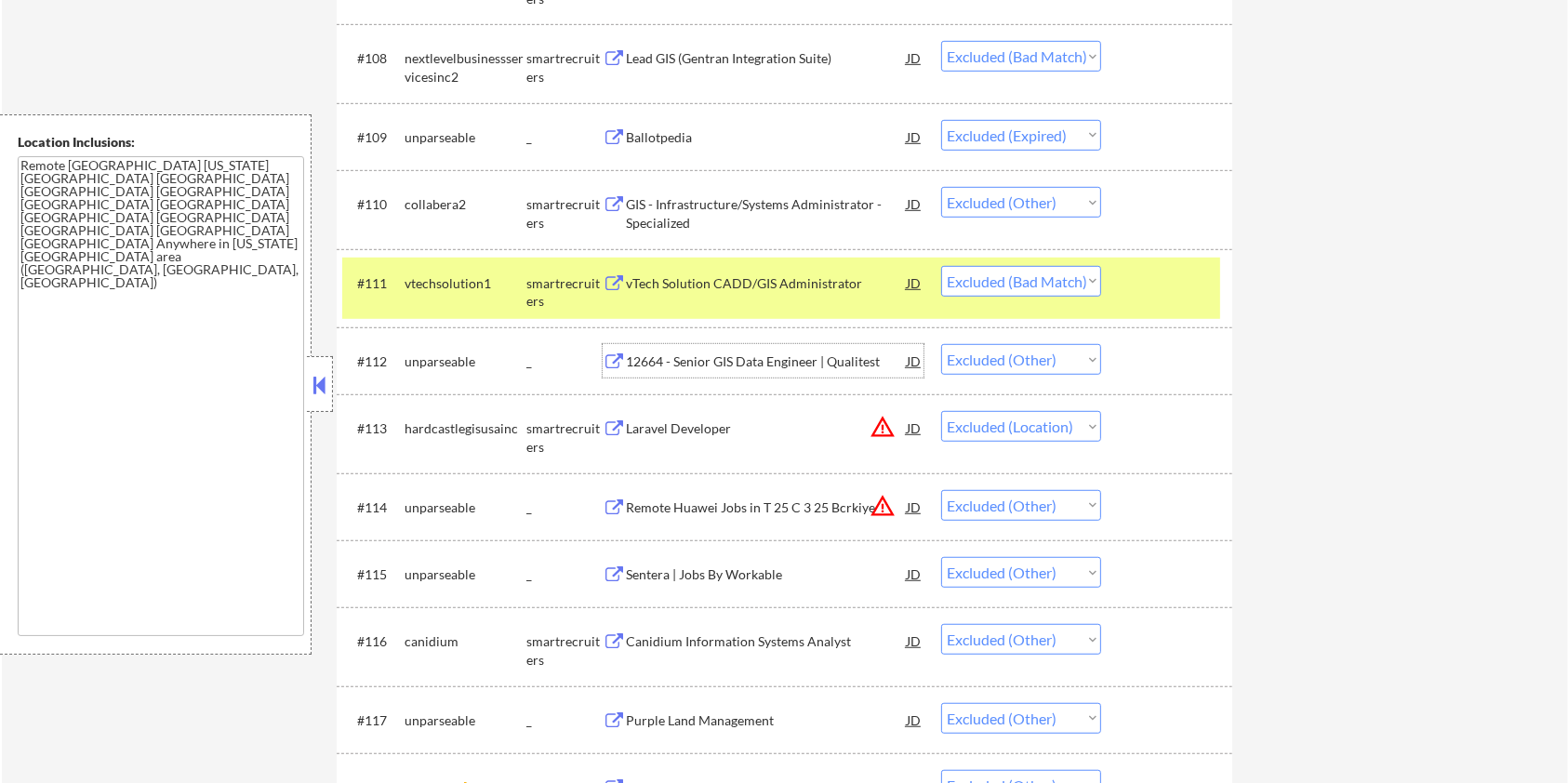
click at [729, 356] on div "12664 - Senior GIS Data Engineer | Qualitest" at bounding box center [766, 361] width 281 height 19
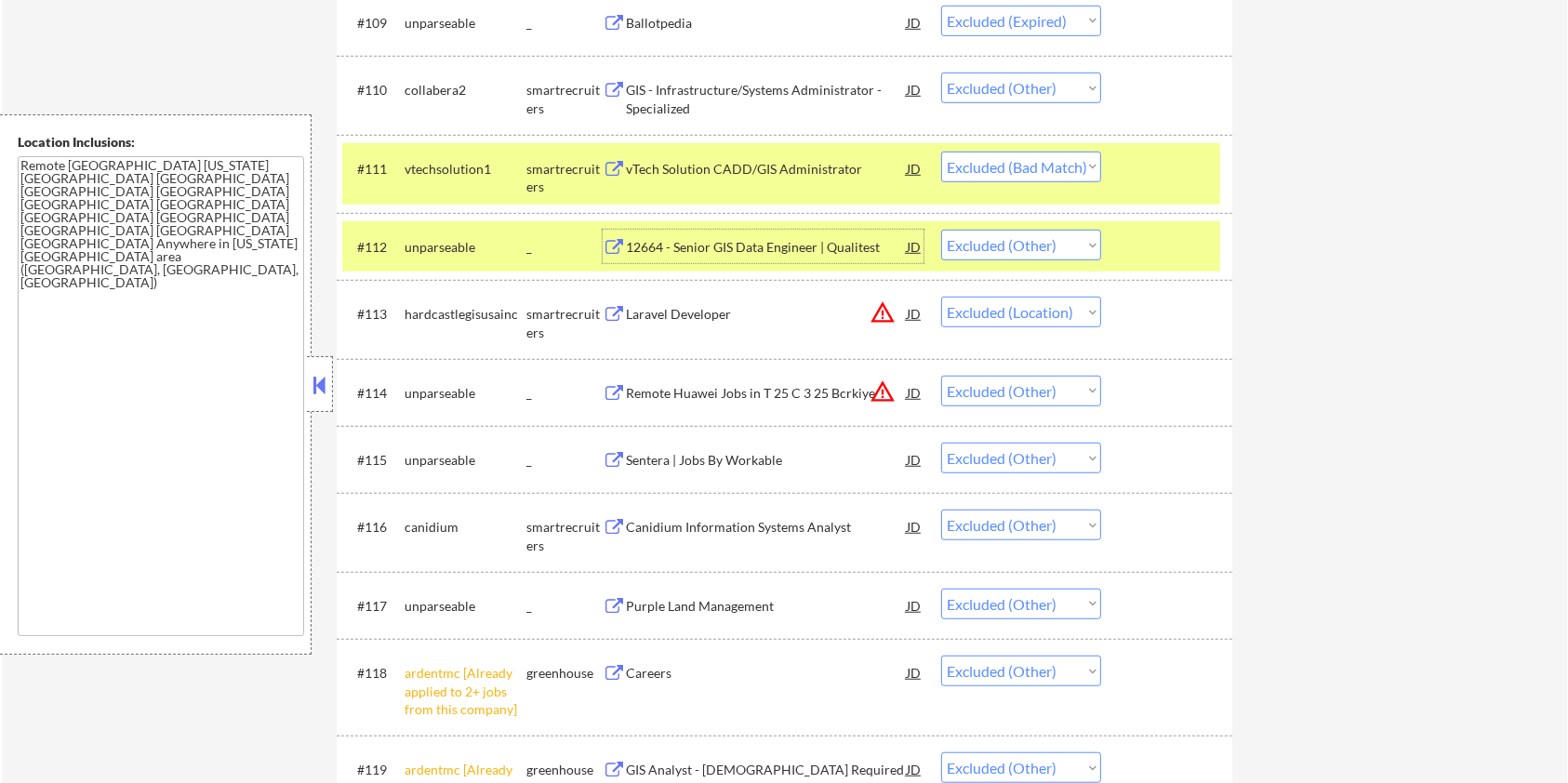
scroll to position [1246, 0]
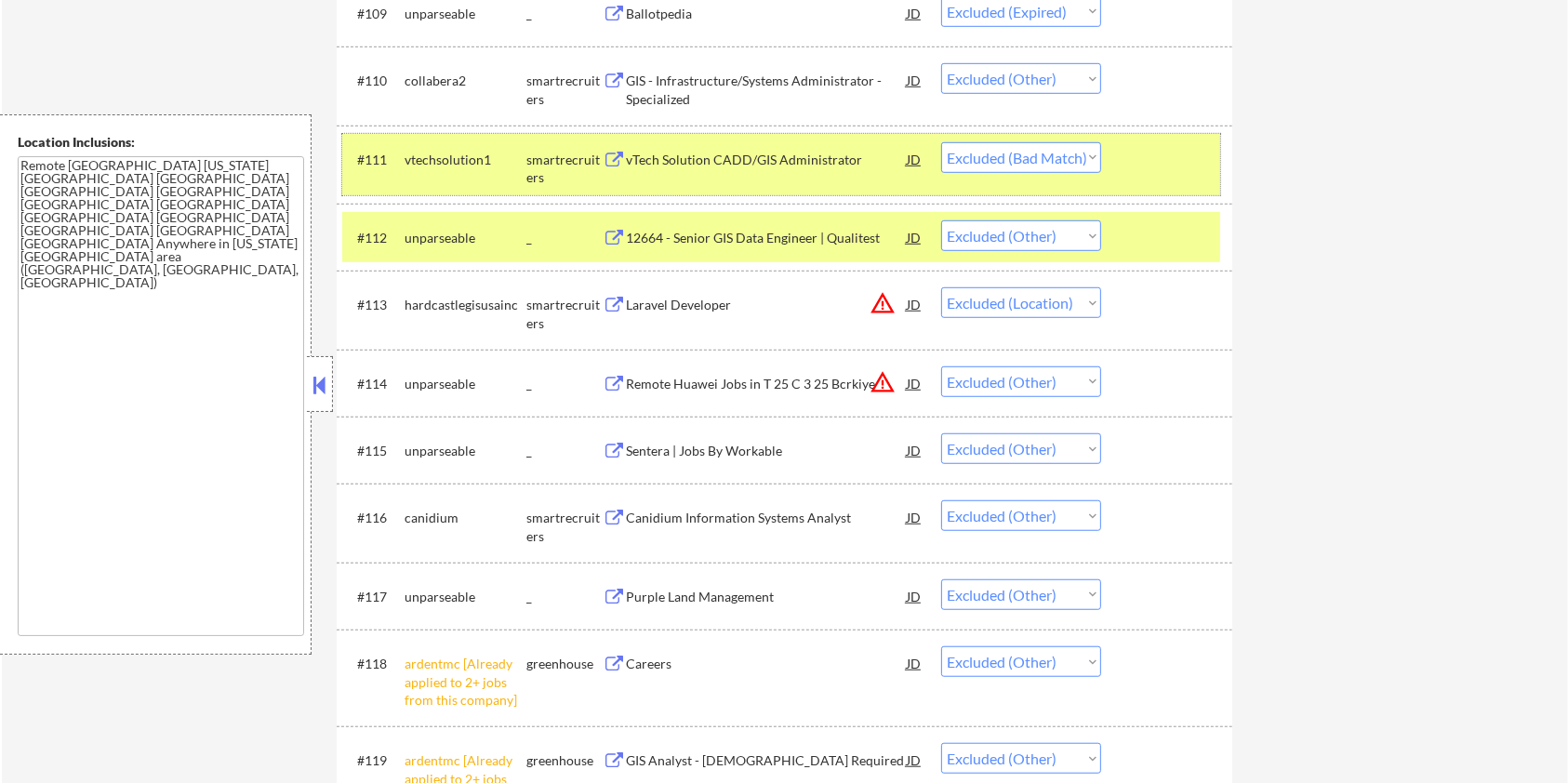
click at [1181, 157] on div at bounding box center [1168, 159] width 82 height 34
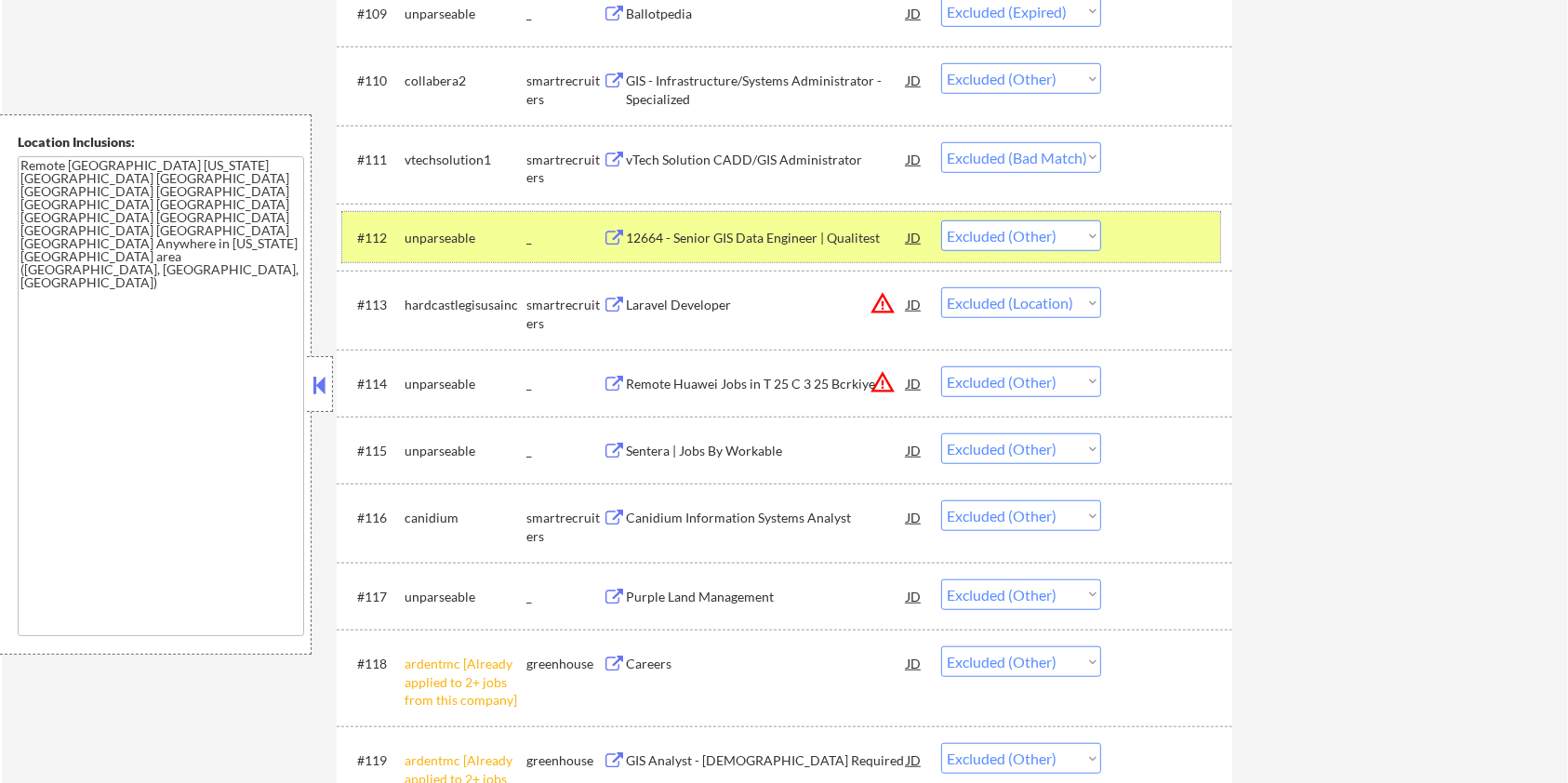
click at [1167, 224] on div at bounding box center [1168, 237] width 82 height 34
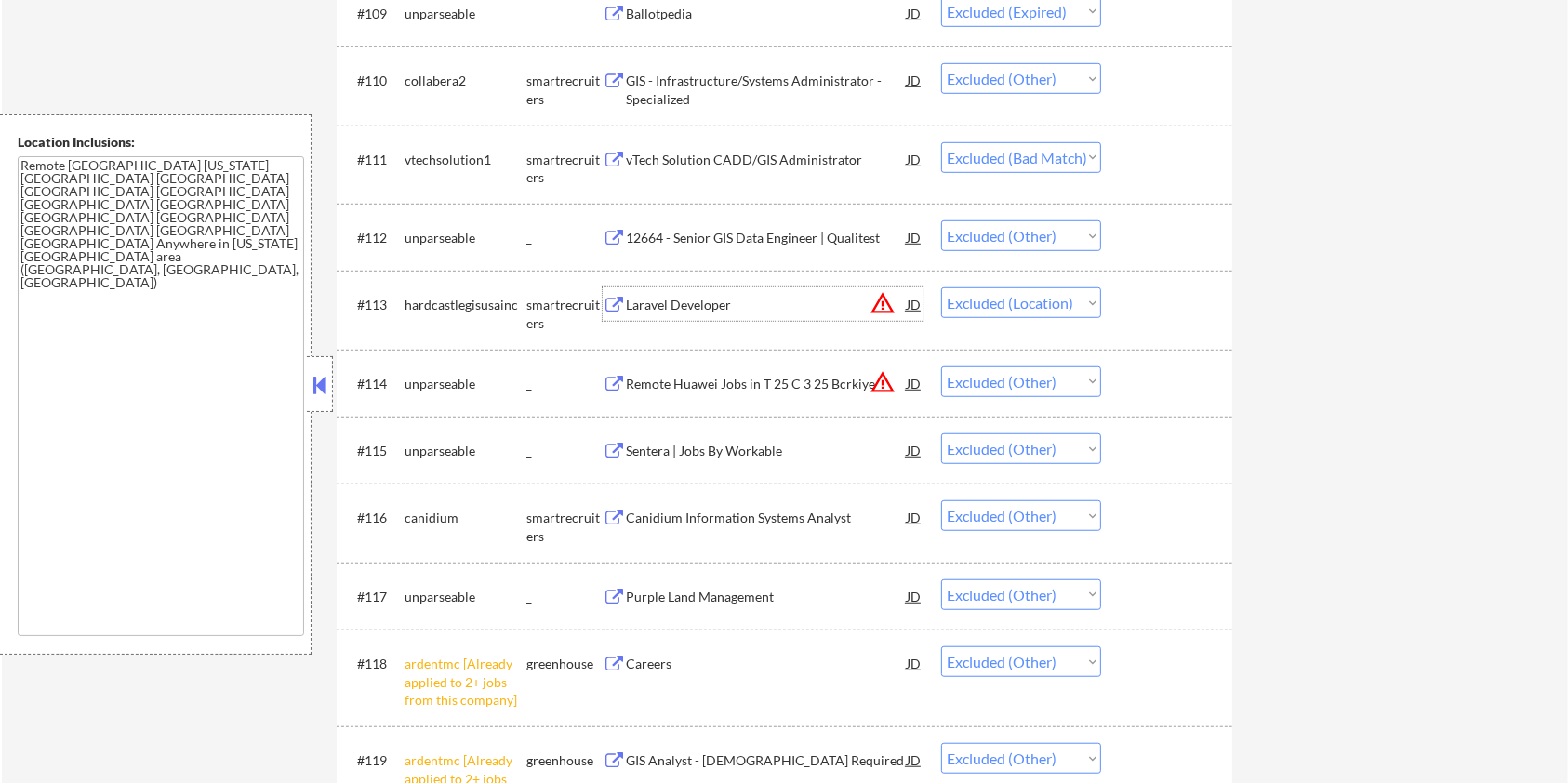
click at [683, 305] on div "Laravel Developer" at bounding box center [766, 305] width 281 height 19
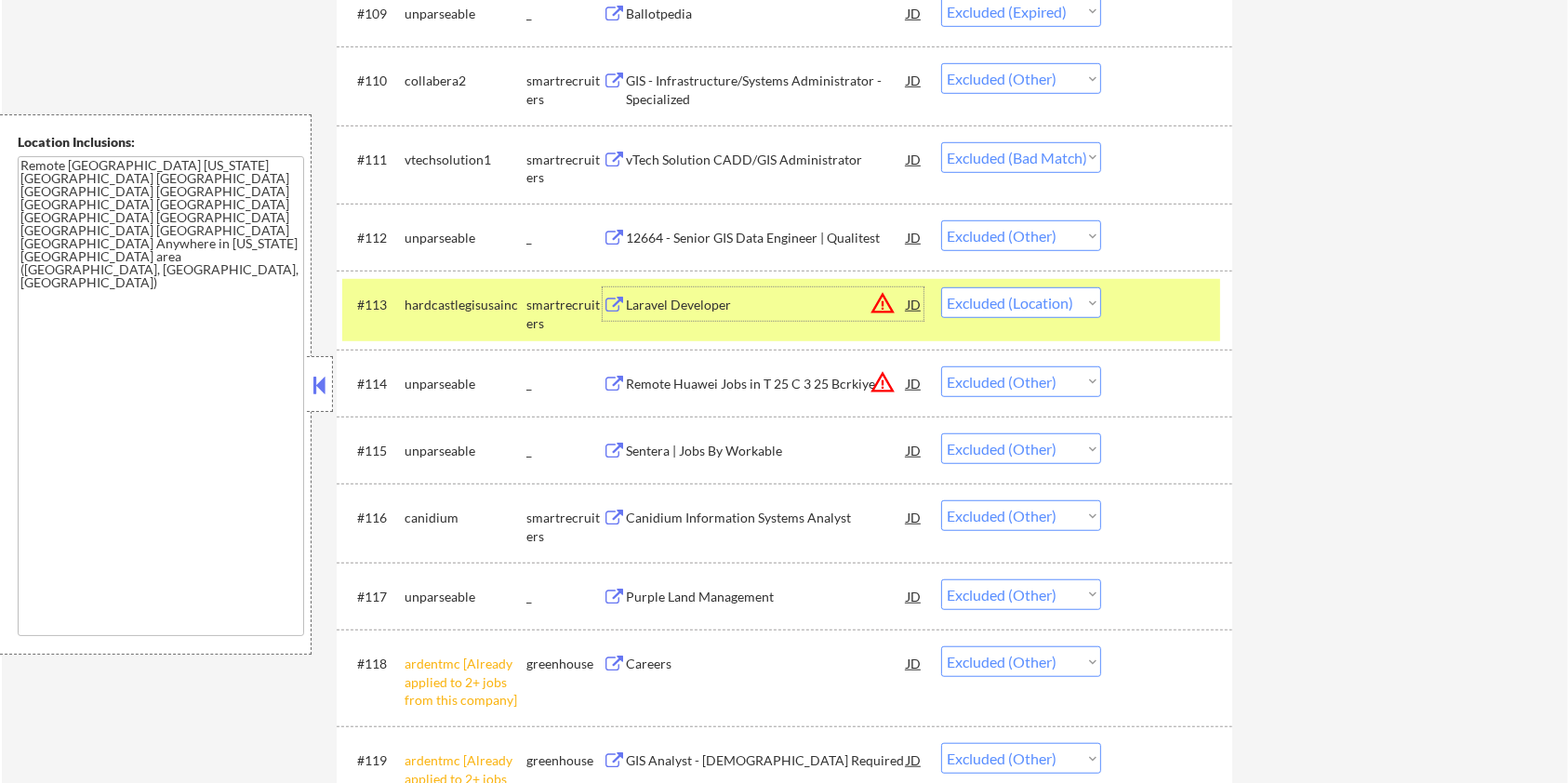
click at [774, 378] on div "Remote Huawei Jobs in T 25 C 3 25 Bcrkiye" at bounding box center [766, 384] width 281 height 19
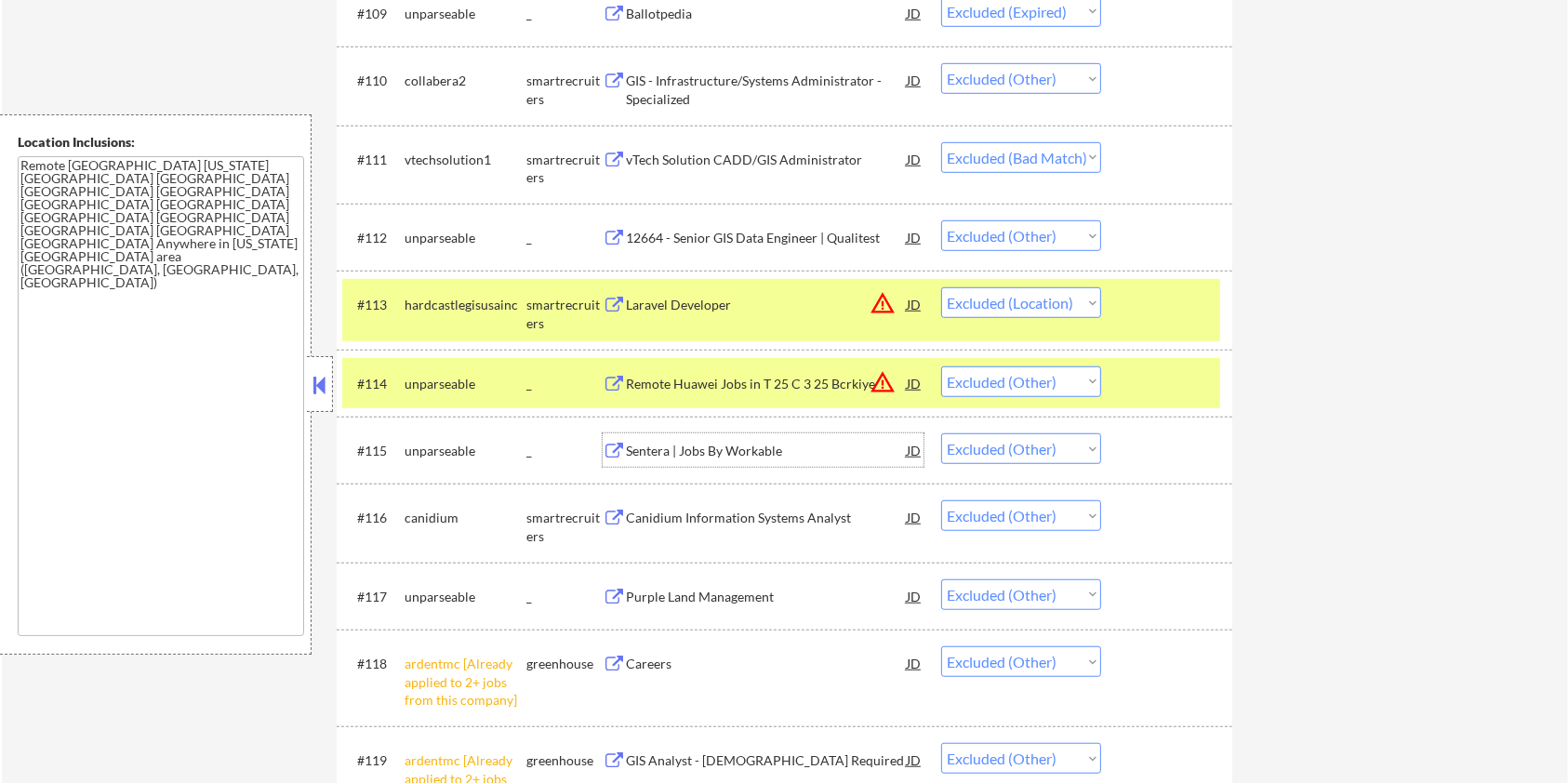
click at [758, 436] on div "Sentera | Jobs By Workable" at bounding box center [766, 450] width 281 height 34
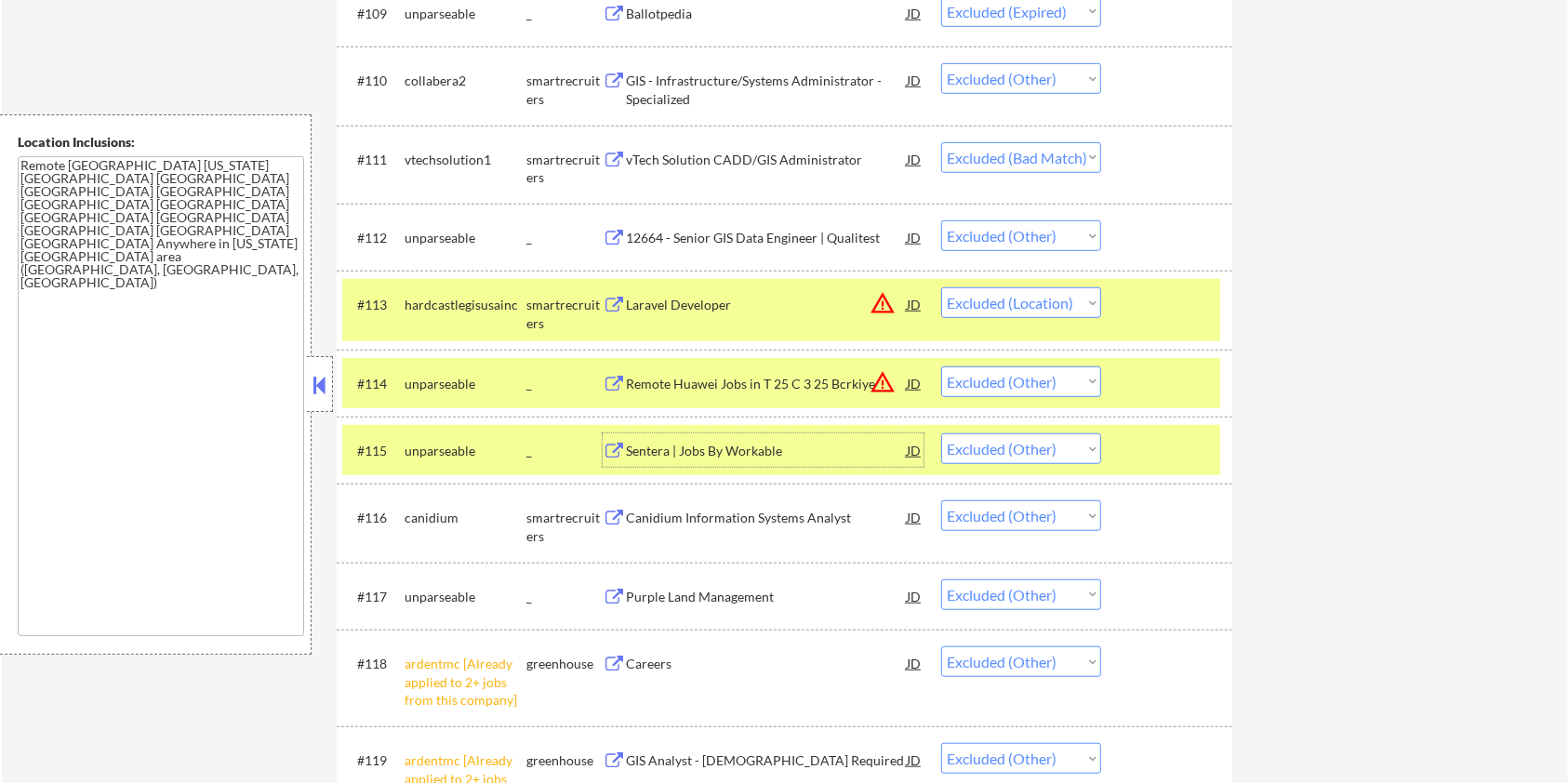
click at [1154, 294] on div at bounding box center [1168, 304] width 82 height 34
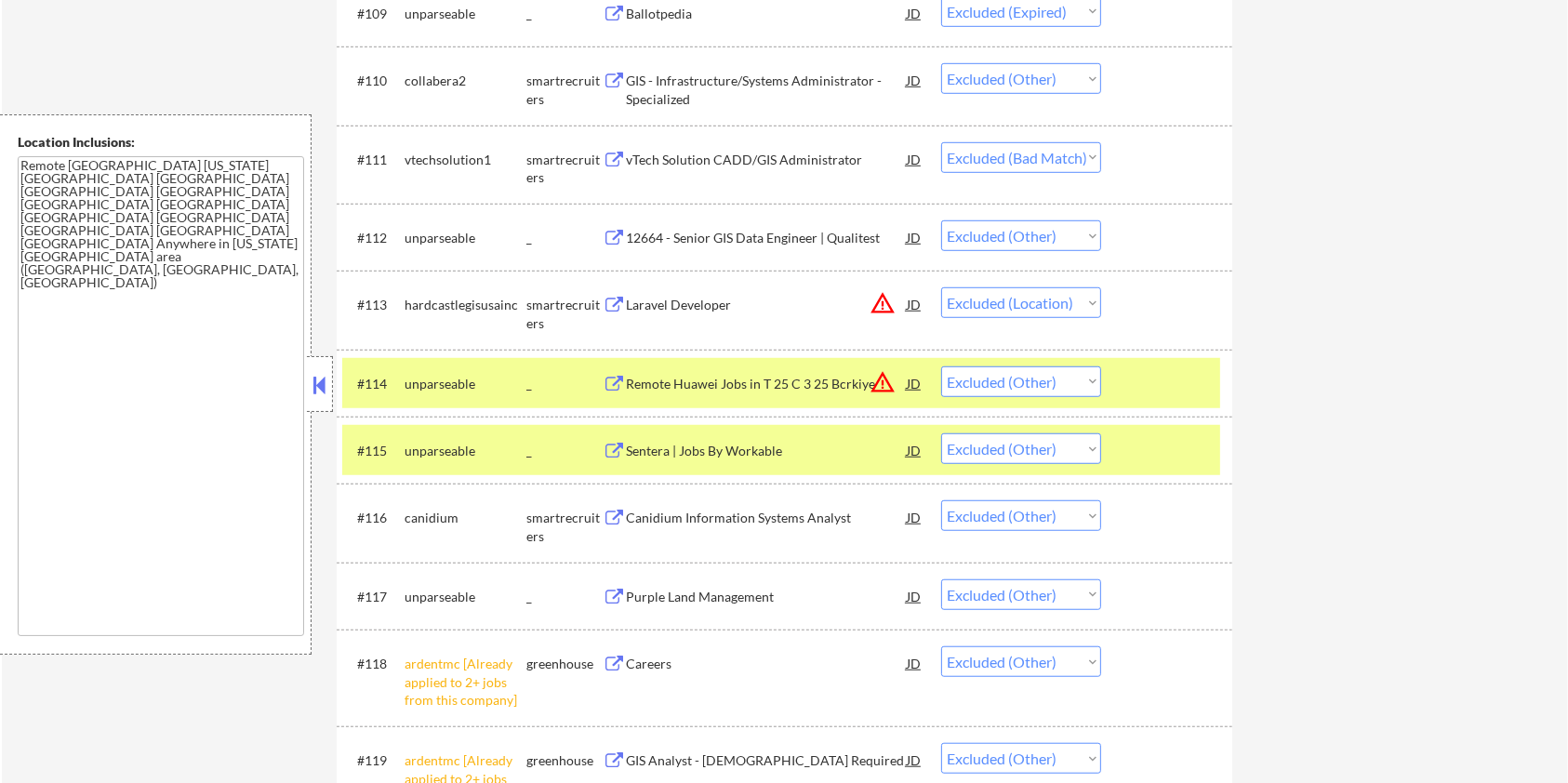
click at [1131, 368] on div at bounding box center [1168, 383] width 82 height 34
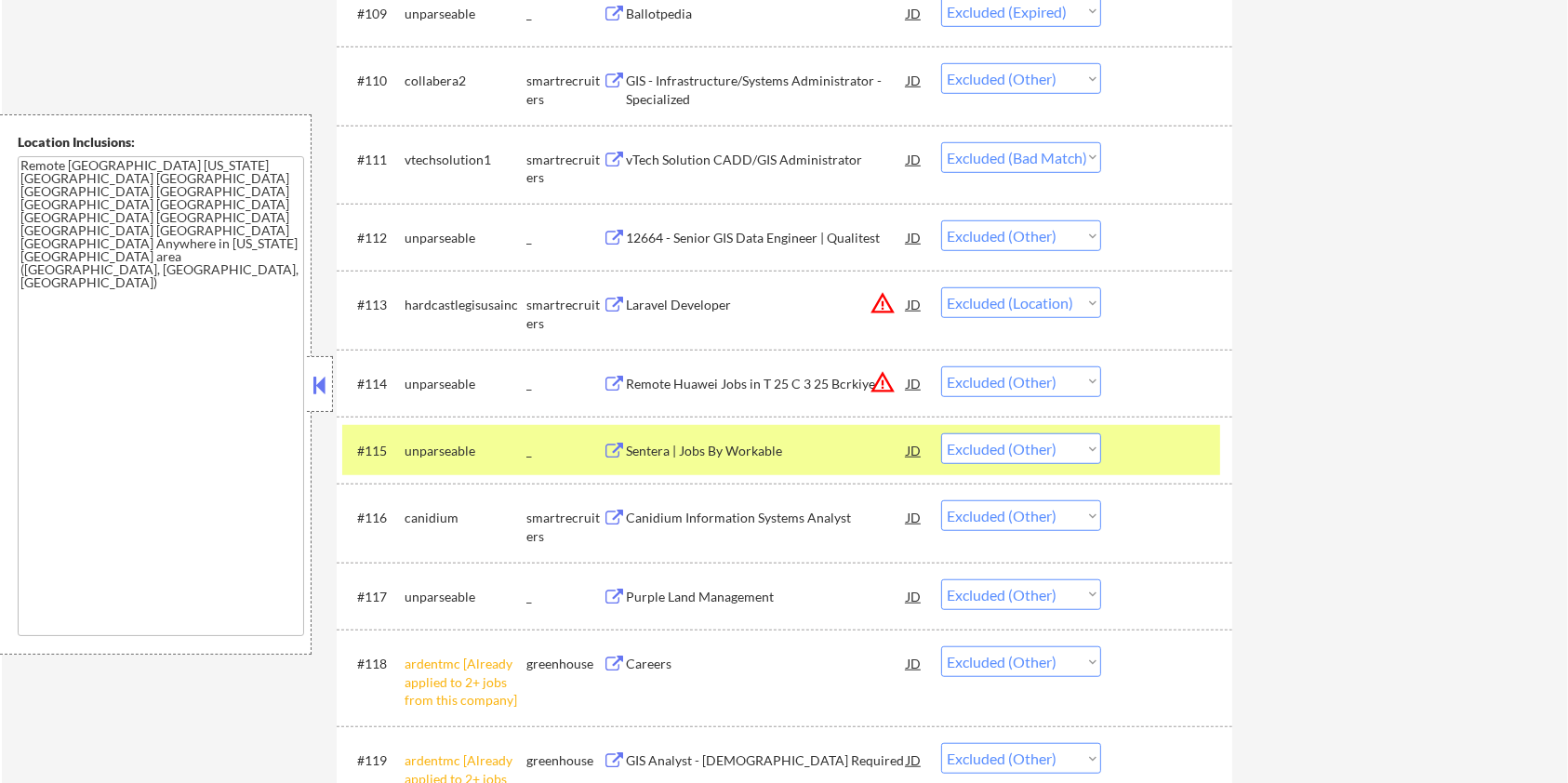
click at [1143, 448] on div at bounding box center [1168, 450] width 82 height 34
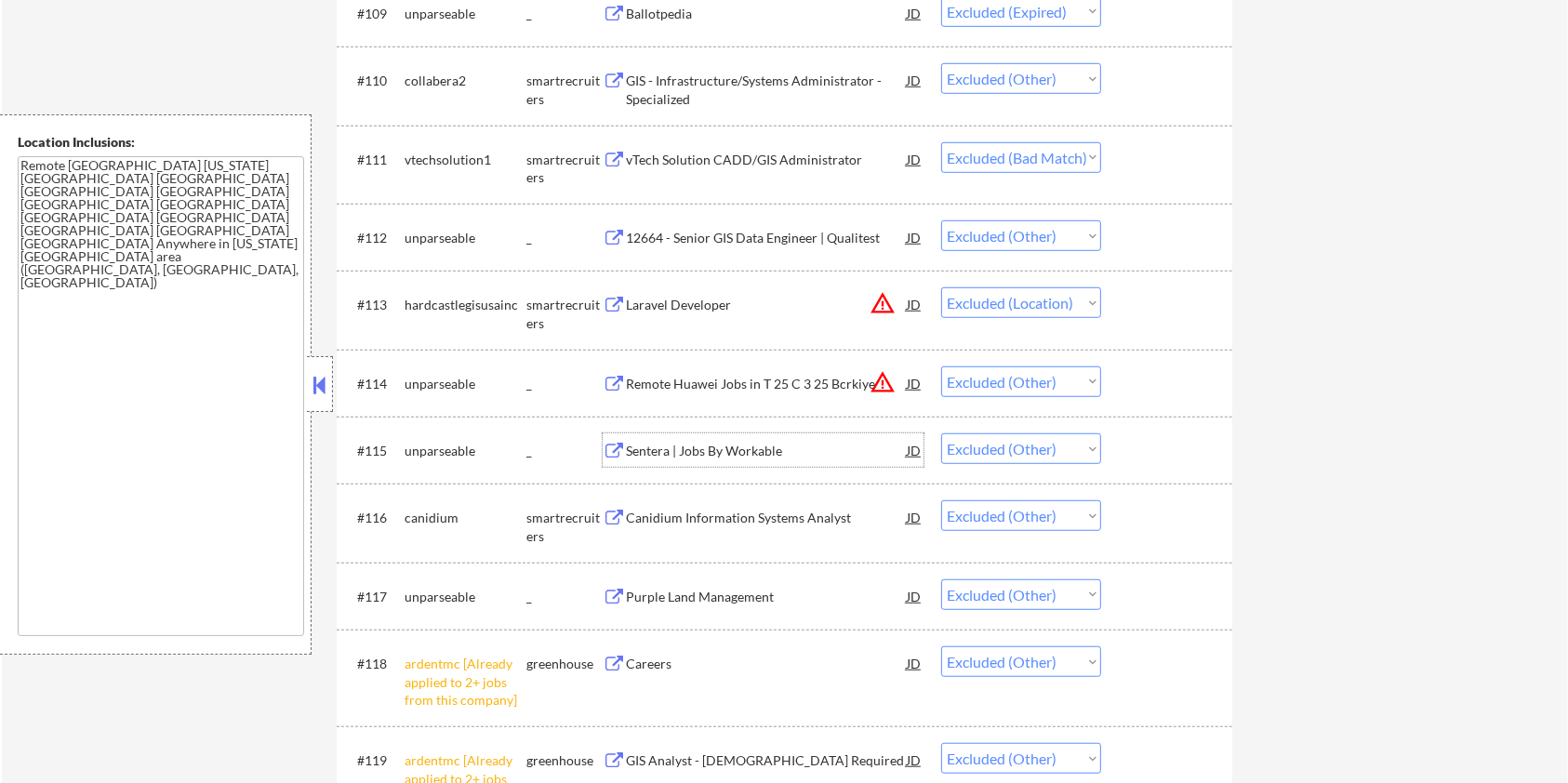
click at [727, 460] on div "Sentera | Jobs By Workable" at bounding box center [766, 450] width 281 height 34
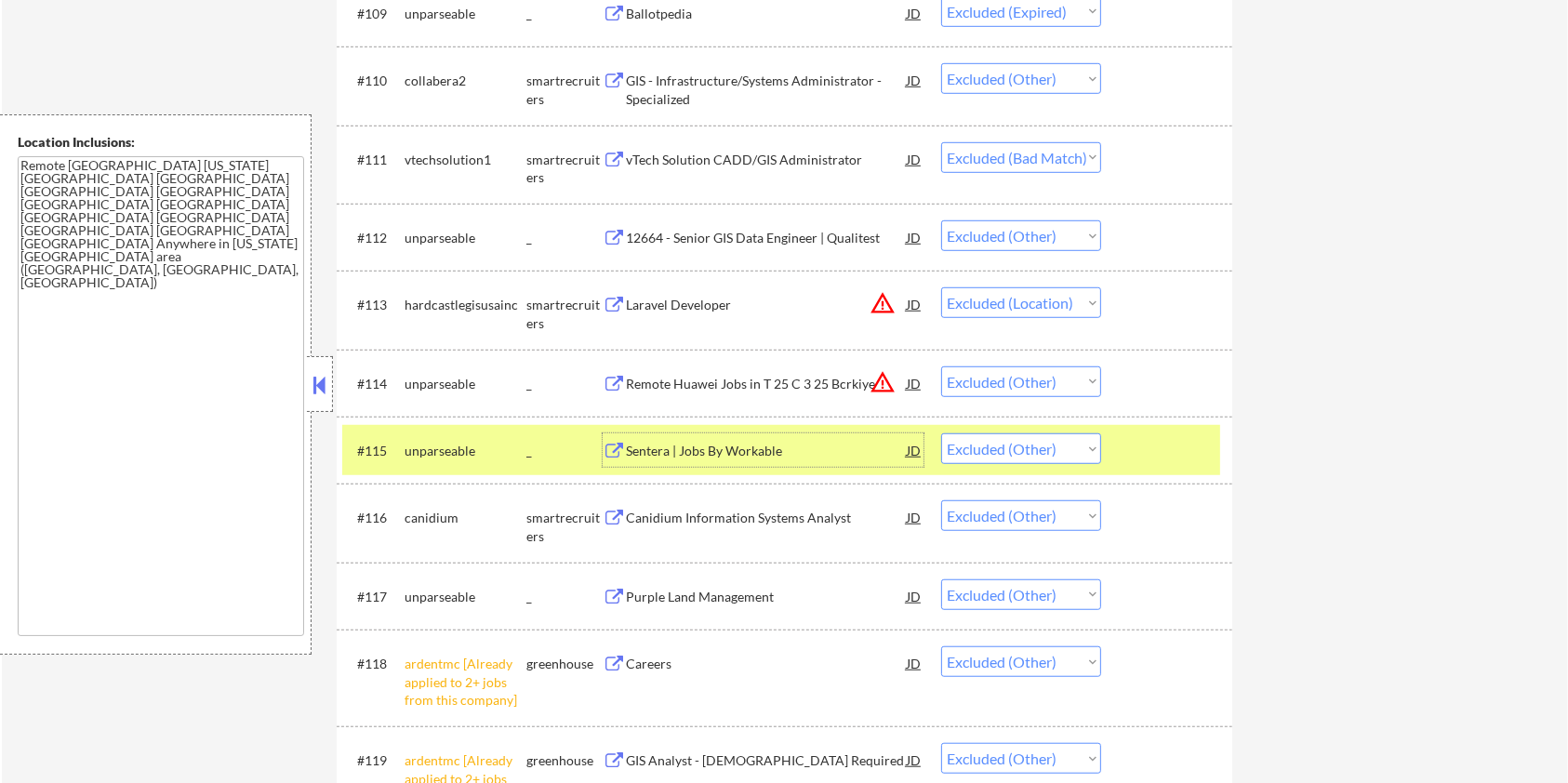
click at [697, 512] on div "Canidium Information Systems Analyst" at bounding box center [766, 517] width 281 height 19
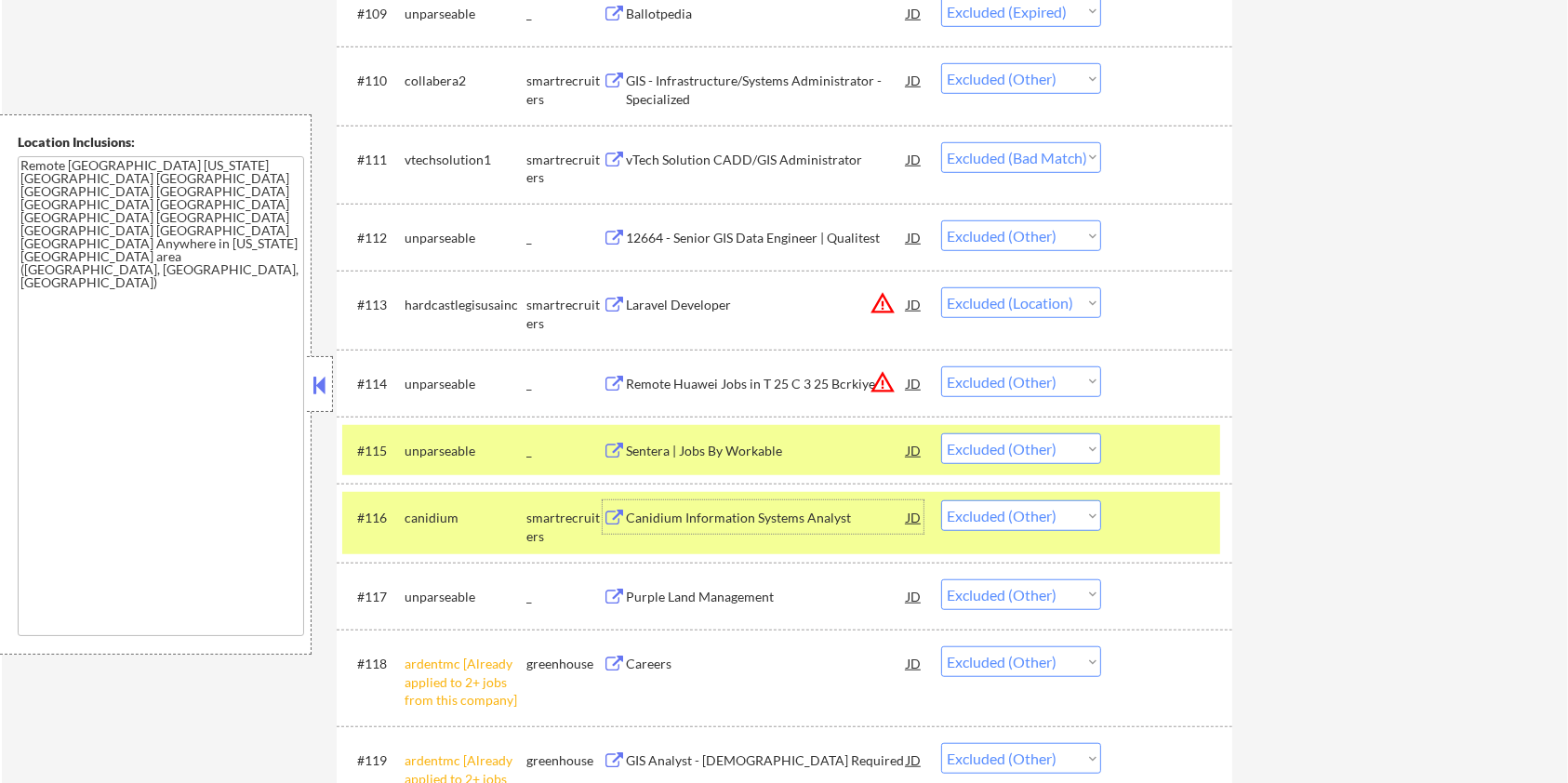
click at [1196, 450] on div at bounding box center [1168, 450] width 82 height 34
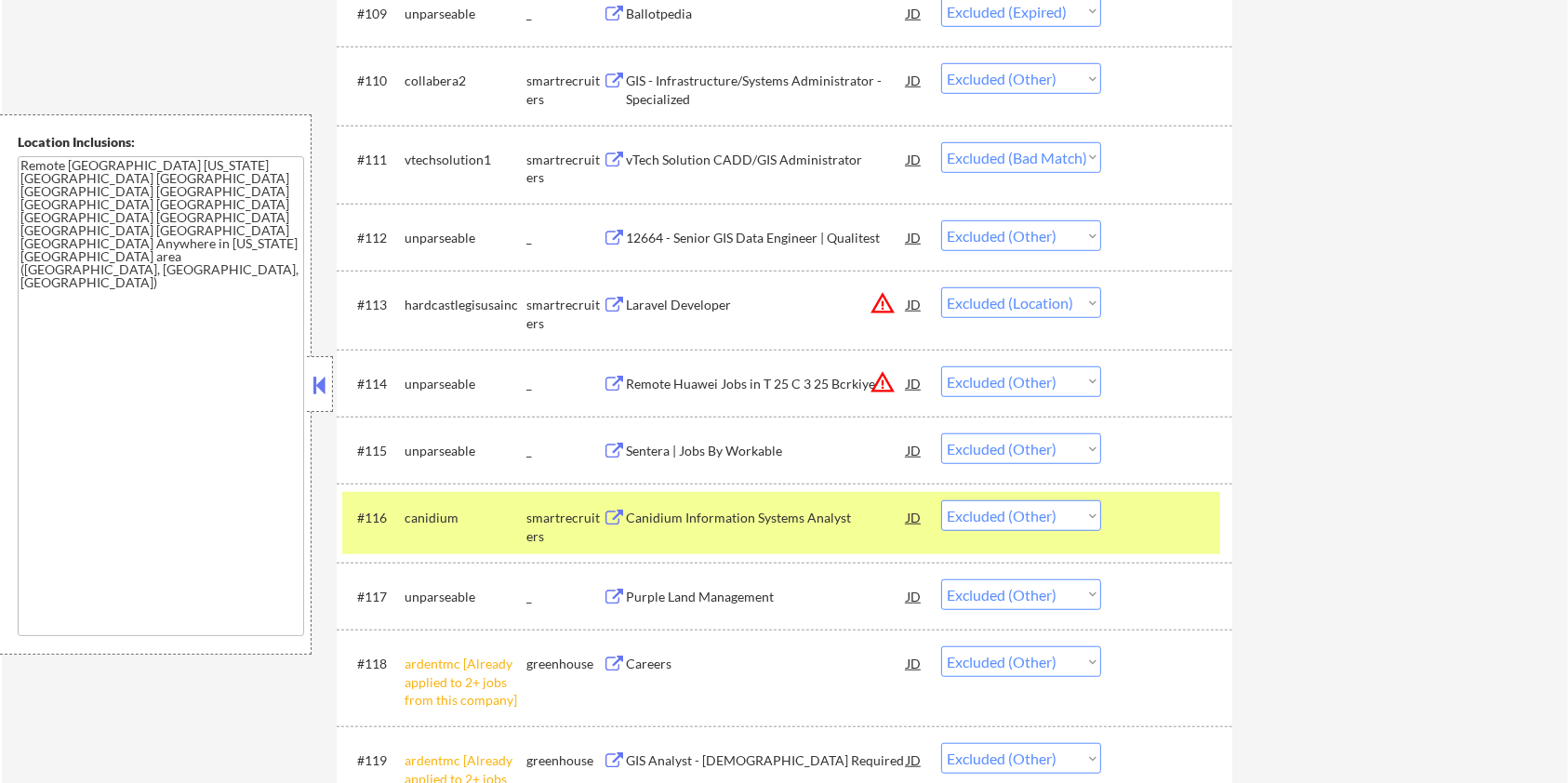
click at [1161, 531] on div at bounding box center [1168, 517] width 82 height 34
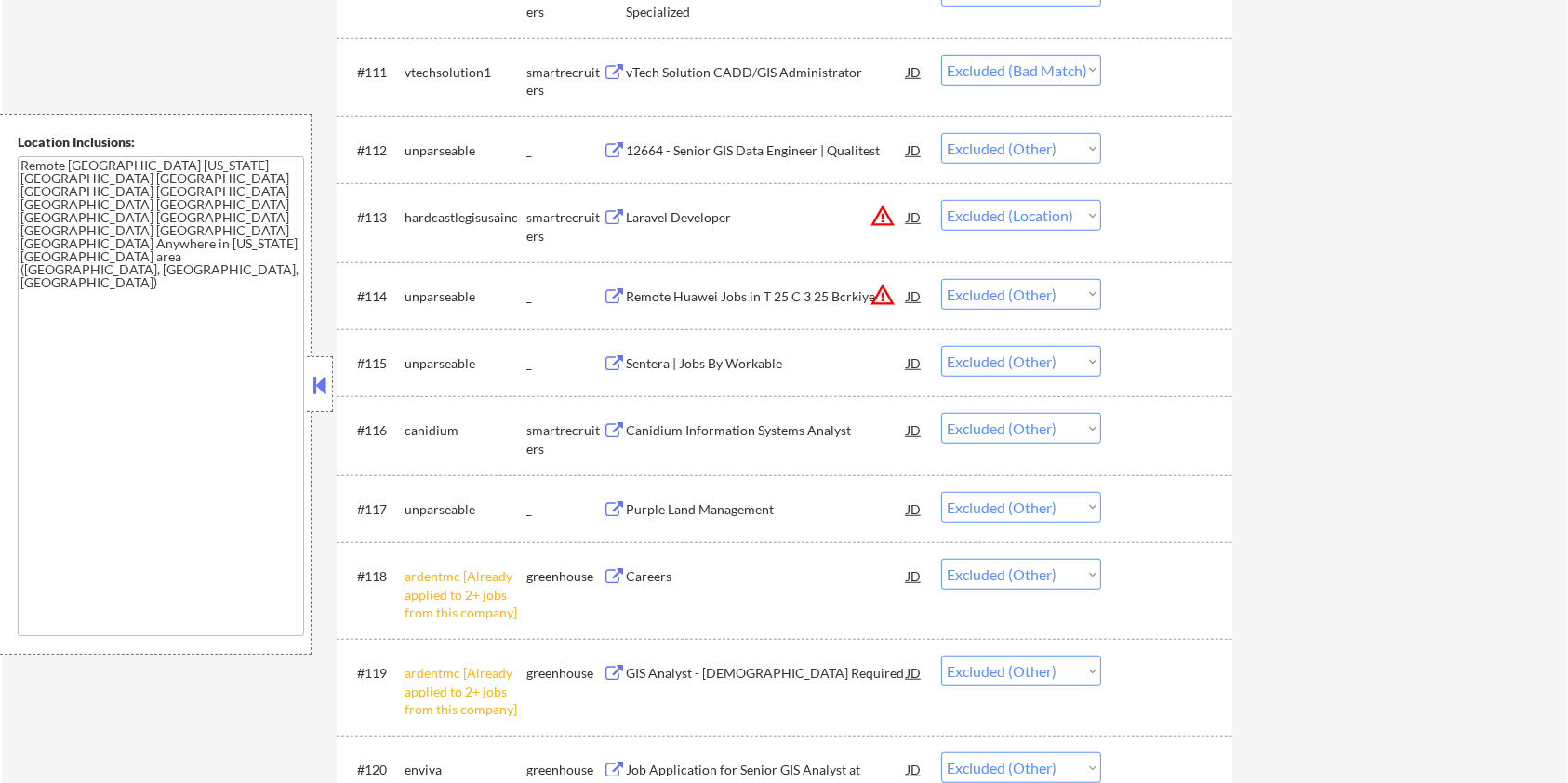
scroll to position [1494, 0]
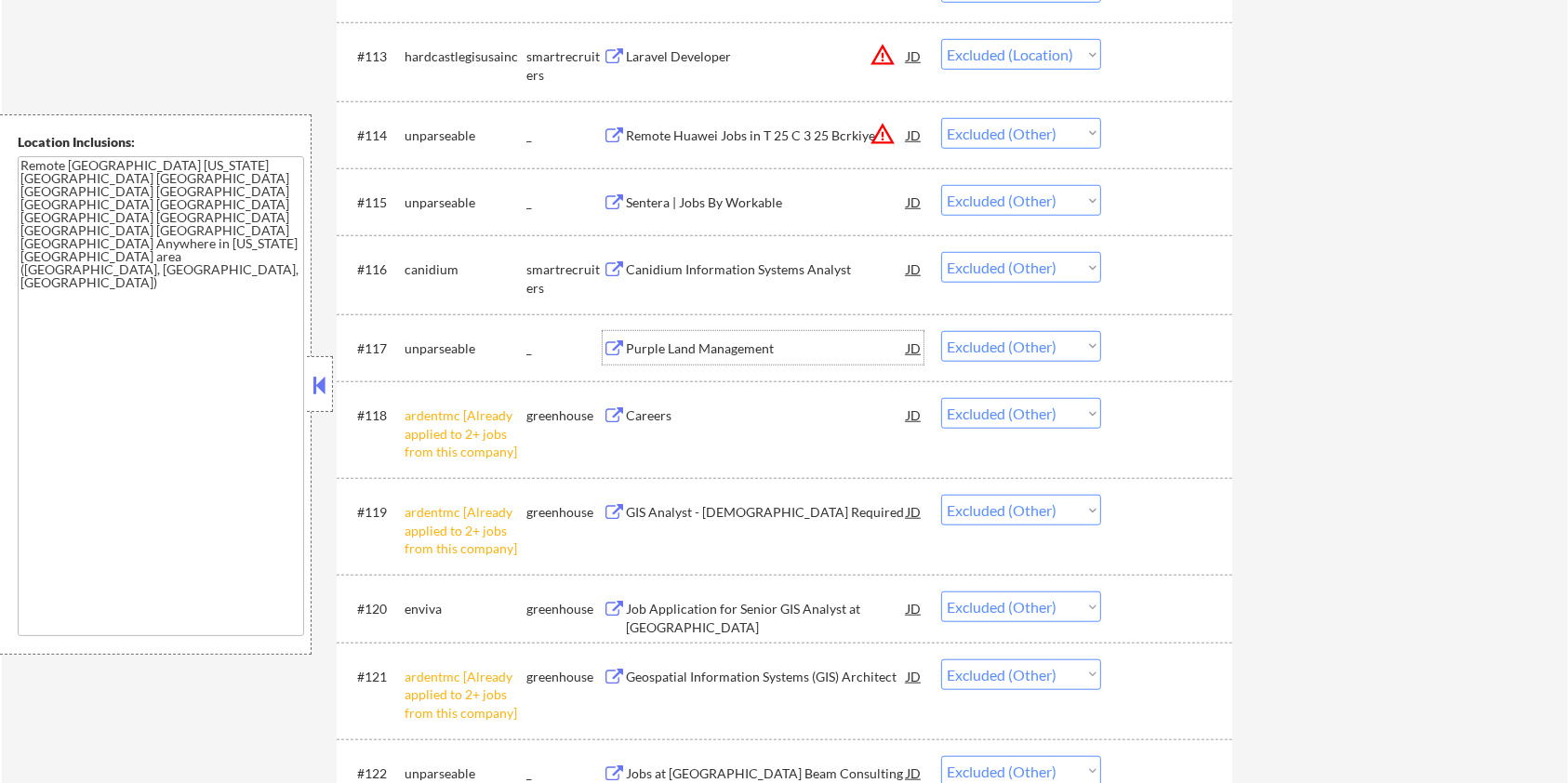
click at [696, 340] on div "Purple Land Management" at bounding box center [766, 349] width 281 height 19
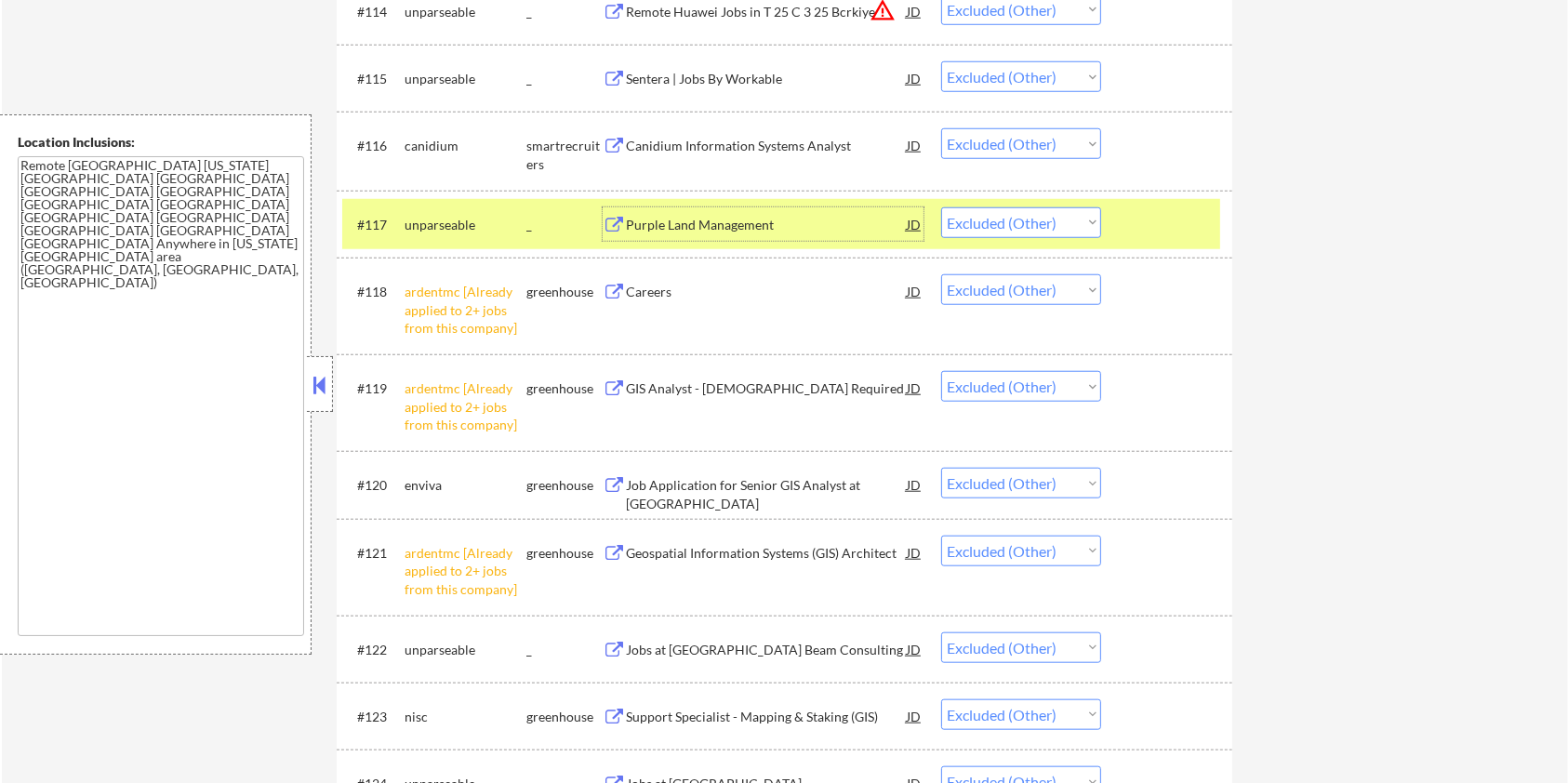
scroll to position [1742, 0]
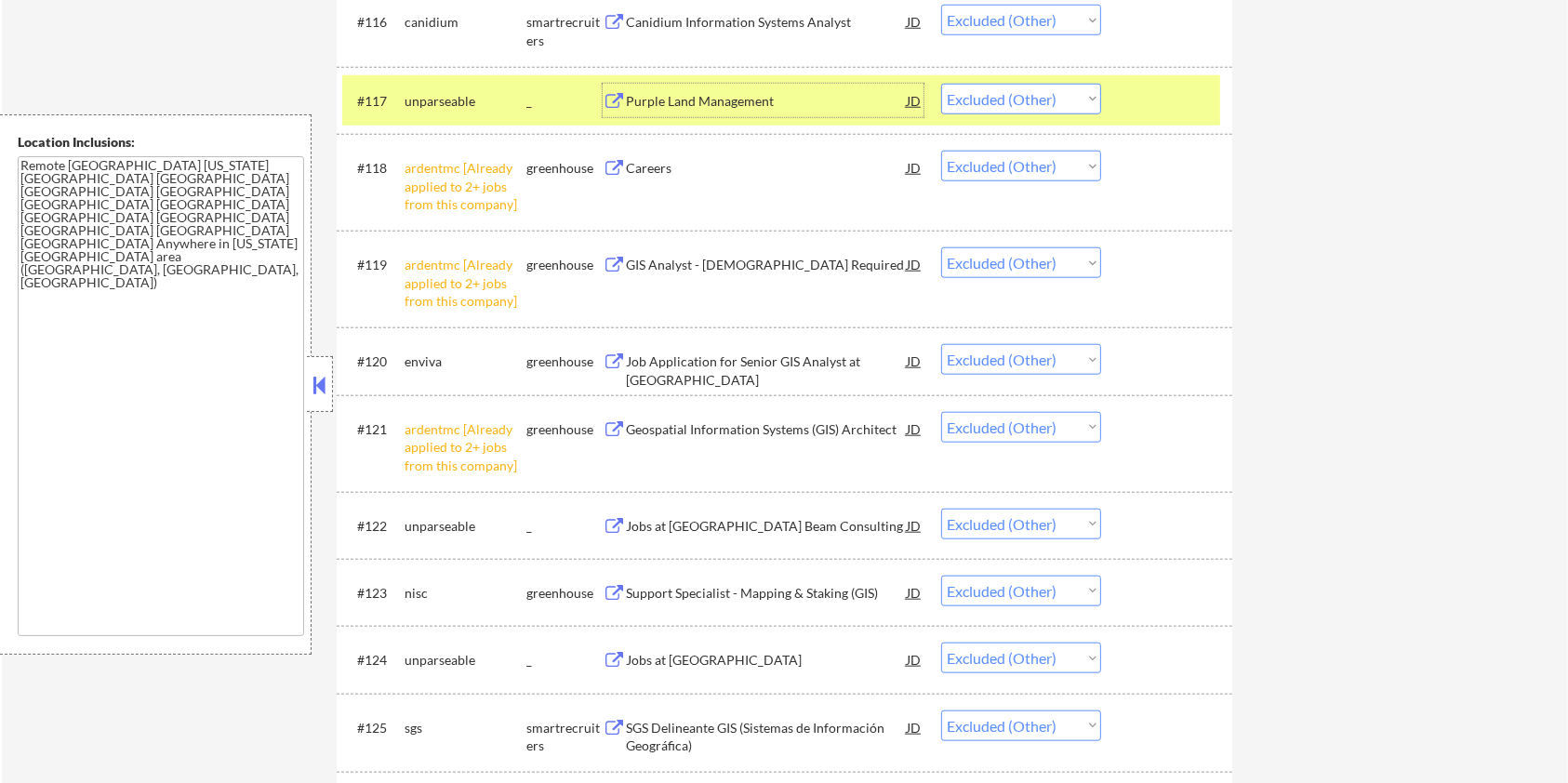
click at [733, 352] on div "Job Application for Senior GIS Analyst at [GEOGRAPHIC_DATA]" at bounding box center [766, 370] width 281 height 37
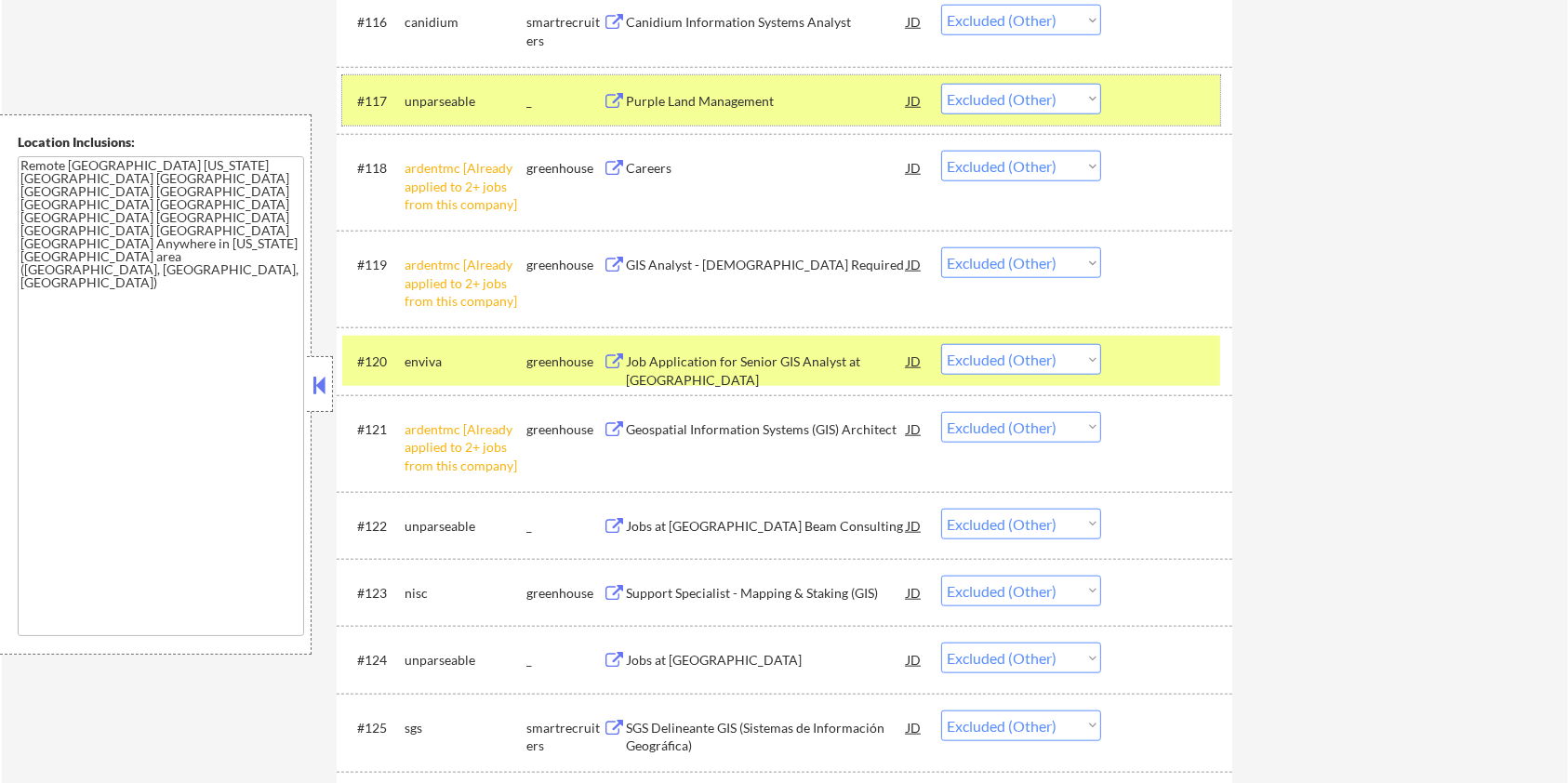
click at [1160, 101] on div at bounding box center [1168, 101] width 82 height 34
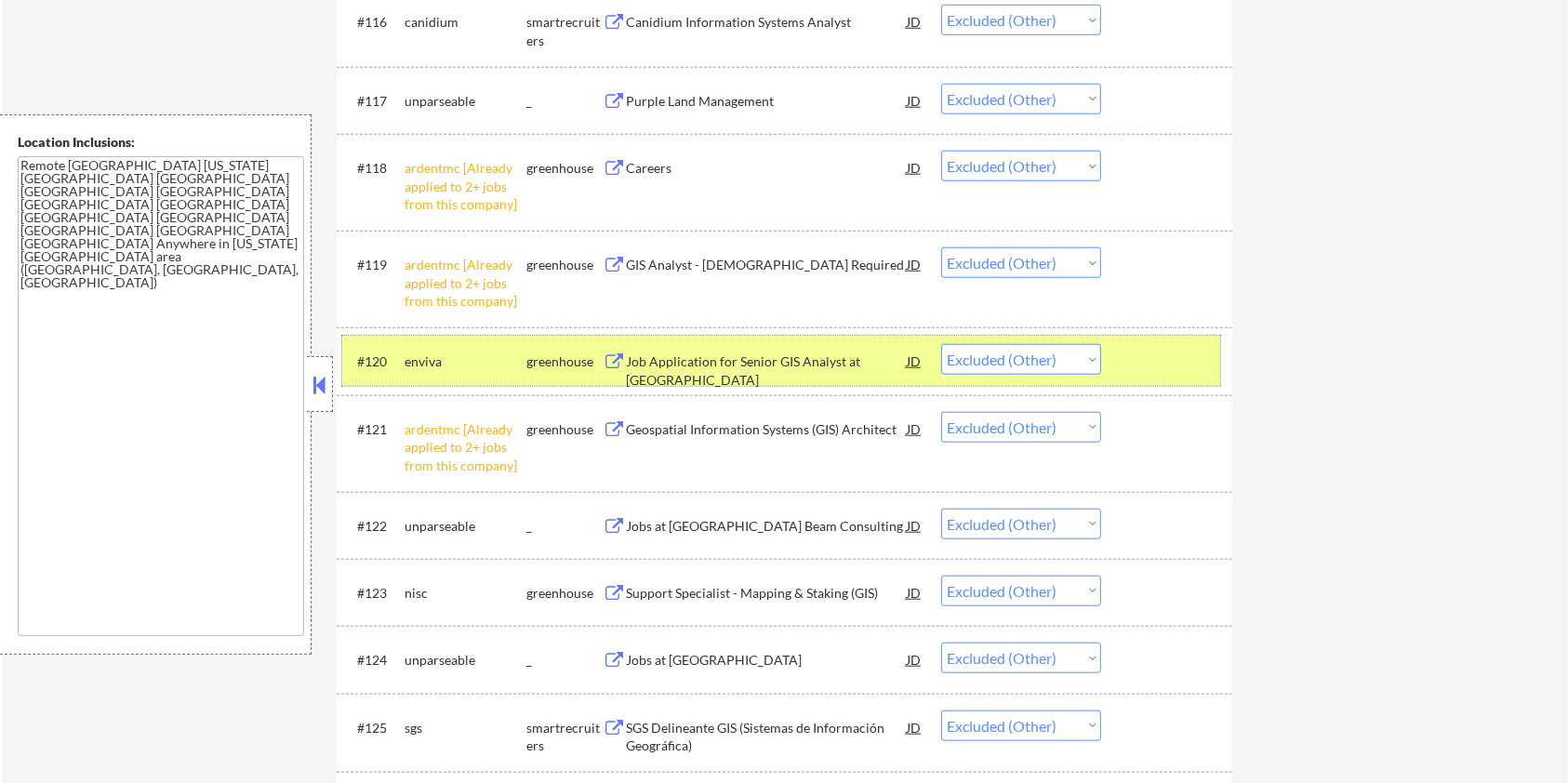
click at [1131, 359] on div at bounding box center [1168, 361] width 82 height 34
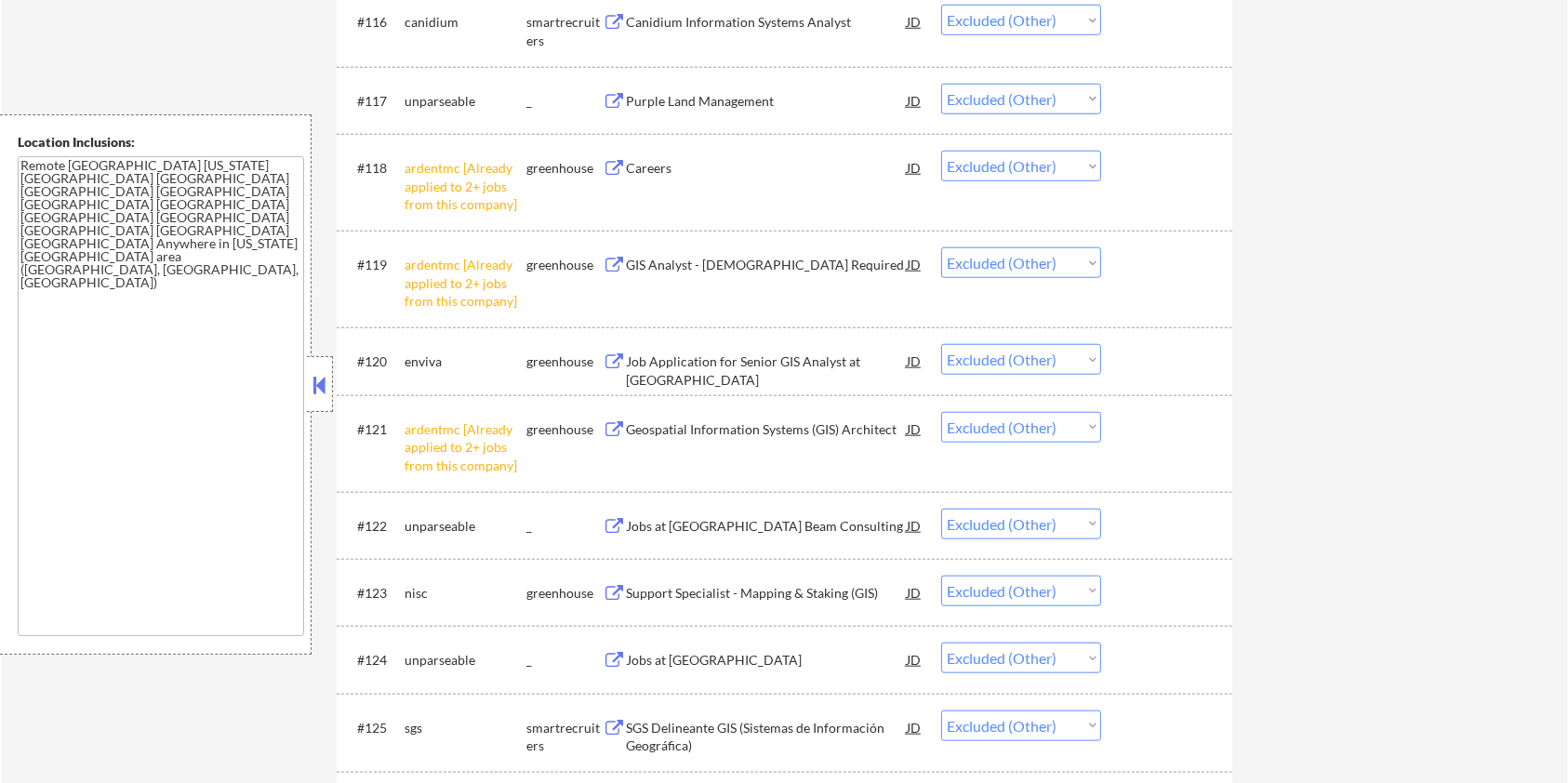
click at [671, 524] on div "Jobs at [GEOGRAPHIC_DATA] Beam Consulting" at bounding box center [766, 526] width 281 height 19
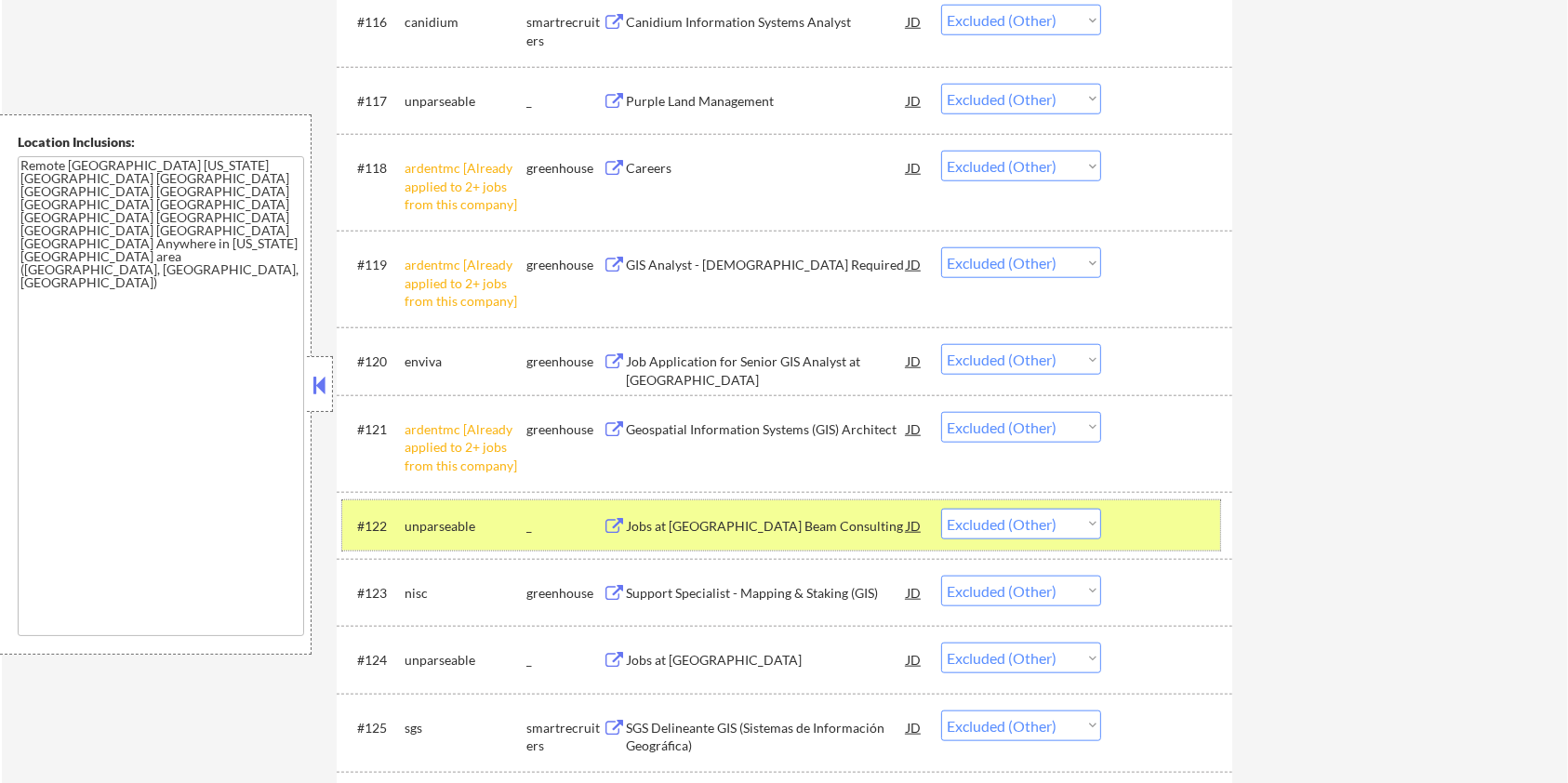
click at [1146, 517] on div at bounding box center [1168, 525] width 82 height 34
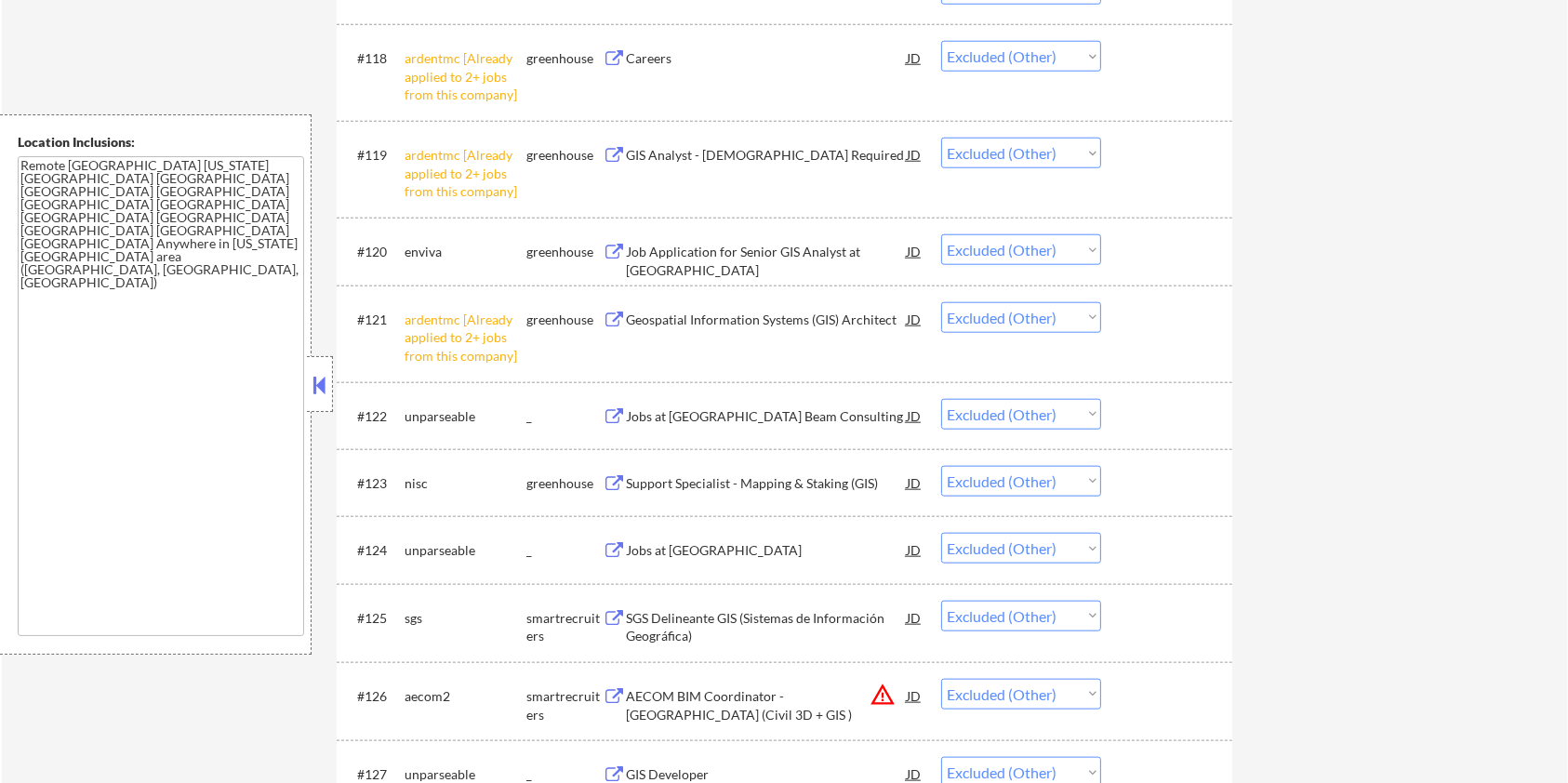
scroll to position [1866, 0]
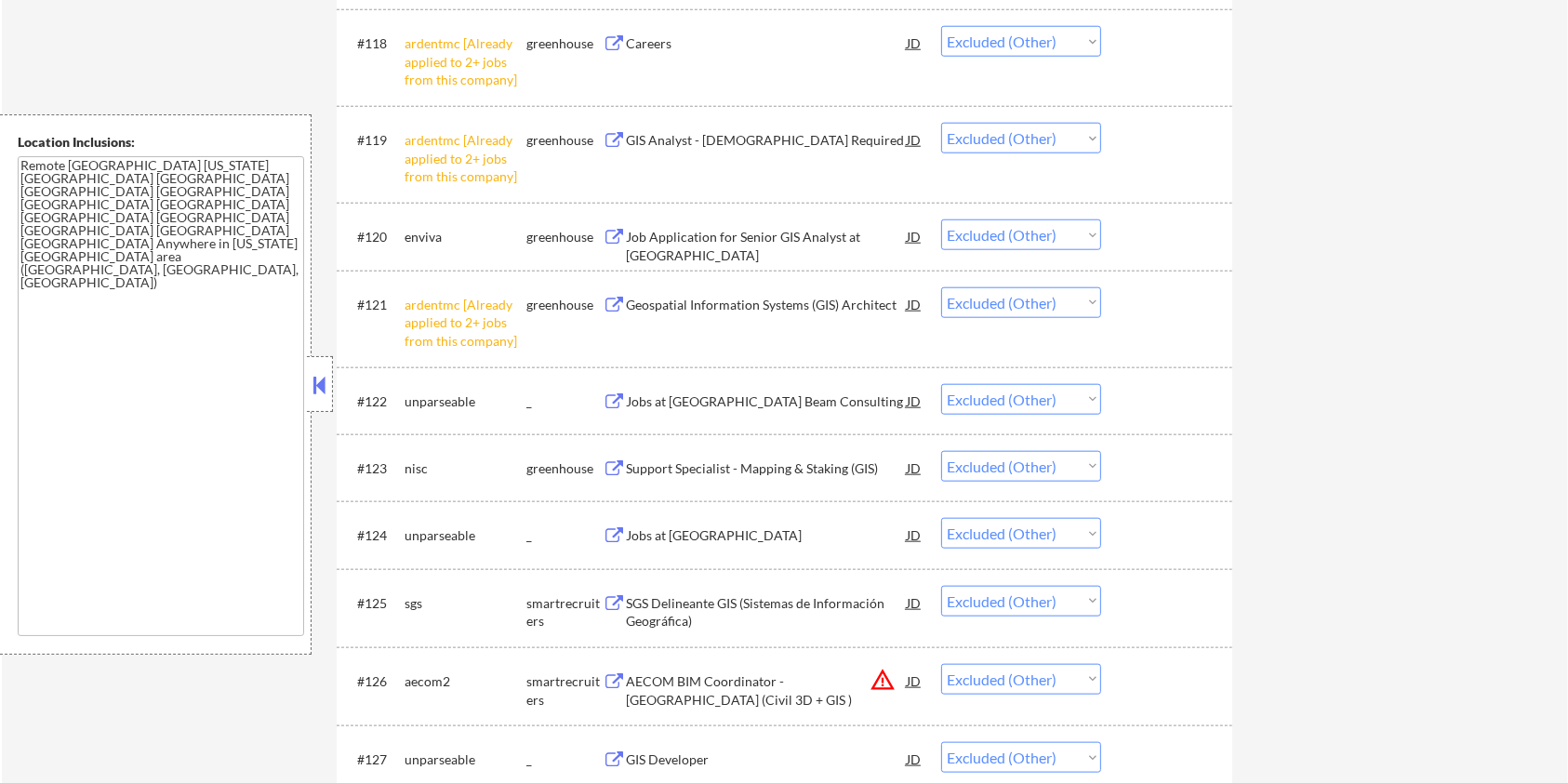
click at [692, 465] on div "Support Specialist - Mapping & Staking (GIS)" at bounding box center [766, 469] width 281 height 19
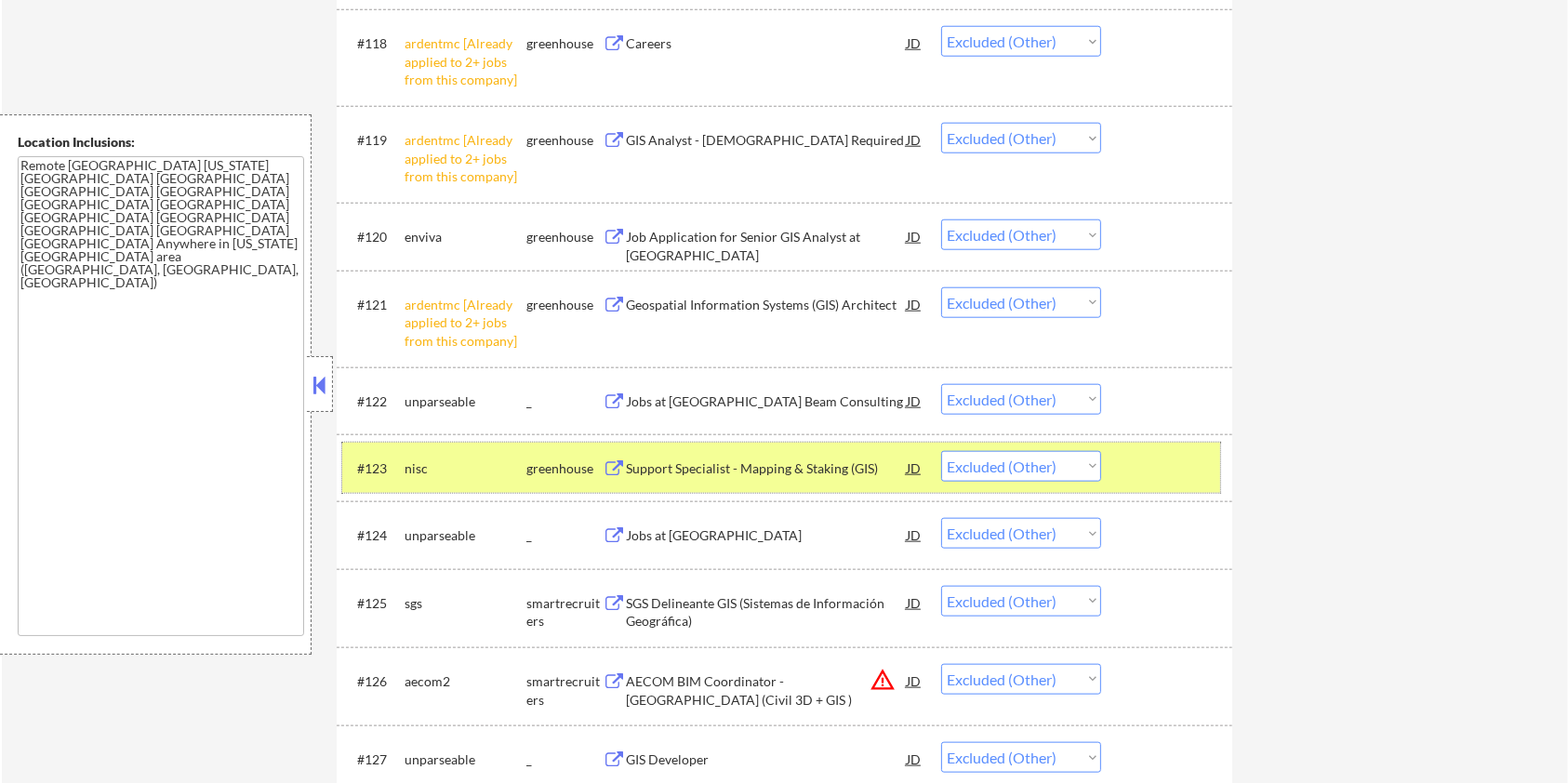
click at [1196, 462] on div at bounding box center [1168, 468] width 82 height 34
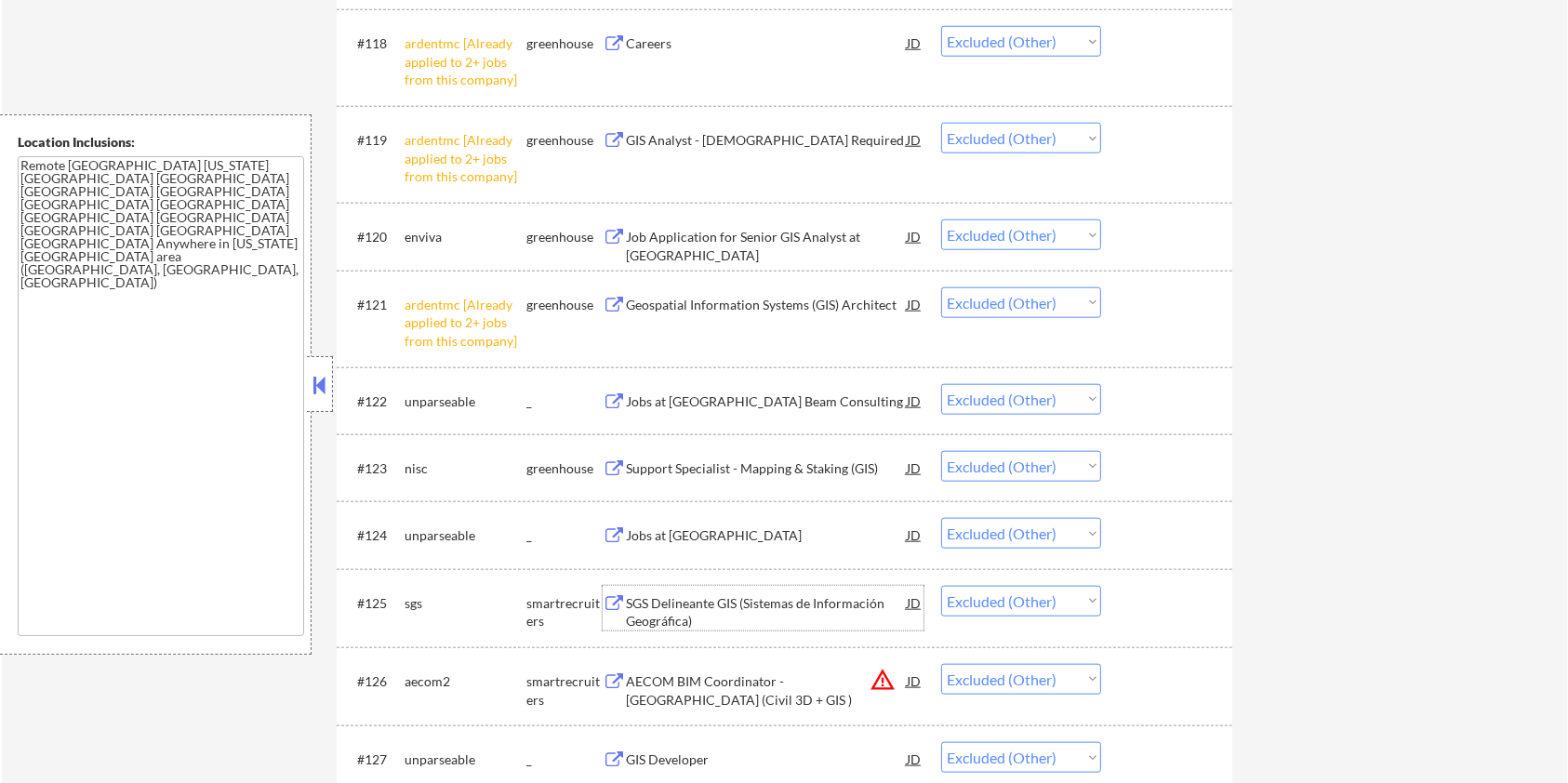
click at [732, 605] on div "SGS Delineante GIS (Sistemas de Información Geográfica)" at bounding box center [766, 612] width 281 height 37
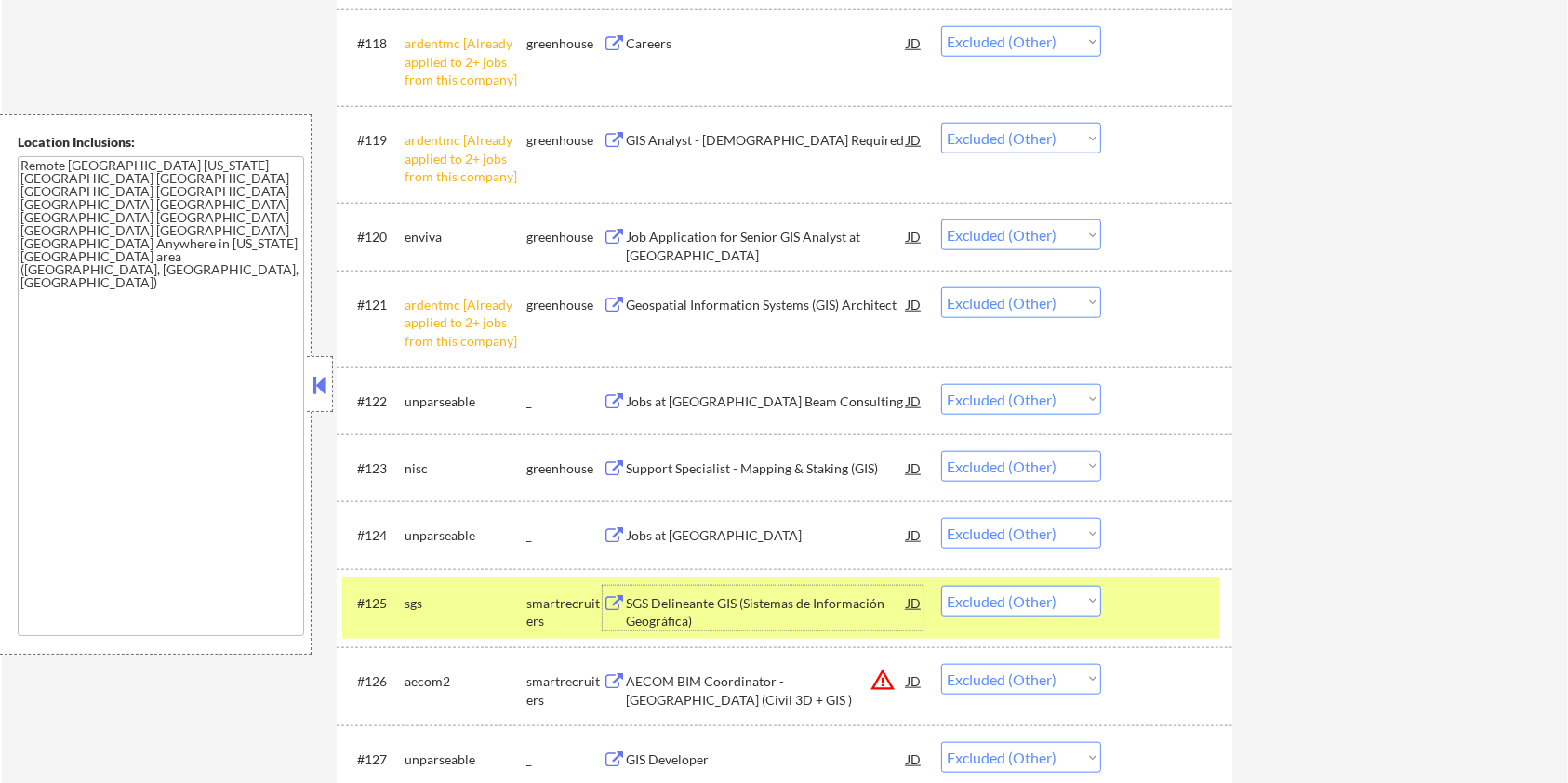
click at [1169, 584] on div "#125 sgs smartrecruiters SGS Delineante GIS (Sistemas de Información Geográfica…" at bounding box center [782, 608] width 878 height 61
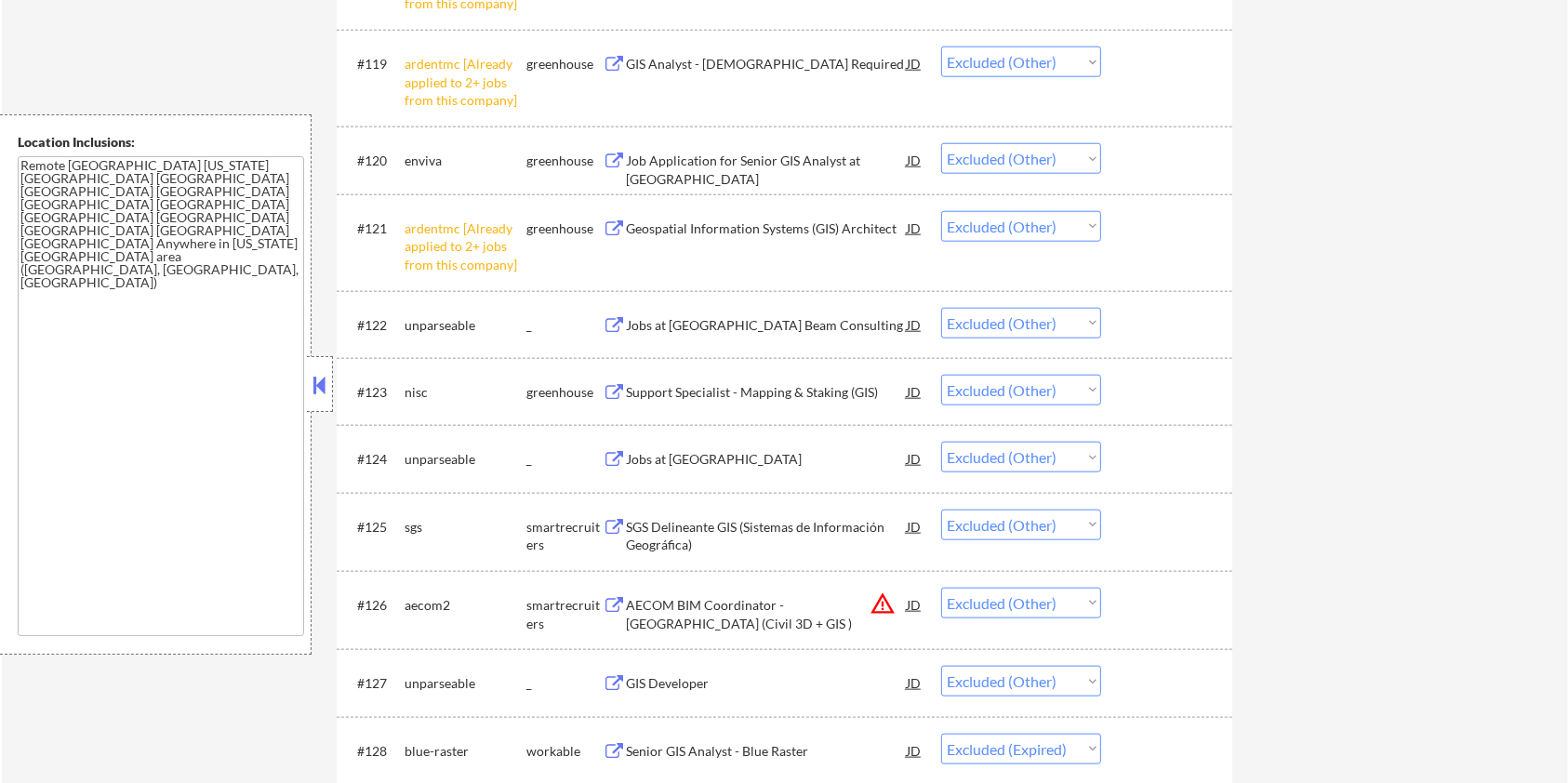
scroll to position [1991, 0]
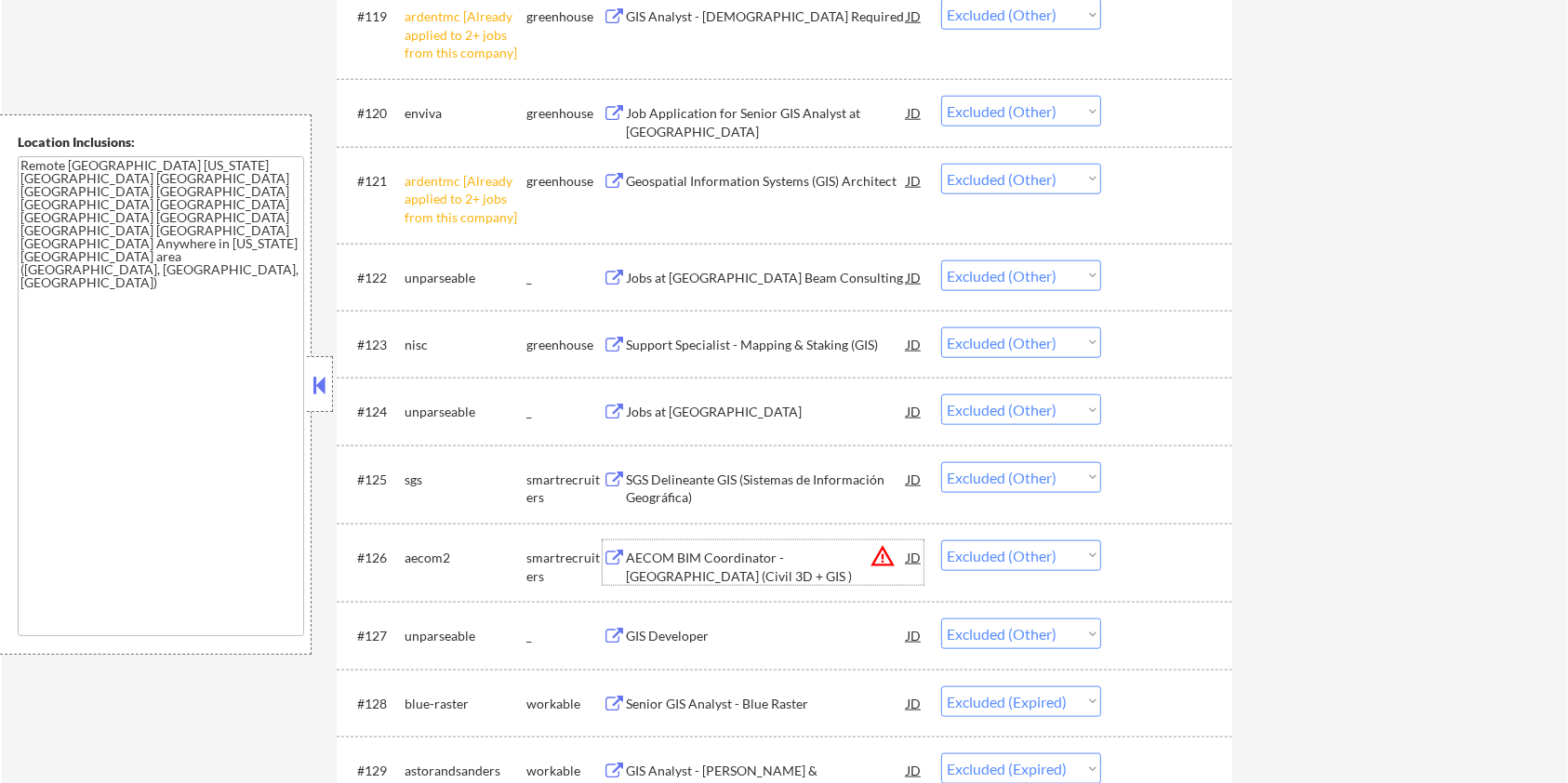
click at [660, 559] on div "AECOM BIM Coordinator - [GEOGRAPHIC_DATA] (Civil 3D + GIS )" at bounding box center [766, 567] width 281 height 37
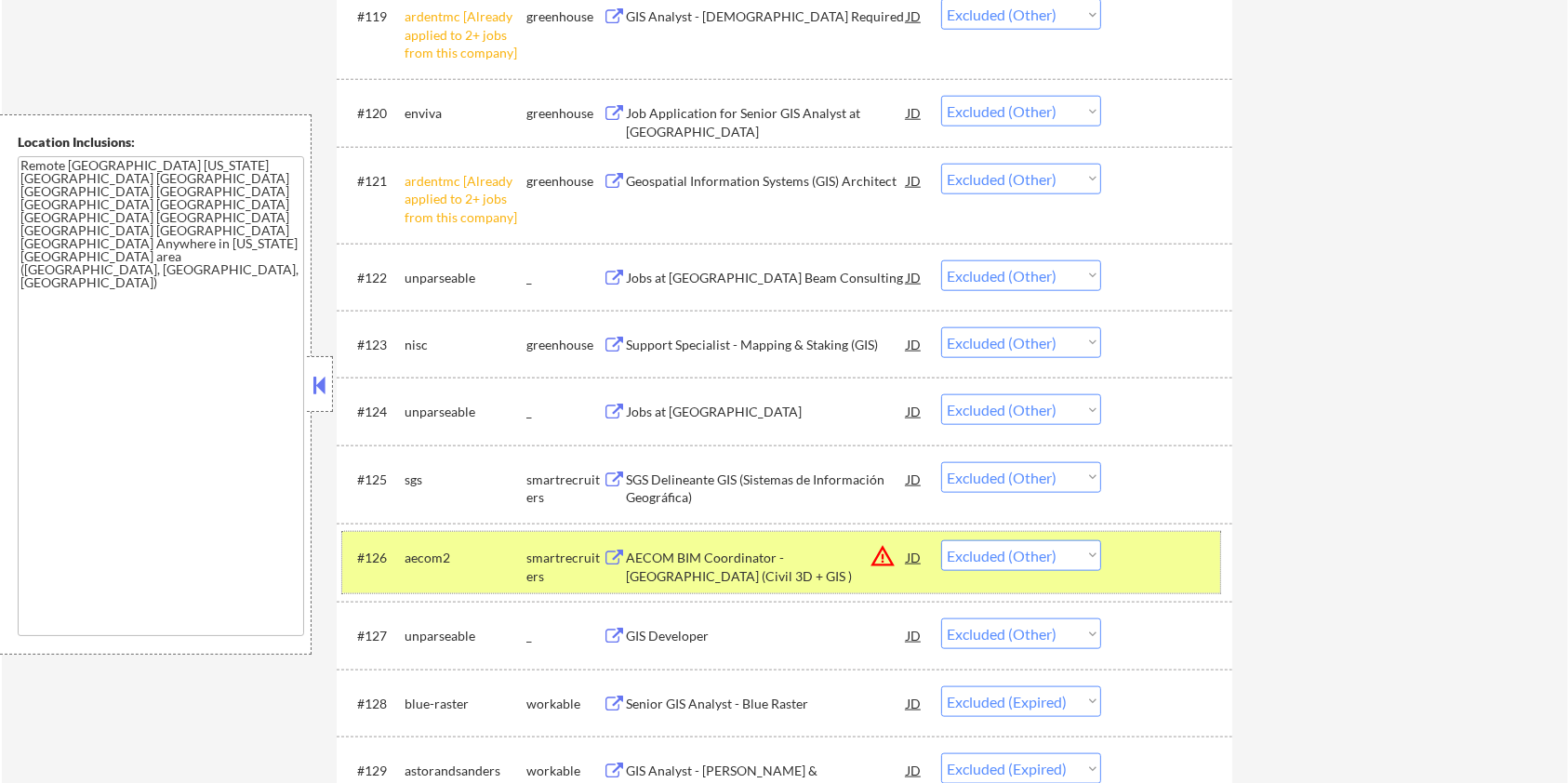
click at [1150, 562] on div at bounding box center [1168, 558] width 82 height 34
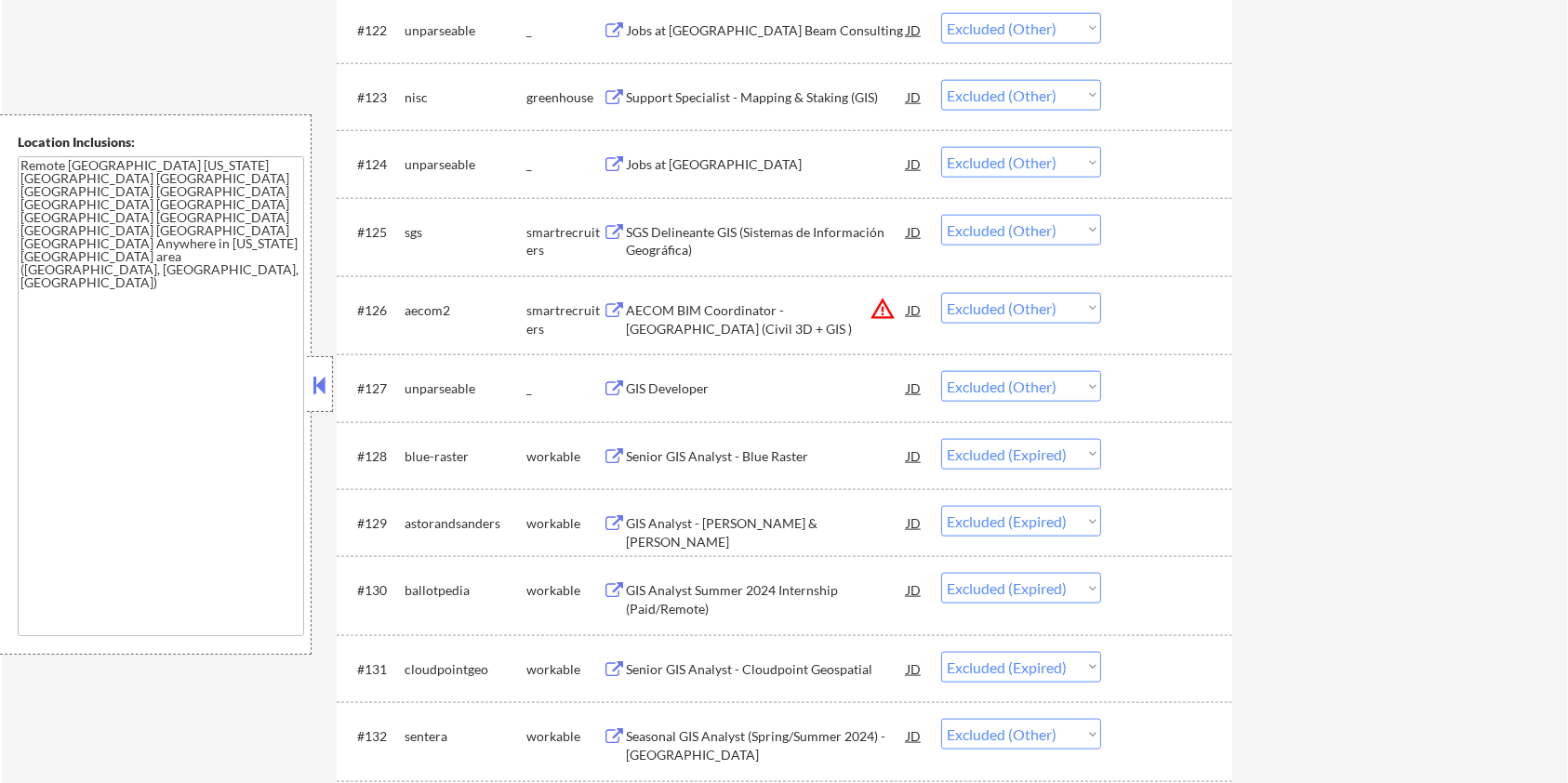
scroll to position [2238, 0]
click at [647, 389] on div "GIS Developer" at bounding box center [766, 388] width 281 height 19
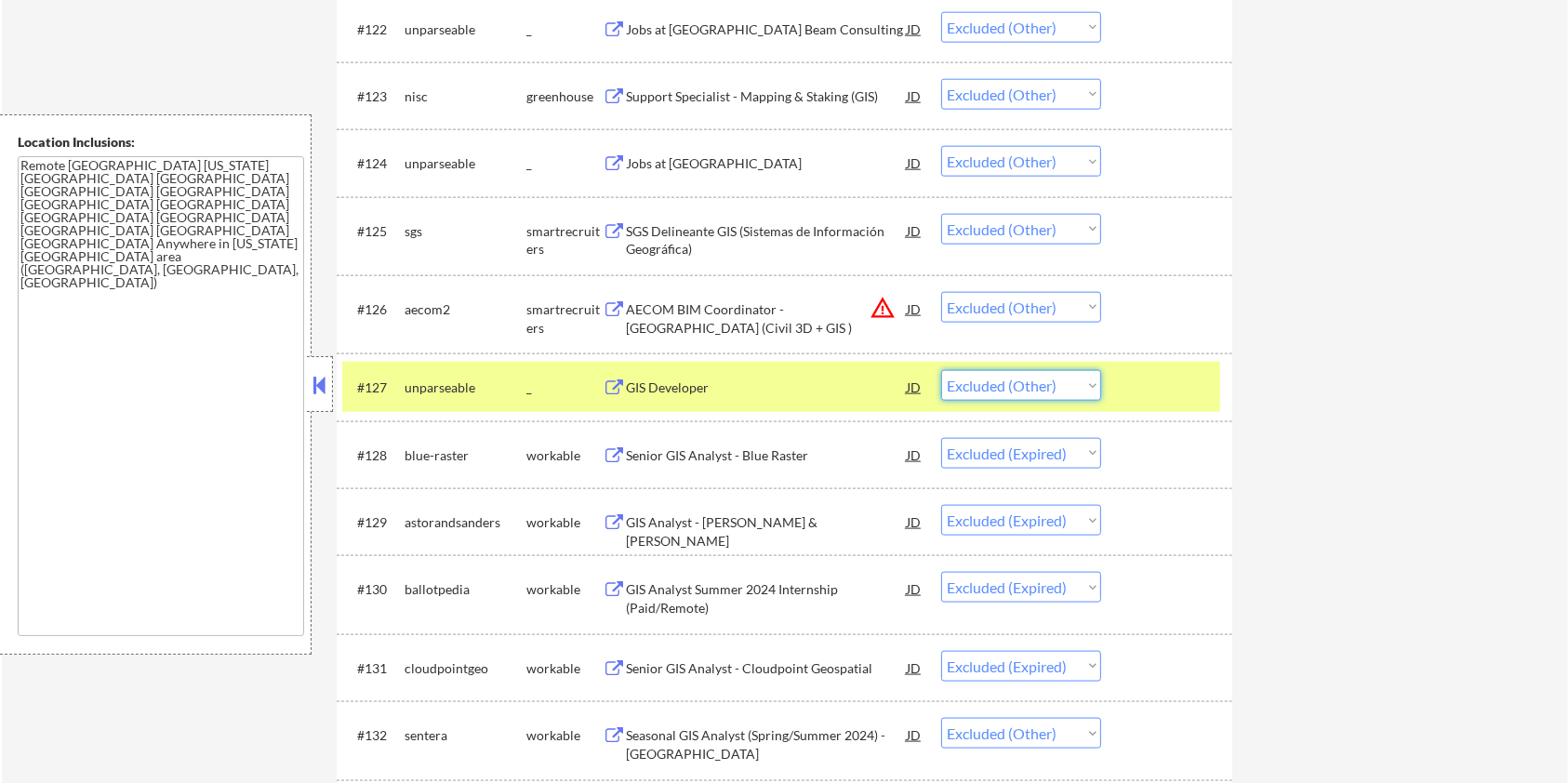
click at [1051, 394] on select "Choose an option... Pending Applied Excluded (Questions) Excluded (Expired) Exc…" at bounding box center [1021, 385] width 160 height 31
click at [941, 370] on select "Choose an option... Pending Applied Excluded (Questions) Excluded (Expired) Exc…" at bounding box center [1021, 385] width 160 height 31
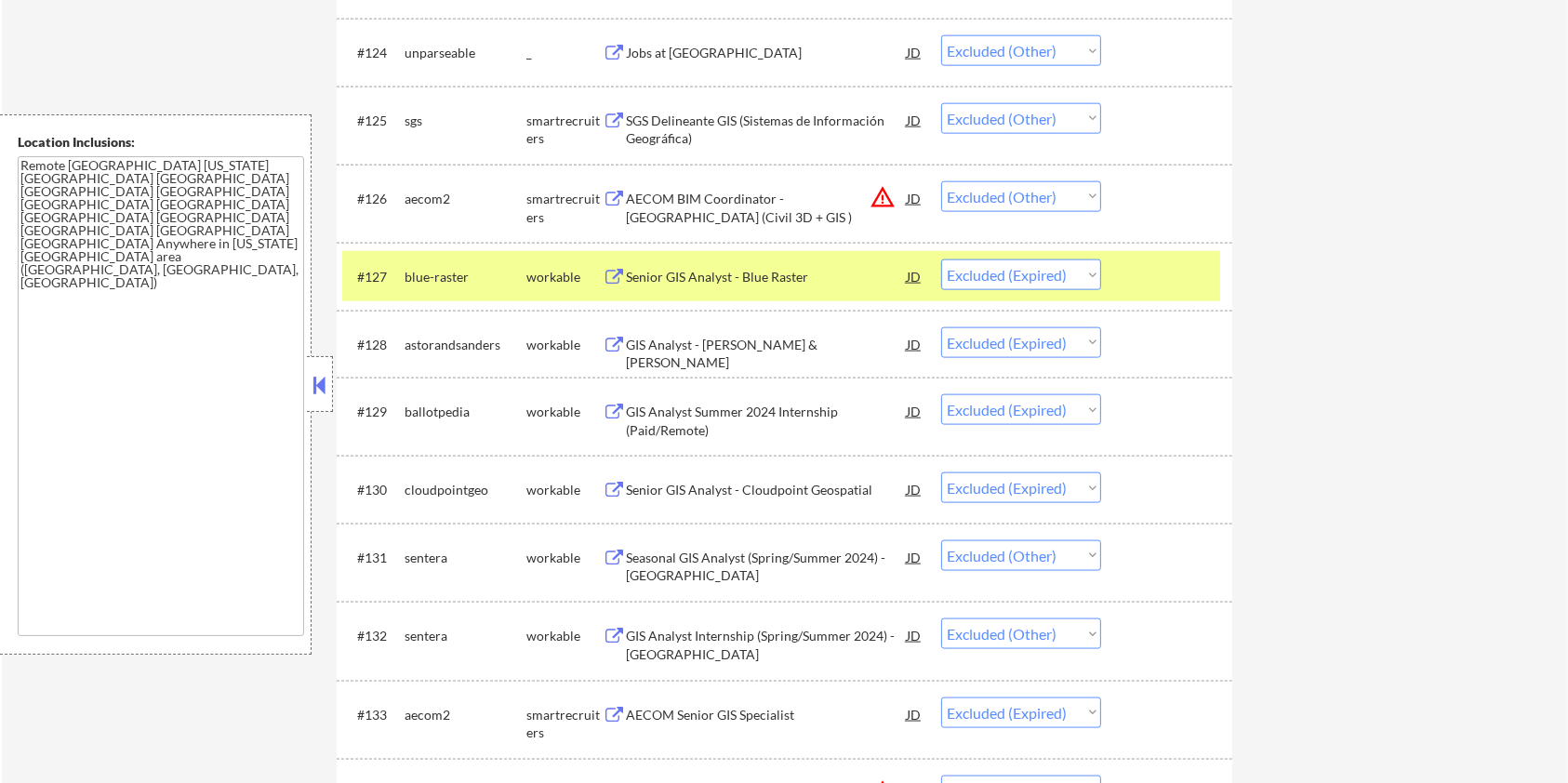
scroll to position [2363, 0]
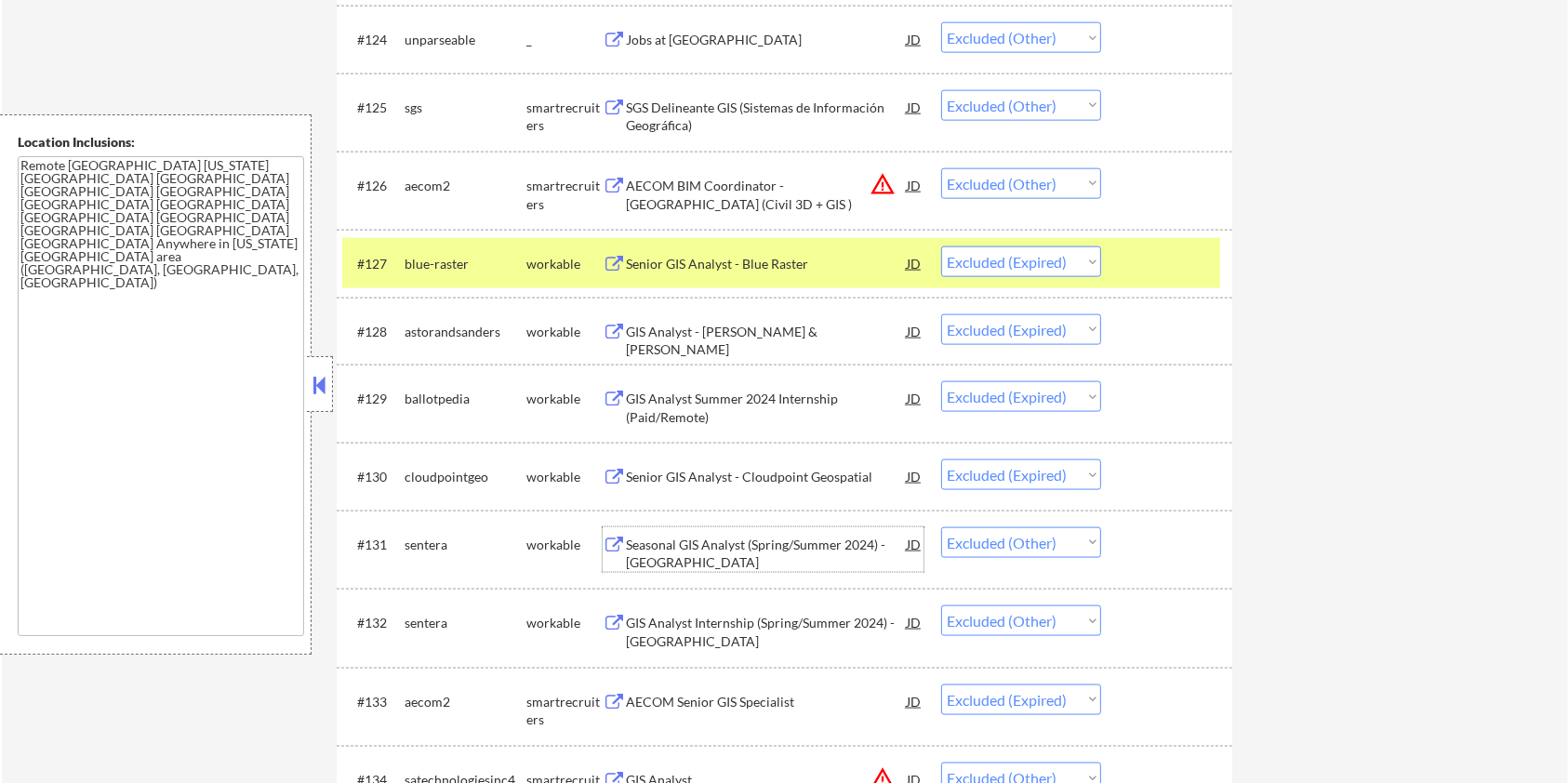
click at [818, 547] on div "Seasonal GIS Analyst (Spring/Summer 2024) - [GEOGRAPHIC_DATA]" at bounding box center [766, 554] width 281 height 37
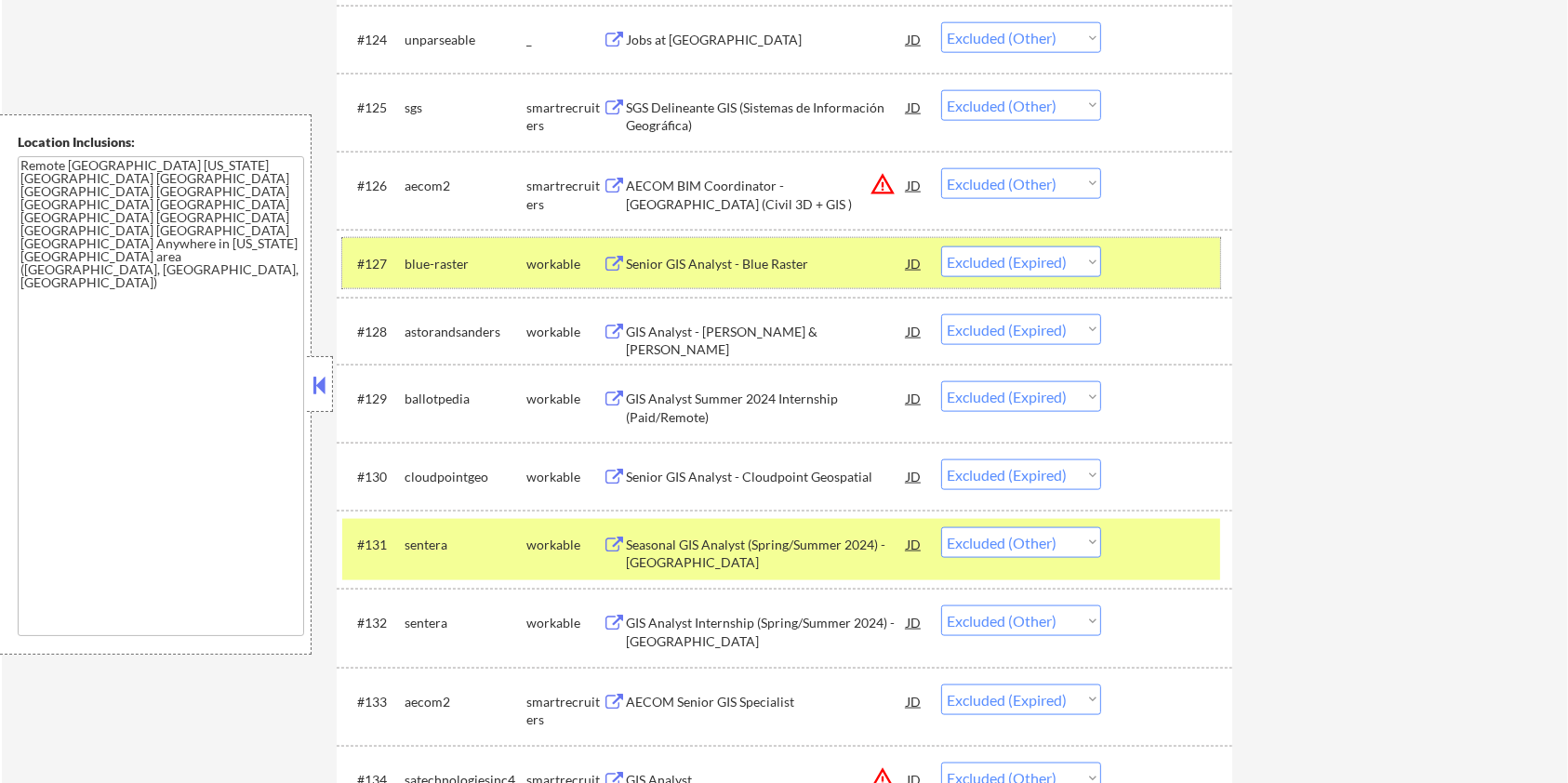
click at [1175, 242] on div "#127 blue-raster workable Senior GIS Analyst - Blue Raster JD Choose an option.…" at bounding box center [782, 263] width 878 height 50
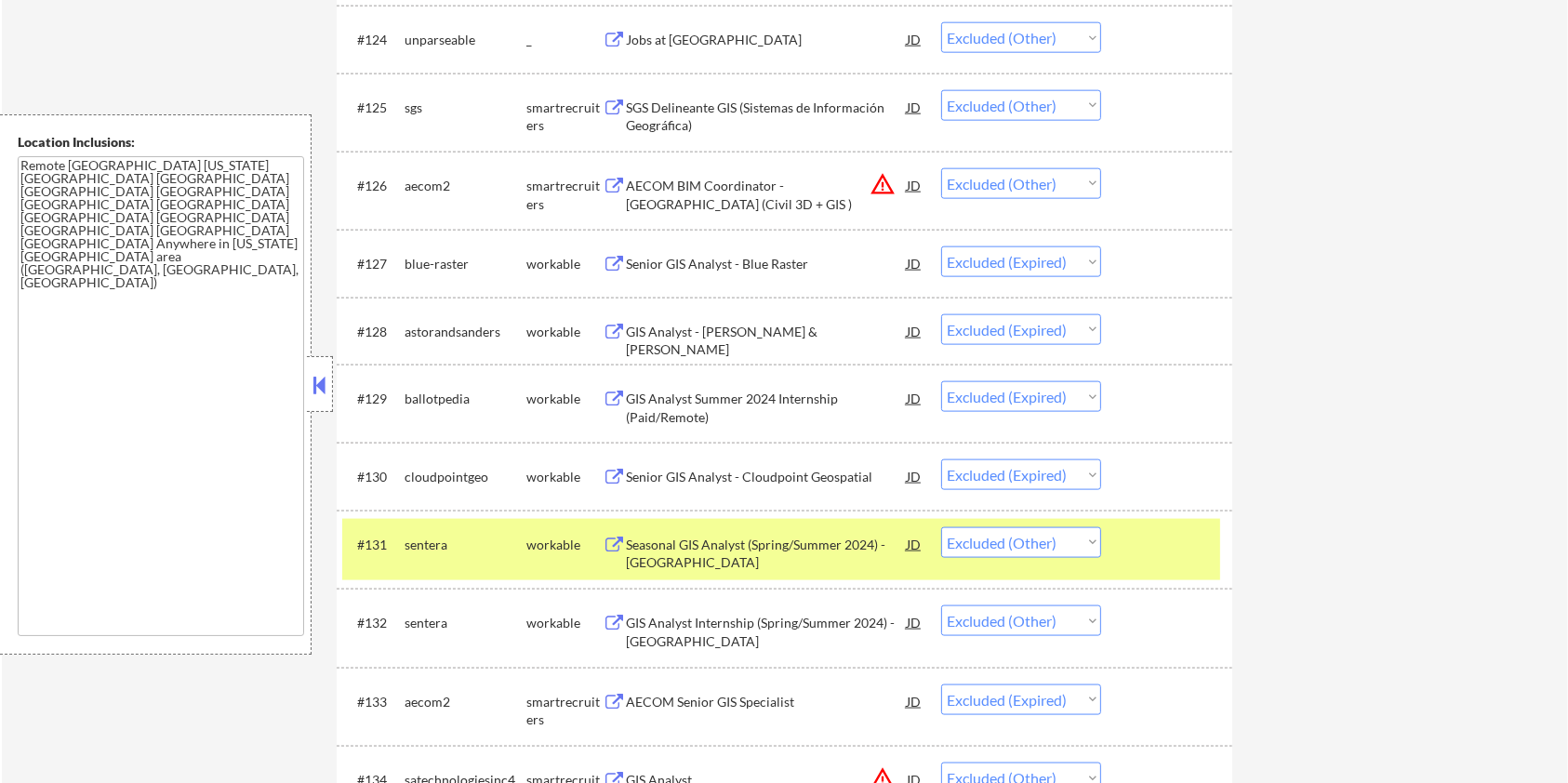
click at [1155, 531] on div at bounding box center [1168, 544] width 82 height 34
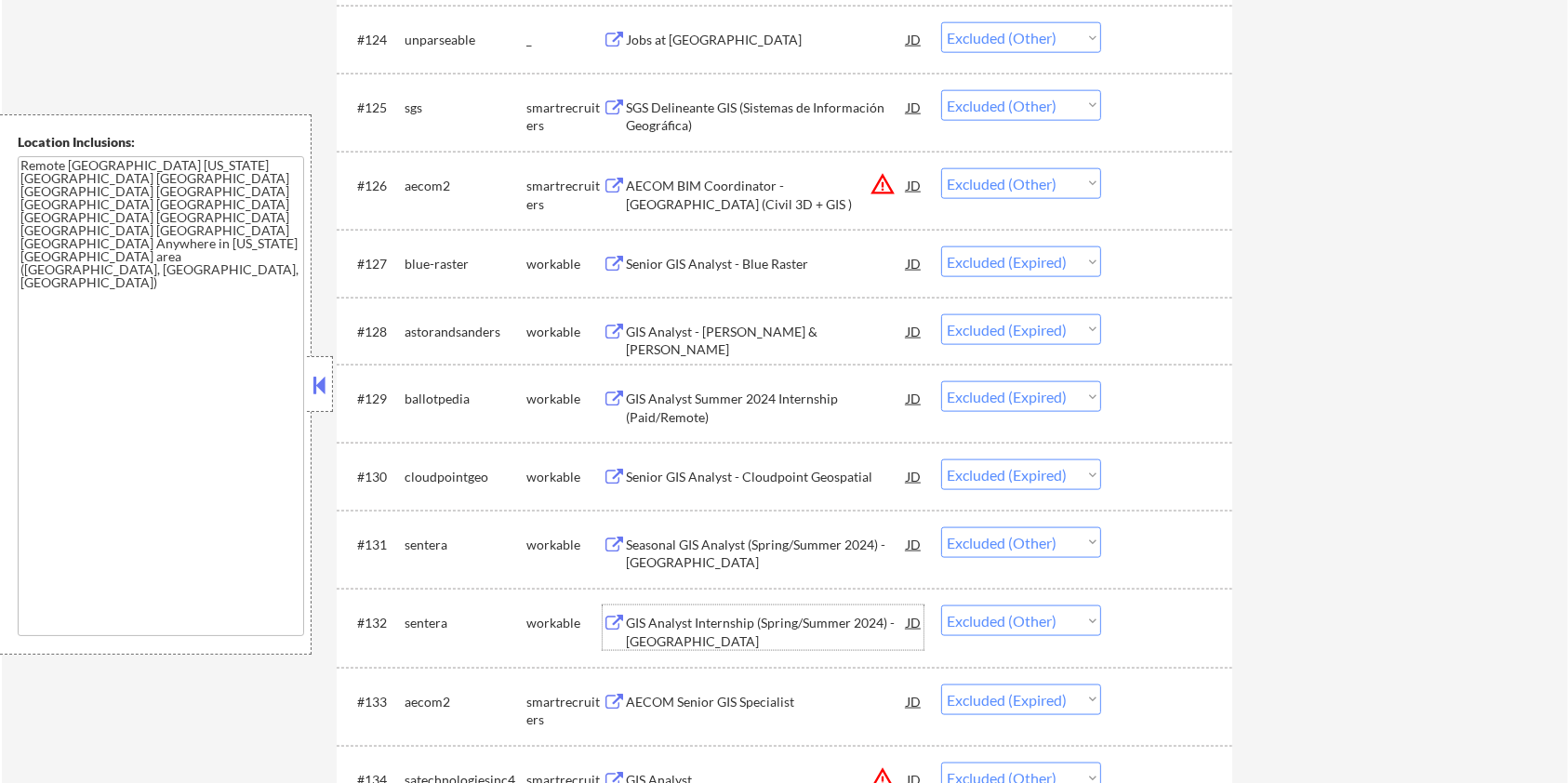
click at [765, 623] on div "GIS Analyst Internship (Spring/Summer 2024) - [GEOGRAPHIC_DATA]" at bounding box center [766, 632] width 281 height 37
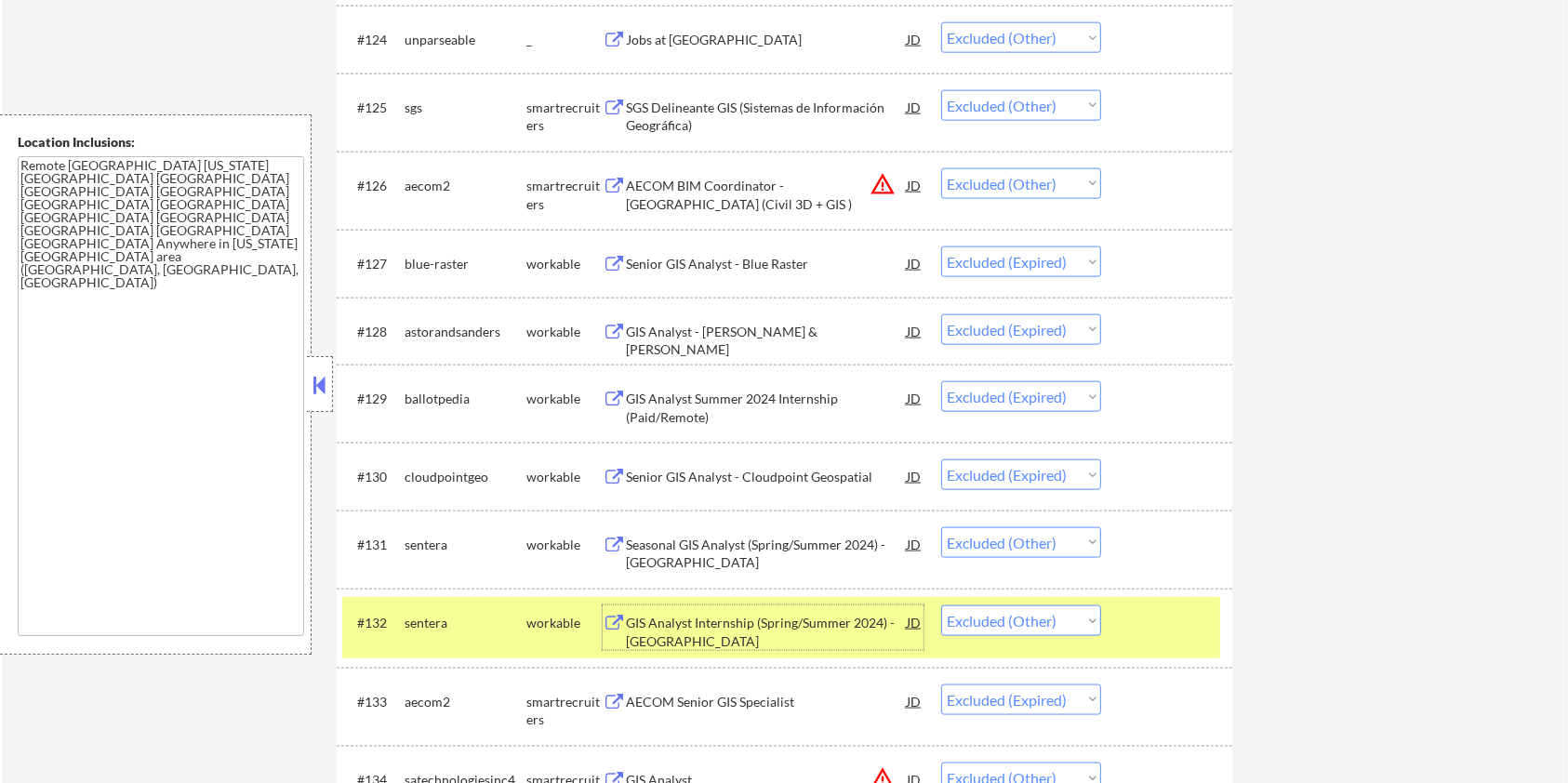
click at [1157, 620] on div at bounding box center [1168, 622] width 82 height 34
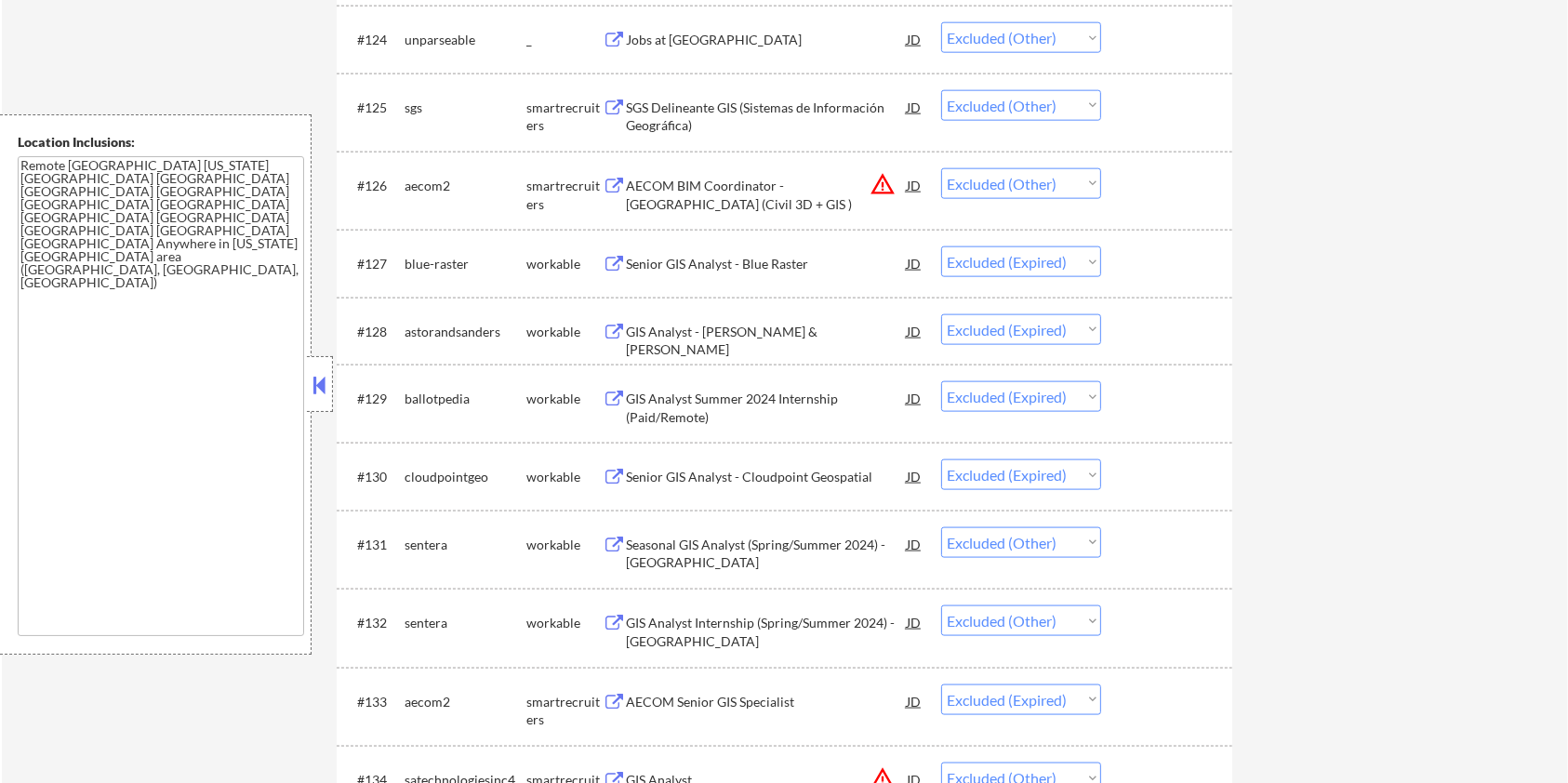
scroll to position [2611, 0]
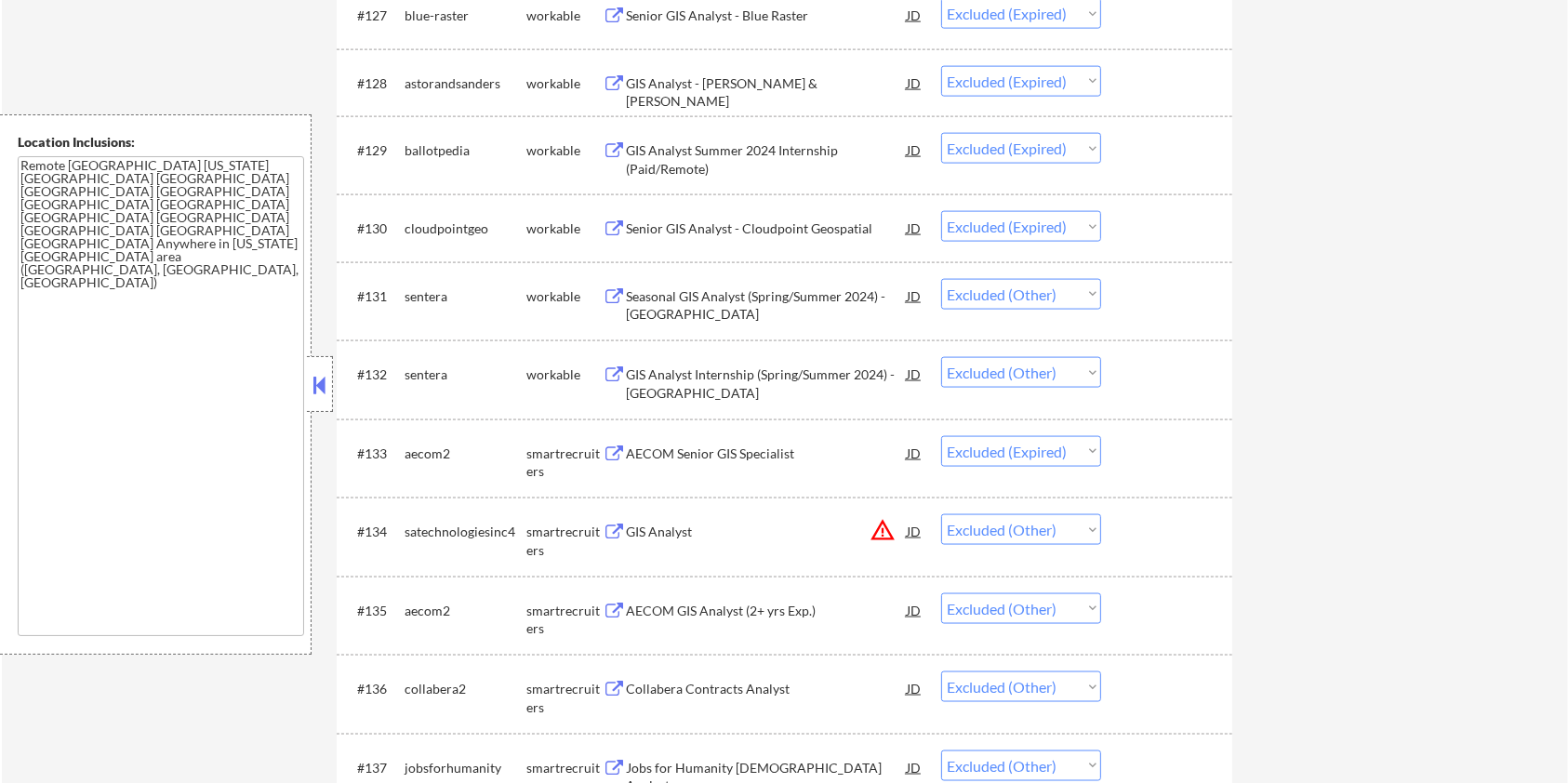
click at [687, 525] on div "GIS Analyst" at bounding box center [766, 532] width 281 height 19
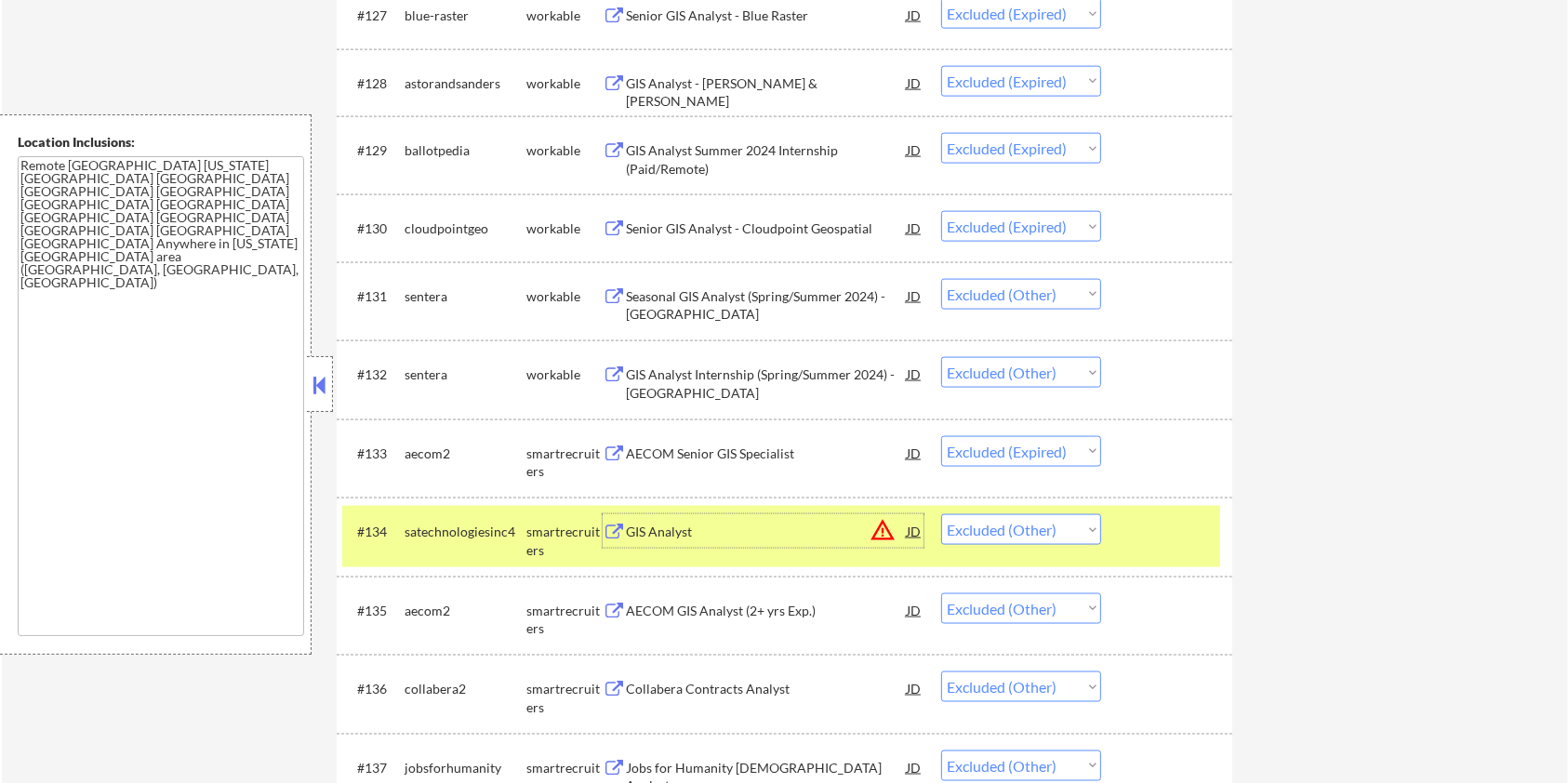
click at [1149, 528] on div at bounding box center [1168, 531] width 82 height 34
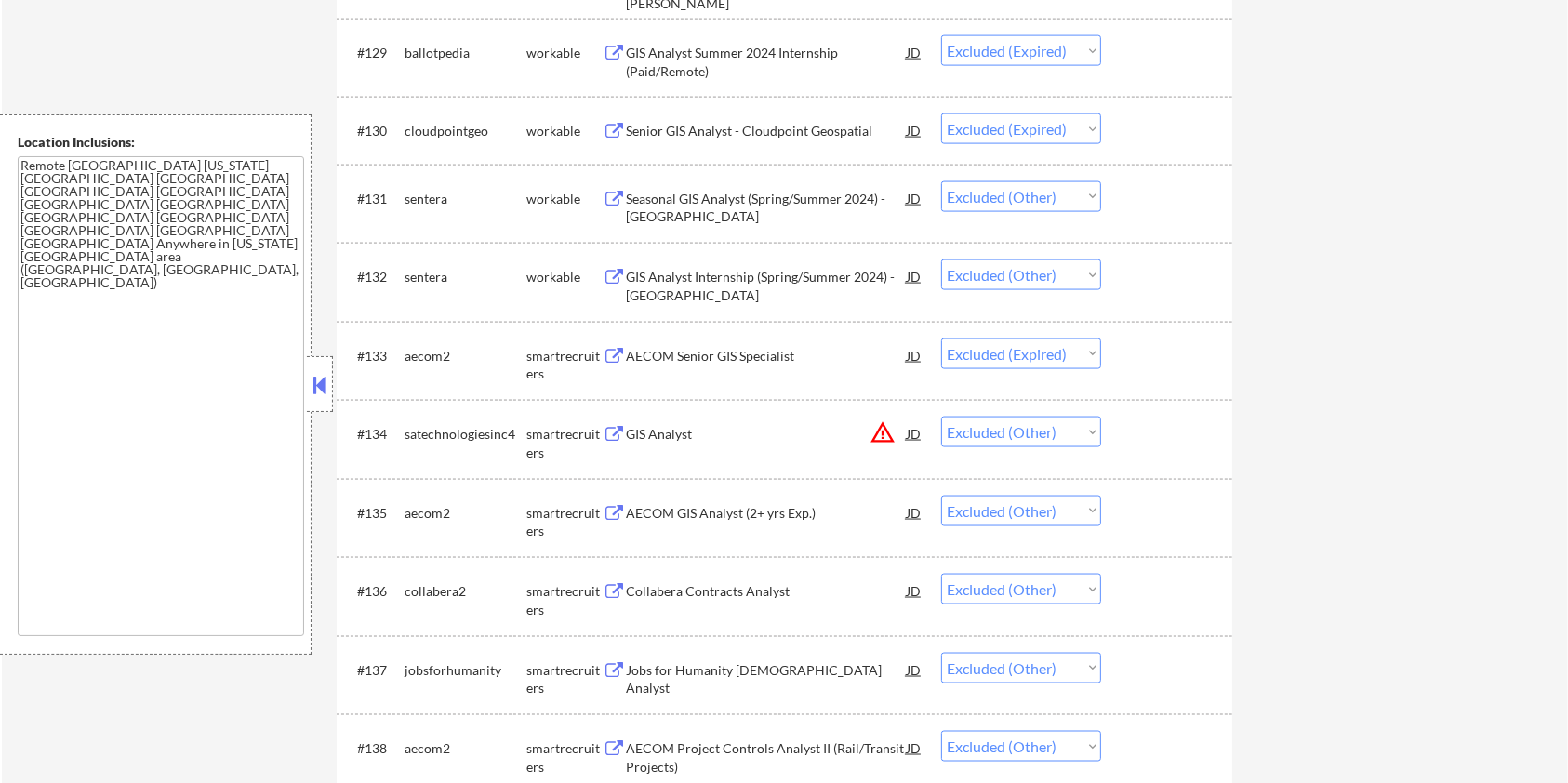
scroll to position [2735, 0]
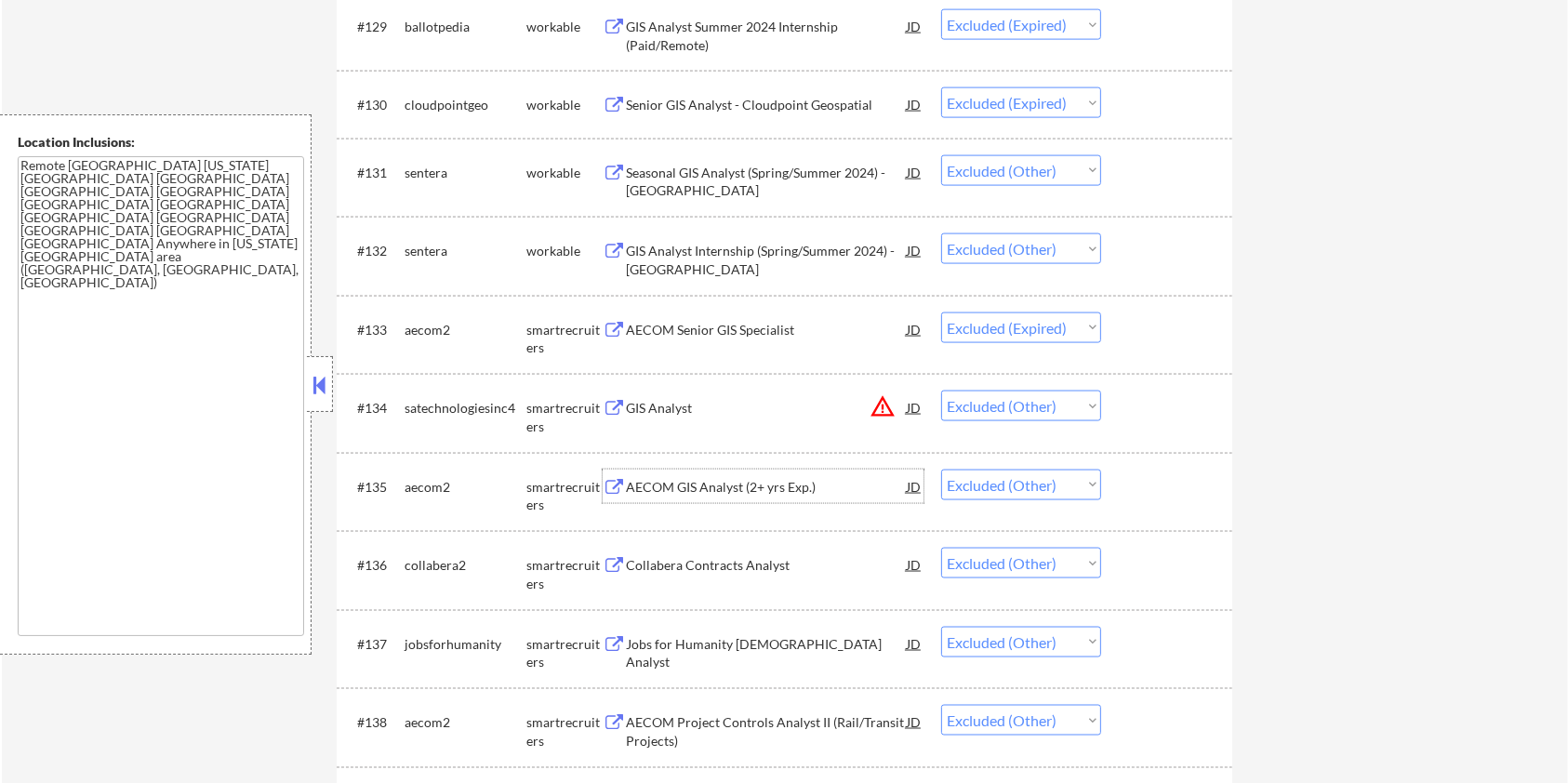
click at [750, 485] on div "AECOM GIS Analyst (2+ yrs Exp.)" at bounding box center [766, 487] width 281 height 19
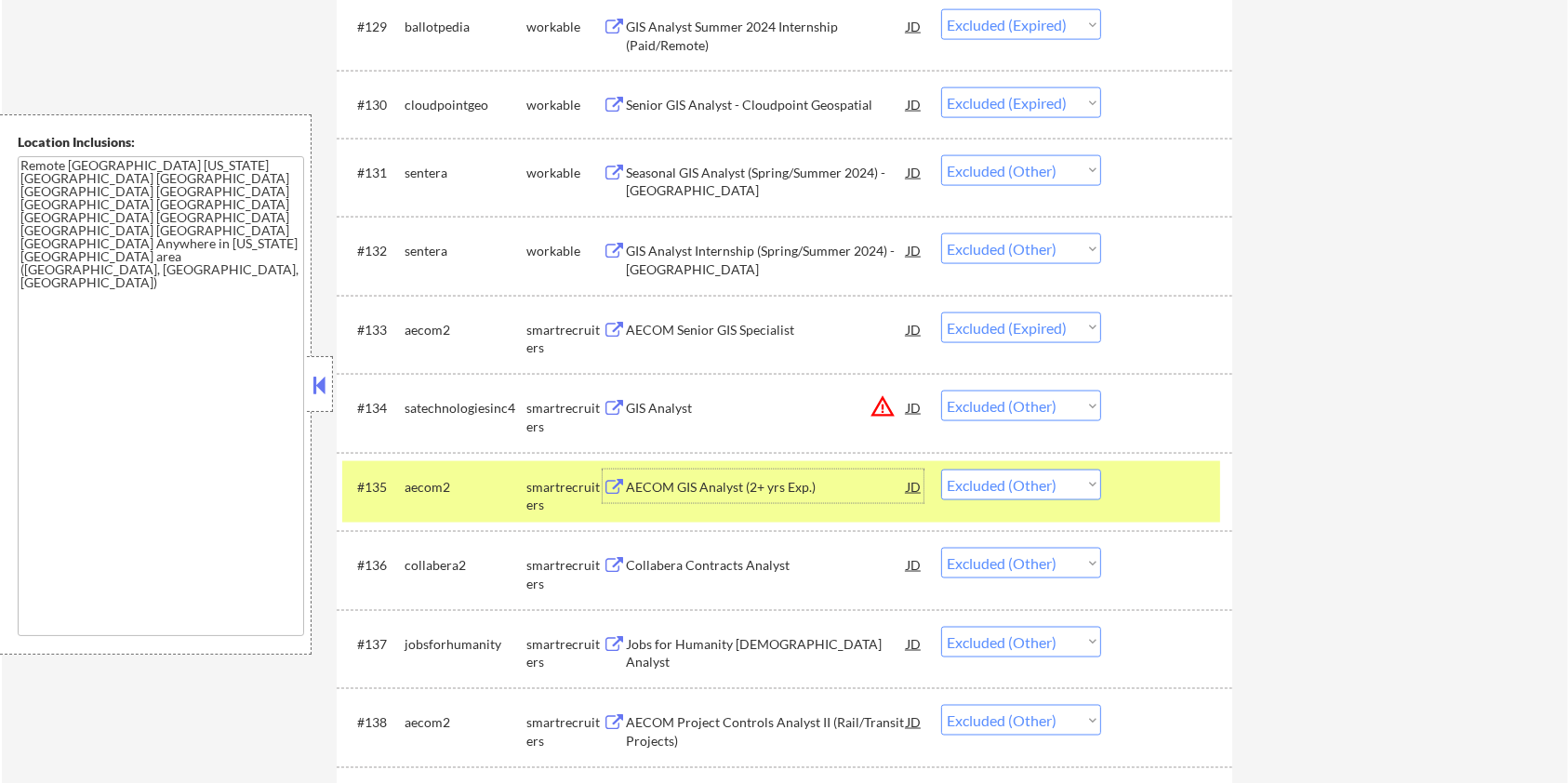
click at [1064, 412] on select "Choose an option... Pending Applied Excluded (Questions) Excluded (Expired) Exc…" at bounding box center [1021, 406] width 160 height 31
click at [941, 391] on select "Choose an option... Pending Applied Excluded (Questions) Excluded (Expired) Exc…" at bounding box center [1021, 406] width 160 height 31
click at [1146, 500] on div at bounding box center [1168, 487] width 82 height 34
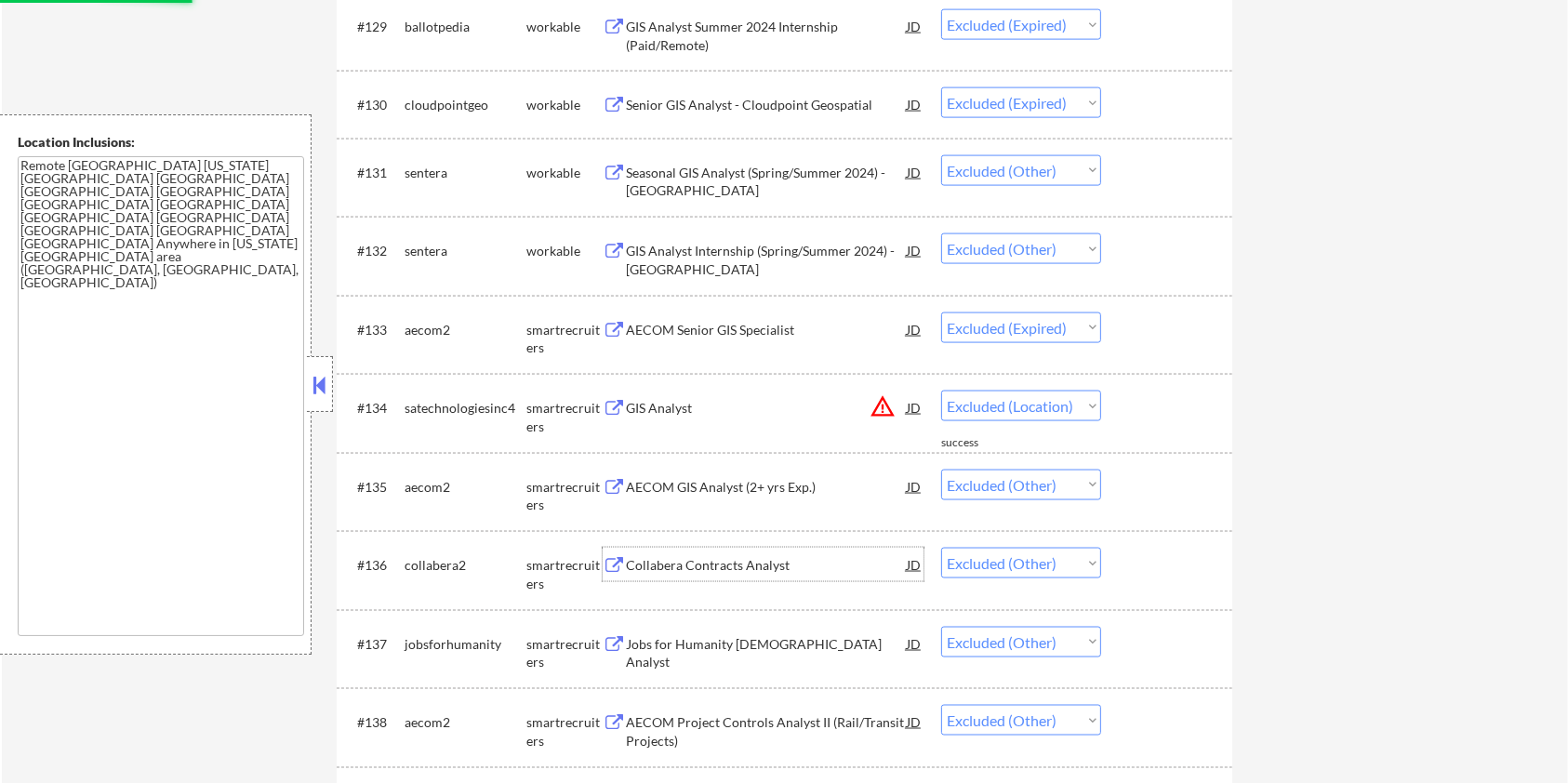
click at [745, 566] on div "Collabera Contracts Analyst" at bounding box center [766, 566] width 281 height 19
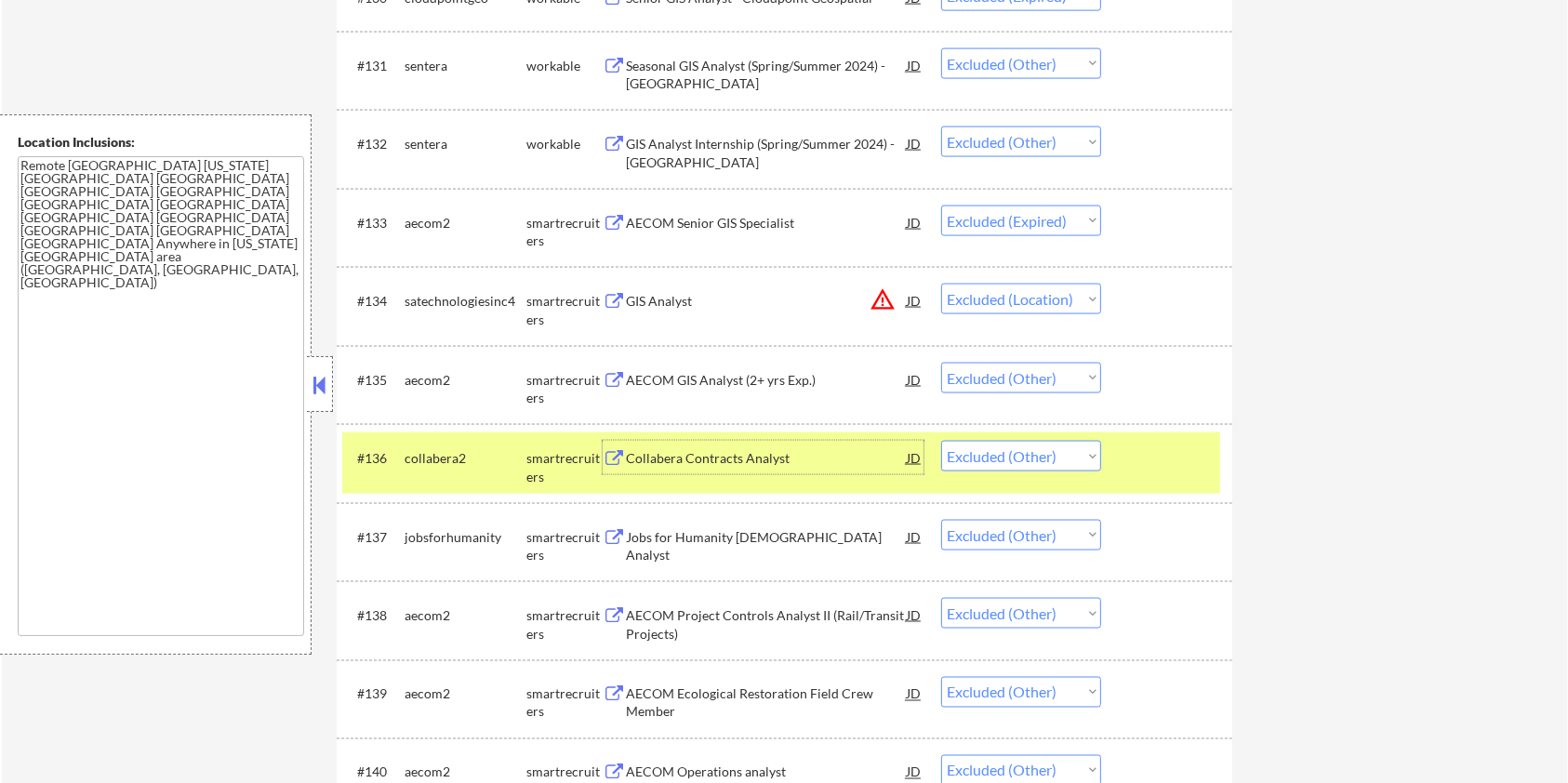
scroll to position [2858, 0]
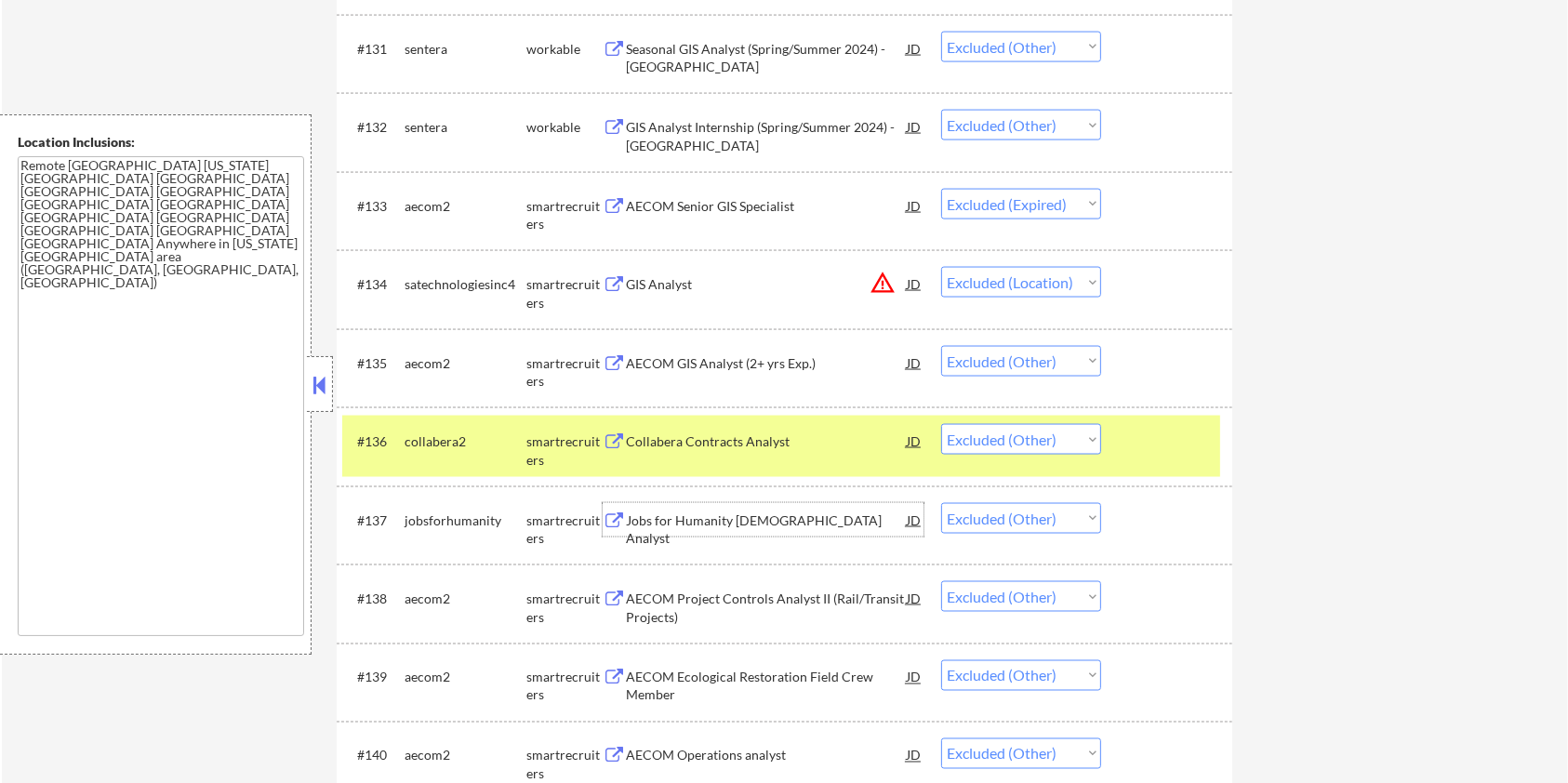
click at [759, 528] on div "Jobs for Humanity [DEMOGRAPHIC_DATA] Analyst" at bounding box center [766, 520] width 281 height 34
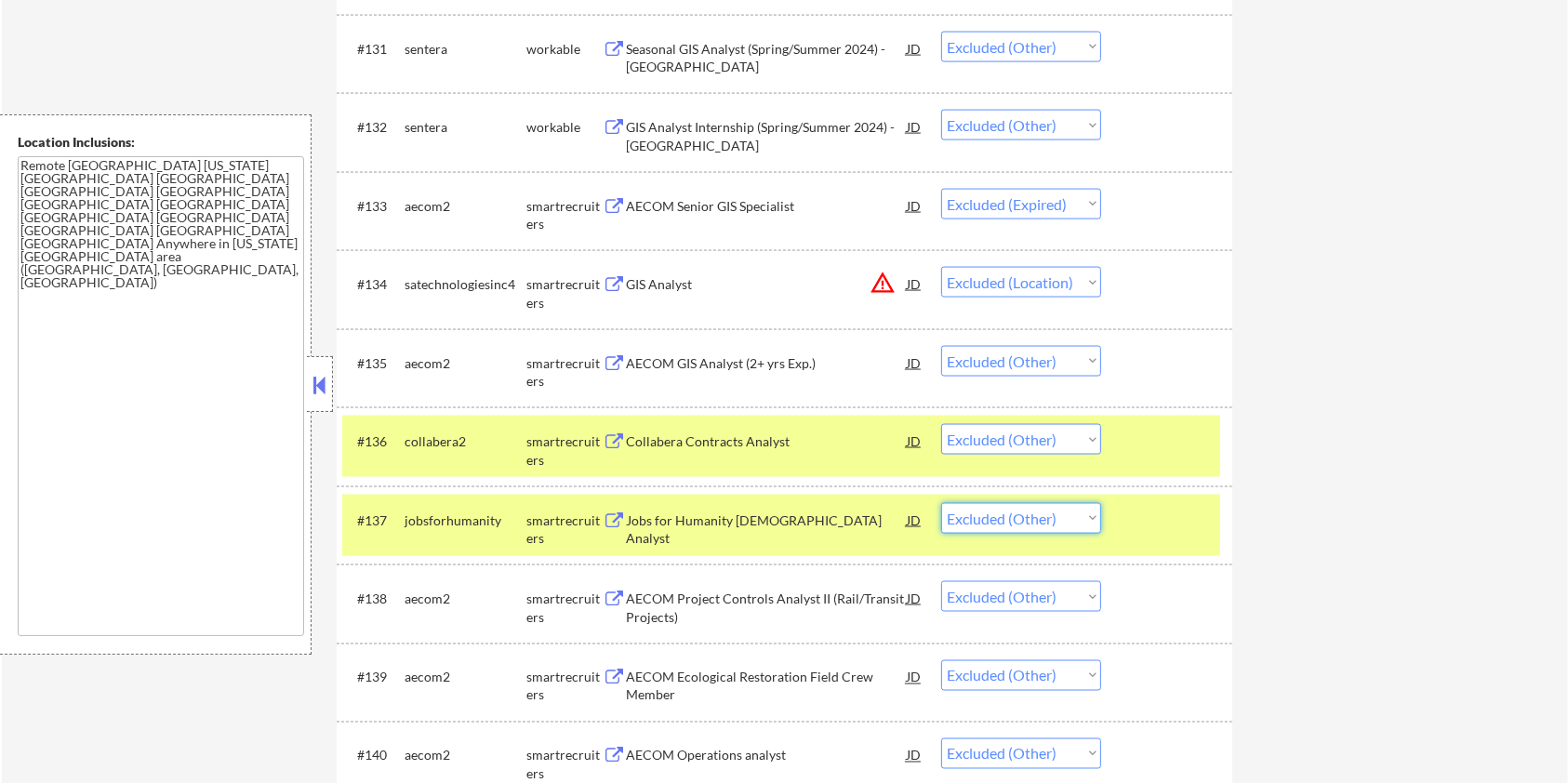
click at [1033, 515] on select "Choose an option... Pending Applied Excluded (Questions) Excluded (Expired) Exc…" at bounding box center [1021, 518] width 160 height 31
click at [941, 504] on select "Choose an option... Pending Applied Excluded (Questions) Excluded (Expired) Exc…" at bounding box center [1021, 518] width 160 height 31
click at [1172, 438] on div at bounding box center [1168, 441] width 82 height 34
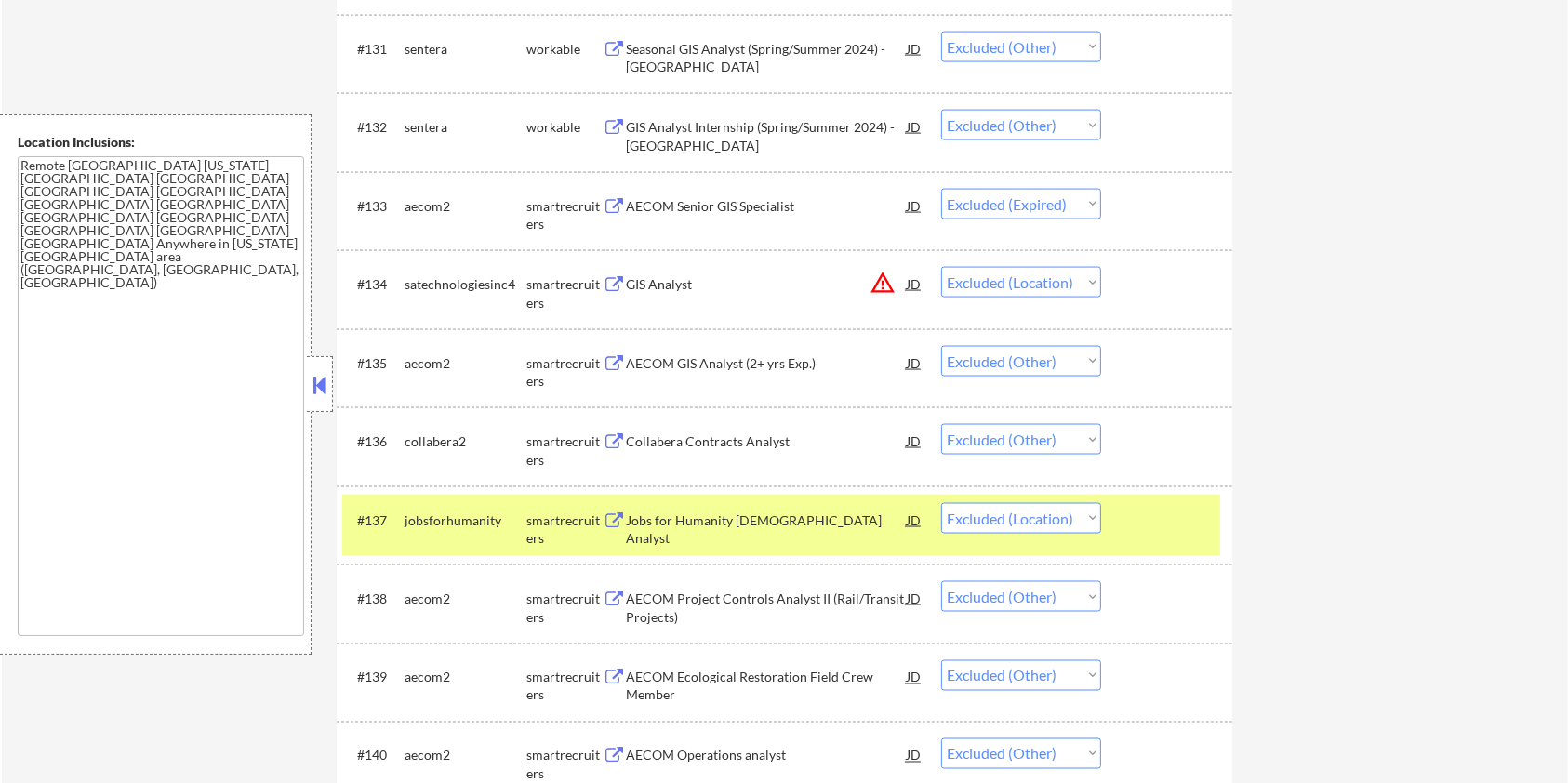
click at [1154, 517] on div at bounding box center [1168, 520] width 82 height 34
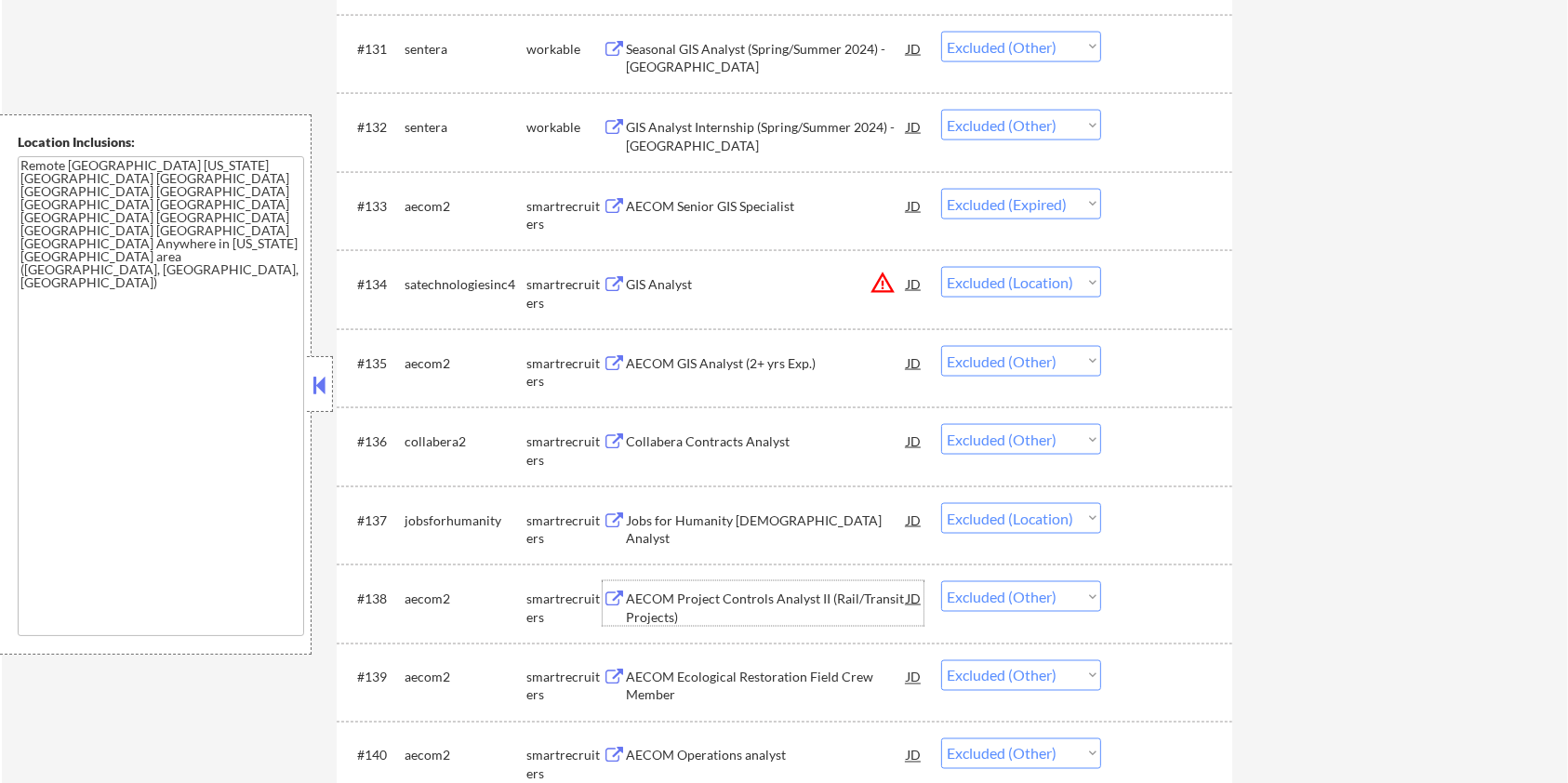
click at [676, 605] on div "AECOM Project Controls Analyst II (Rail/Transit Projects)" at bounding box center [766, 607] width 281 height 37
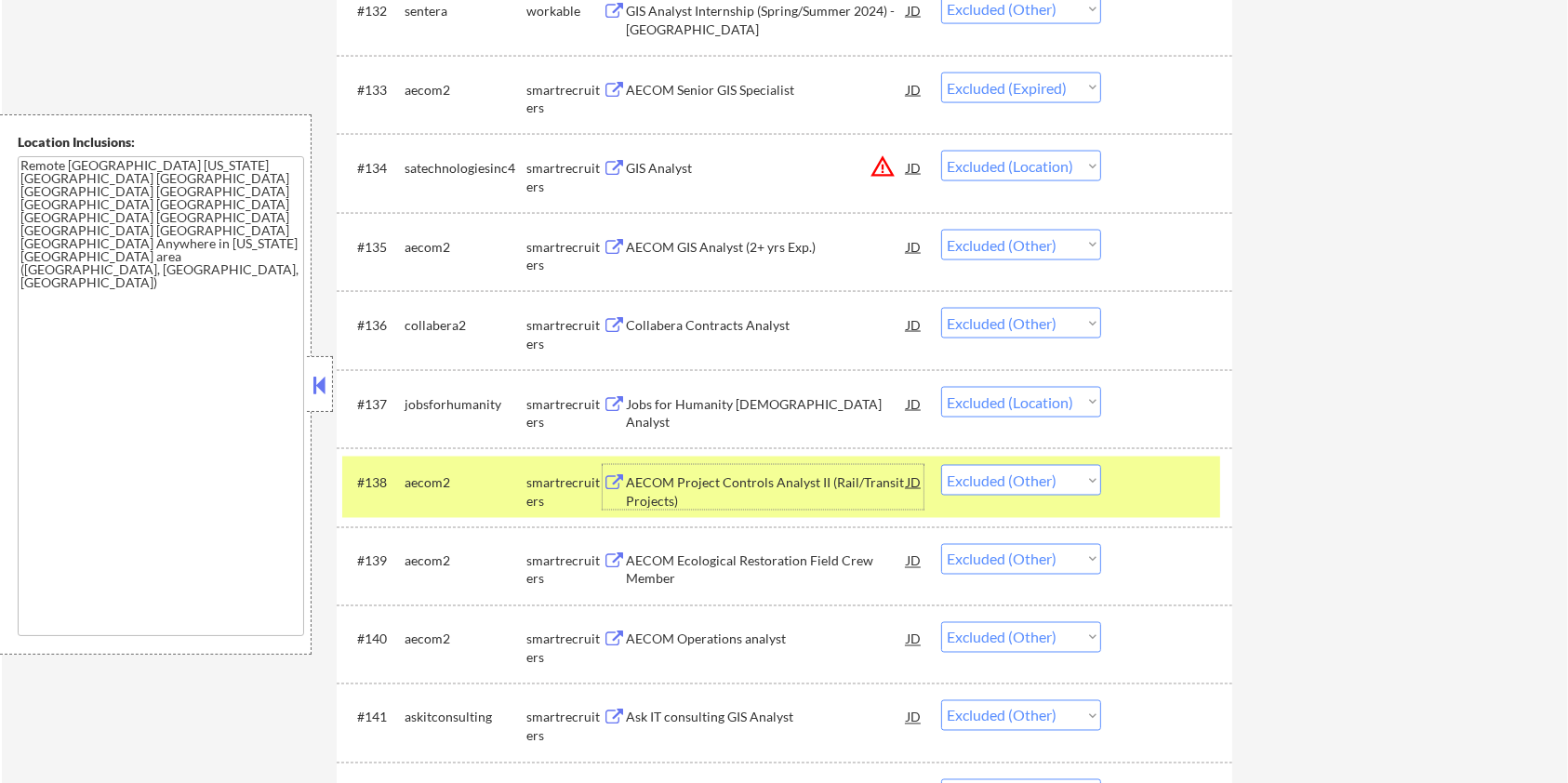
scroll to position [2983, 0]
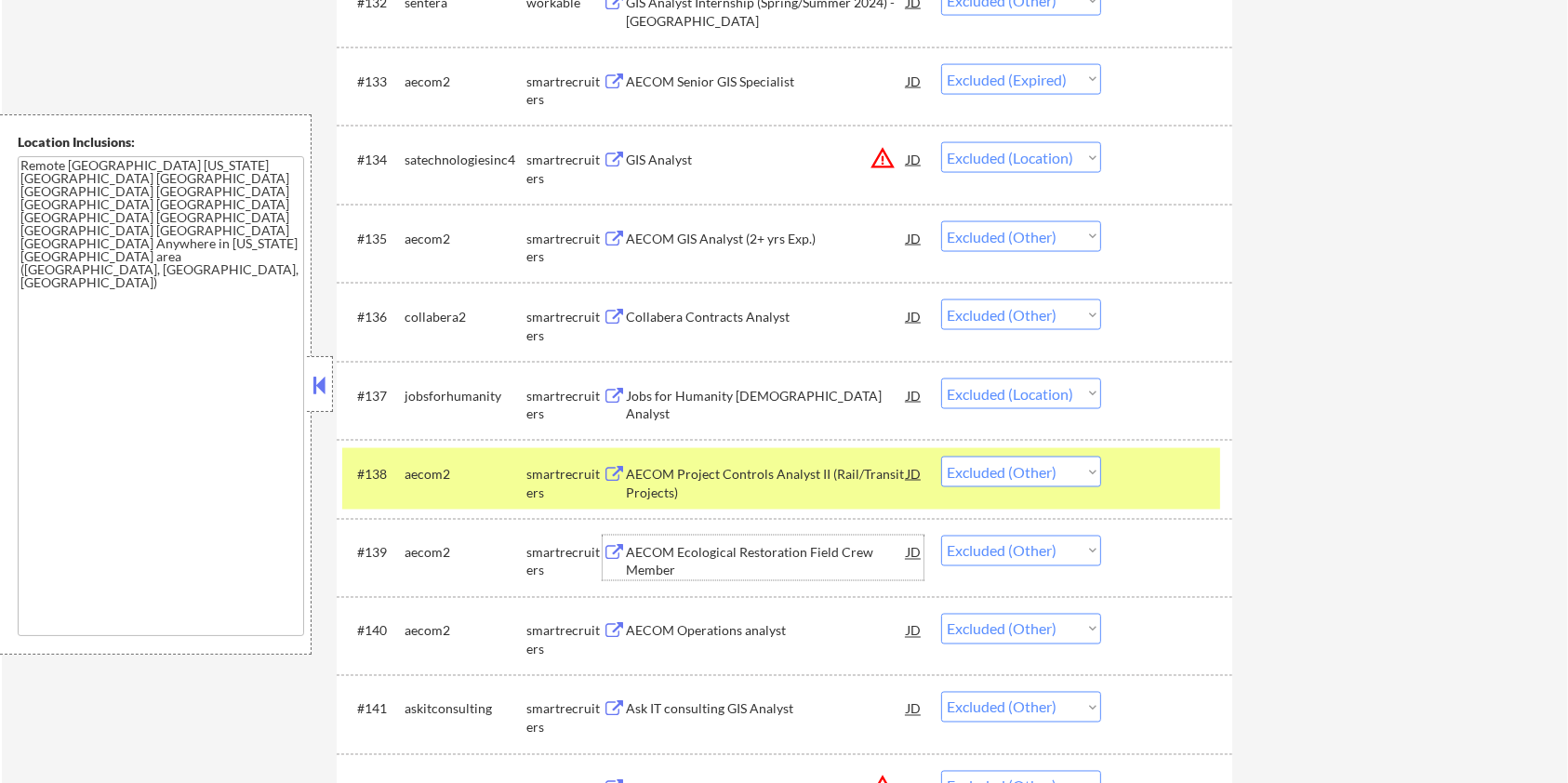
click at [706, 552] on div "AECOM Ecological Restoration Field Crew Member" at bounding box center [766, 562] width 281 height 37
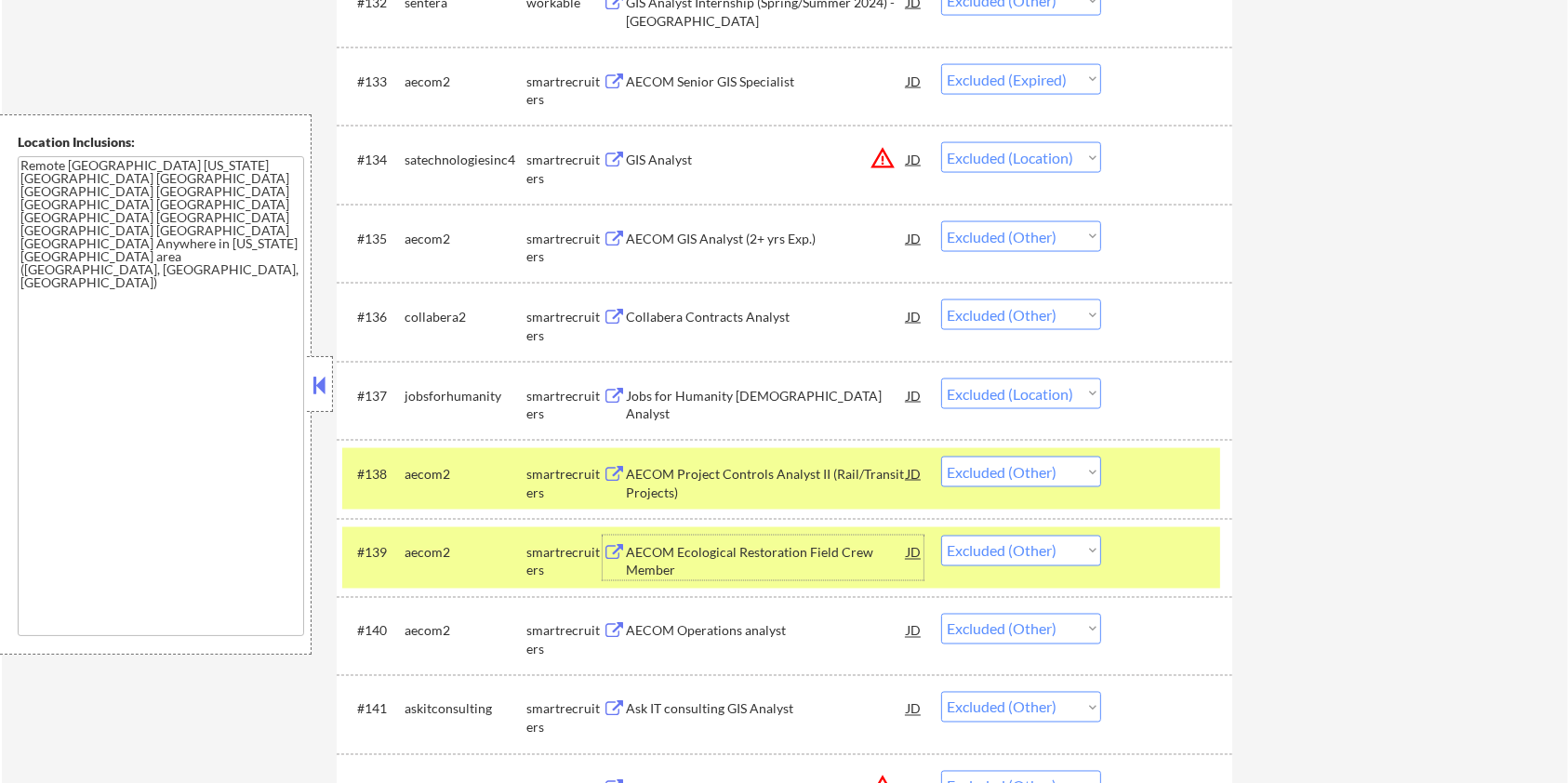
click at [1163, 475] on div at bounding box center [1168, 474] width 82 height 34
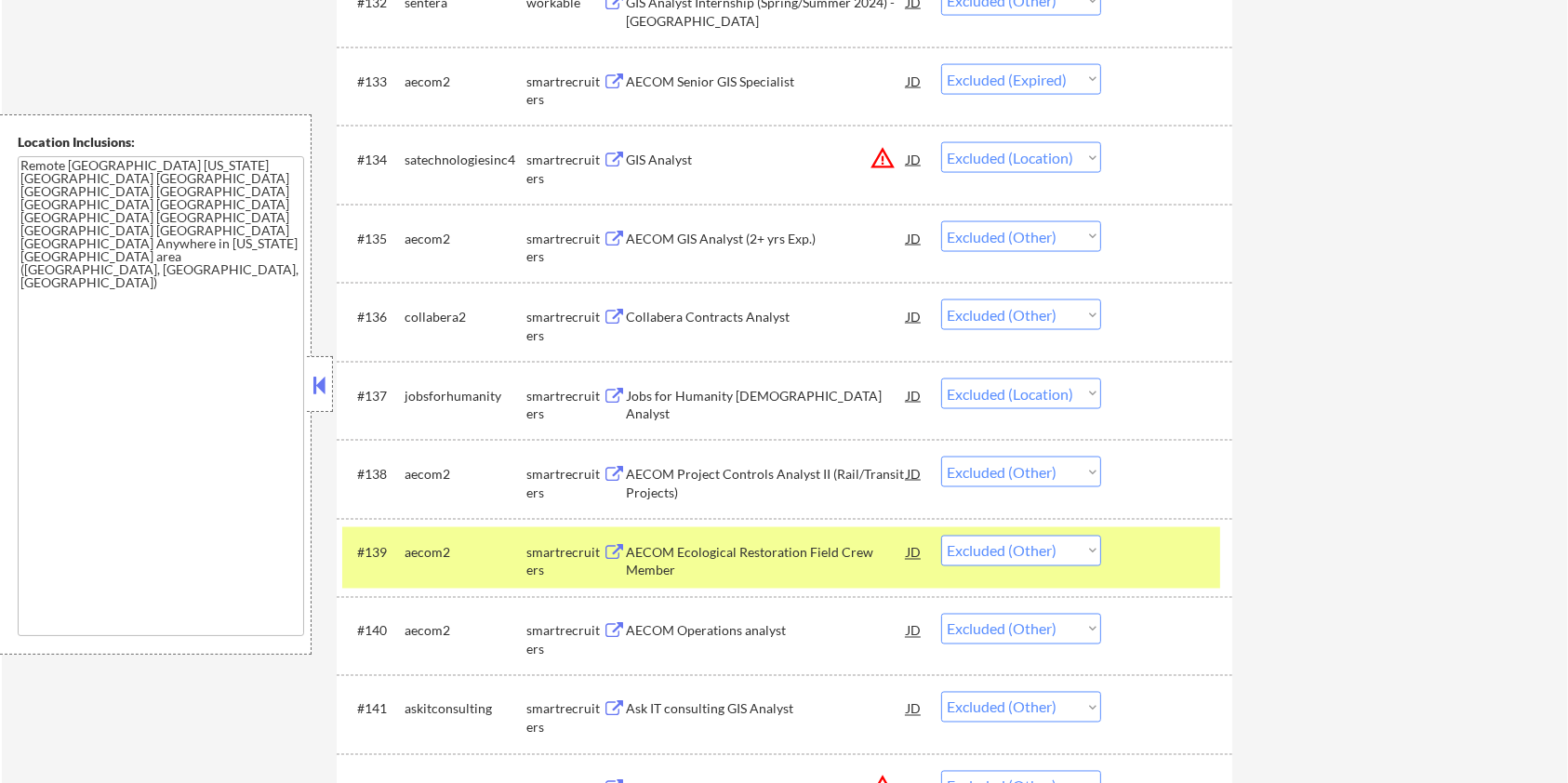
click at [1168, 560] on div at bounding box center [1168, 553] width 82 height 34
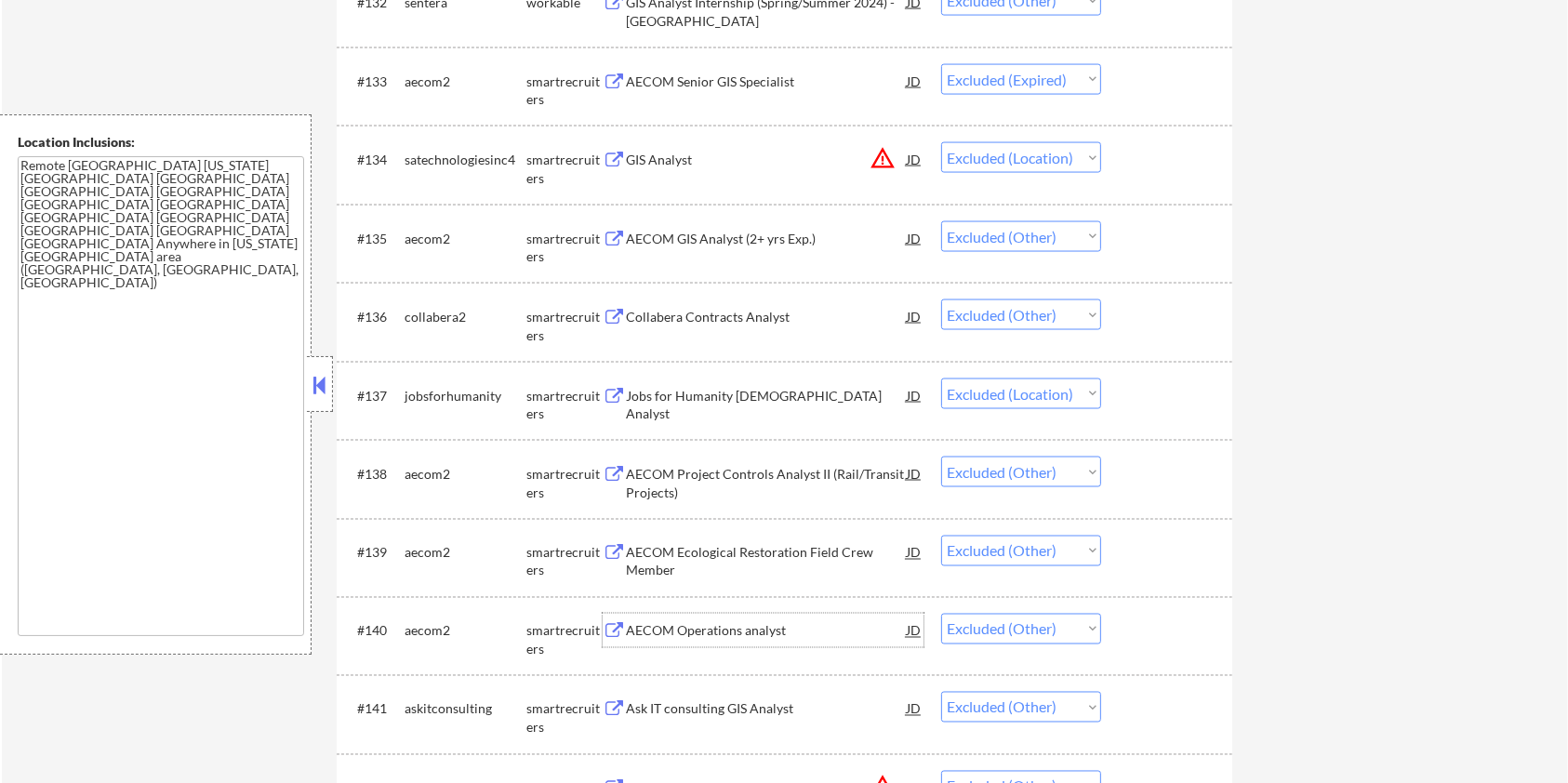
click at [701, 632] on div "AECOM Operations analyst" at bounding box center [766, 631] width 281 height 19
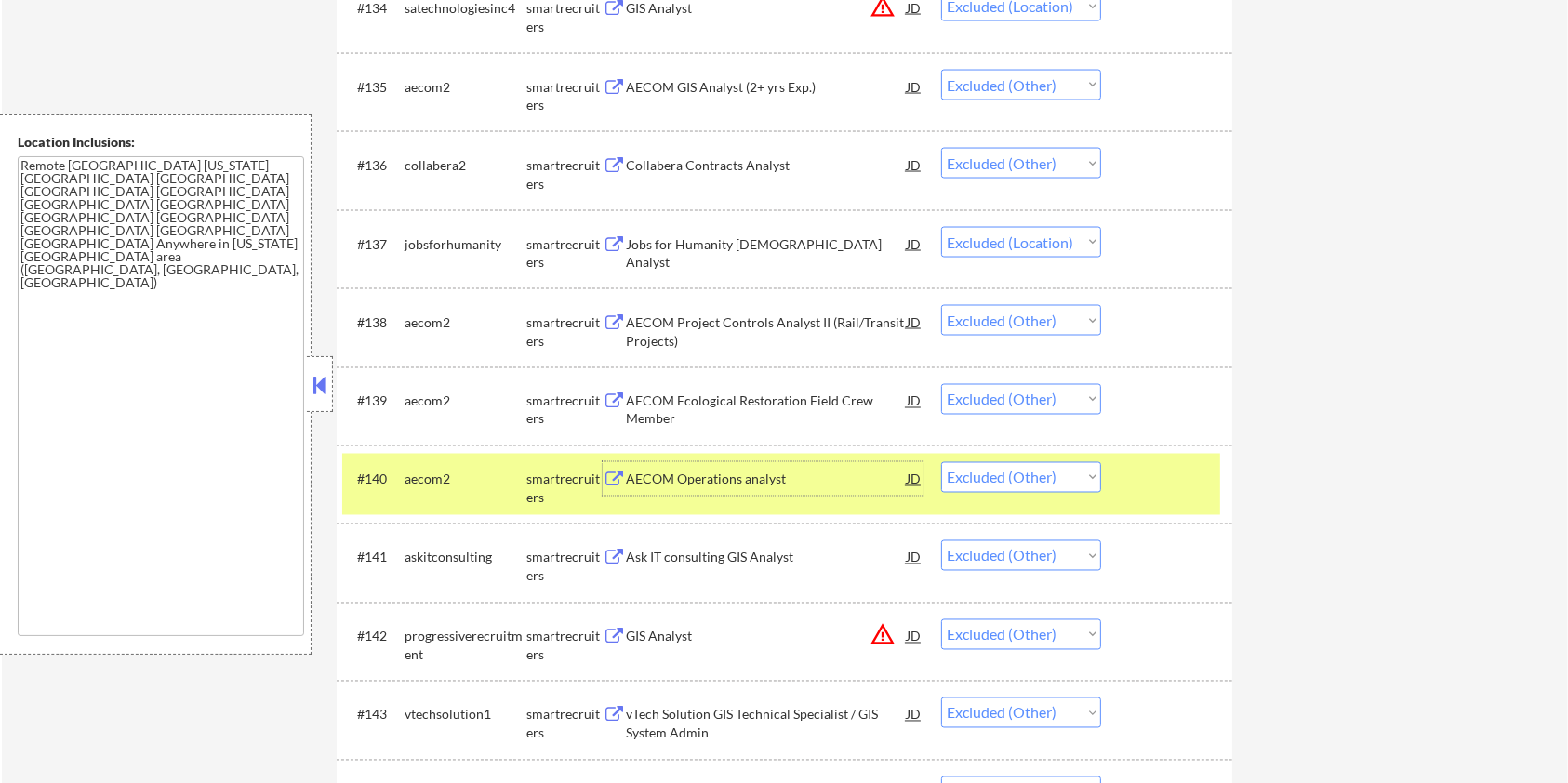
scroll to position [3231, 0]
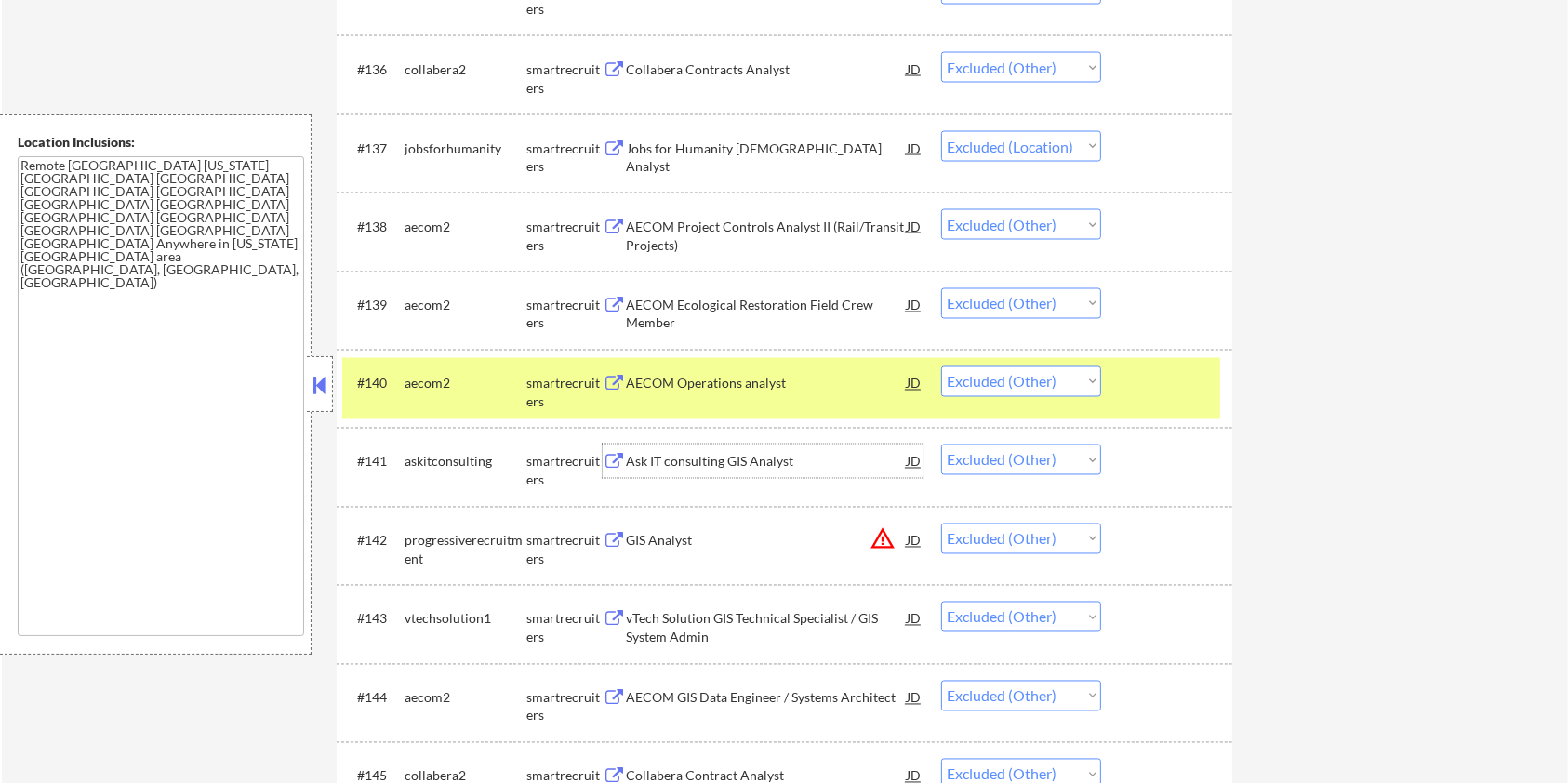
click at [687, 463] on div "Ask IT consulting GIS Analyst" at bounding box center [766, 462] width 281 height 19
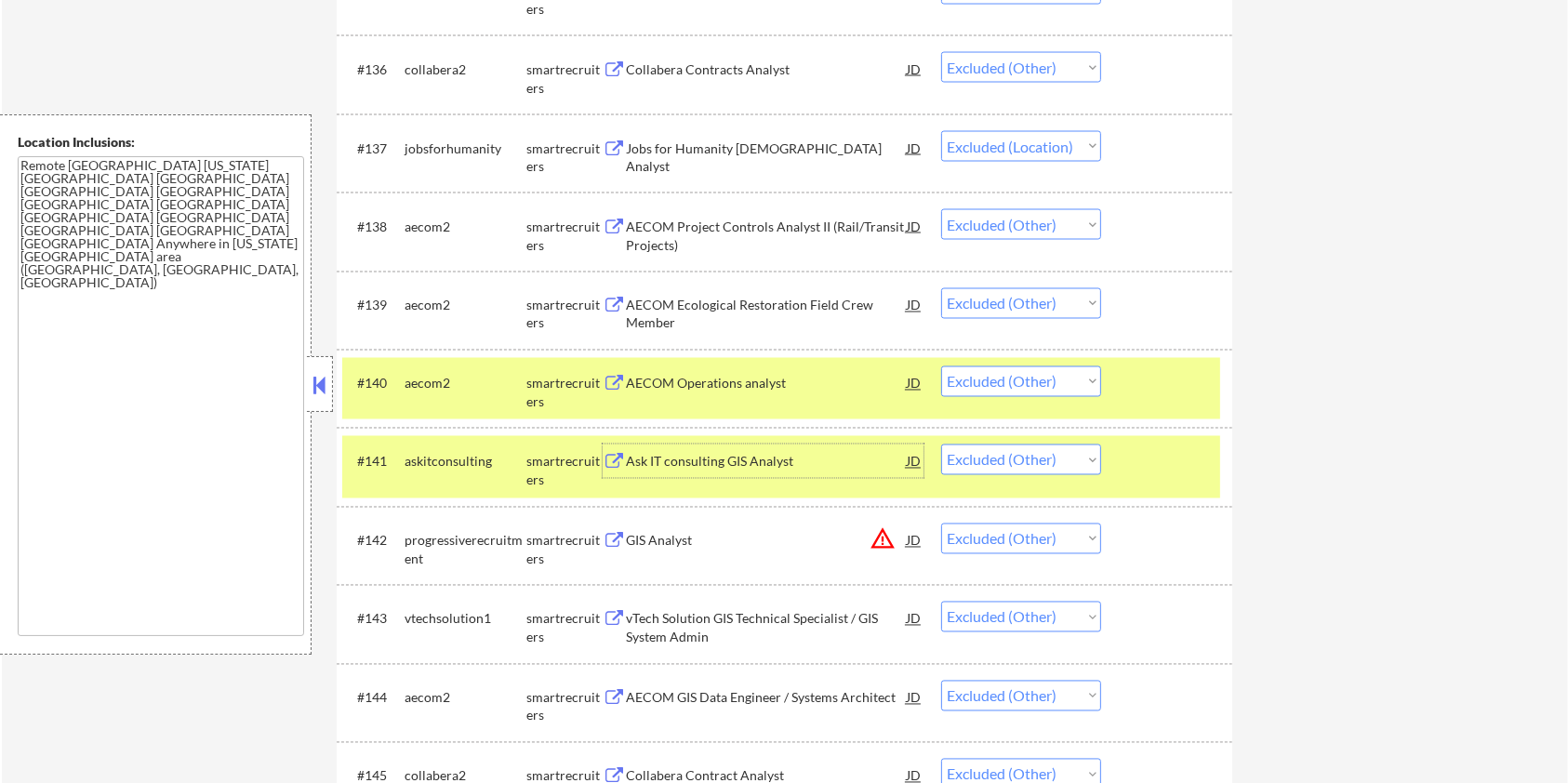
click at [1168, 391] on div at bounding box center [1168, 383] width 82 height 34
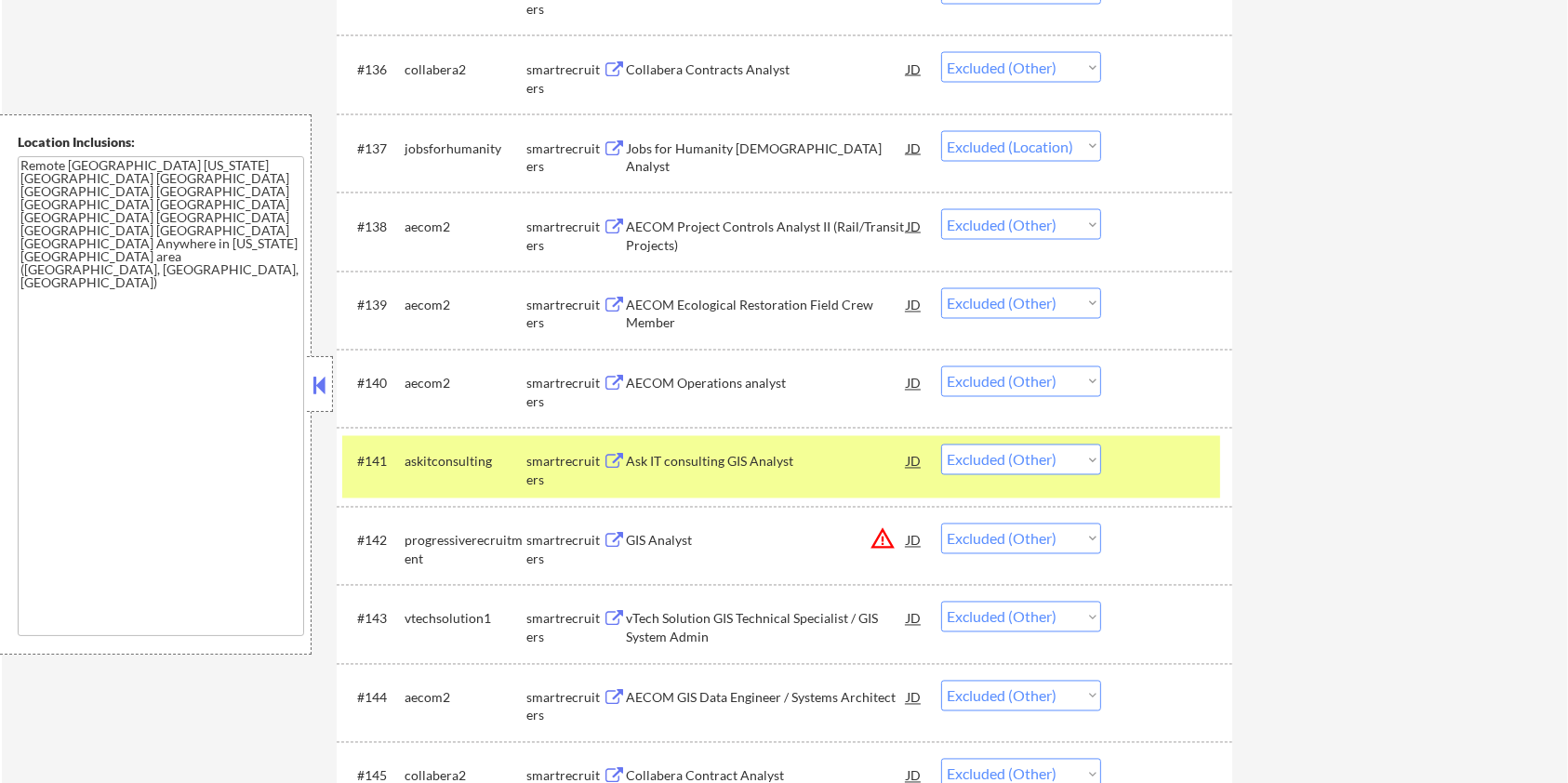
click at [1161, 473] on div at bounding box center [1168, 461] width 82 height 34
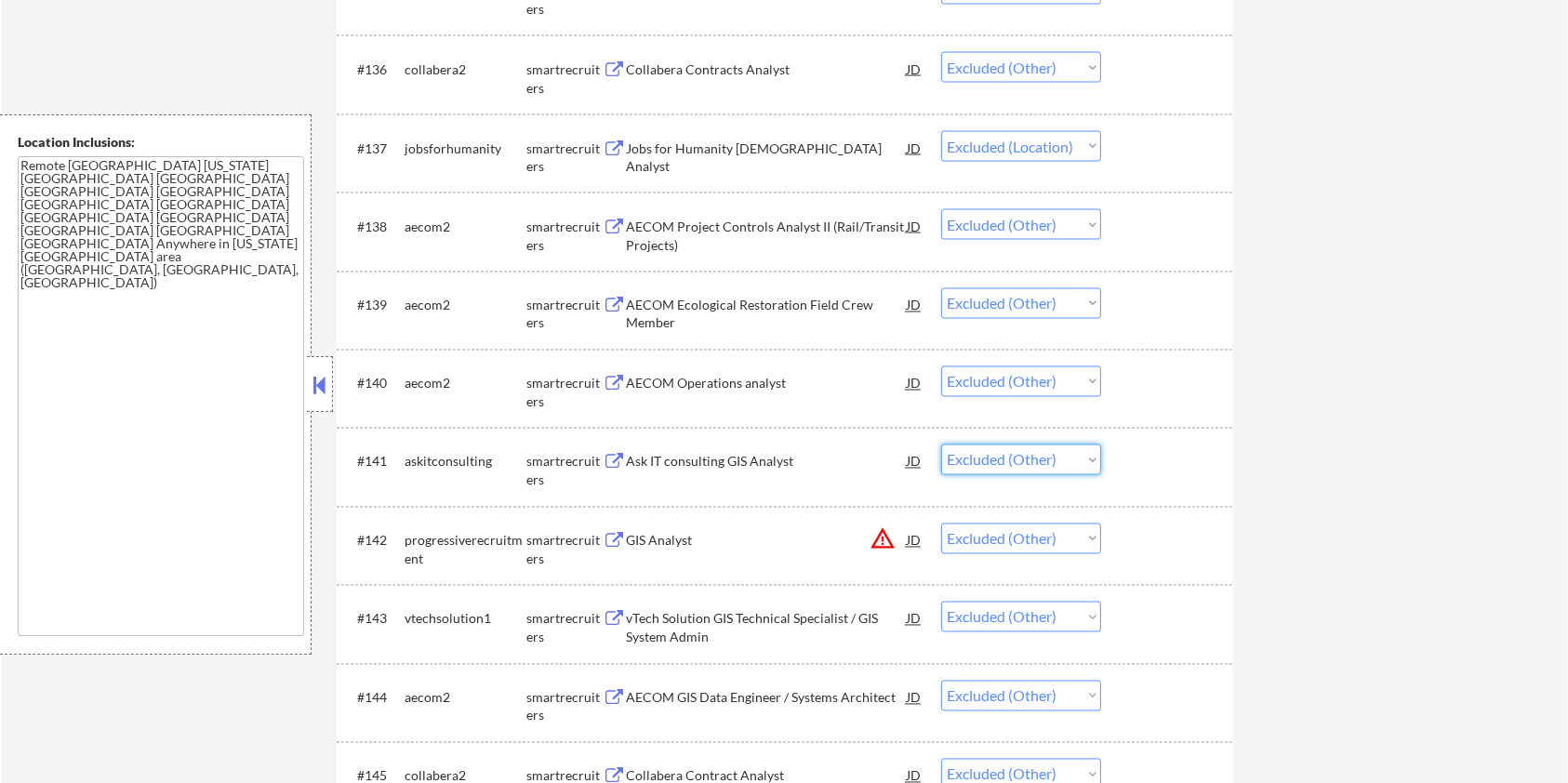
click at [1053, 459] on select "Choose an option... Pending Applied Excluded (Questions) Excluded (Expired) Exc…" at bounding box center [1021, 459] width 160 height 31
click at [941, 444] on select "Choose an option... Pending Applied Excluded (Questions) Excluded (Expired) Exc…" at bounding box center [1021, 459] width 160 height 31
click at [694, 543] on div "GIS Analyst" at bounding box center [766, 541] width 281 height 19
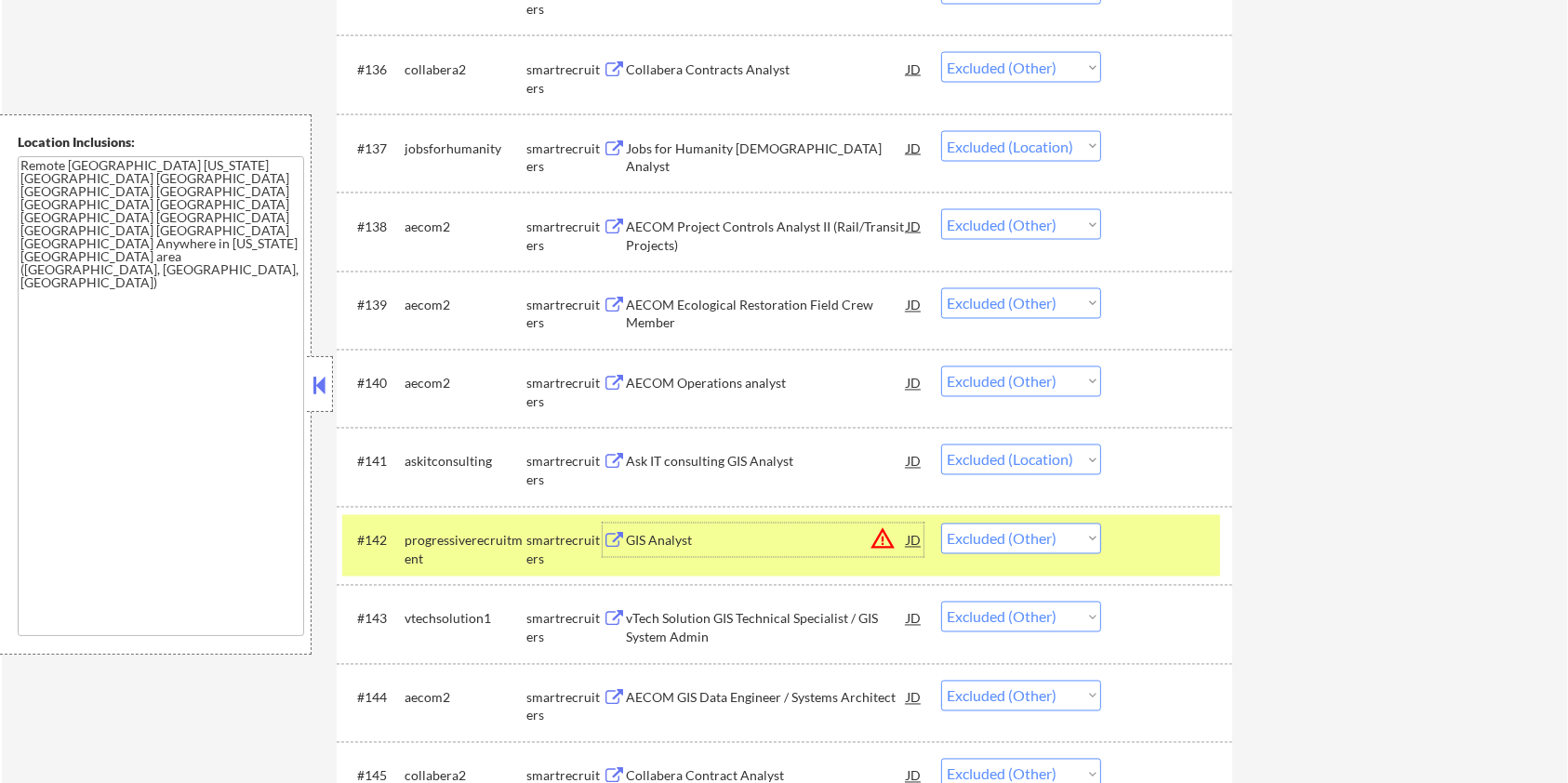
click at [1171, 543] on div at bounding box center [1168, 541] width 82 height 34
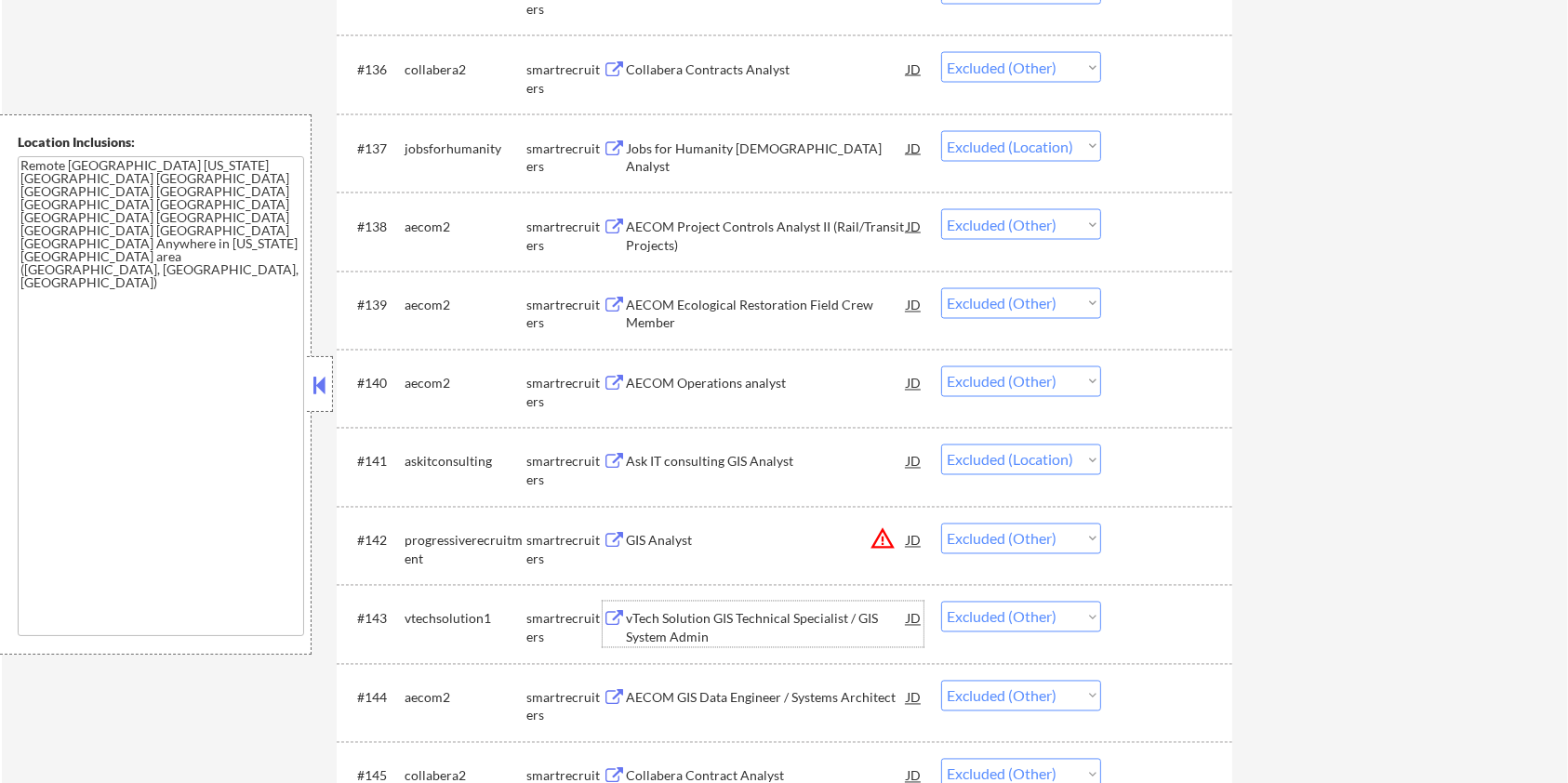
click at [681, 629] on div "vTech Solution GIS Technical Specialist / GIS System Admin" at bounding box center [766, 628] width 281 height 37
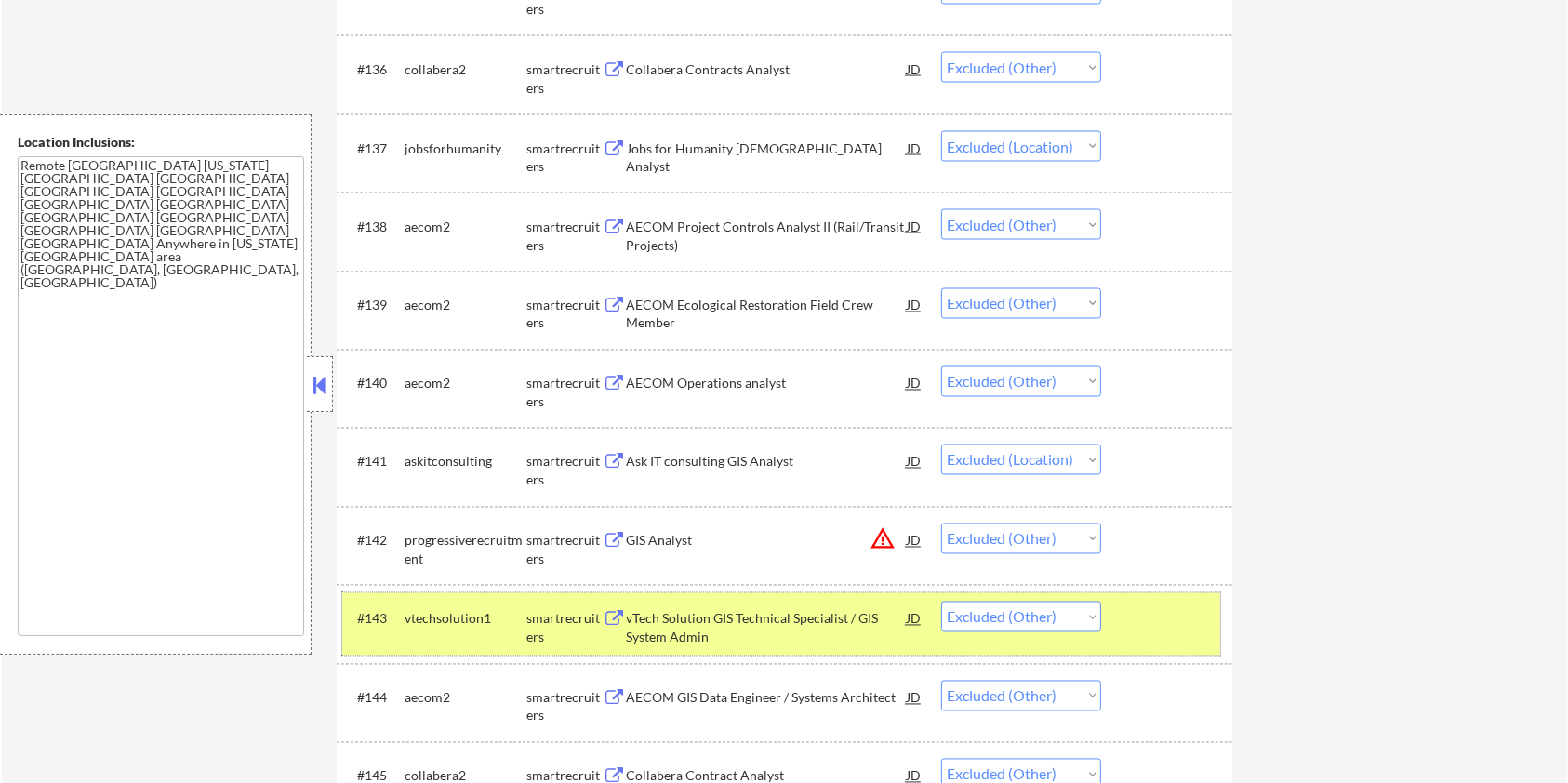
click at [1141, 627] on div at bounding box center [1168, 619] width 82 height 34
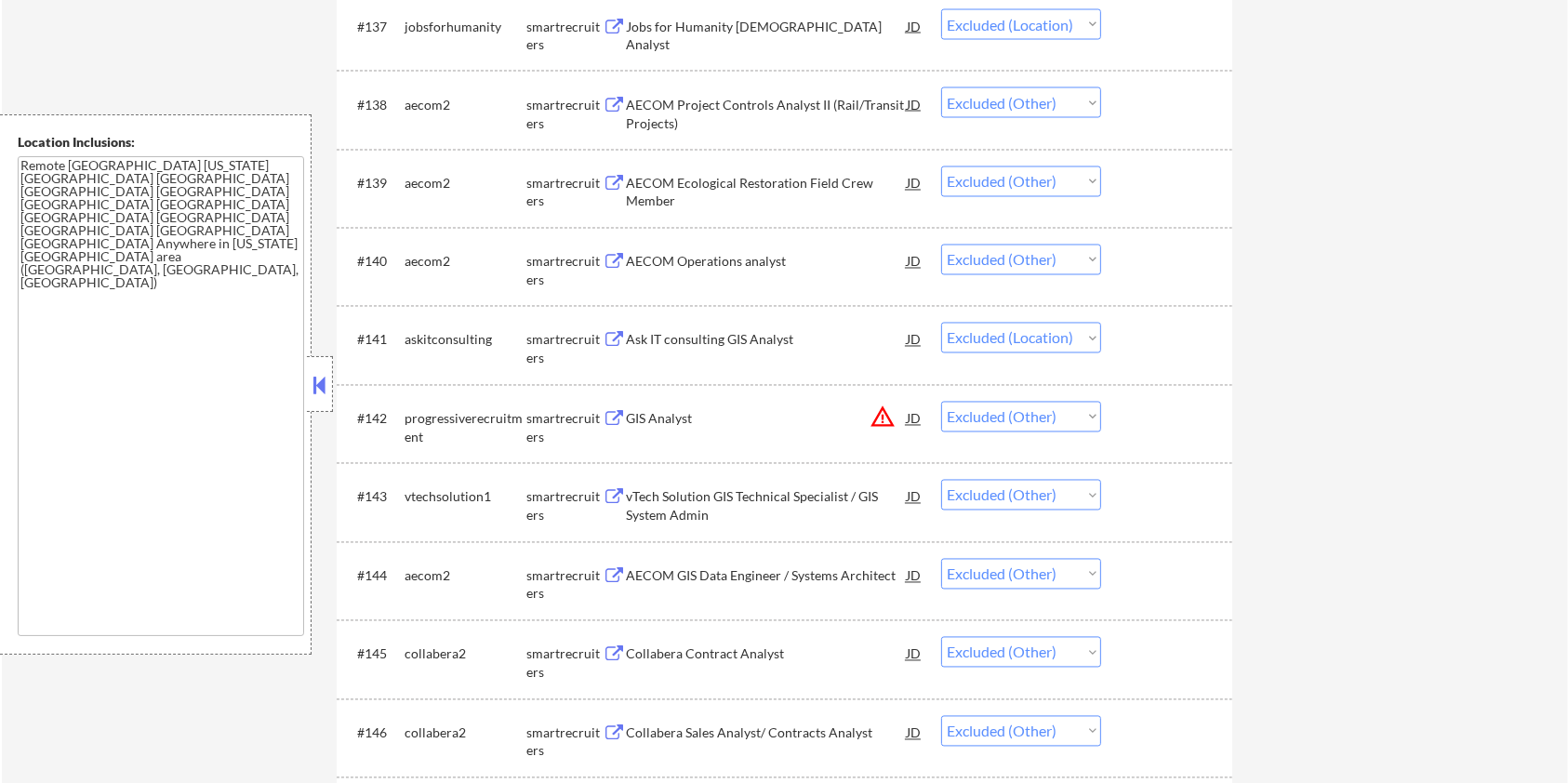
scroll to position [3355, 0]
click at [707, 494] on div "vTech Solution GIS Technical Specialist / GIS System Admin" at bounding box center [766, 504] width 281 height 37
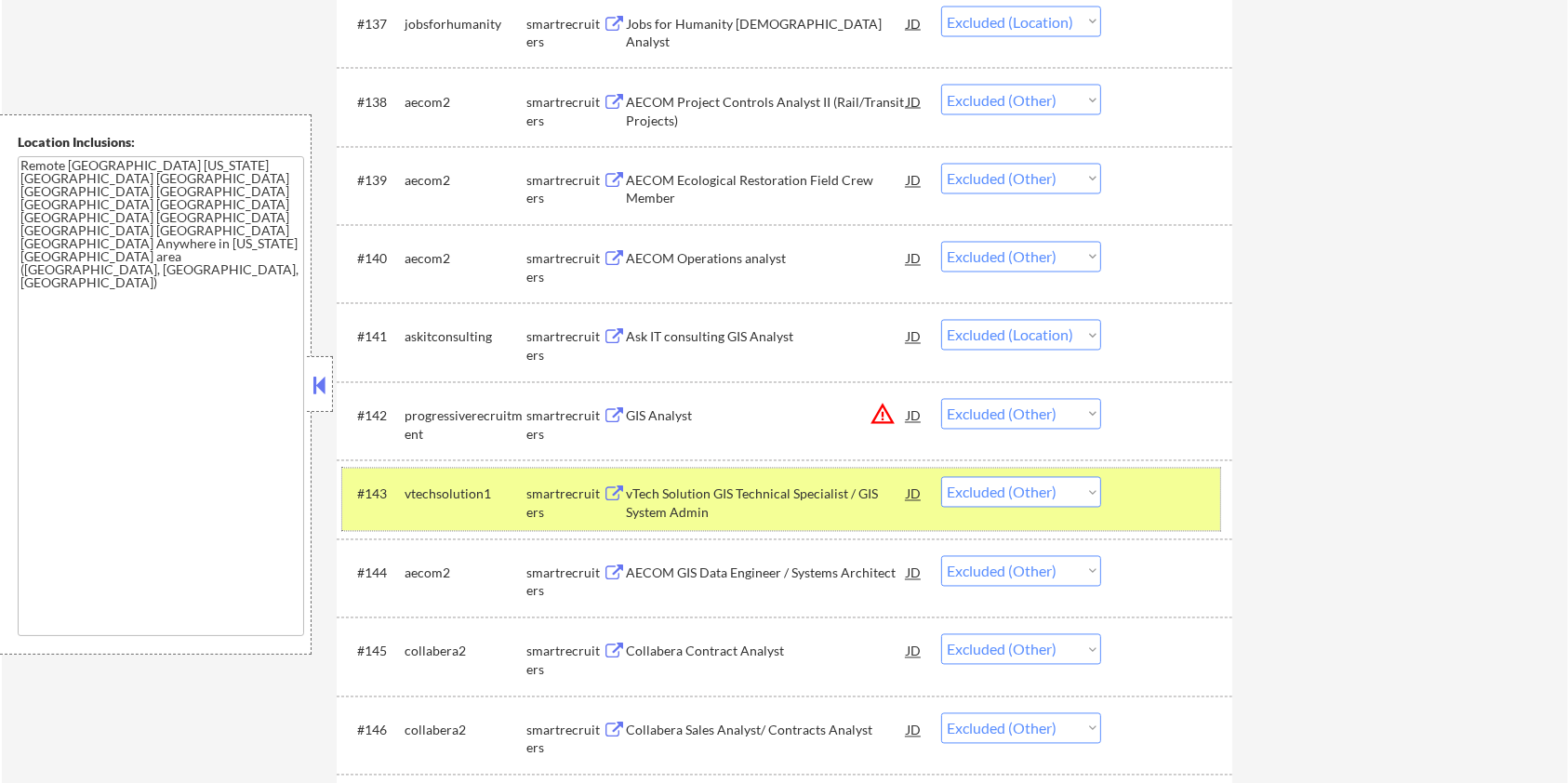
click at [1153, 487] on div at bounding box center [1168, 494] width 82 height 34
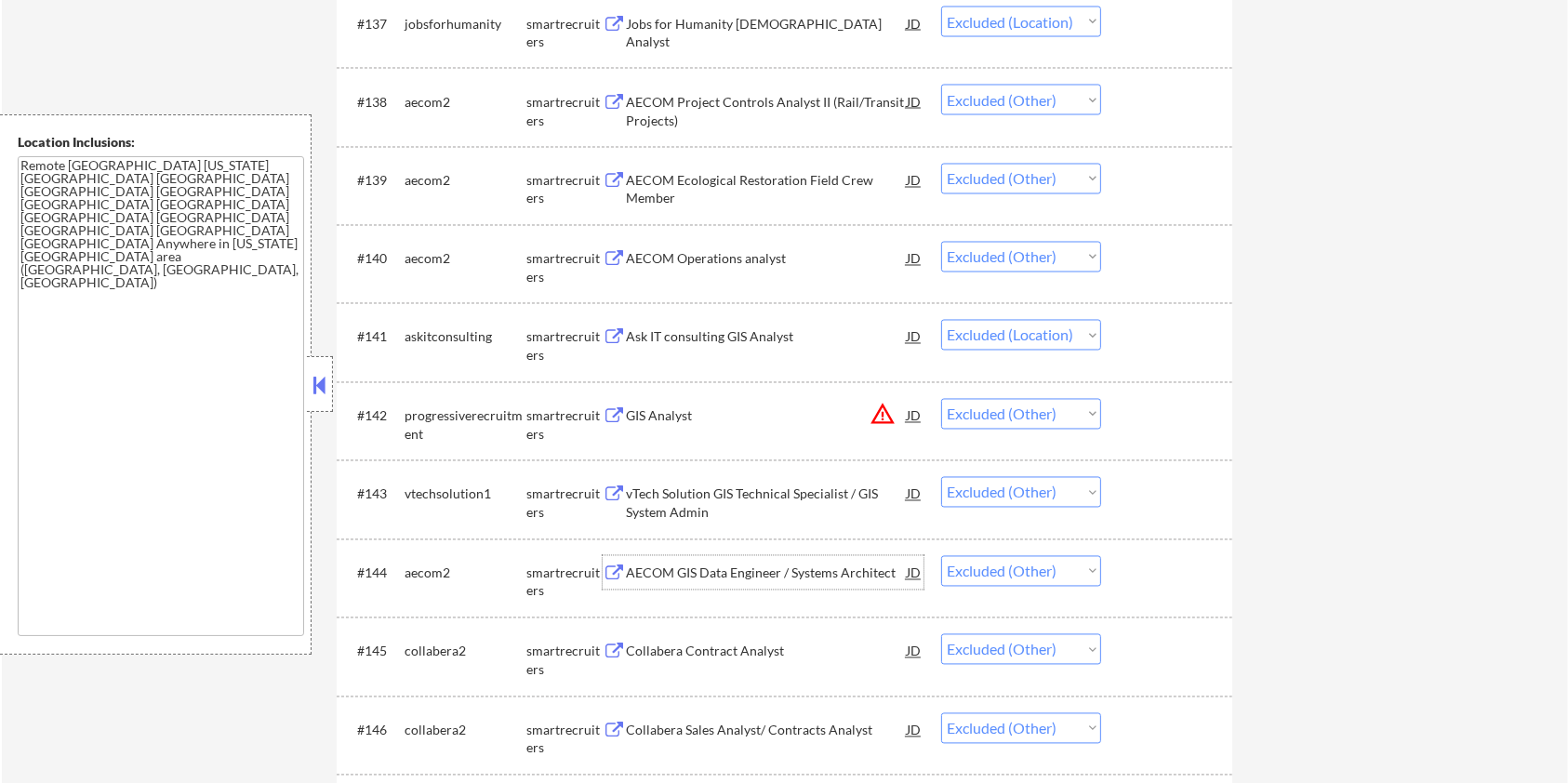
click at [778, 577] on div "AECOM GIS Data Engineer / Systems Architect" at bounding box center [766, 574] width 281 height 19
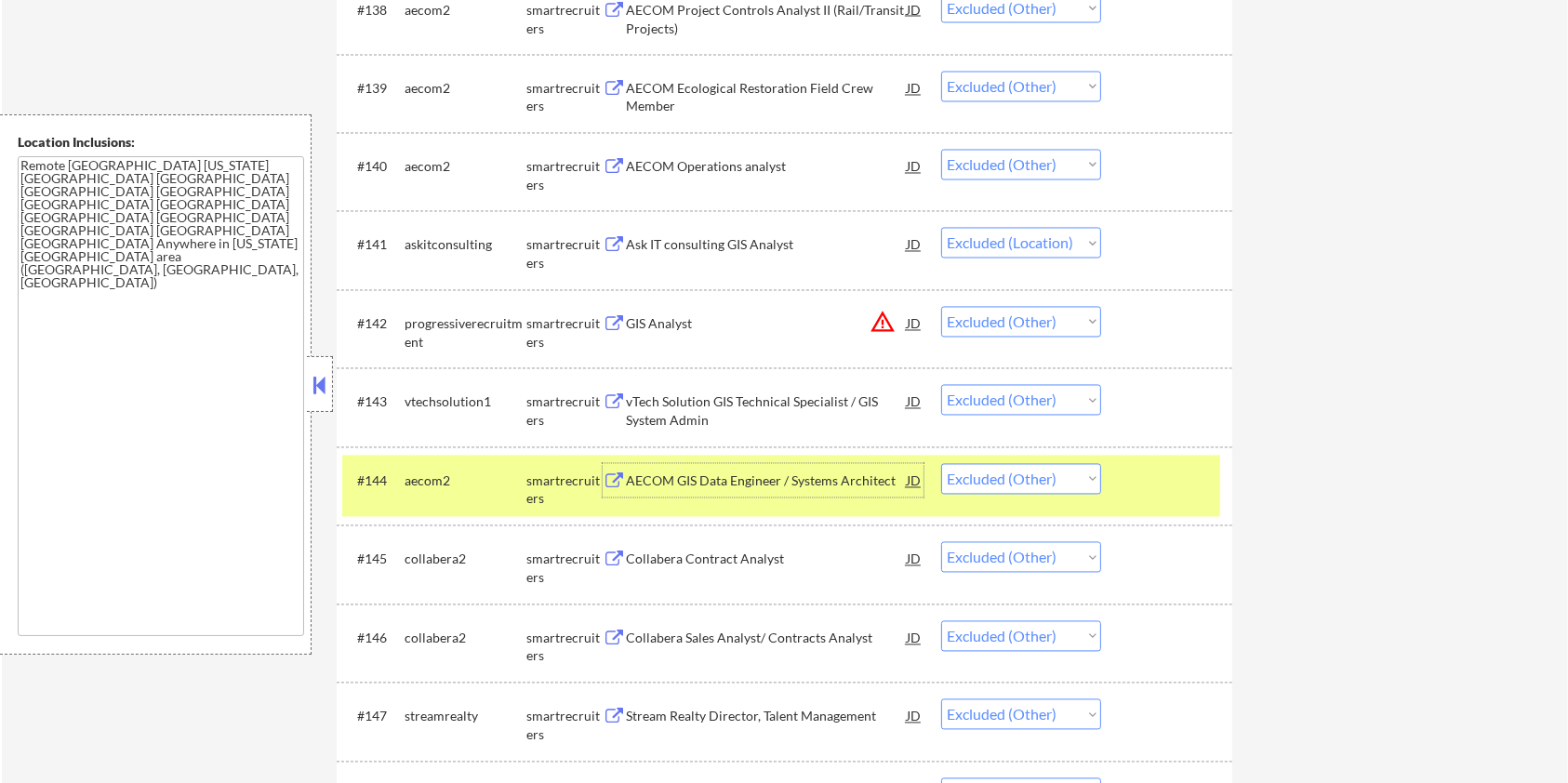
scroll to position [3479, 0]
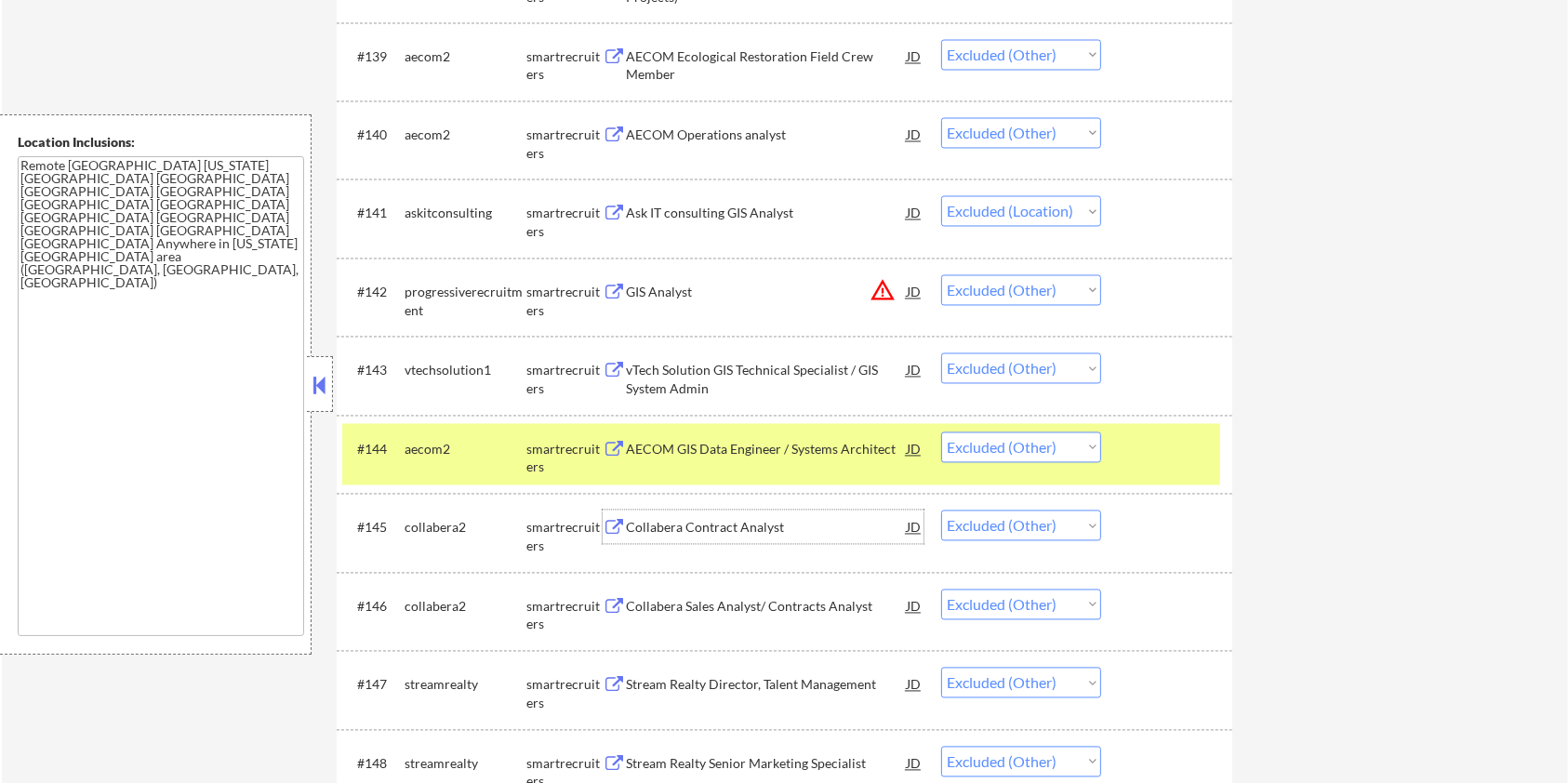
click at [711, 528] on div "Collabera Contract Analyst" at bounding box center [766, 528] width 281 height 19
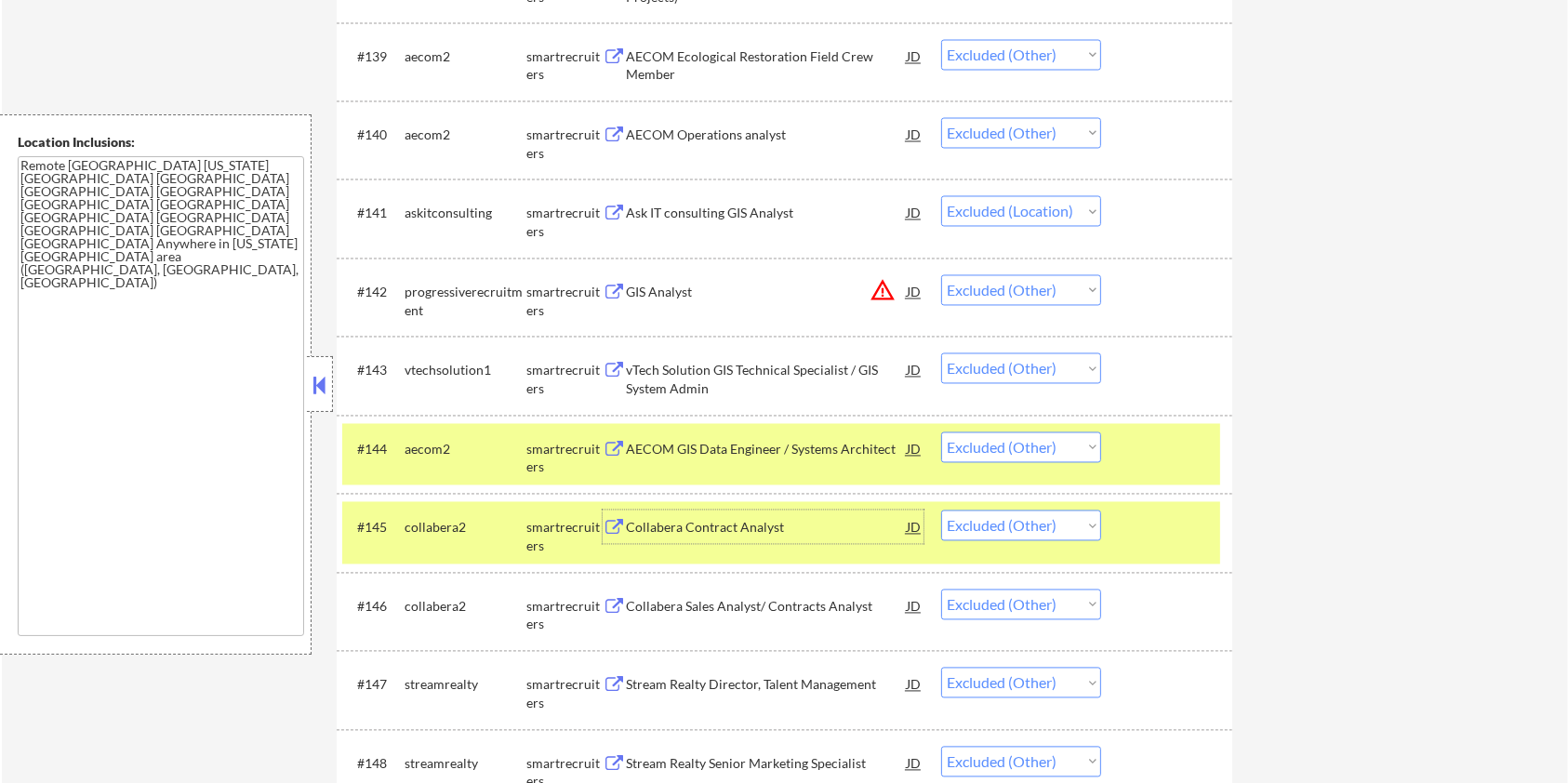
click at [1194, 450] on div at bounding box center [1168, 449] width 82 height 34
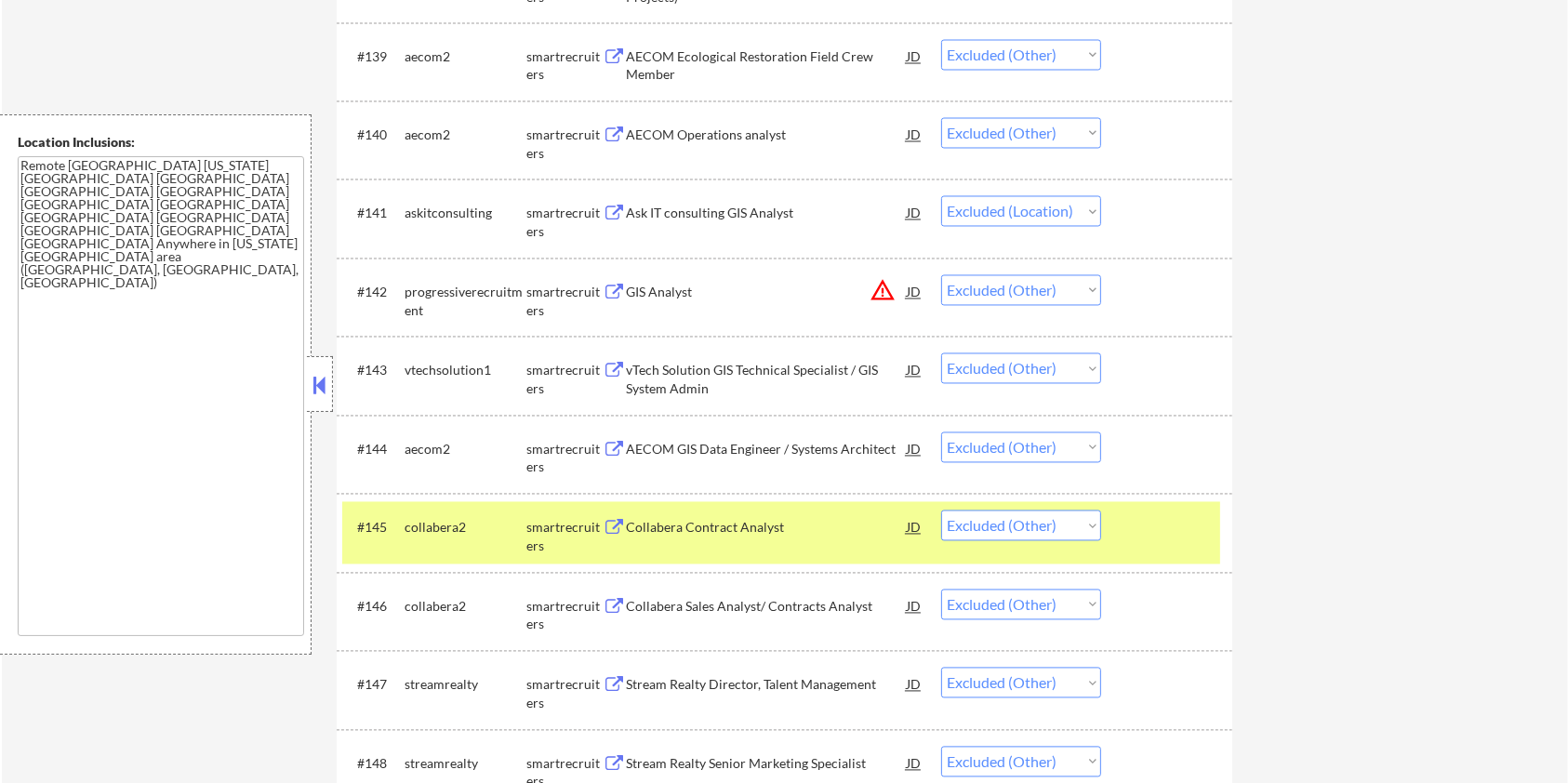
click at [1169, 519] on div at bounding box center [1168, 527] width 82 height 34
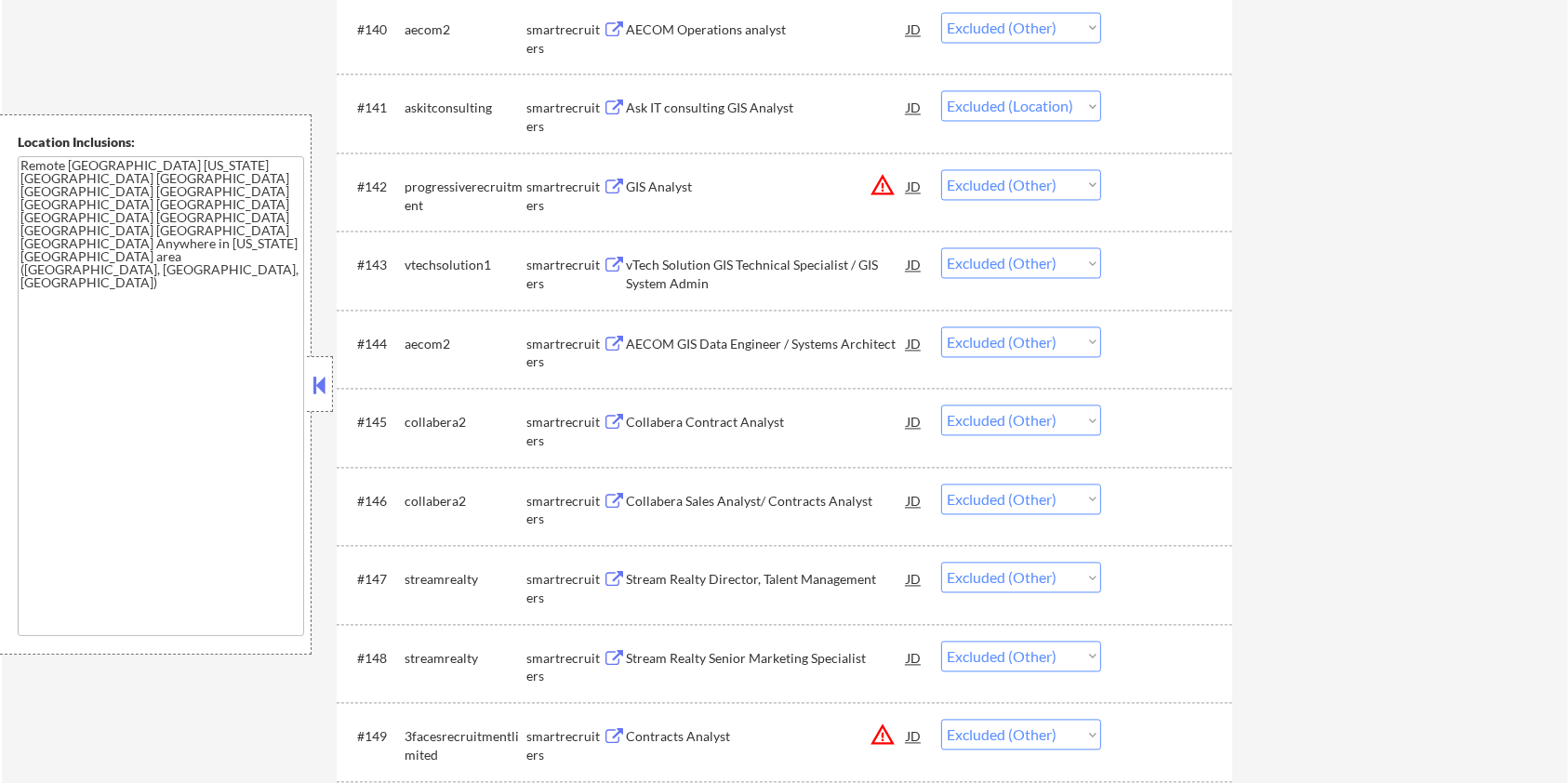
scroll to position [3603, 0]
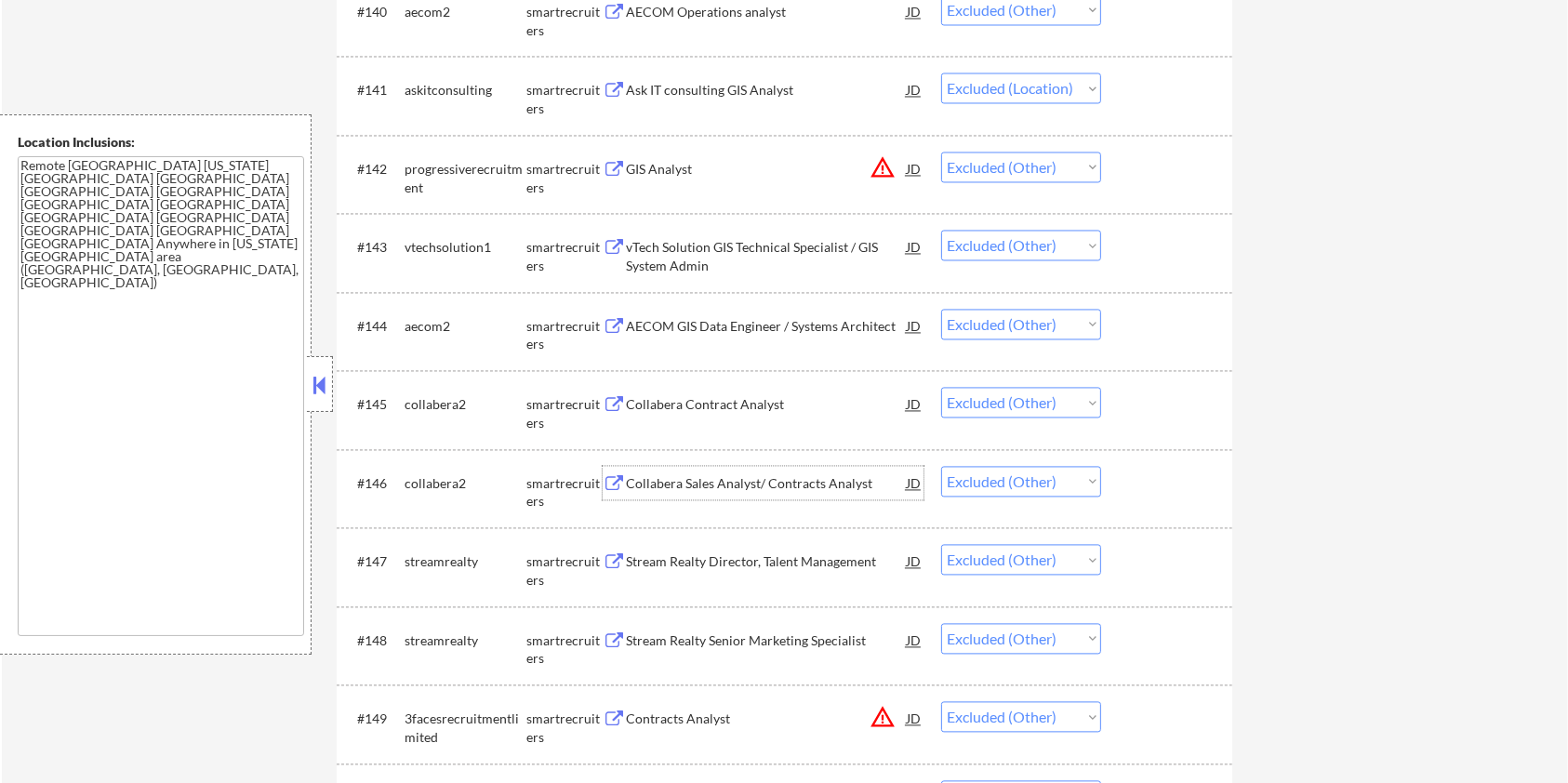
click at [751, 470] on div "Collabera Sales Analyst/ Contracts Analyst" at bounding box center [766, 483] width 281 height 34
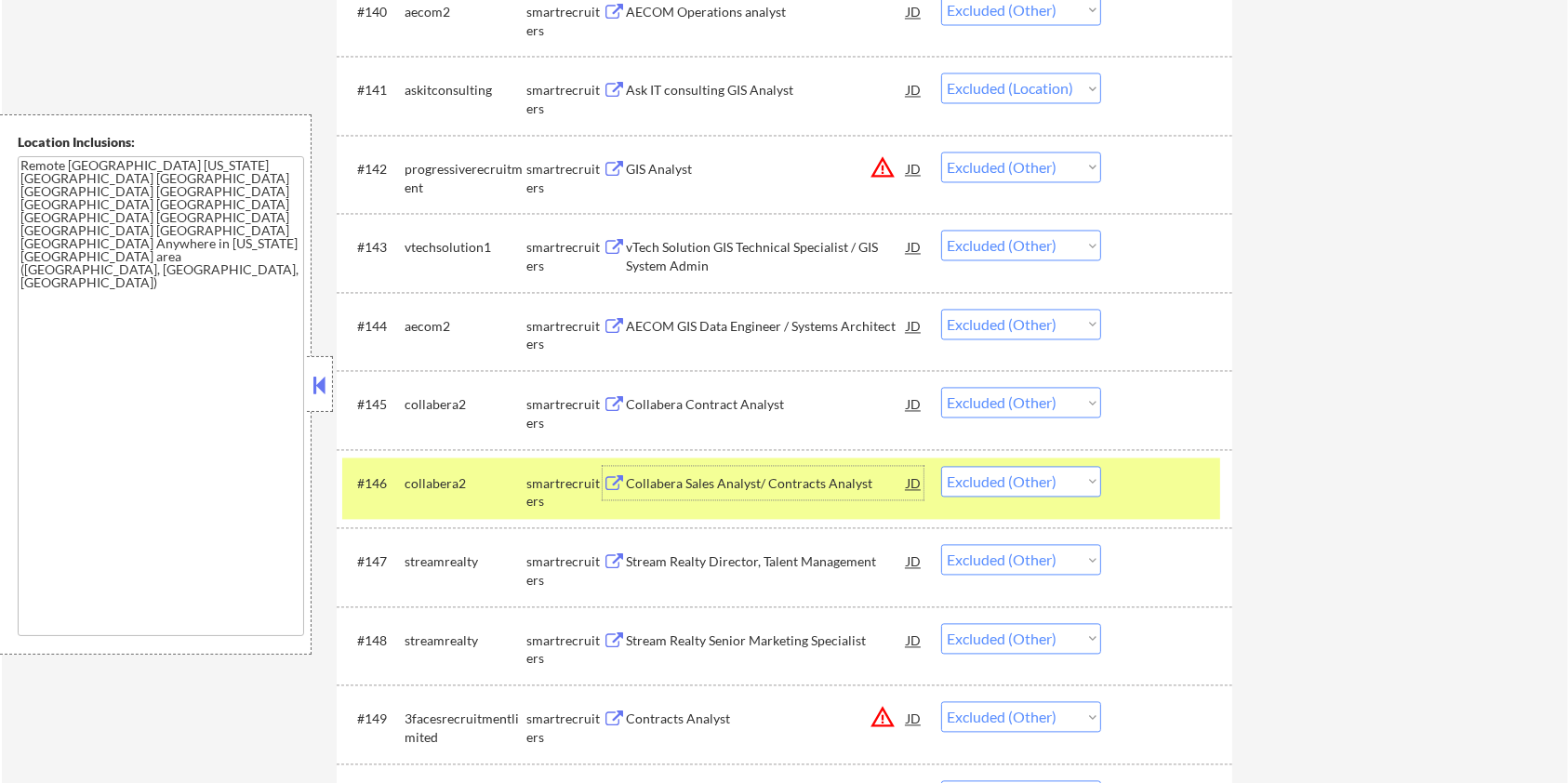
click at [1156, 466] on div at bounding box center [1168, 483] width 82 height 34
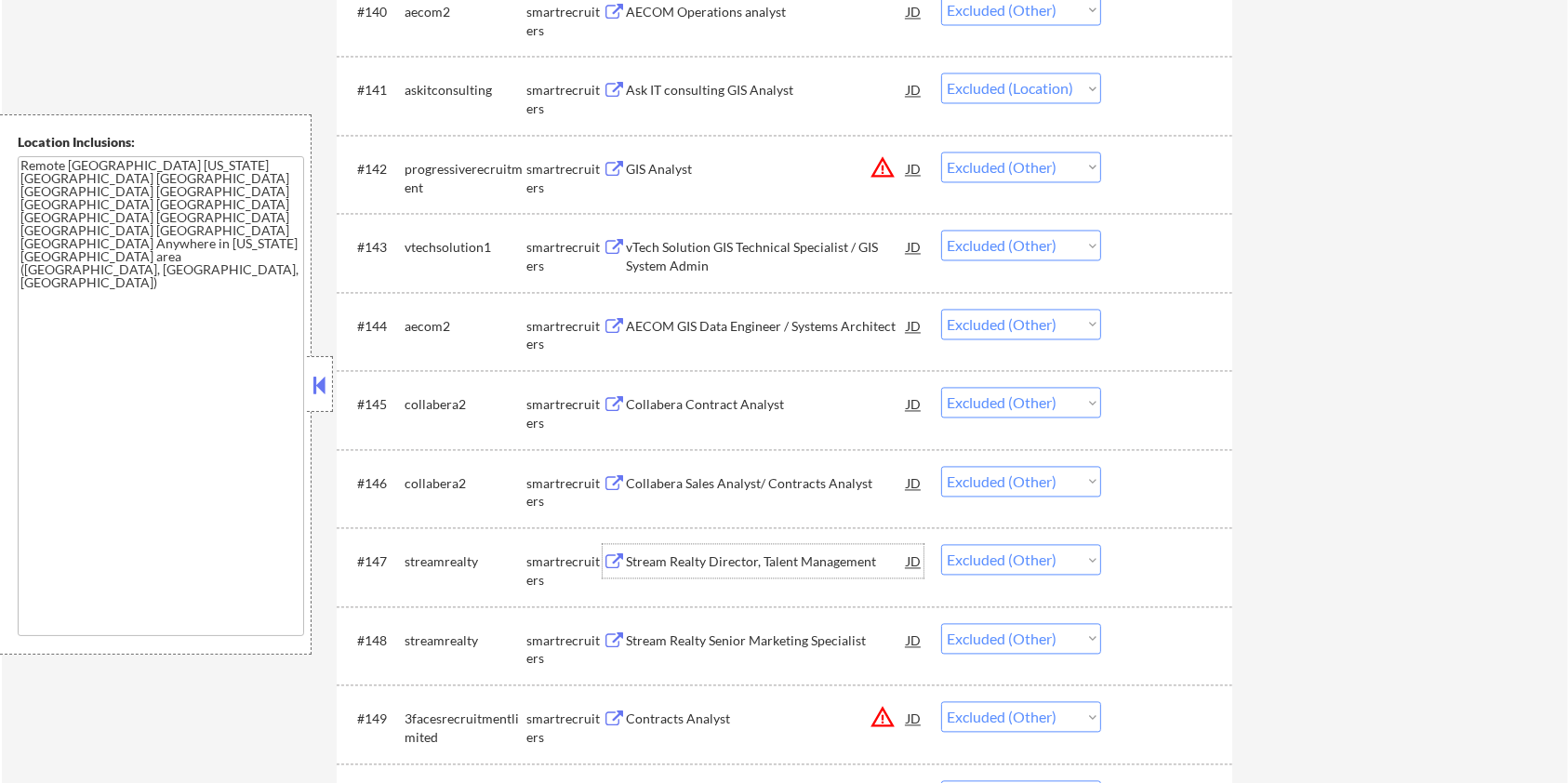
click at [730, 573] on div "Stream Realty Director, Talent Management" at bounding box center [766, 561] width 281 height 34
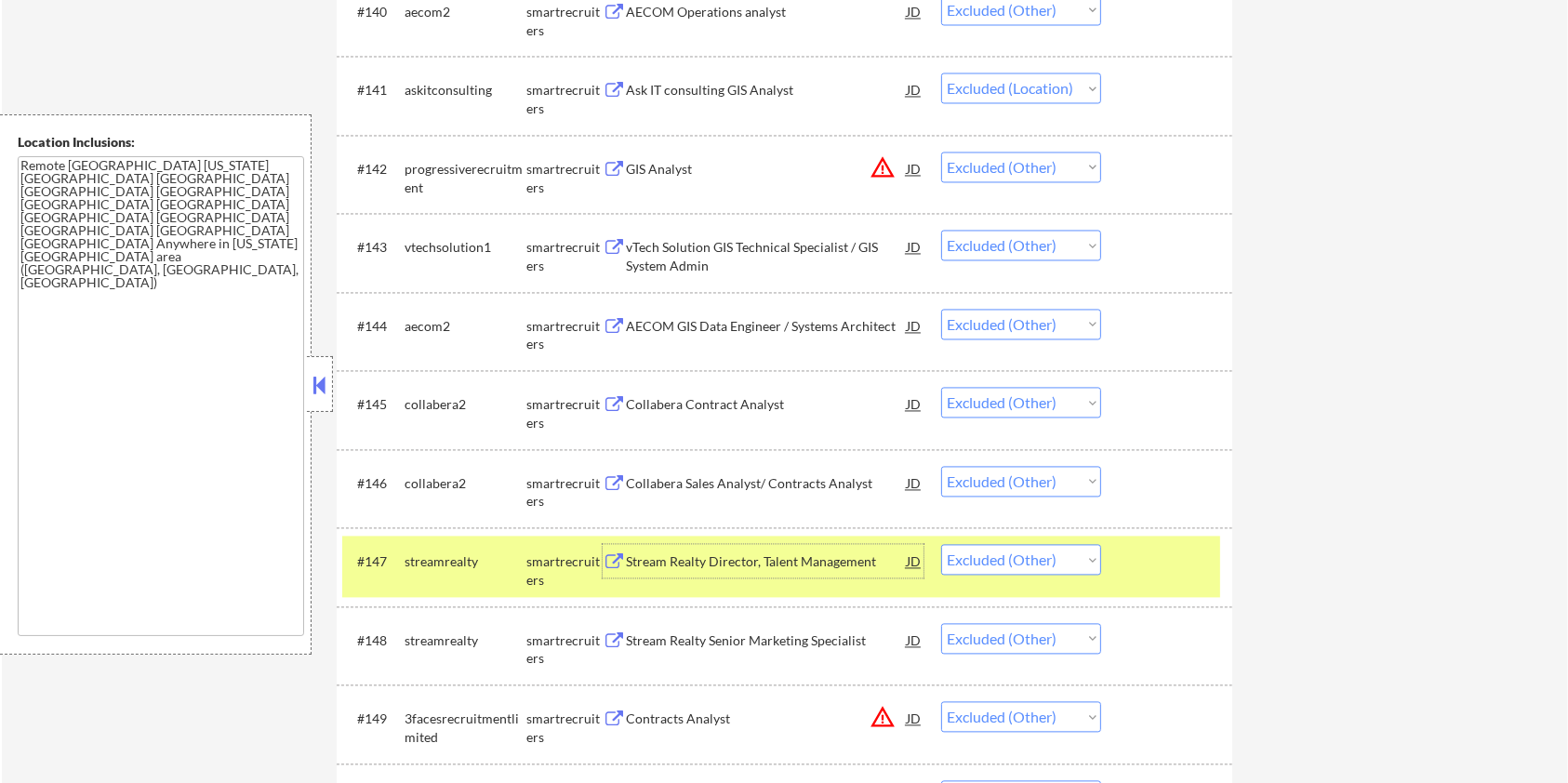
click at [1187, 557] on div at bounding box center [1168, 561] width 82 height 34
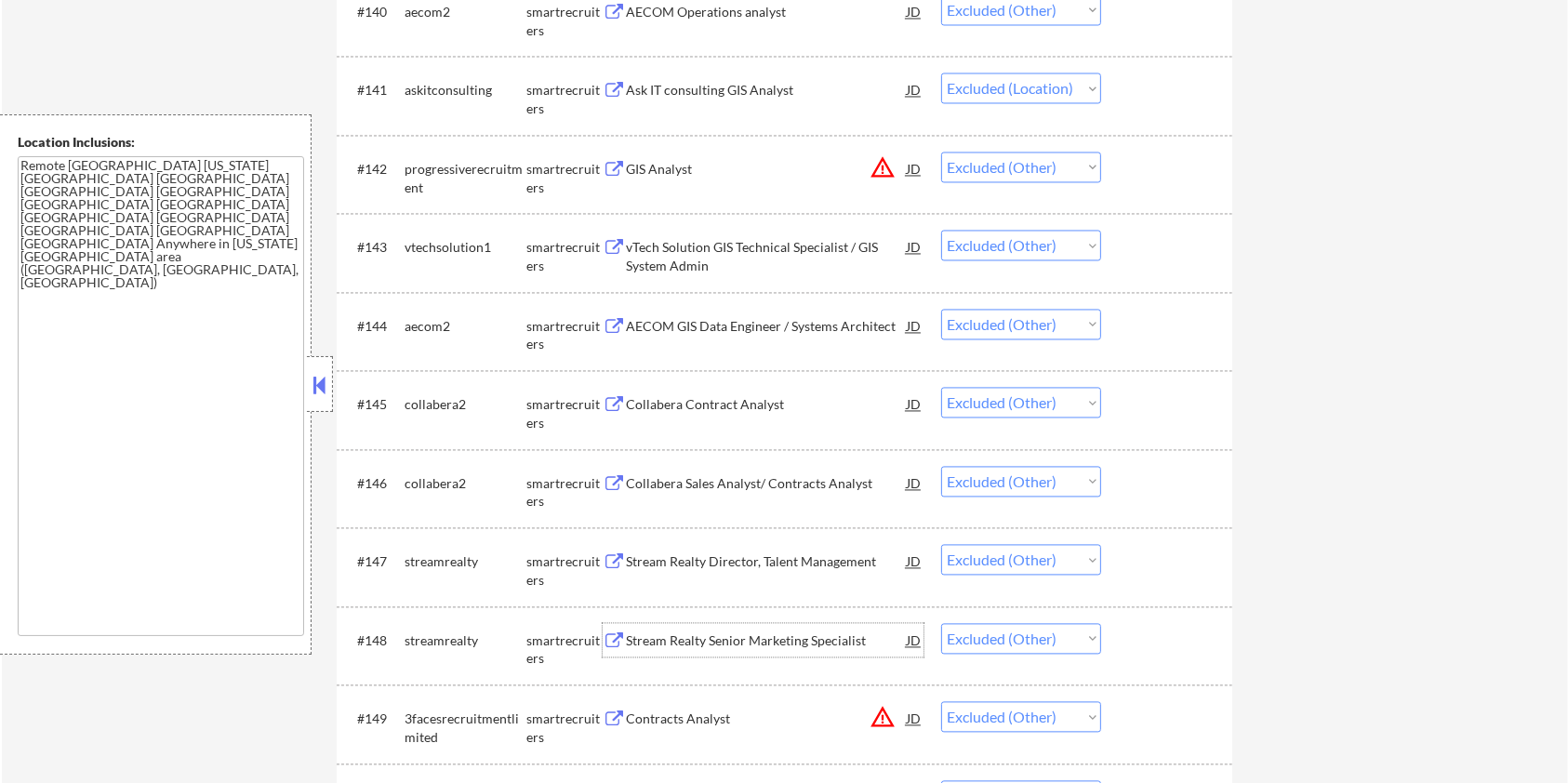
click at [767, 645] on div "Stream Realty Senior Marketing Specialist" at bounding box center [766, 641] width 281 height 19
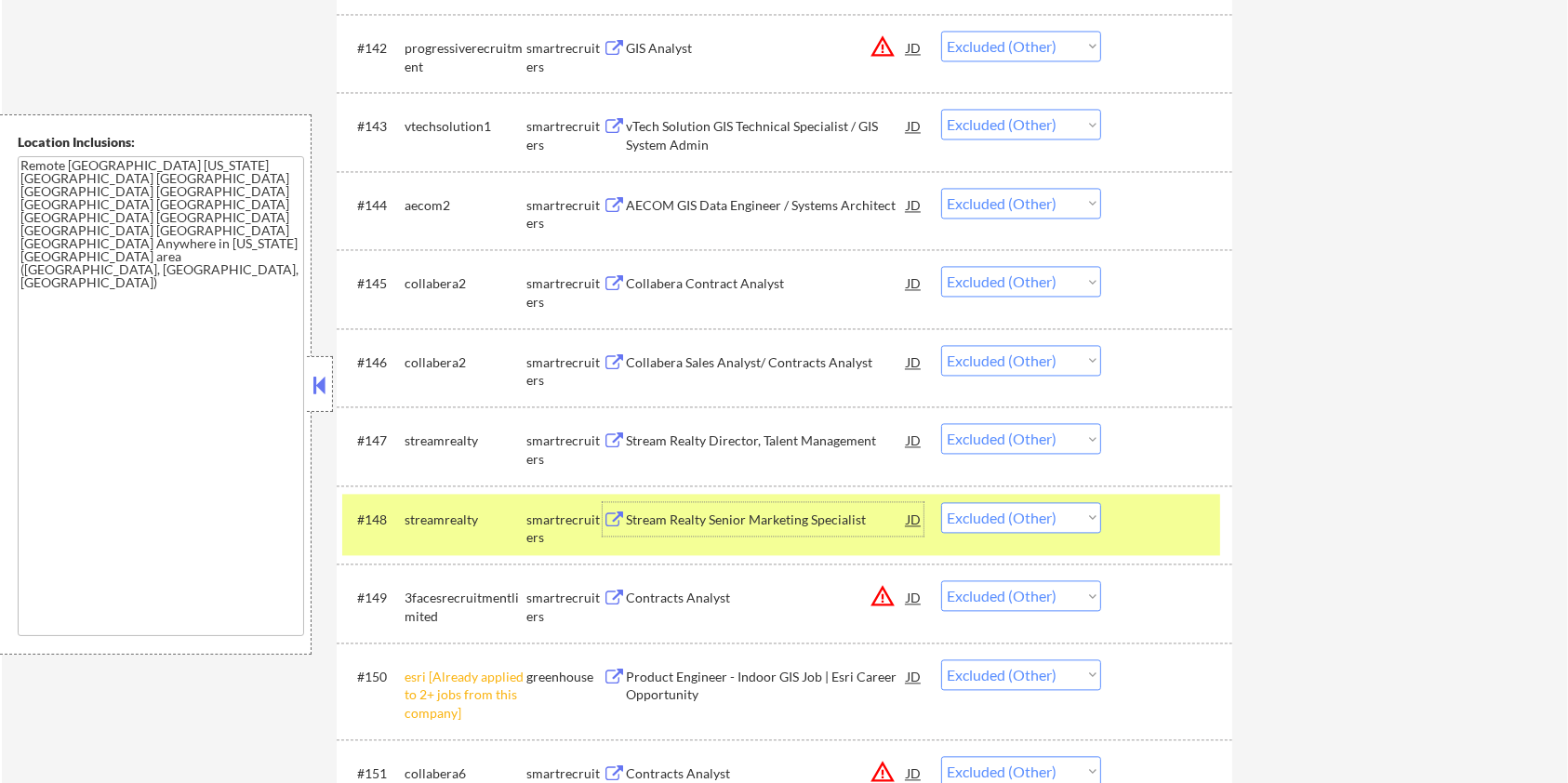
scroll to position [3727, 0]
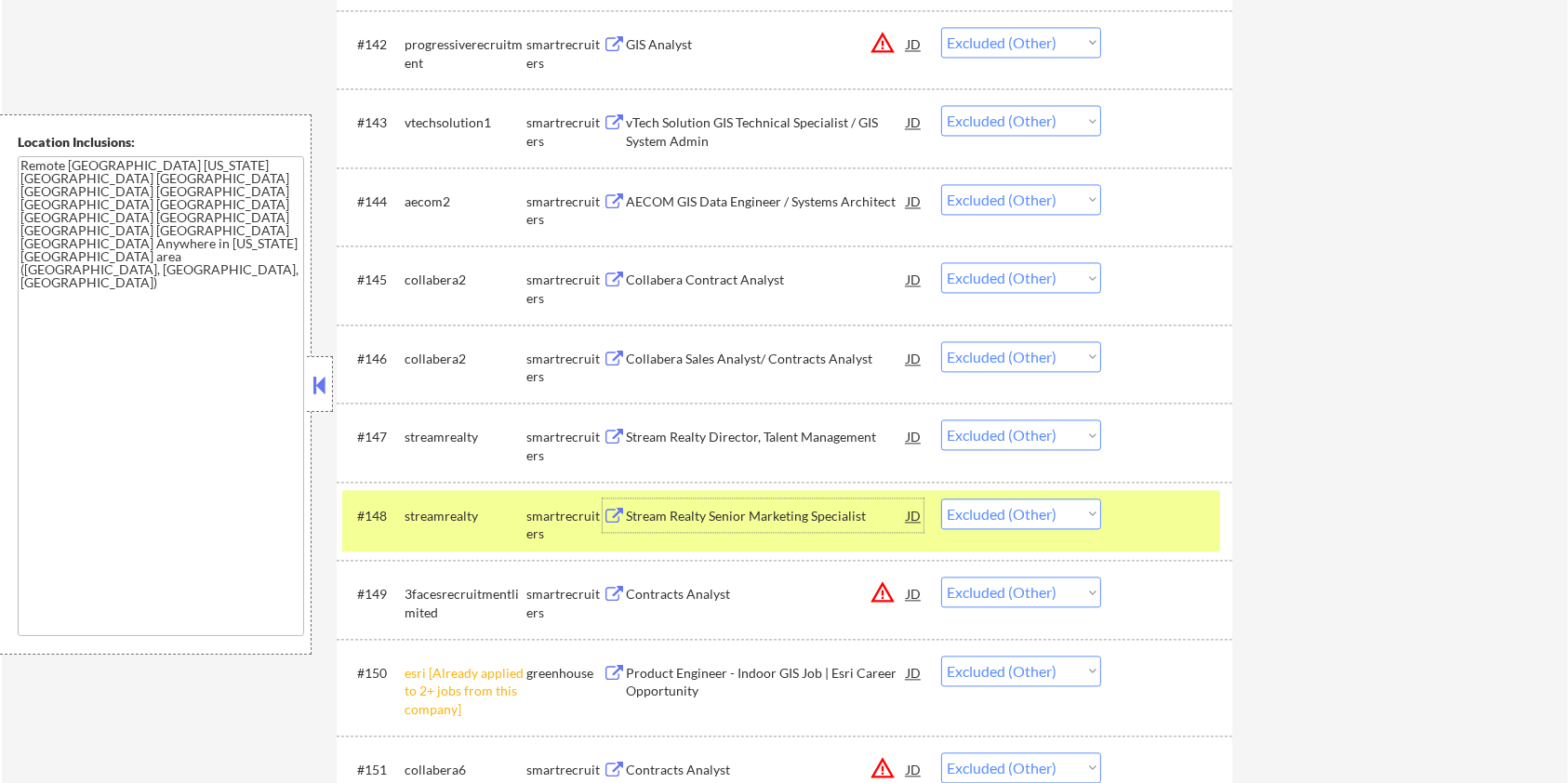
click at [737, 600] on div "Contracts Analyst" at bounding box center [766, 594] width 281 height 19
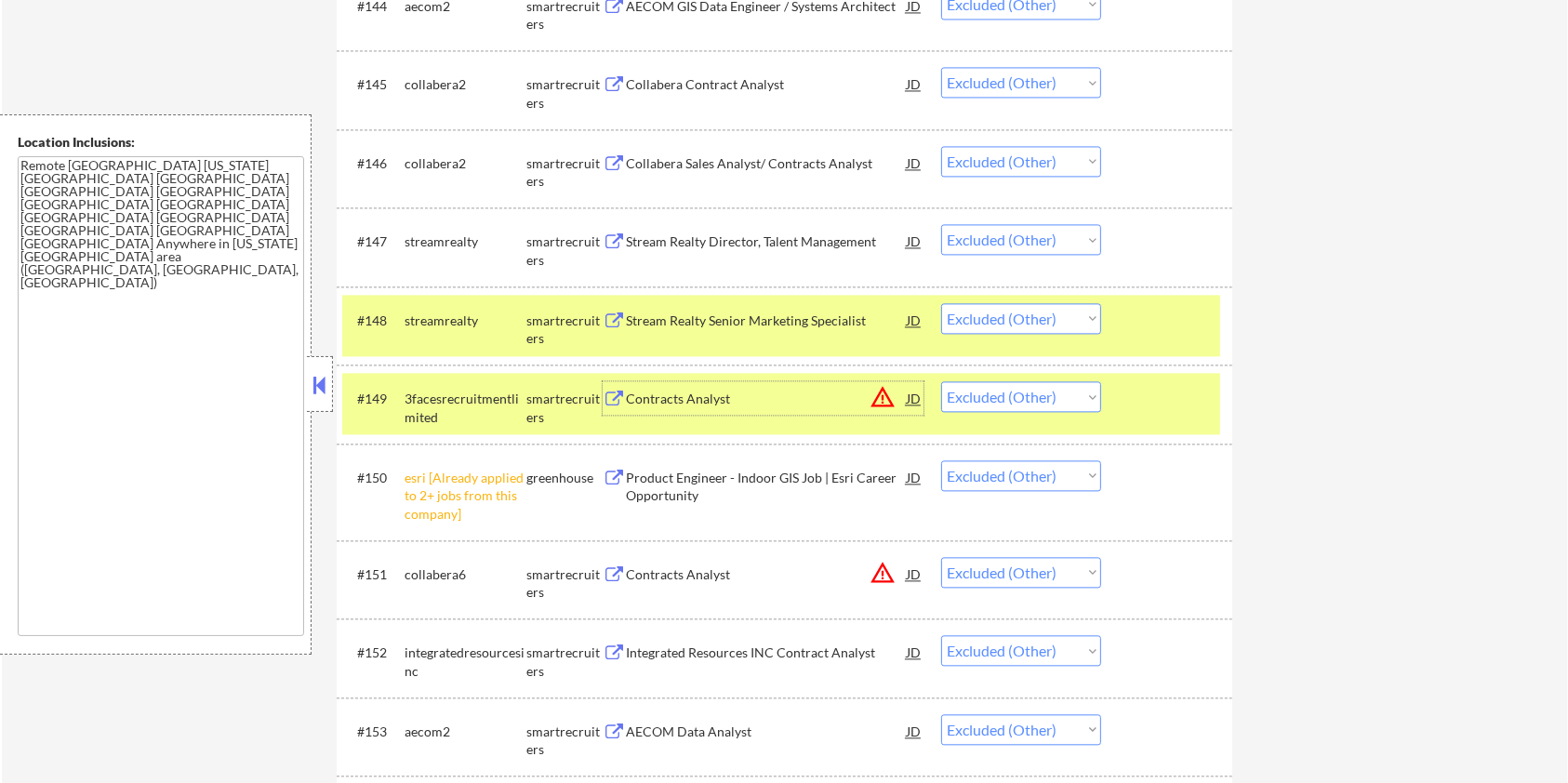
scroll to position [3975, 0]
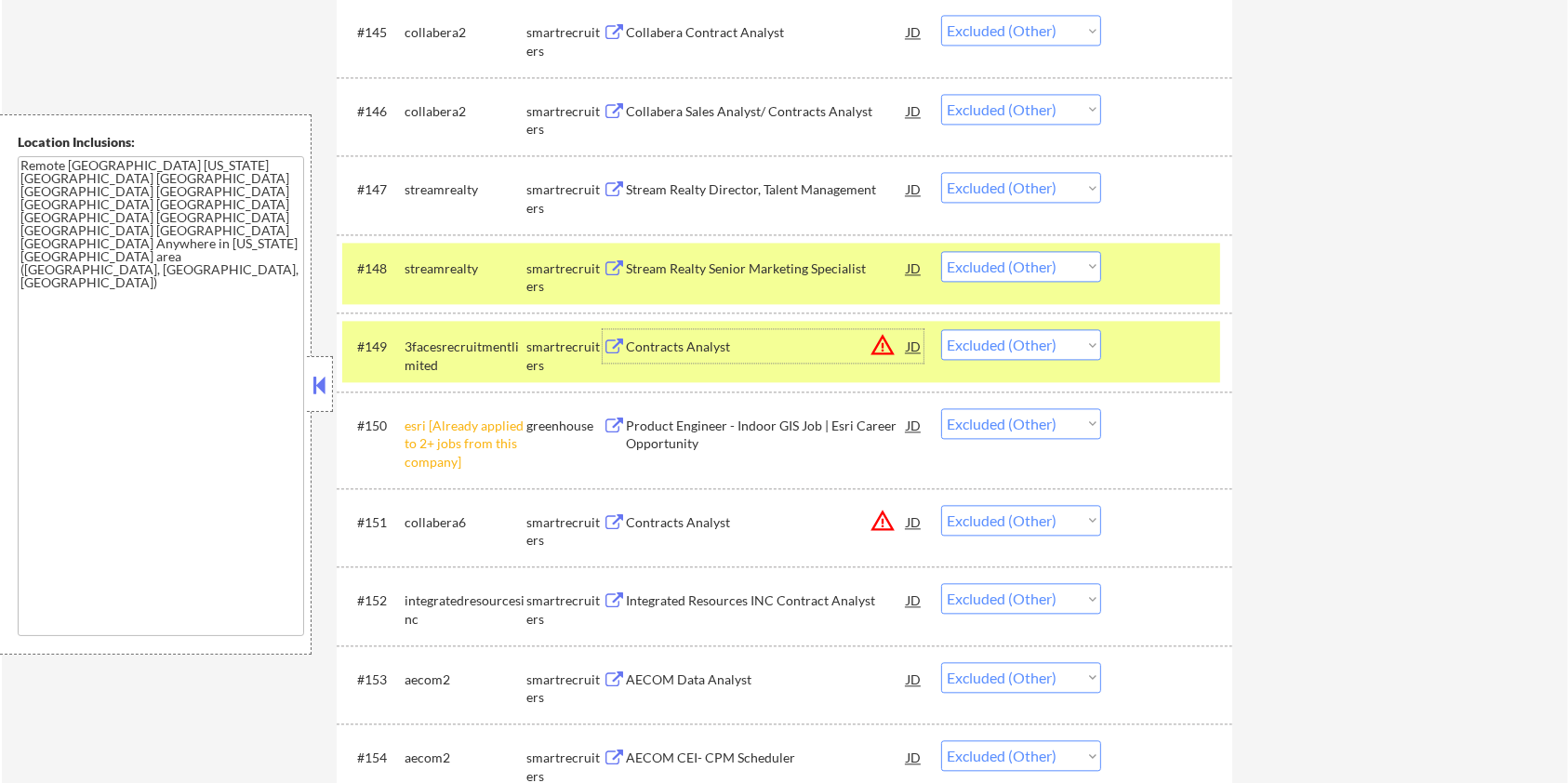
click at [1169, 277] on div at bounding box center [1168, 268] width 82 height 34
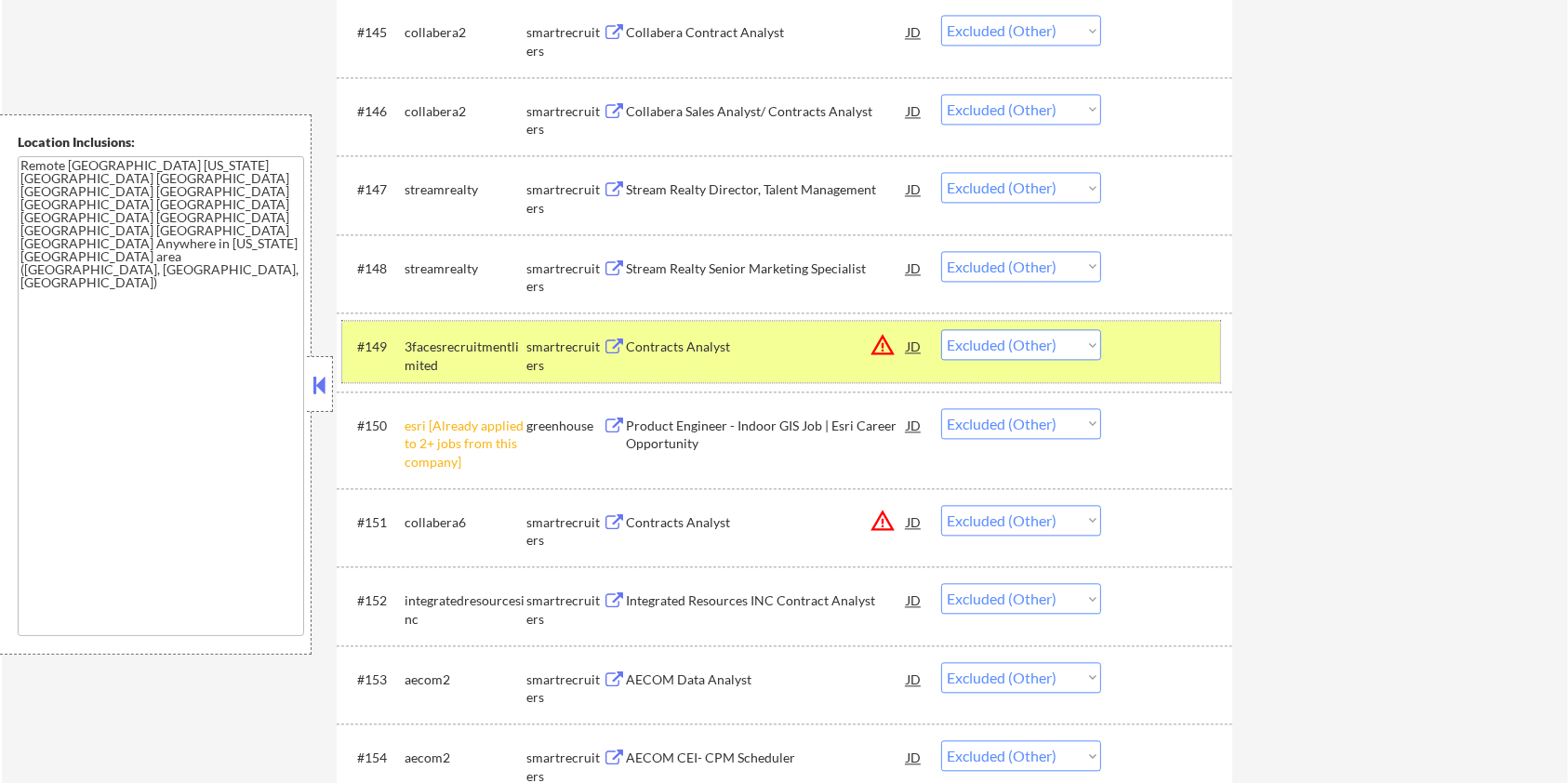
click at [1132, 341] on div at bounding box center [1168, 347] width 82 height 34
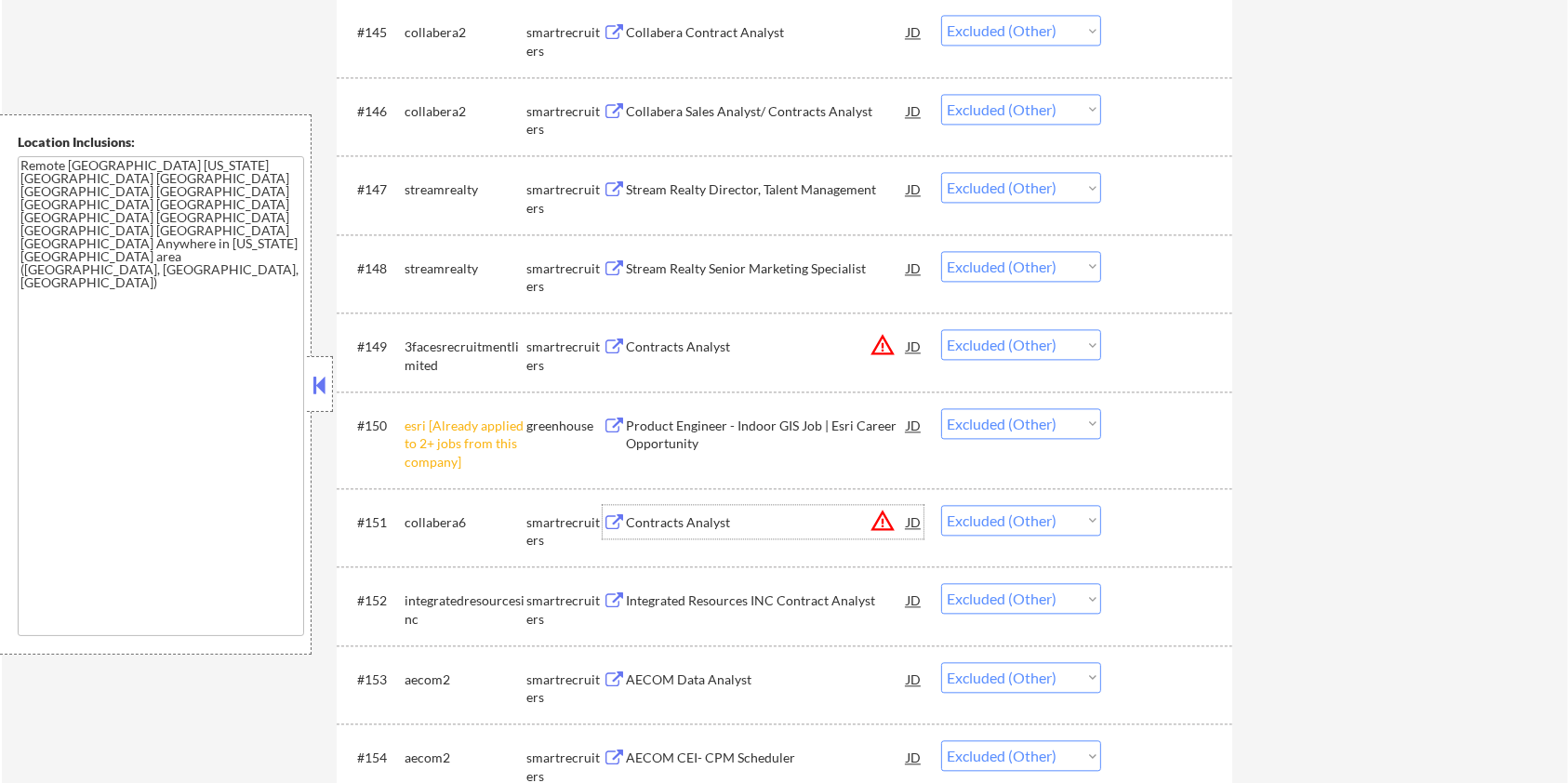
click at [695, 513] on div "Contracts Analyst" at bounding box center [766, 522] width 281 height 19
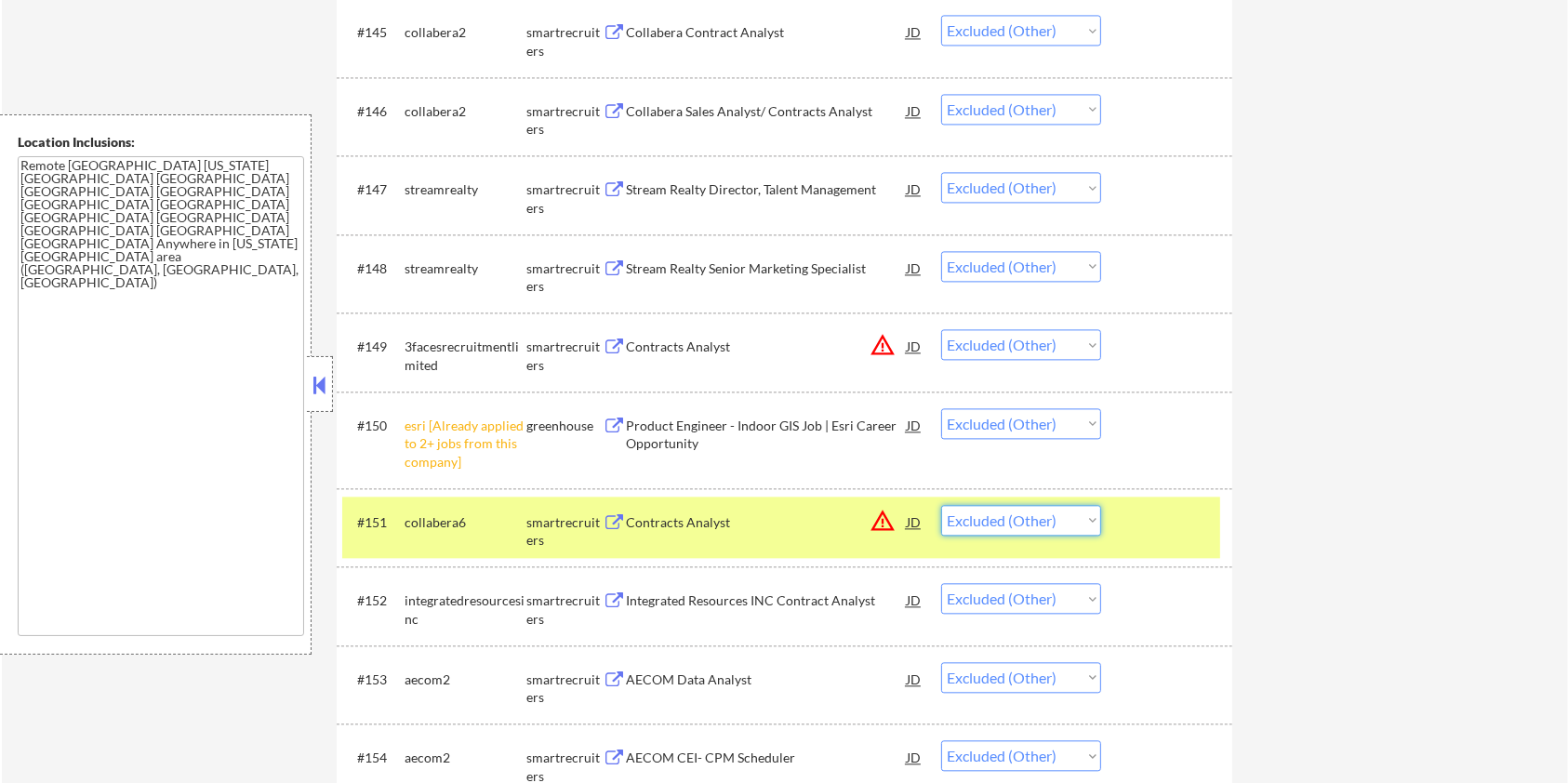
click at [1019, 514] on select "Choose an option... Pending Applied Excluded (Questions) Excluded (Expired) Exc…" at bounding box center [1021, 520] width 160 height 31
click at [941, 506] on select "Choose an option... Pending Applied Excluded (Questions) Excluded (Expired) Exc…" at bounding box center [1021, 520] width 160 height 31
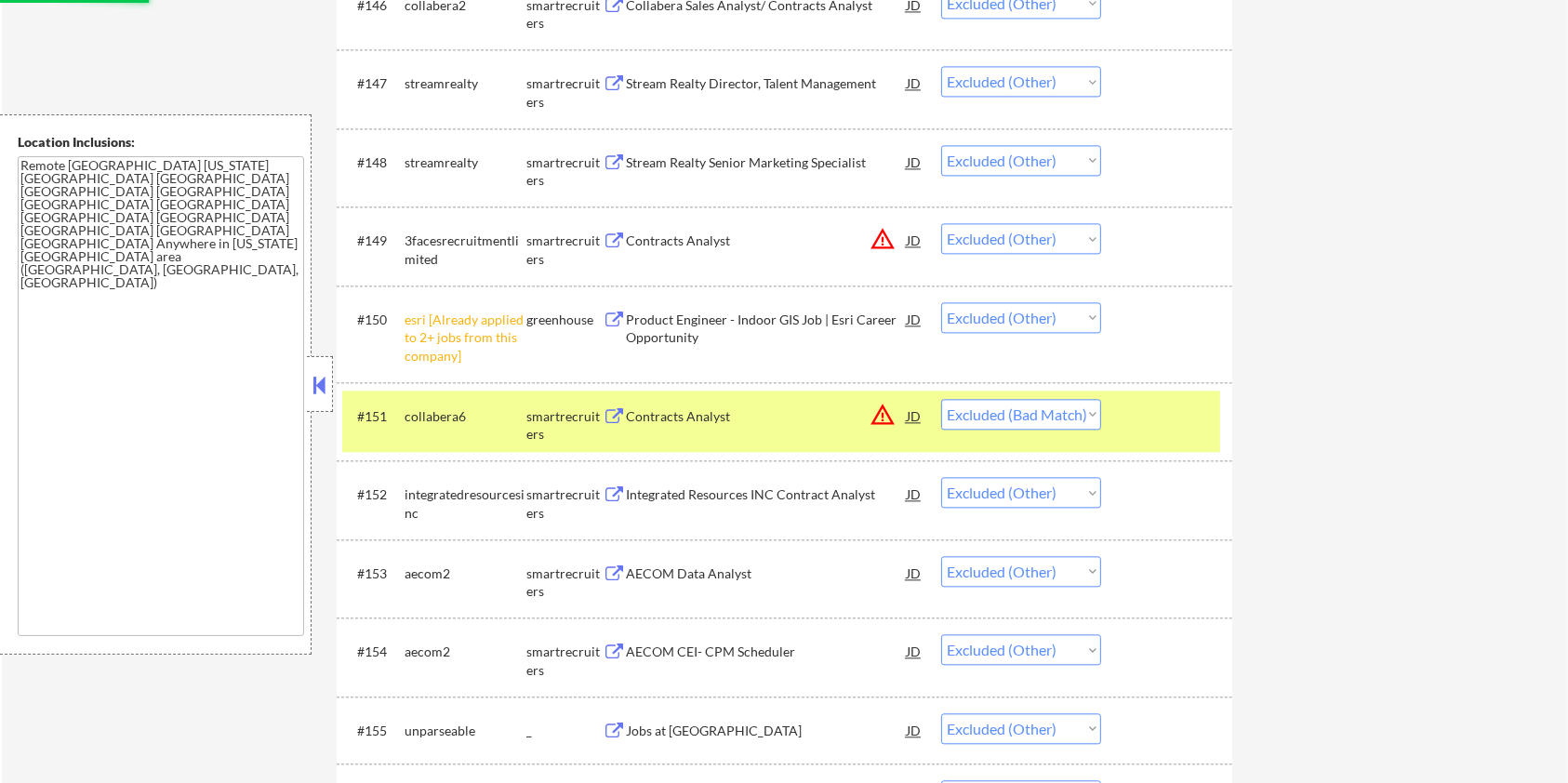
scroll to position [4100, 0]
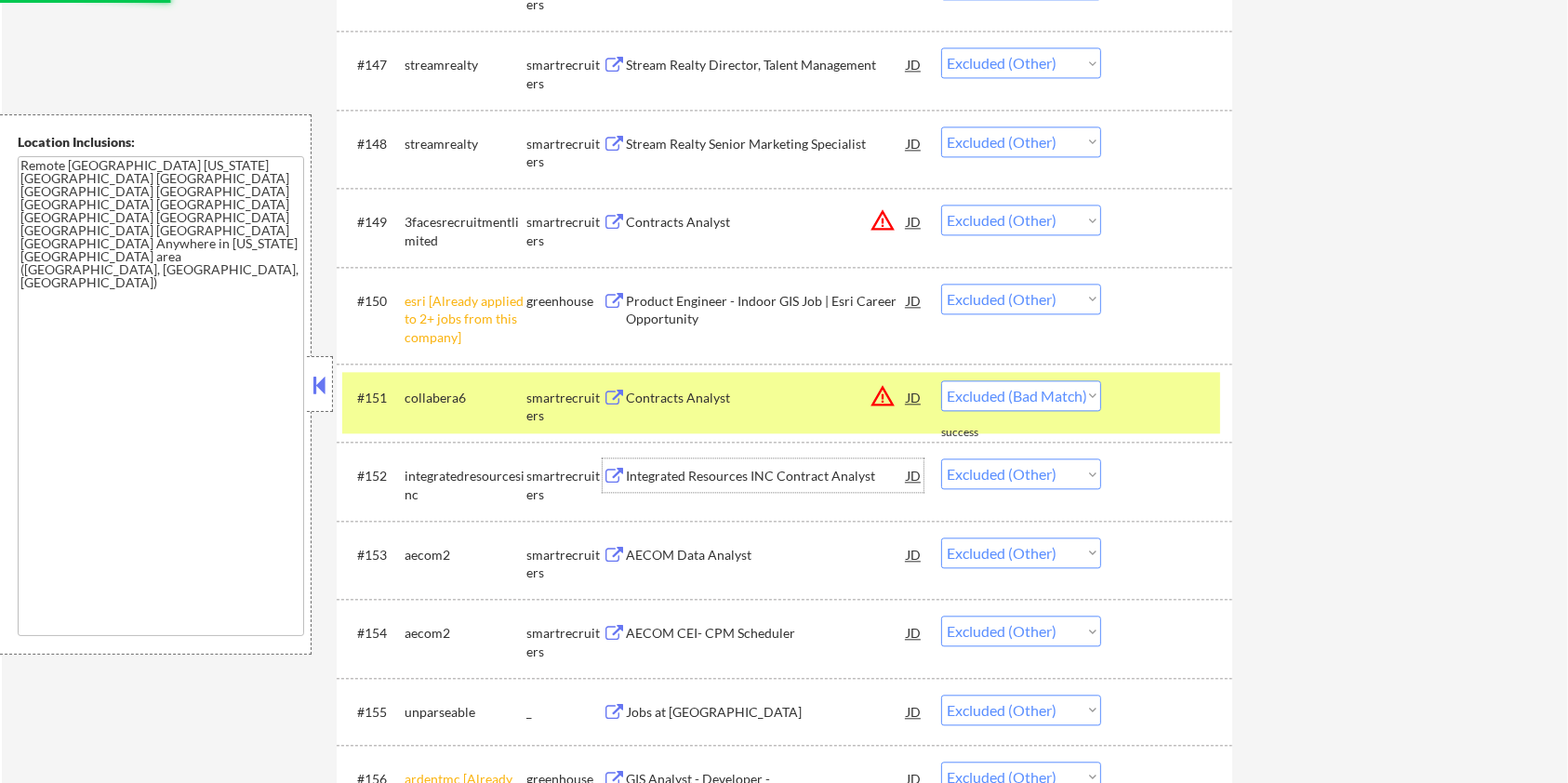
click at [793, 470] on div "Integrated Resources INC Contract Analyst" at bounding box center [766, 476] width 281 height 19
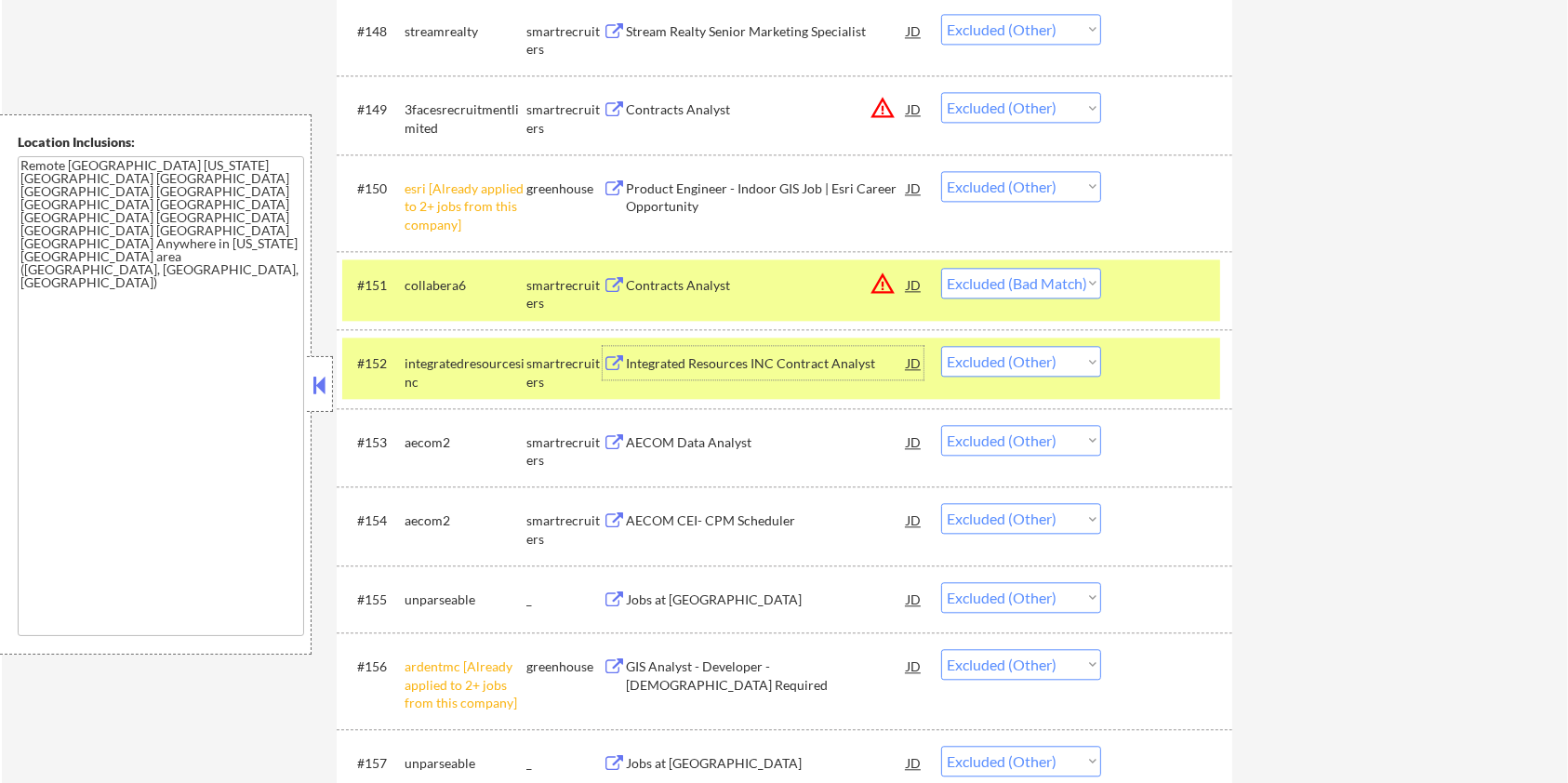
scroll to position [4347, 0]
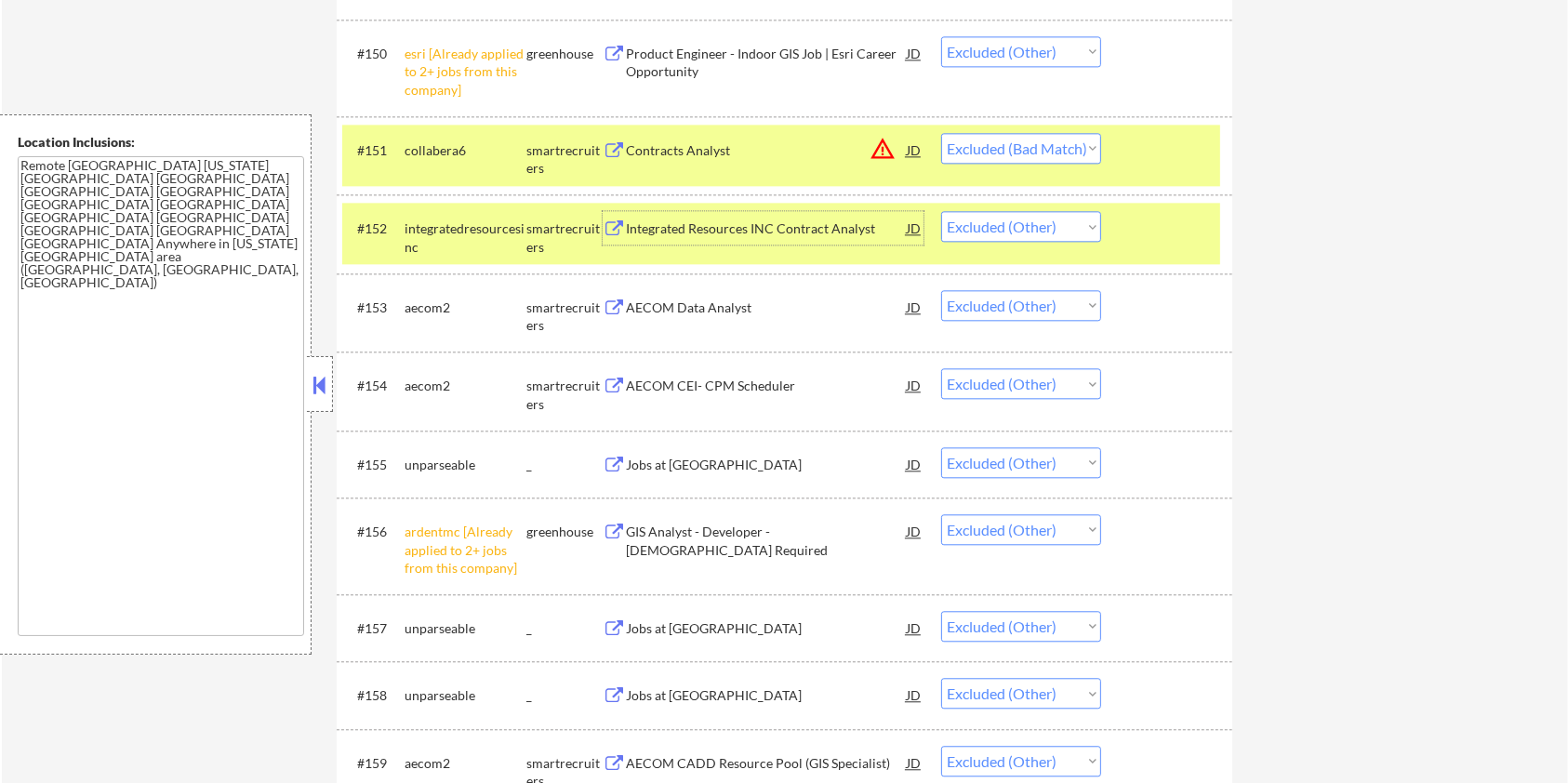
click at [1156, 160] on div at bounding box center [1168, 150] width 82 height 34
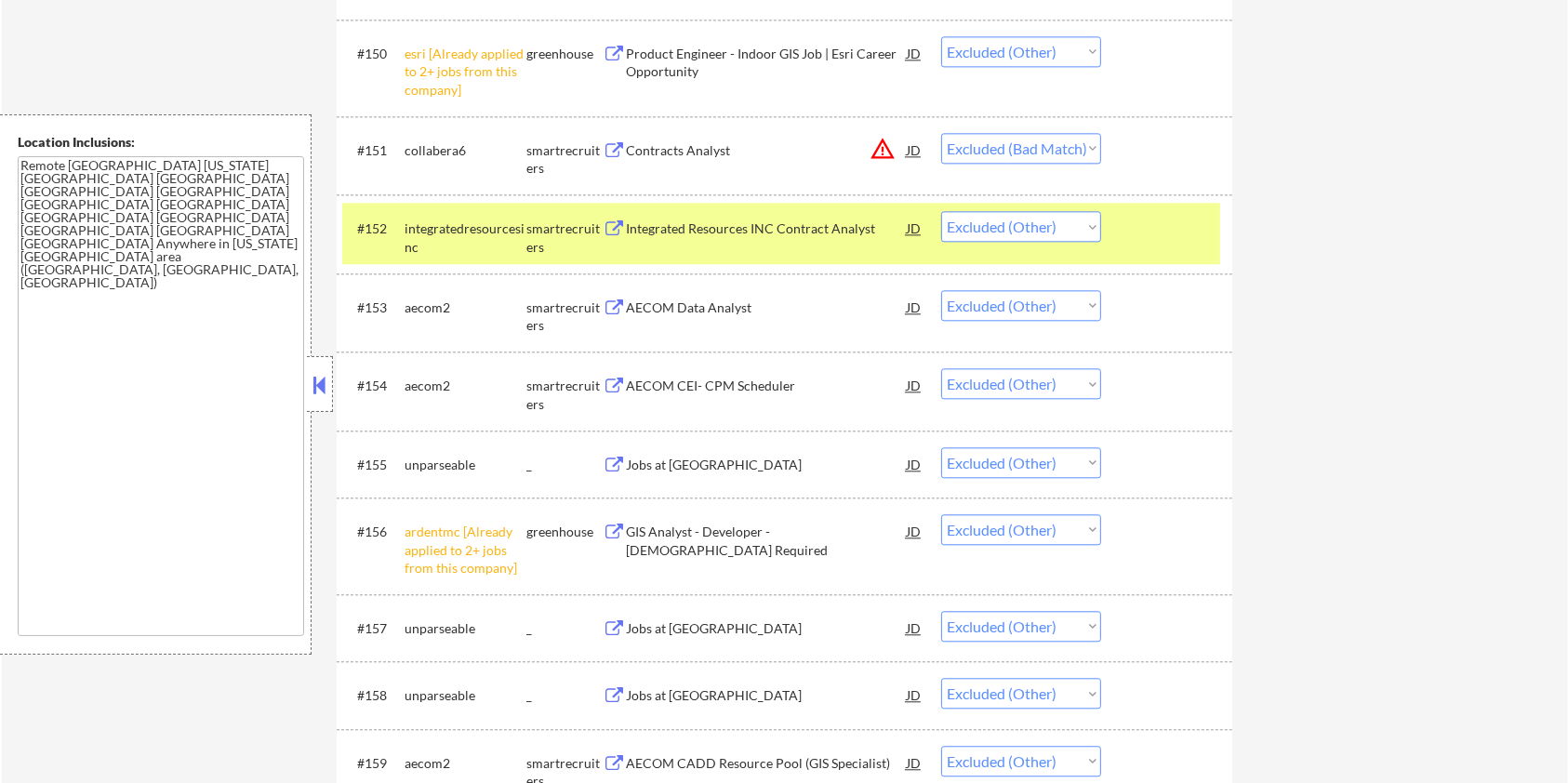
click at [1151, 212] on div at bounding box center [1168, 228] width 82 height 34
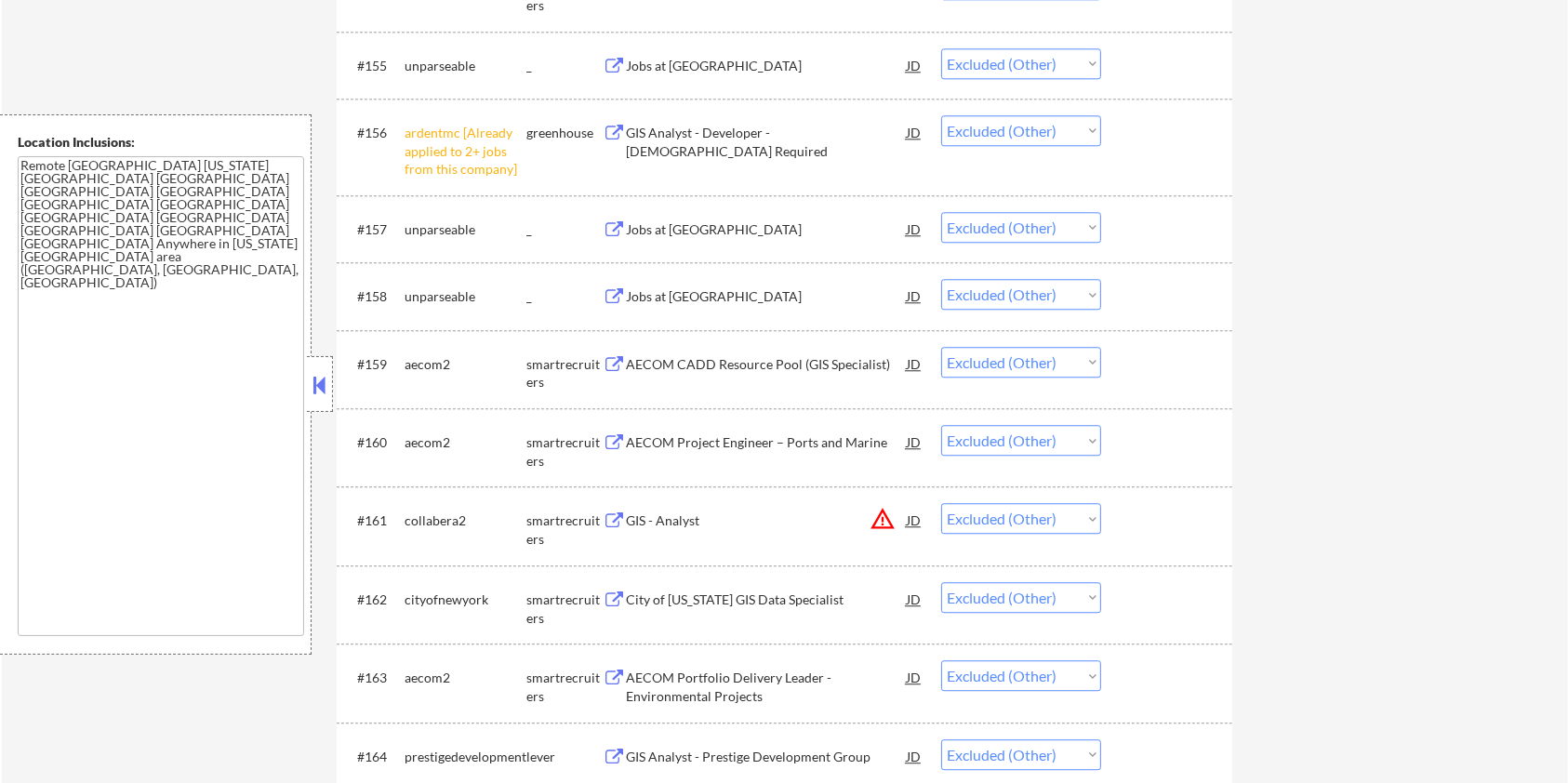
scroll to position [4844, 0]
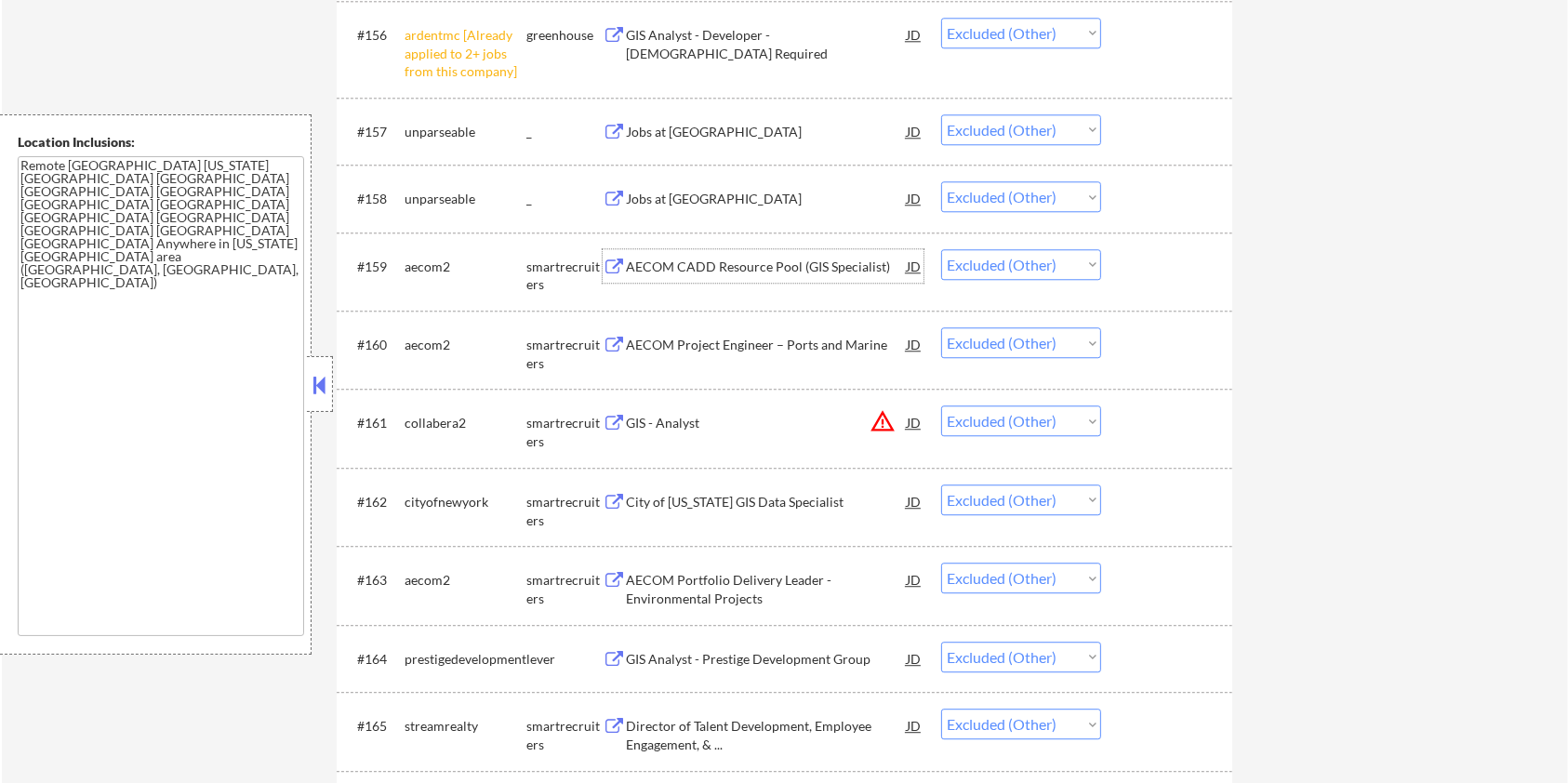
click at [714, 266] on div "AECOM CADD Resource Pool (GIS Specialist)" at bounding box center [766, 267] width 281 height 19
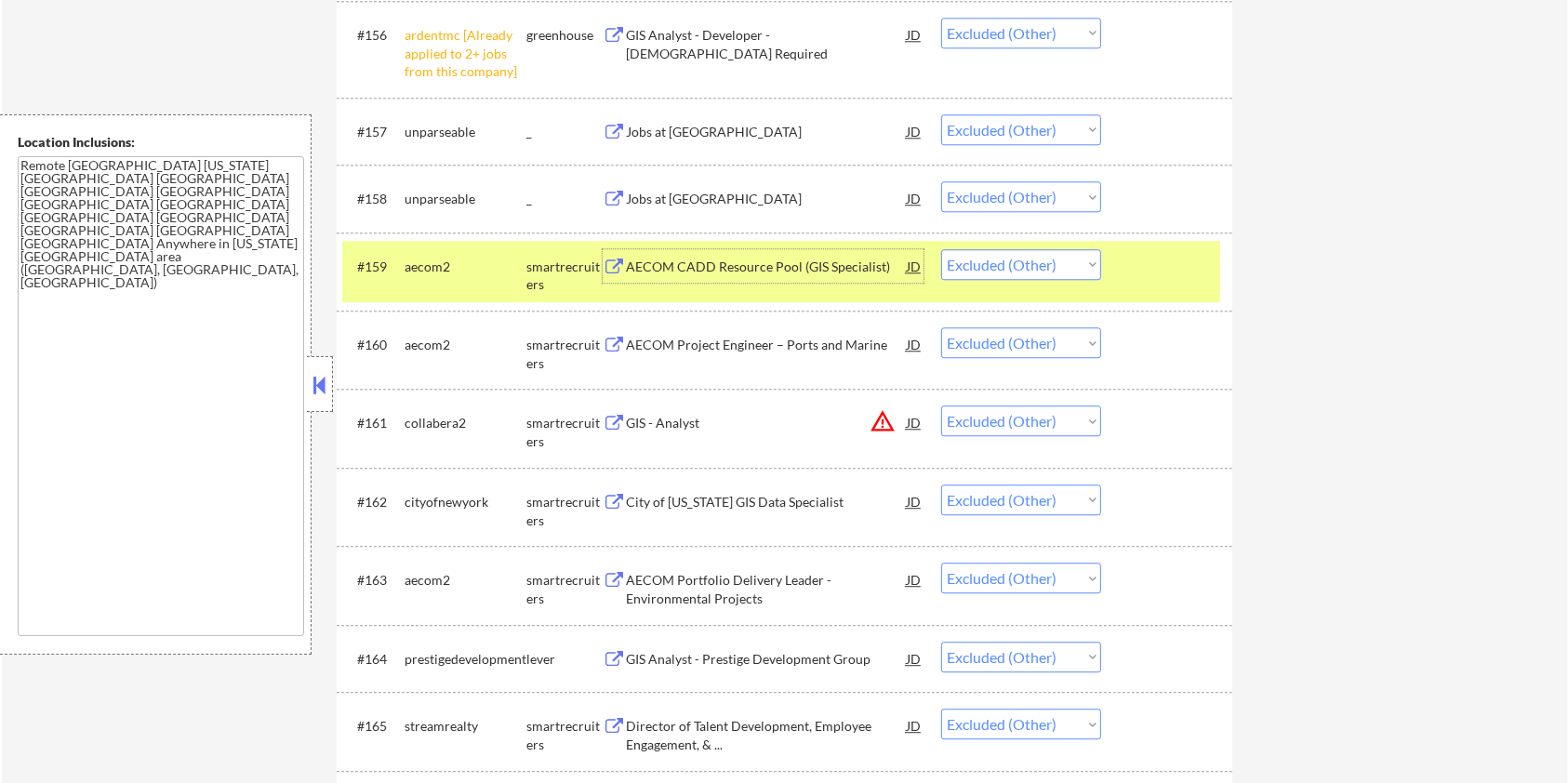
scroll to position [4968, 0]
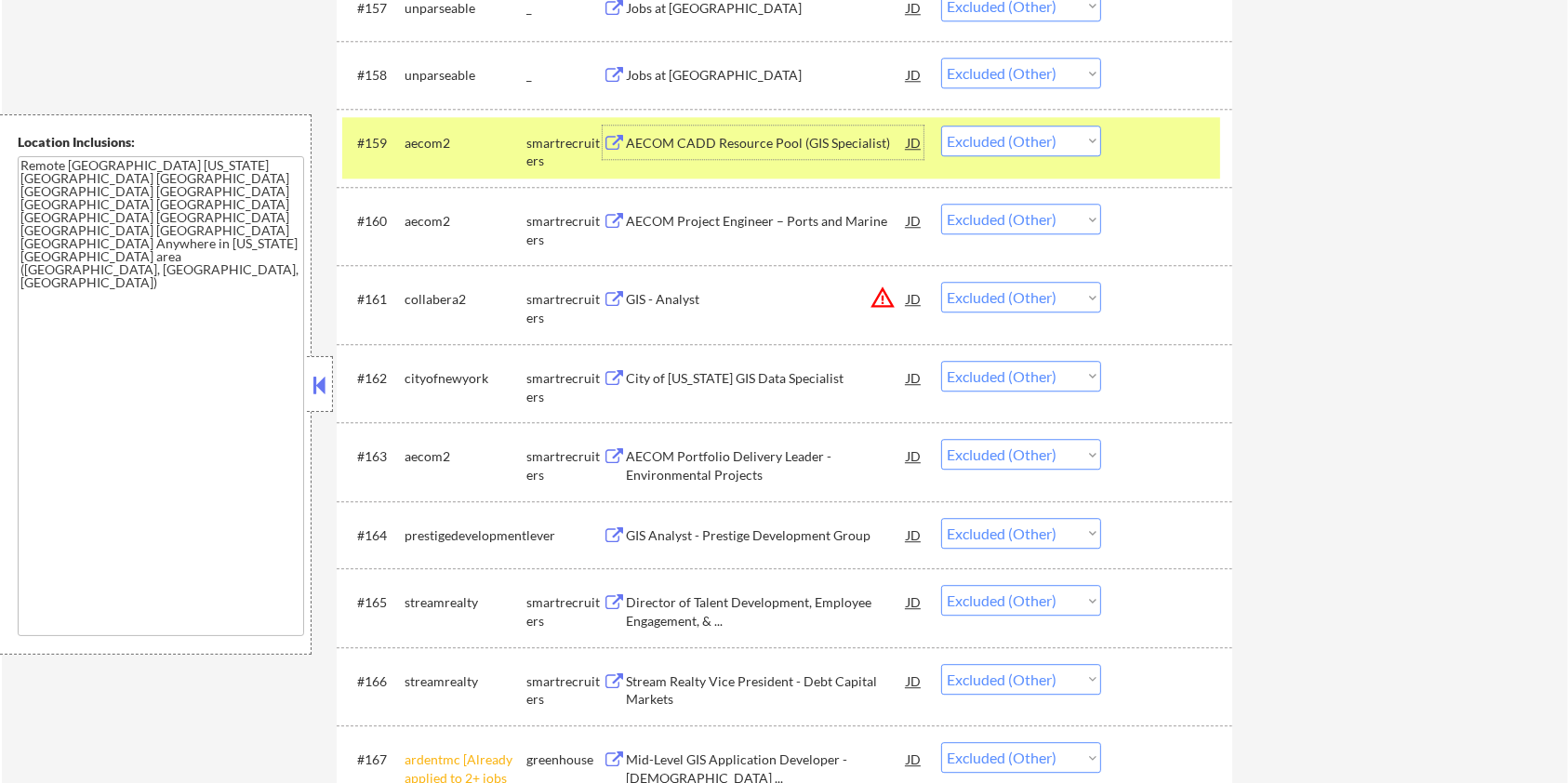
click at [678, 296] on div "GIS - Analyst" at bounding box center [766, 299] width 281 height 19
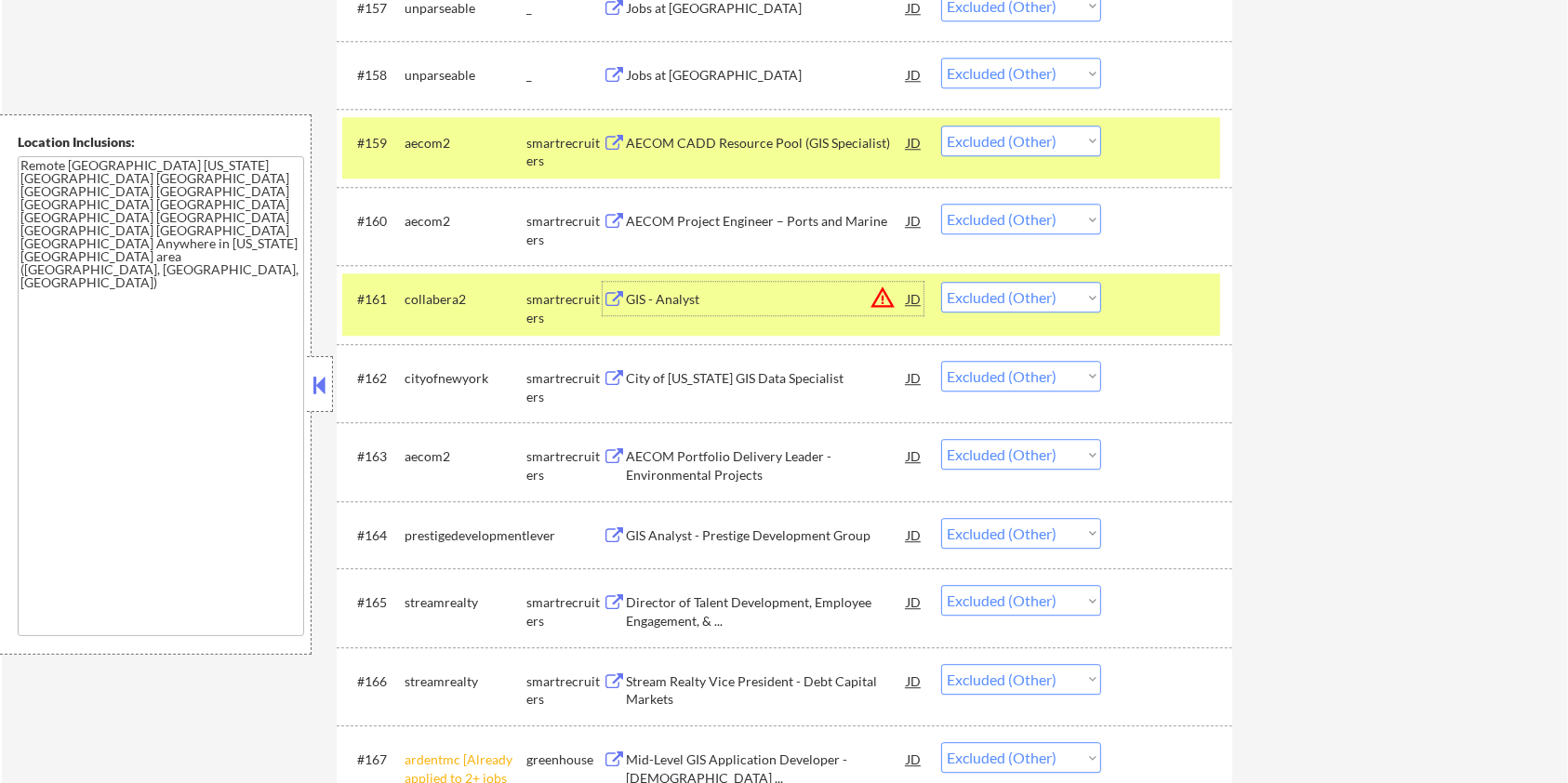
click at [1039, 292] on select "Choose an option... Pending Applied Excluded (Questions) Excluded (Expired) Exc…" at bounding box center [1021, 297] width 160 height 31
click at [941, 282] on select "Choose an option... Pending Applied Excluded (Questions) Excluded (Expired) Exc…" at bounding box center [1021, 297] width 160 height 31
click at [775, 373] on div "City of [US_STATE] GIS Data Specialist" at bounding box center [766, 378] width 281 height 19
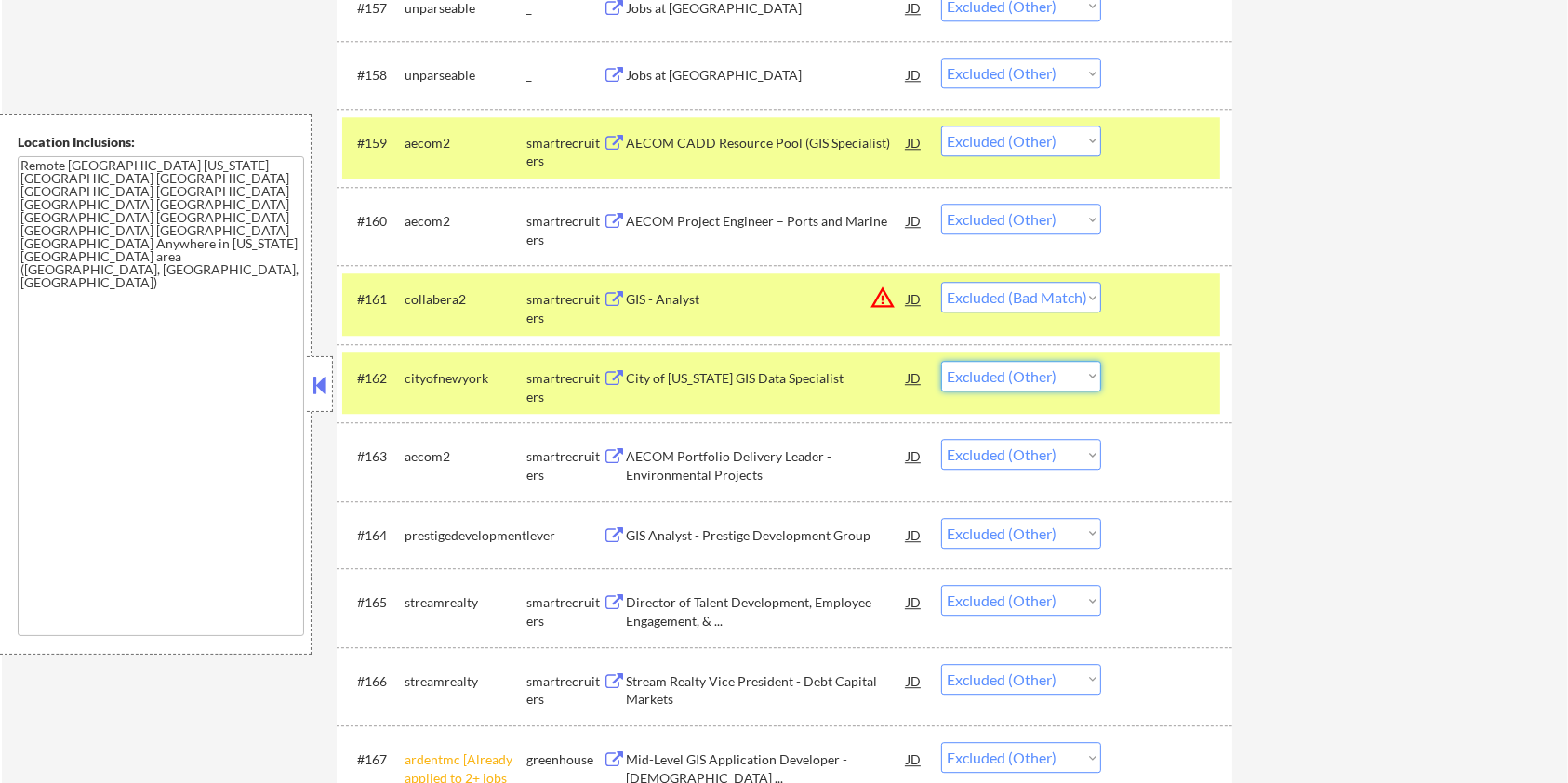
click at [1009, 380] on select "Choose an option... Pending Applied Excluded (Questions) Excluded (Expired) Exc…" at bounding box center [1021, 376] width 160 height 31
click at [941, 361] on select "Choose an option... Pending Applied Excluded (Questions) Excluded (Expired) Exc…" at bounding box center [1021, 376] width 160 height 31
click at [1165, 138] on div at bounding box center [1168, 142] width 82 height 34
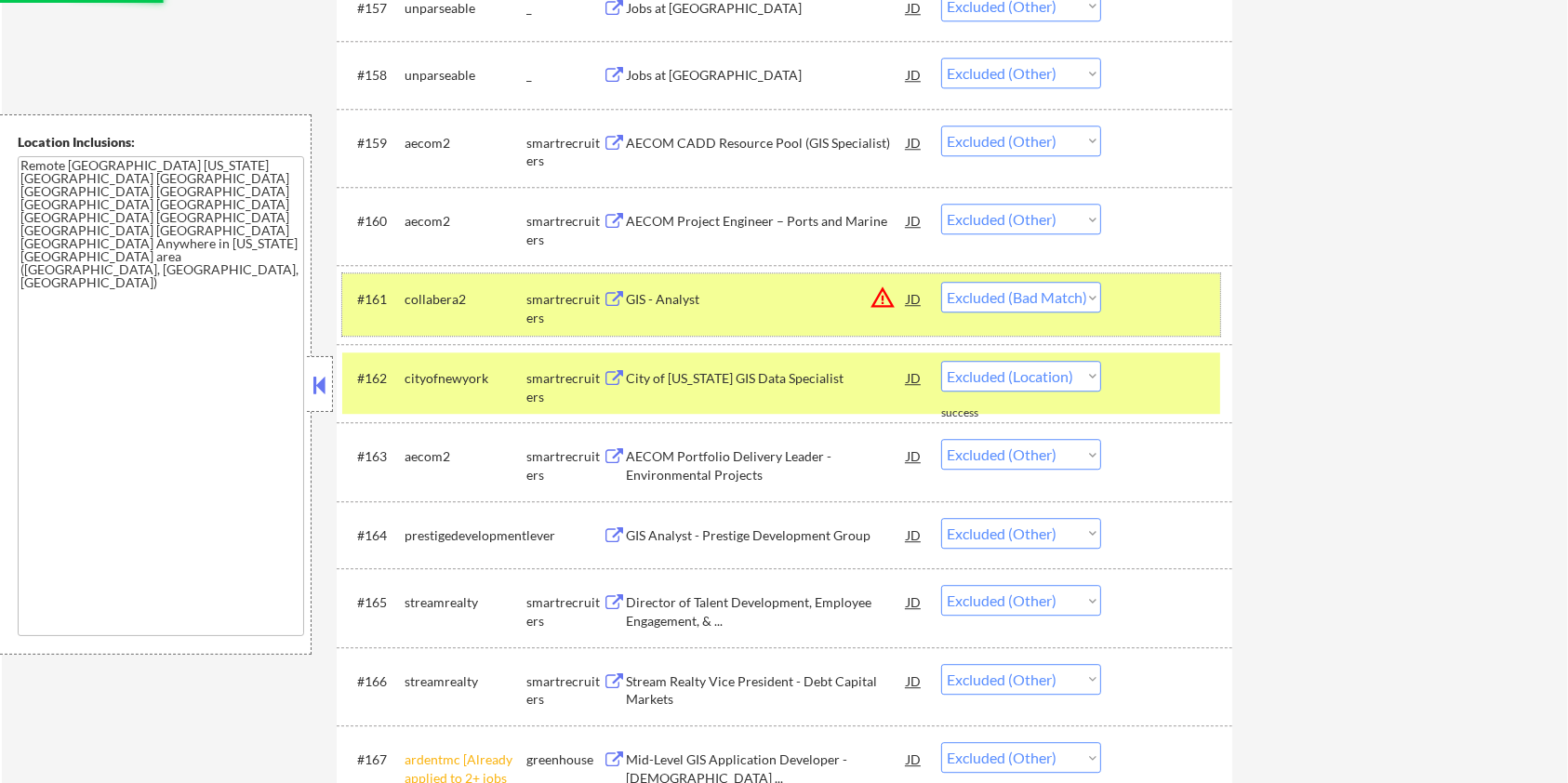
click at [1171, 307] on div at bounding box center [1168, 299] width 82 height 34
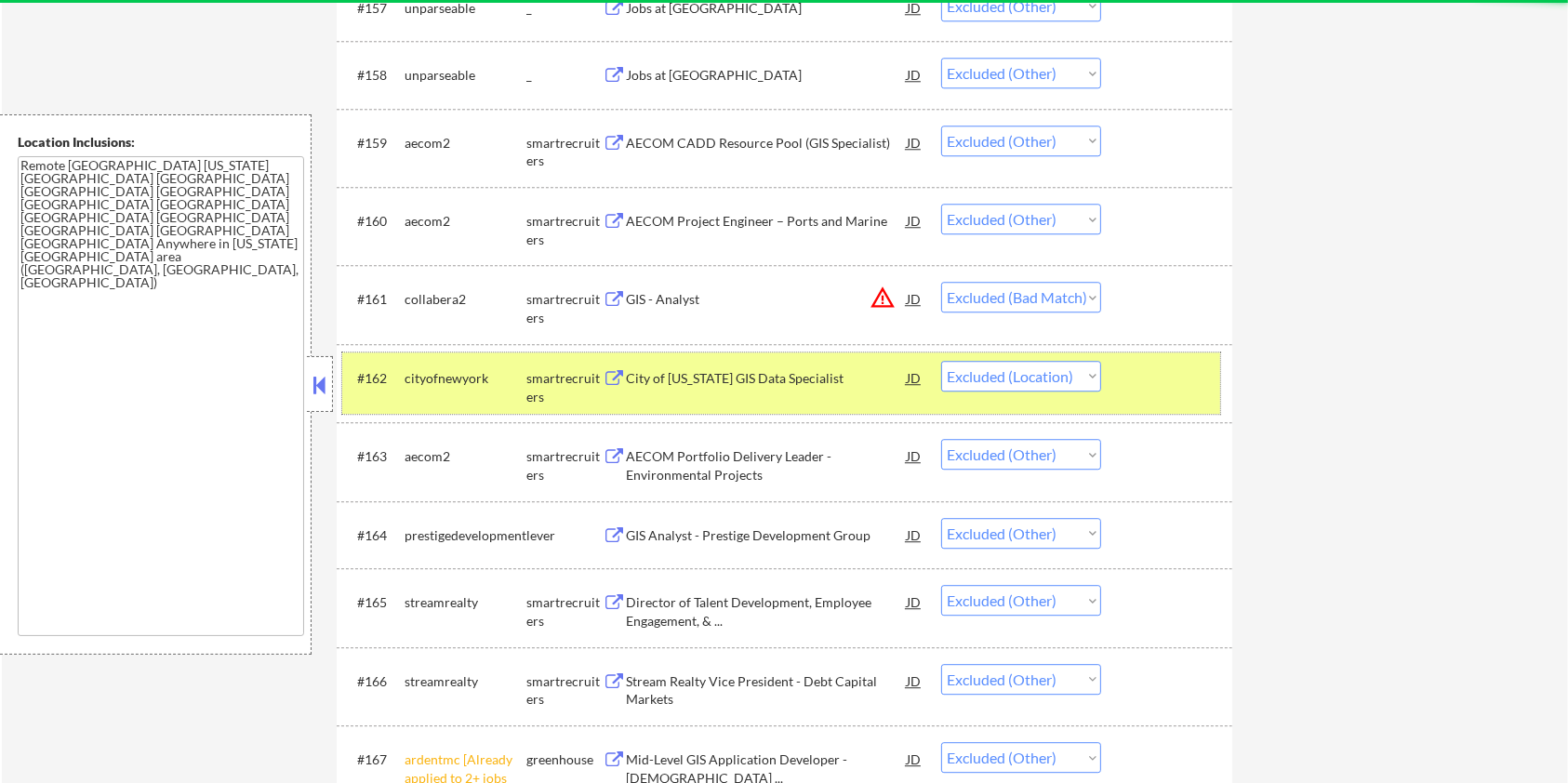
click at [1164, 375] on div at bounding box center [1168, 378] width 82 height 34
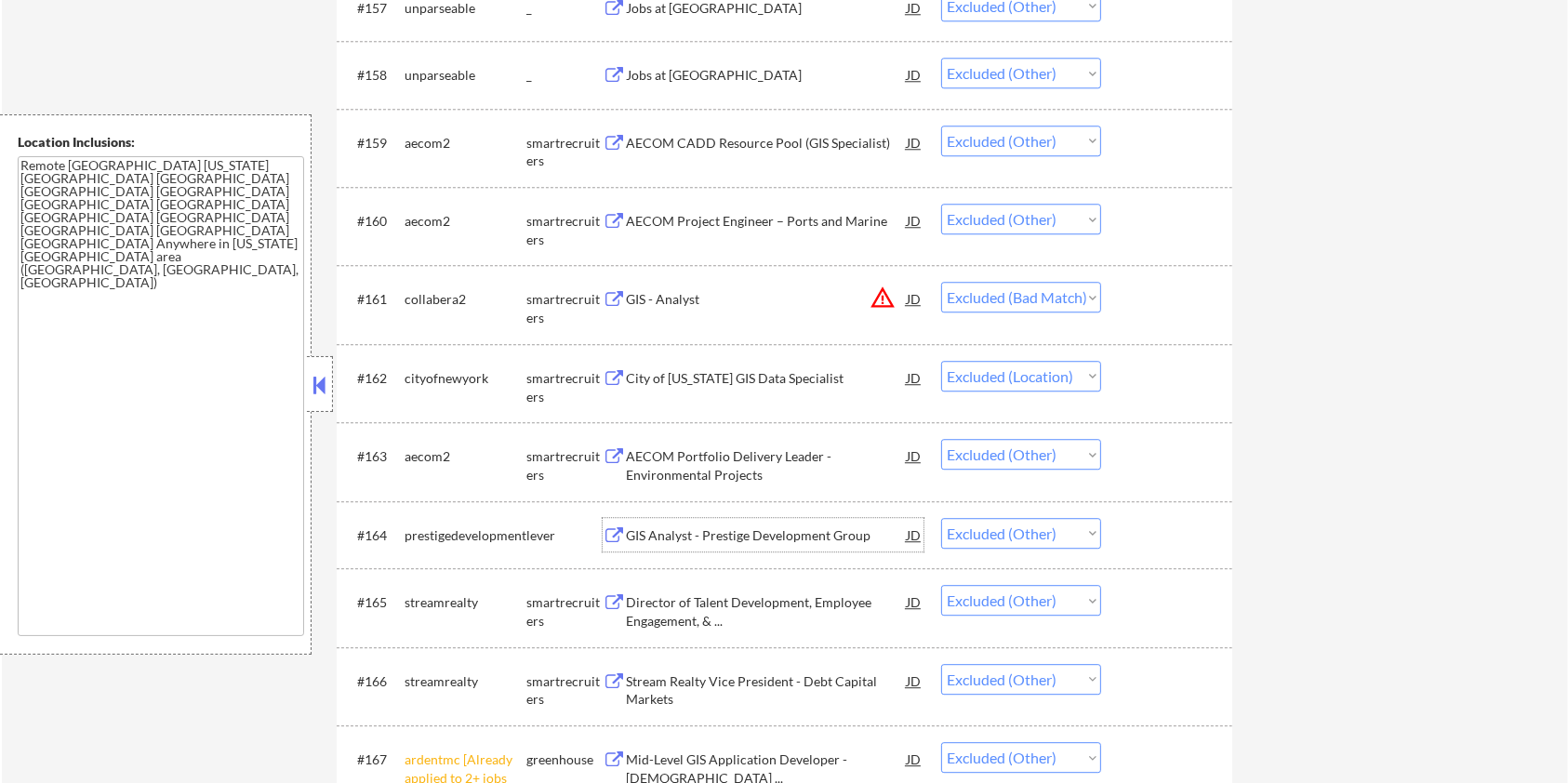
click at [700, 537] on div "GIS Analyst - Prestige Development Group" at bounding box center [766, 535] width 281 height 19
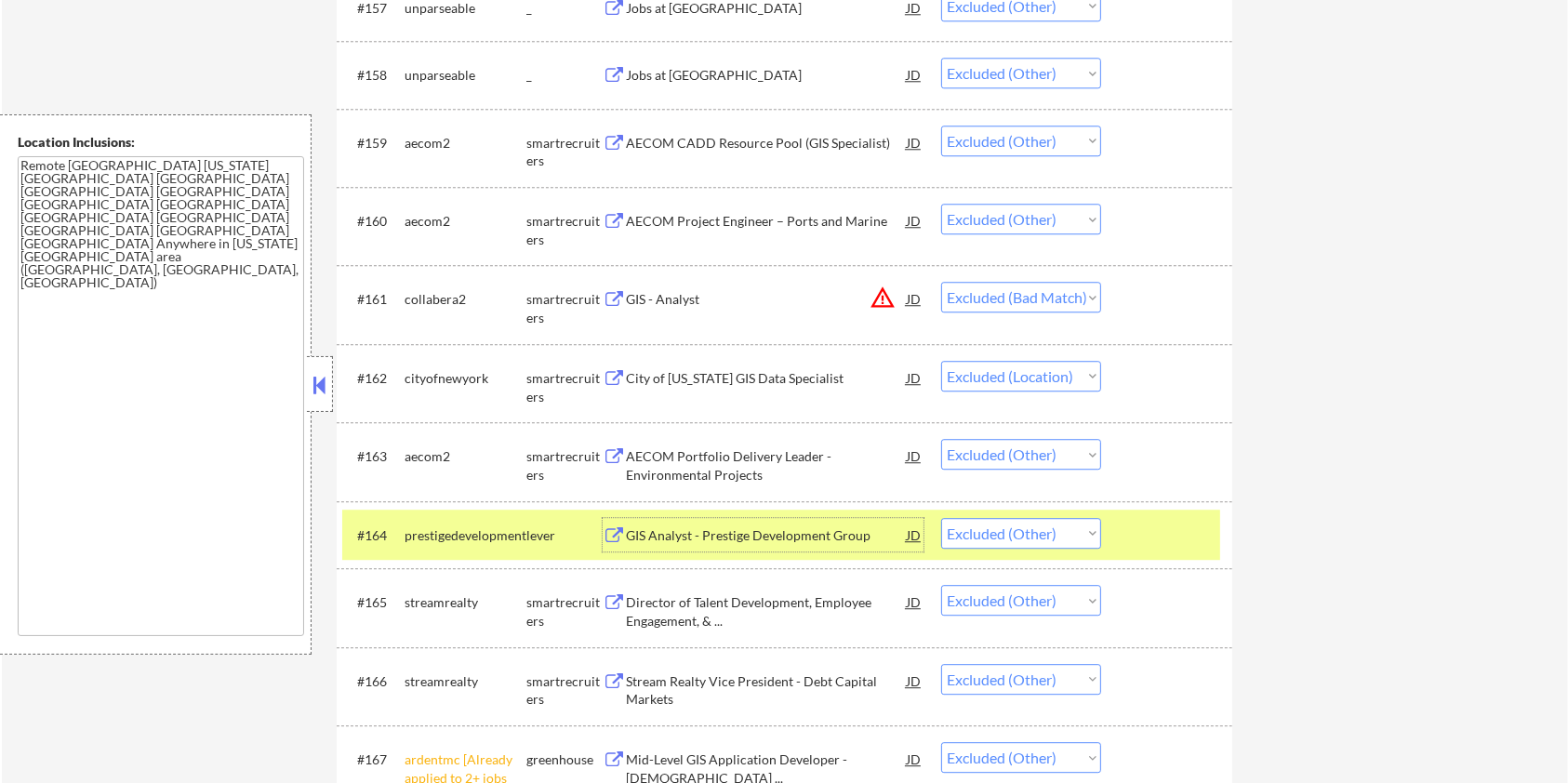
scroll to position [5092, 0]
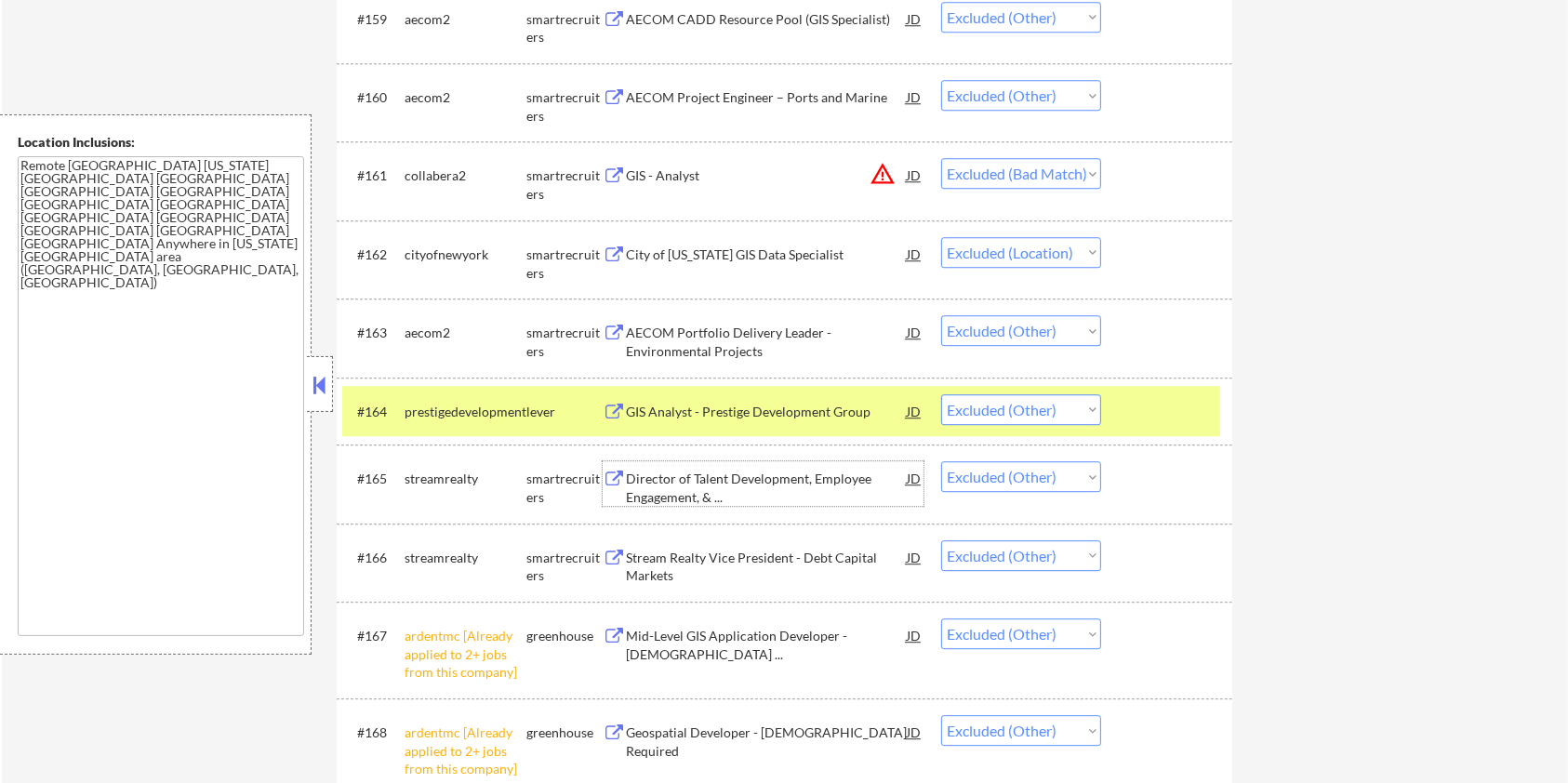
click at [774, 478] on div "Director of Talent Development, Employee Engagement, & ..." at bounding box center [766, 488] width 281 height 37
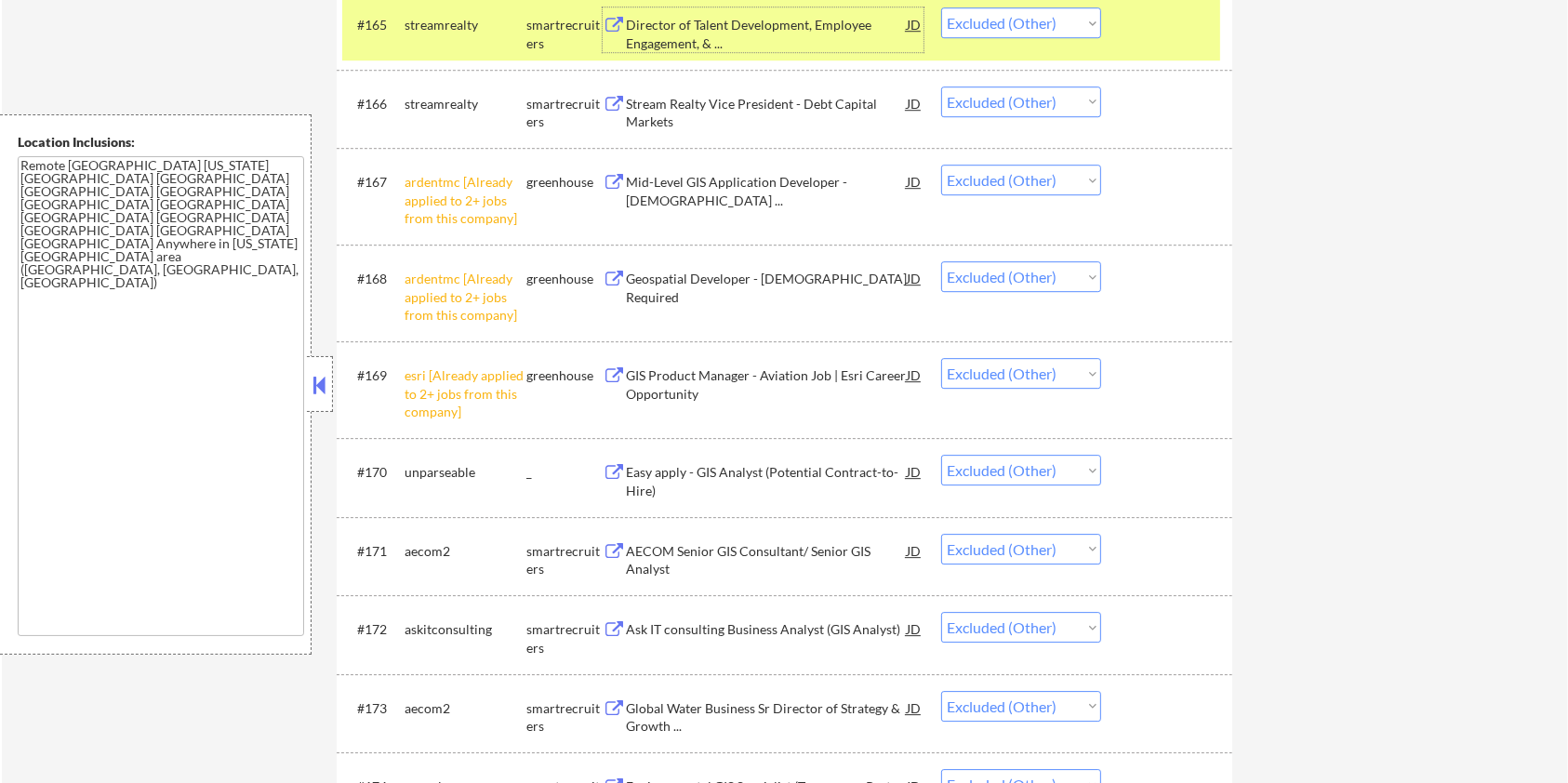
scroll to position [5589, 0]
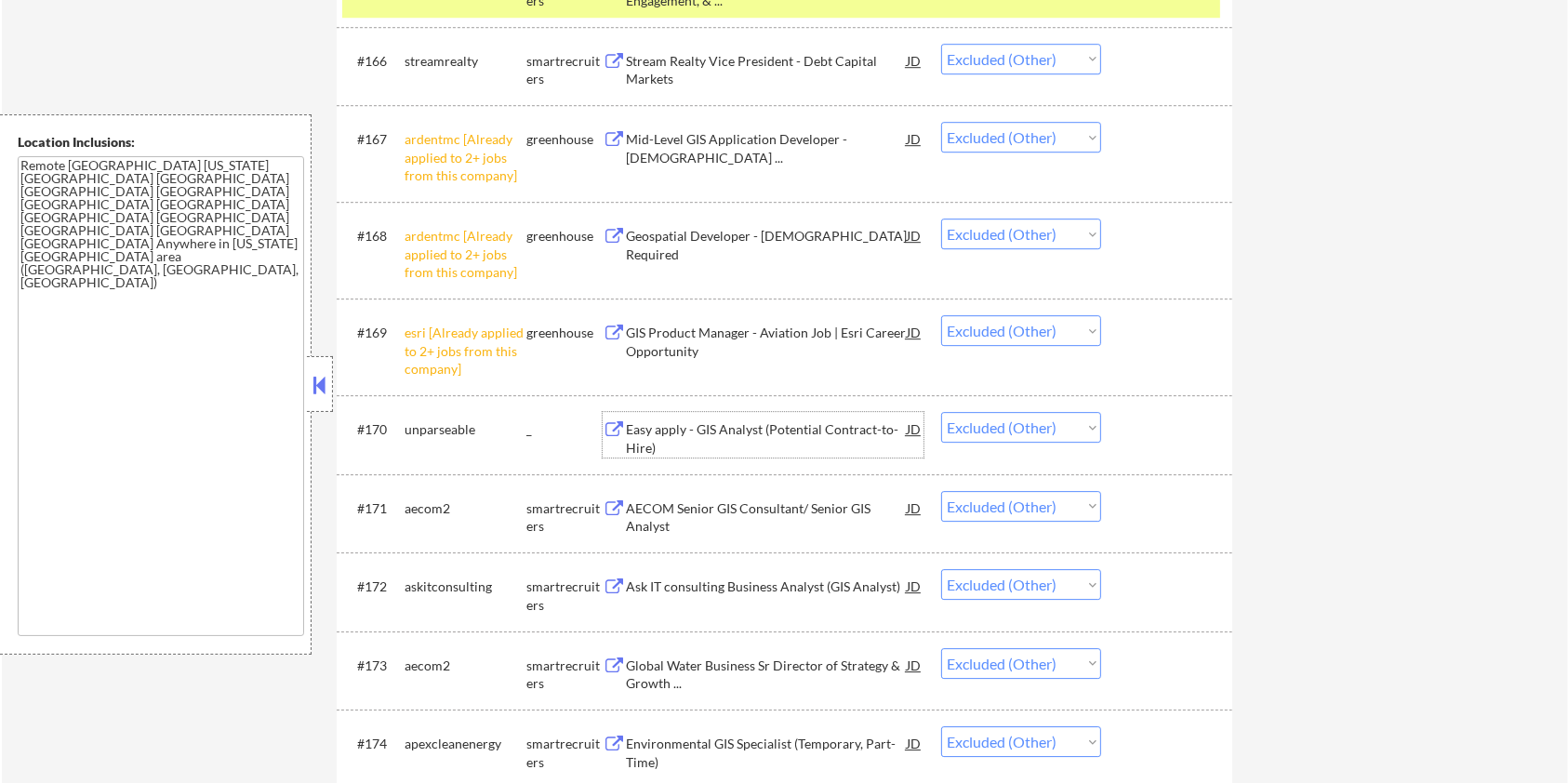
click at [787, 428] on div "Easy apply - GIS Analyst (Potential Contract-to-Hire)" at bounding box center [766, 438] width 281 height 37
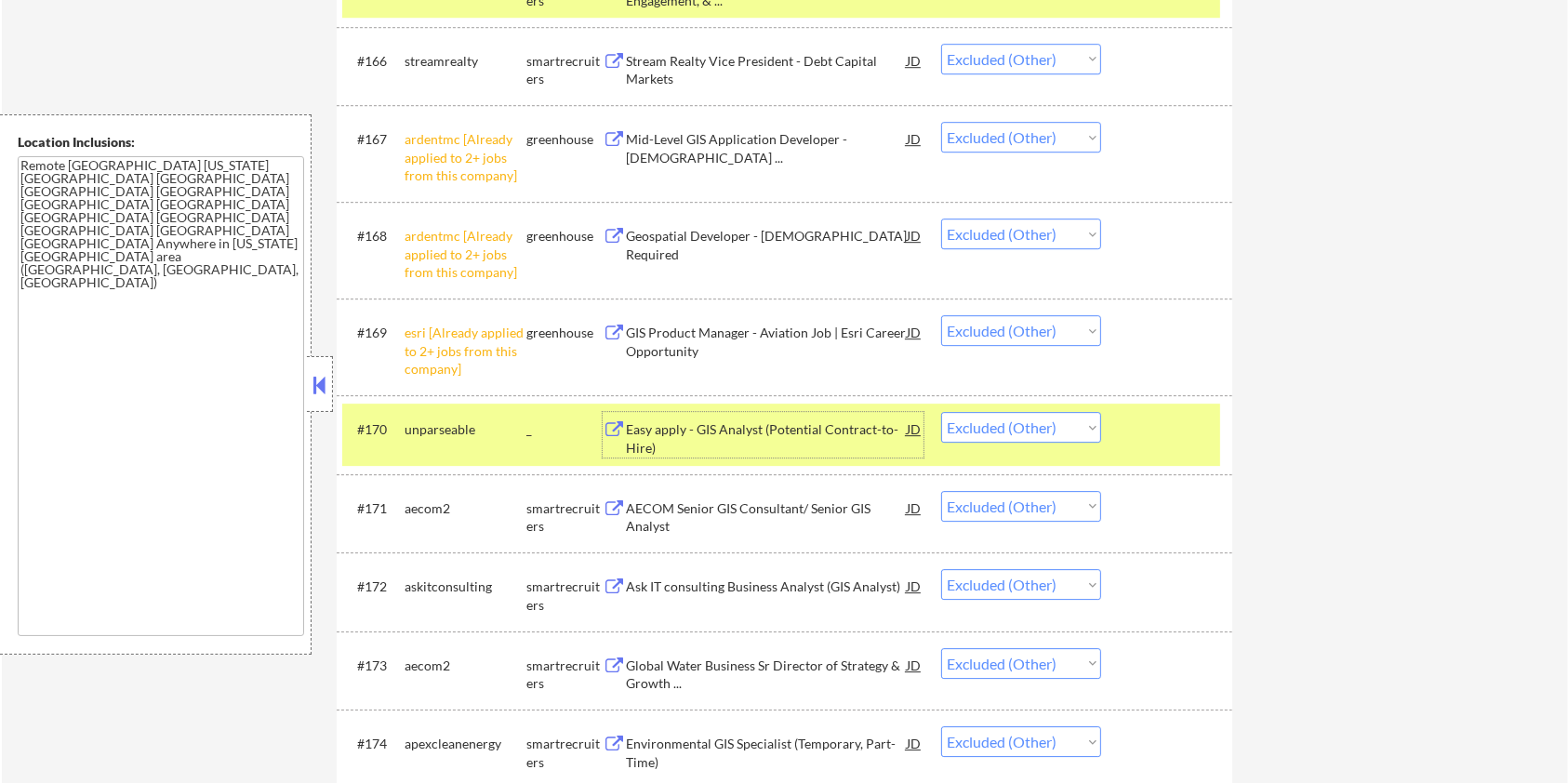
click at [1154, 428] on div at bounding box center [1168, 429] width 82 height 34
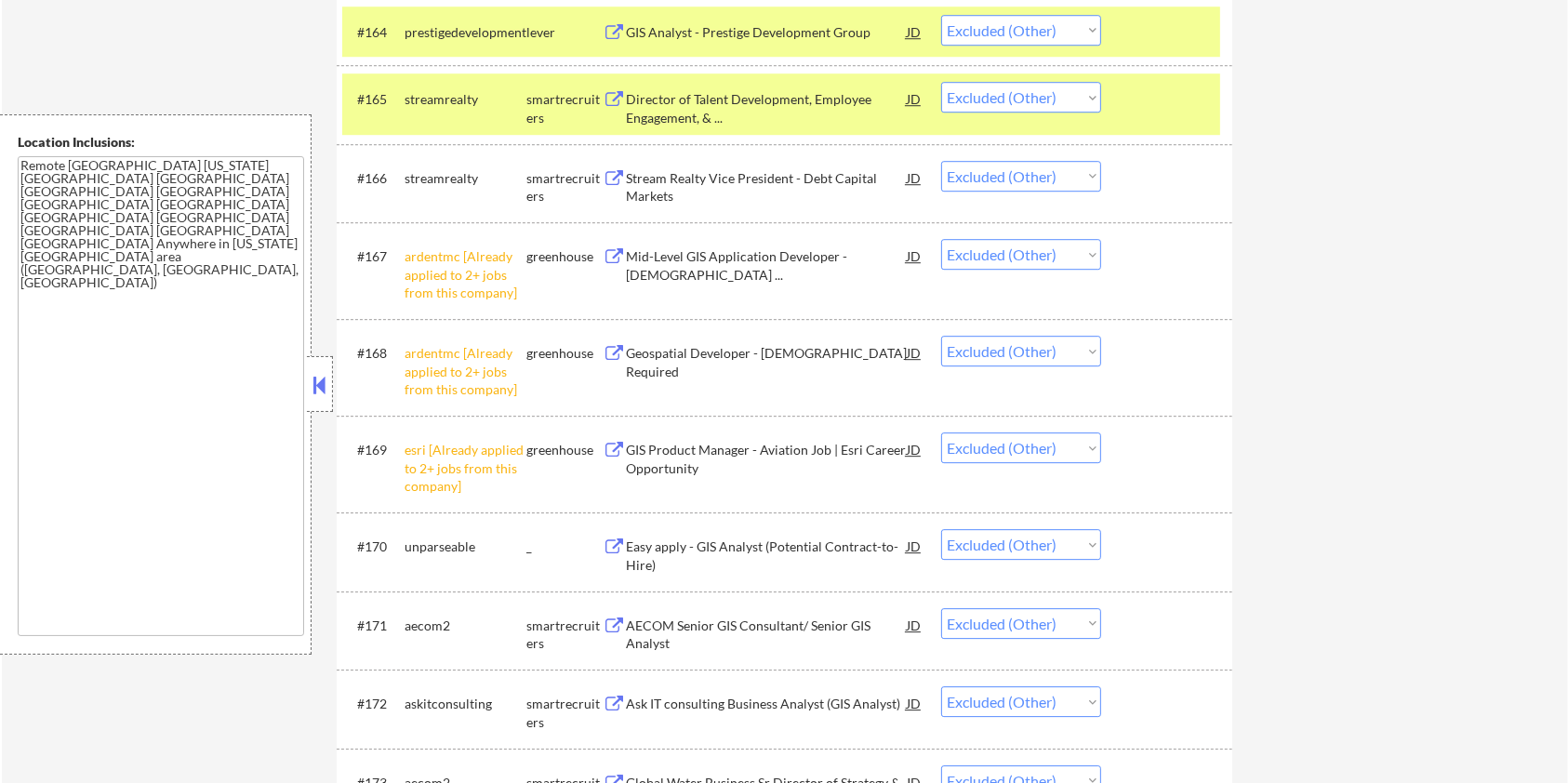
scroll to position [5464, 0]
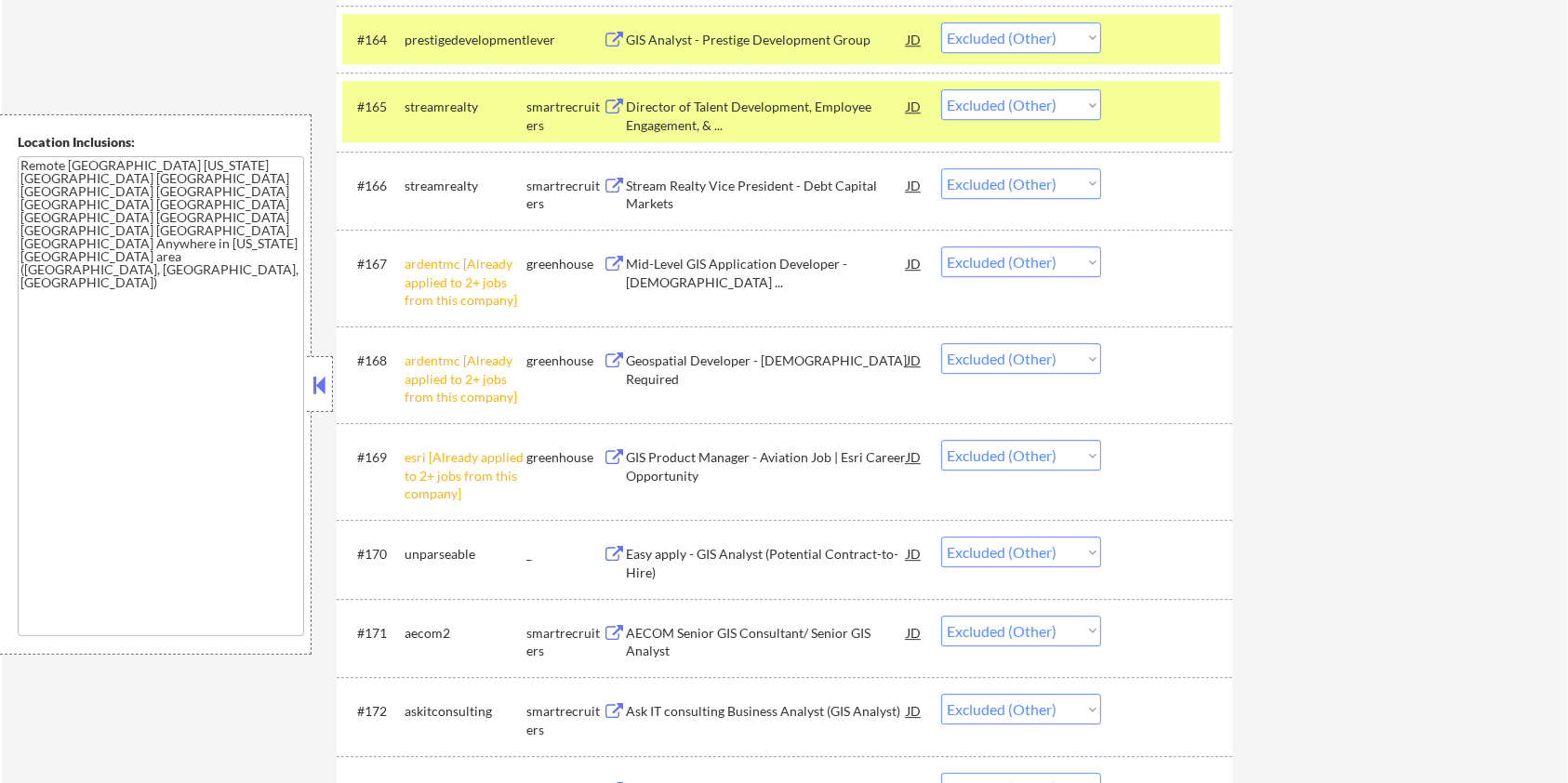
click at [1160, 108] on div at bounding box center [1168, 106] width 82 height 34
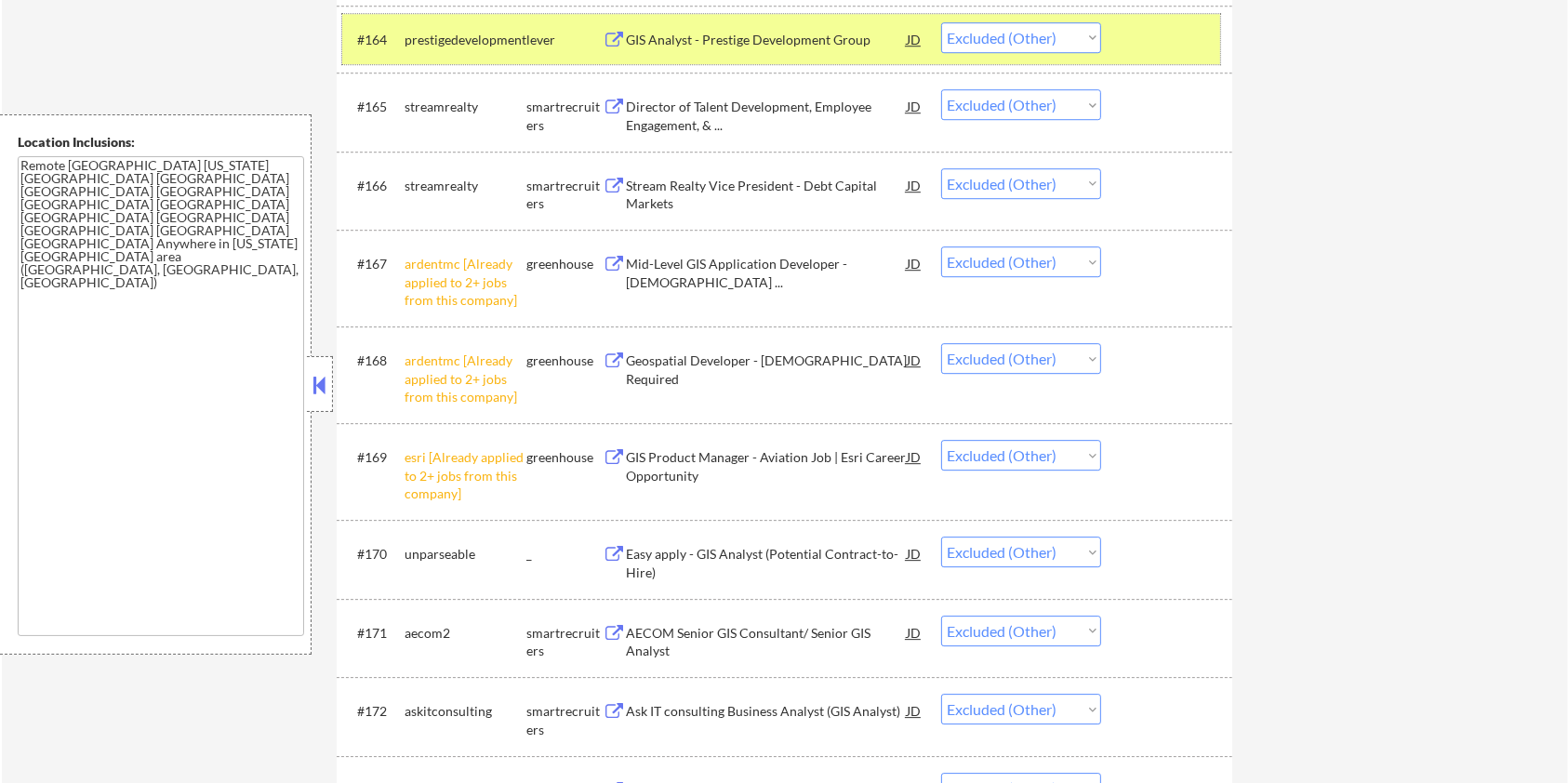
click at [1169, 54] on div "#164 prestigedevelopment lever GIS Analyst - Prestige Development Group JD warn…" at bounding box center [782, 39] width 878 height 50
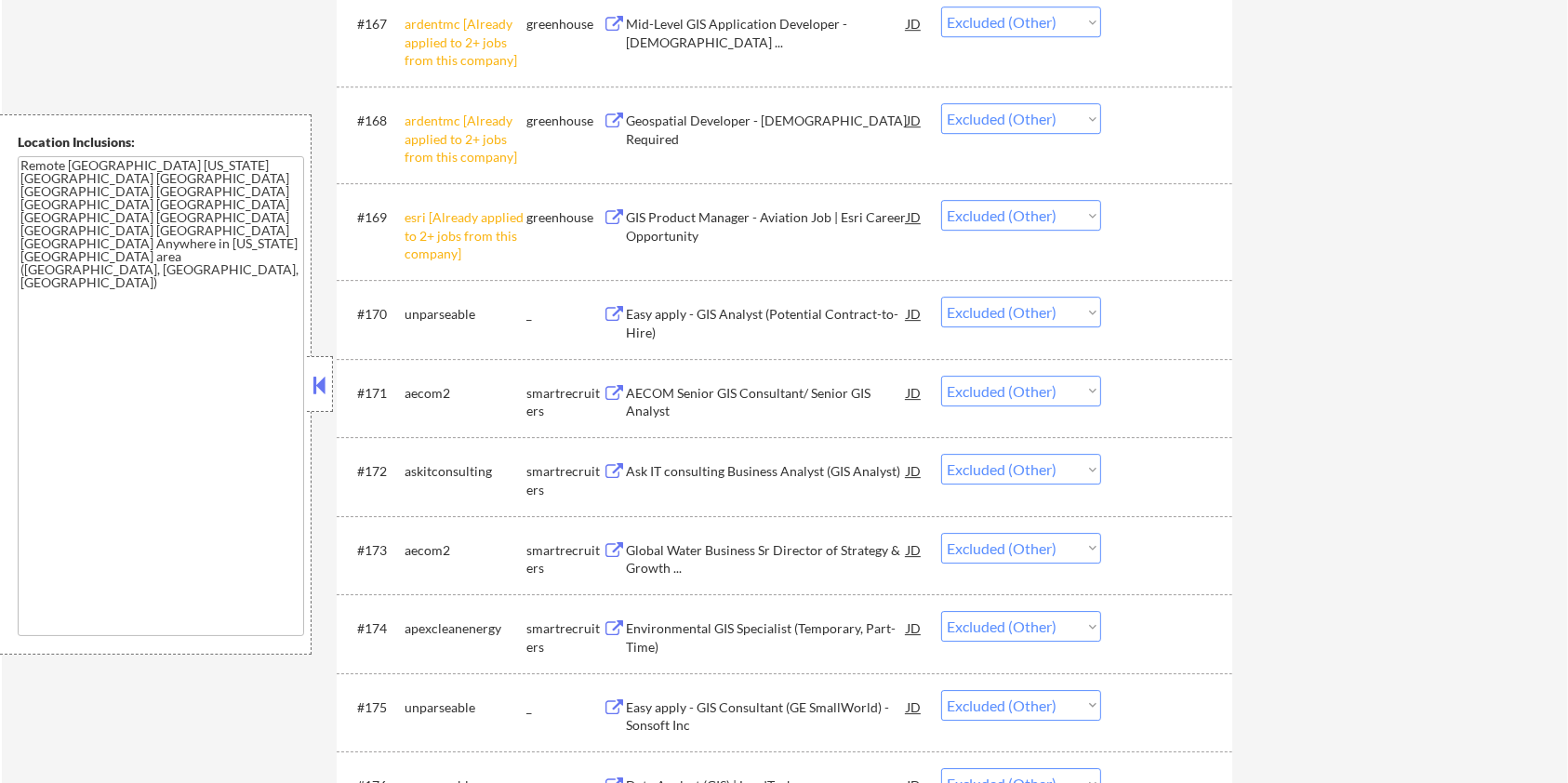
scroll to position [5712, 0]
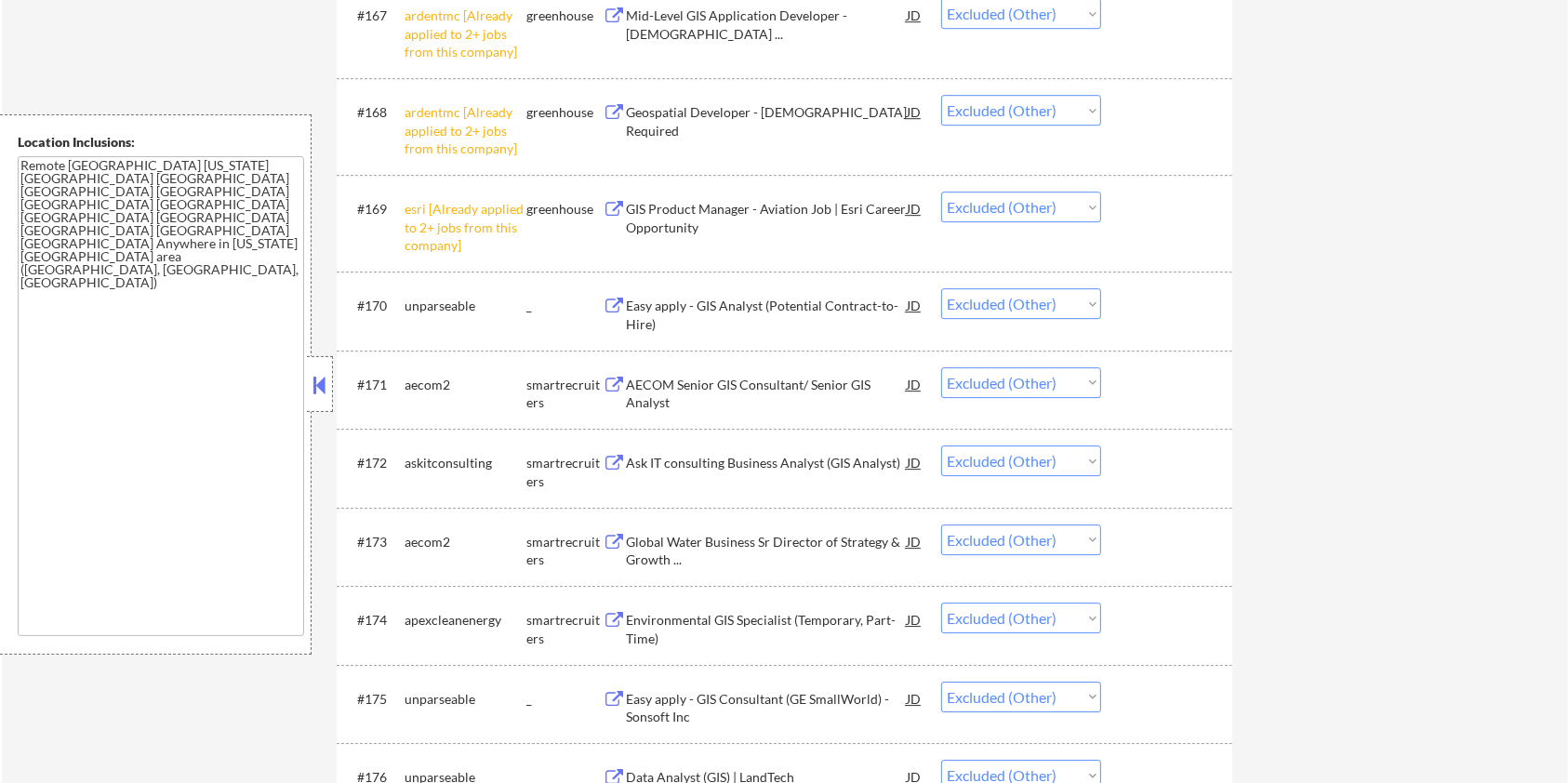
click at [674, 462] on div "Ask IT consulting Business Analyst (GIS Analyst)" at bounding box center [766, 463] width 281 height 19
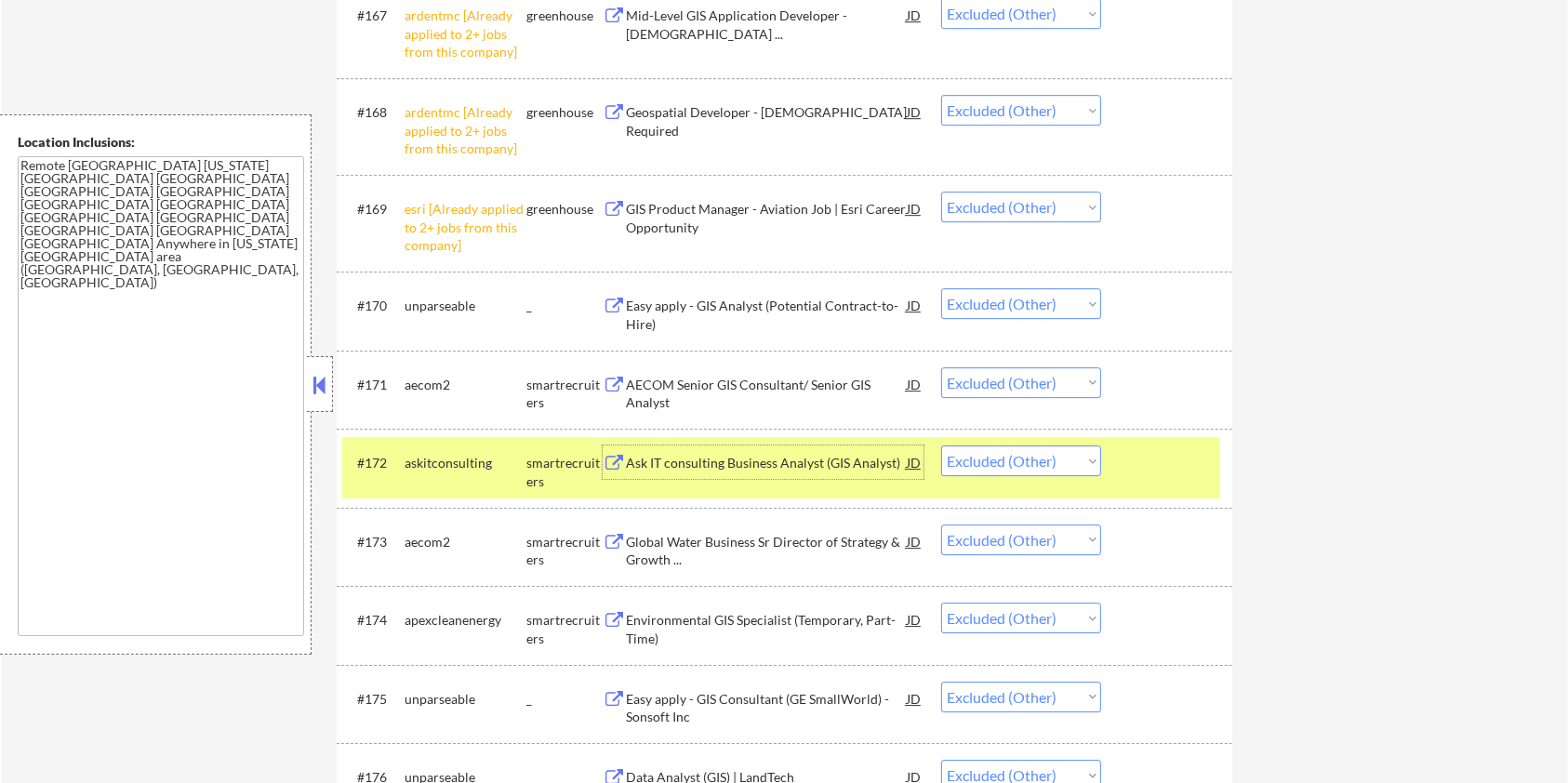
click at [1143, 463] on div at bounding box center [1168, 462] width 82 height 34
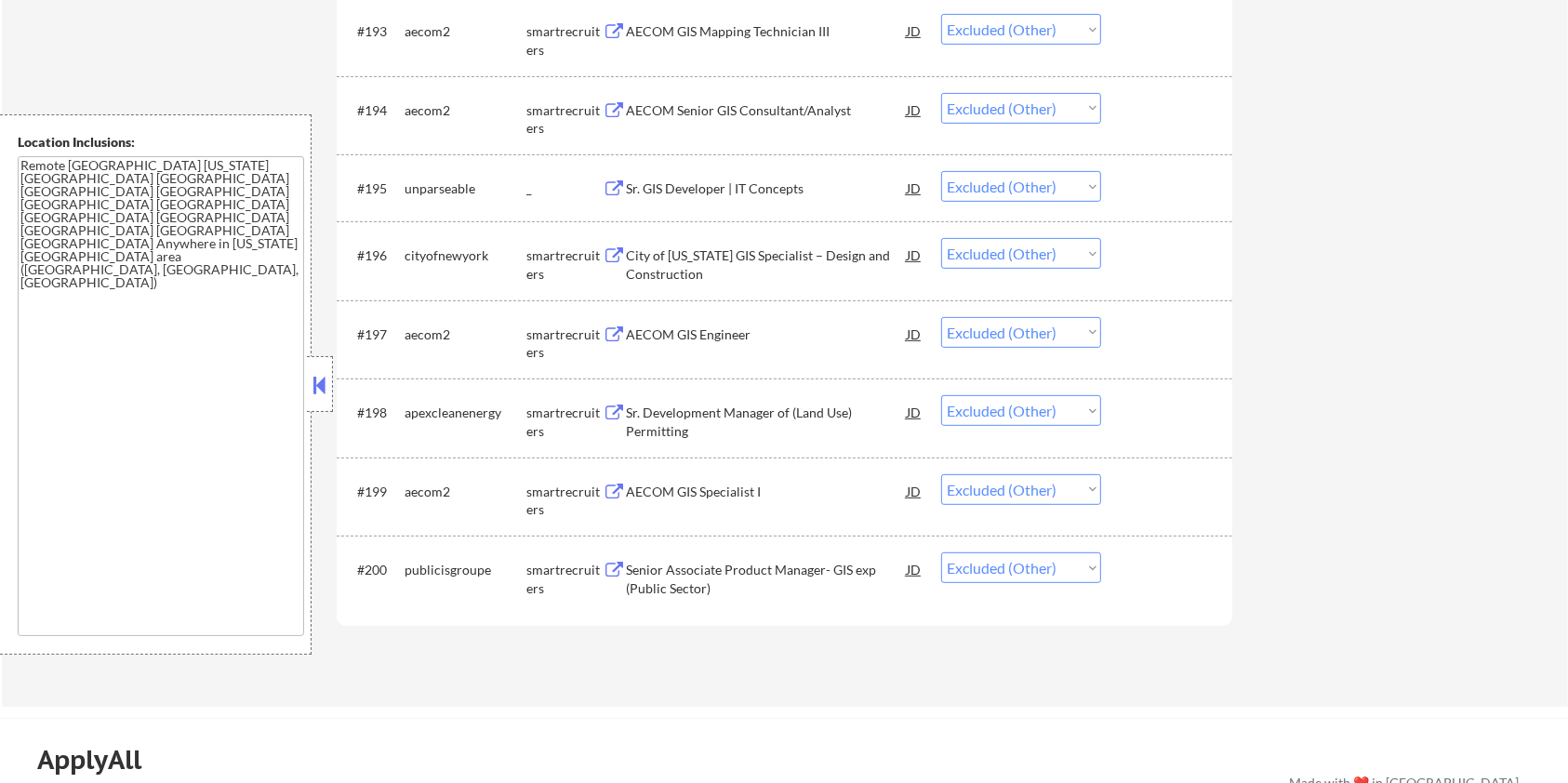
scroll to position [7821, 0]
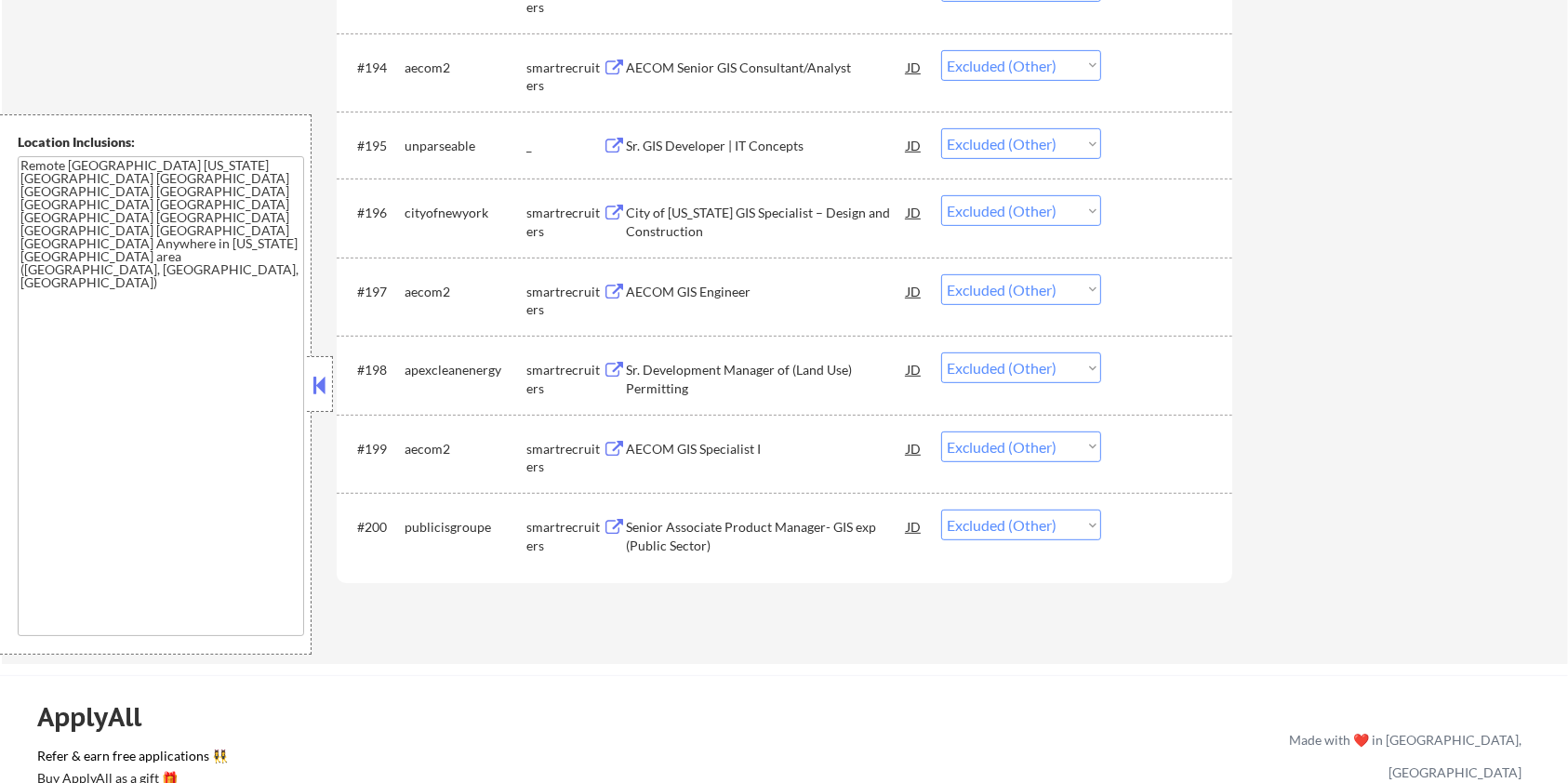
click at [732, 364] on div "Sr. Development Manager of (Land Use) Permitting" at bounding box center [766, 379] width 281 height 37
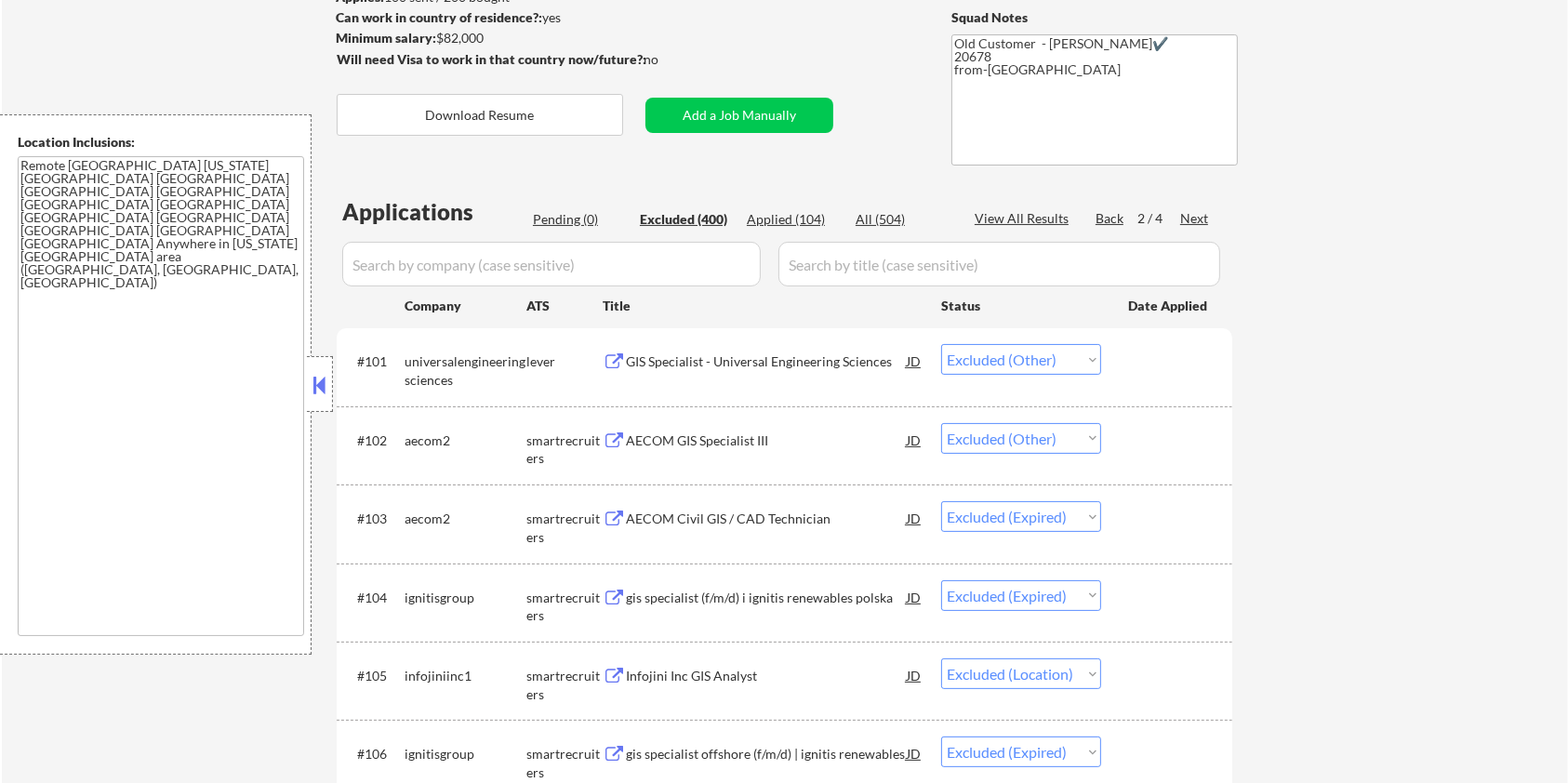
scroll to position [186, 0]
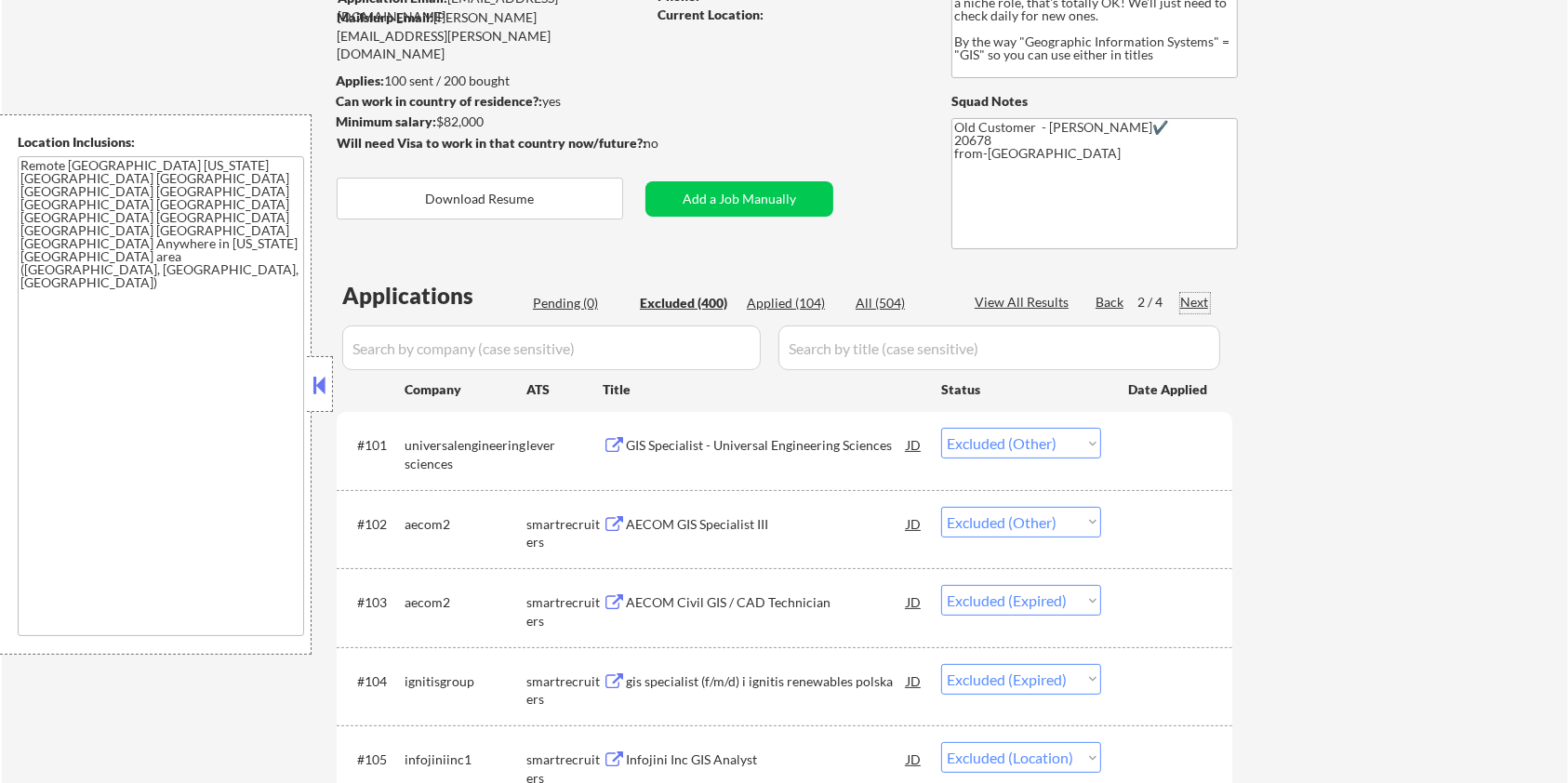
click at [1189, 298] on div "Next" at bounding box center [1195, 302] width 30 height 19
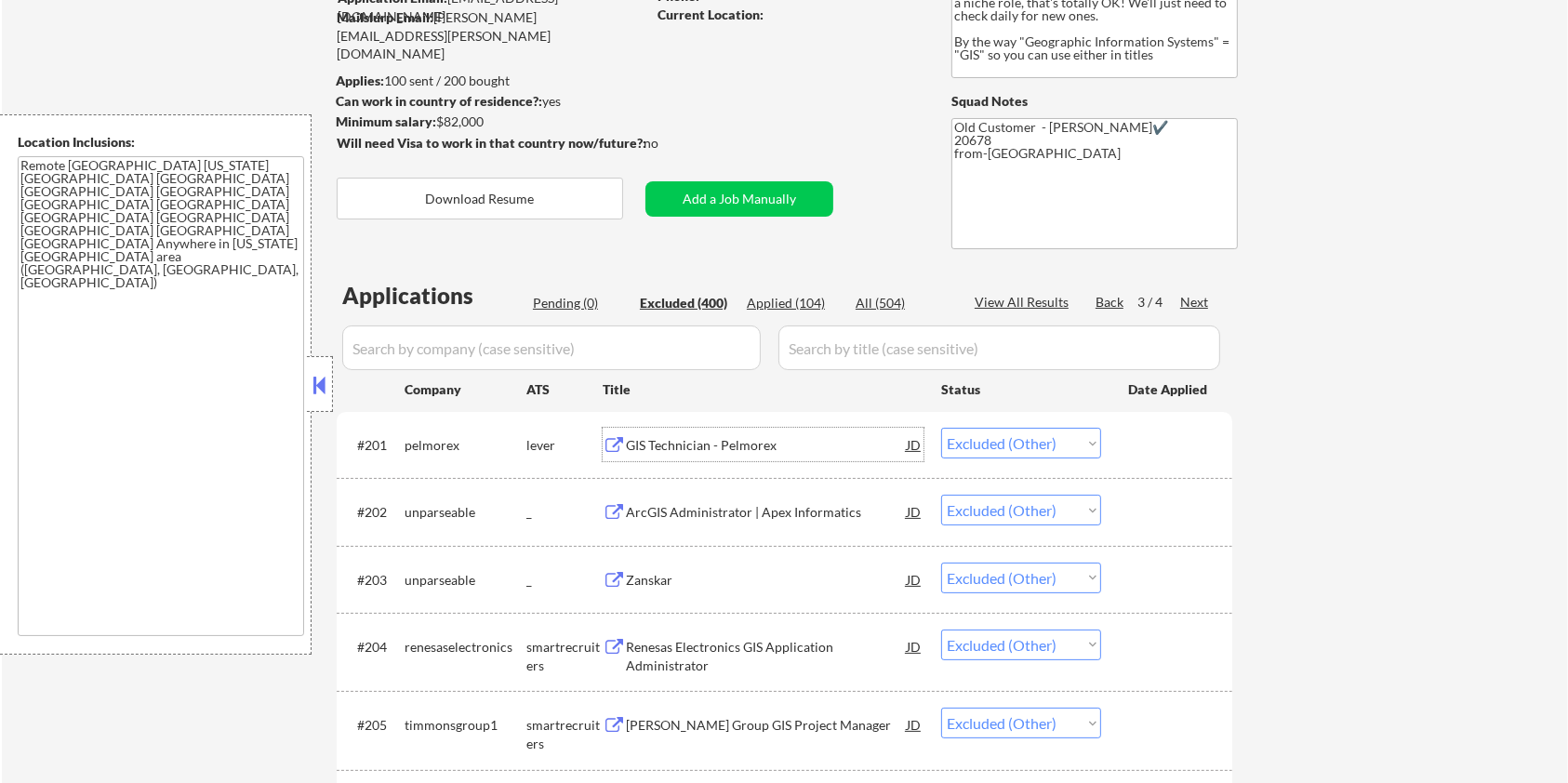
click at [746, 442] on div "GIS Technician - Pelmorex" at bounding box center [766, 445] width 281 height 19
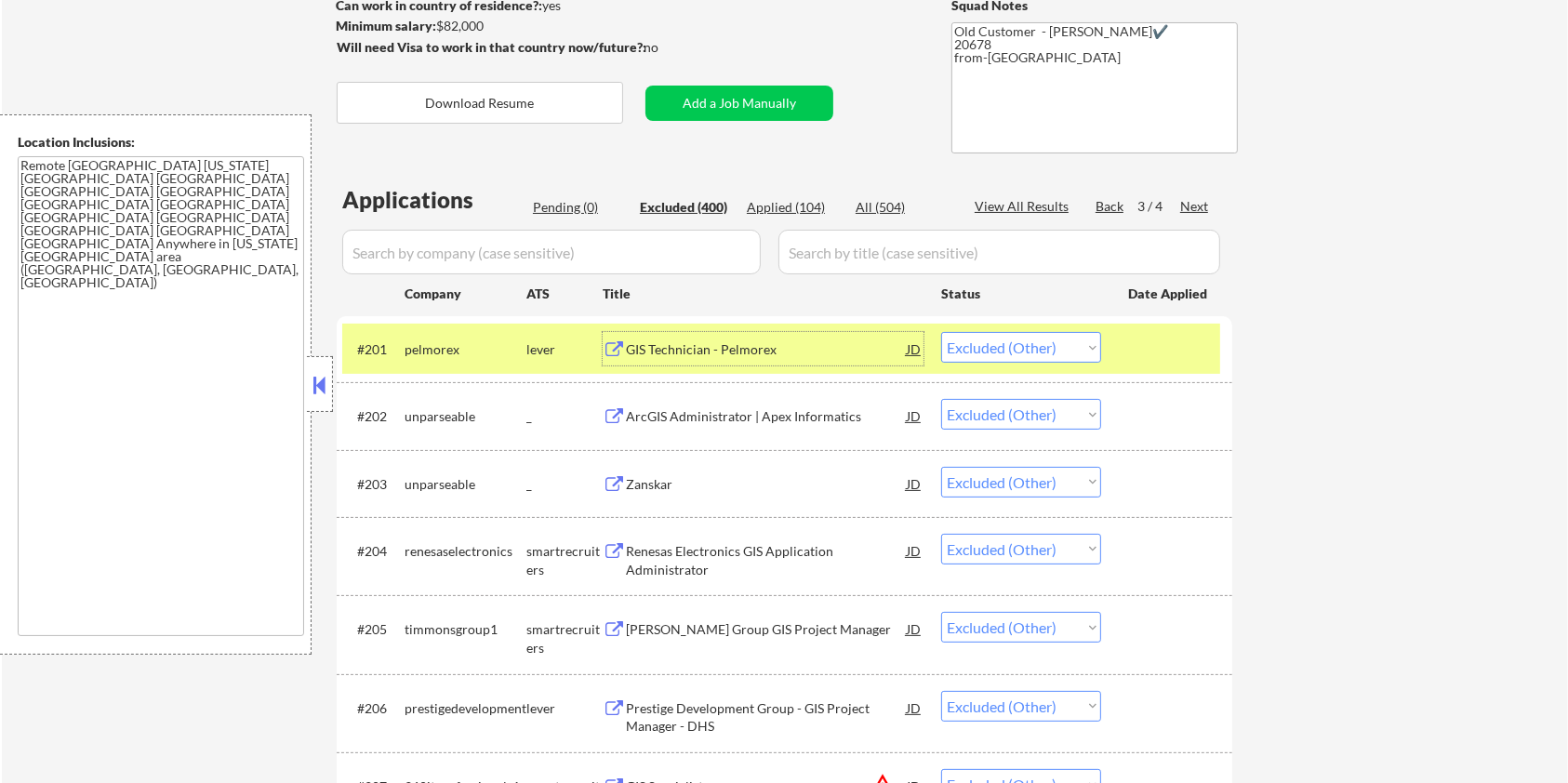
scroll to position [309, 0]
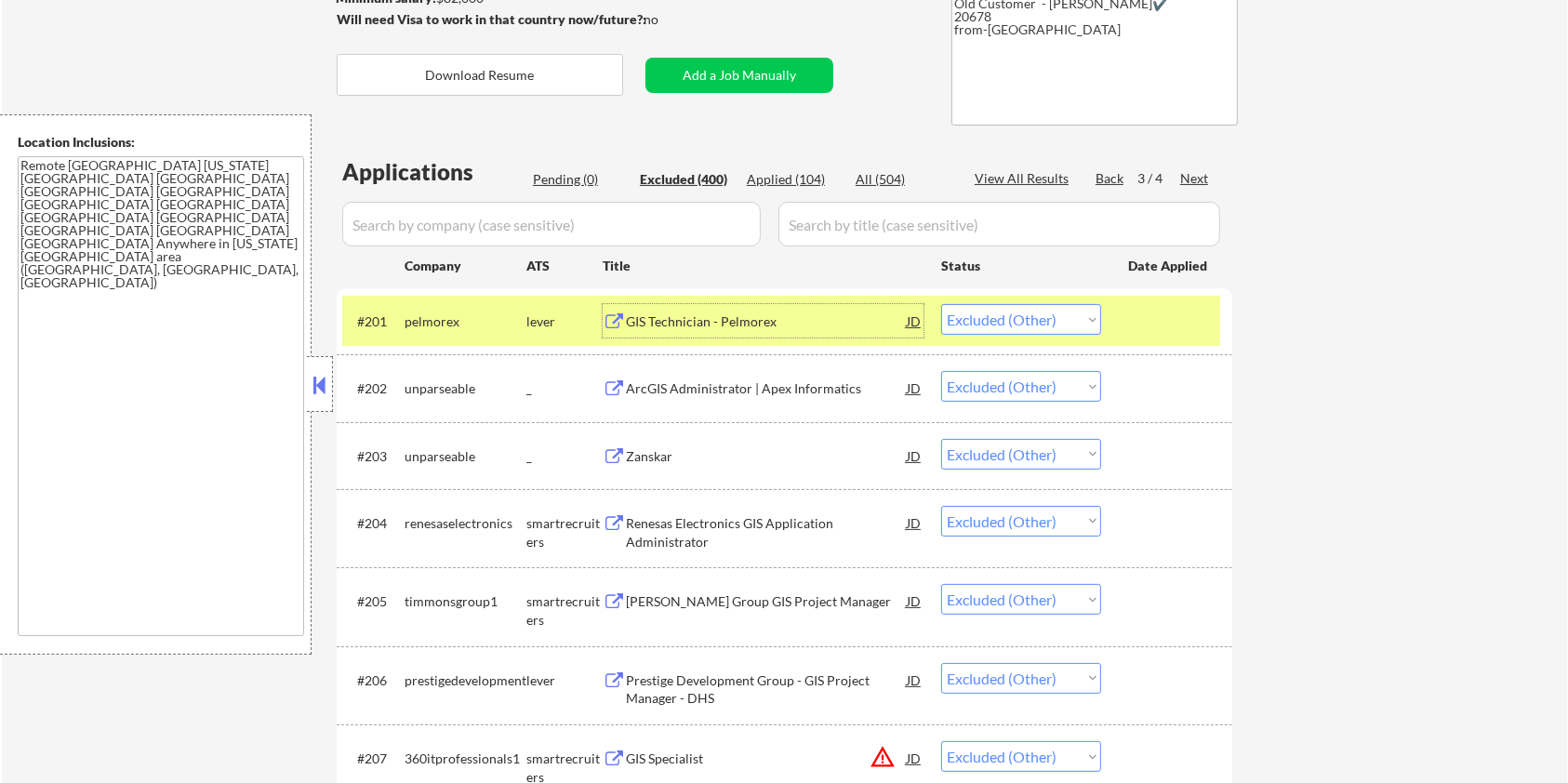
click at [765, 390] on div "ArcGIS Administrator | Apex Informatics" at bounding box center [766, 388] width 281 height 19
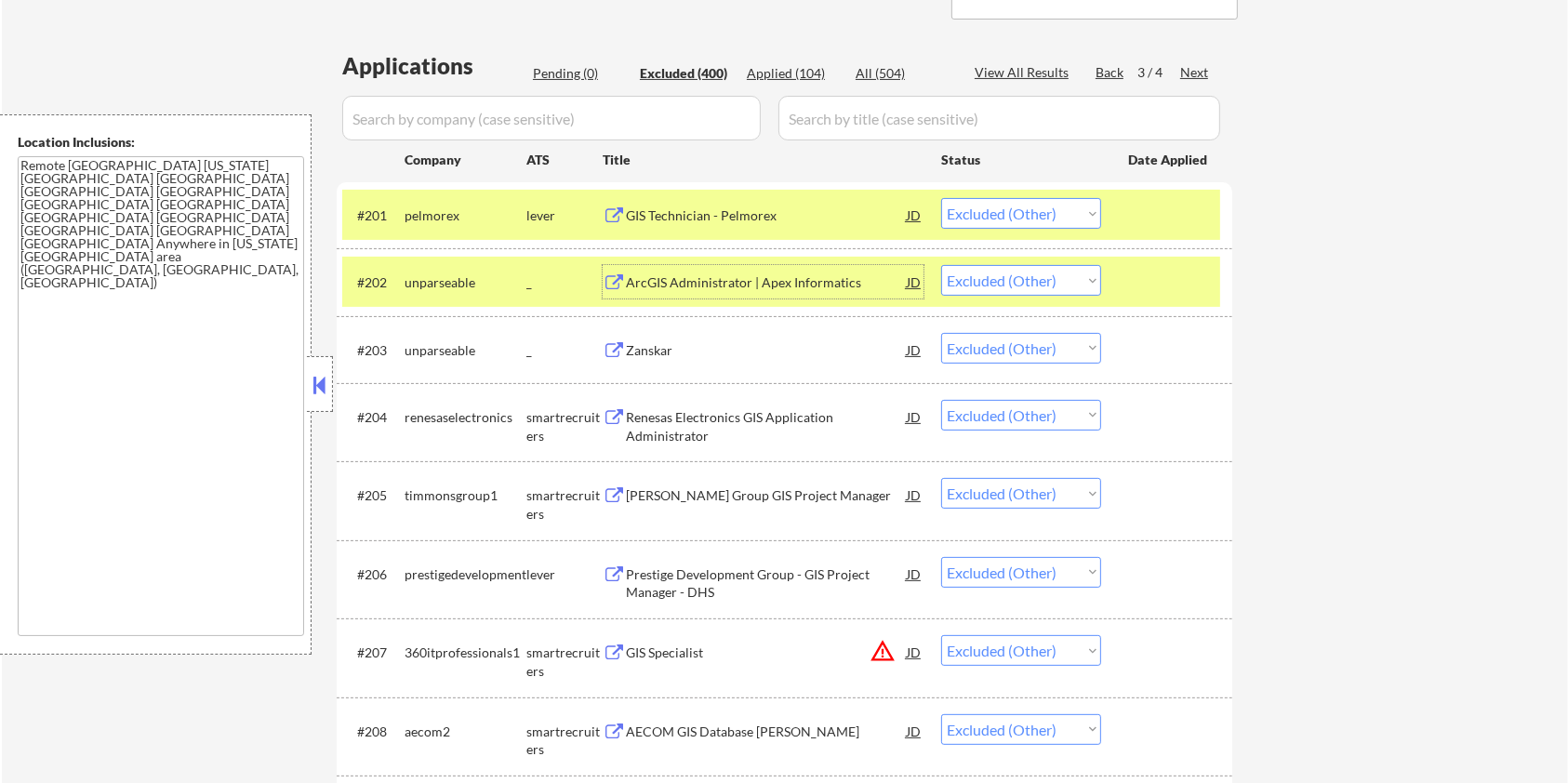
scroll to position [432, 0]
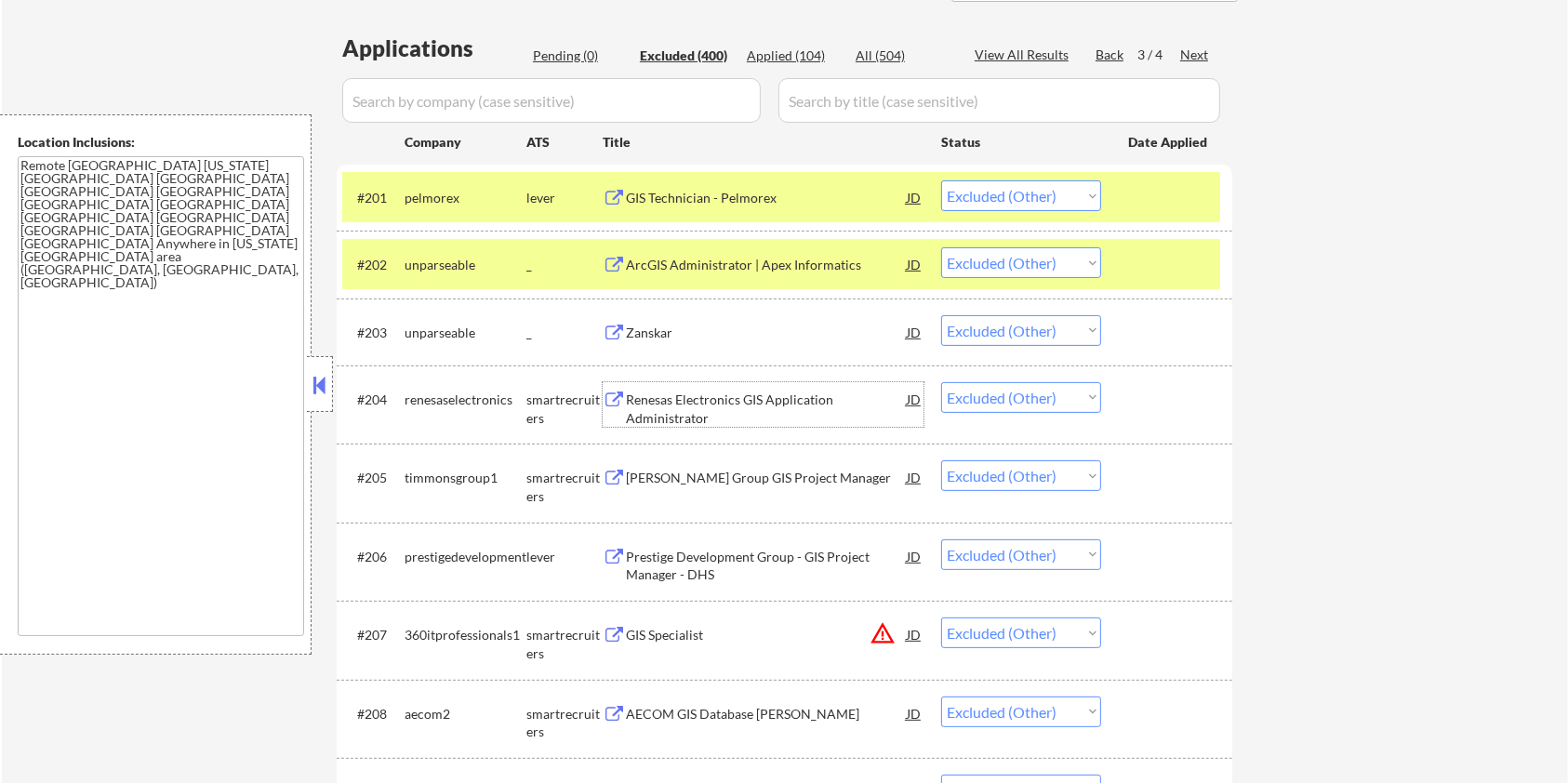
click at [788, 406] on div "Renesas Electronics GIS Application Administrator" at bounding box center [766, 409] width 281 height 37
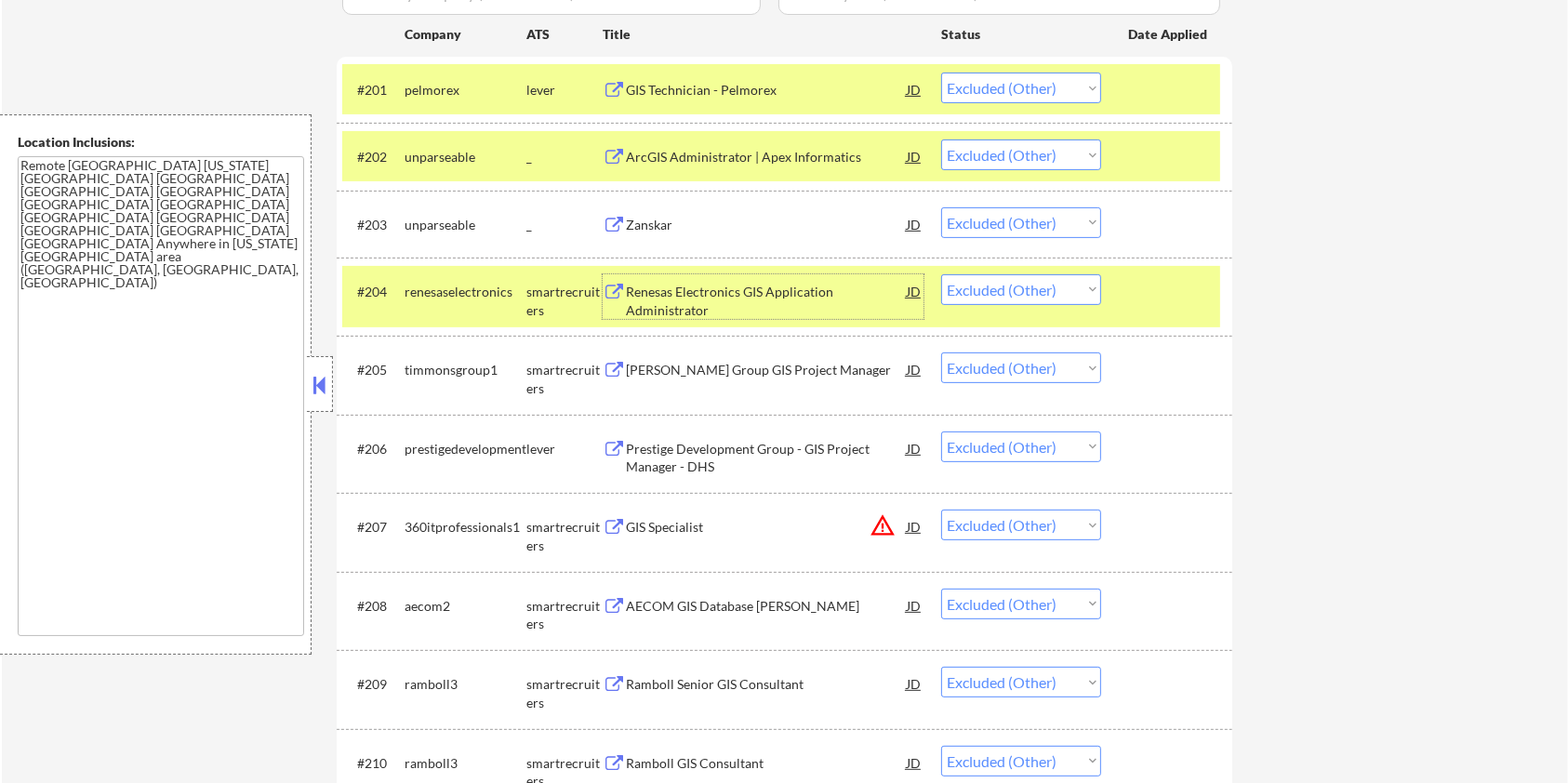
scroll to position [557, 0]
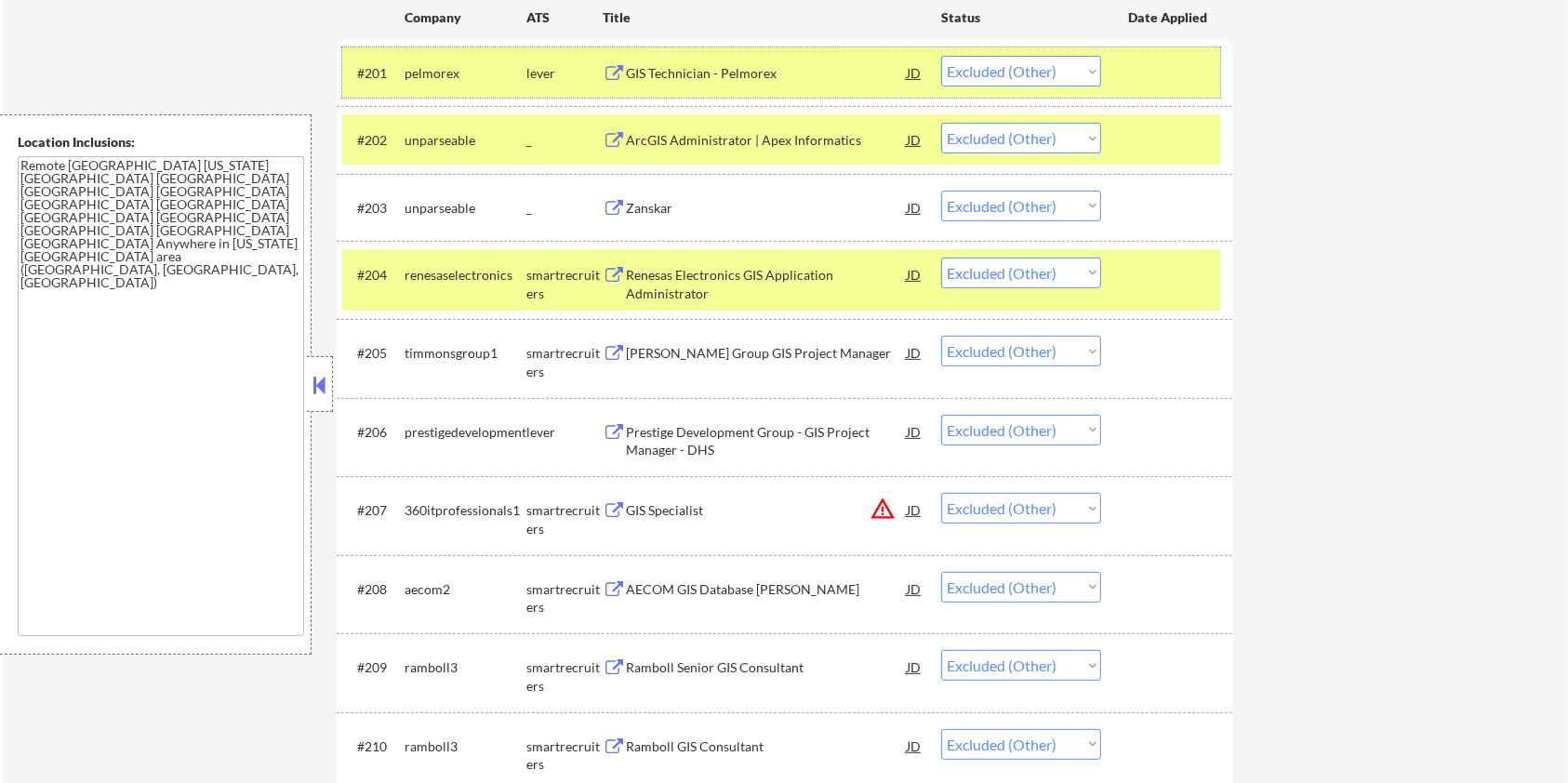
click at [1169, 57] on div at bounding box center [1168, 73] width 82 height 34
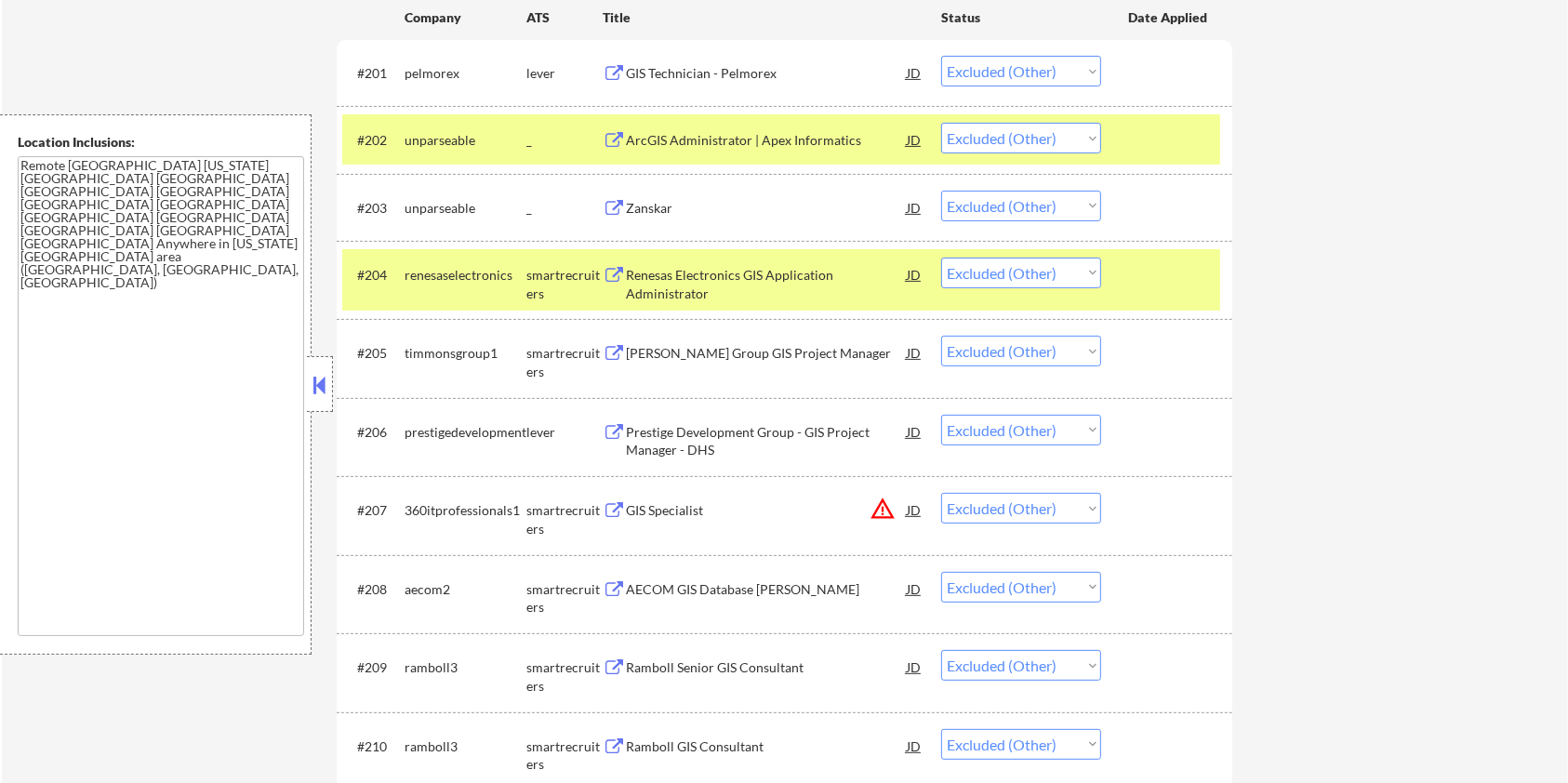
click at [1168, 120] on div "#202 unparseable _ ArcGIS Administrator | Apex Informatics JD Choose an option.…" at bounding box center [782, 139] width 878 height 50
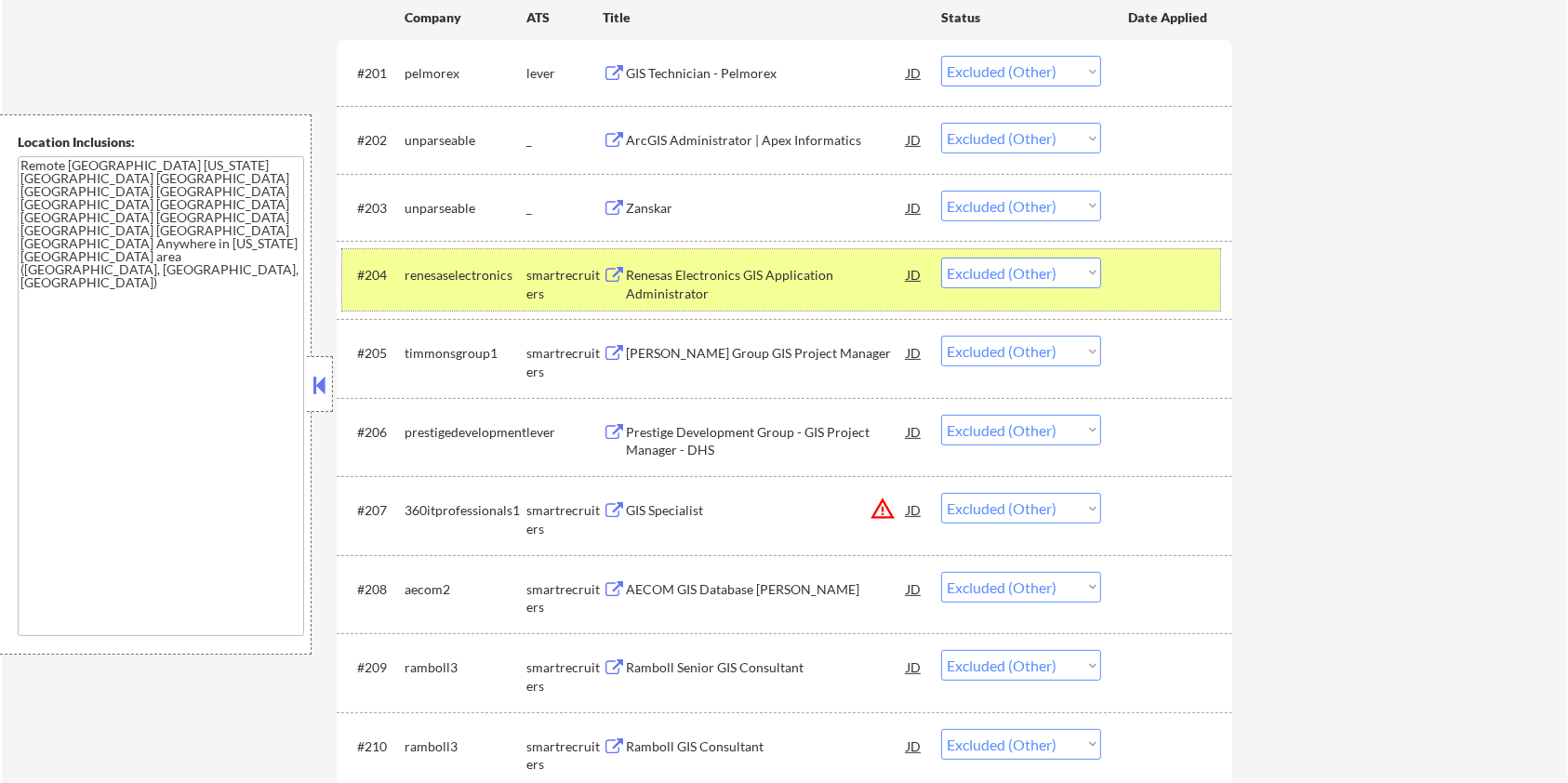
click at [1142, 284] on div at bounding box center [1168, 274] width 82 height 34
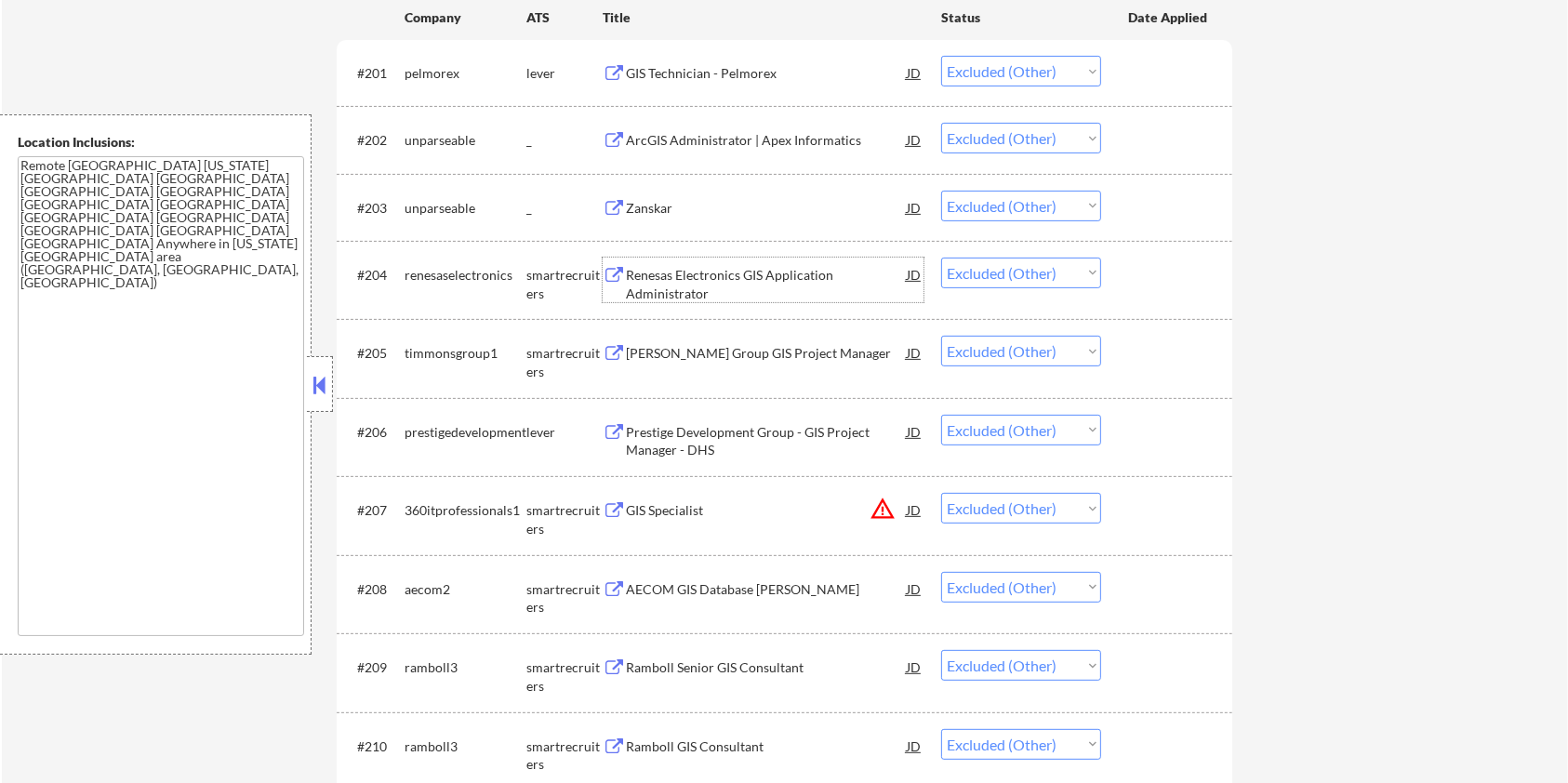
click at [649, 273] on div "Renesas Electronics GIS Application Administrator" at bounding box center [766, 284] width 281 height 37
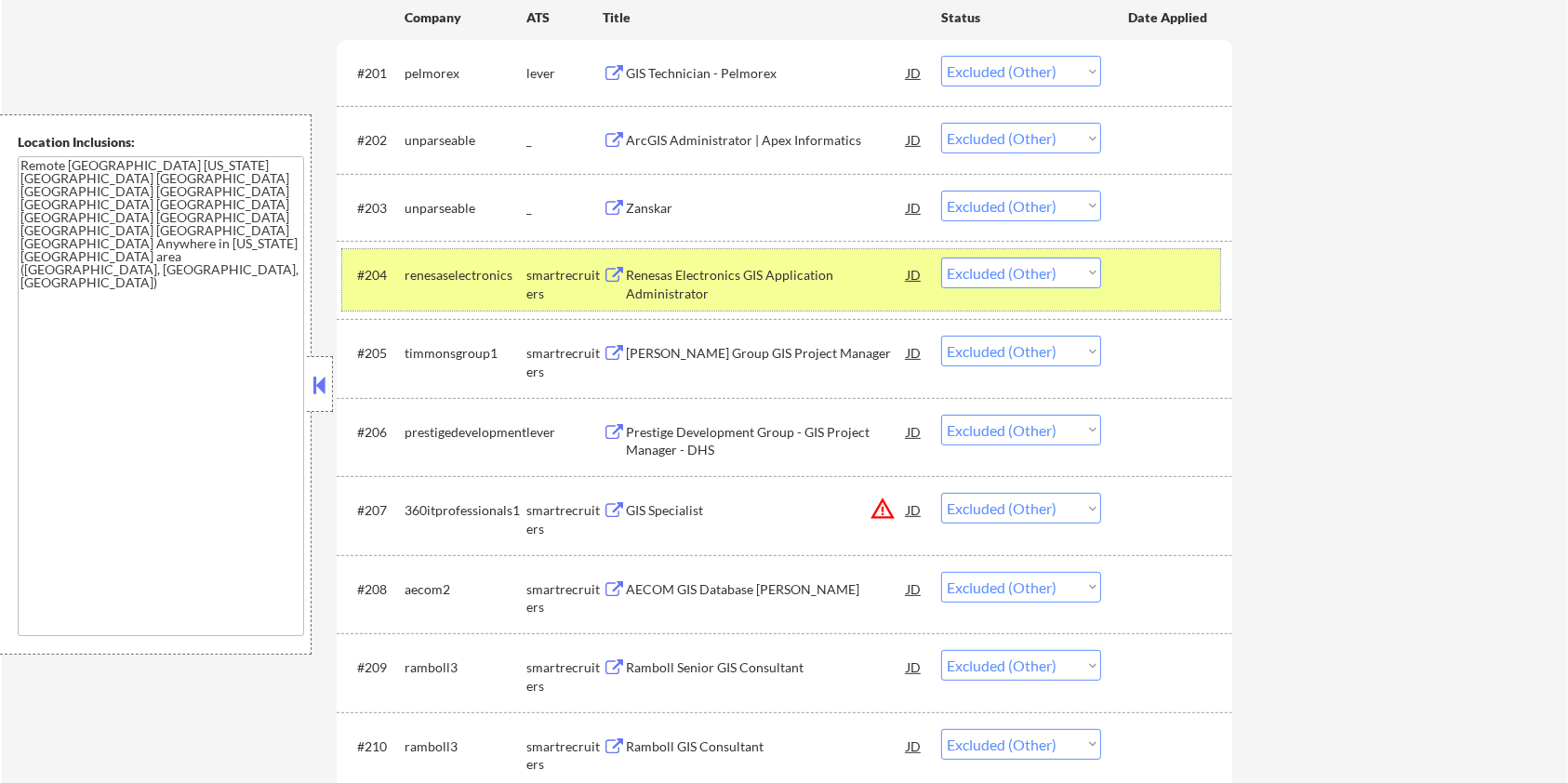
click at [1169, 273] on div at bounding box center [1168, 274] width 82 height 34
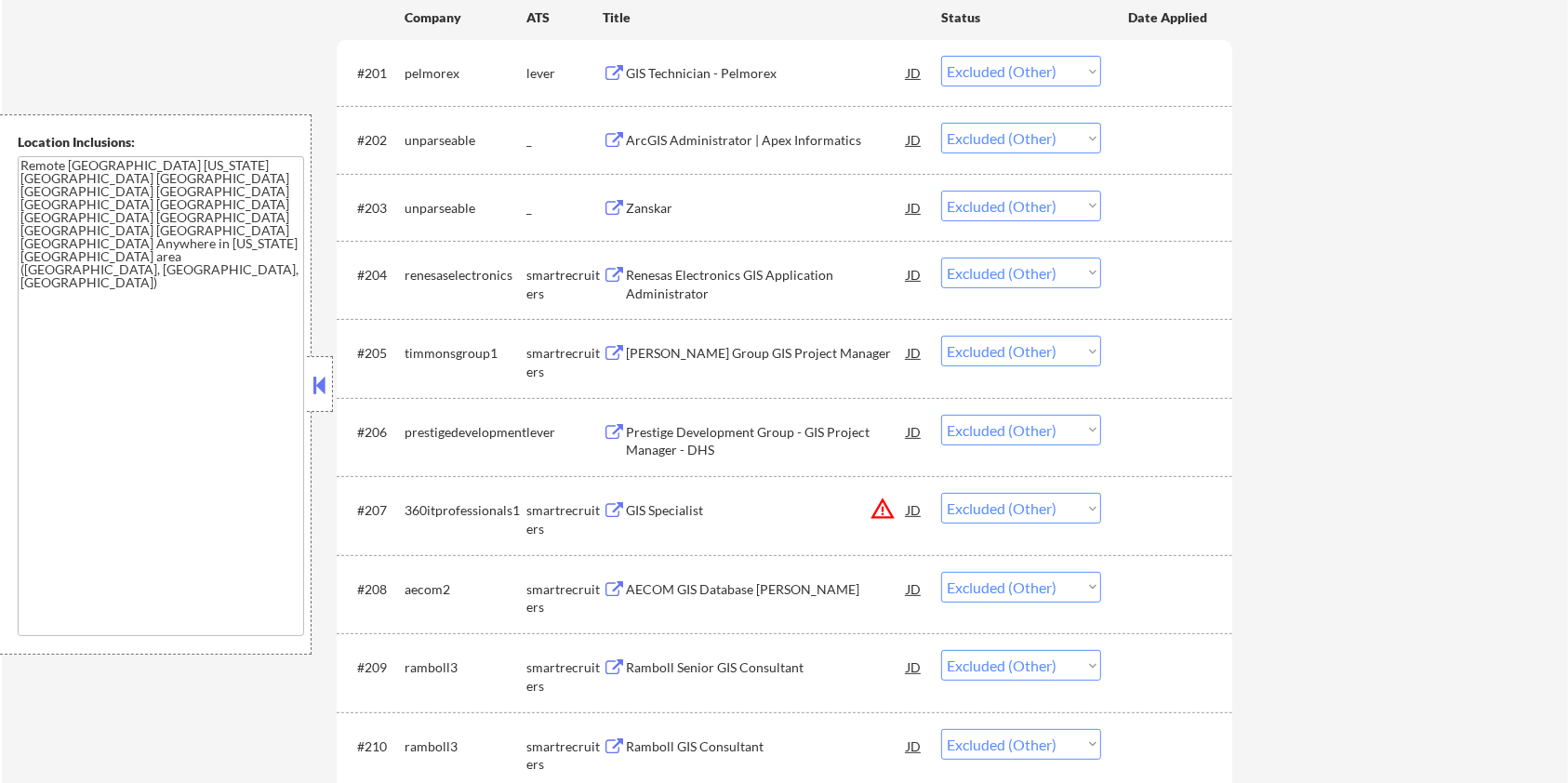
click at [722, 353] on div "[PERSON_NAME] Group GIS Project Manager" at bounding box center [766, 353] width 281 height 19
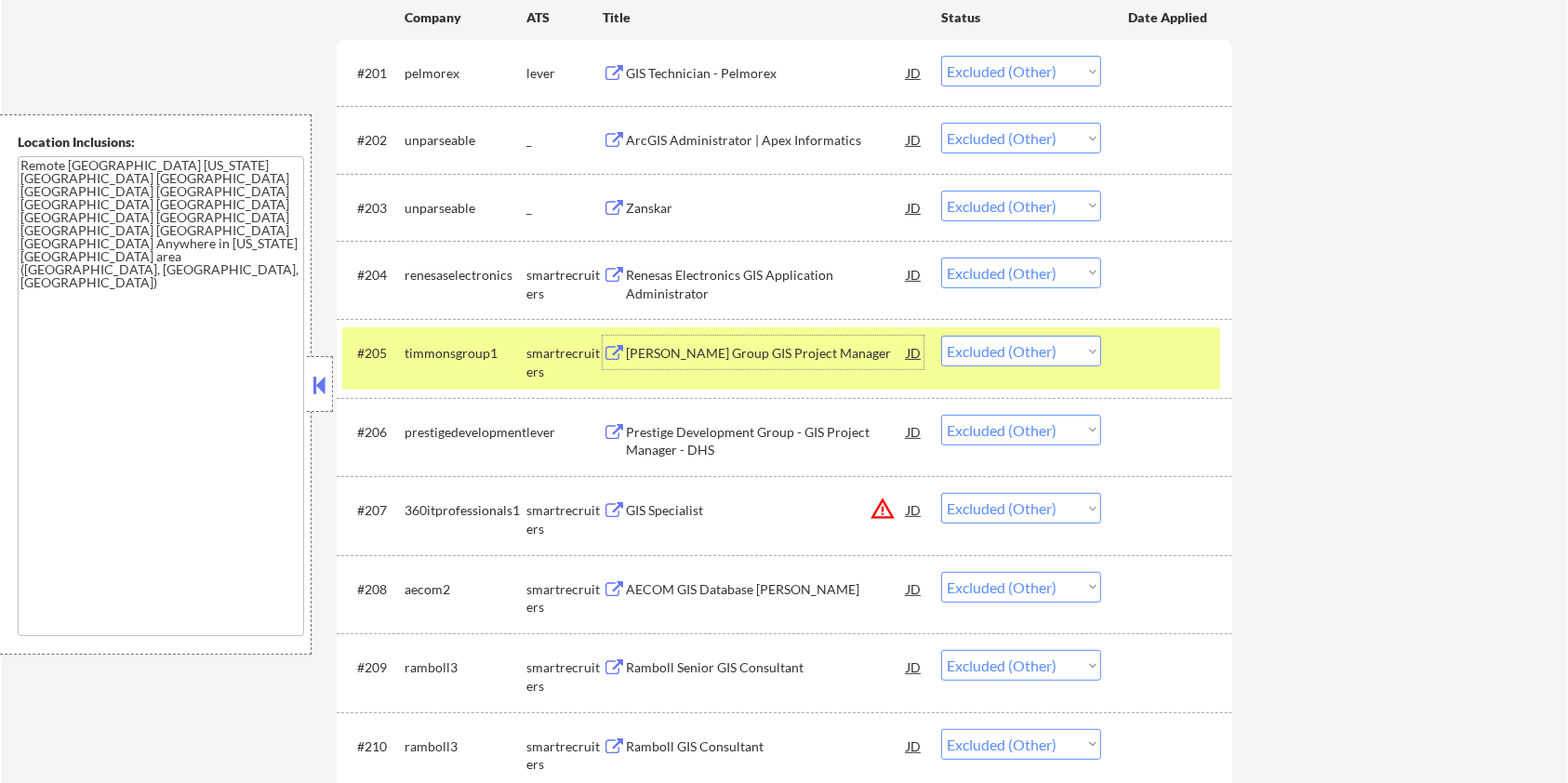
click at [692, 435] on div "Prestige Development Group - GIS Project Manager - DHS" at bounding box center [766, 441] width 281 height 37
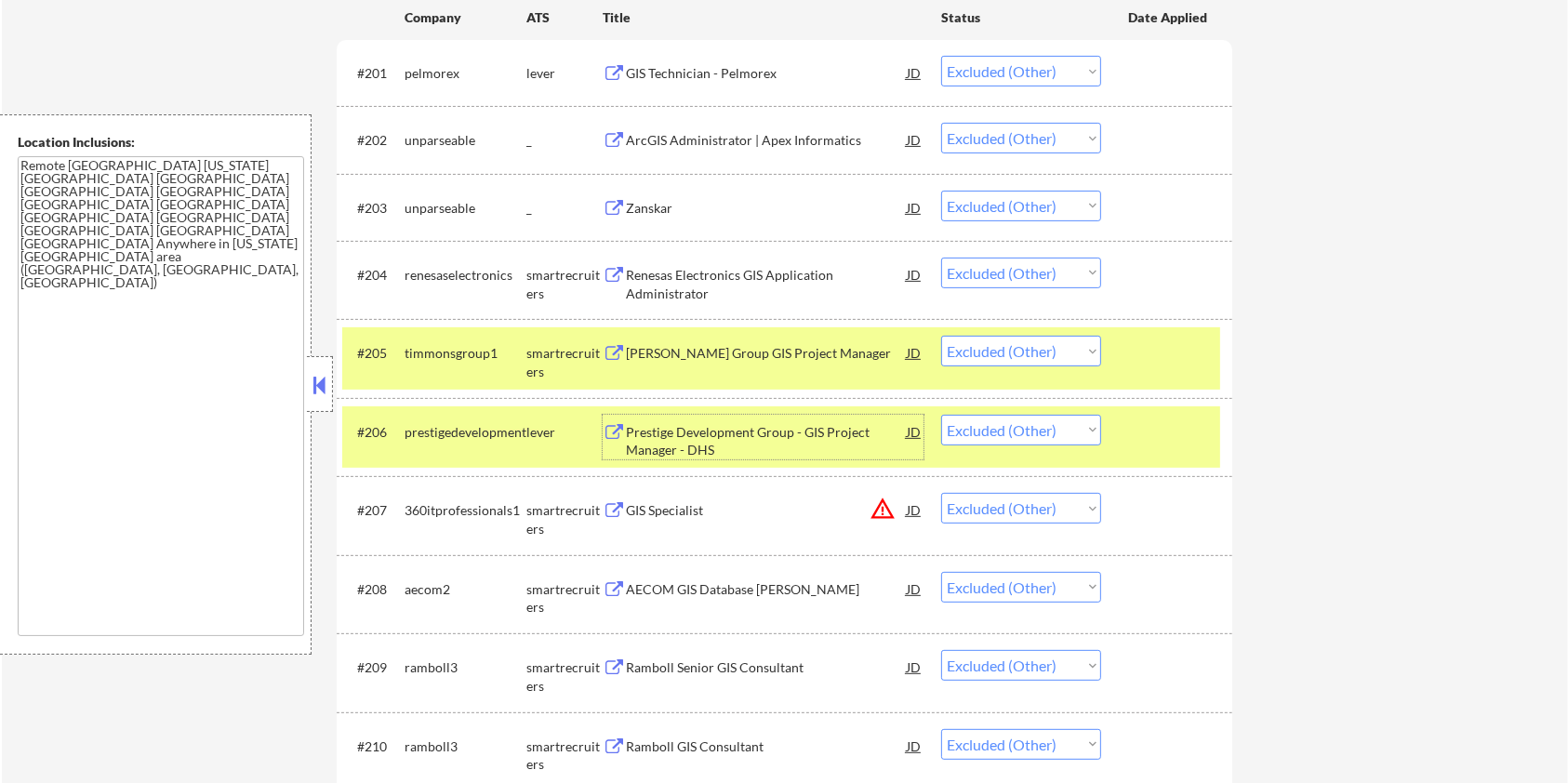
click at [1178, 378] on div "#205 timmonsgroup1 smartrecruiters [PERSON_NAME] Group GIS Project Manager JD C…" at bounding box center [782, 358] width 878 height 61
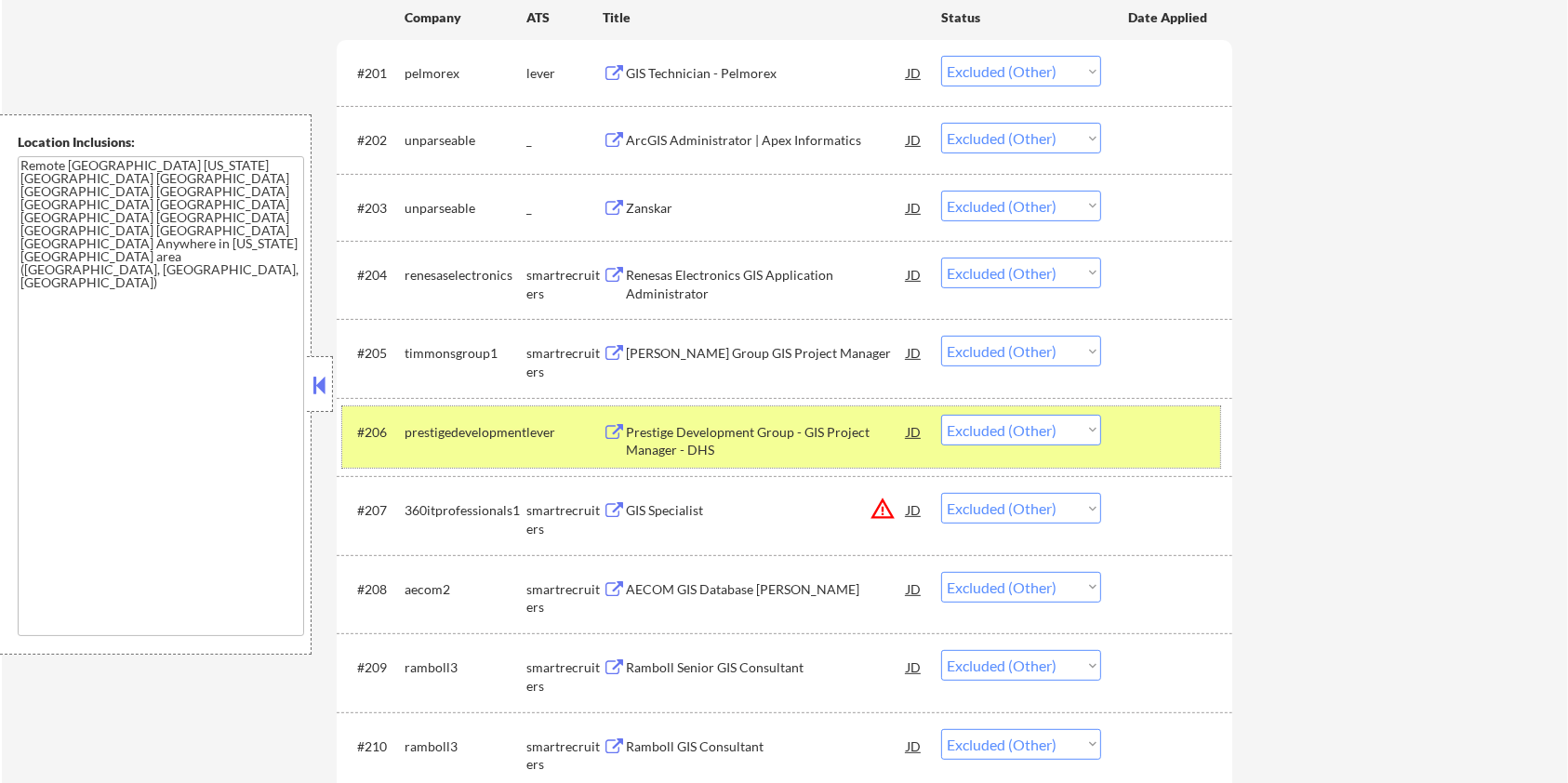
click at [1178, 418] on div at bounding box center [1168, 431] width 82 height 34
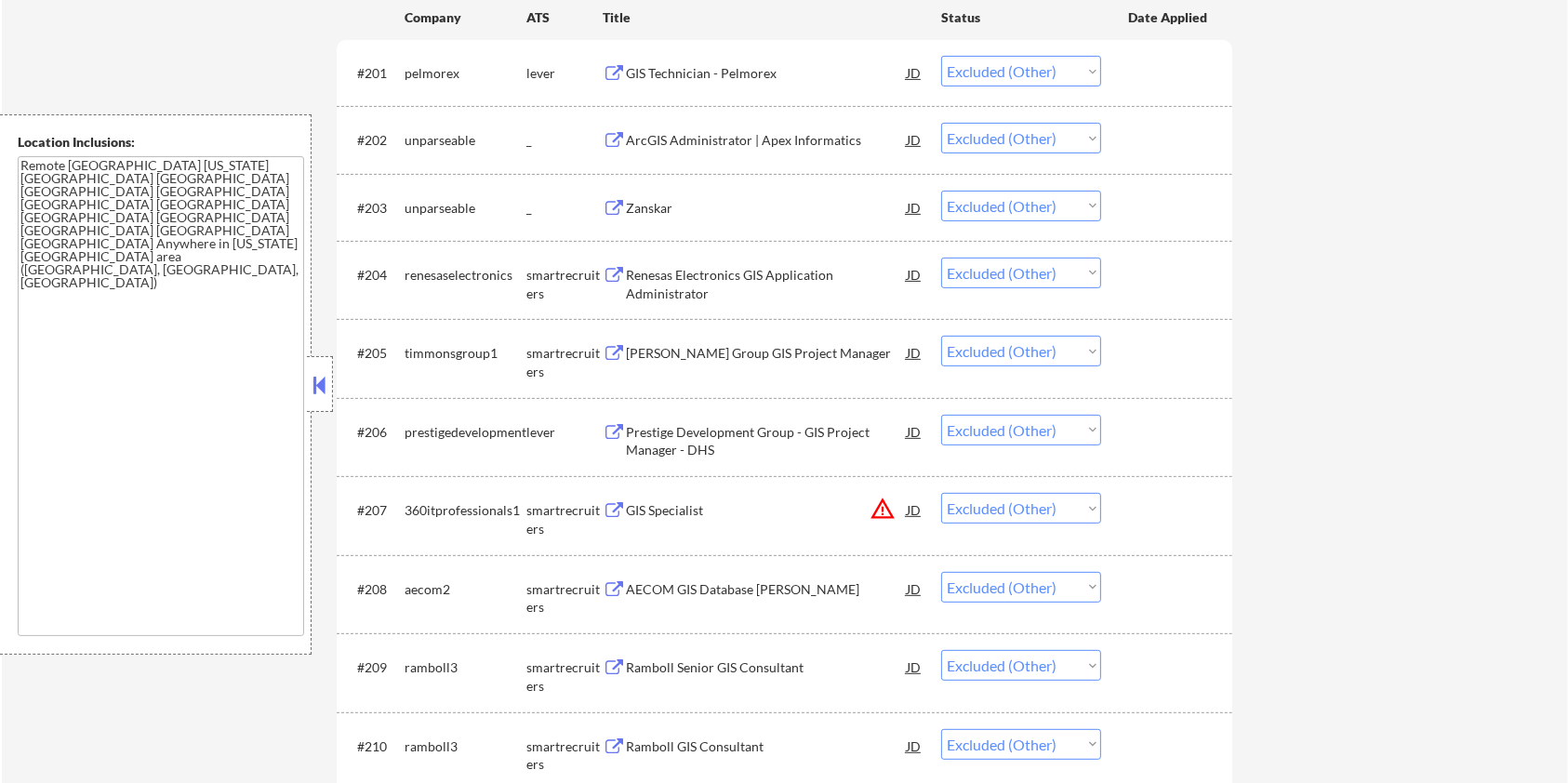
scroll to position [681, 0]
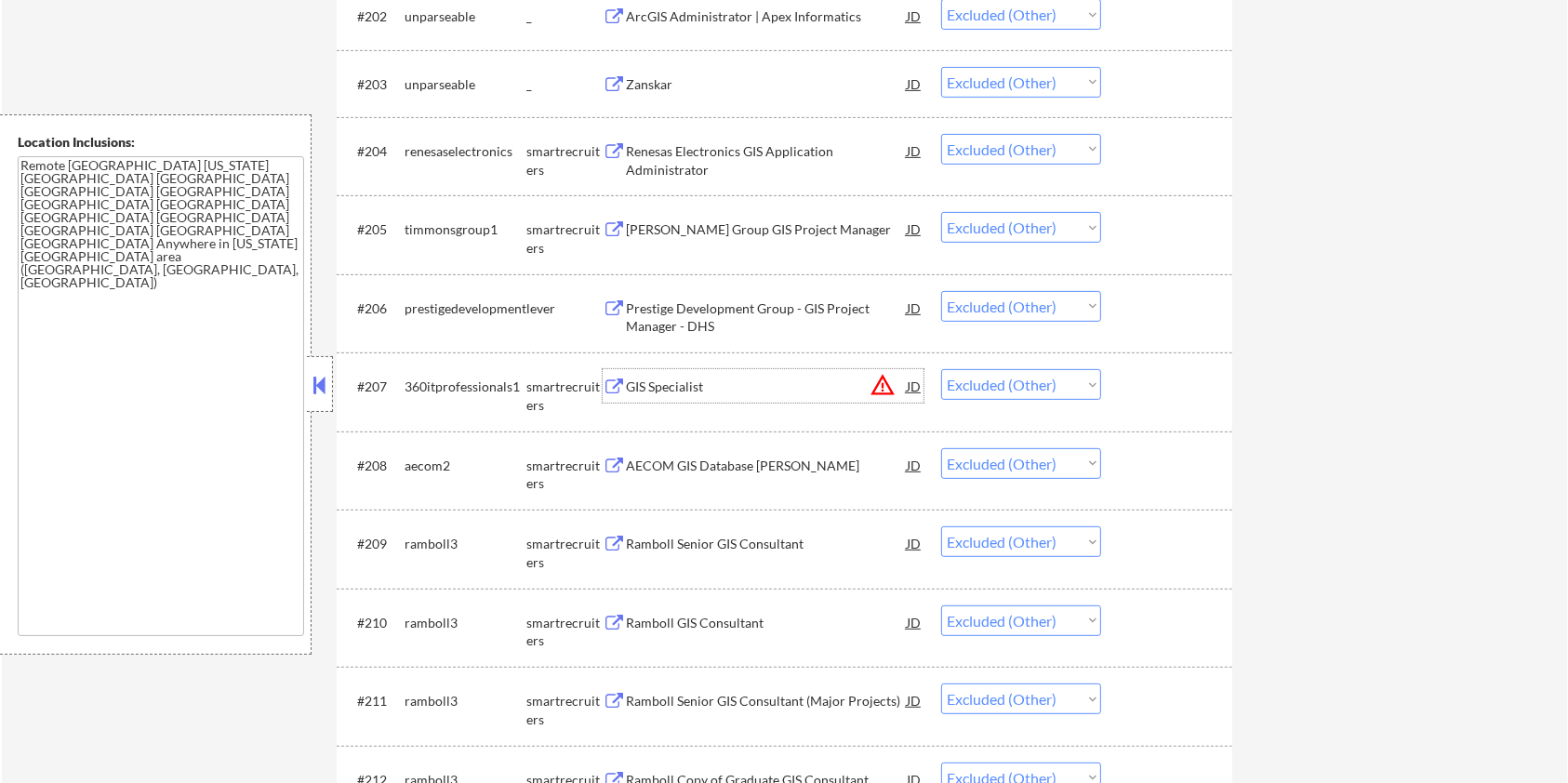
click at [673, 391] on div "GIS Specialist" at bounding box center [766, 387] width 281 height 19
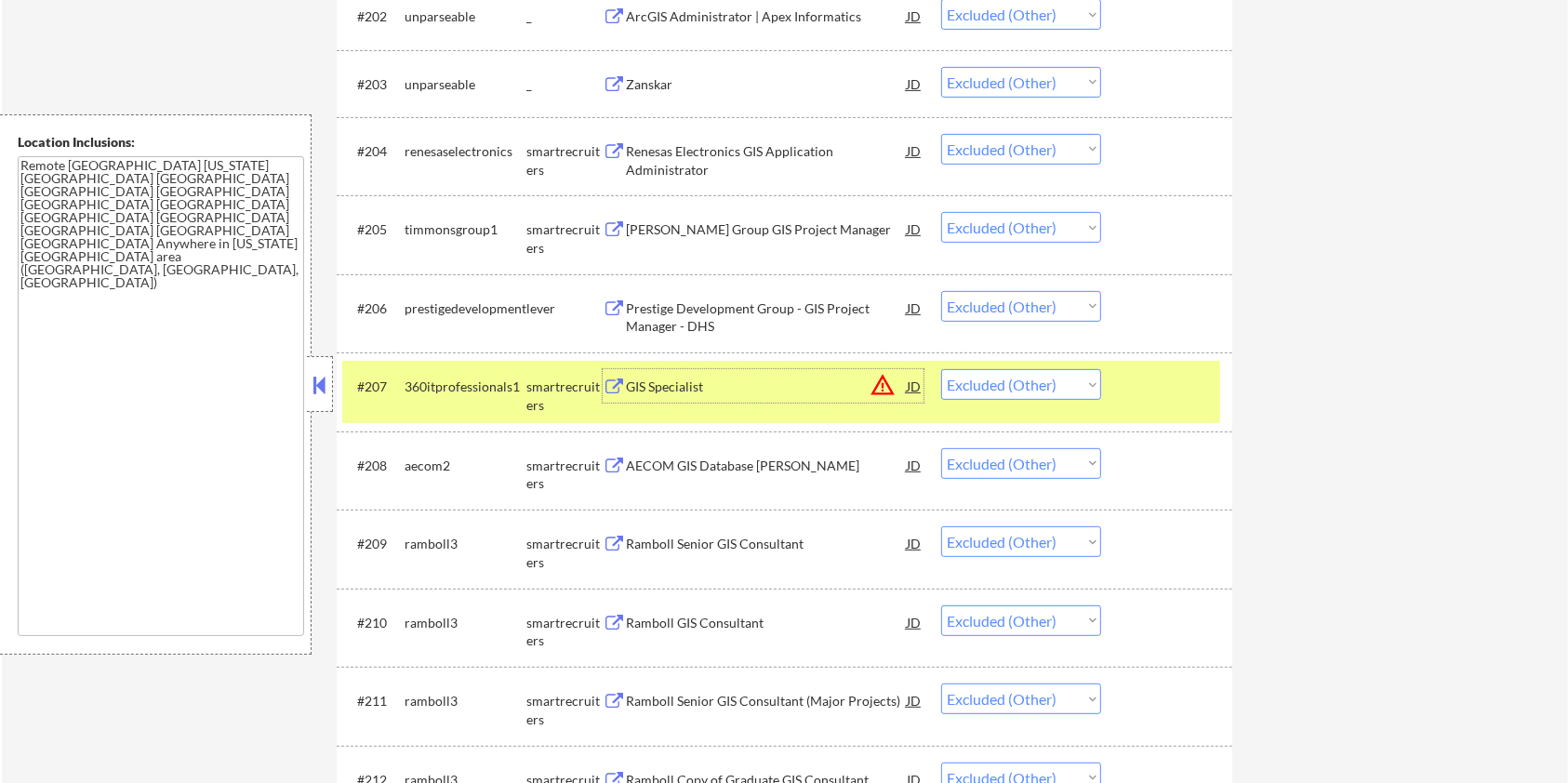
click at [1158, 362] on div "#207 360itprofessionals1 smartrecruiters GIS Specialist JD warning_amber Choose…" at bounding box center [782, 392] width 878 height 61
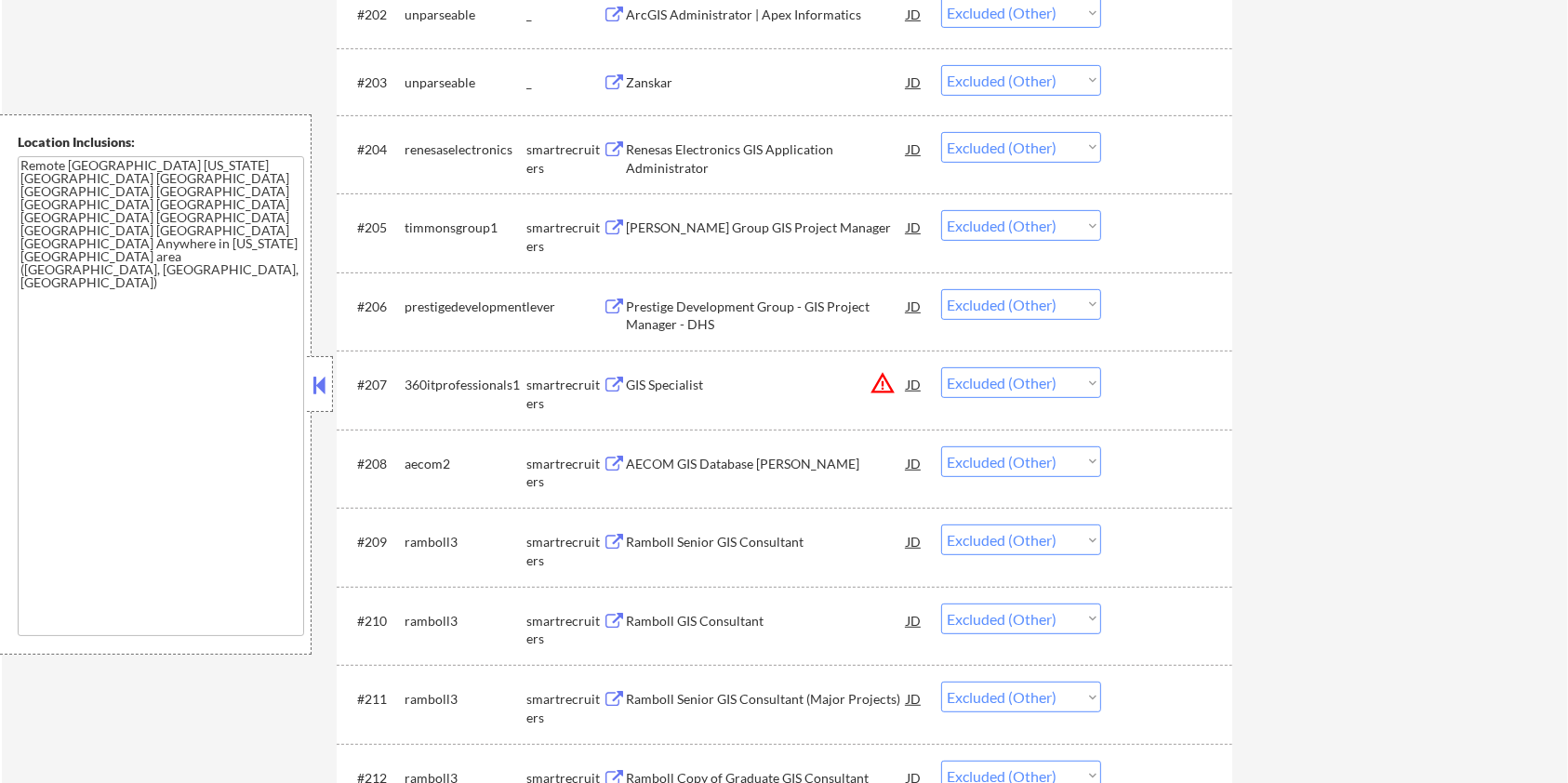
scroll to position [805, 0]
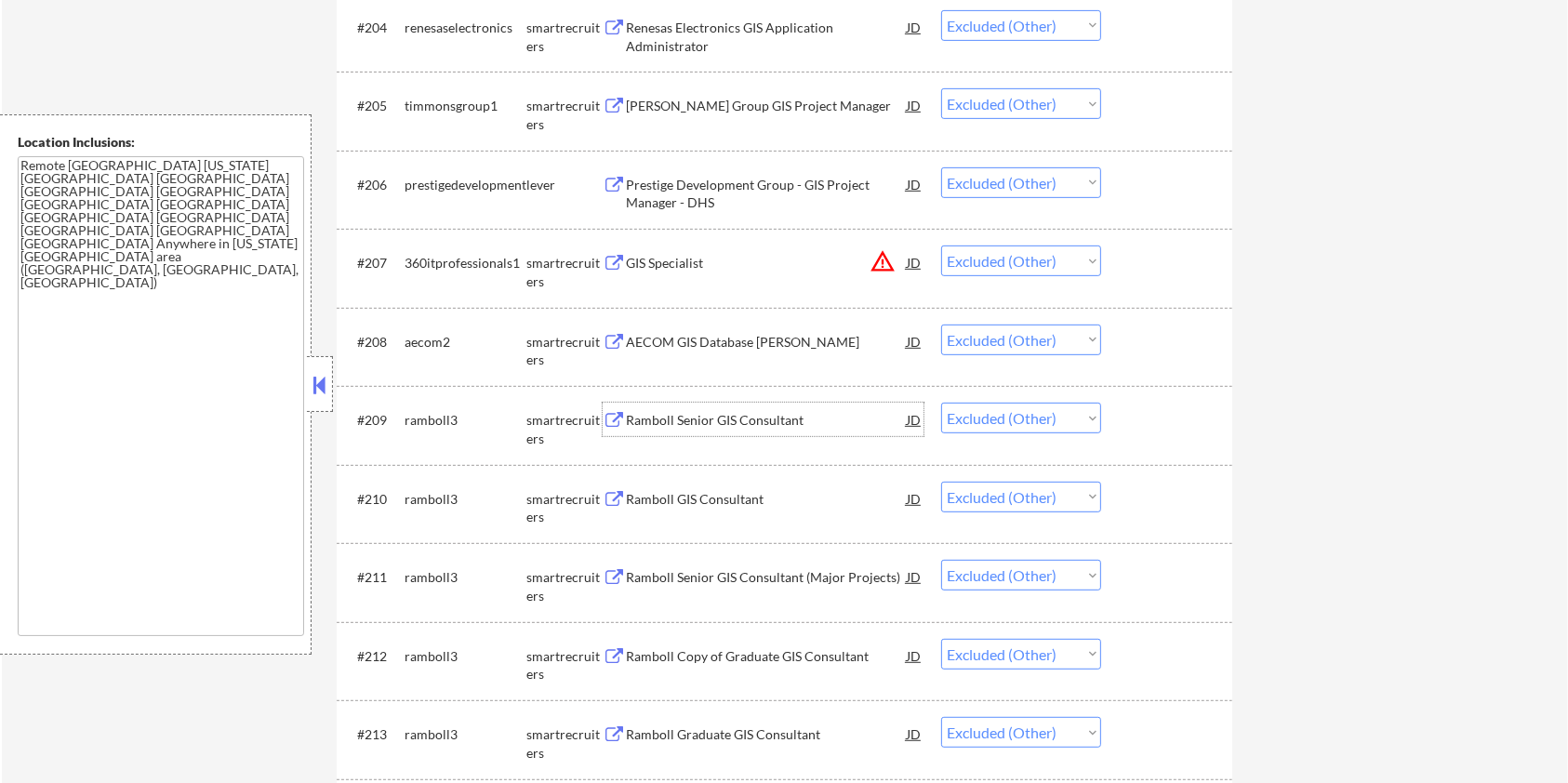
click at [733, 415] on div "Ramboll Senior GIS Consultant" at bounding box center [766, 421] width 281 height 19
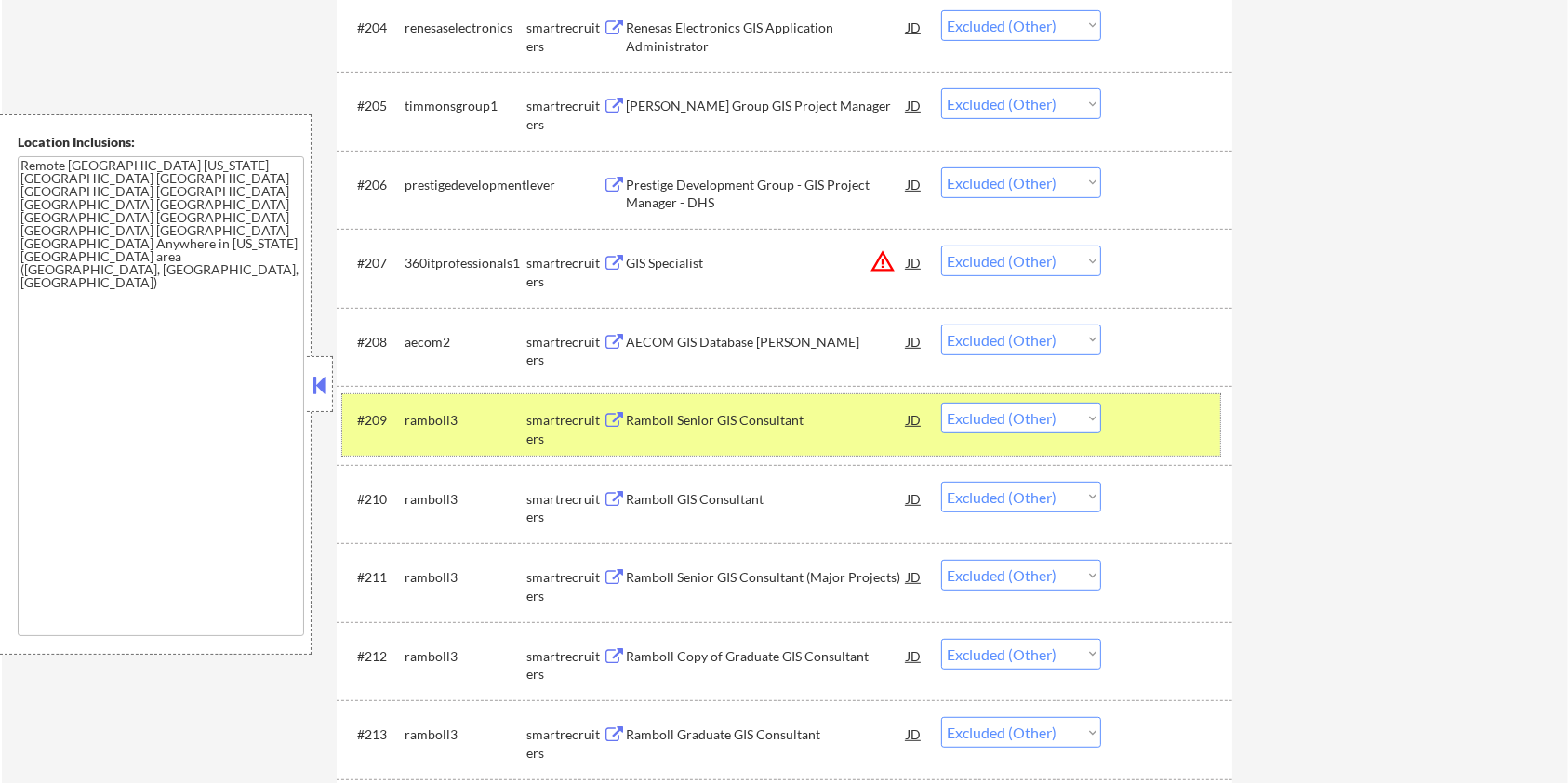
click at [1189, 427] on div at bounding box center [1168, 420] width 82 height 34
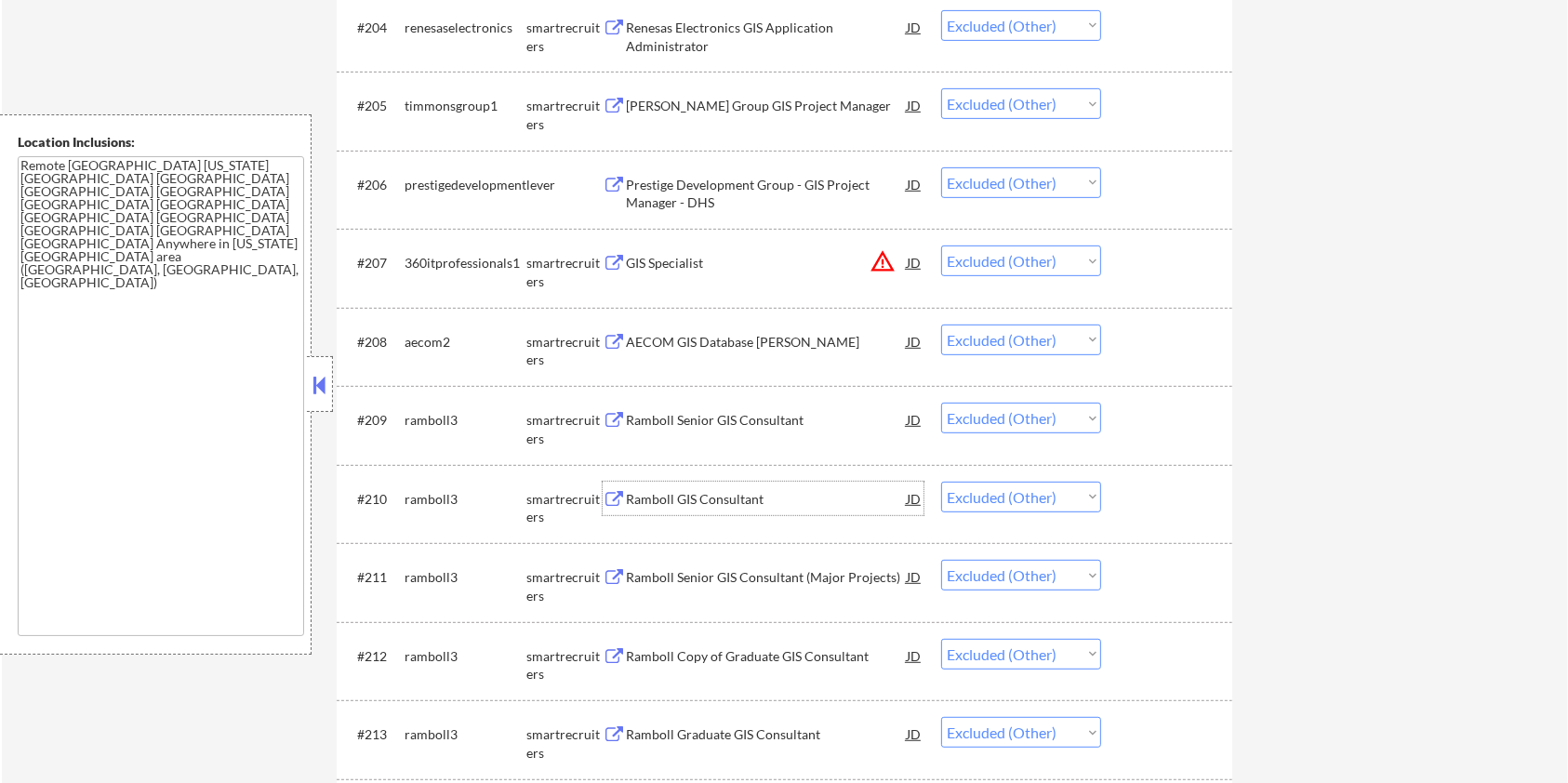
click at [680, 501] on div "Ramboll GIS Consultant" at bounding box center [766, 500] width 281 height 19
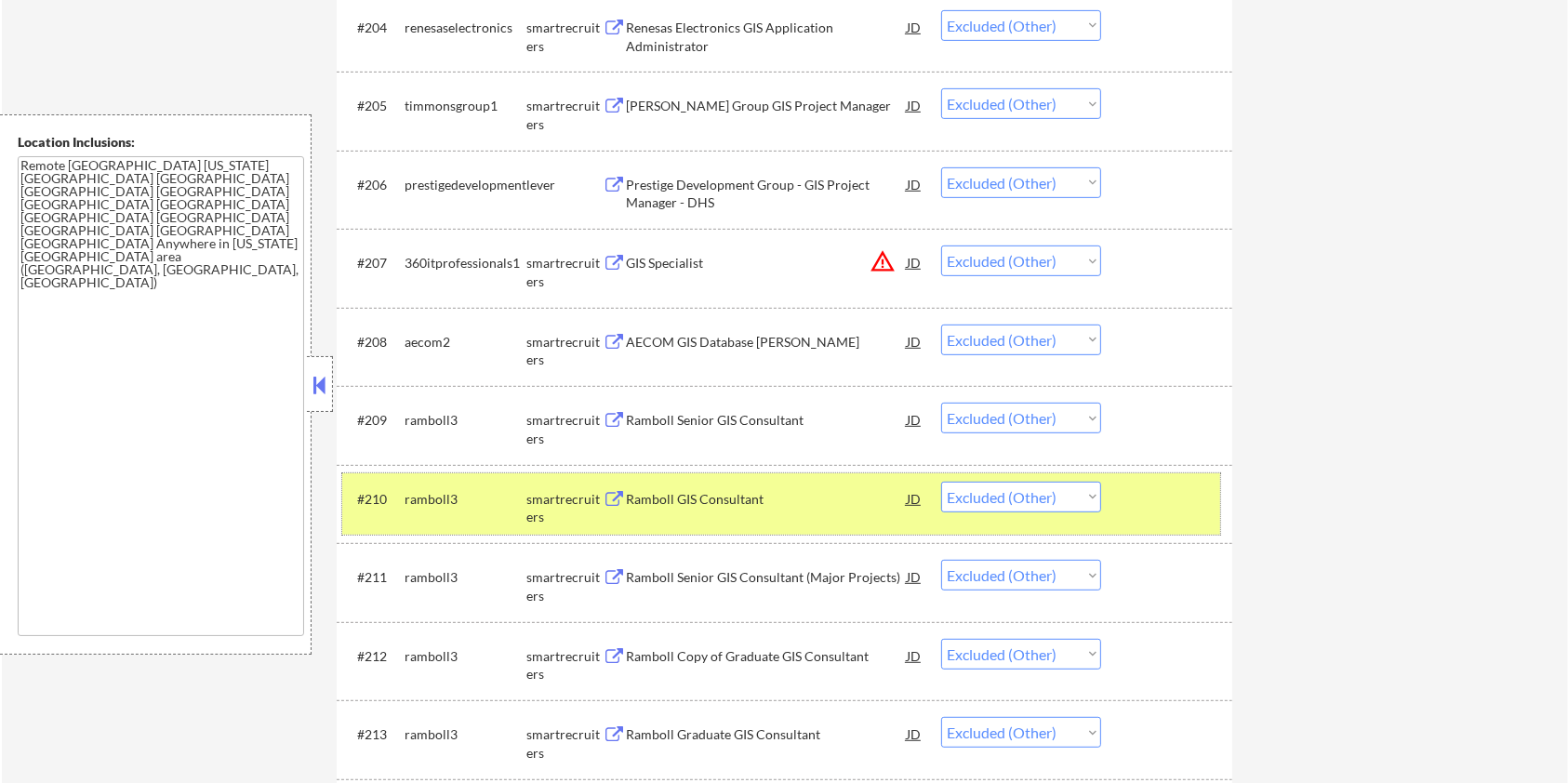
click at [1181, 495] on div at bounding box center [1168, 499] width 82 height 34
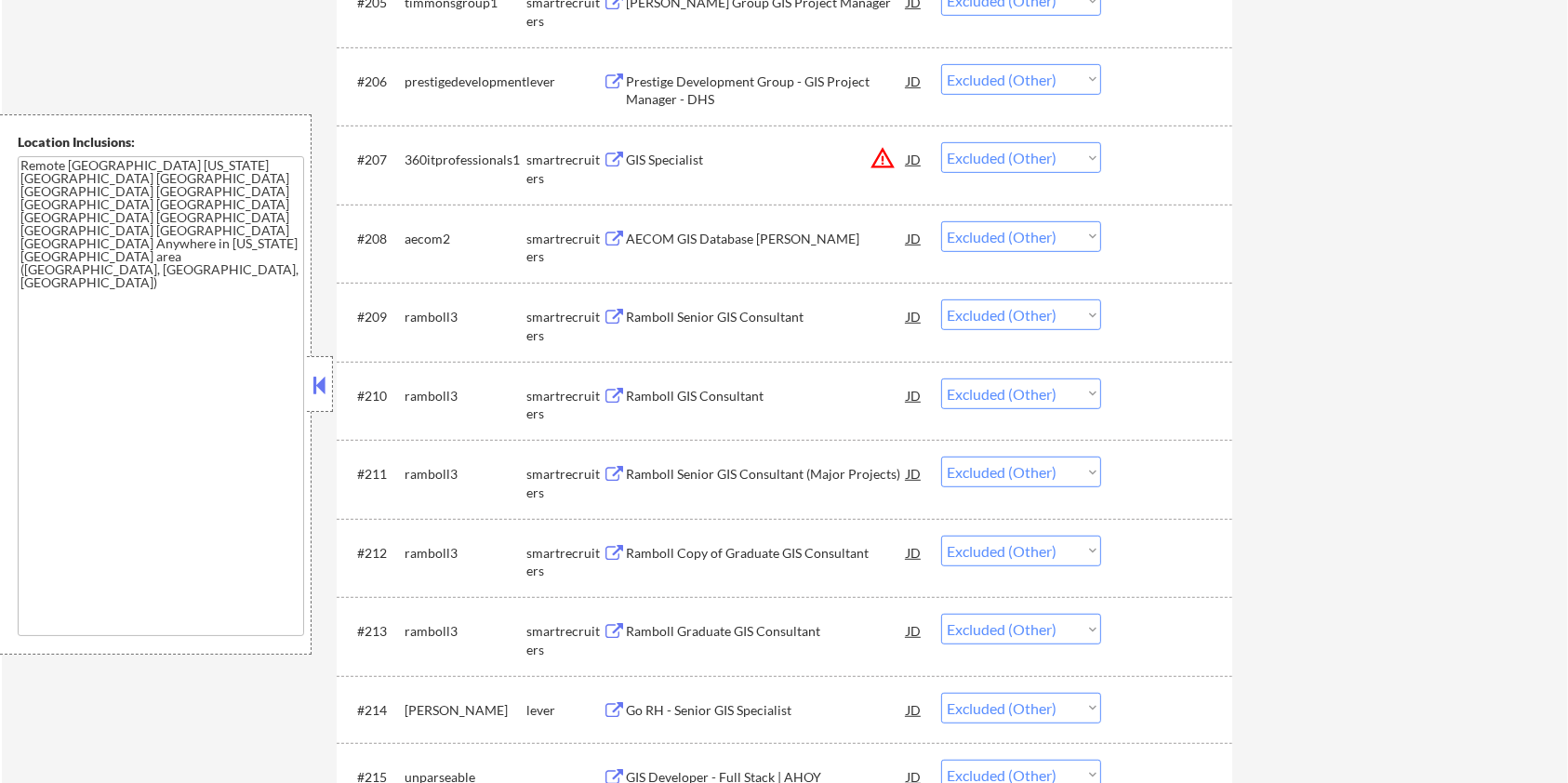
scroll to position [1054, 0]
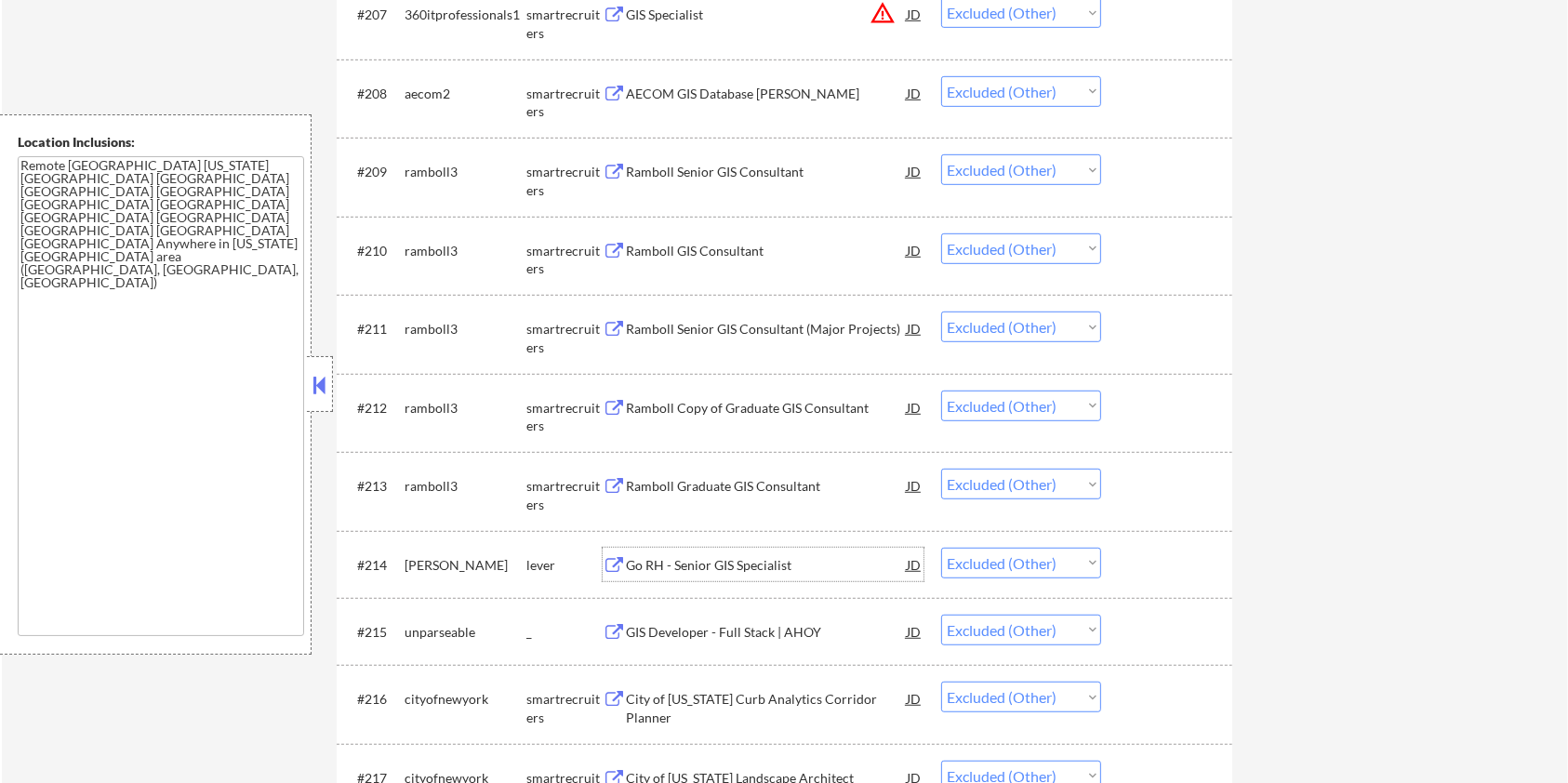
click at [741, 564] on div "Go RH - Senior GIS Specialist" at bounding box center [766, 566] width 281 height 19
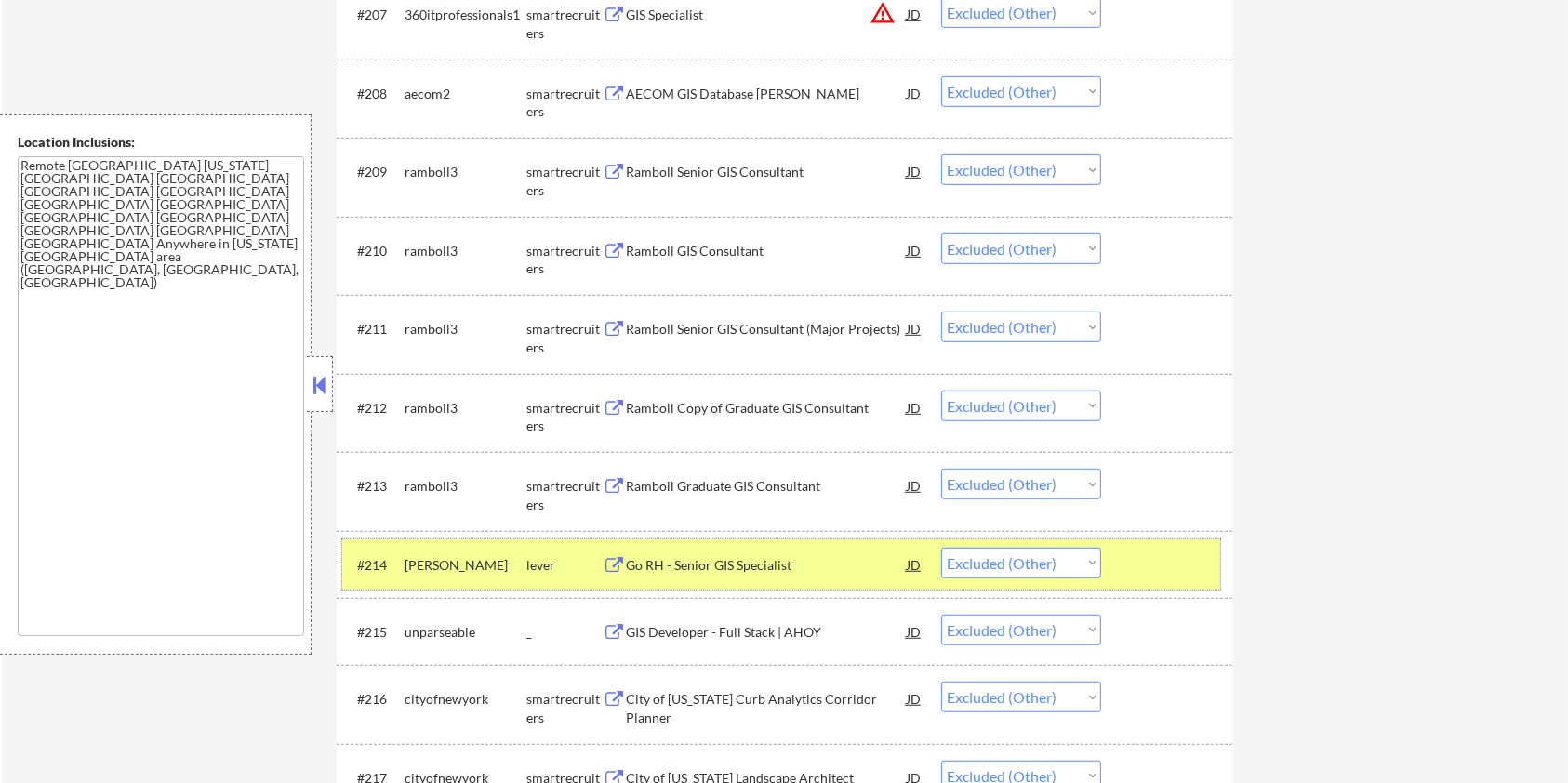
click at [1133, 560] on div at bounding box center [1168, 565] width 82 height 34
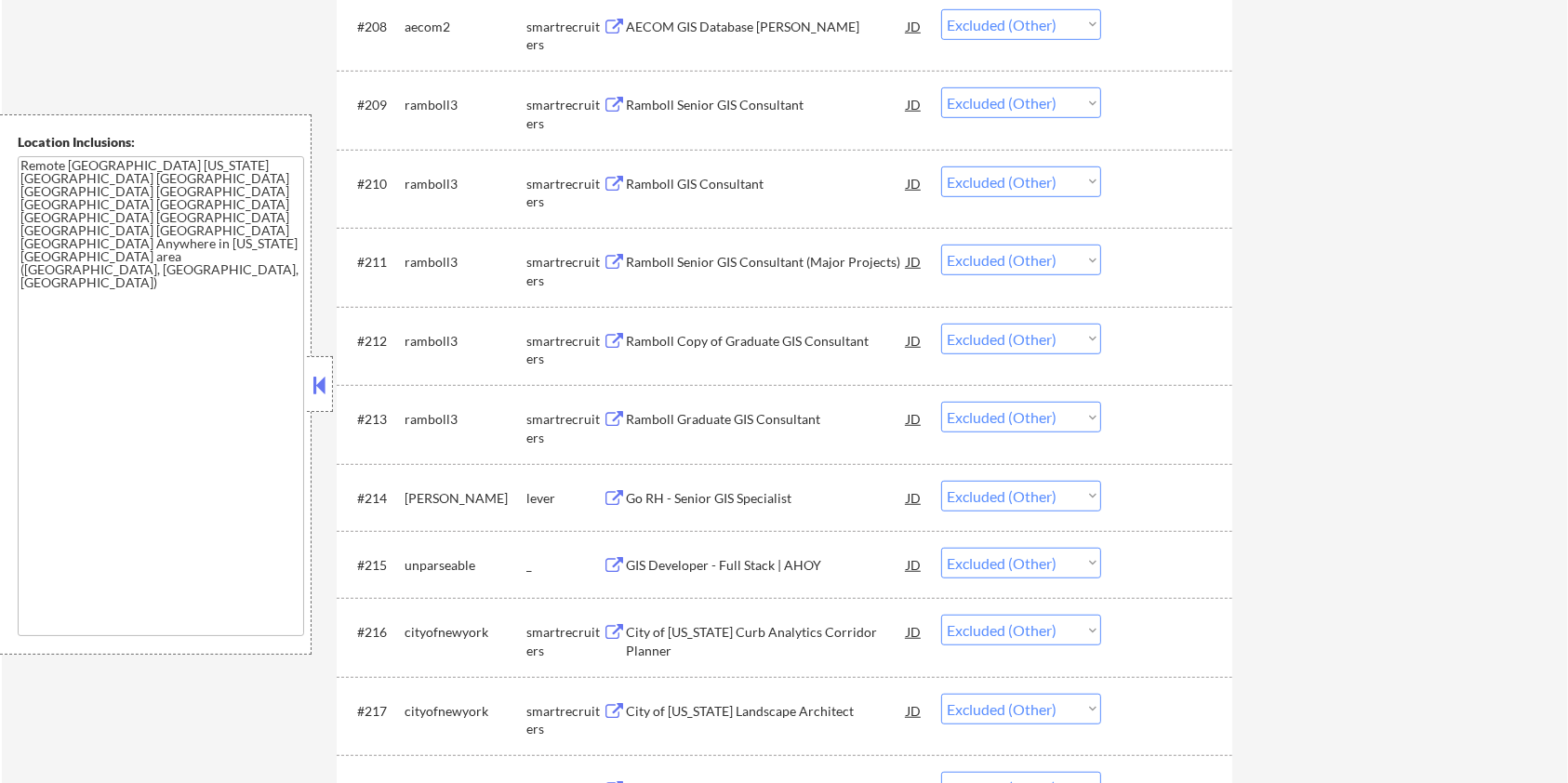
scroll to position [1177, 0]
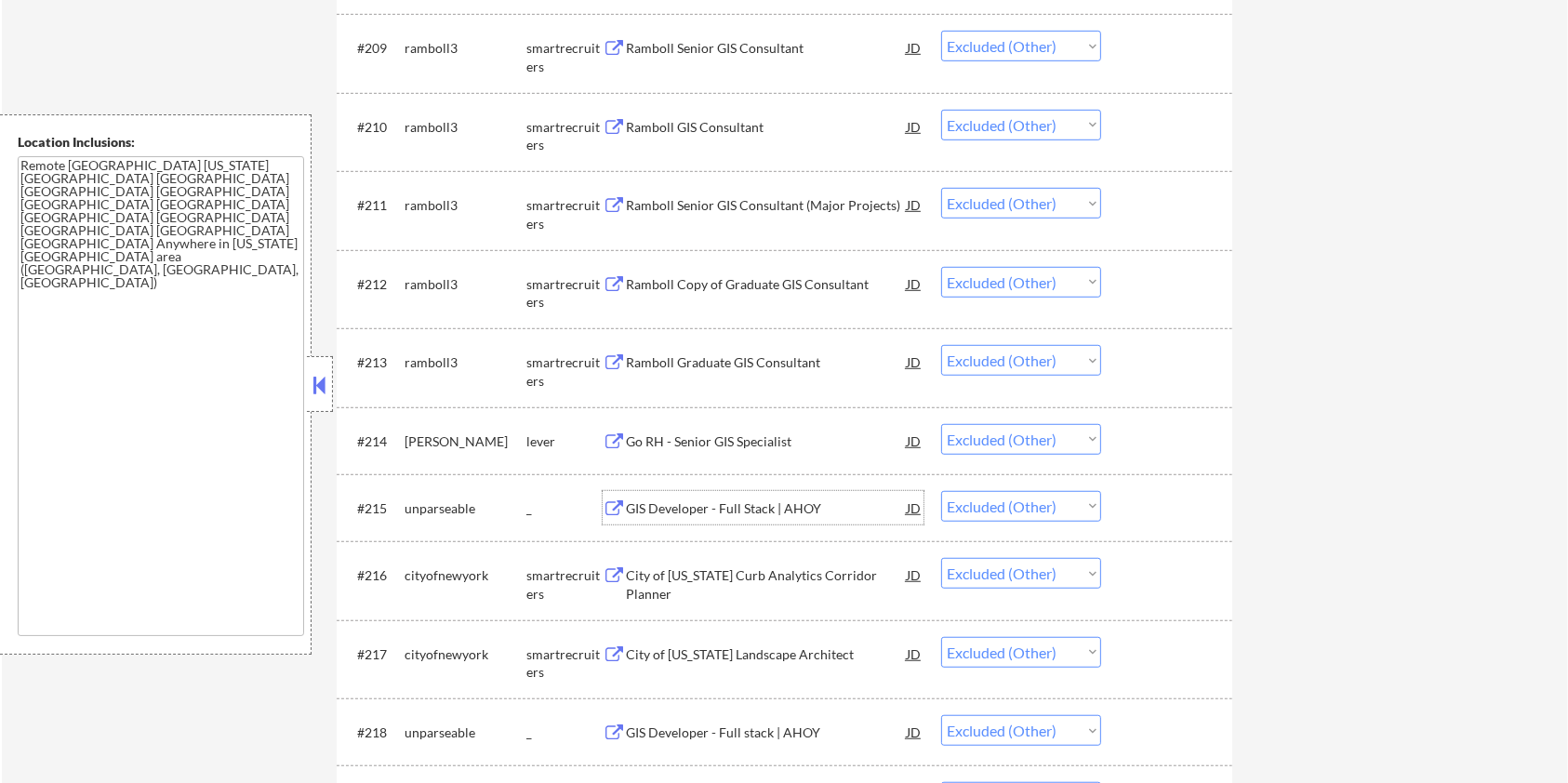
click at [708, 503] on div "GIS Developer - Full Stack | AHOY" at bounding box center [766, 509] width 281 height 19
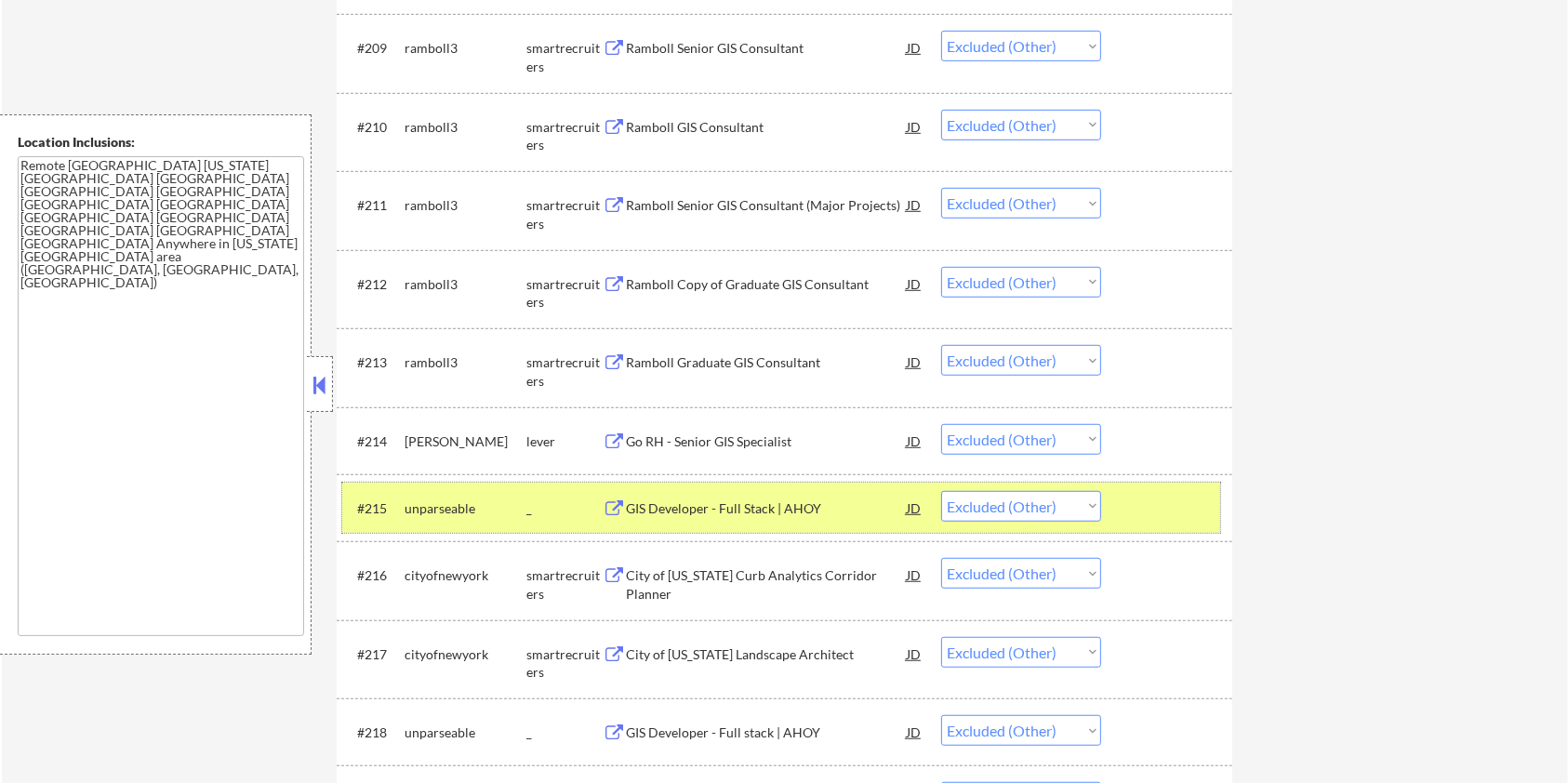
click at [1138, 503] on div at bounding box center [1168, 509] width 82 height 34
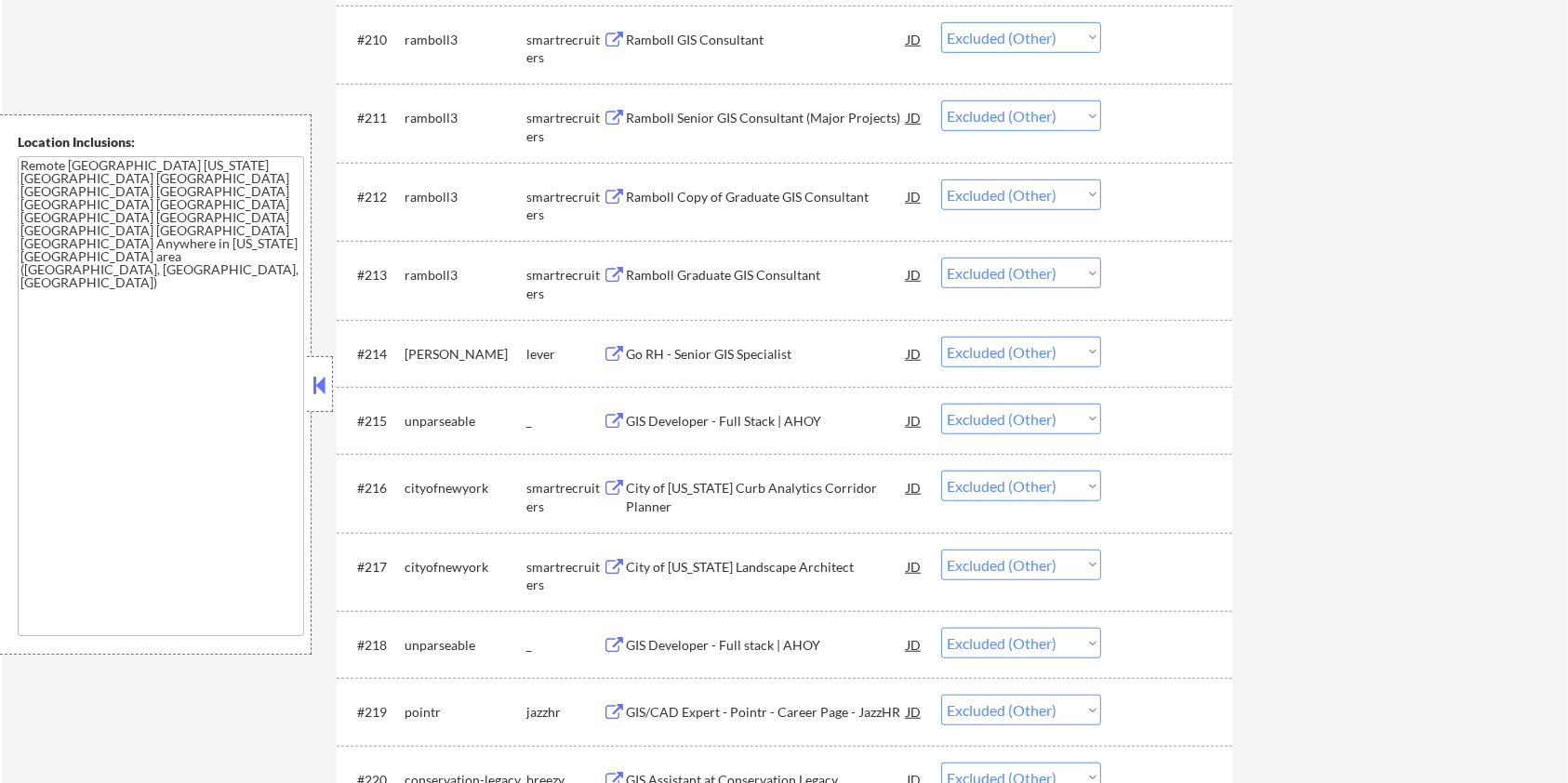
scroll to position [1301, 0]
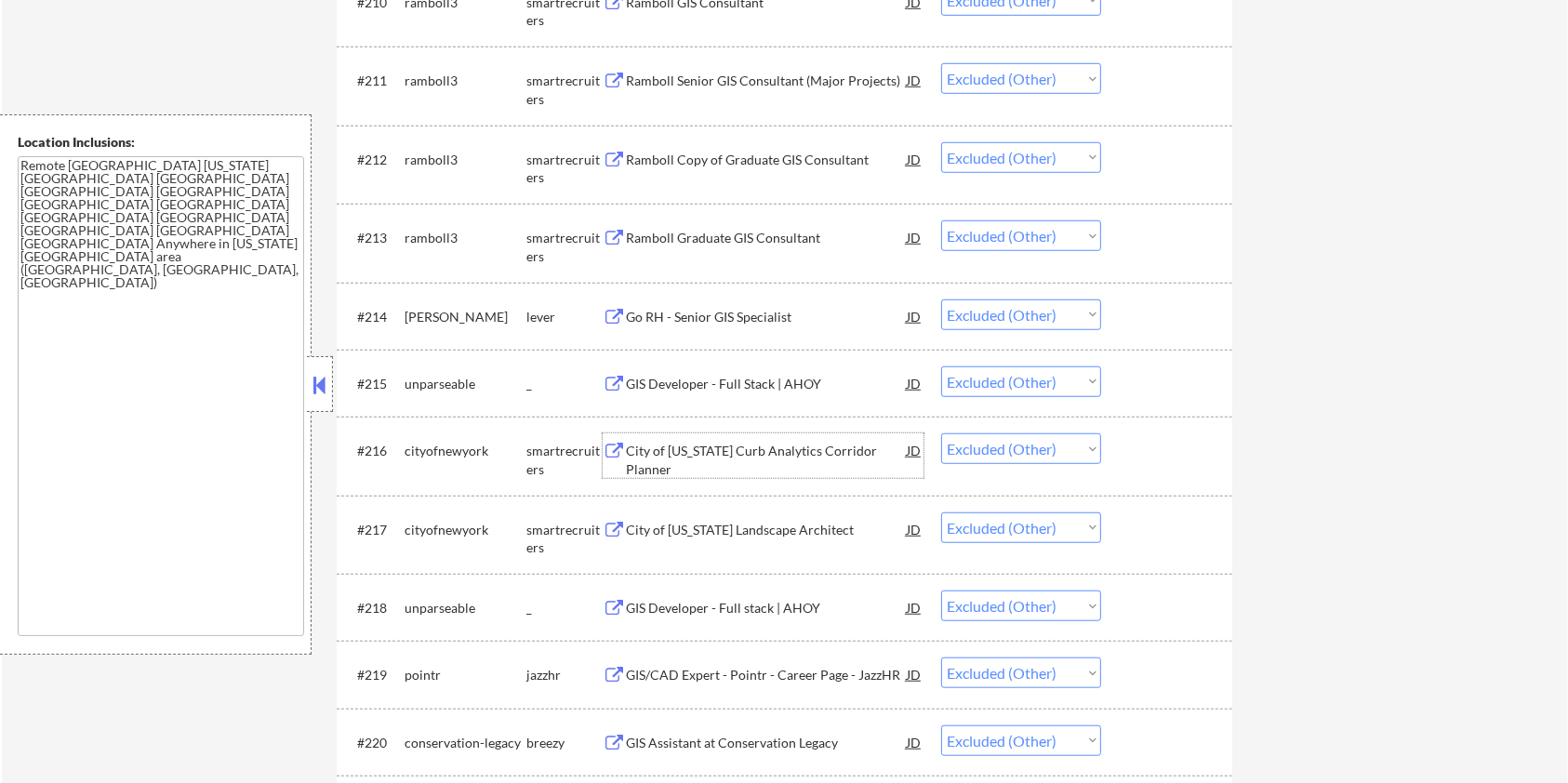
click at [687, 454] on div "City of [US_STATE] Curb Analytics Corridor Planner" at bounding box center [766, 460] width 281 height 37
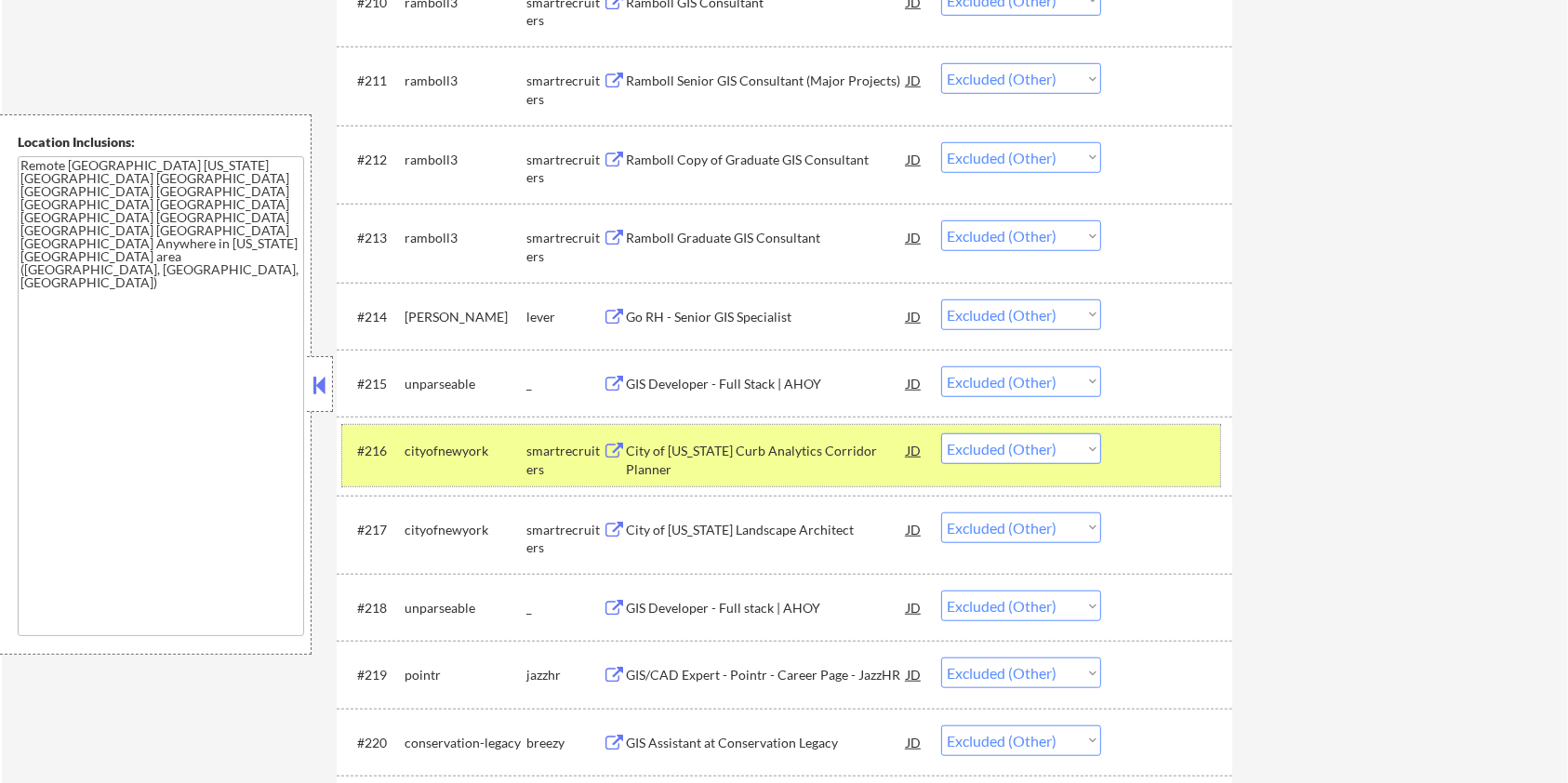
click at [1140, 447] on div at bounding box center [1168, 450] width 82 height 34
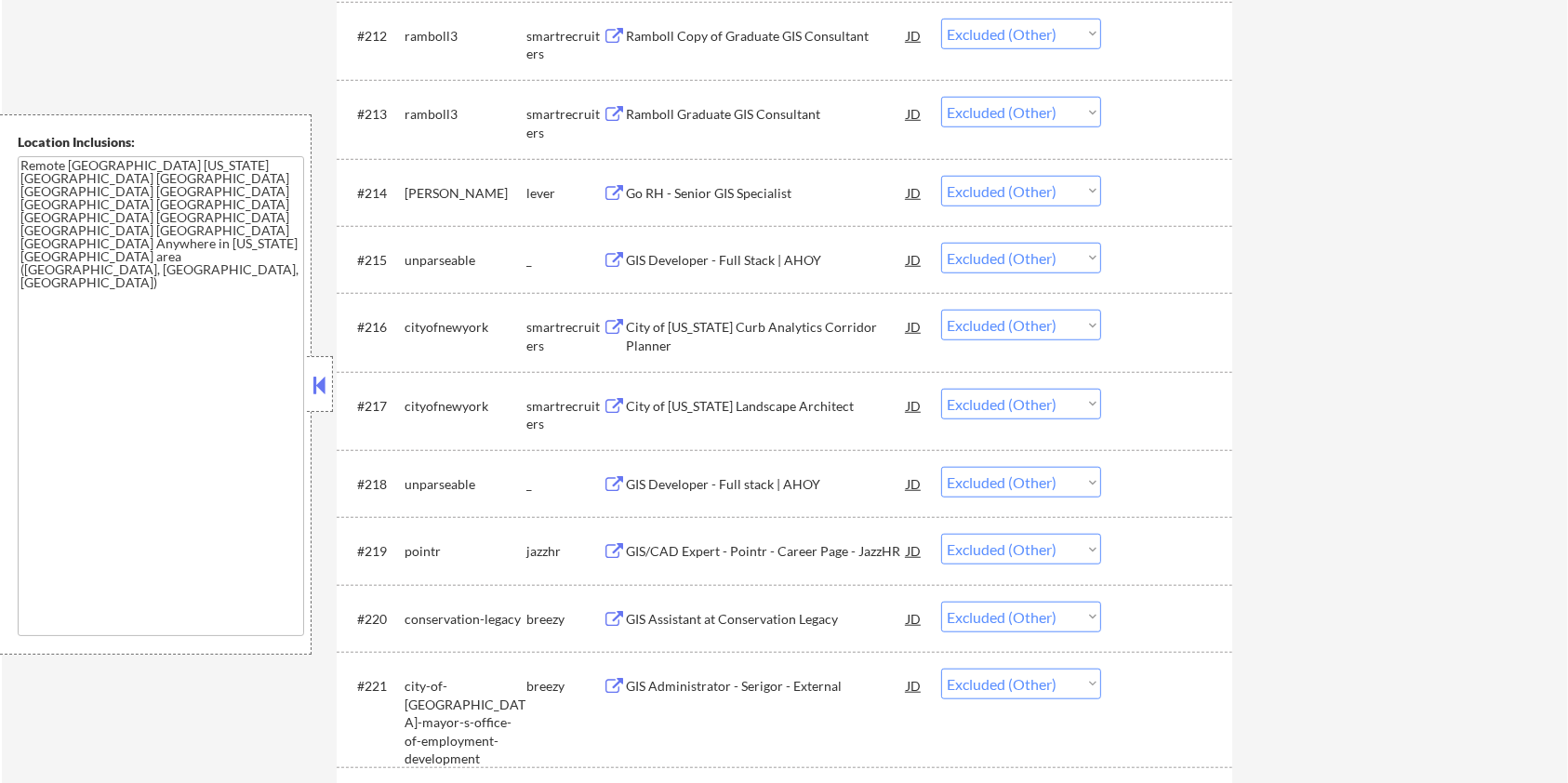
scroll to position [1549, 0]
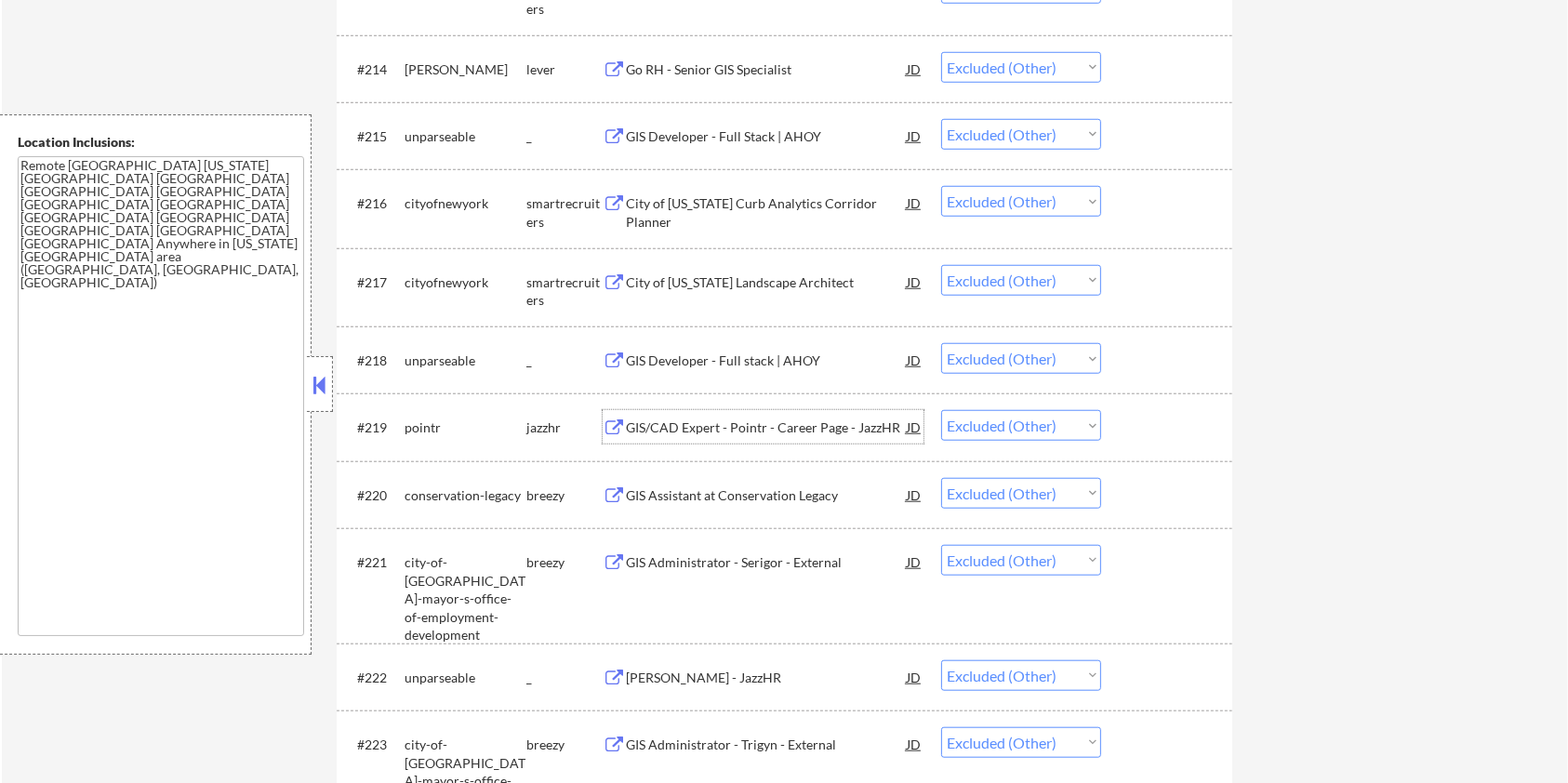
click at [688, 428] on div "GIS/CAD Expert - Pointr - Career Page - JazzHR" at bounding box center [766, 428] width 281 height 19
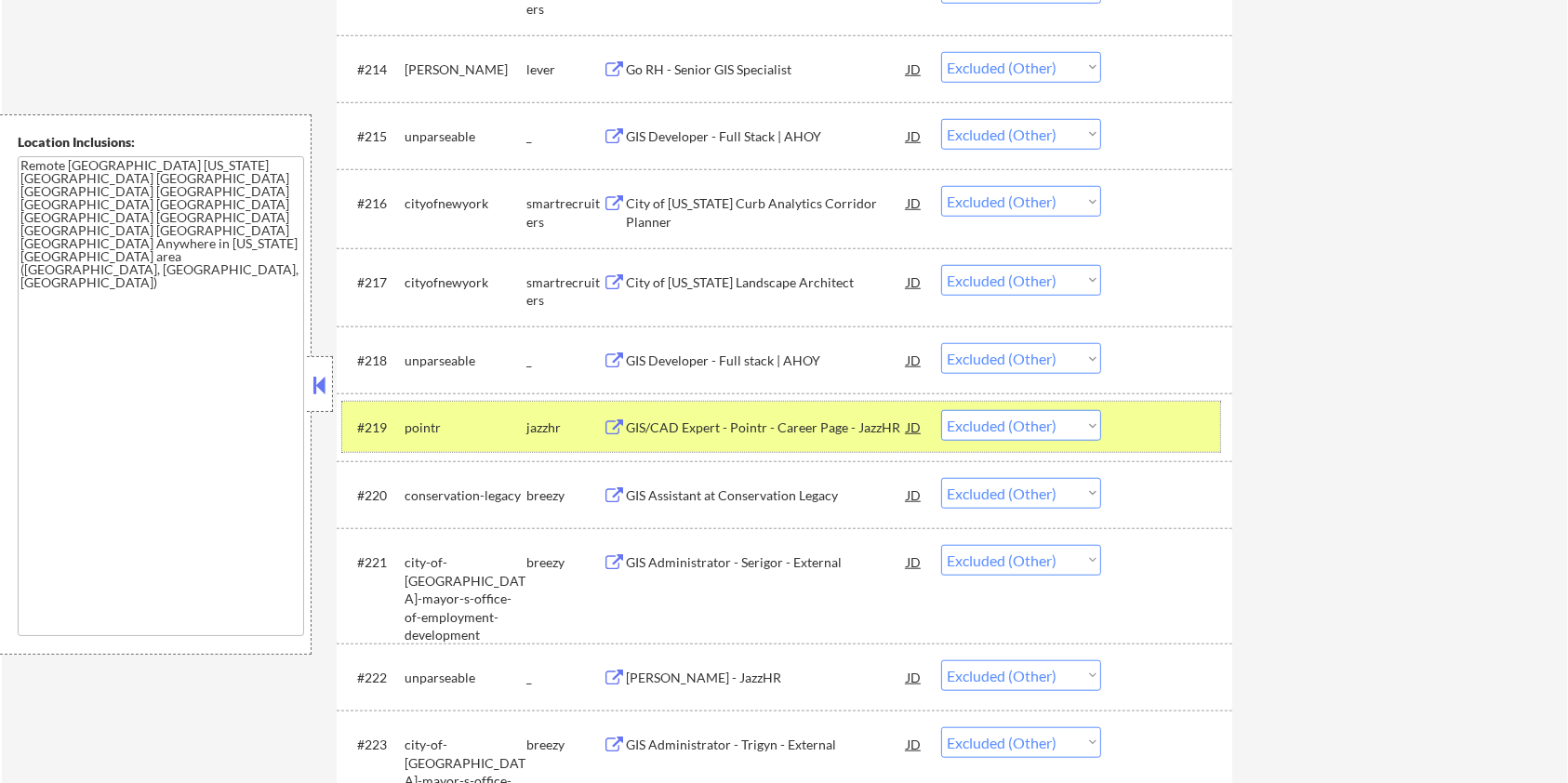
click at [1143, 412] on div at bounding box center [1168, 428] width 82 height 34
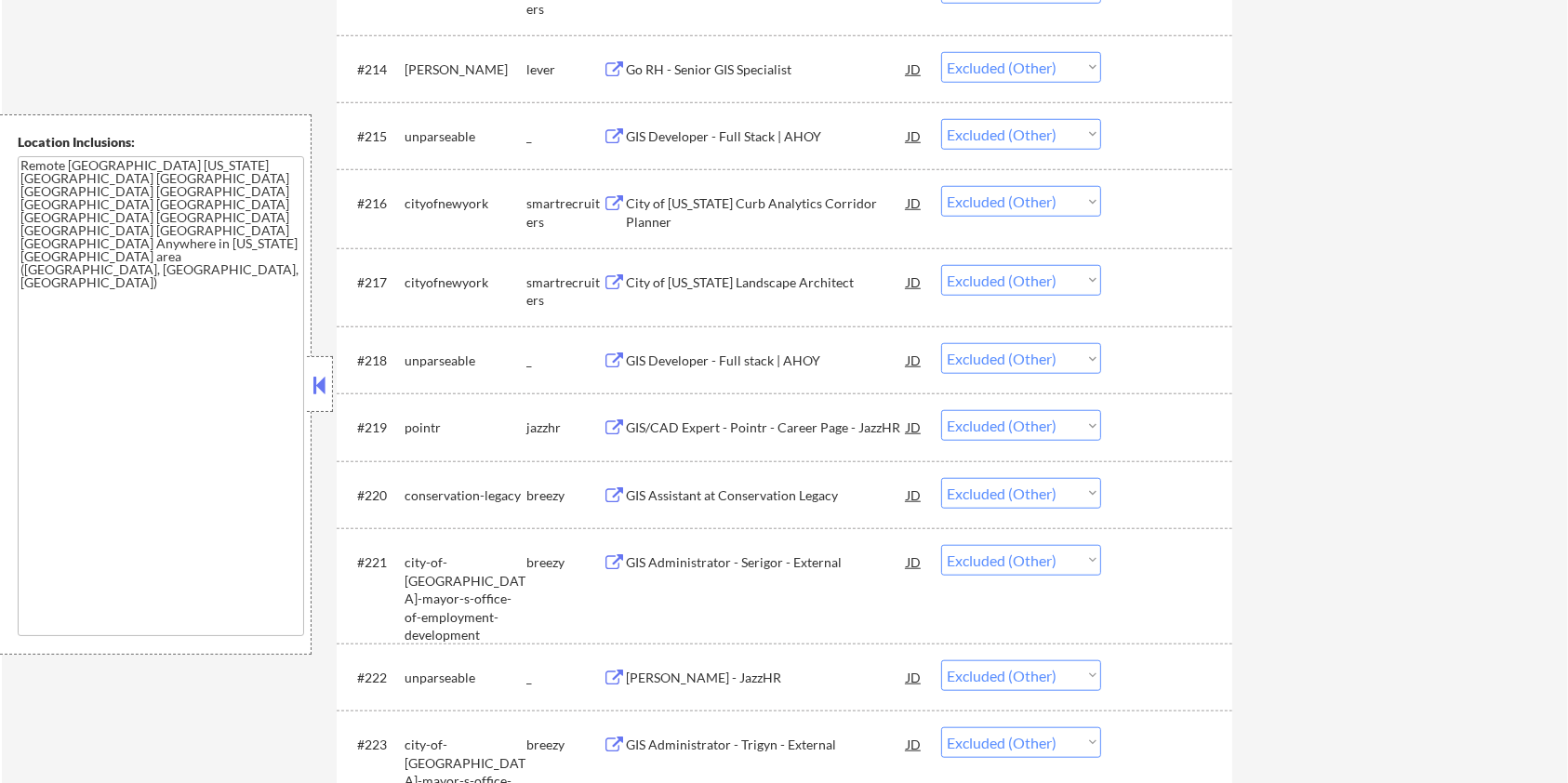
click at [751, 495] on div "GIS Assistant at Conservation Legacy" at bounding box center [766, 496] width 281 height 19
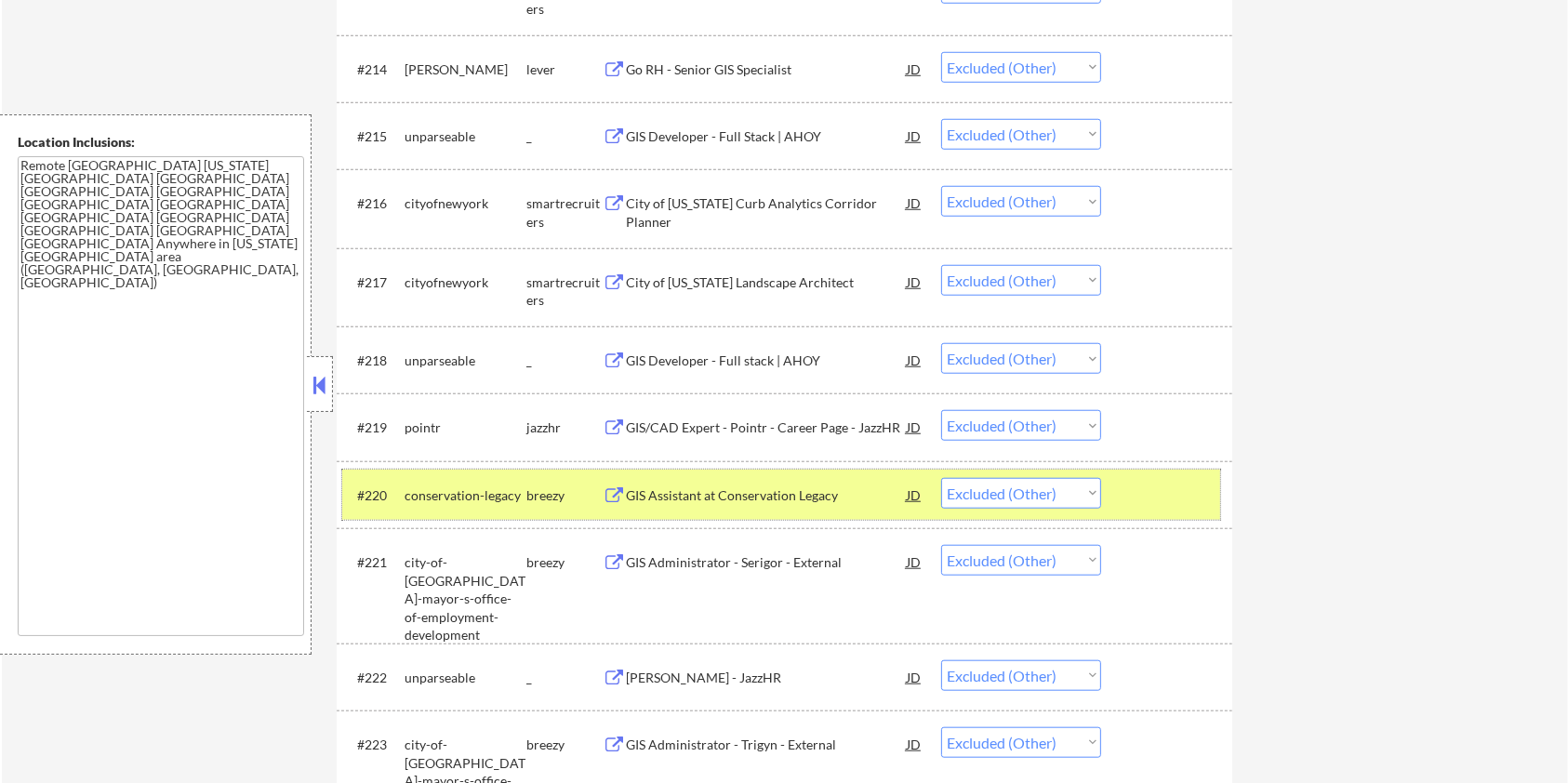
click at [1148, 473] on div "#220 conservation-legacy breezy GIS Assistant at Conservation Legacy JD Choose …" at bounding box center [782, 495] width 878 height 50
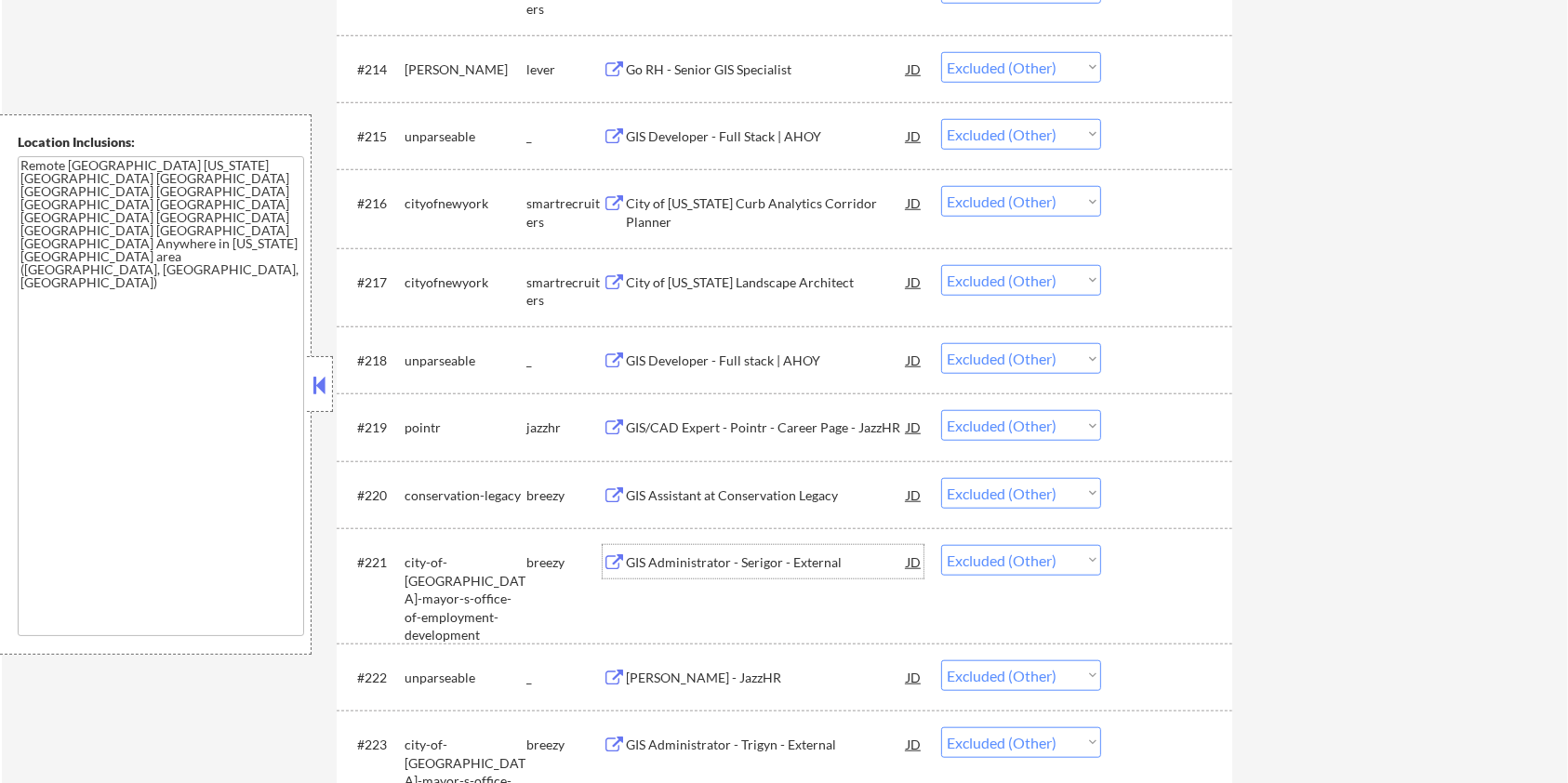
click at [723, 557] on div "GIS Administrator - Serigor - External" at bounding box center [766, 563] width 281 height 19
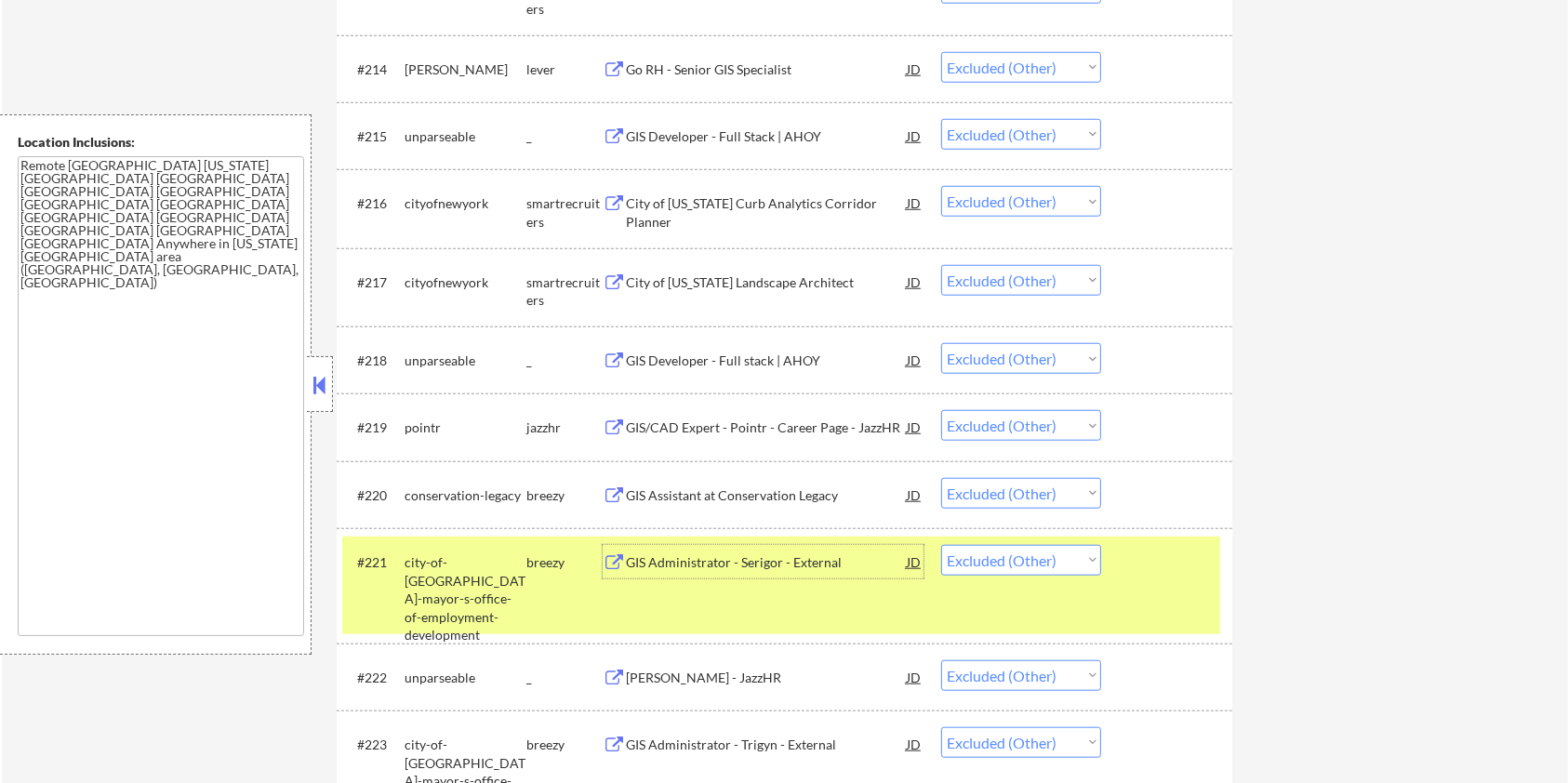
click at [1157, 555] on div at bounding box center [1168, 562] width 82 height 34
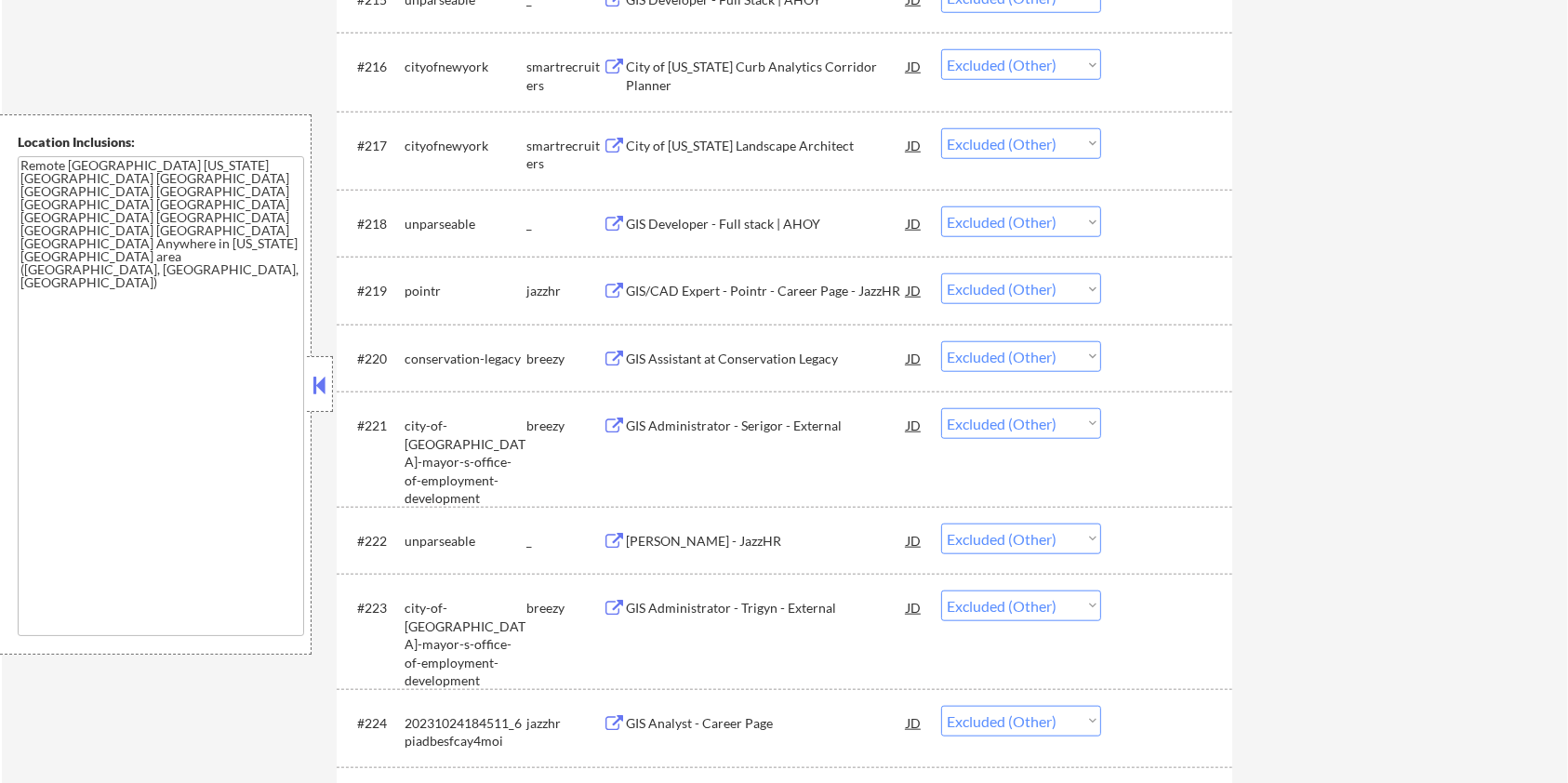
scroll to position [1798, 0]
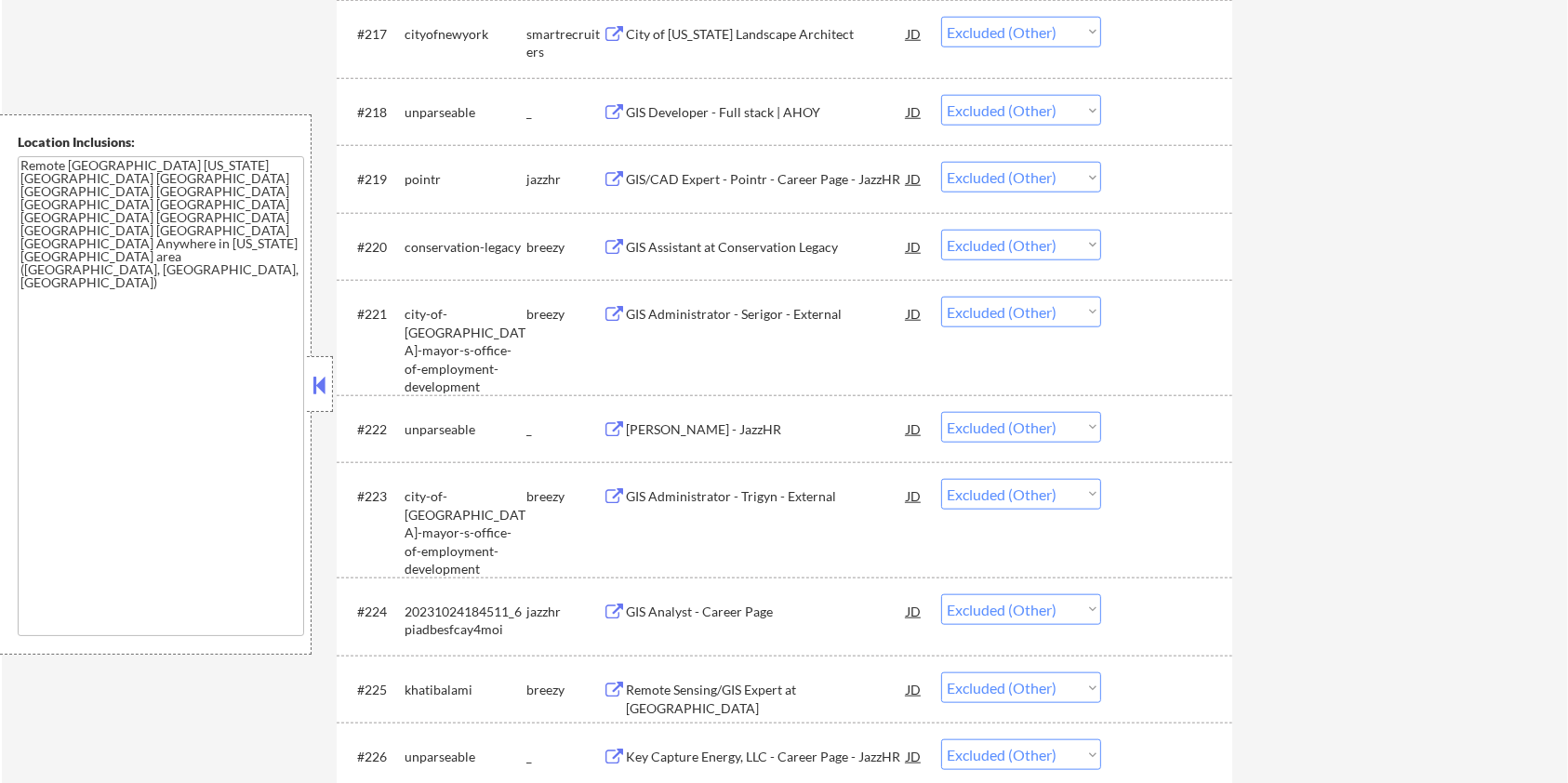
click at [722, 493] on div "GIS Administrator - Trigyn - External" at bounding box center [766, 497] width 281 height 19
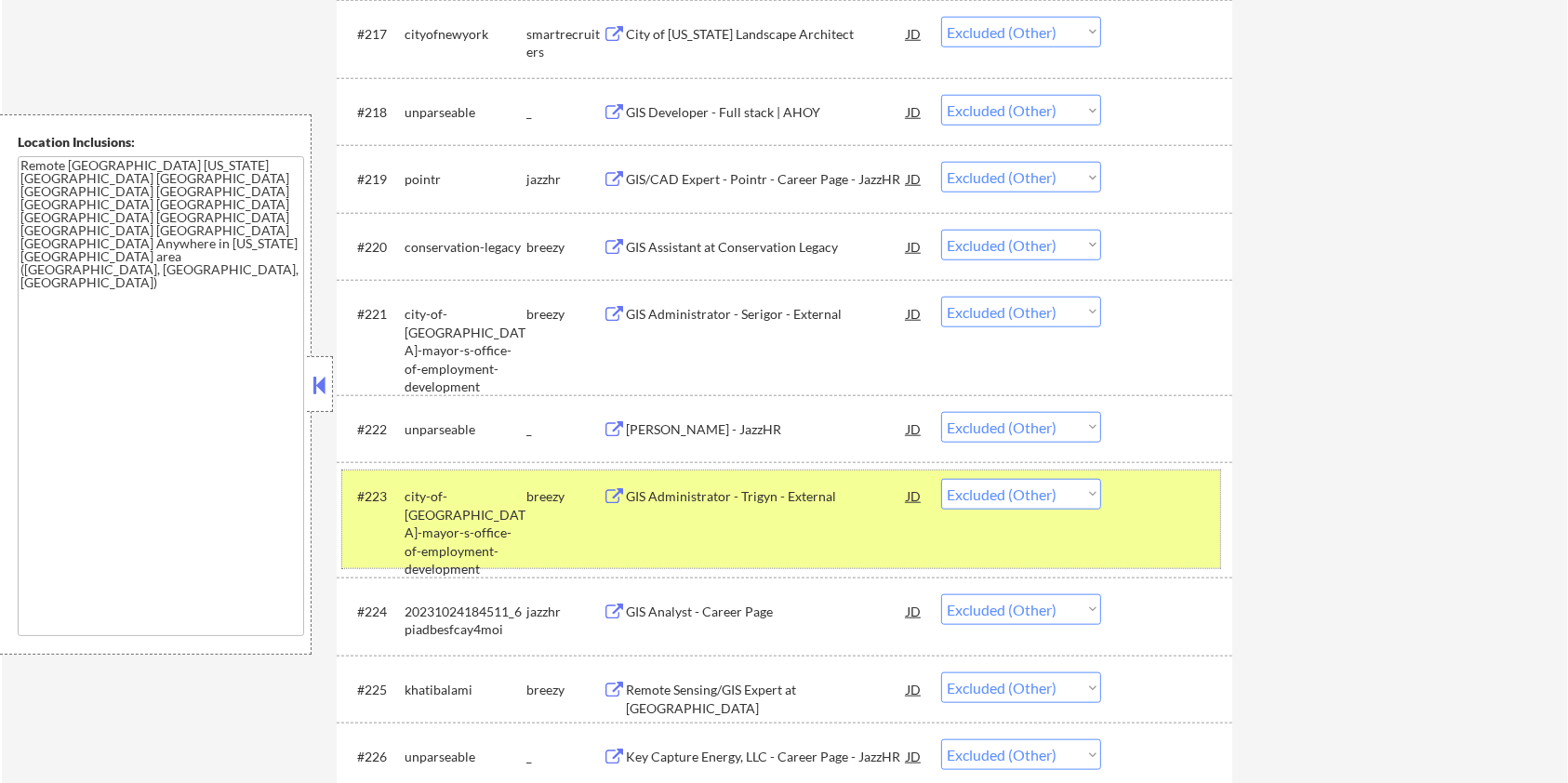
click at [1175, 509] on div at bounding box center [1168, 496] width 82 height 34
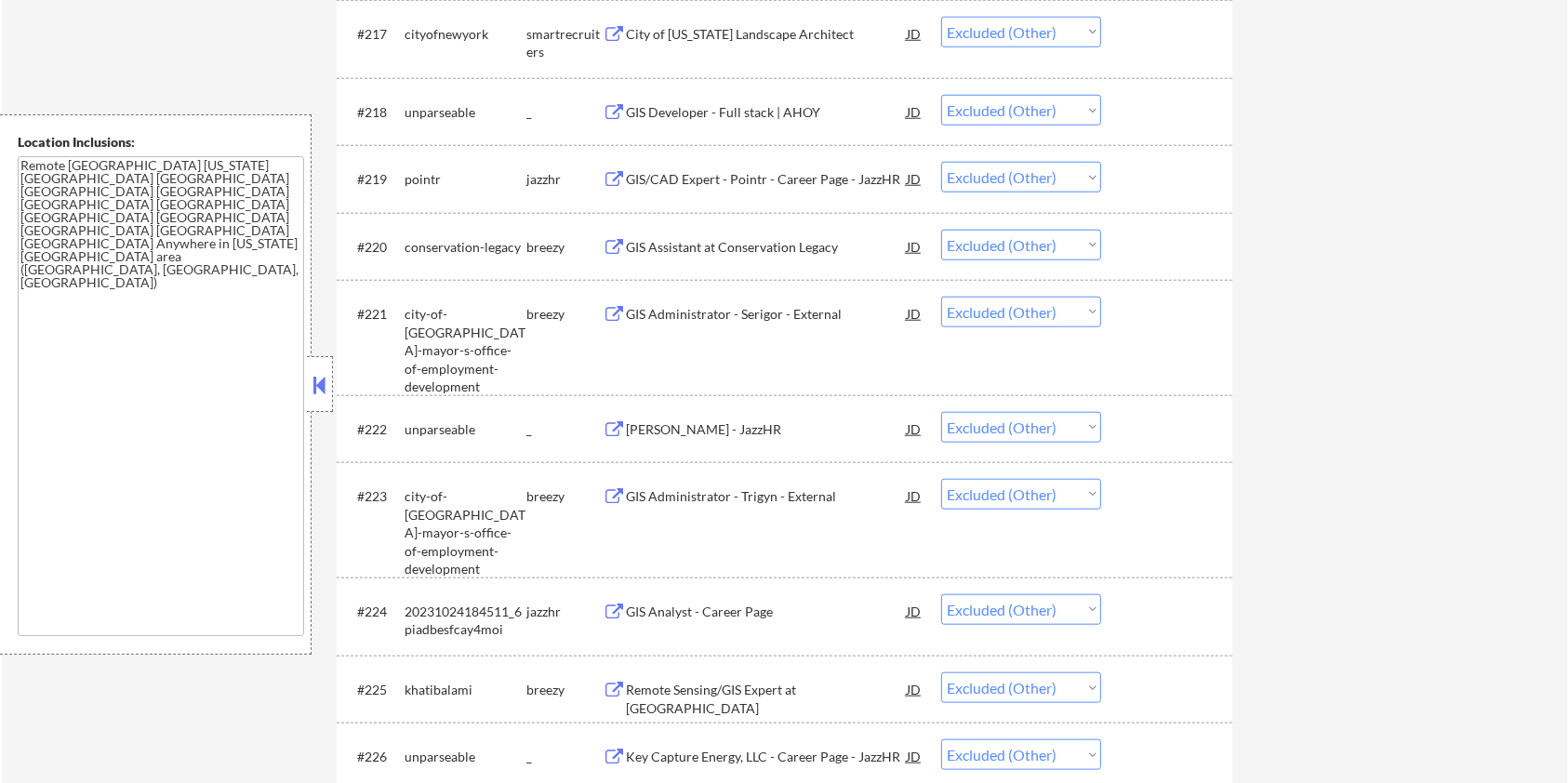
scroll to position [1921, 0]
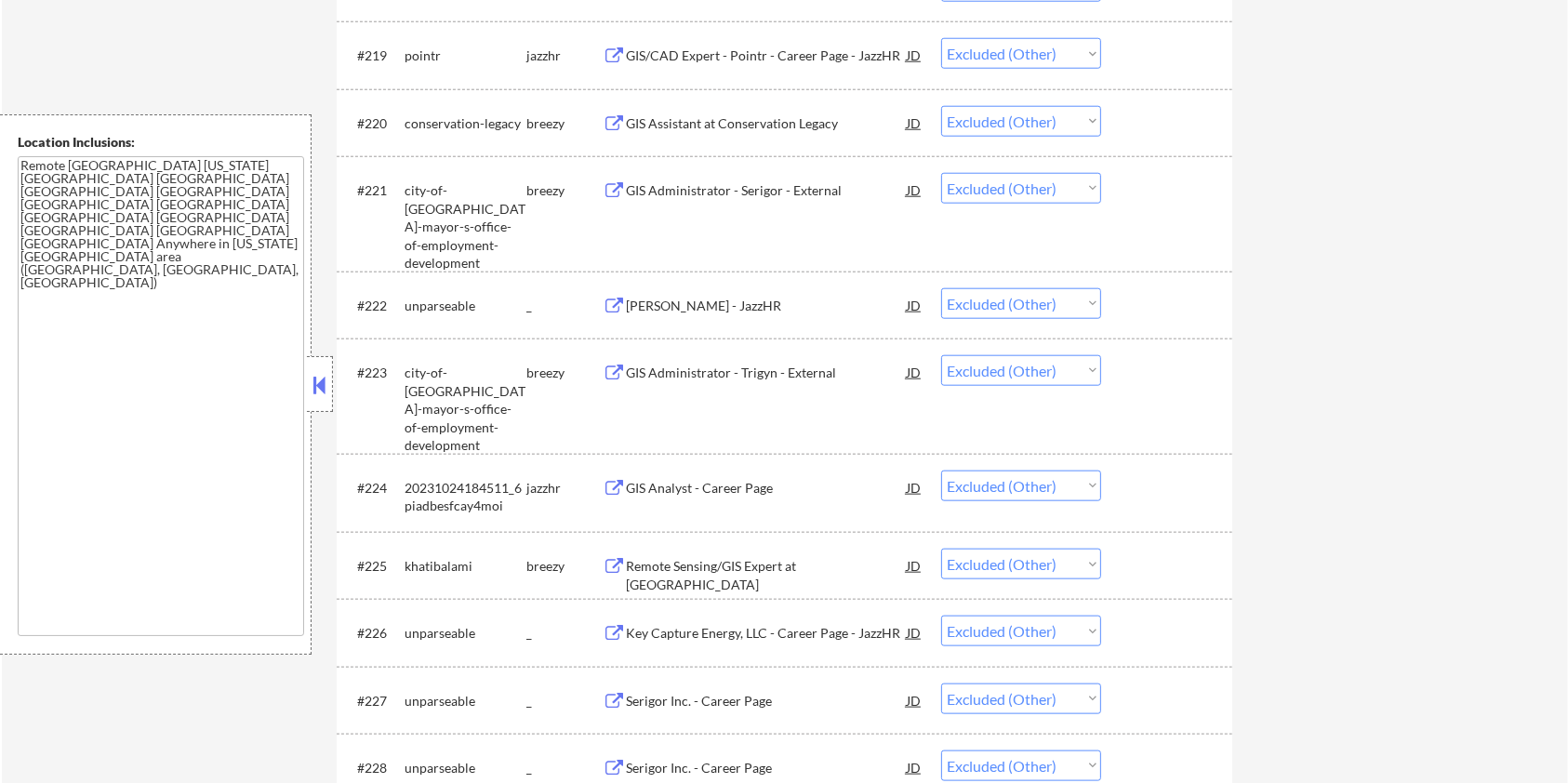
click at [721, 490] on div "GIS Analyst - Career Page" at bounding box center [766, 488] width 281 height 19
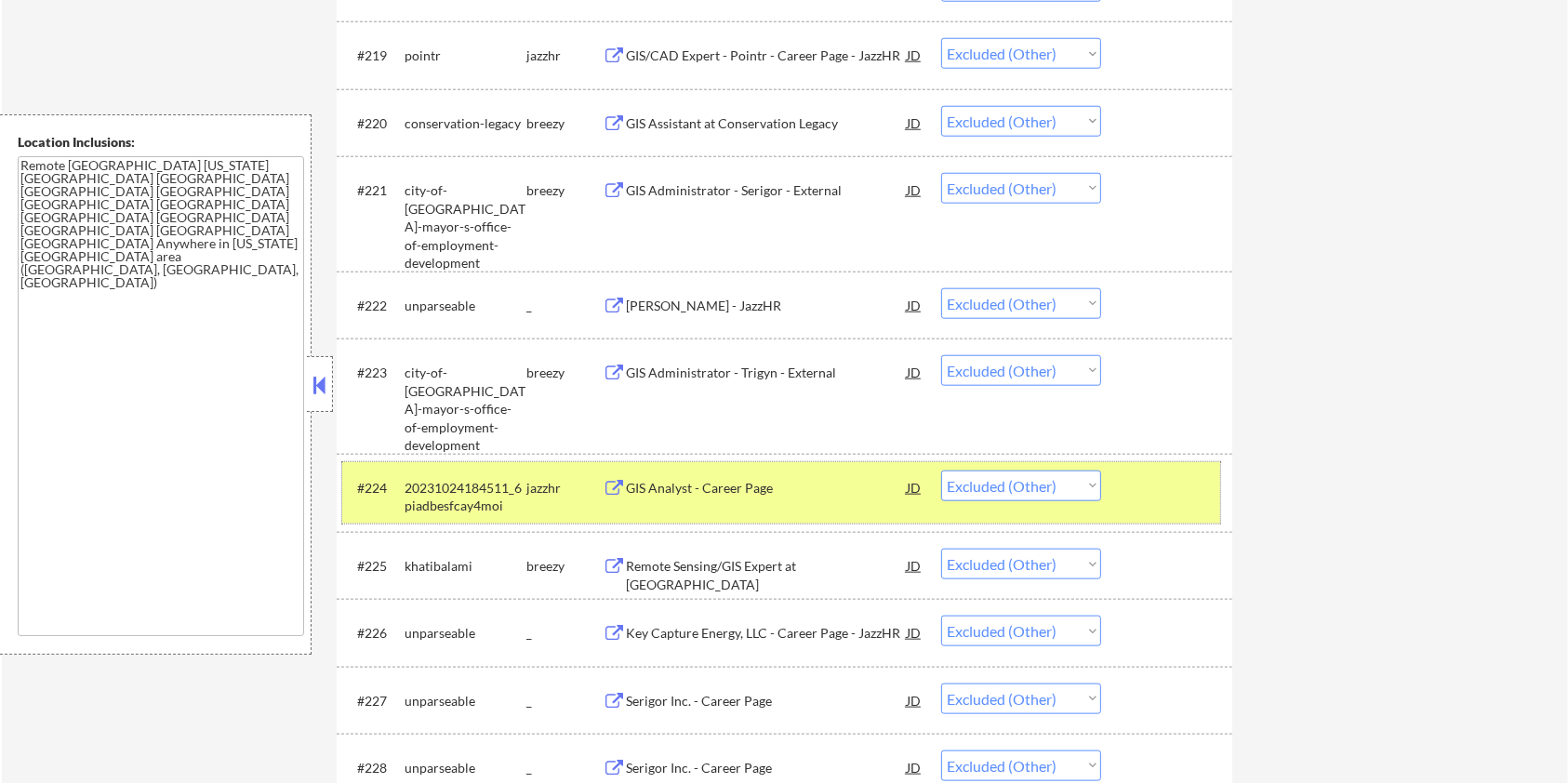
click at [1144, 480] on div at bounding box center [1168, 488] width 82 height 34
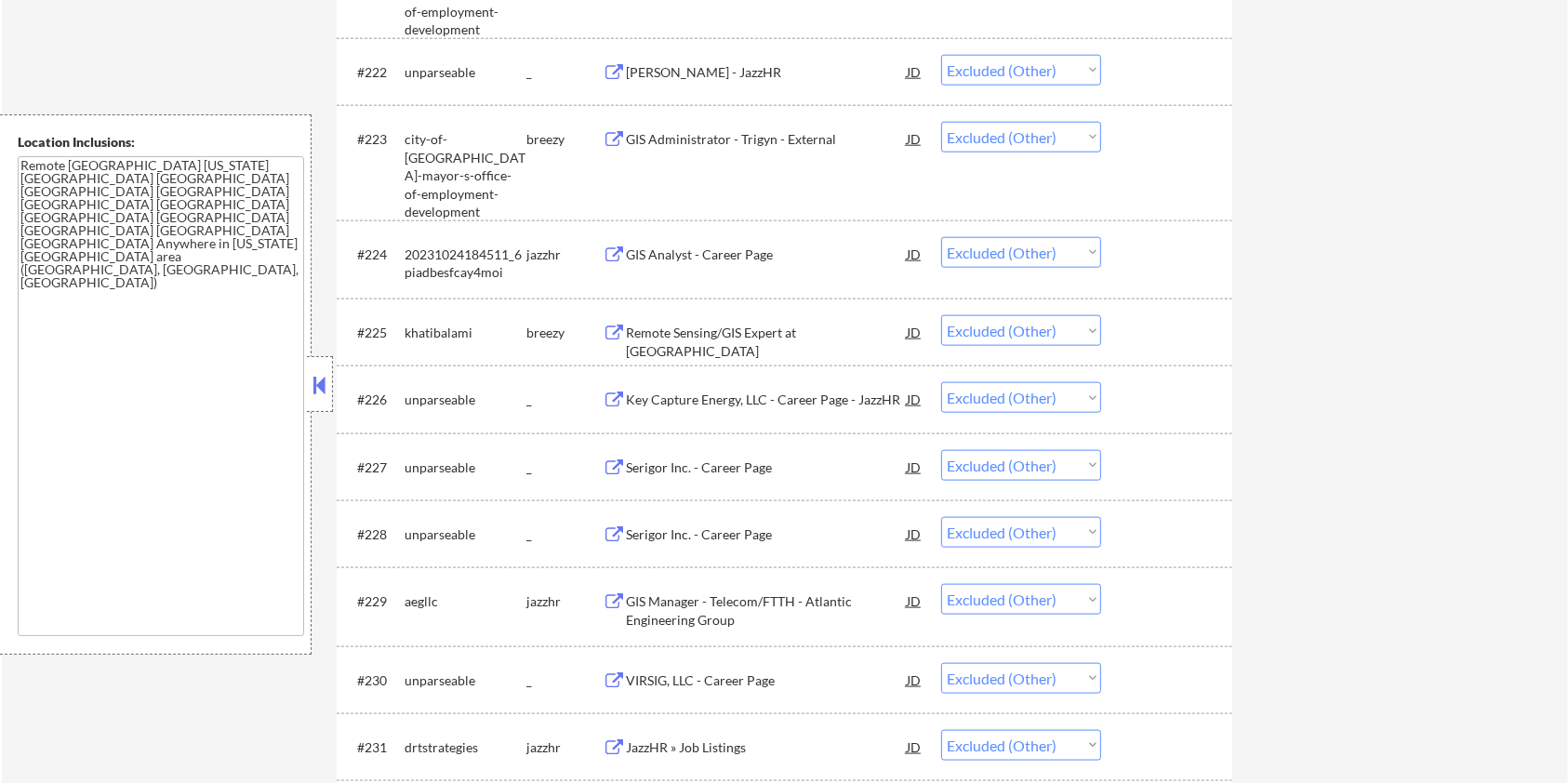
scroll to position [2170, 0]
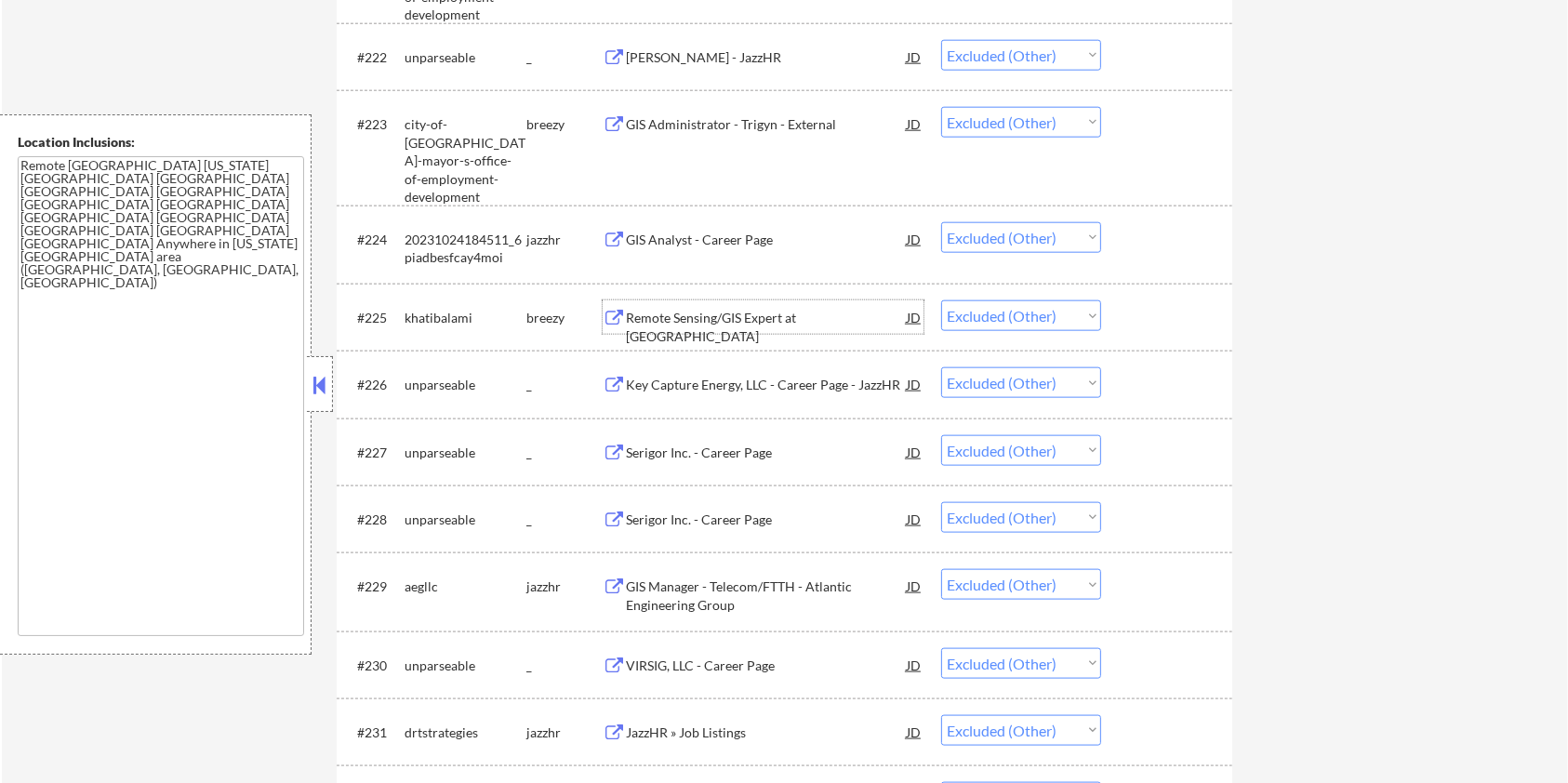
click at [692, 312] on div "Remote Sensing/GIS Expert at [GEOGRAPHIC_DATA]" at bounding box center [766, 327] width 281 height 37
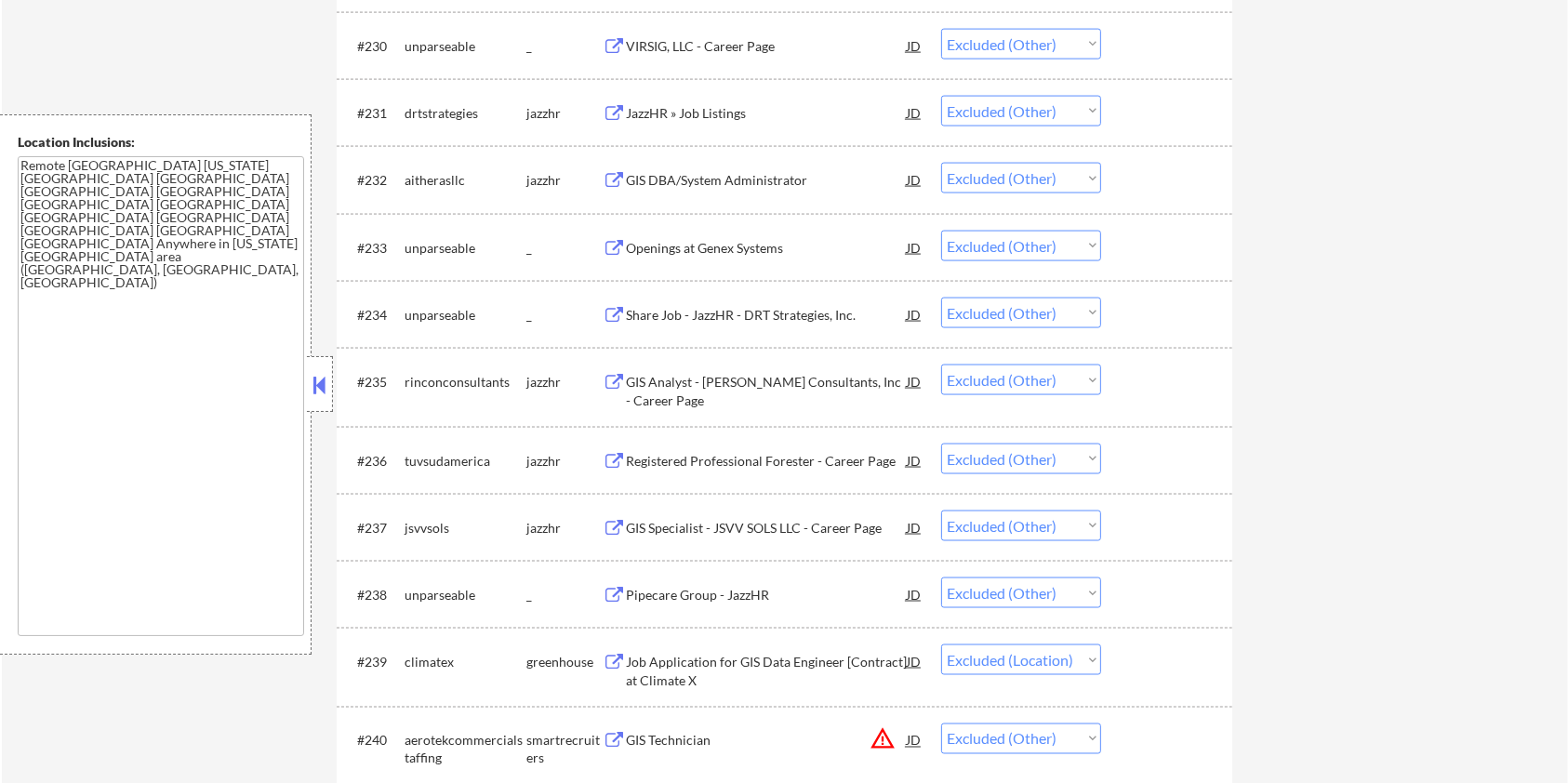
scroll to position [2790, 0]
click at [748, 367] on div "GIS Analyst - [PERSON_NAME] Consultants, Inc - Career Page" at bounding box center [766, 385] width 281 height 44
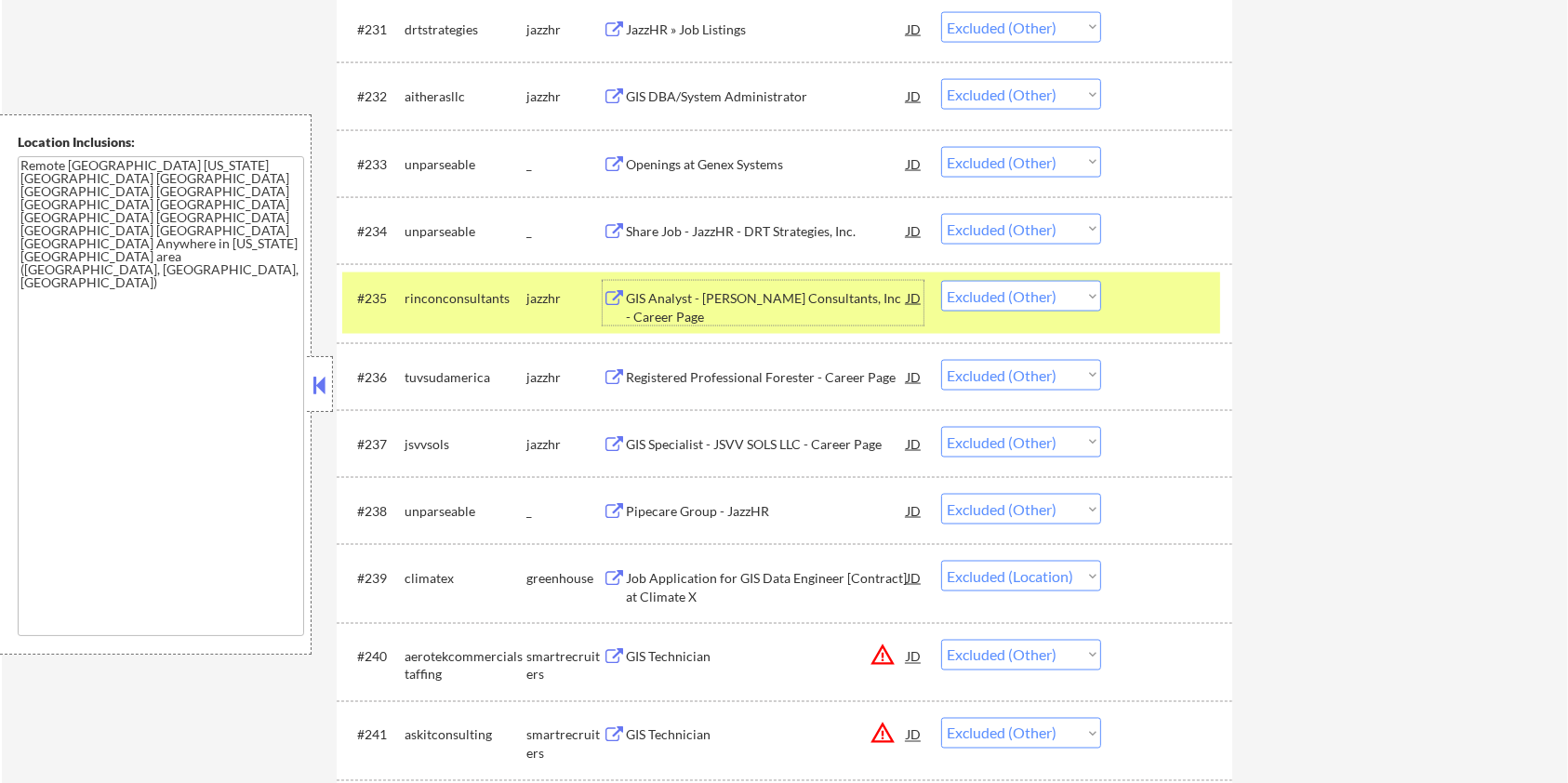
scroll to position [2914, 0]
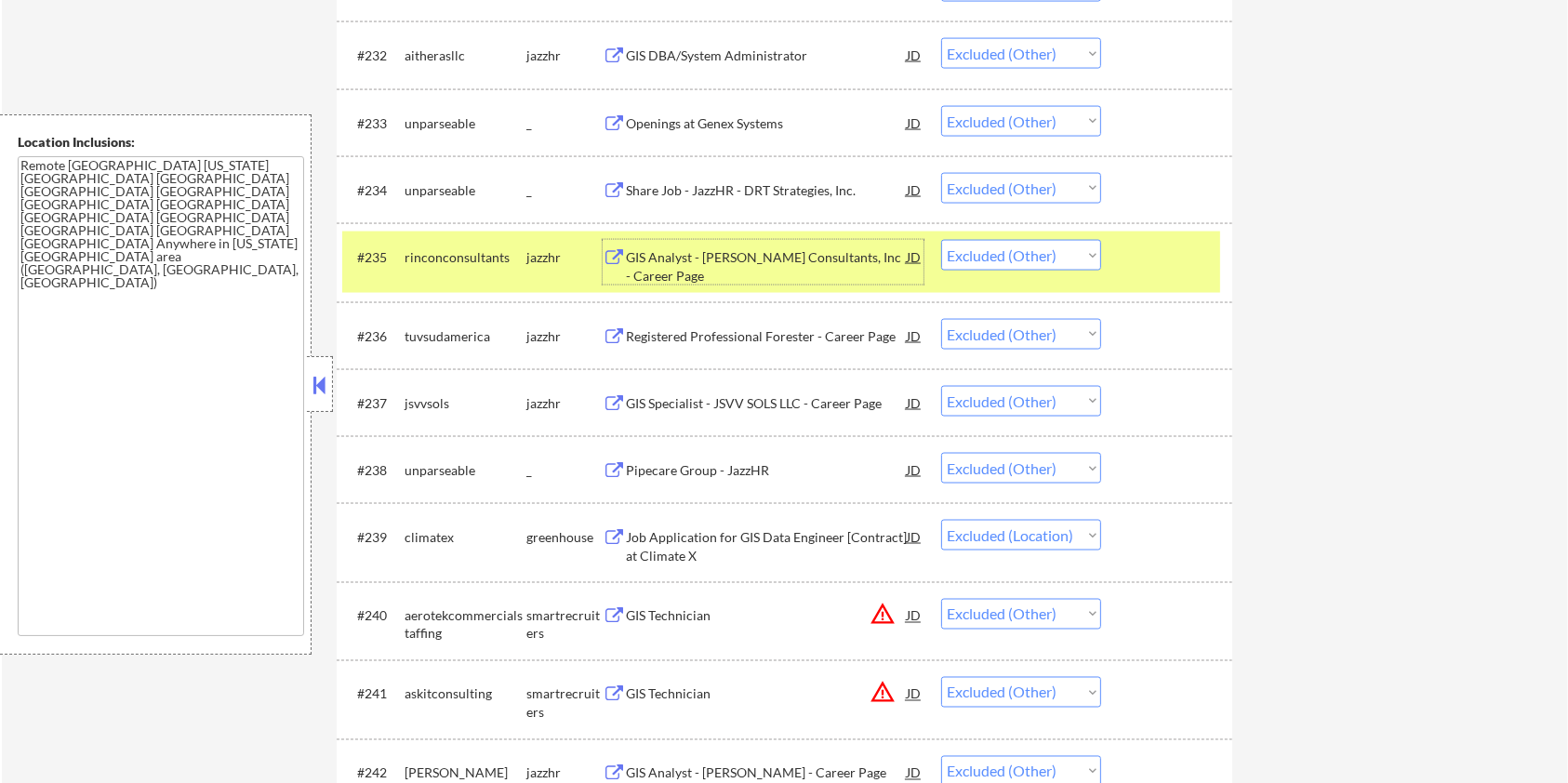
click at [773, 339] on div "Registered Professional Forester - Career Page" at bounding box center [766, 337] width 281 height 19
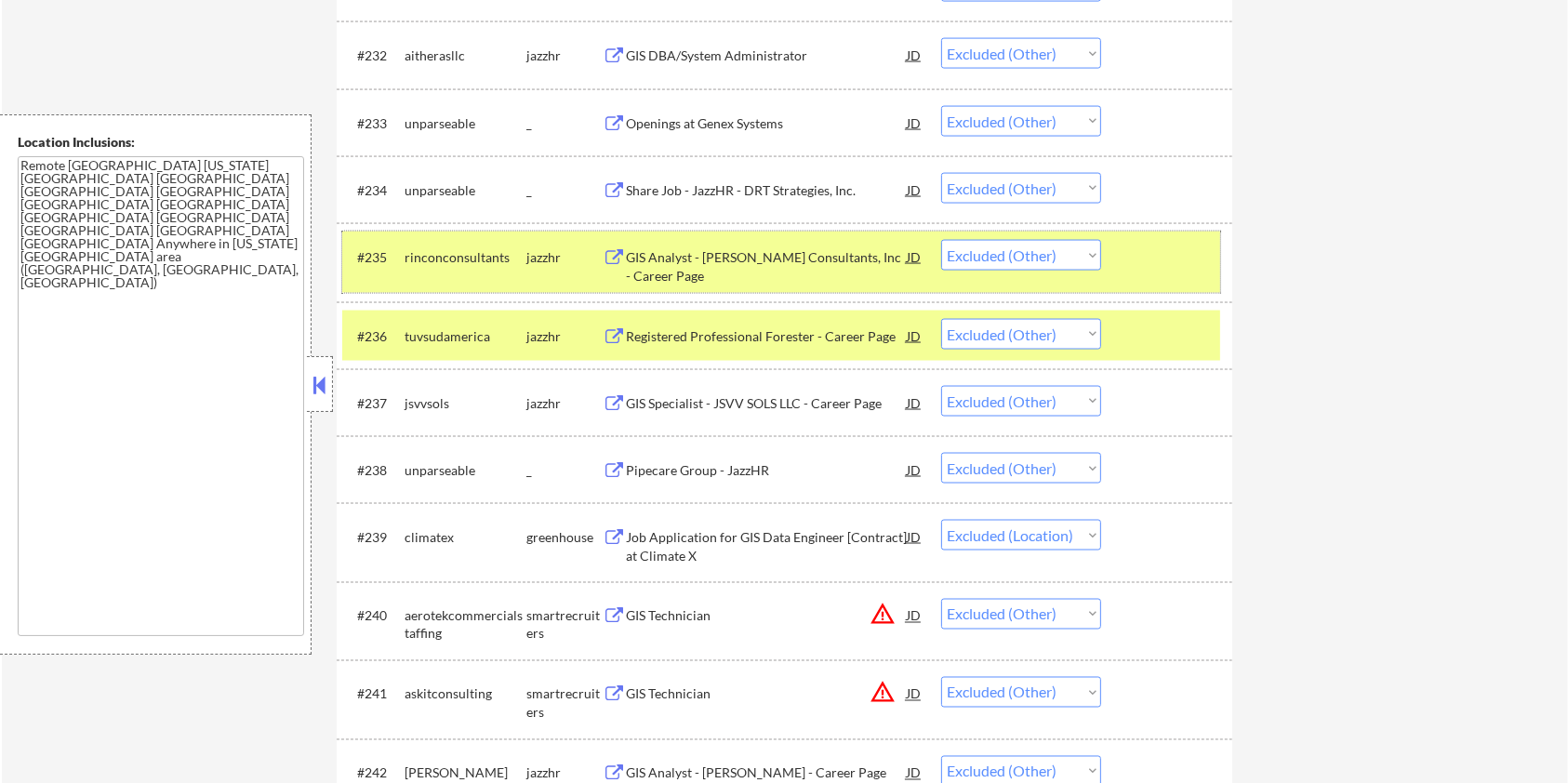
click at [1169, 267] on div at bounding box center [1168, 257] width 82 height 34
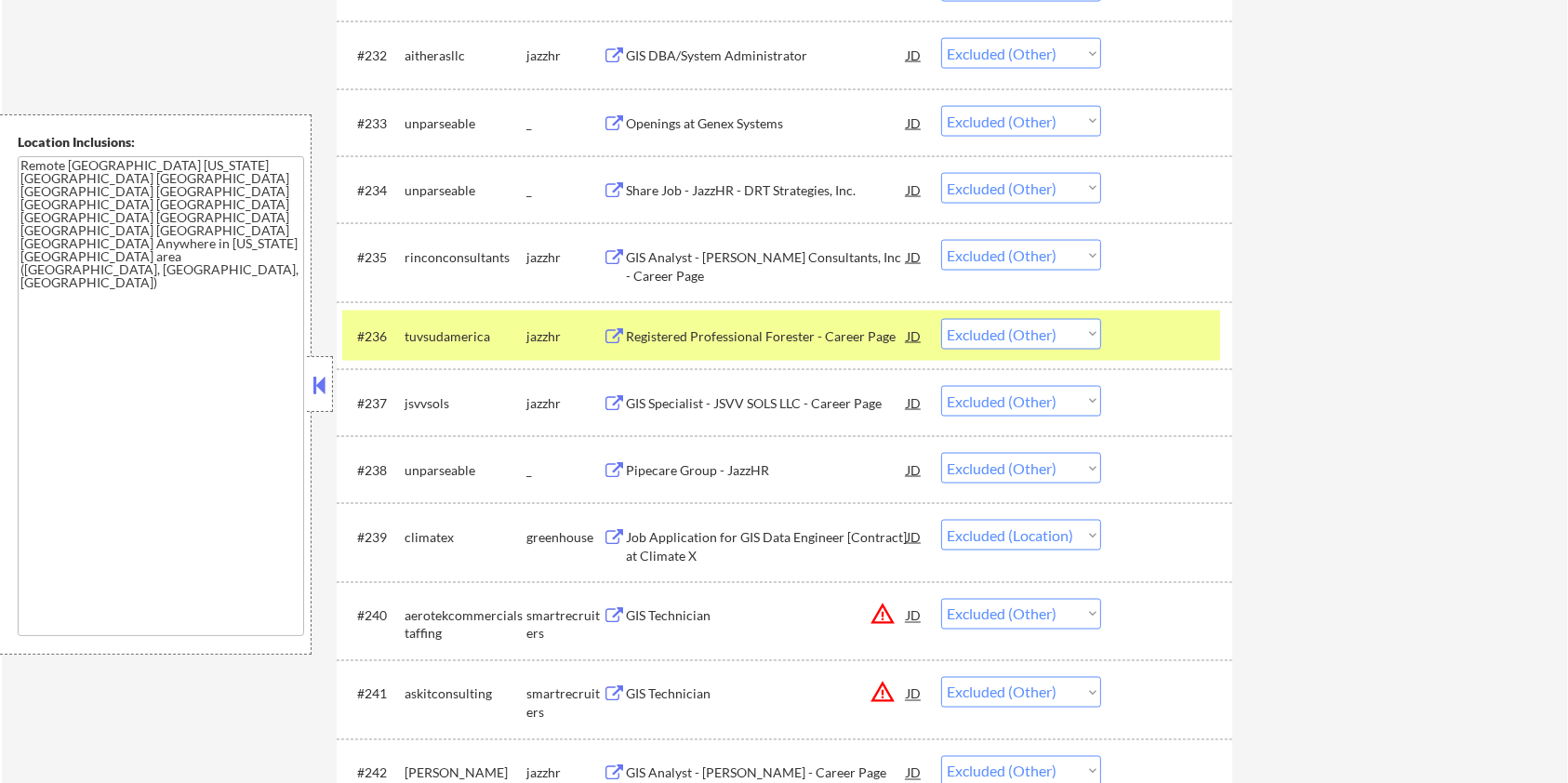
click at [1161, 336] on div at bounding box center [1168, 336] width 82 height 34
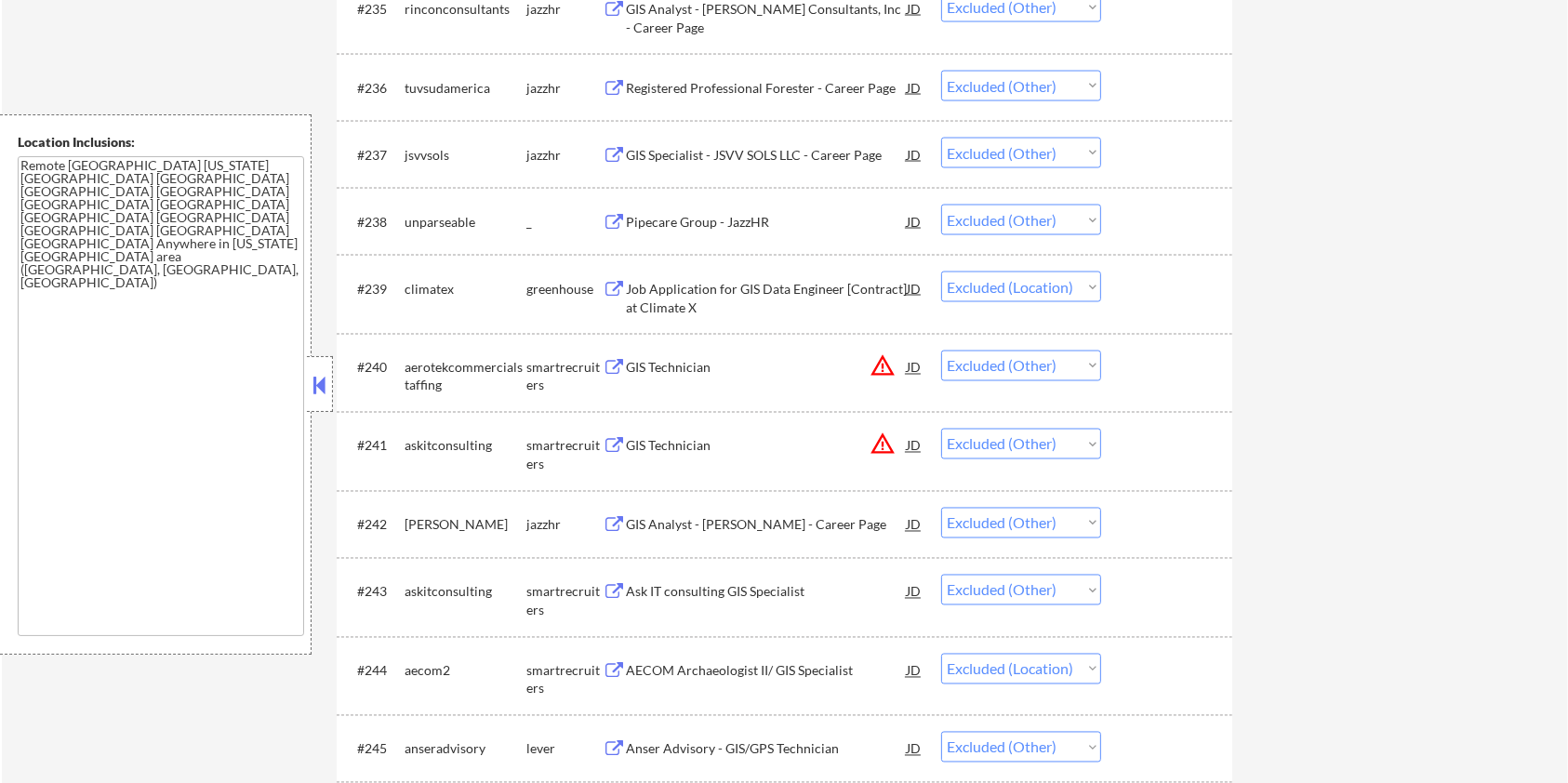
scroll to position [3286, 0]
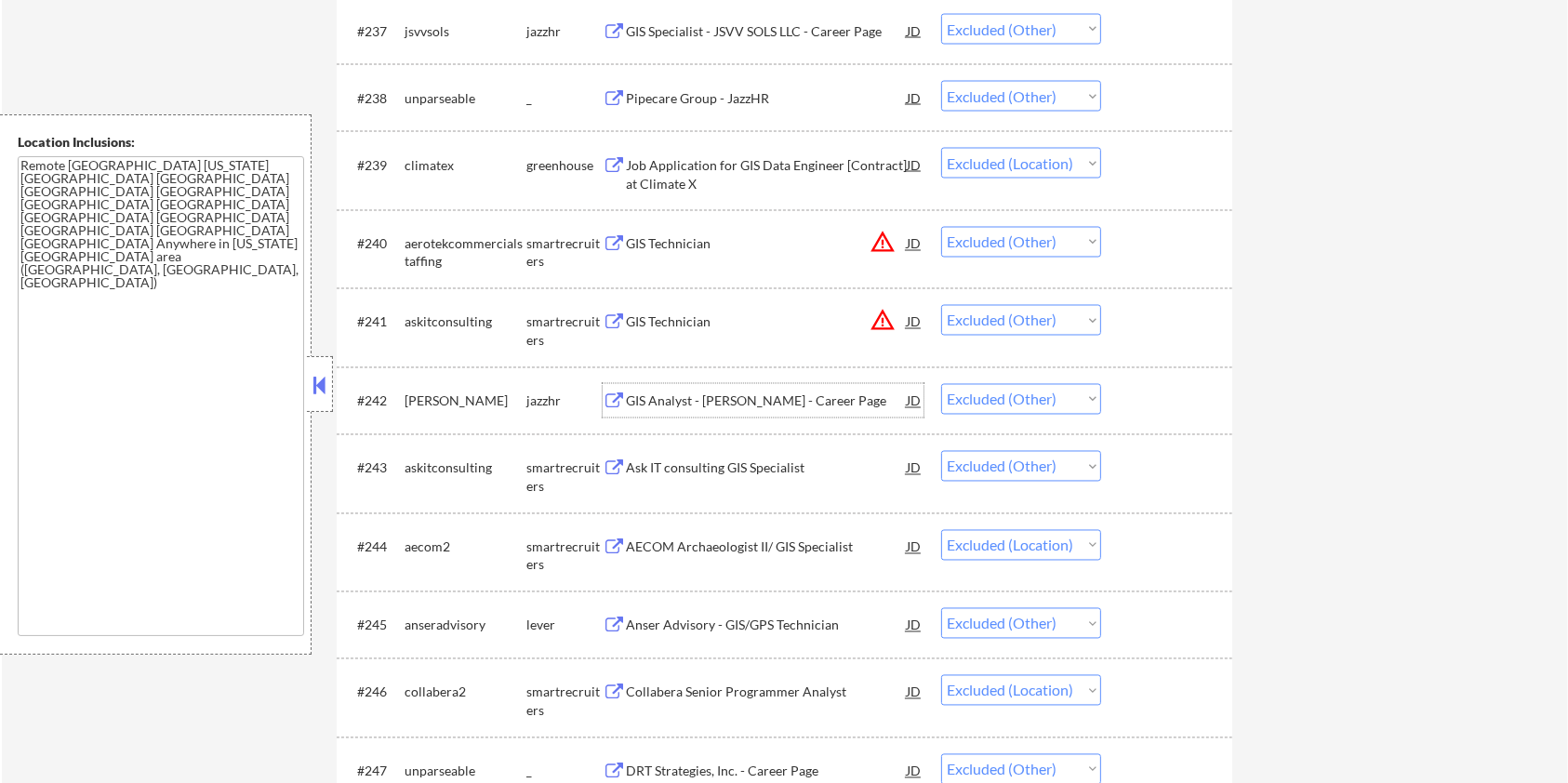
click at [685, 394] on div "GIS Analyst - [PERSON_NAME] - Career Page" at bounding box center [766, 402] width 281 height 19
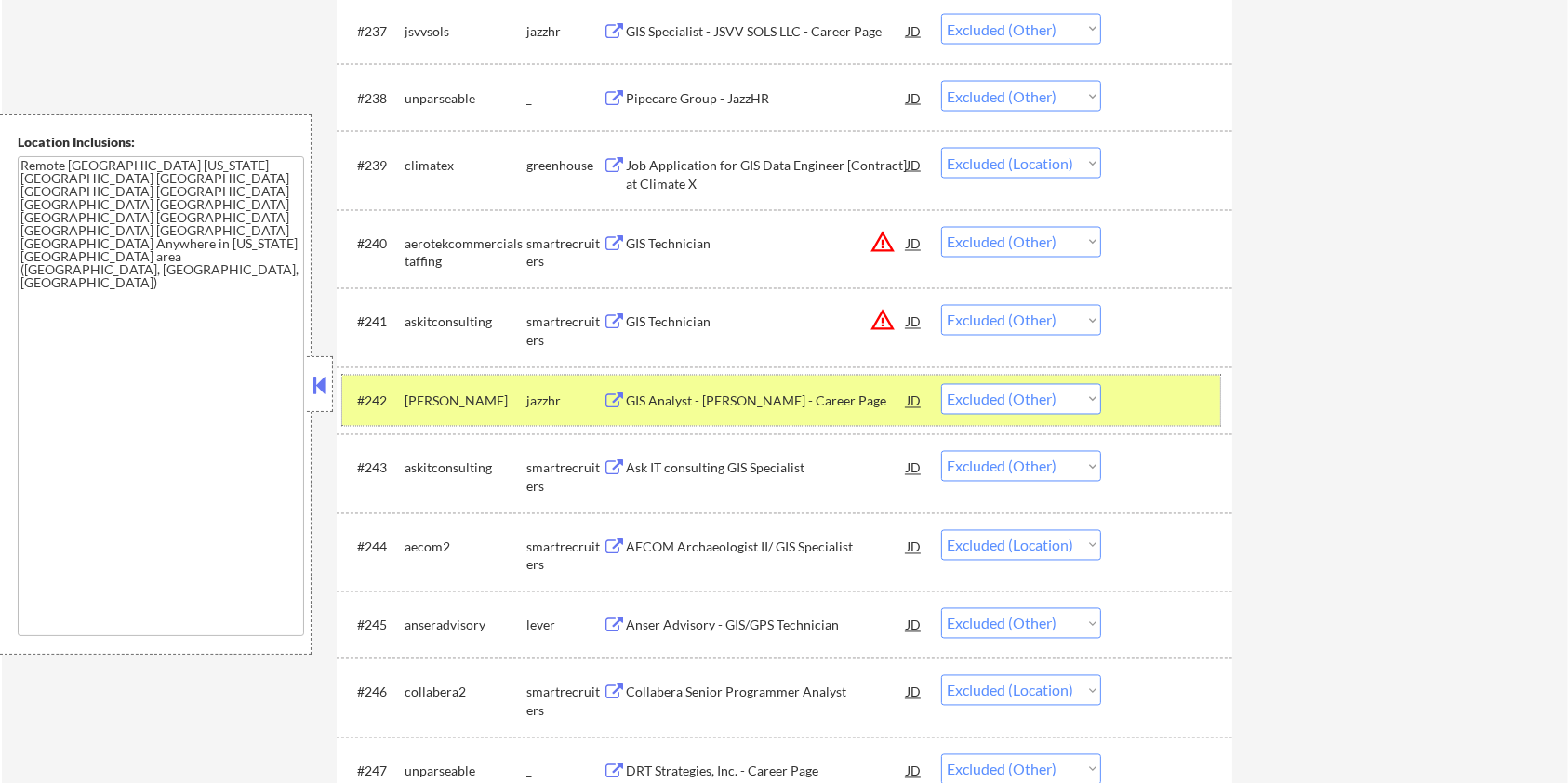
click at [1138, 384] on div at bounding box center [1168, 401] width 82 height 34
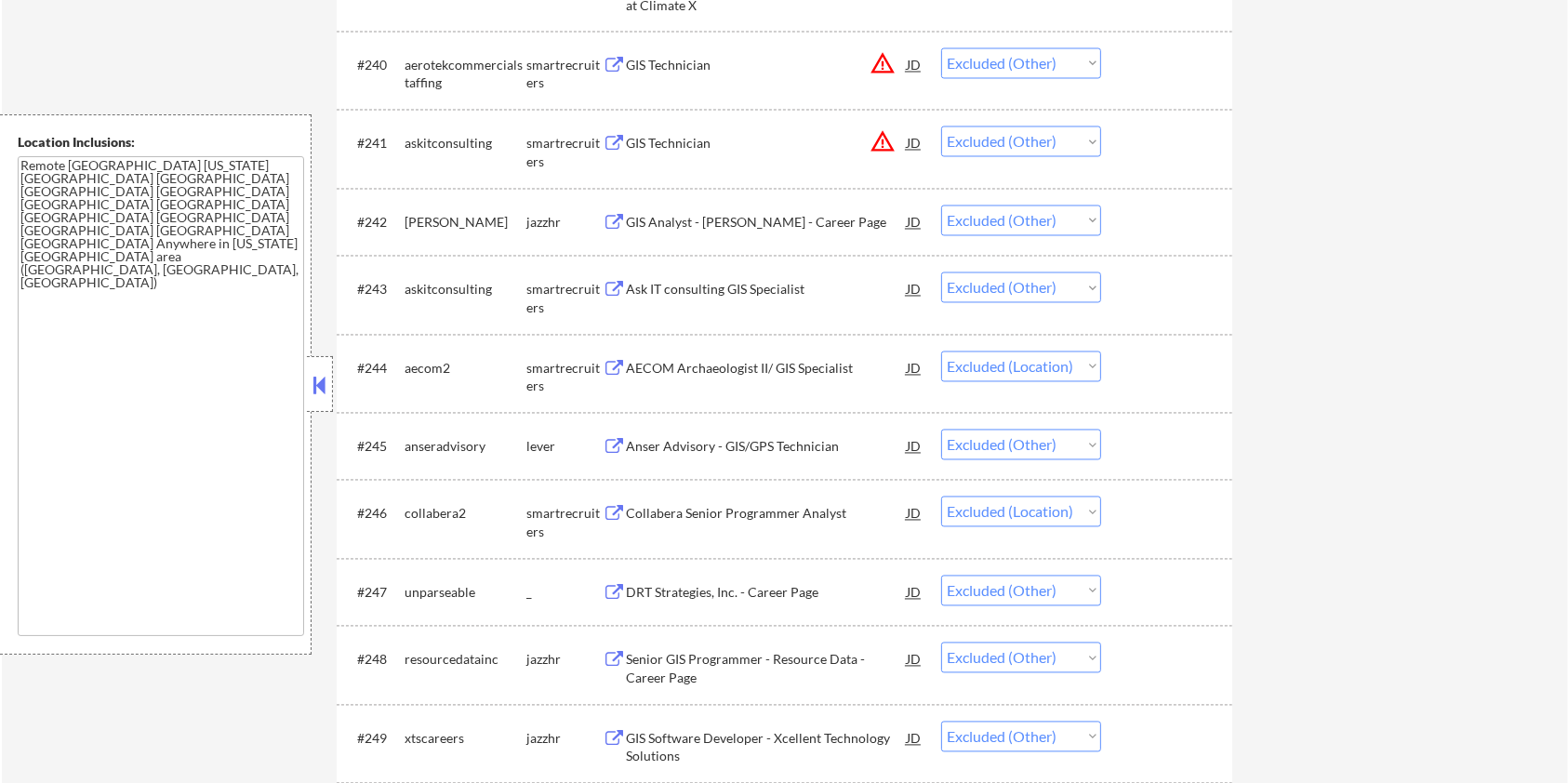
scroll to position [3535, 0]
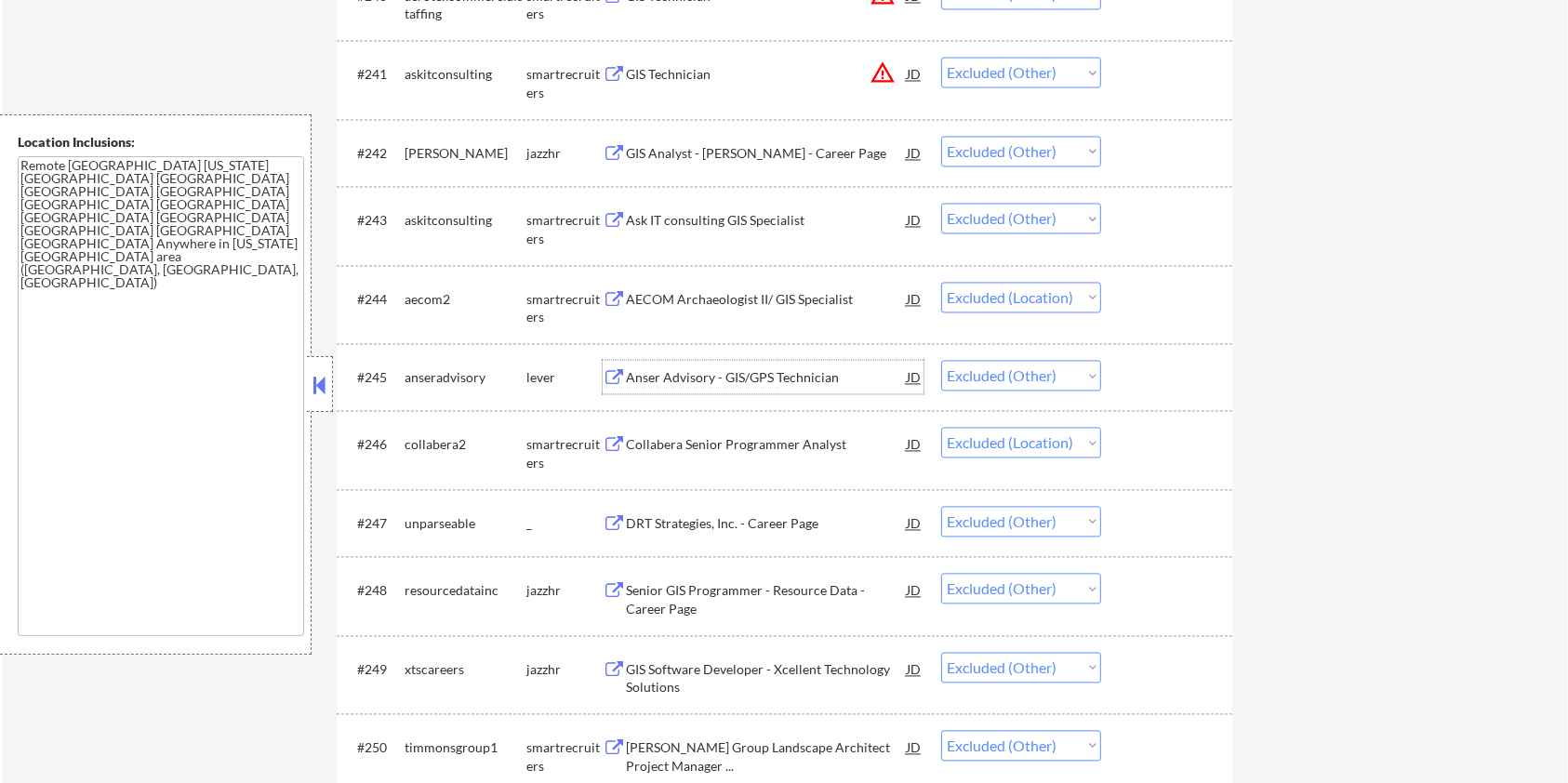
click at [665, 373] on div "Anser Advisory - GIS/GPS Technician" at bounding box center [766, 377] width 281 height 19
